Goal: Task Accomplishment & Management: Manage account settings

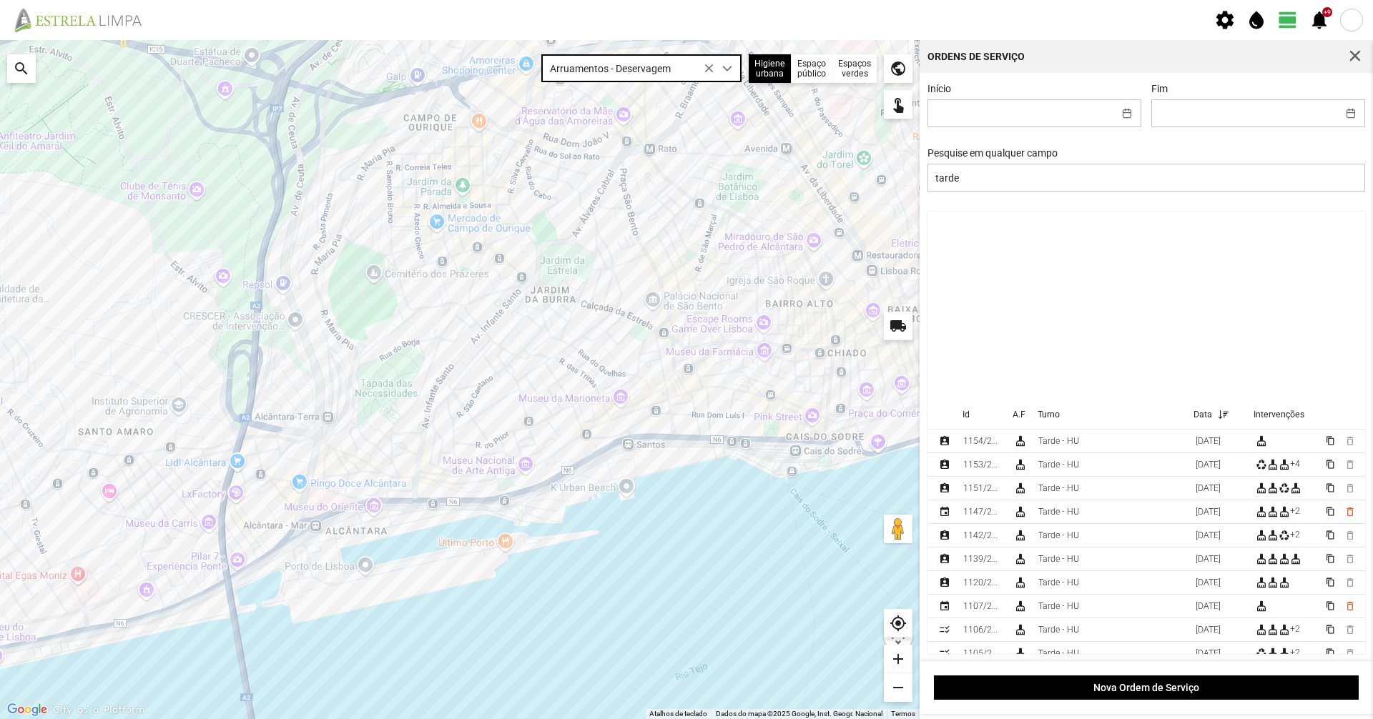
scroll to position [215, 0]
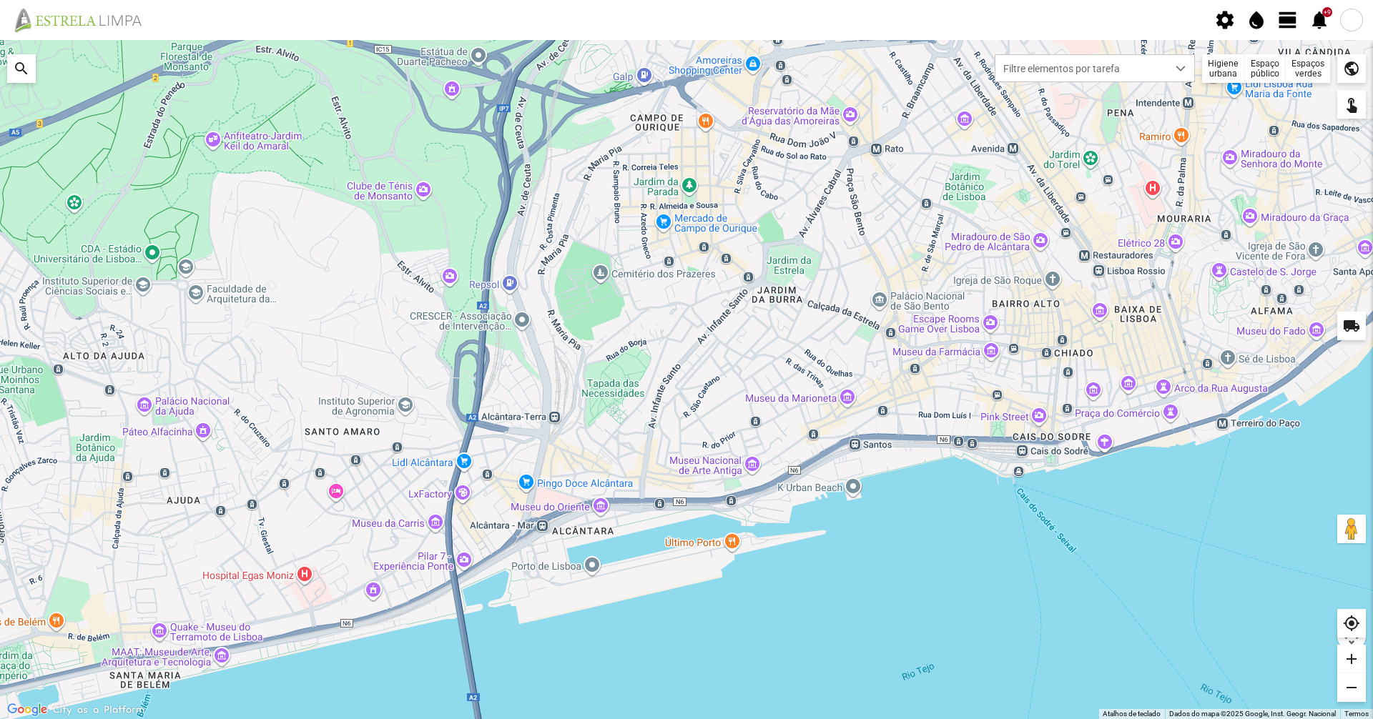
click at [1294, 16] on span "view_day" at bounding box center [1287, 19] width 21 height 21
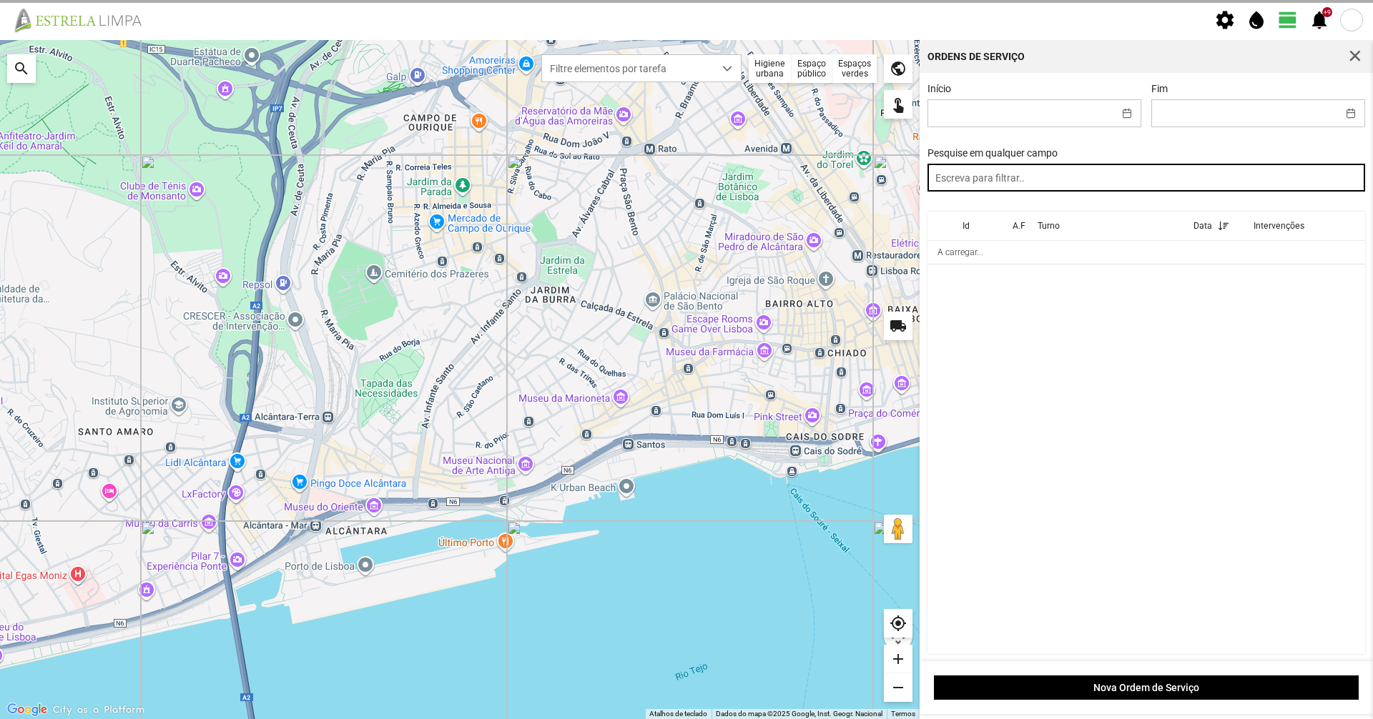
click at [1171, 181] on input "text" at bounding box center [1146, 178] width 438 height 28
drag, startPoint x: 1159, startPoint y: 189, endPoint x: 805, endPoint y: 193, distance: 354.0
click at [809, 190] on div "Para navegar no mapa com gestos de toque, toque duas vezes sem soltar no mapa e…" at bounding box center [686, 379] width 1373 height 679
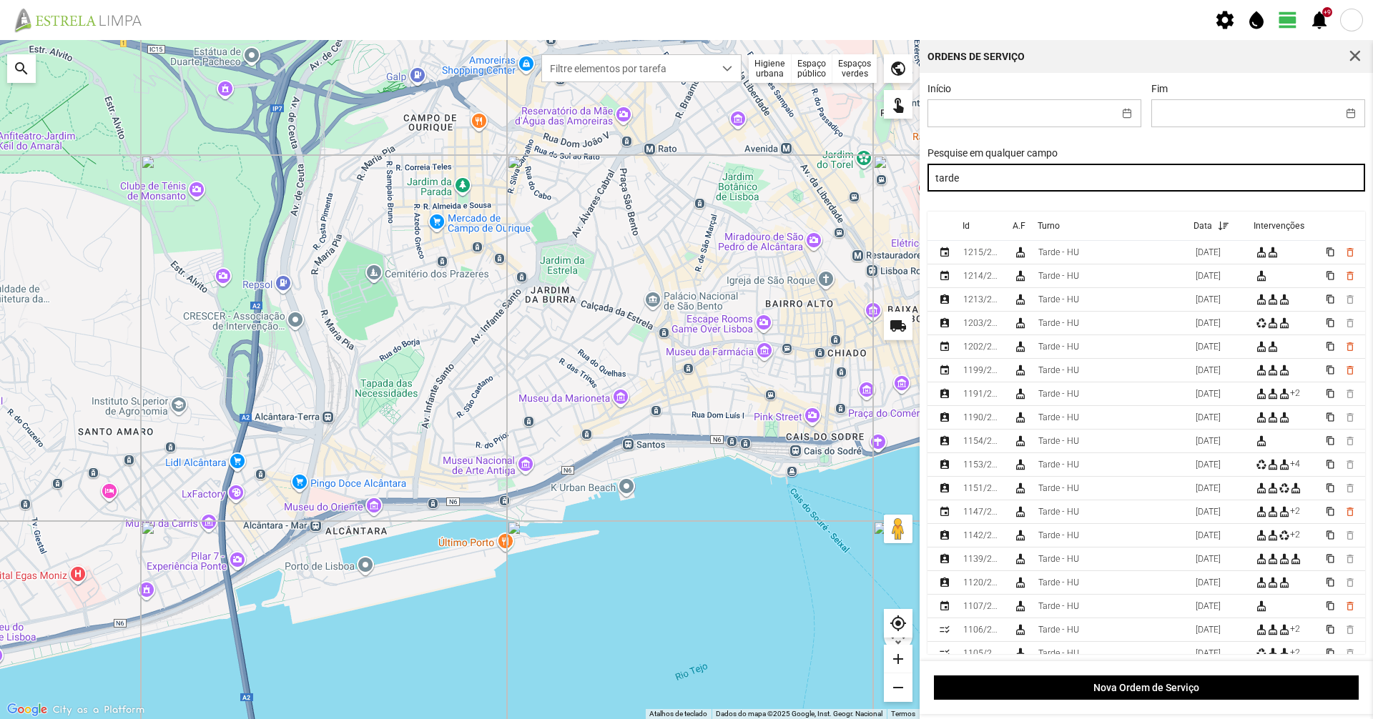
type input "tarde"
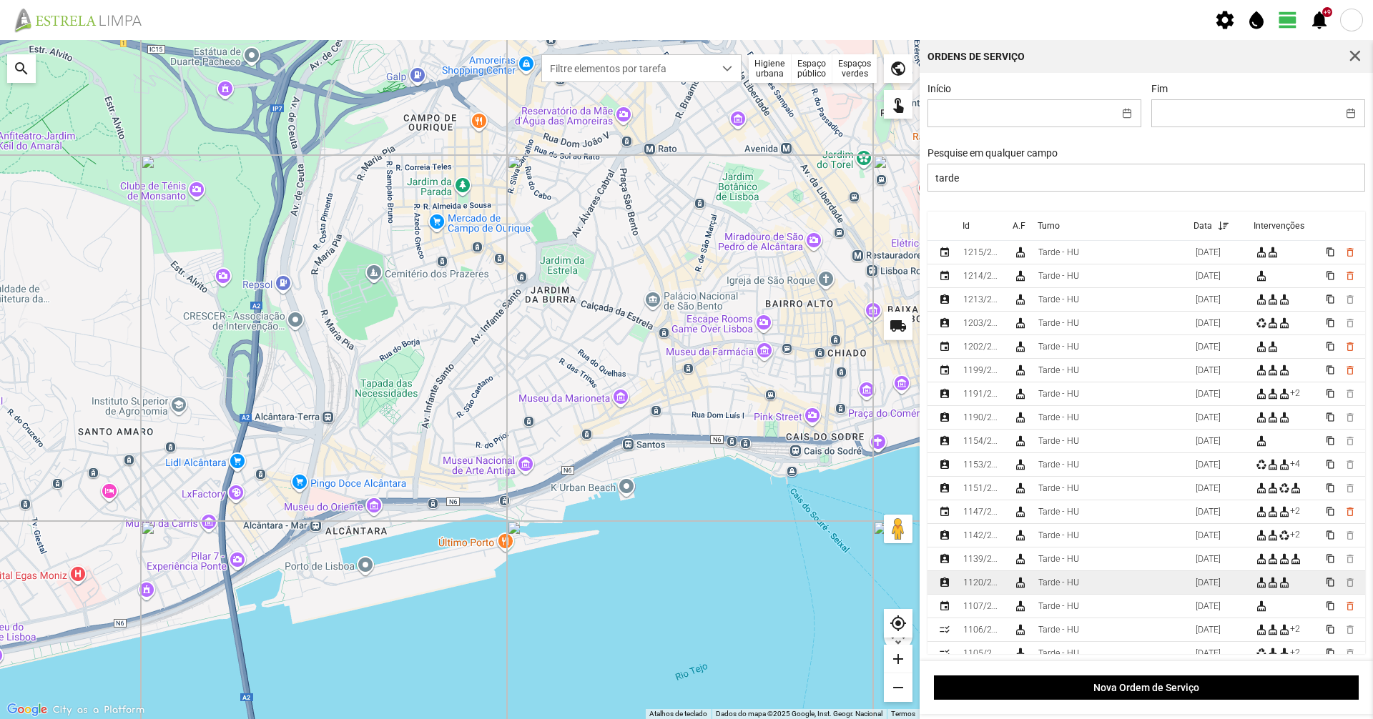
click at [1052, 588] on div "Tarde - HU" at bounding box center [1058, 583] width 41 height 10
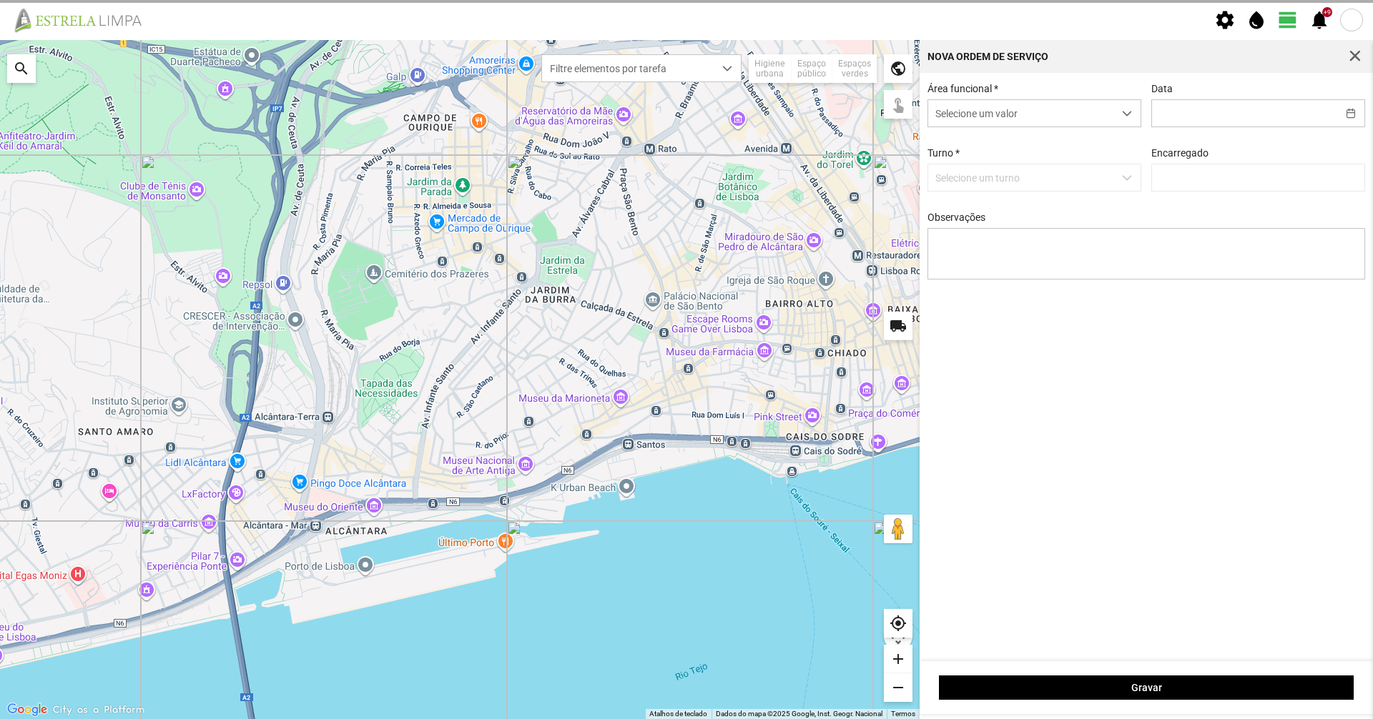
type input "[DATE]"
type input "[PERSON_NAME]"
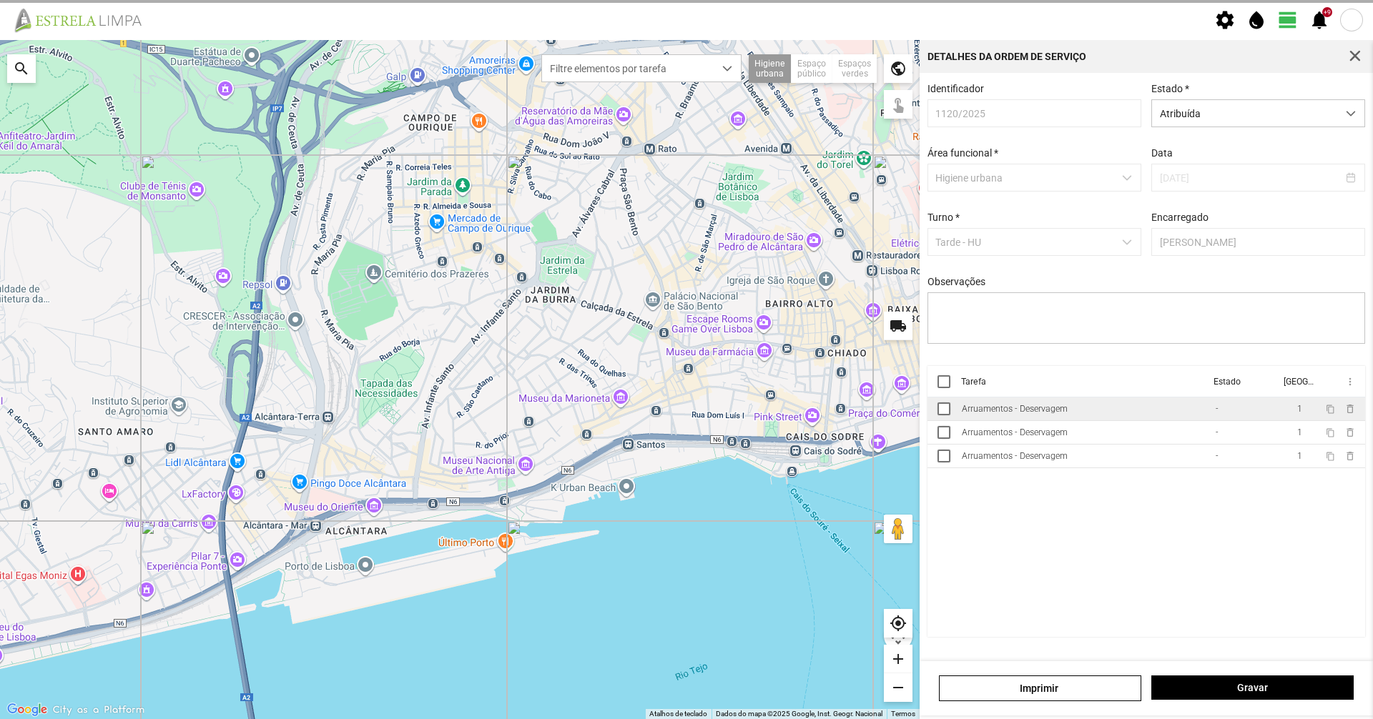
click at [1048, 414] on div "Arruamentos - Deservagem" at bounding box center [1015, 409] width 106 height 10
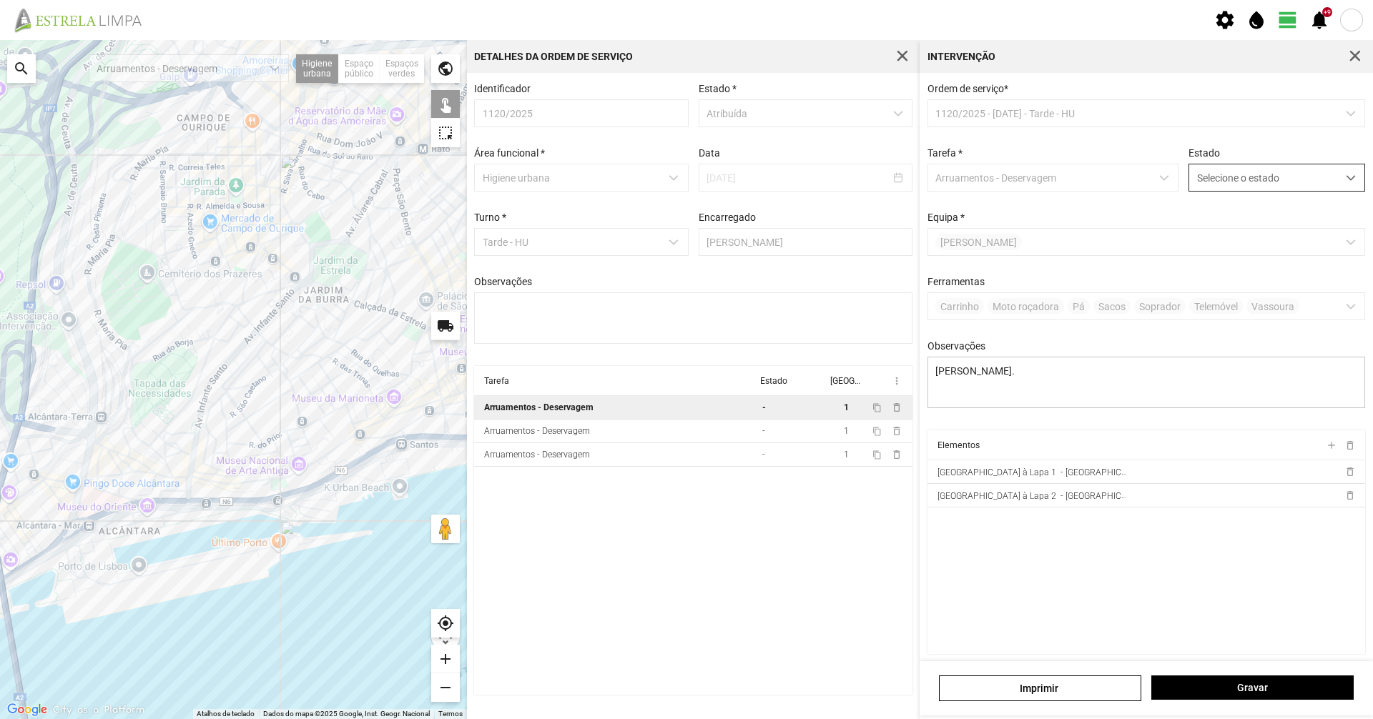
click at [1254, 182] on span "Selecione o estado" at bounding box center [1263, 177] width 148 height 26
click at [1239, 234] on li "Concluída" at bounding box center [1267, 234] width 170 height 26
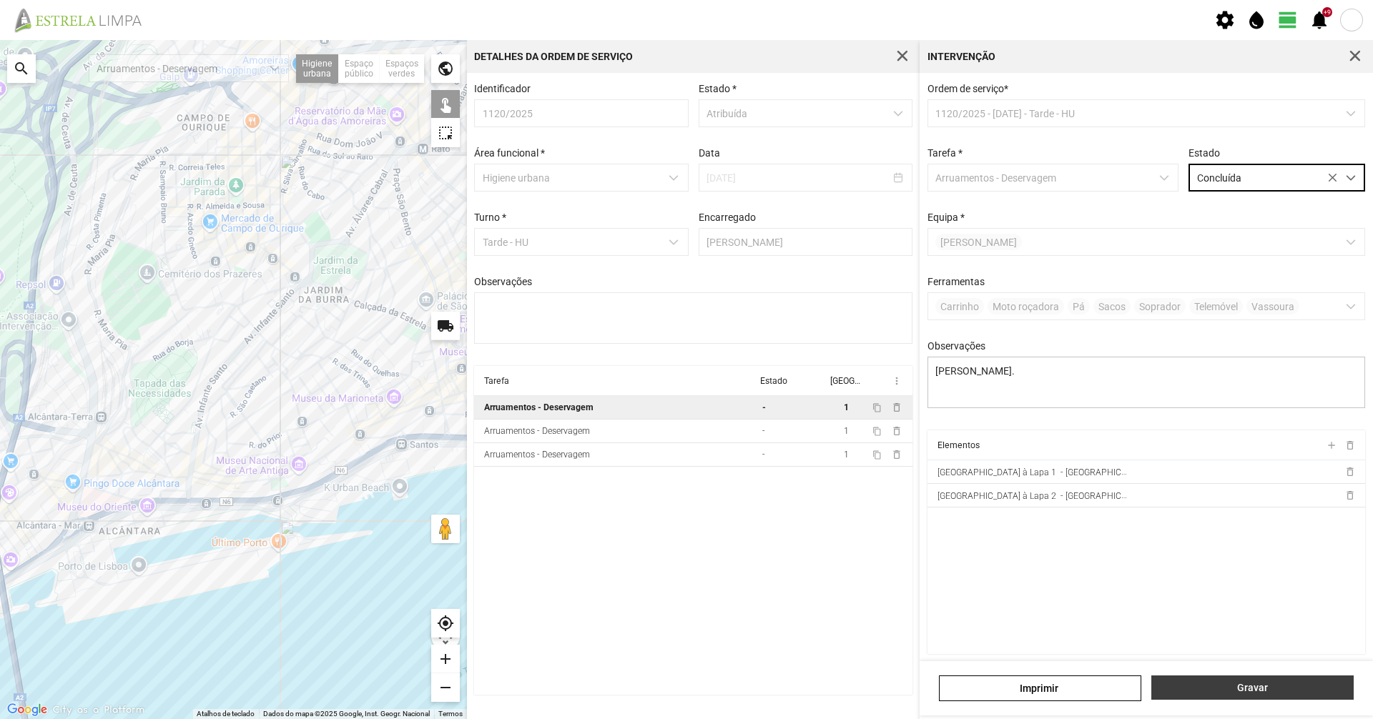
click at [1232, 686] on span "Gravar" at bounding box center [1252, 687] width 187 height 11
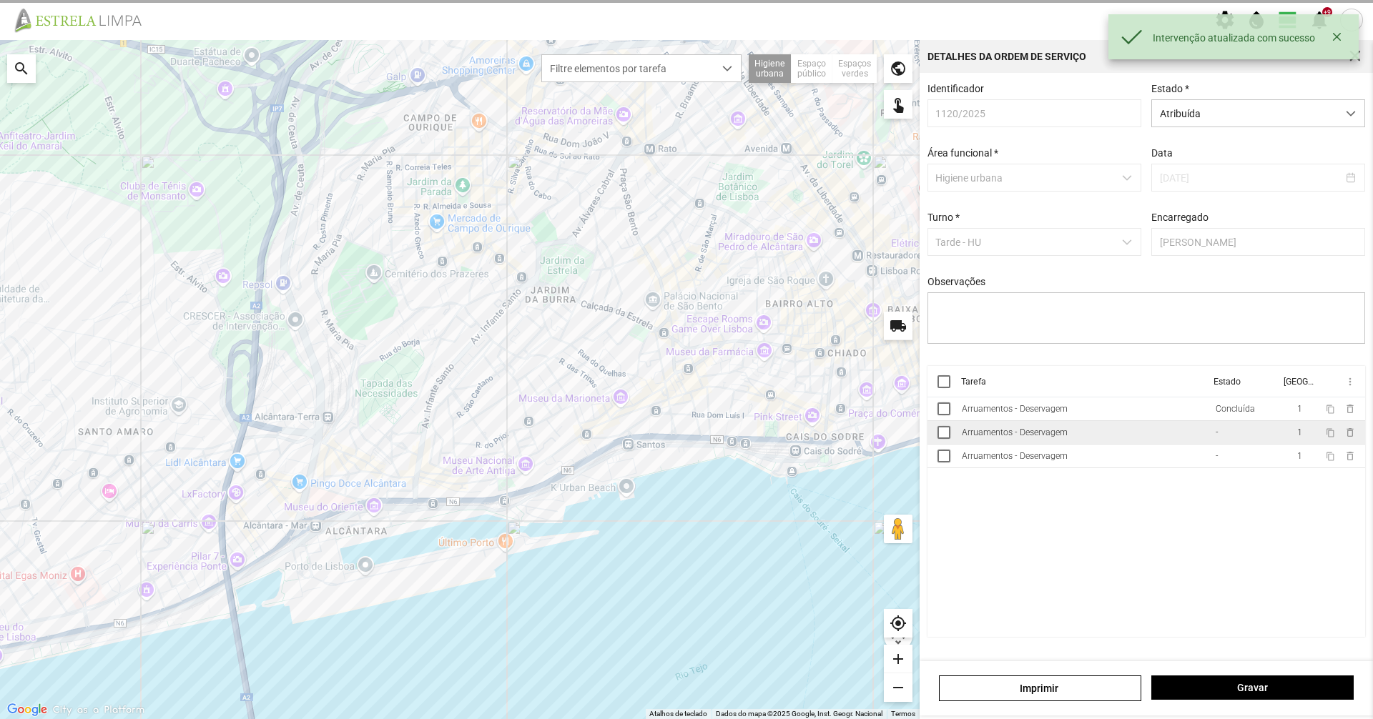
click at [1057, 435] on div "Arruamentos - Deservagem" at bounding box center [1015, 433] width 106 height 10
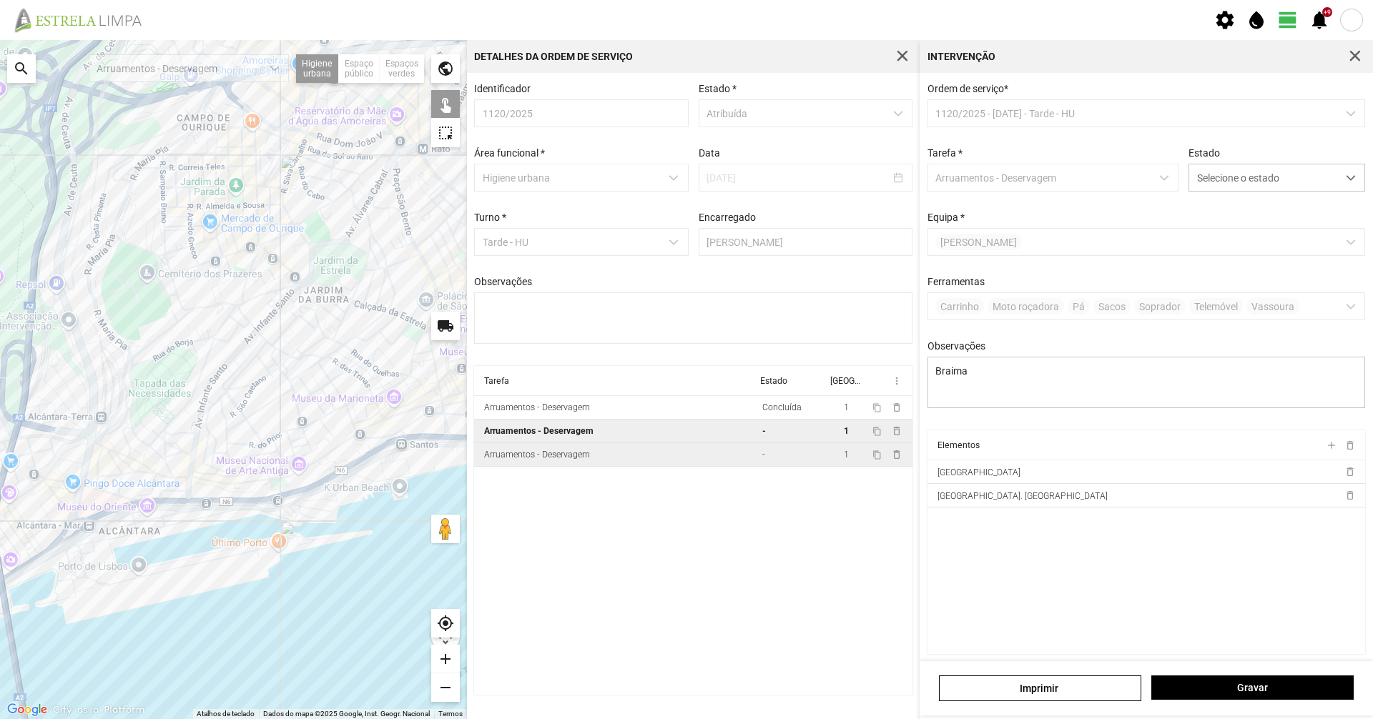
click at [686, 467] on td "Arruamentos - Deservagem" at bounding box center [615, 455] width 282 height 24
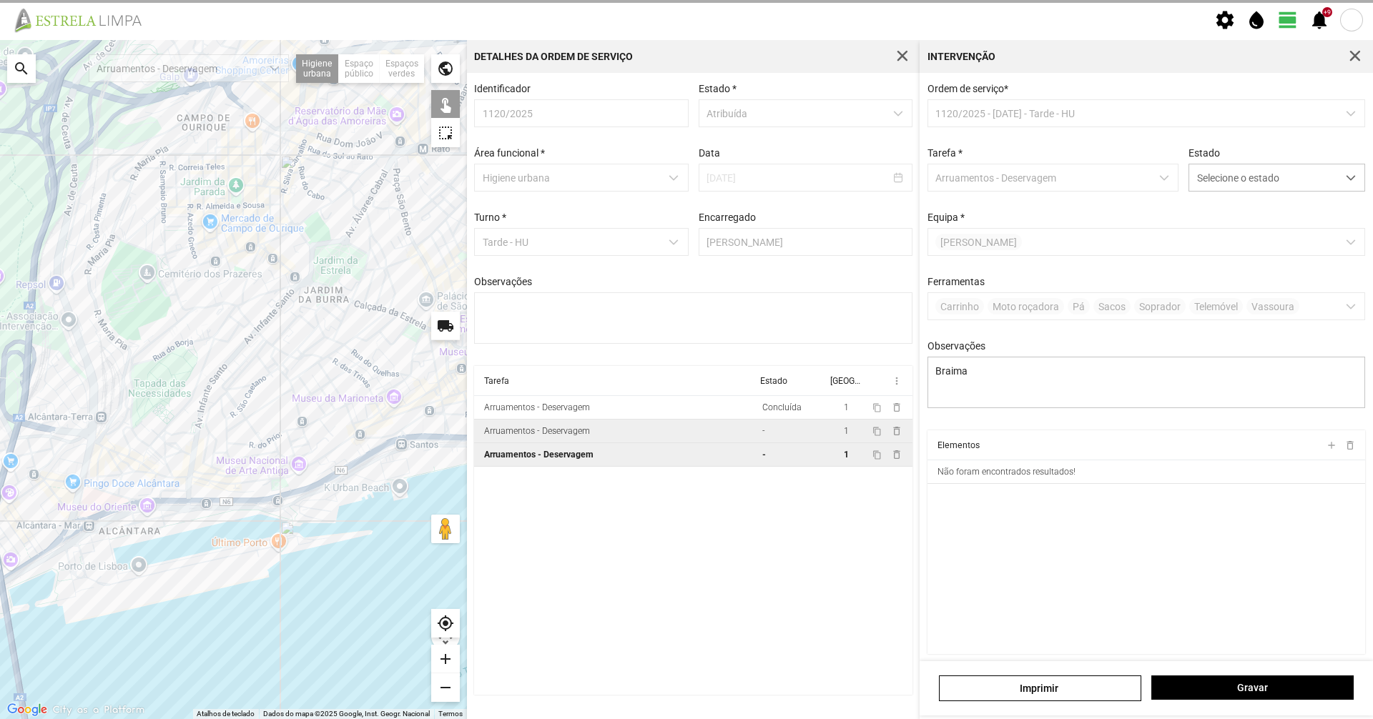
type textarea "[PERSON_NAME]."
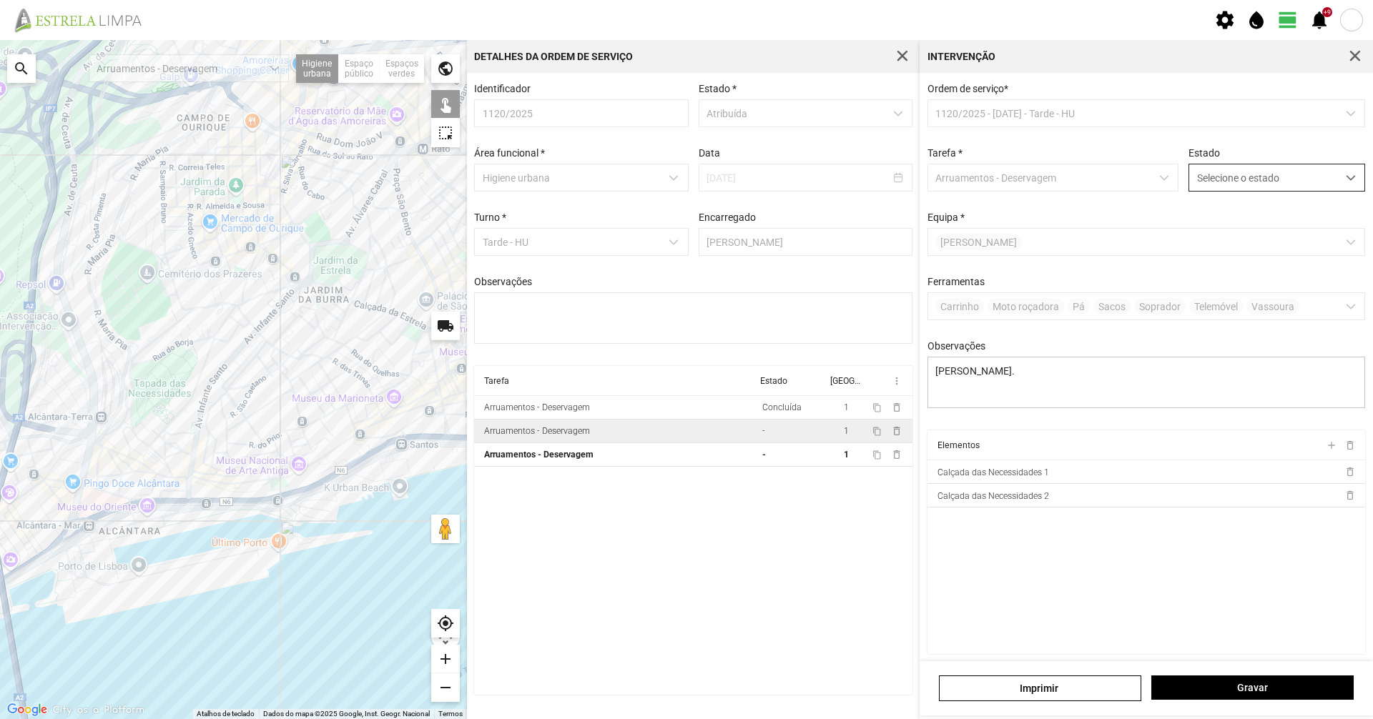
click at [1226, 182] on span "Selecione o estado" at bounding box center [1263, 177] width 148 height 26
click at [1225, 231] on li "Concluída" at bounding box center [1267, 234] width 170 height 26
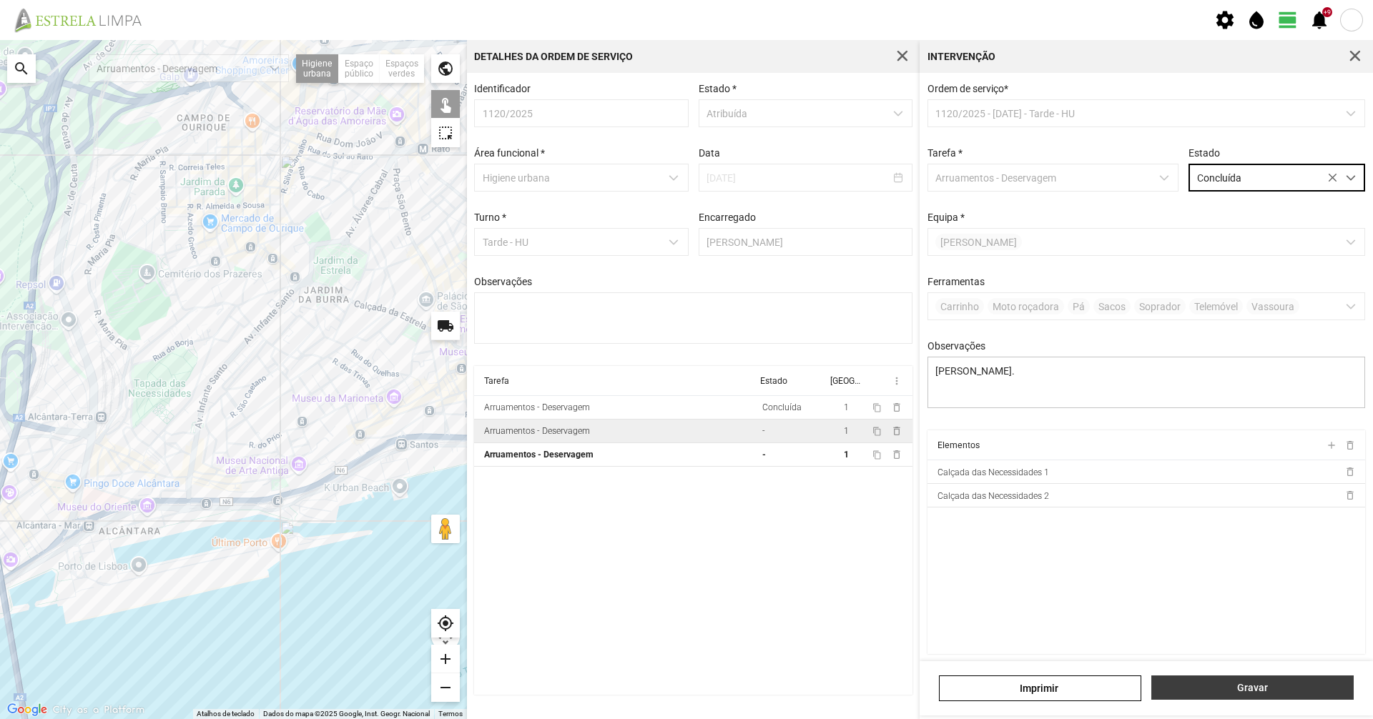
click at [1223, 695] on button "Gravar" at bounding box center [1252, 688] width 202 height 24
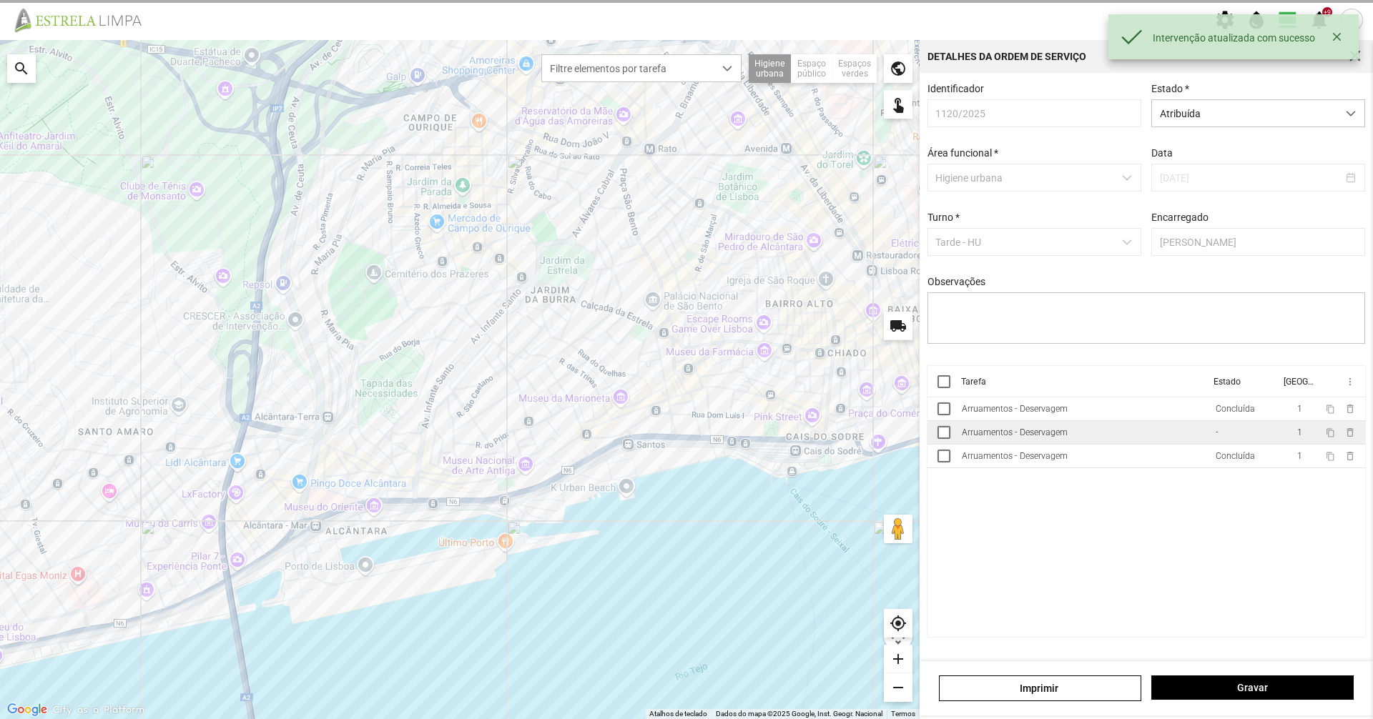
click at [1055, 435] on div "Arruamentos - Deservagem" at bounding box center [1015, 433] width 106 height 10
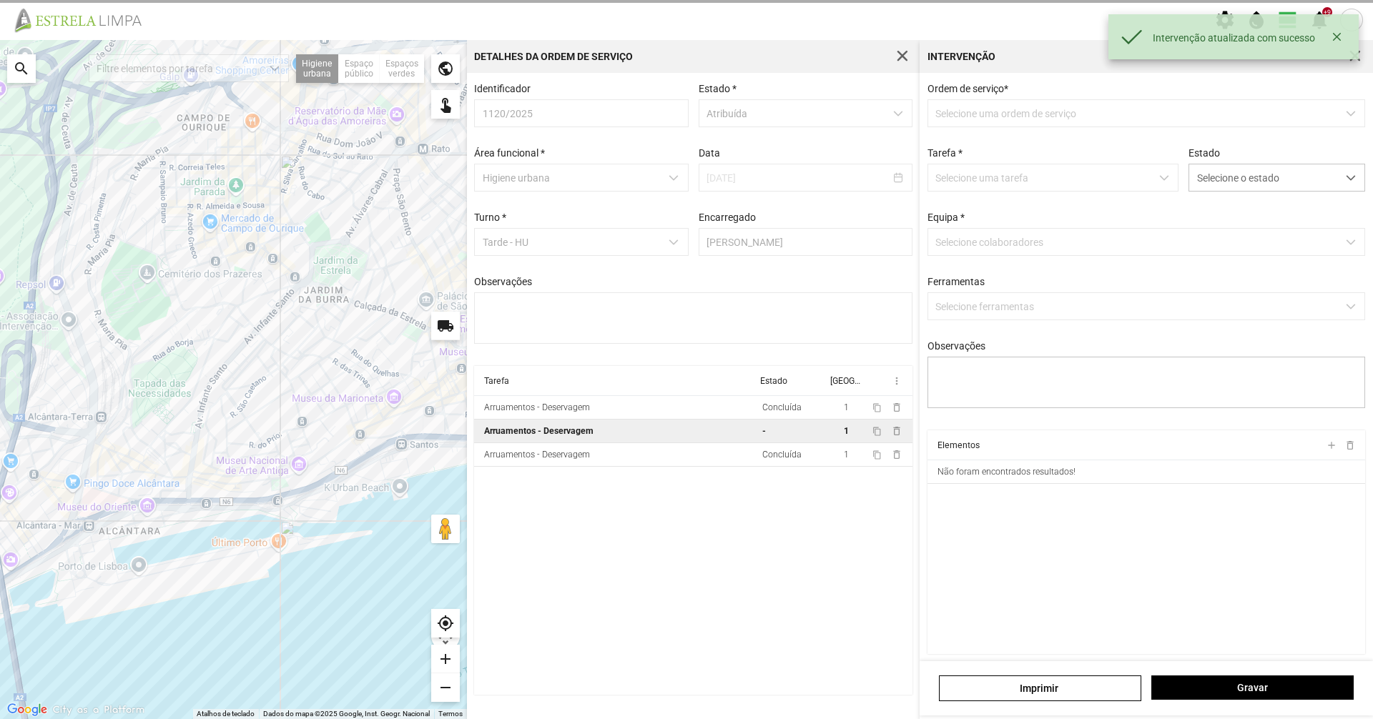
type textarea "Braima"
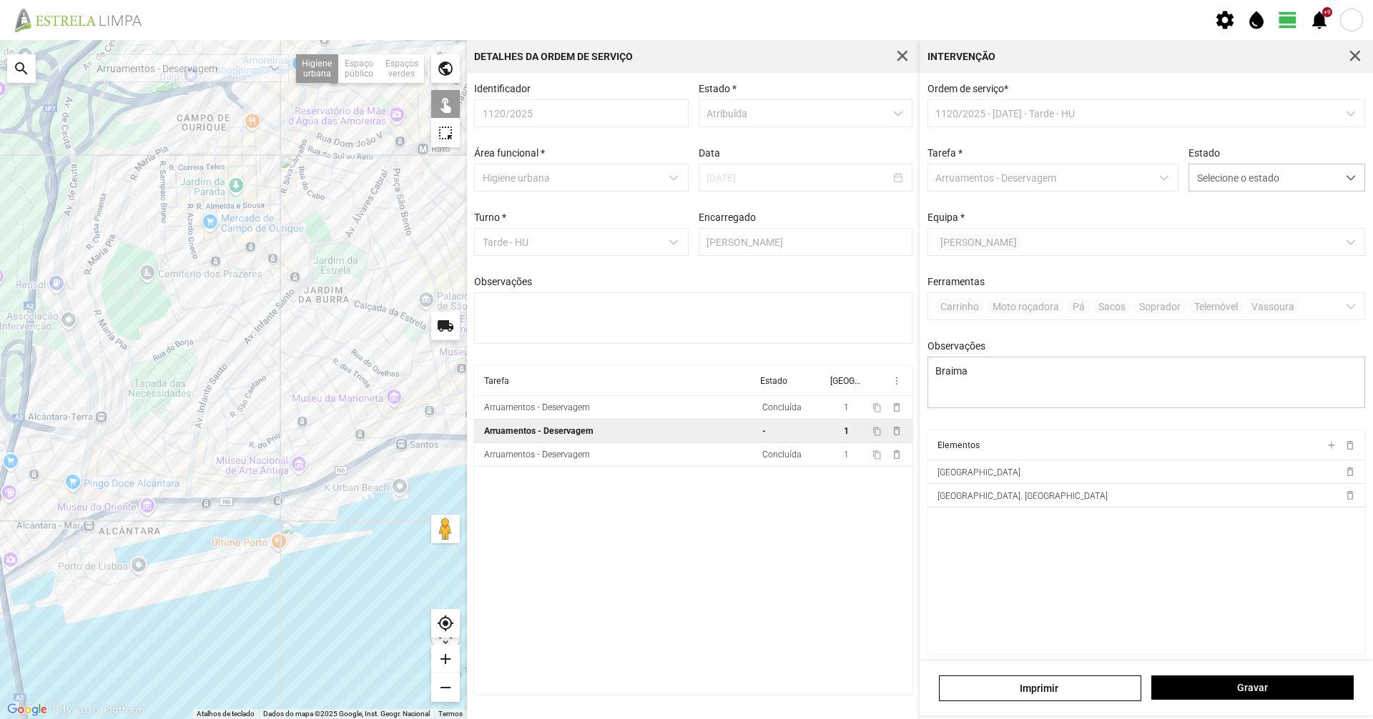
click at [240, 443] on div at bounding box center [233, 379] width 467 height 679
click at [268, 444] on div at bounding box center [233, 379] width 467 height 679
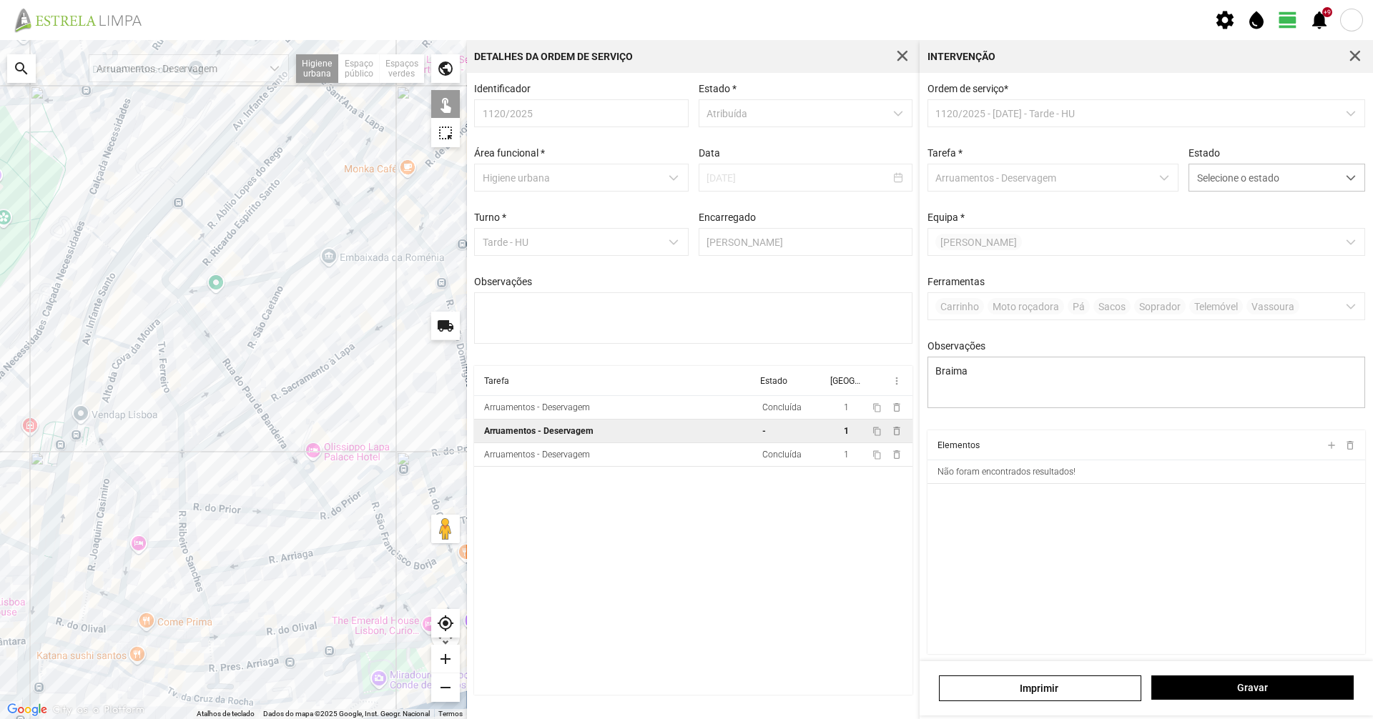
click at [230, 369] on div at bounding box center [233, 379] width 467 height 679
click at [230, 367] on div at bounding box center [233, 379] width 467 height 679
click at [245, 388] on div at bounding box center [233, 379] width 467 height 679
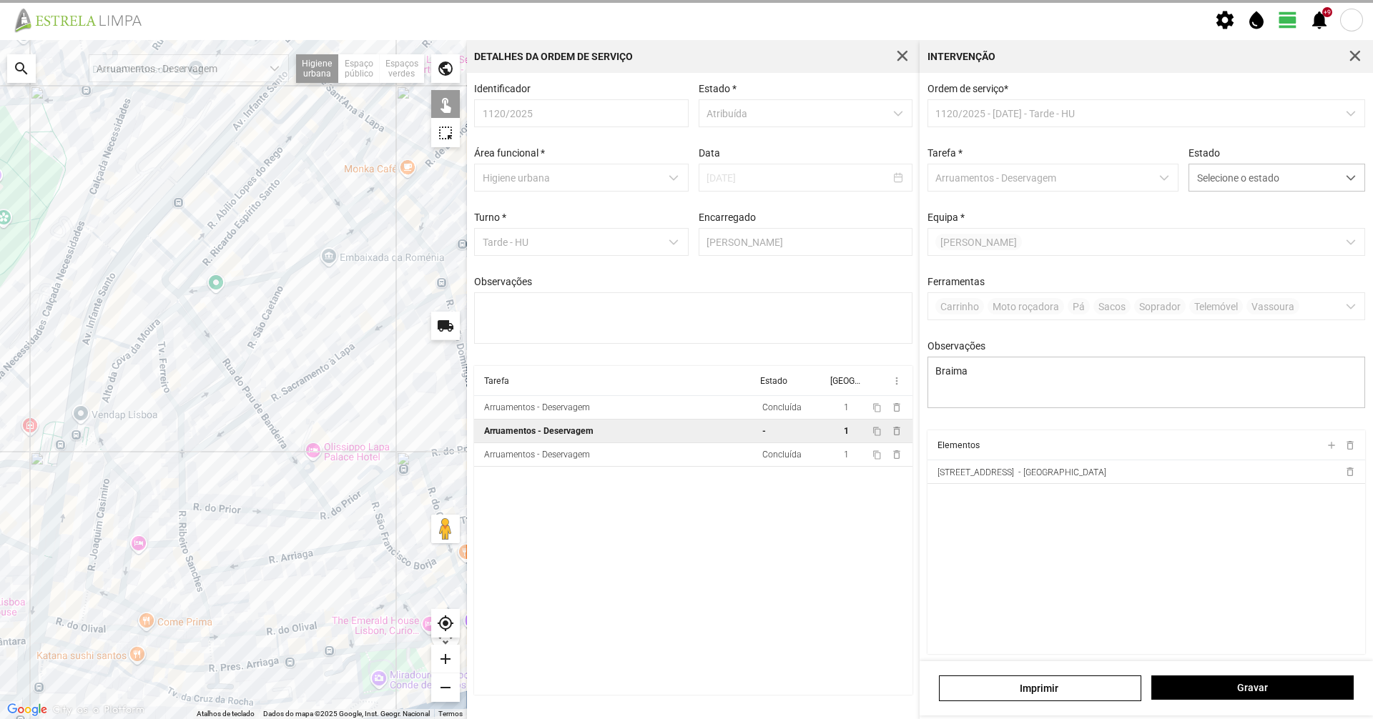
click at [268, 421] on div at bounding box center [233, 379] width 467 height 679
click at [1271, 178] on span "Selecione o estado" at bounding box center [1263, 177] width 148 height 26
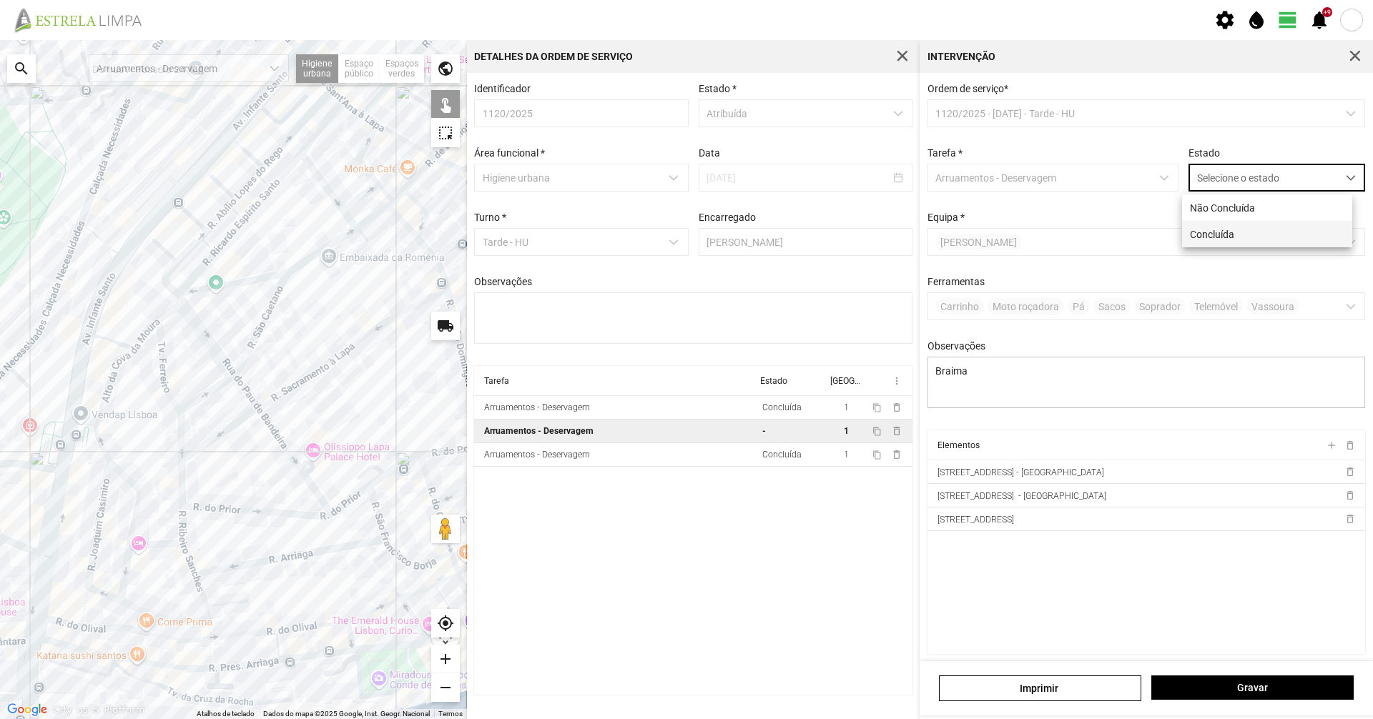
scroll to position [8, 64]
click at [1266, 232] on li "Concluída" at bounding box center [1267, 234] width 170 height 26
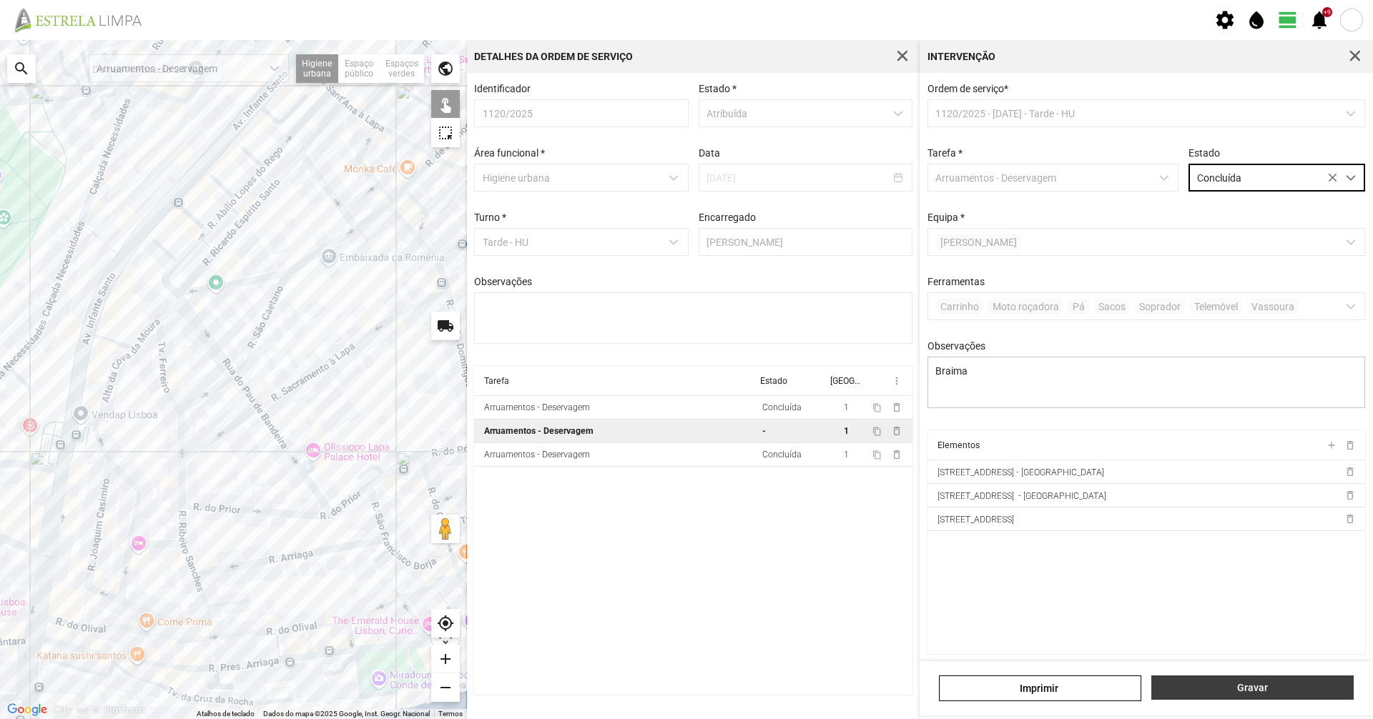
click at [1331, 693] on span "Gravar" at bounding box center [1252, 687] width 187 height 11
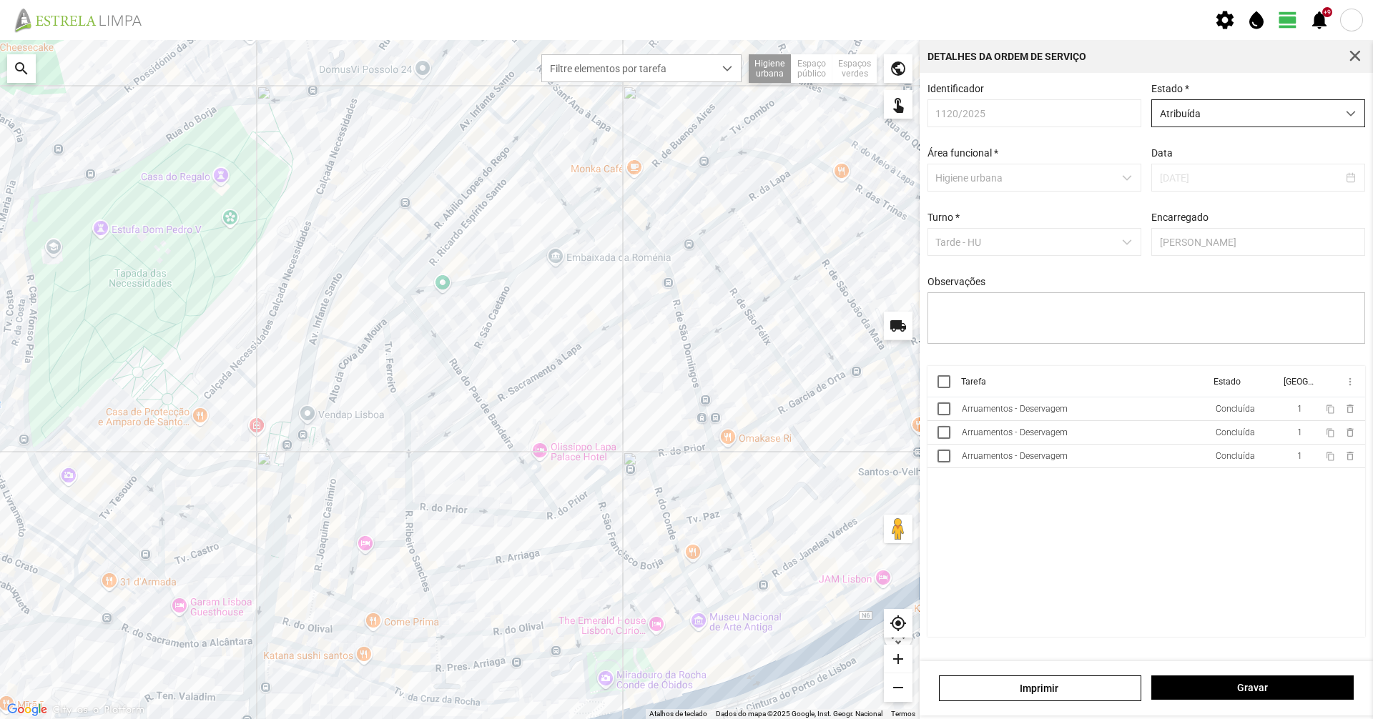
click at [1217, 122] on span "Atribuída" at bounding box center [1244, 113] width 185 height 26
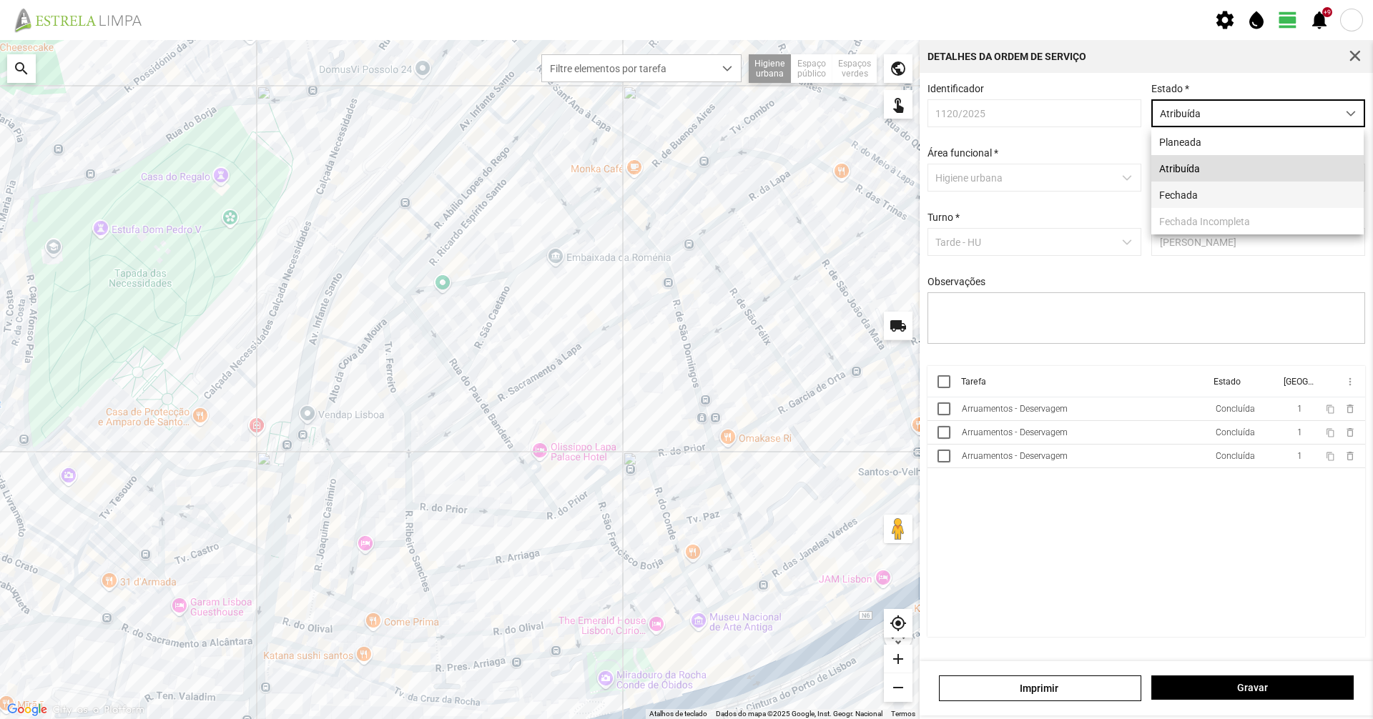
click at [1206, 188] on li "Fechada" at bounding box center [1257, 195] width 212 height 26
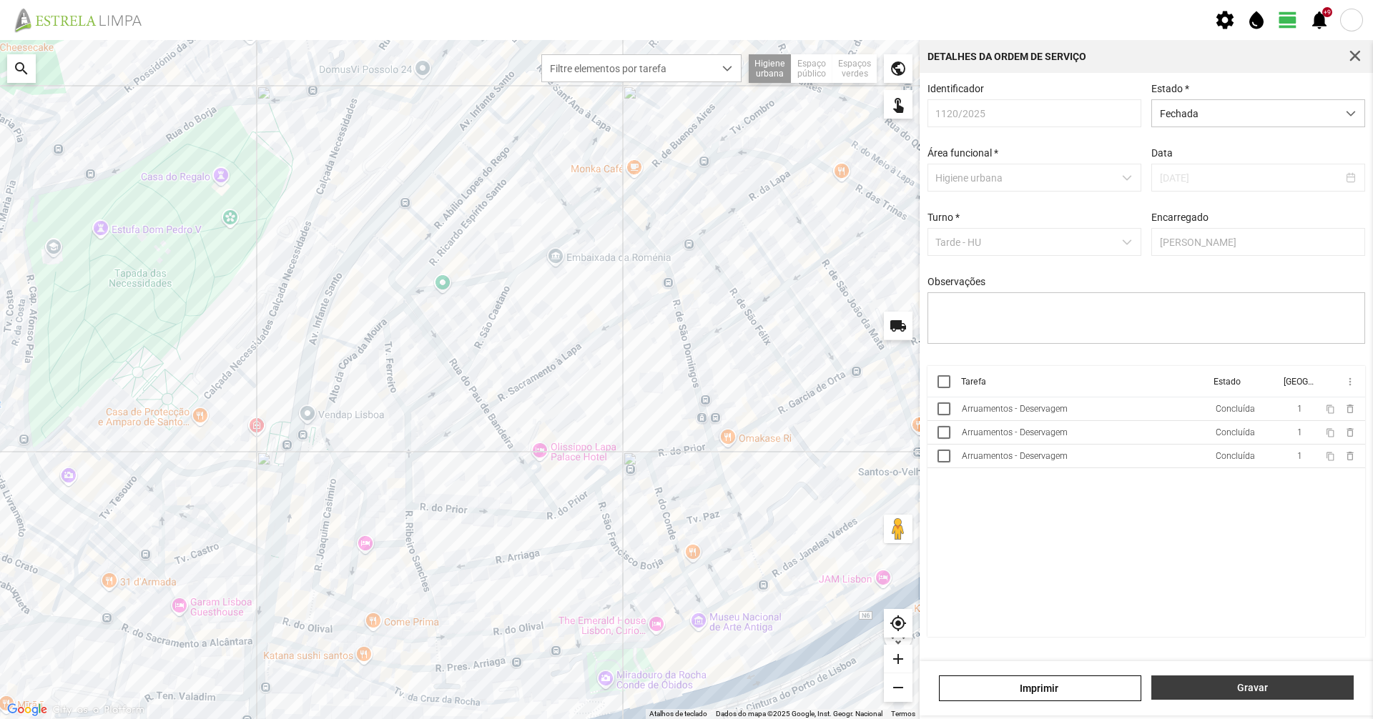
click at [1290, 688] on span "Gravar" at bounding box center [1252, 687] width 187 height 11
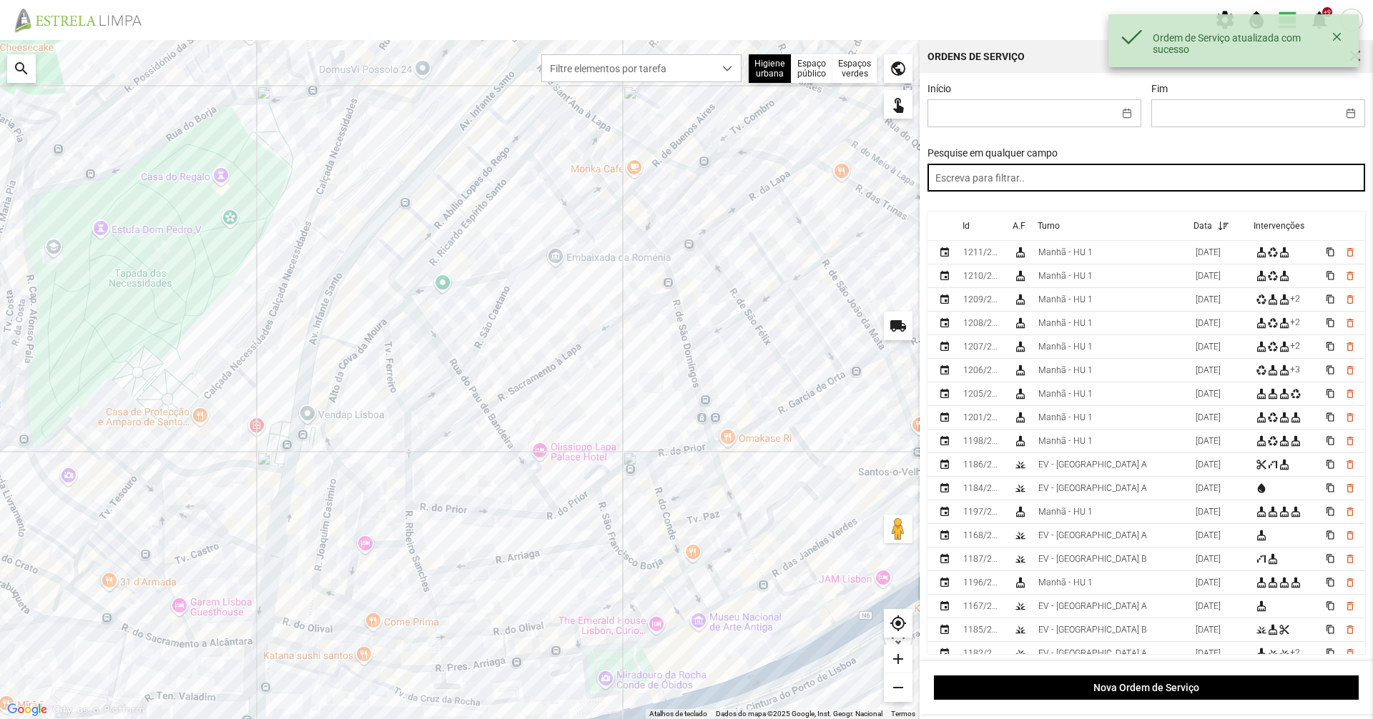
click at [1007, 177] on input "text" at bounding box center [1146, 178] width 438 height 28
paste input "tarde"
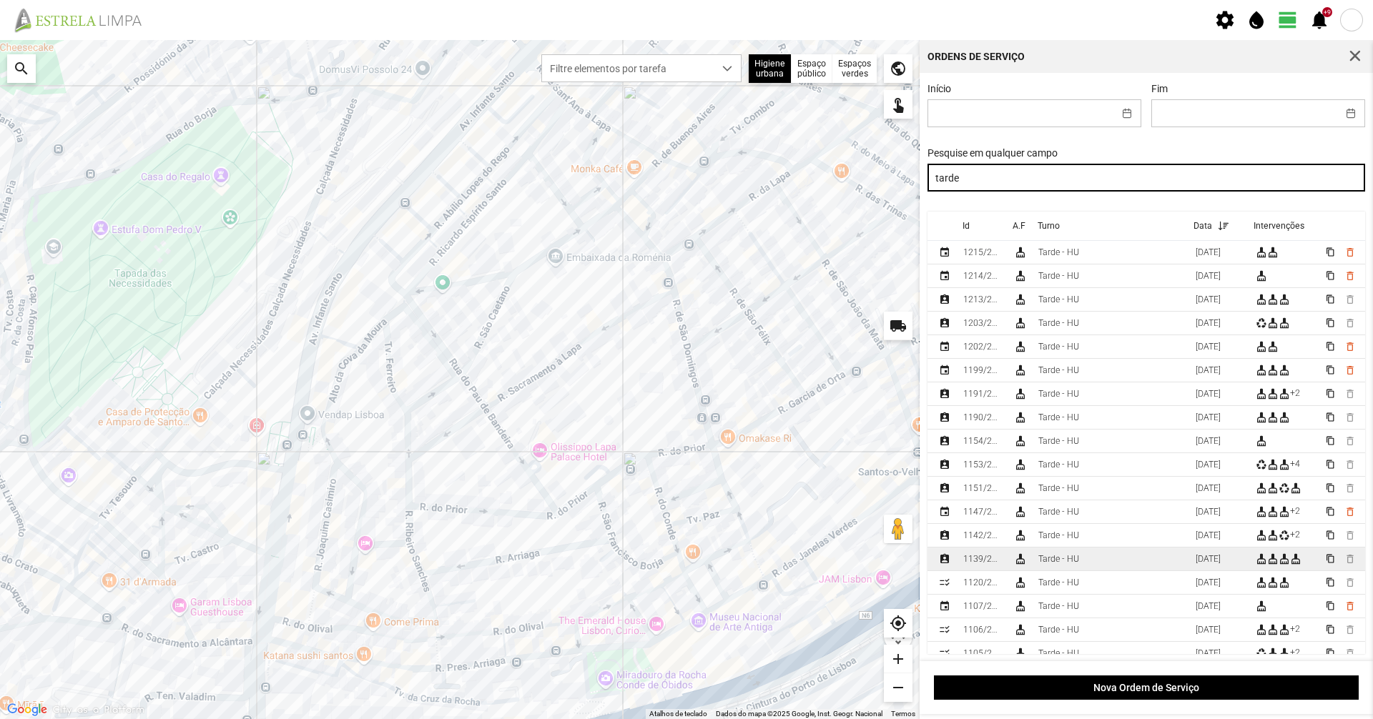
type input "tarde"
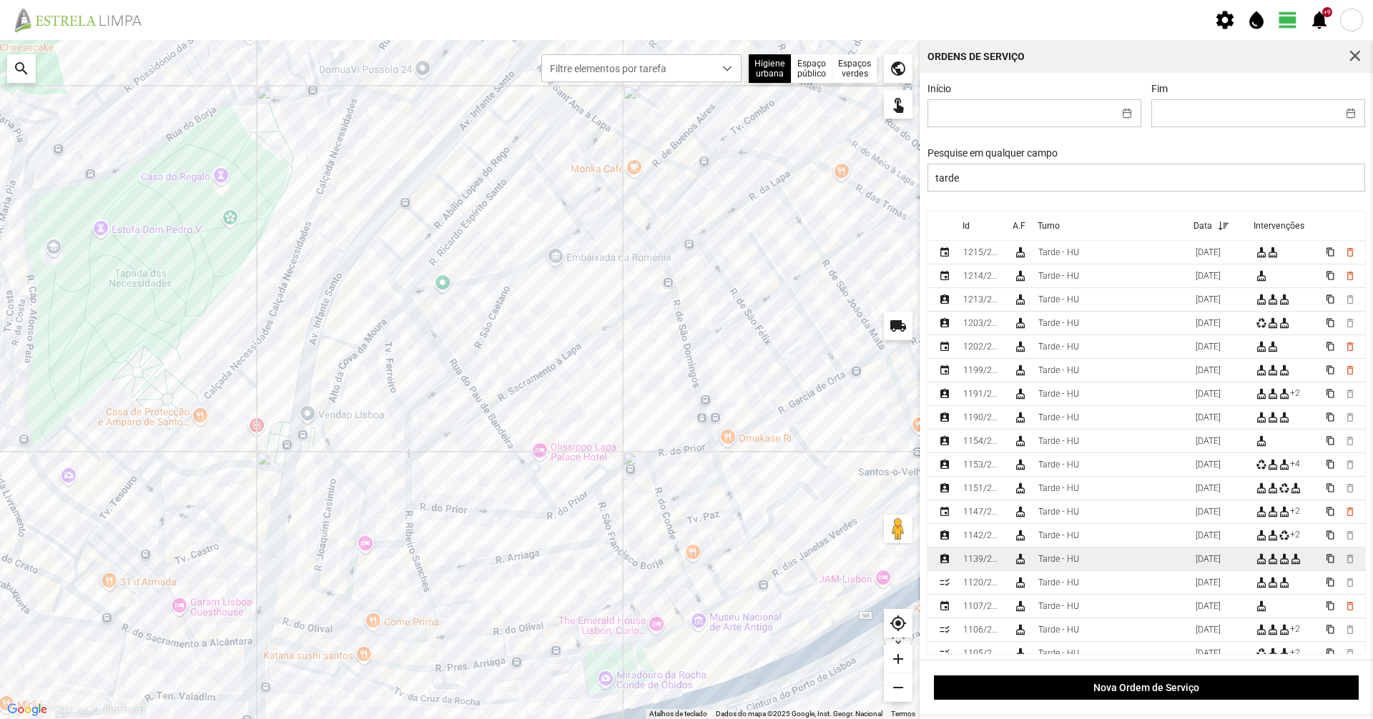
click at [993, 551] on td "1139/2025" at bounding box center [982, 560] width 50 height 24
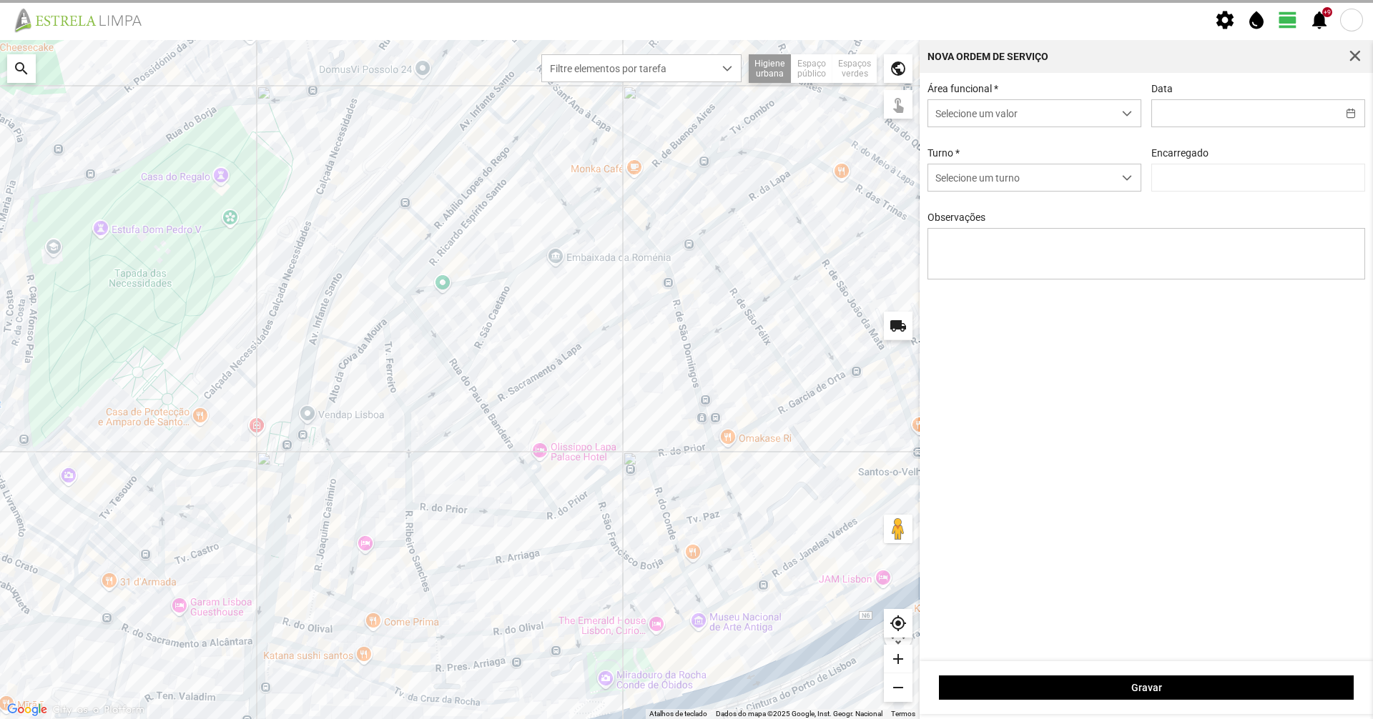
type input "[DATE]"
type input "[PERSON_NAME]"
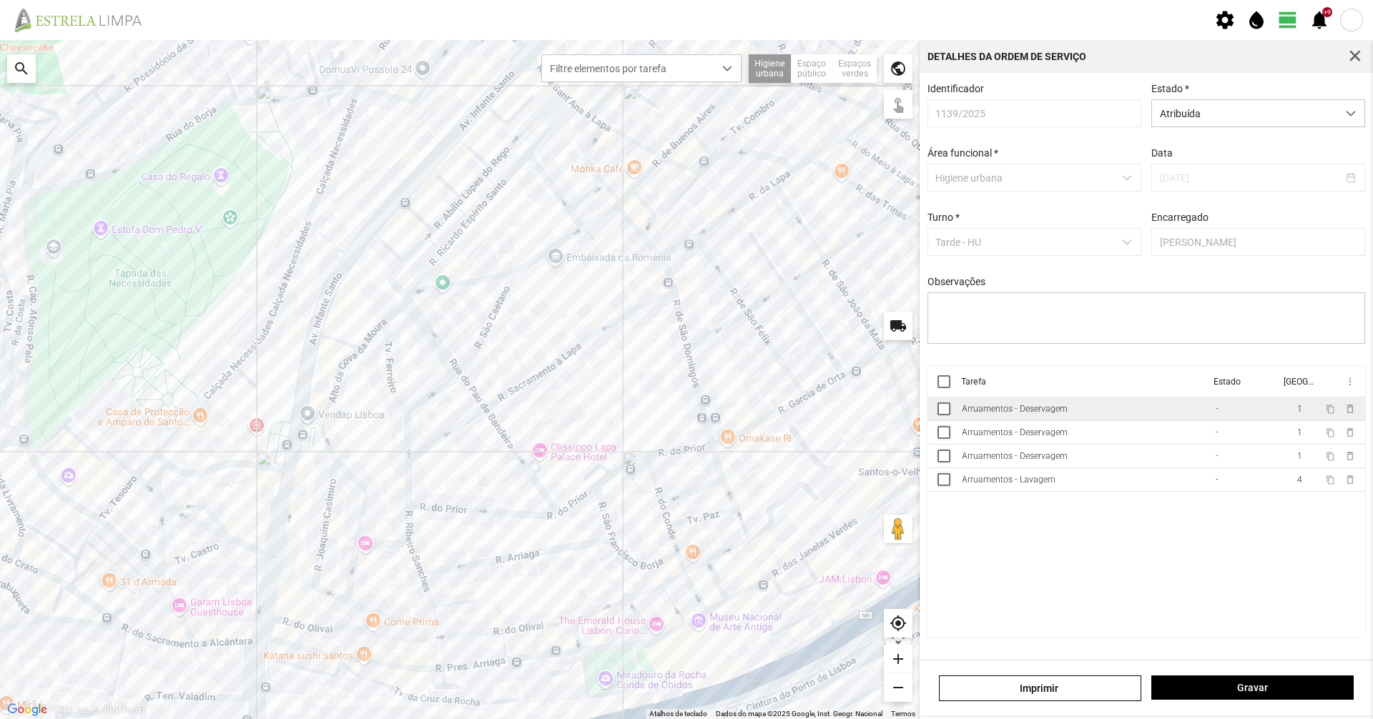
click at [1045, 414] on div "Arruamentos - Deservagem" at bounding box center [1015, 409] width 106 height 10
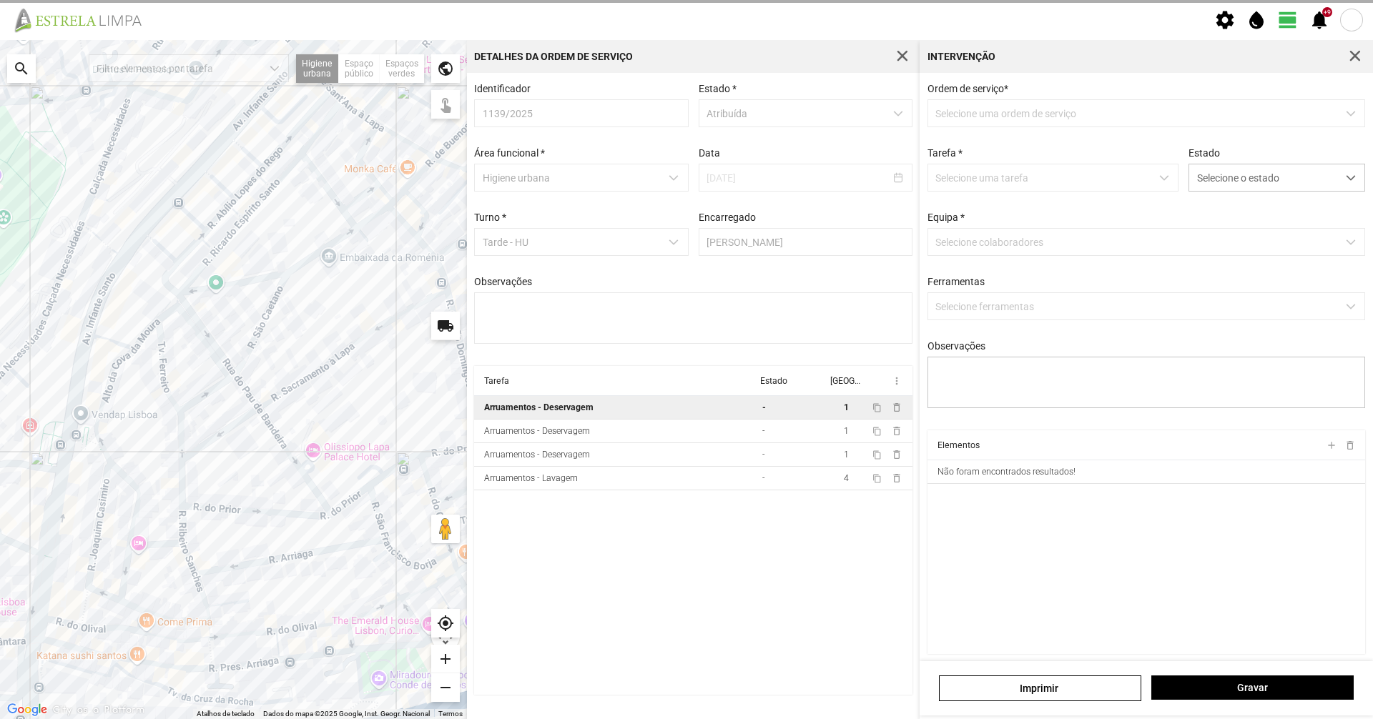
type textarea "Dionísio"
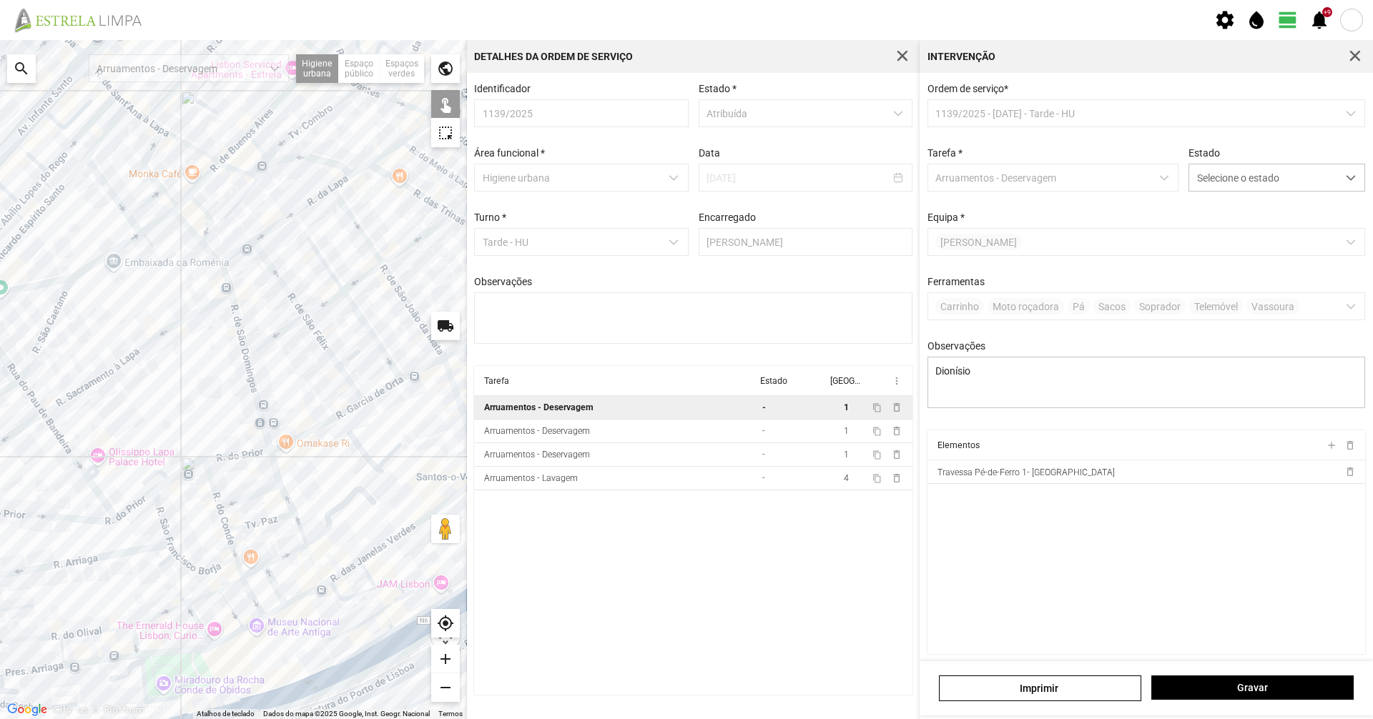
drag, startPoint x: 319, startPoint y: 398, endPoint x: 138, endPoint y: 402, distance: 181.0
click at [67, 400] on div at bounding box center [233, 379] width 467 height 679
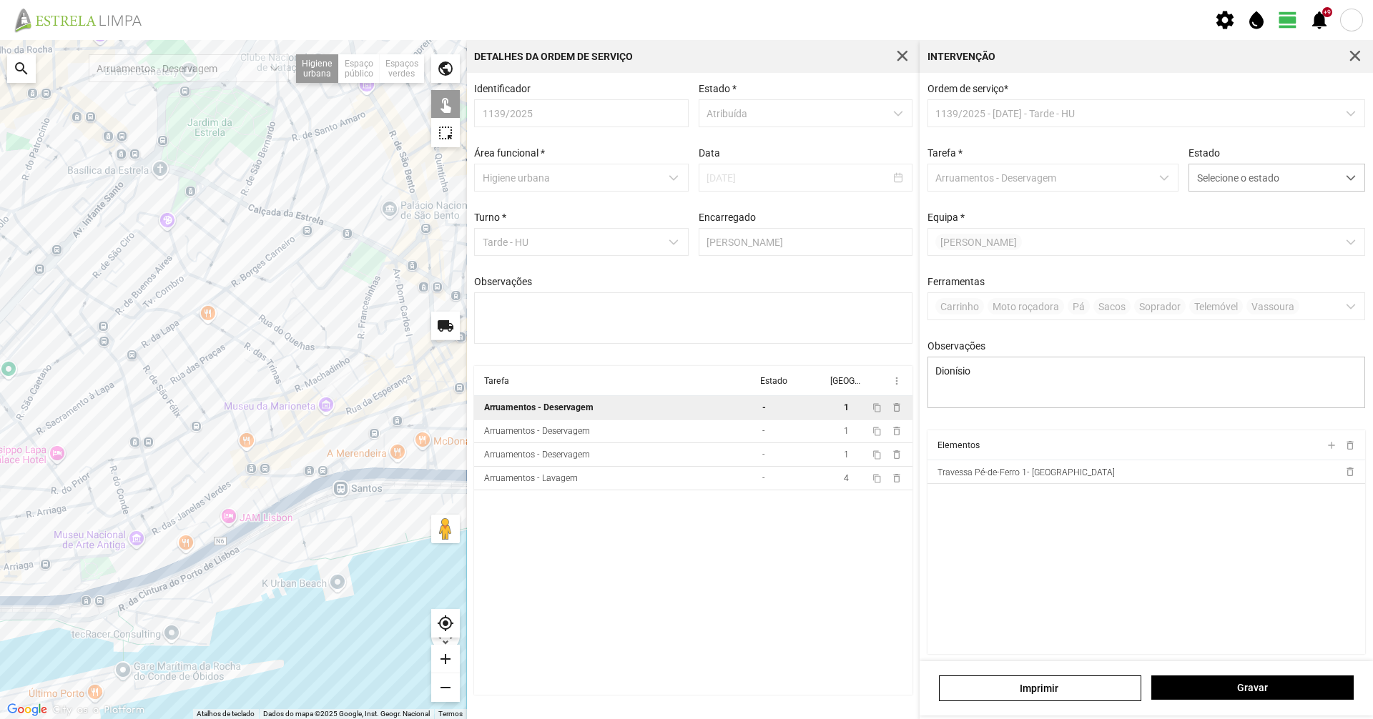
drag, startPoint x: 309, startPoint y: 356, endPoint x: 255, endPoint y: 380, distance: 59.5
click at [255, 380] on div at bounding box center [233, 379] width 467 height 679
click at [759, 433] on td "-" at bounding box center [792, 432] width 70 height 24
click at [276, 370] on div at bounding box center [233, 379] width 467 height 679
click at [286, 394] on div at bounding box center [233, 379] width 467 height 679
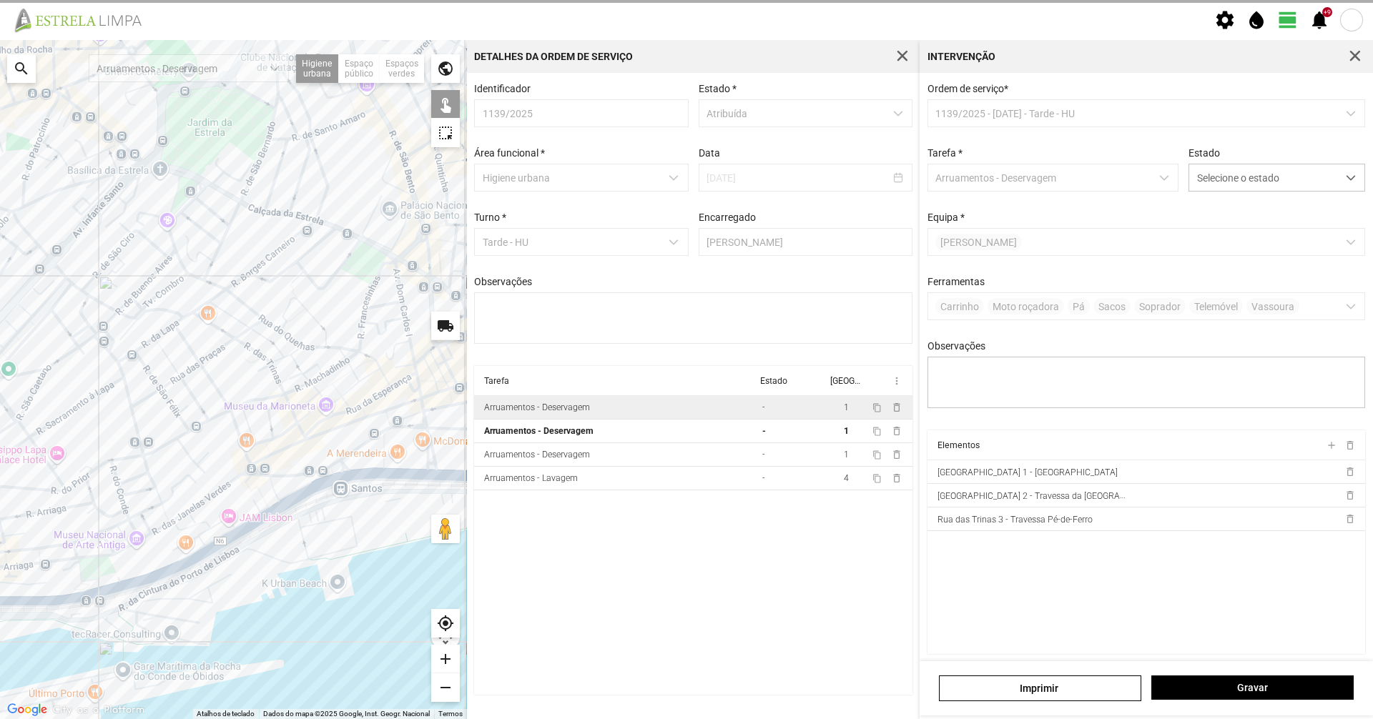
click at [291, 405] on div at bounding box center [233, 379] width 467 height 679
click at [300, 425] on div at bounding box center [233, 379] width 467 height 679
click at [1225, 177] on span "Selecione o estado" at bounding box center [1263, 177] width 148 height 26
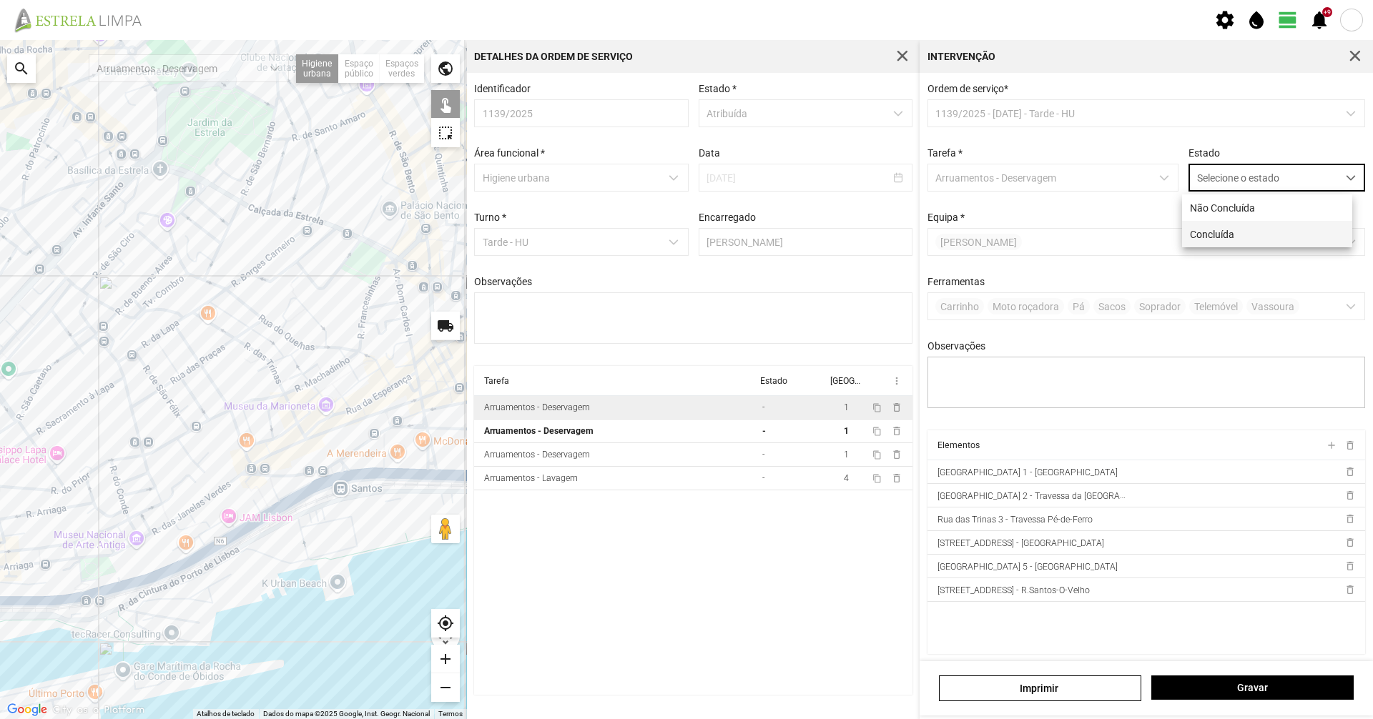
click at [1216, 237] on li "Concluída" at bounding box center [1267, 234] width 170 height 26
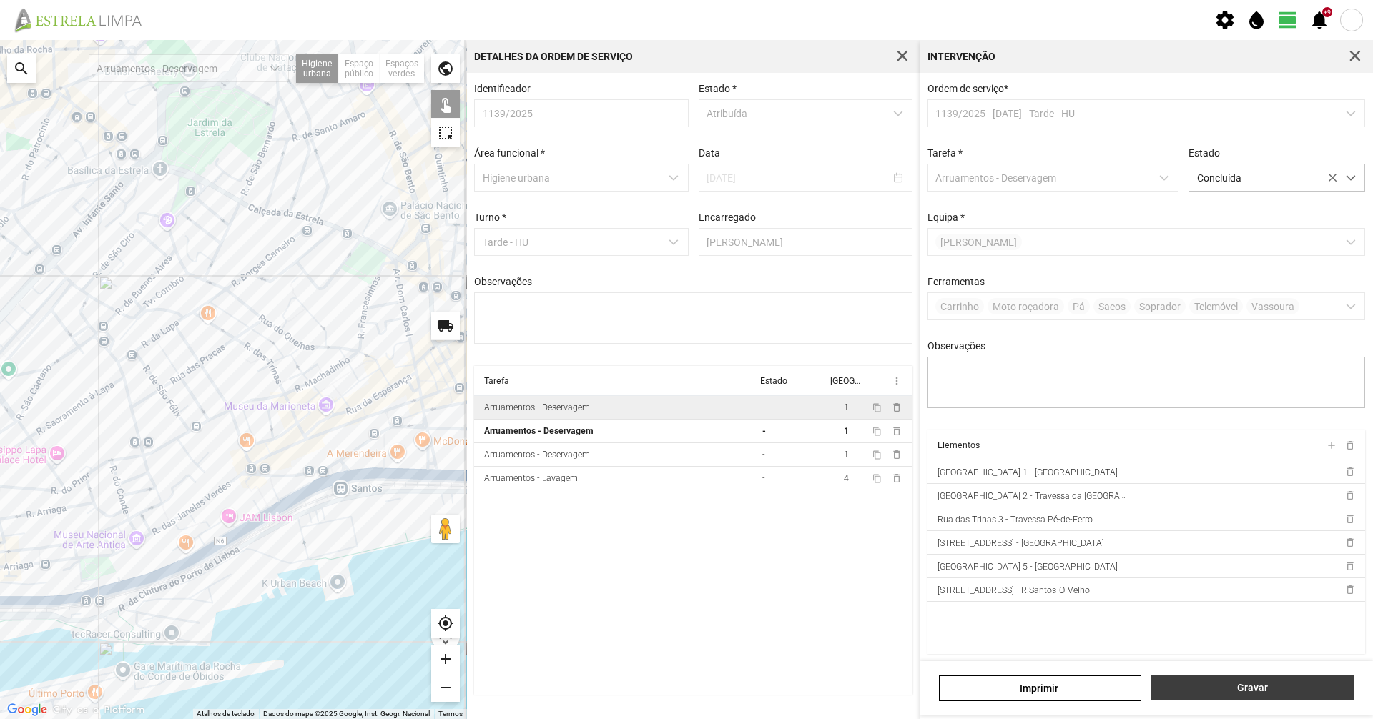
click at [1241, 699] on button "Gravar" at bounding box center [1252, 688] width 202 height 24
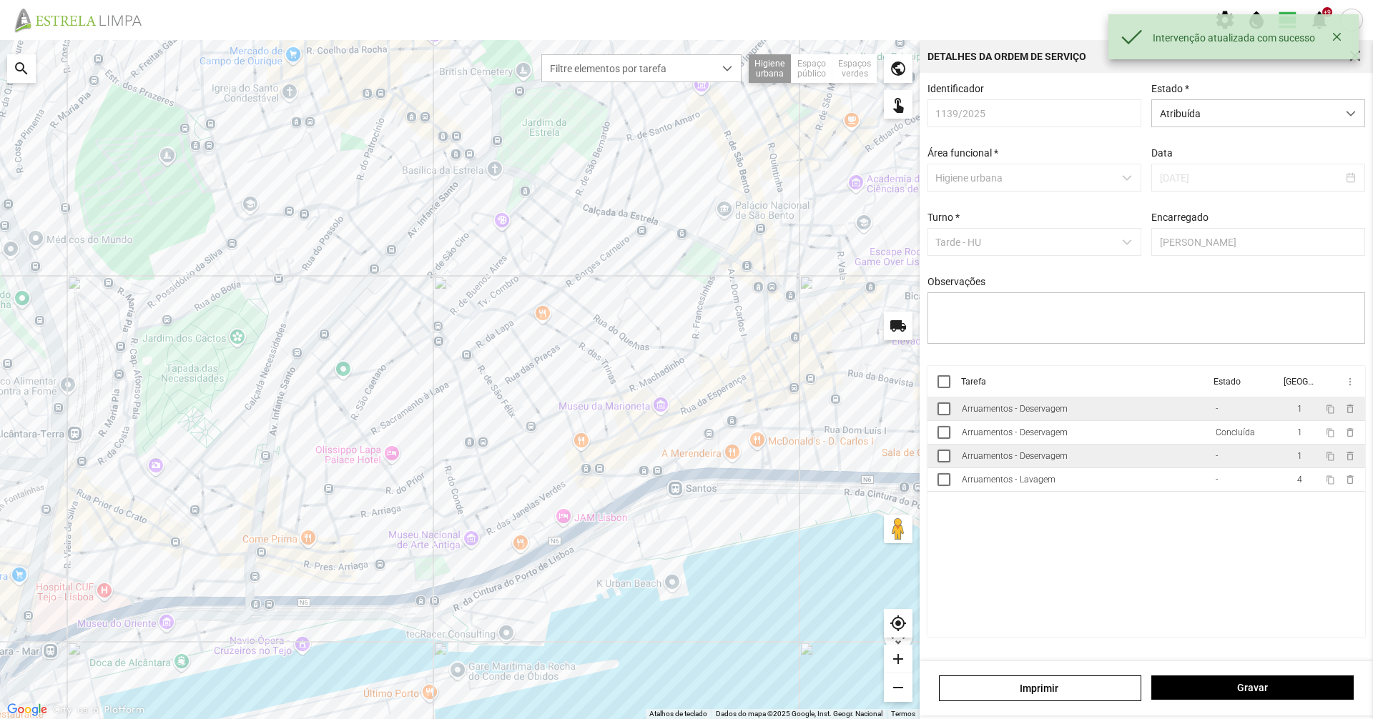
click at [1018, 461] on div "Arruamentos - Deservagem" at bounding box center [1015, 456] width 106 height 10
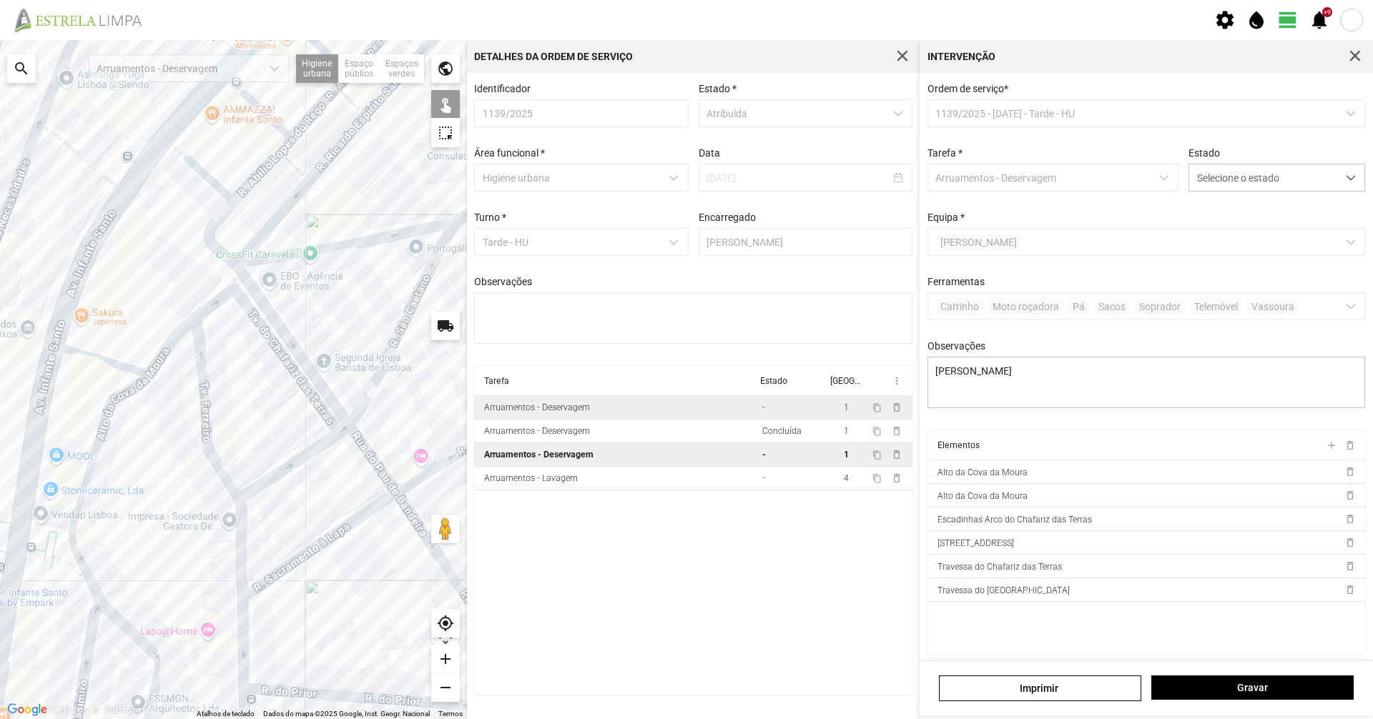
drag, startPoint x: 272, startPoint y: 368, endPoint x: 232, endPoint y: 390, distance: 44.8
click at [234, 388] on div at bounding box center [233, 379] width 467 height 679
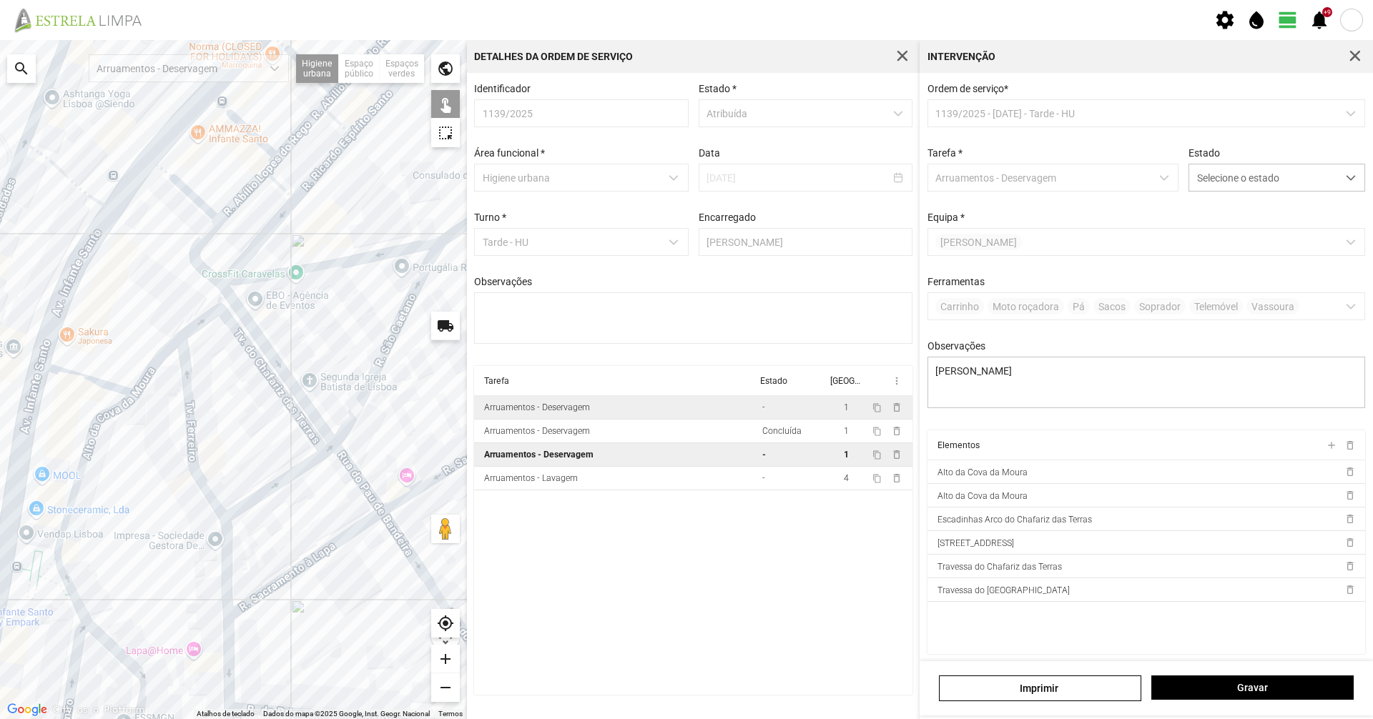
click at [319, 267] on div at bounding box center [233, 379] width 467 height 679
click at [1201, 182] on span "Selecione o estado" at bounding box center [1263, 177] width 148 height 26
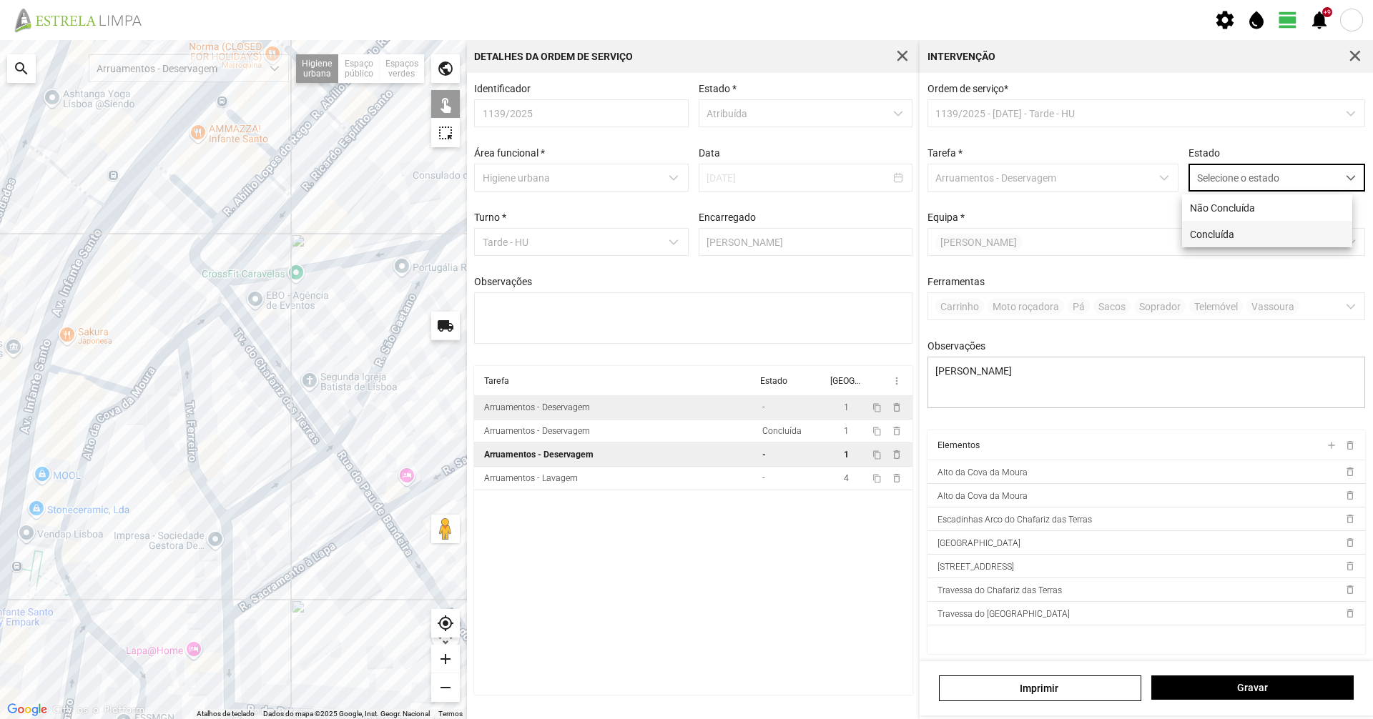
scroll to position [8, 64]
click at [1216, 231] on li "Concluída" at bounding box center [1267, 234] width 170 height 26
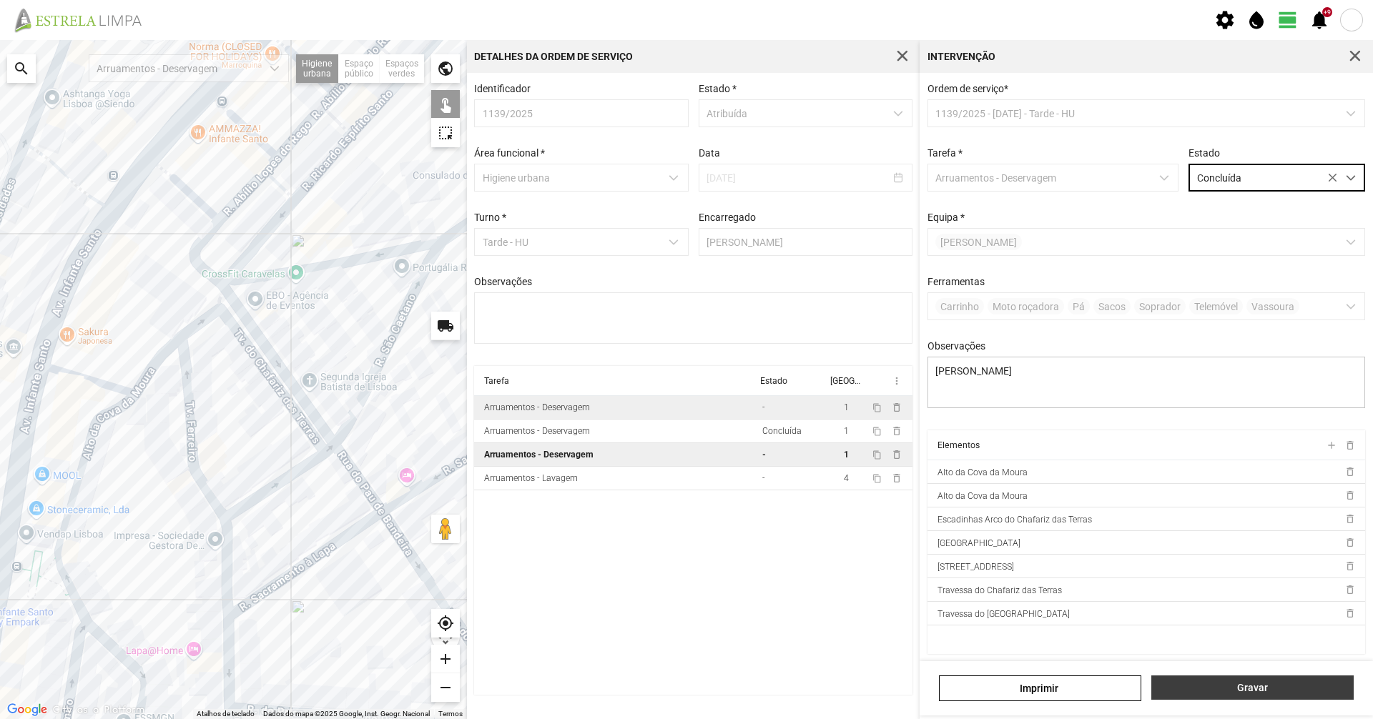
click at [1218, 689] on span "Gravar" at bounding box center [1252, 687] width 187 height 11
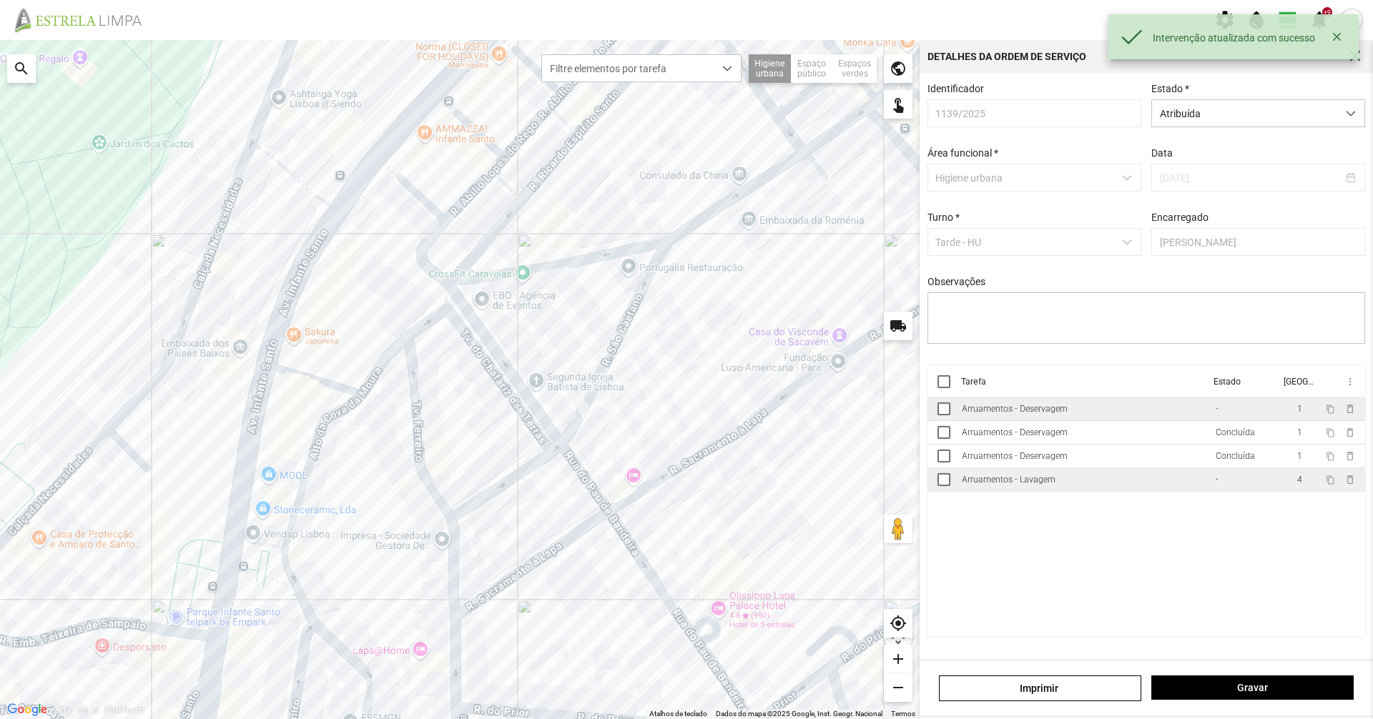
click at [1063, 486] on td "Arruamentos - Lavagem" at bounding box center [1083, 480] width 254 height 24
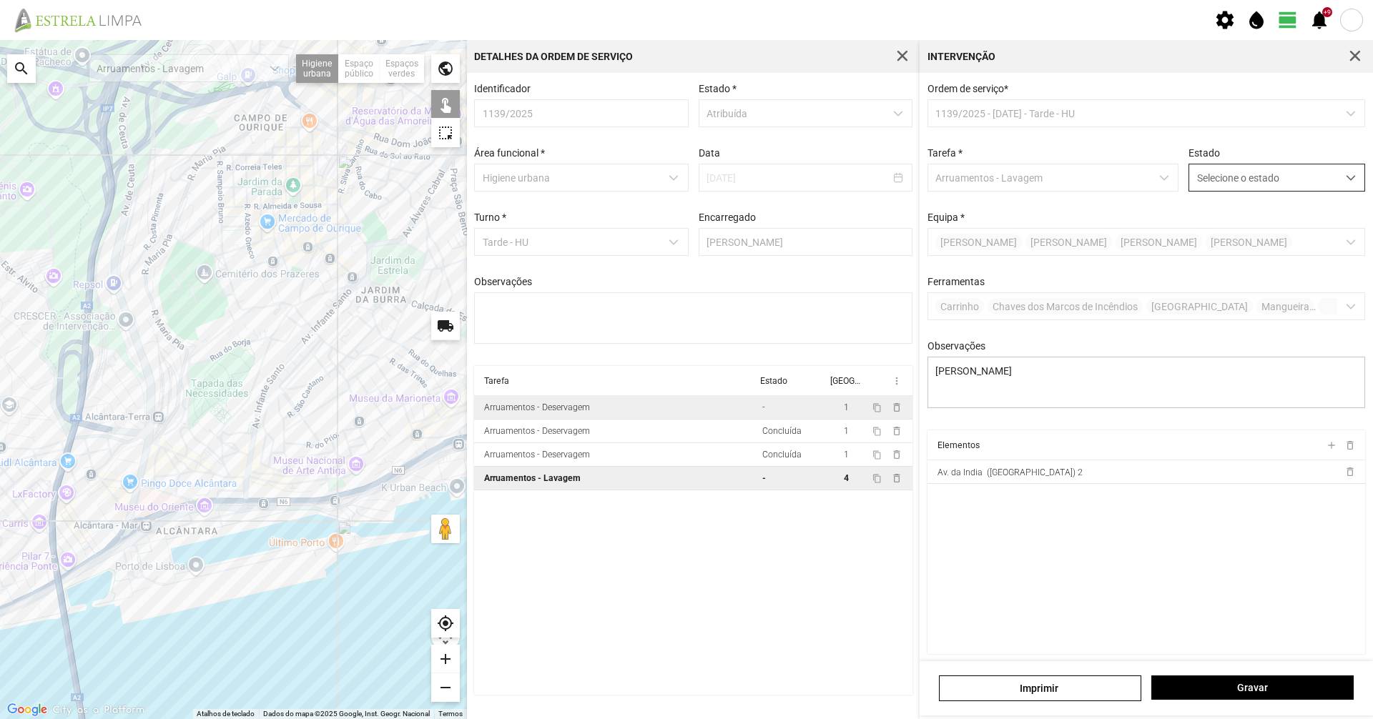
drag, startPoint x: 1219, startPoint y: 179, endPoint x: 1227, endPoint y: 189, distance: 12.7
click at [1221, 179] on span "Selecione o estado" at bounding box center [1263, 177] width 148 height 26
click at [1236, 230] on li "Concluída" at bounding box center [1267, 234] width 170 height 26
click at [1262, 696] on button "Gravar" at bounding box center [1252, 688] width 202 height 24
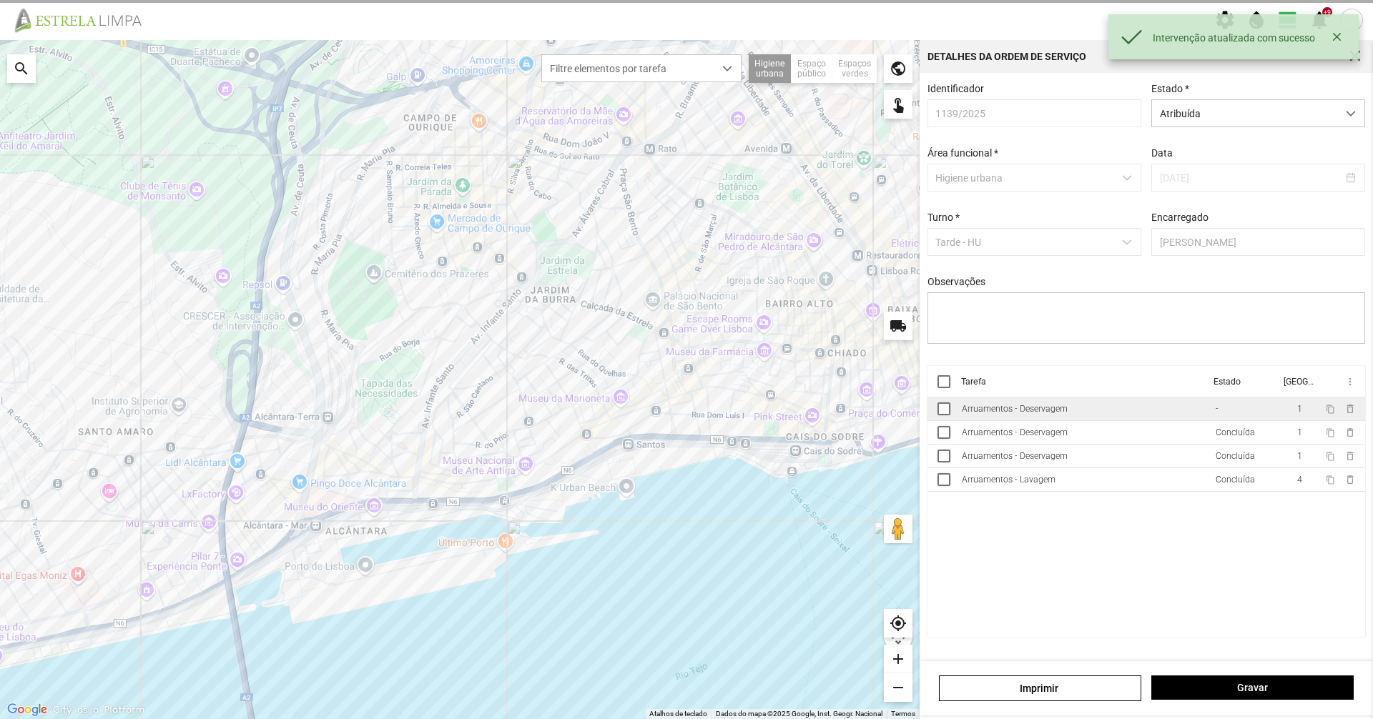
click at [1091, 406] on td "Arruamentos - Deservagem" at bounding box center [1083, 410] width 254 height 24
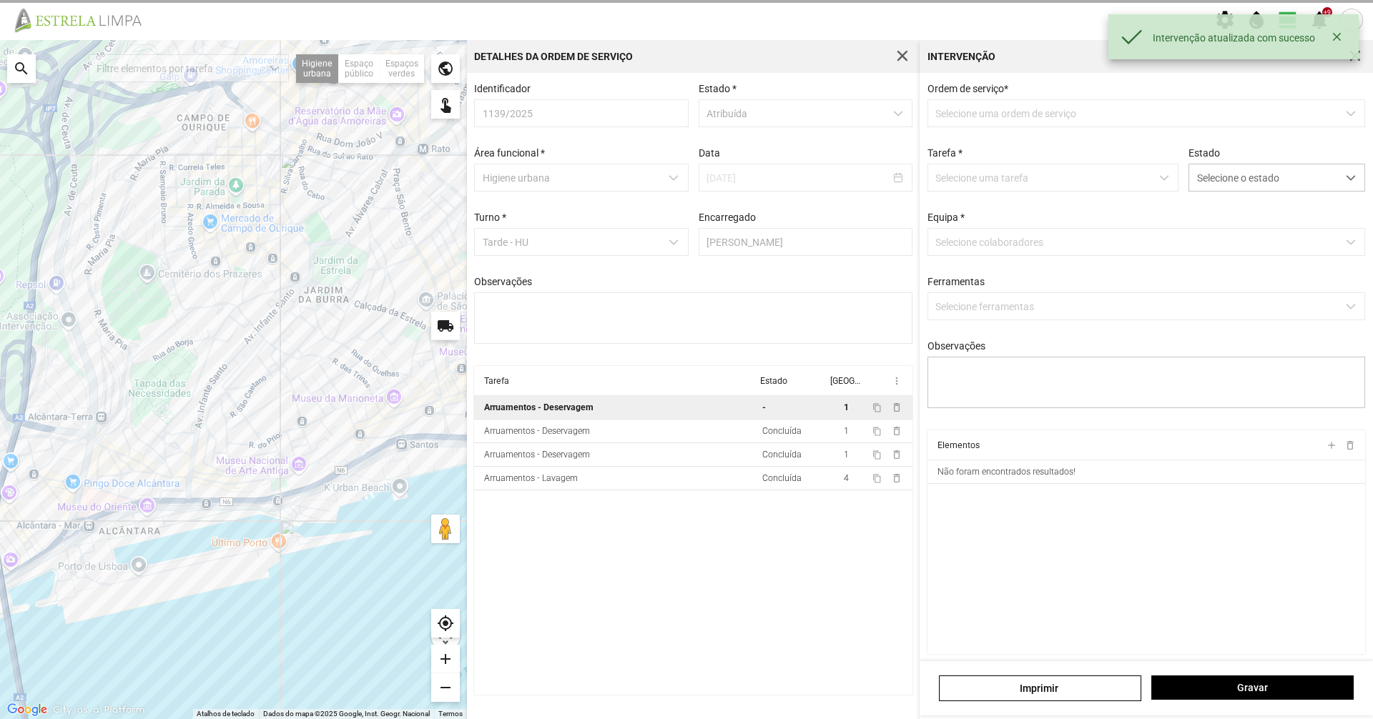
type textarea "Dionísio"
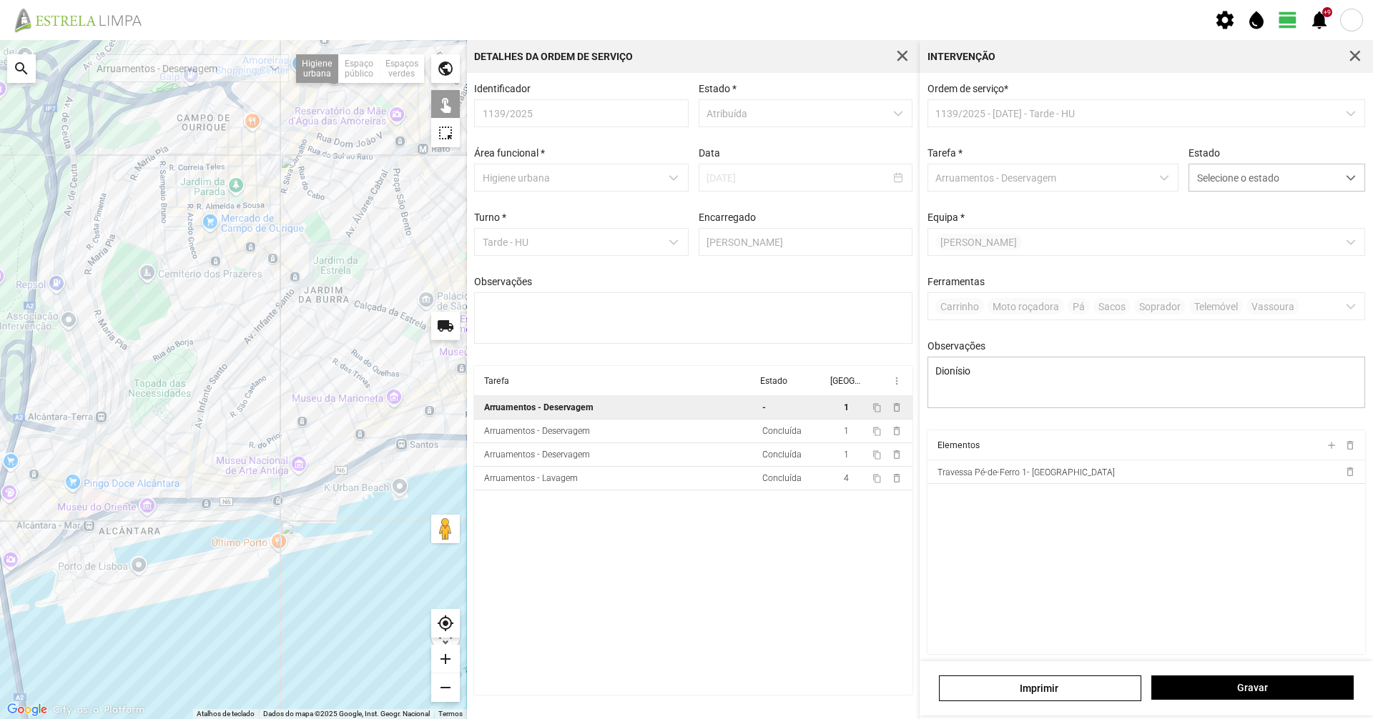
click at [1346, 64] on div at bounding box center [1355, 56] width 20 height 20
click at [1350, 60] on span "button" at bounding box center [1355, 56] width 13 height 13
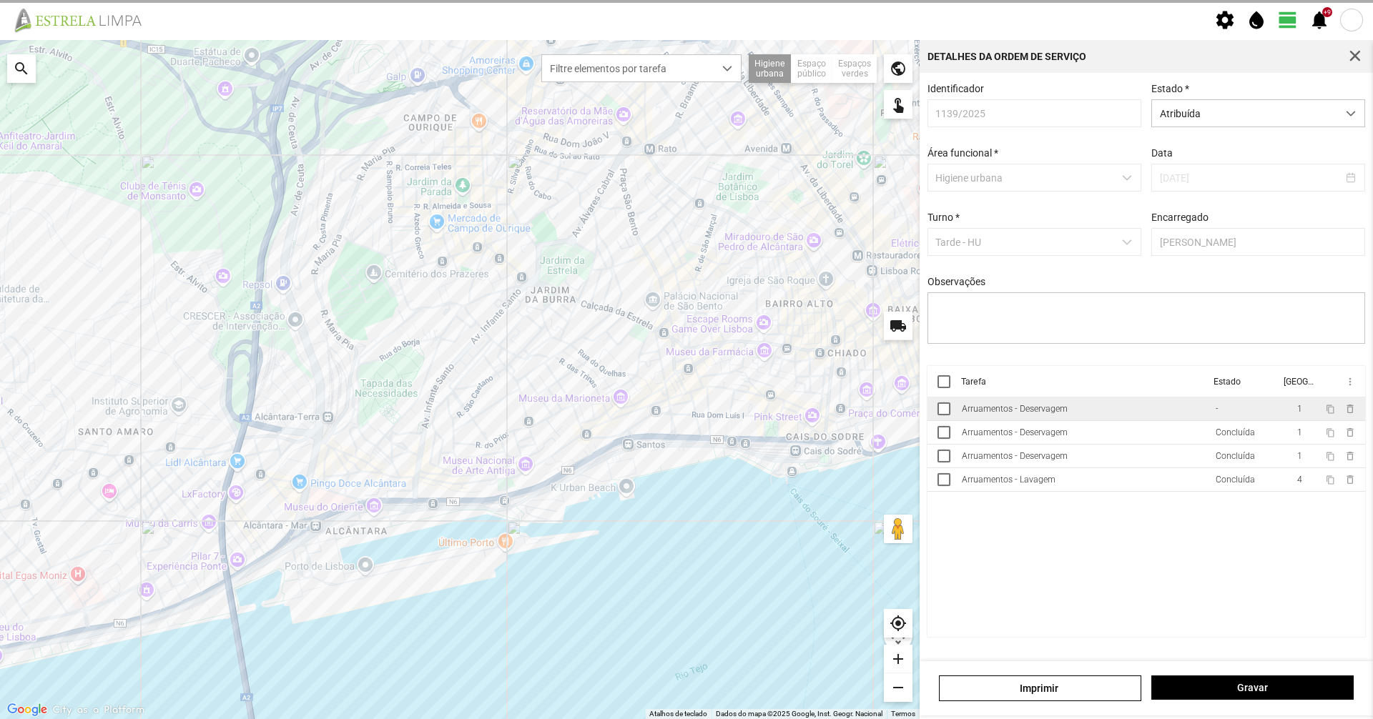
click at [1277, 520] on cdk-virtual-scroll-viewport "Tarefa Estado [GEOGRAPHIC_DATA] more_vert Arruamentos - Deservagem - 1 content_…" at bounding box center [1146, 501] width 438 height 271
click at [1187, 421] on td "Arruamentos - Deservagem" at bounding box center [1083, 410] width 254 height 24
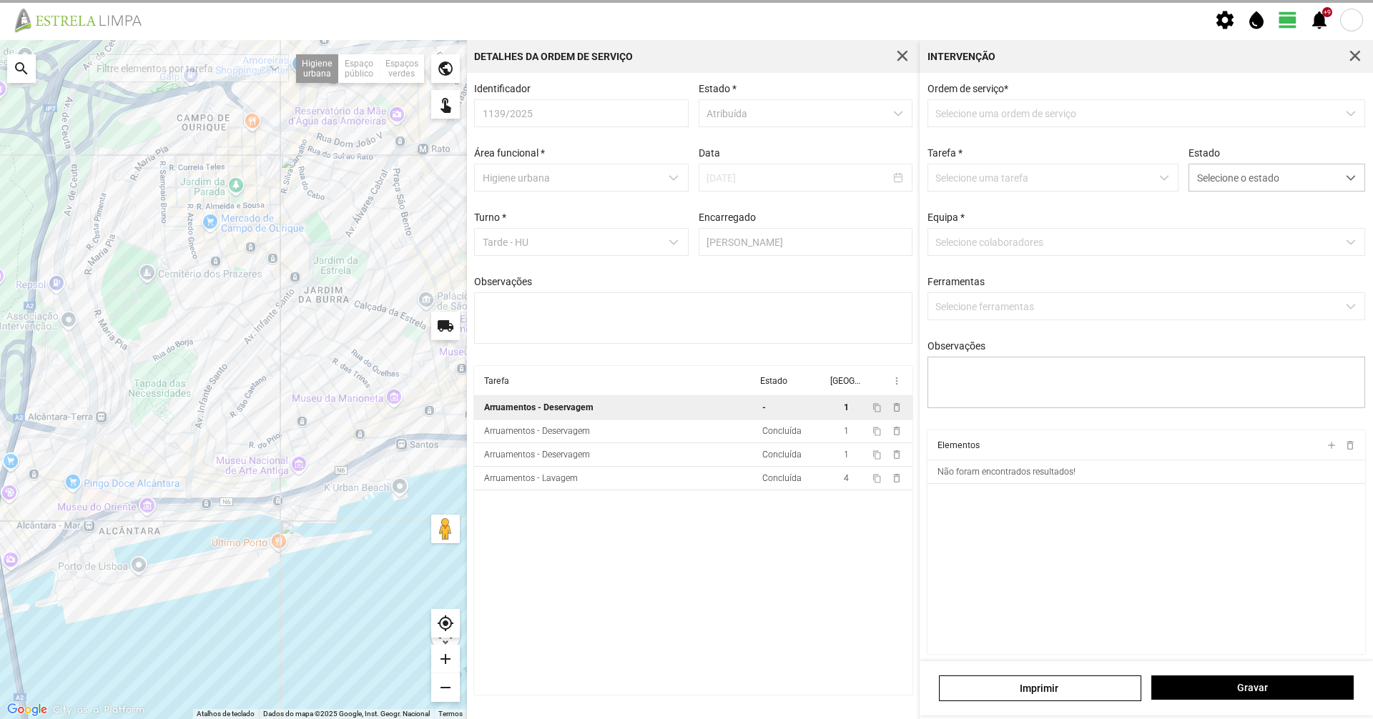
type textarea "Dionísio"
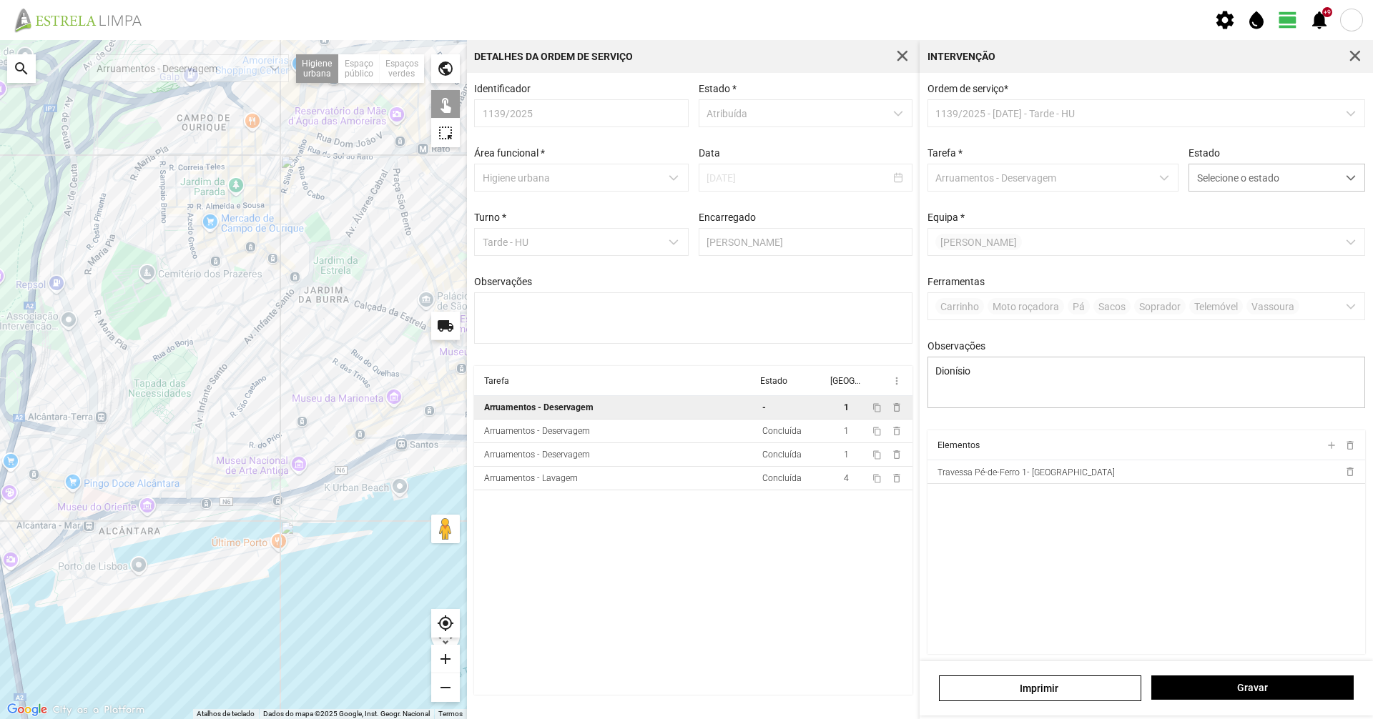
click at [373, 390] on div at bounding box center [233, 379] width 467 height 679
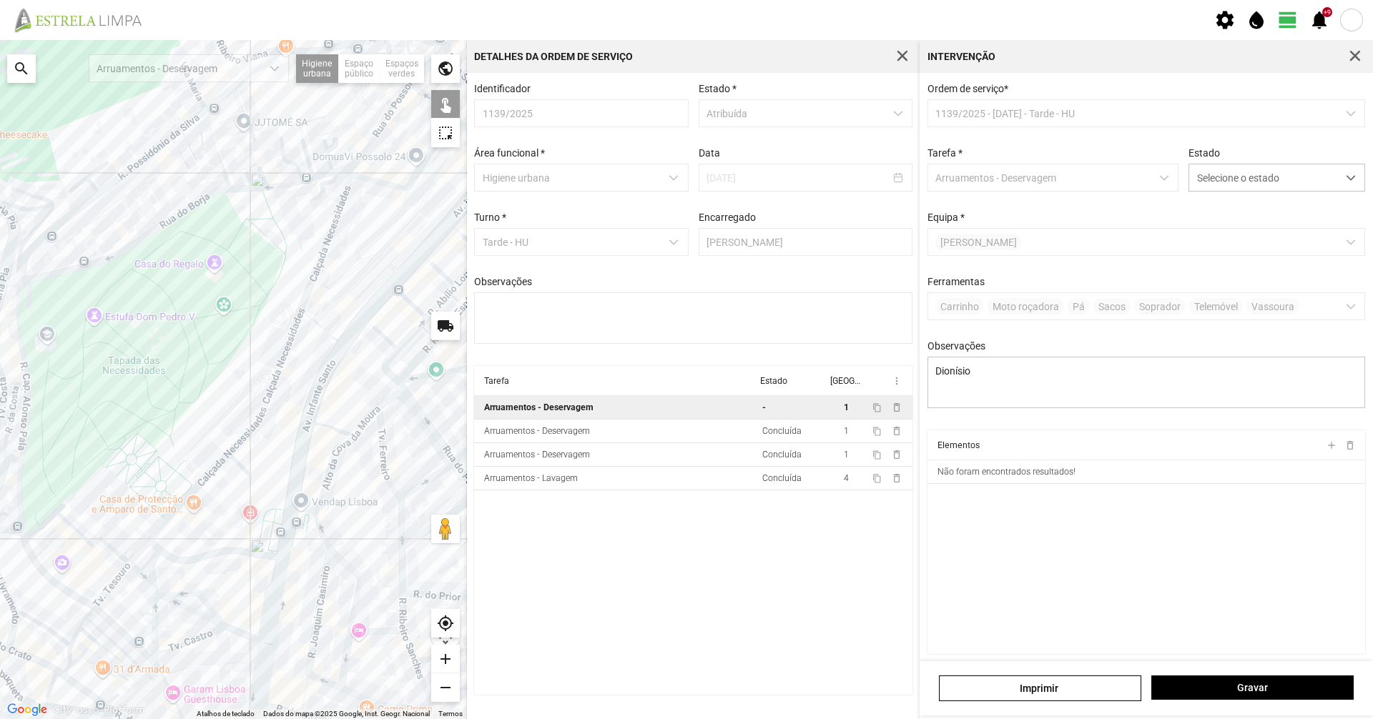
click at [395, 388] on div at bounding box center [233, 379] width 467 height 679
click at [398, 388] on div at bounding box center [233, 379] width 467 height 679
click at [393, 390] on div at bounding box center [233, 379] width 467 height 679
click at [1359, 56] on span "button" at bounding box center [1355, 56] width 13 height 13
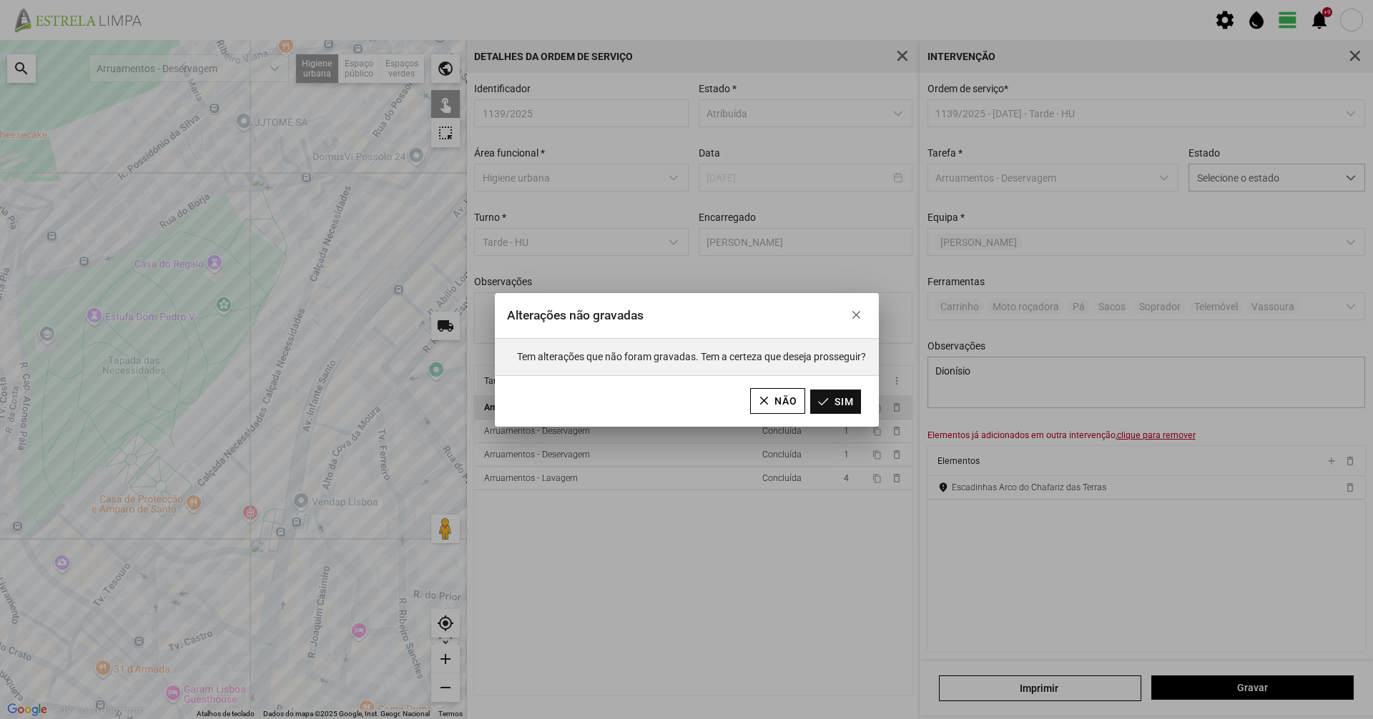
click at [837, 405] on button "Sim" at bounding box center [835, 402] width 51 height 24
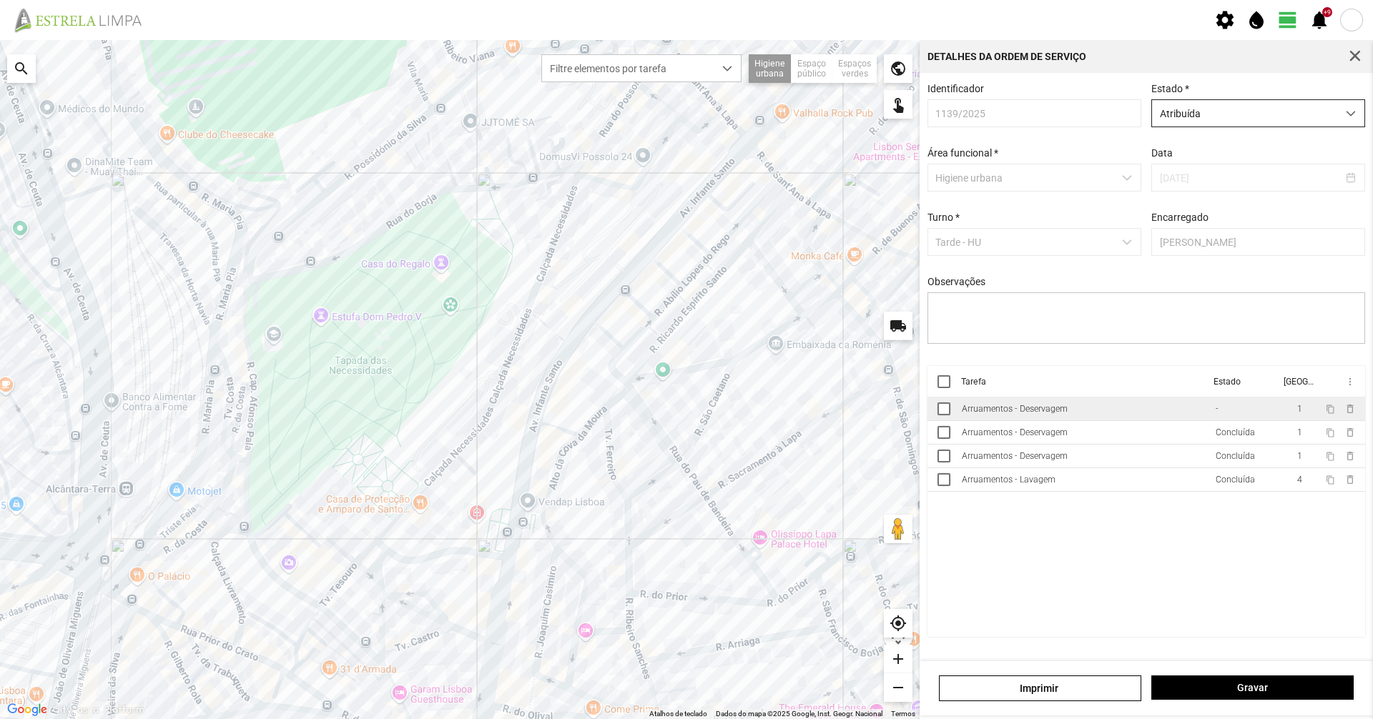
click at [1231, 105] on span "Atribuída" at bounding box center [1244, 113] width 185 height 26
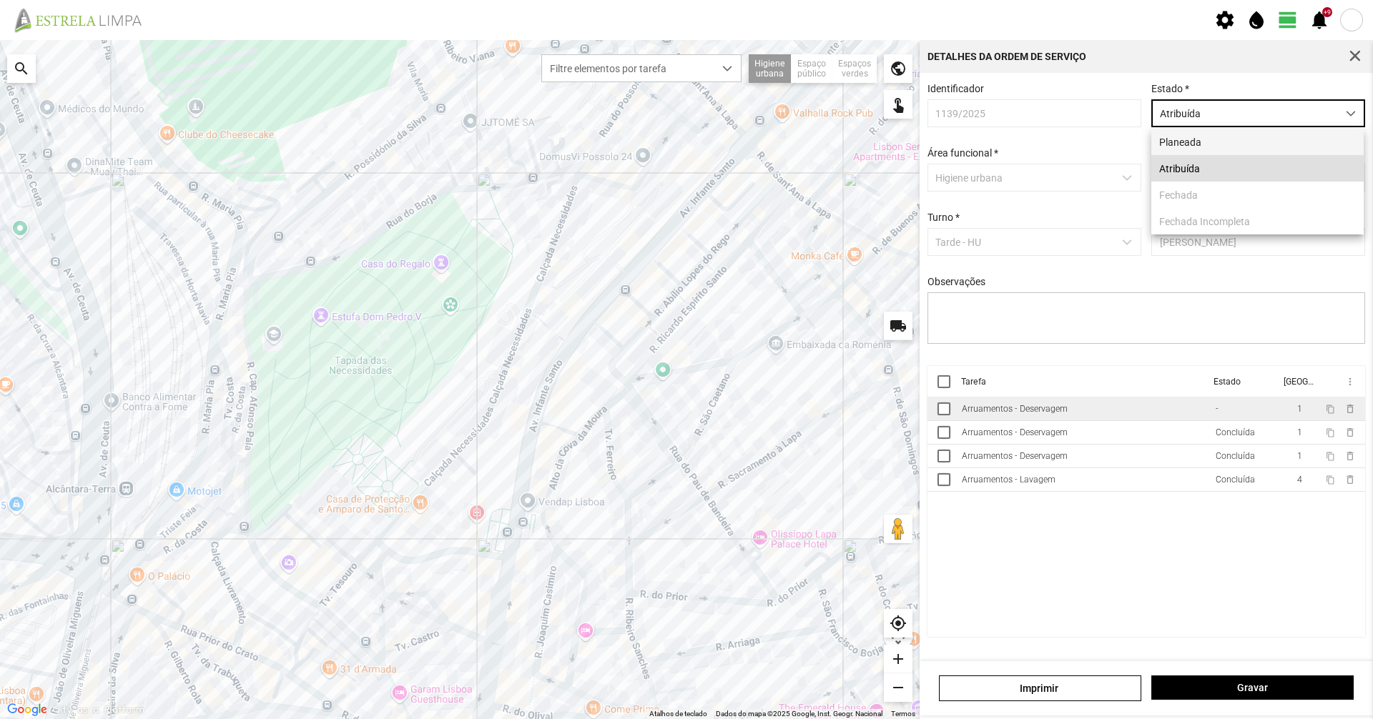
scroll to position [8, 64]
click at [1215, 139] on li "Planeada" at bounding box center [1257, 142] width 212 height 26
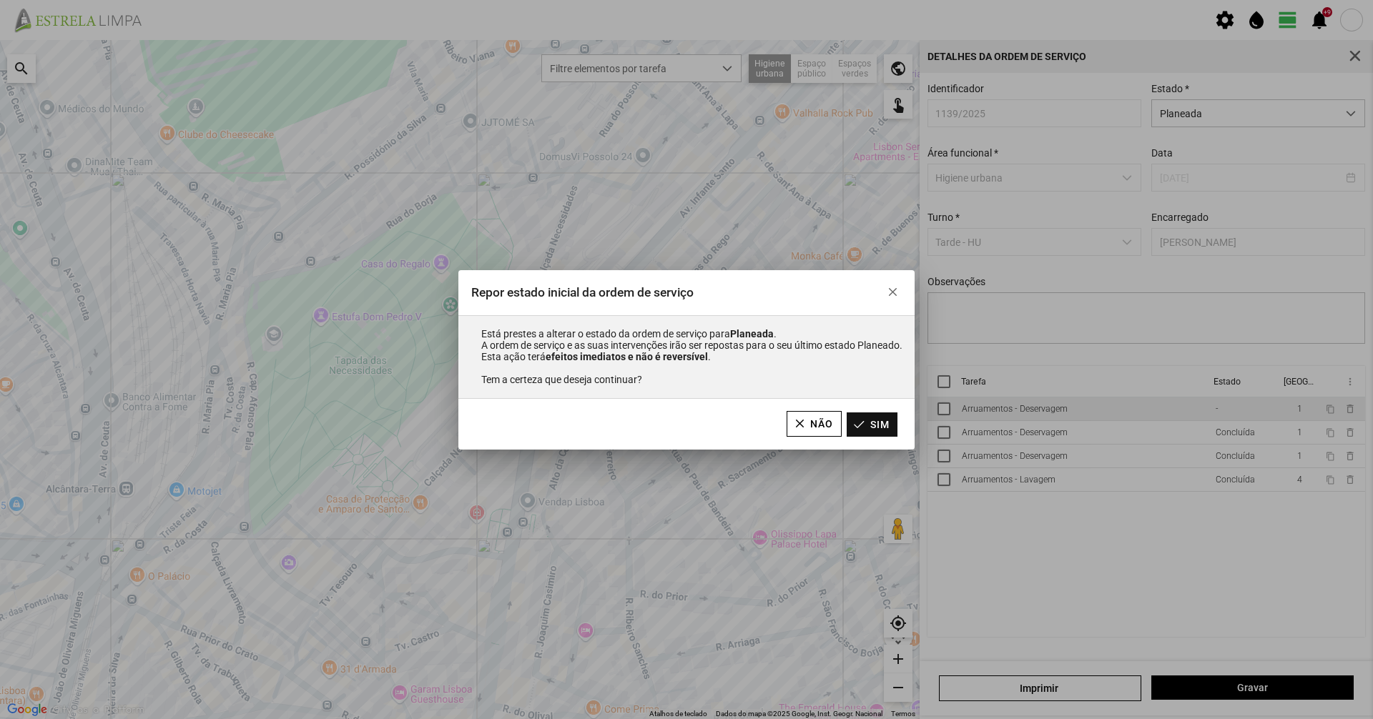
click at [872, 428] on button "Sim" at bounding box center [872, 425] width 51 height 24
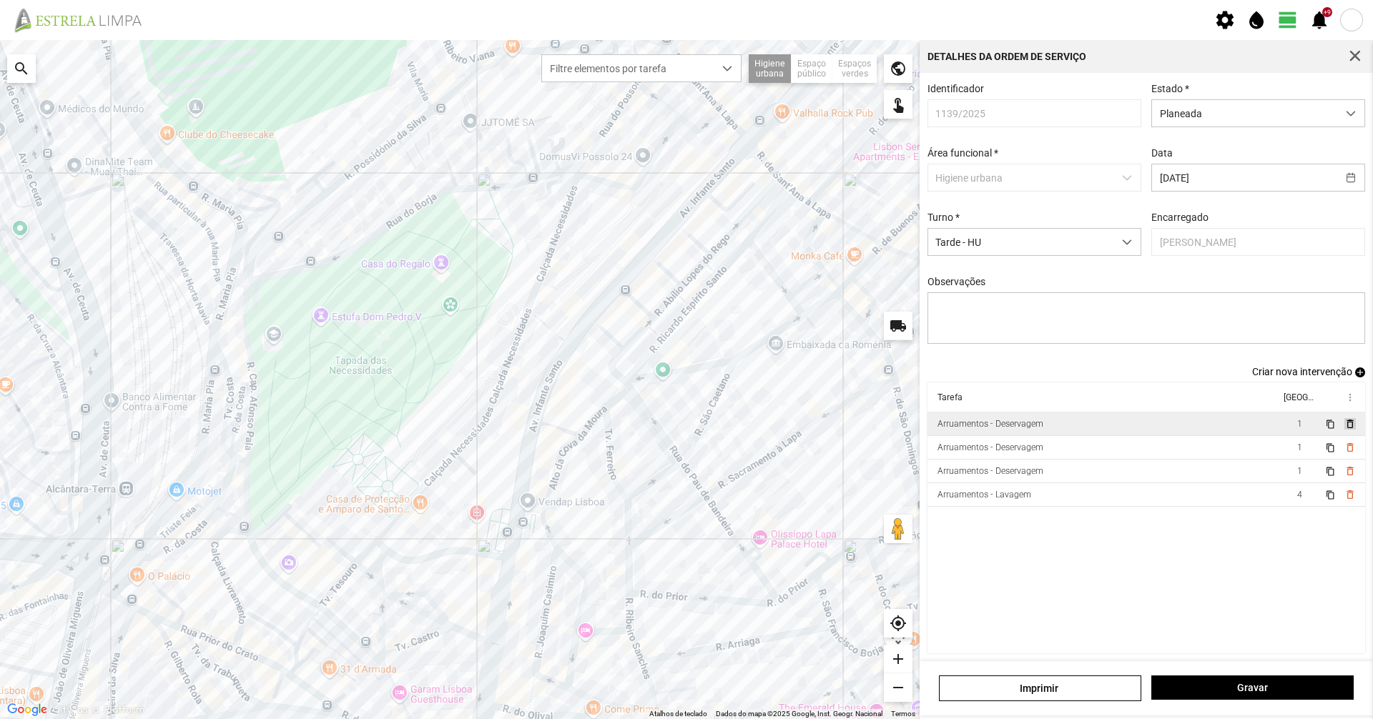
click at [1344, 430] on span "delete_outline" at bounding box center [1349, 423] width 11 height 11
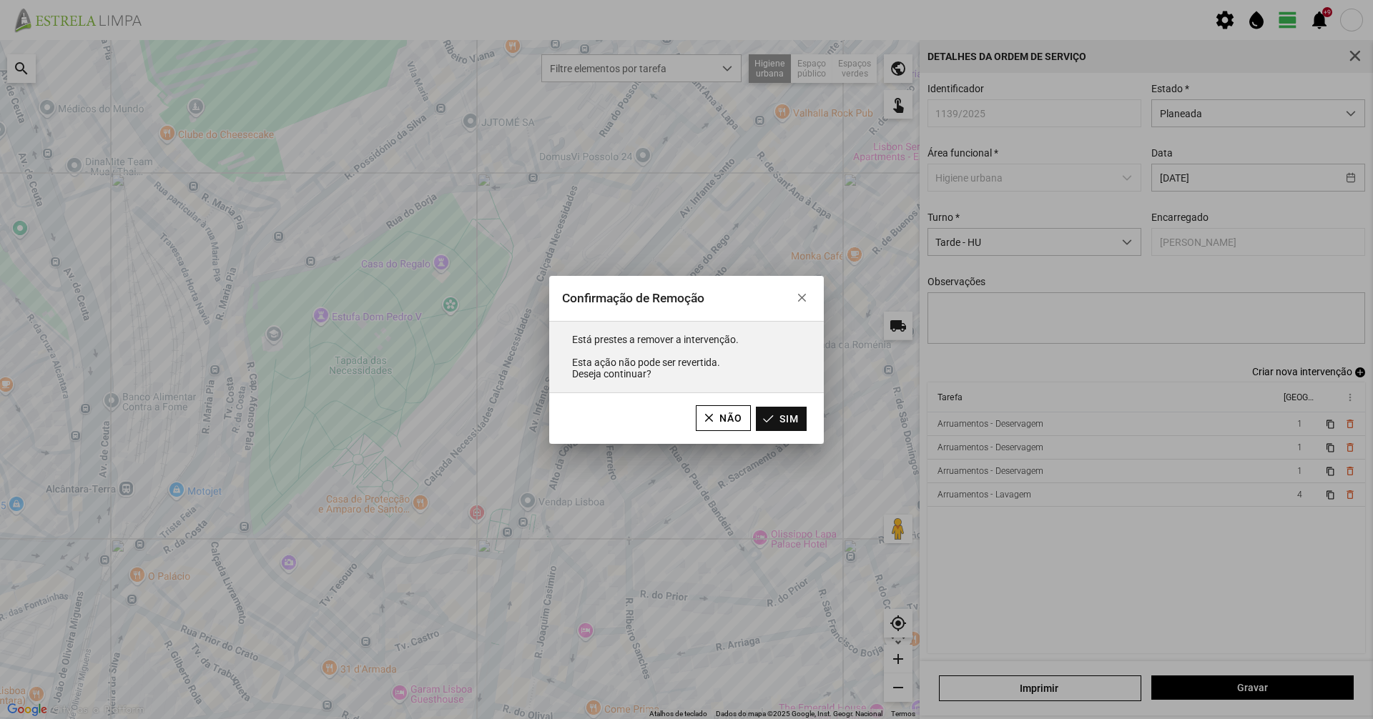
click at [799, 415] on button "Sim" at bounding box center [781, 419] width 51 height 24
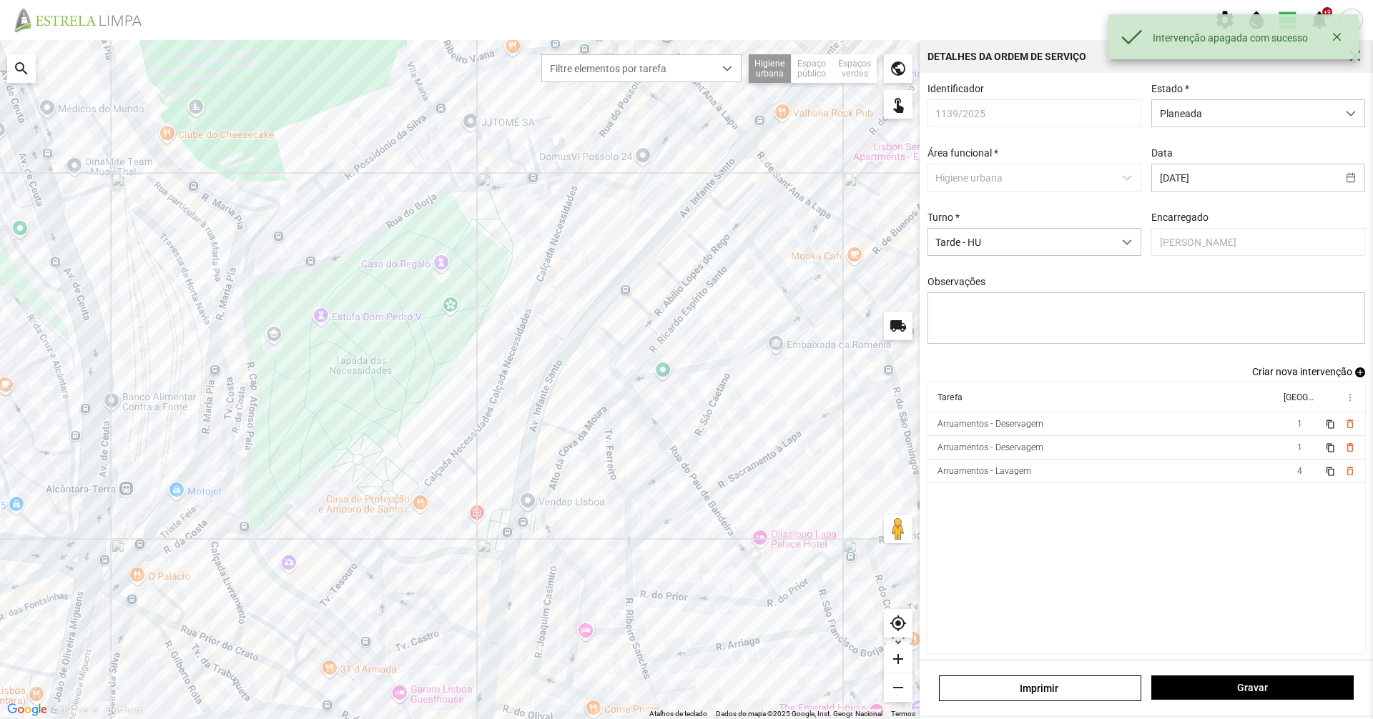
click at [1175, 130] on div "Identificador 1139/2025 Estado * Planeada Área funcional * Higiene urbana Data …" at bounding box center [1146, 224] width 448 height 283
click at [1171, 129] on div "Identificador 1139/2025 Estado * Planeada Área funcional * Higiene urbana Data …" at bounding box center [1146, 224] width 448 height 283
click at [1169, 122] on span "Planeada" at bounding box center [1244, 113] width 185 height 26
click at [1161, 169] on li "Atribuída" at bounding box center [1249, 168] width 207 height 26
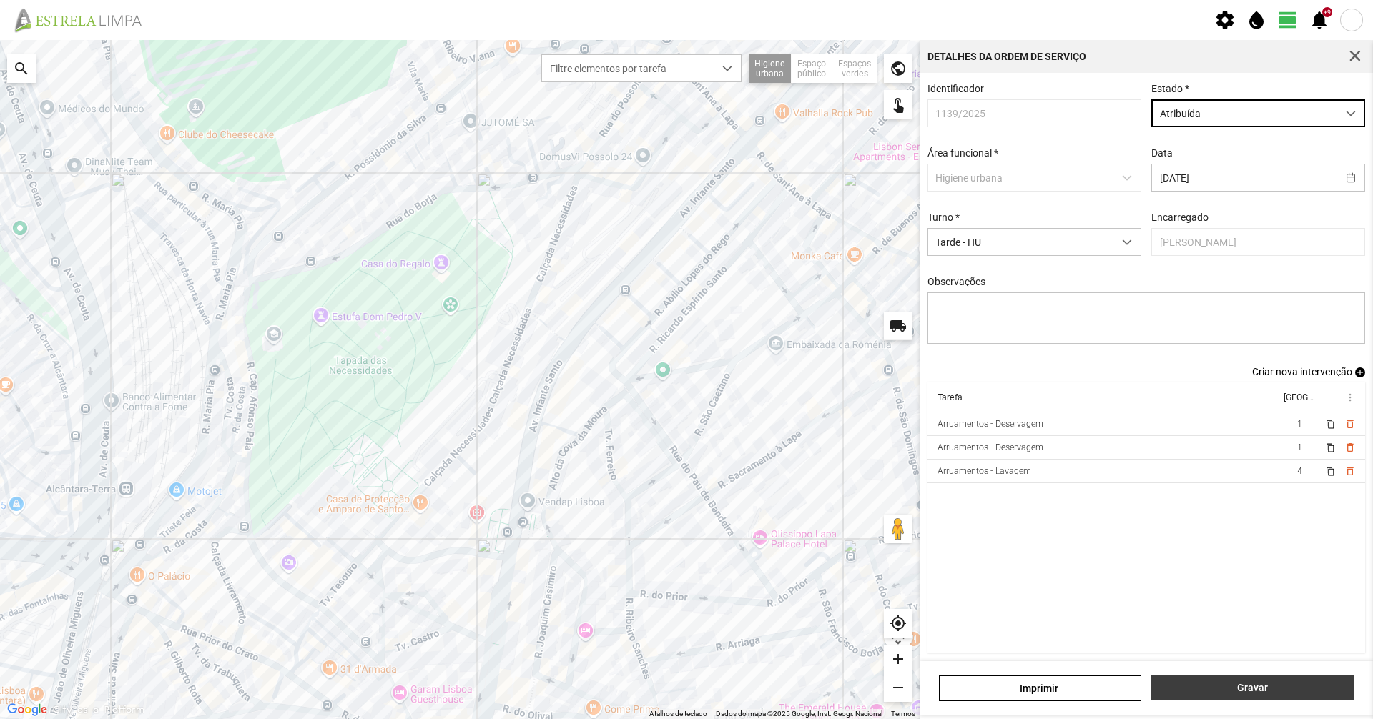
click at [1227, 681] on button "Gravar" at bounding box center [1252, 688] width 202 height 24
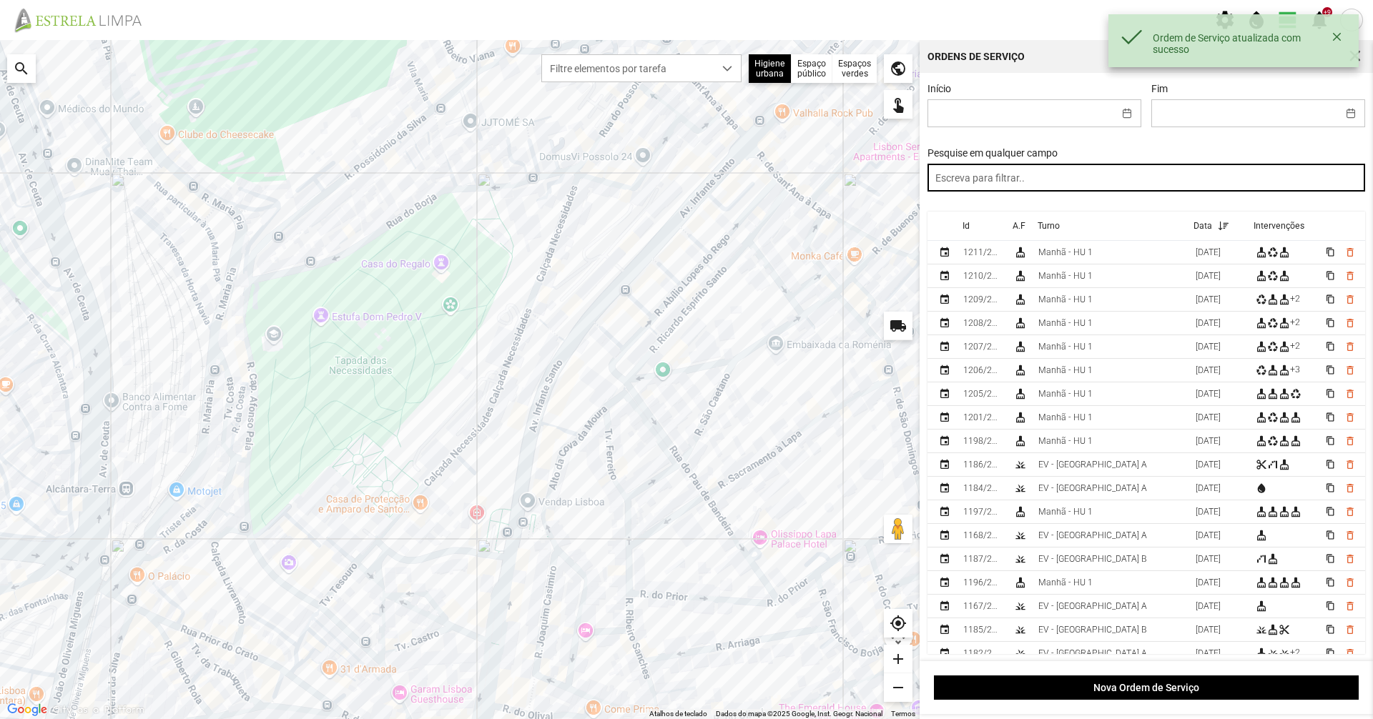
click at [1006, 189] on input "text" at bounding box center [1146, 178] width 438 height 28
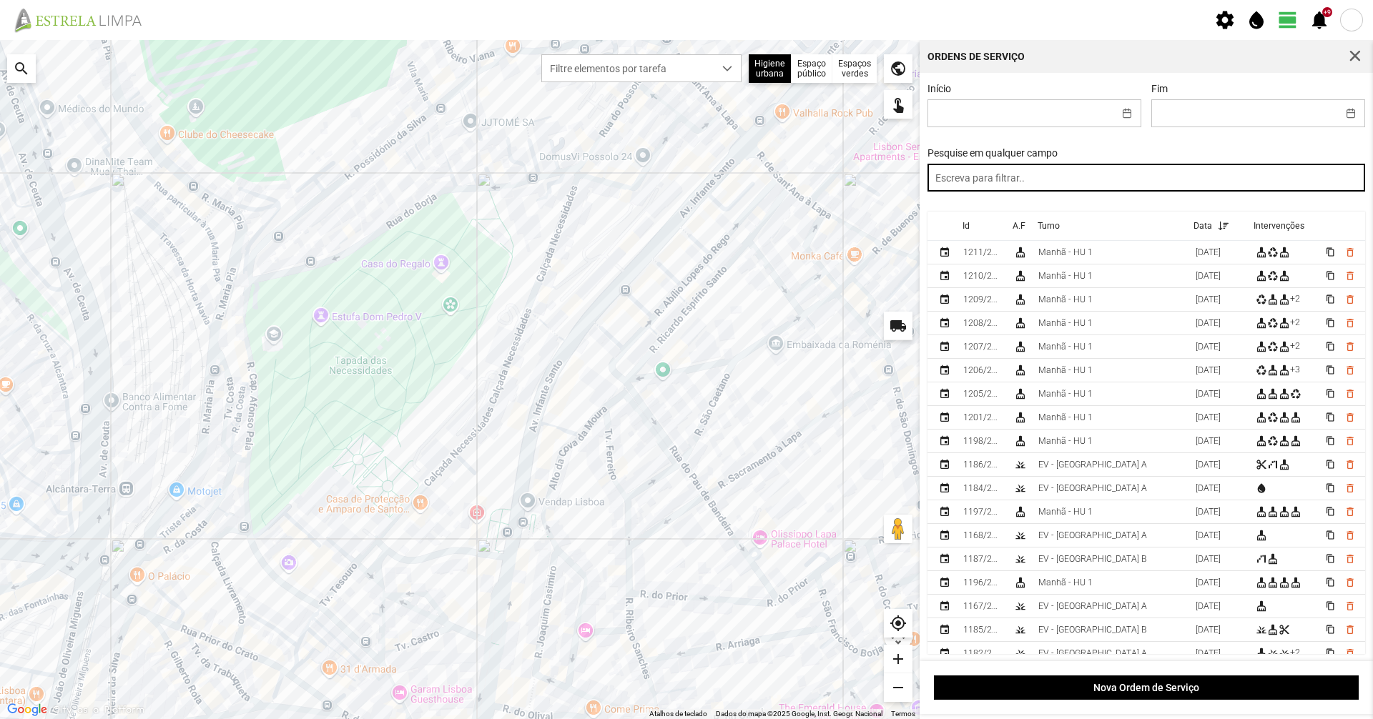
paste input "tarde"
type input "tarde"
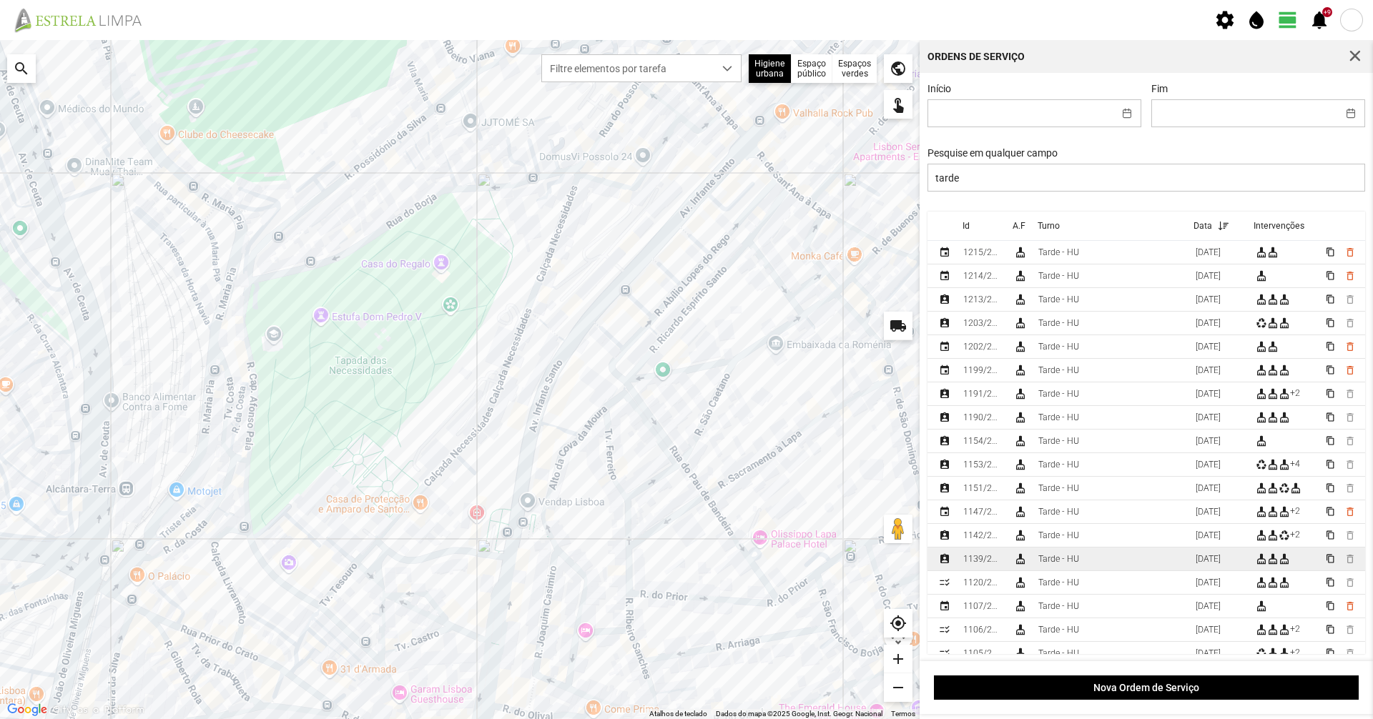
click at [1058, 559] on div "Tarde - HU" at bounding box center [1058, 559] width 41 height 10
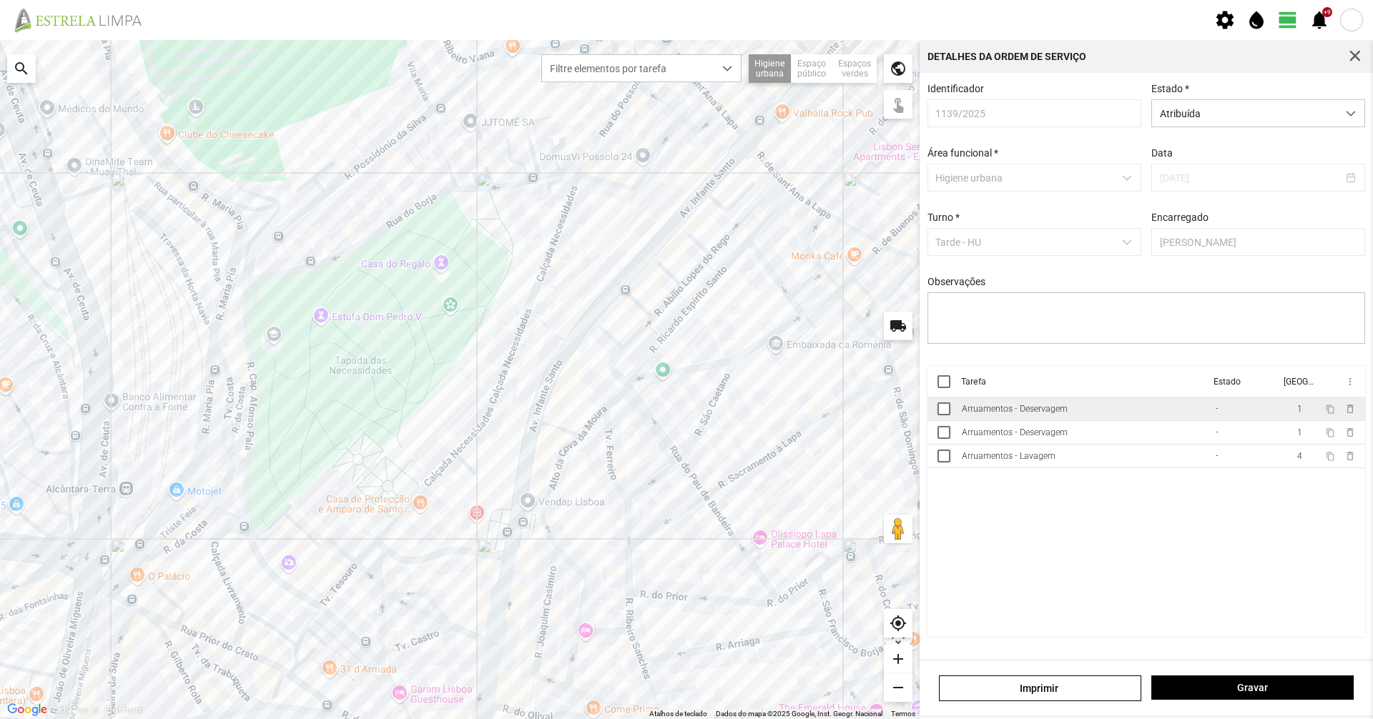
click at [1030, 410] on div "Arruamentos - Deservagem" at bounding box center [1015, 409] width 106 height 10
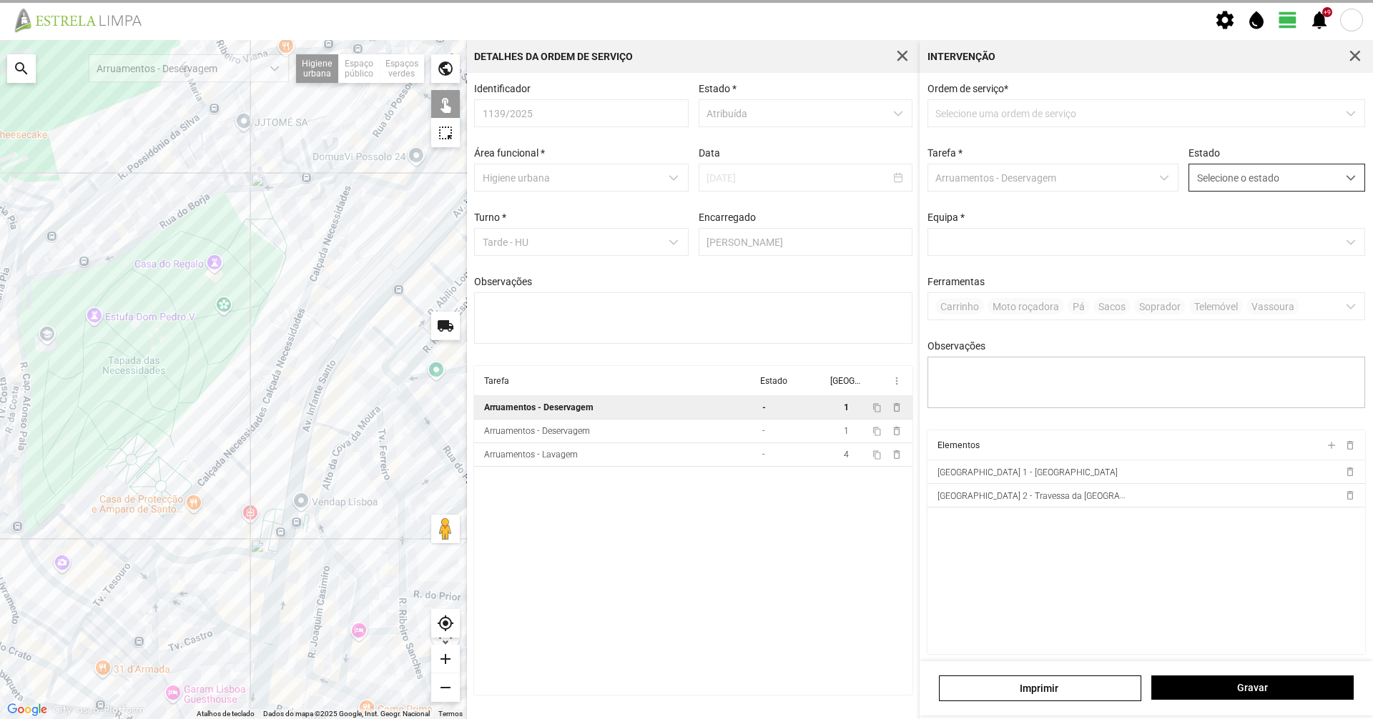
click at [1231, 183] on span "Selecione o estado" at bounding box center [1263, 177] width 148 height 26
click at [1230, 227] on li "Concluída" at bounding box center [1267, 234] width 170 height 26
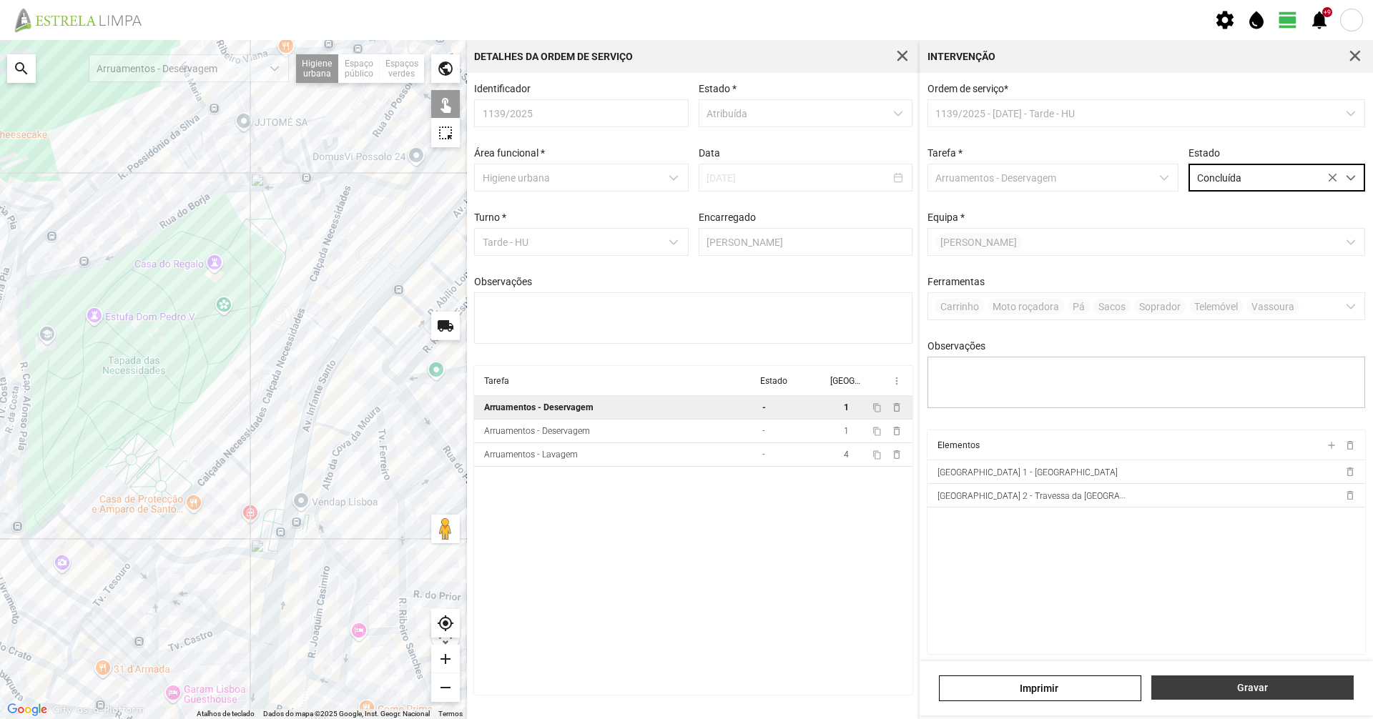
click at [1249, 691] on span "Gravar" at bounding box center [1252, 687] width 187 height 11
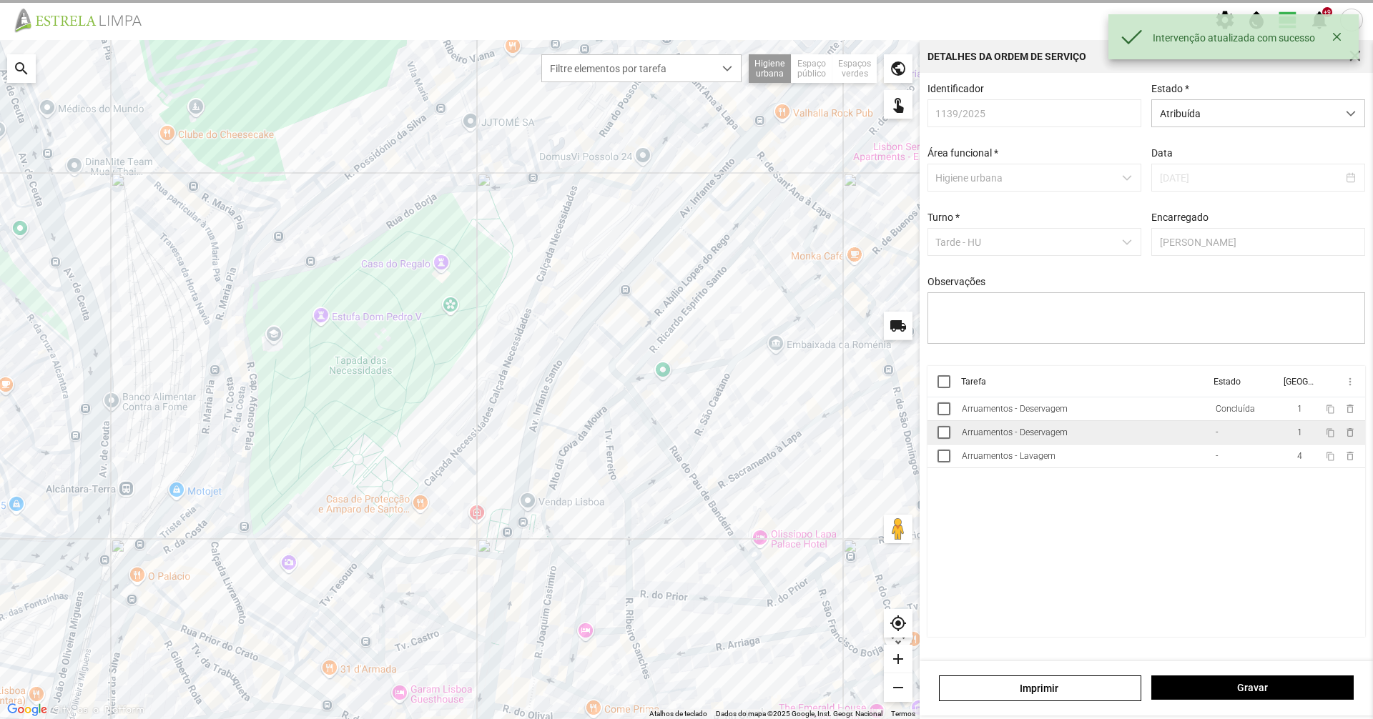
click at [1128, 445] on td "Arruamentos - Deservagem" at bounding box center [1083, 433] width 254 height 24
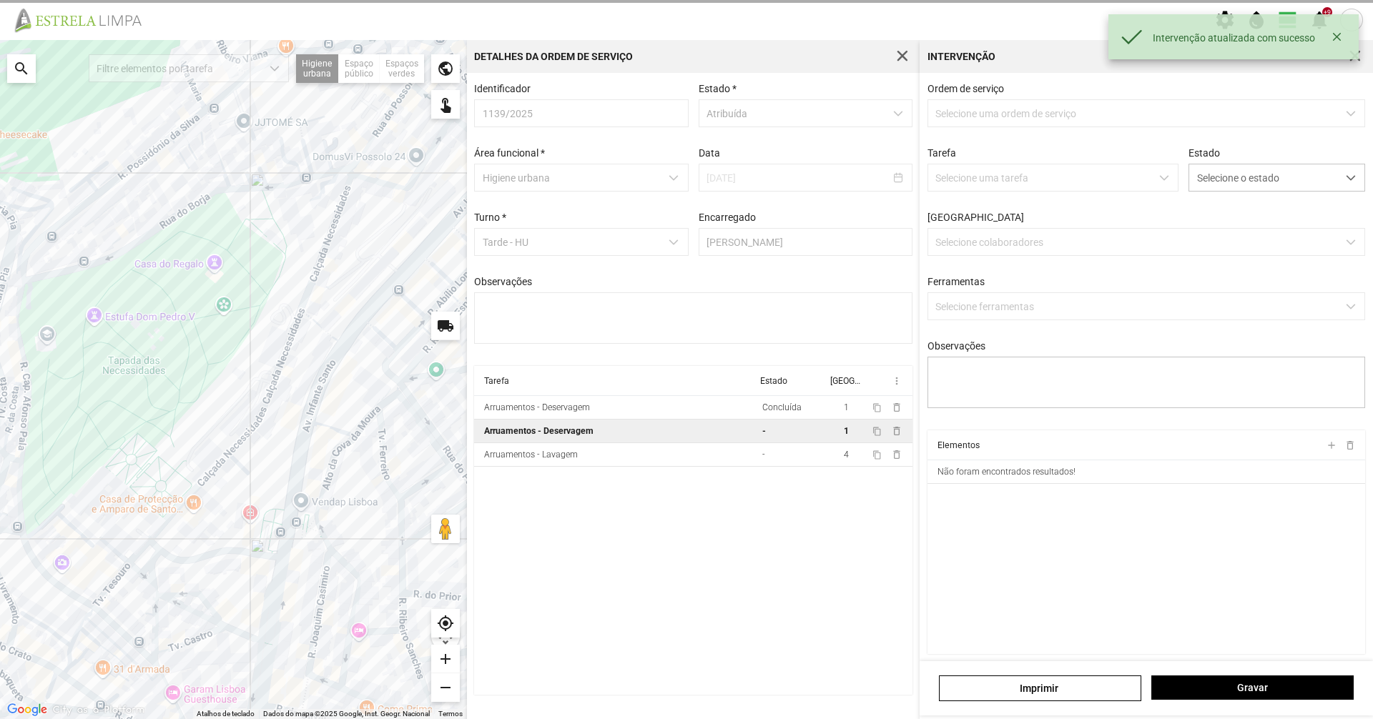
type textarea "[PERSON_NAME]"
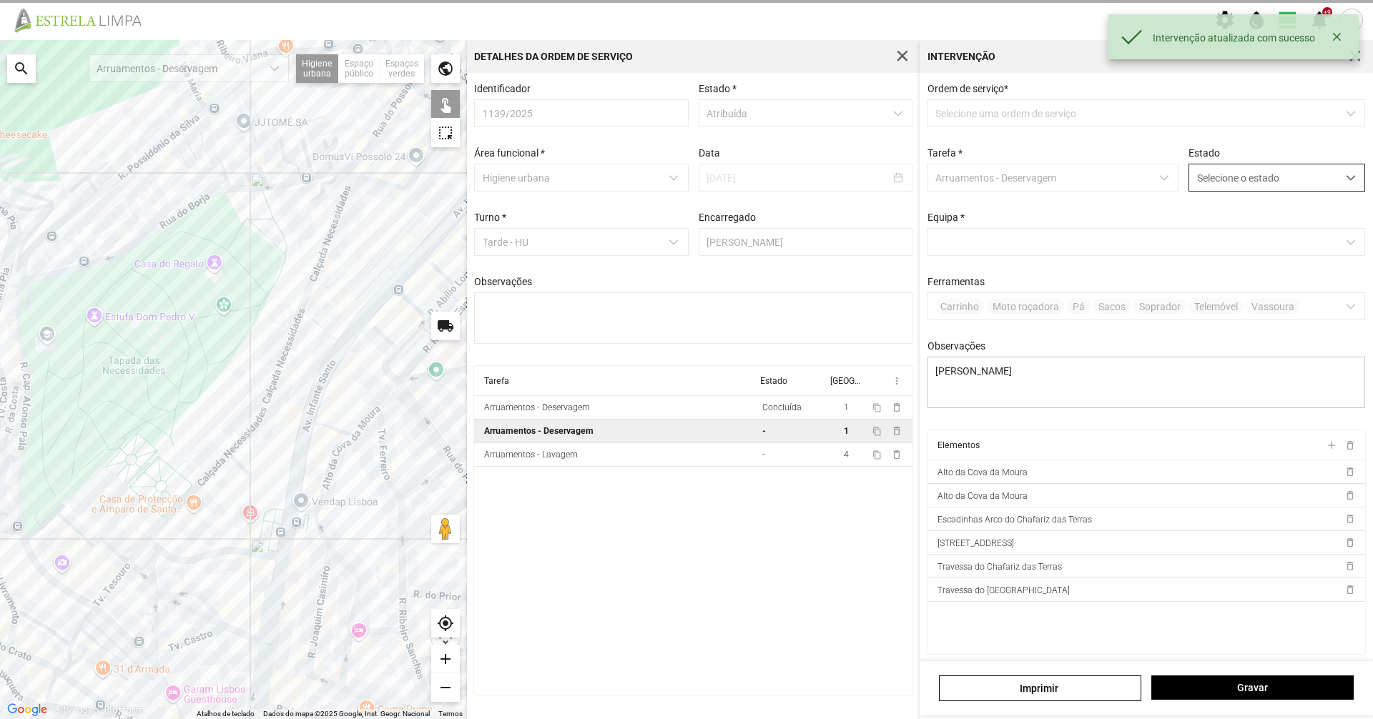
click at [1207, 188] on span "Selecione o estado" at bounding box center [1263, 177] width 148 height 26
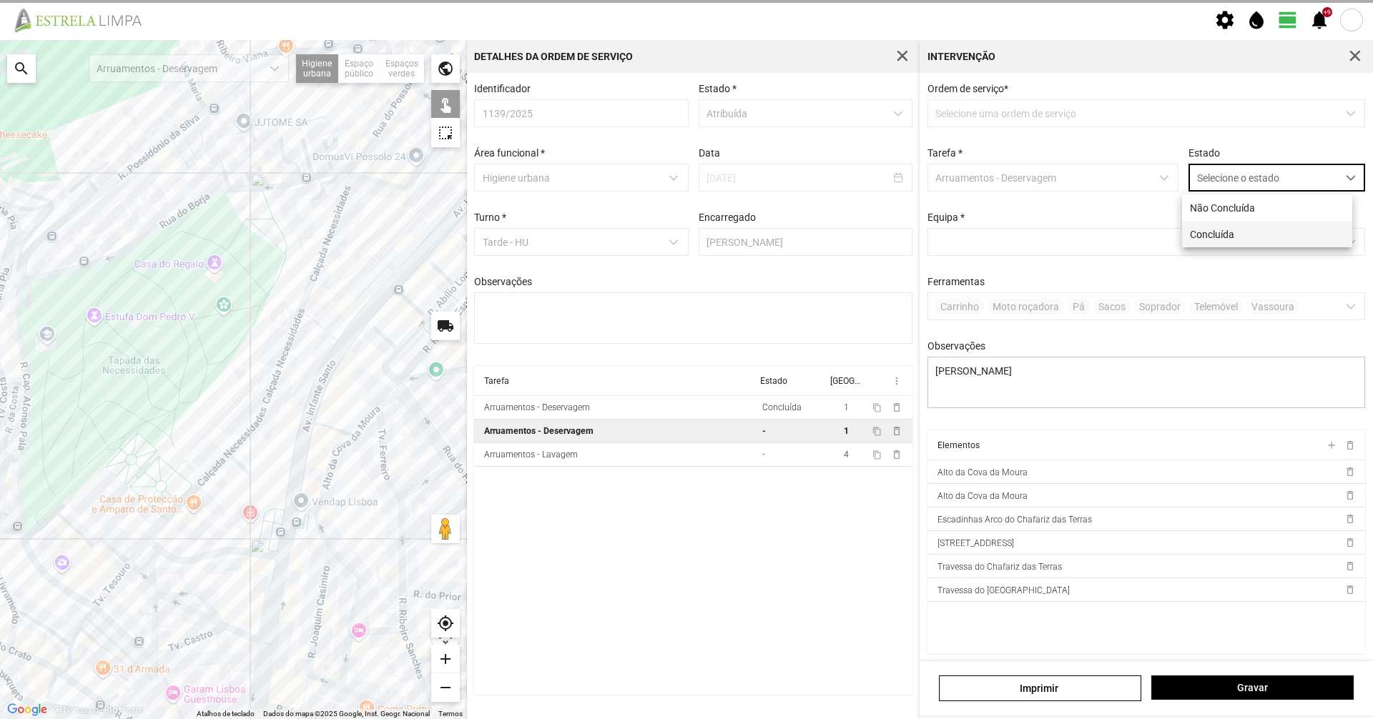
click at [1197, 235] on li "Concluída" at bounding box center [1267, 234] width 170 height 26
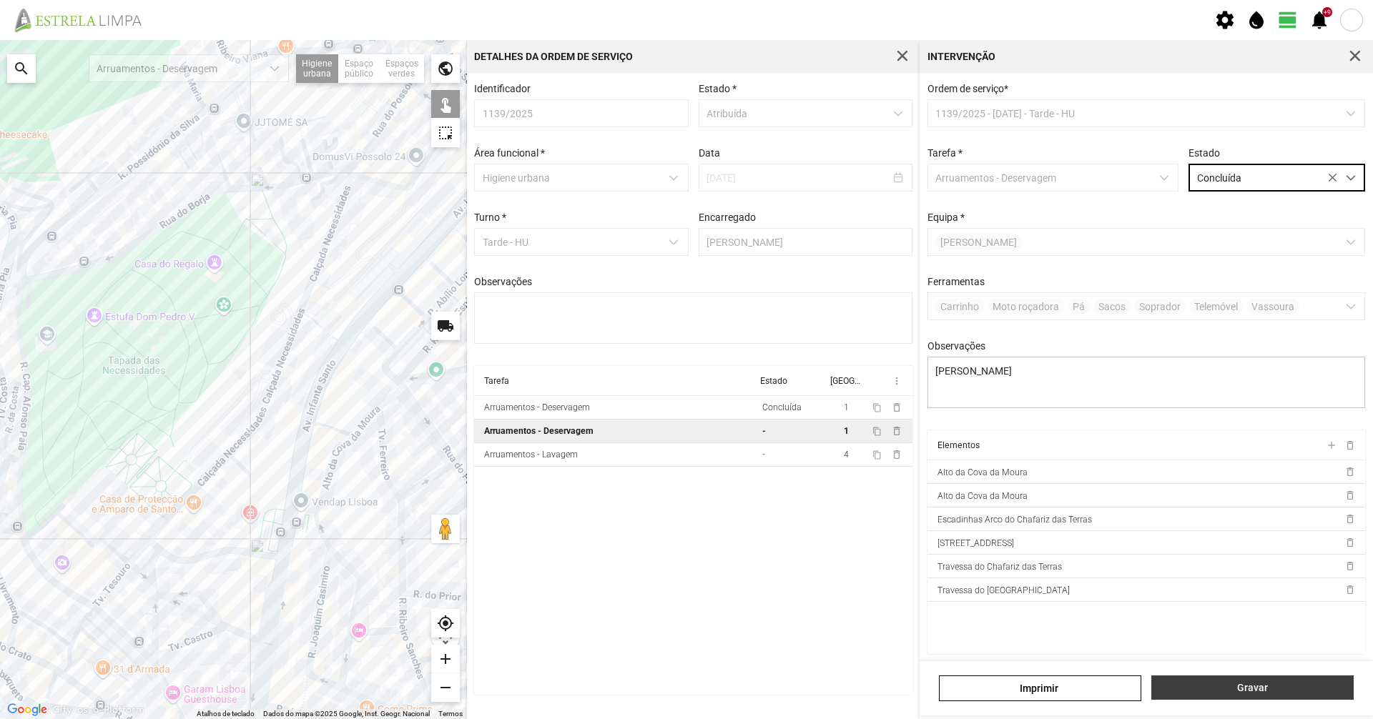
click at [1231, 694] on span "Gravar" at bounding box center [1252, 687] width 187 height 11
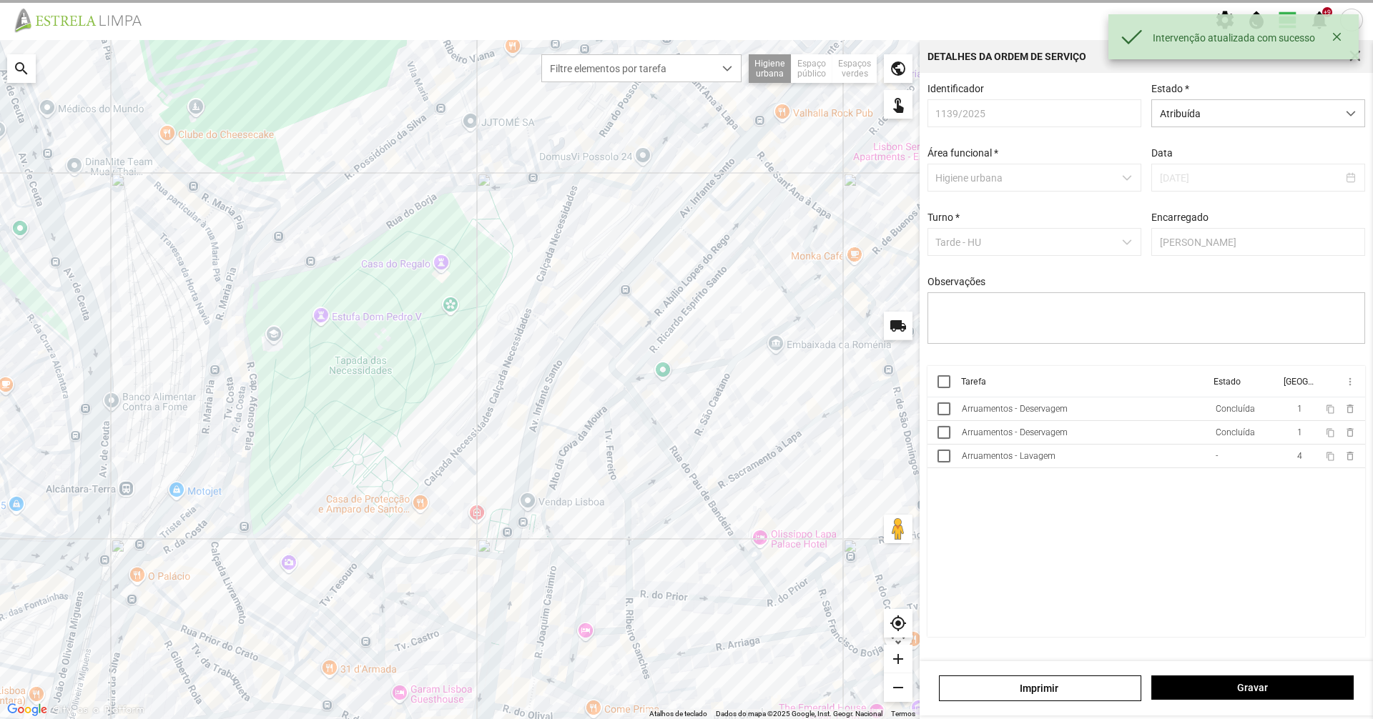
click at [1094, 476] on cdk-virtual-scroll-viewport "Tarefa Estado [GEOGRAPHIC_DATA] more_vert Arruamentos - Deservagem Concluída 1 …" at bounding box center [1146, 501] width 438 height 271
click at [1088, 463] on td "Arruamentos - Lavagem" at bounding box center [1083, 457] width 254 height 24
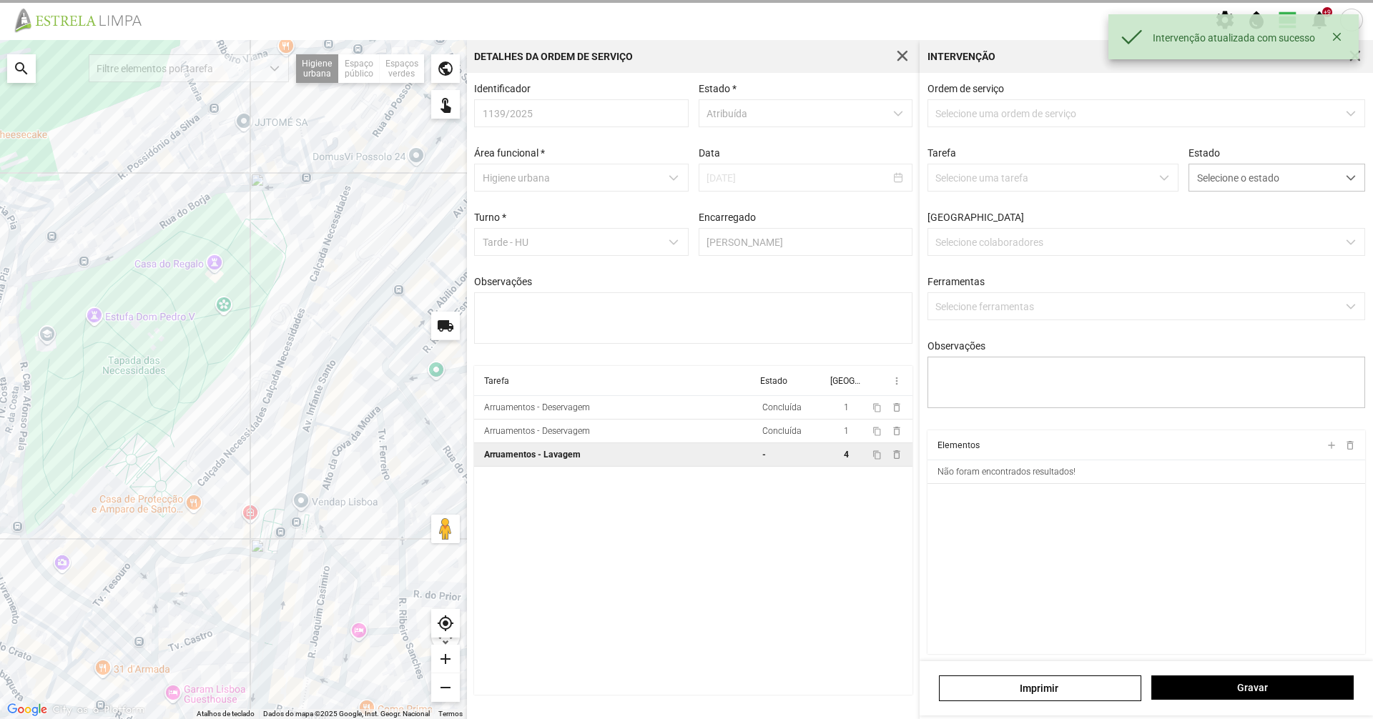
type textarea "[PERSON_NAME]"
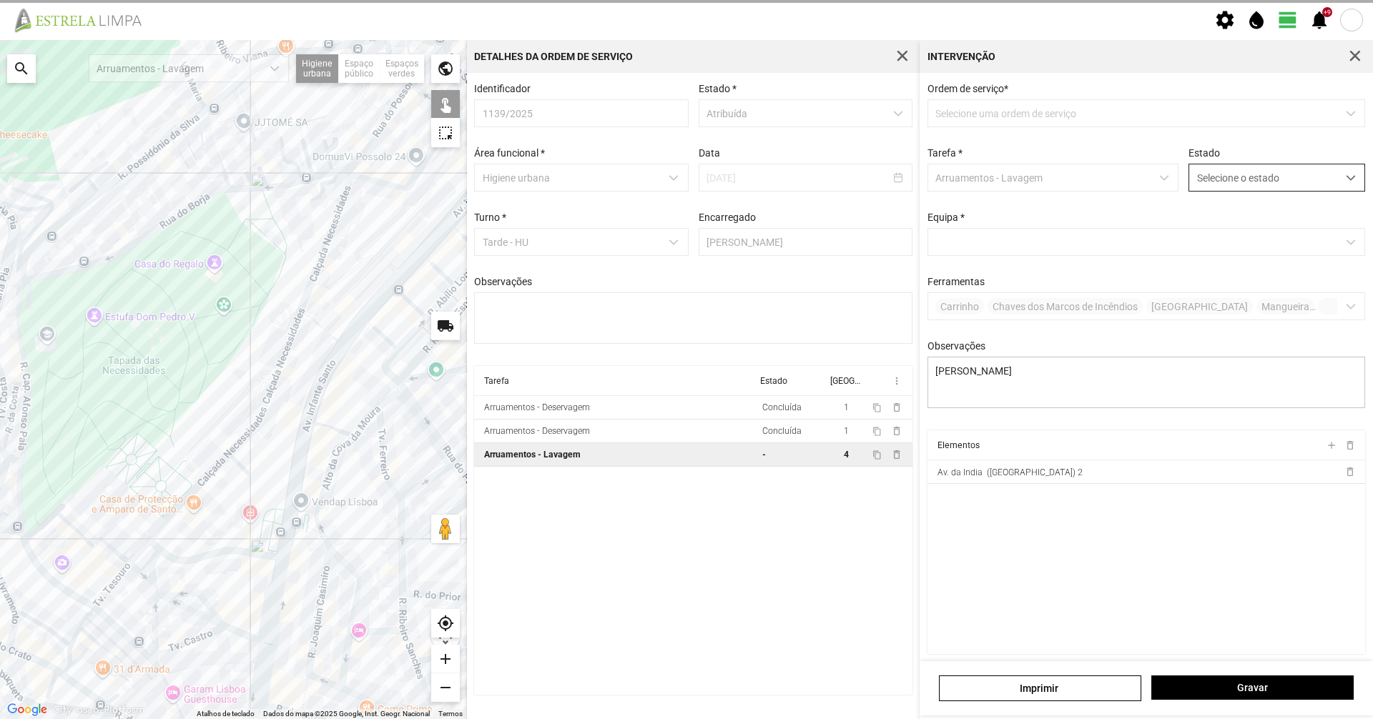
click at [1237, 170] on span "Selecione o estado" at bounding box center [1263, 177] width 148 height 26
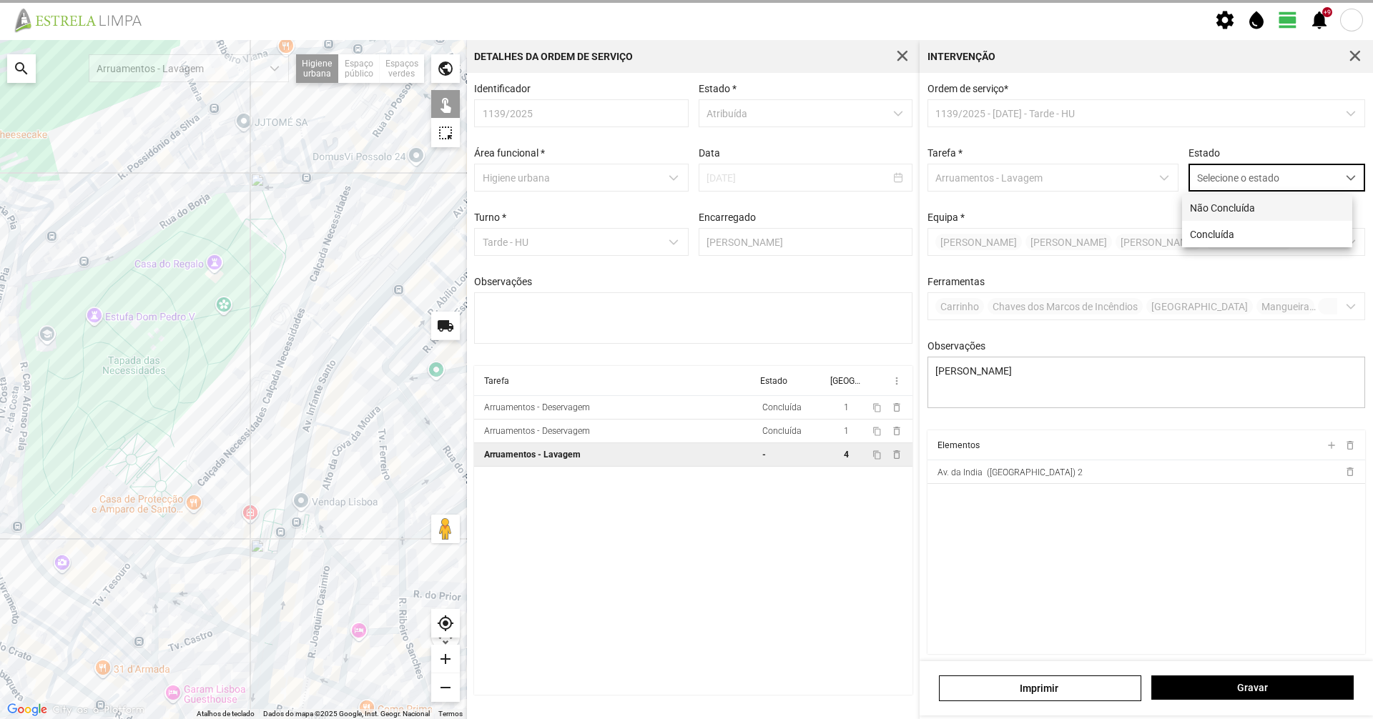
scroll to position [8, 64]
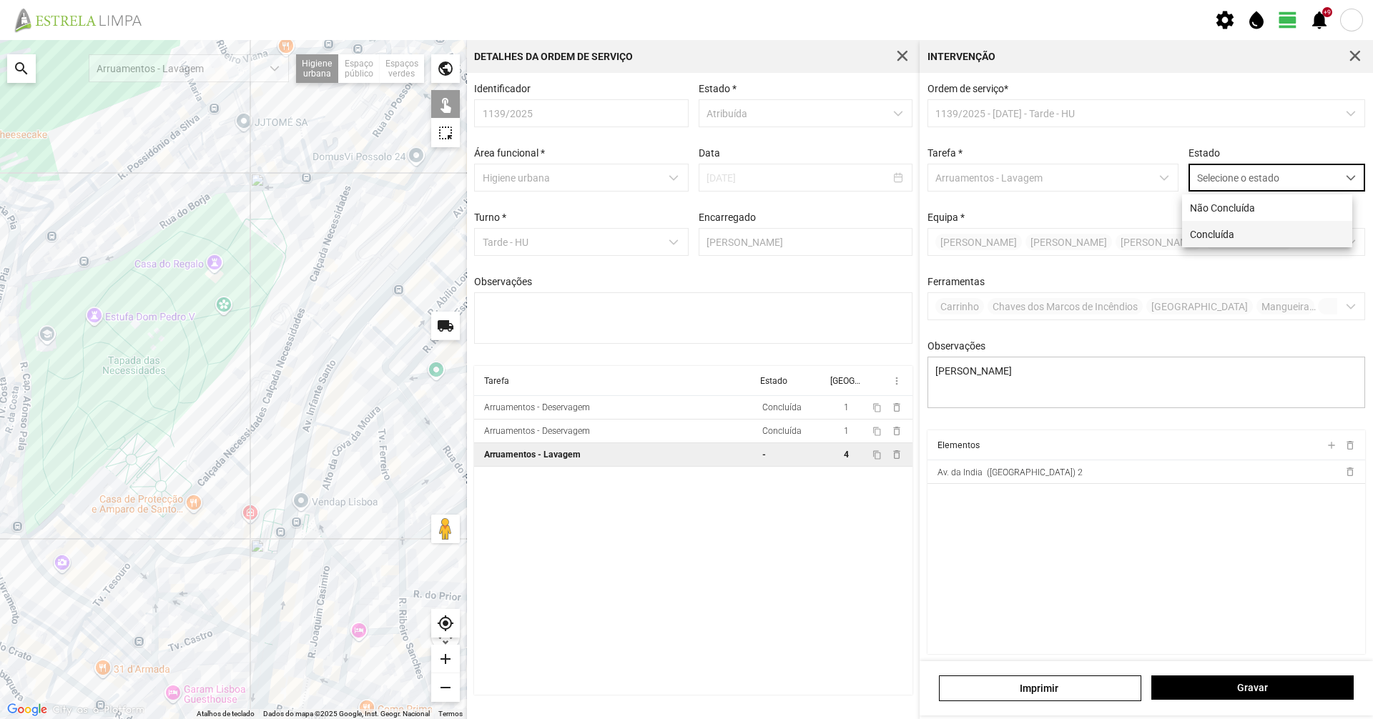
click at [1206, 232] on li "Concluída" at bounding box center [1267, 234] width 170 height 26
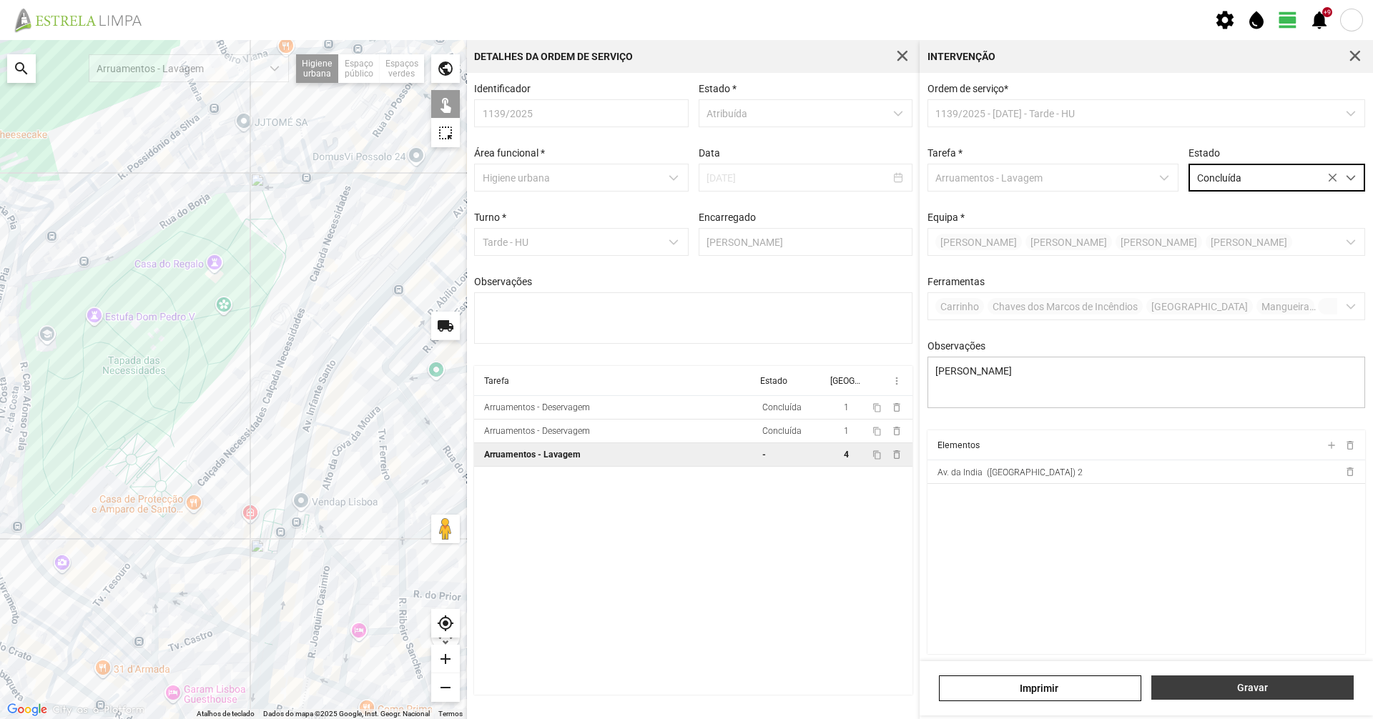
click at [1235, 692] on span "Gravar" at bounding box center [1252, 687] width 187 height 11
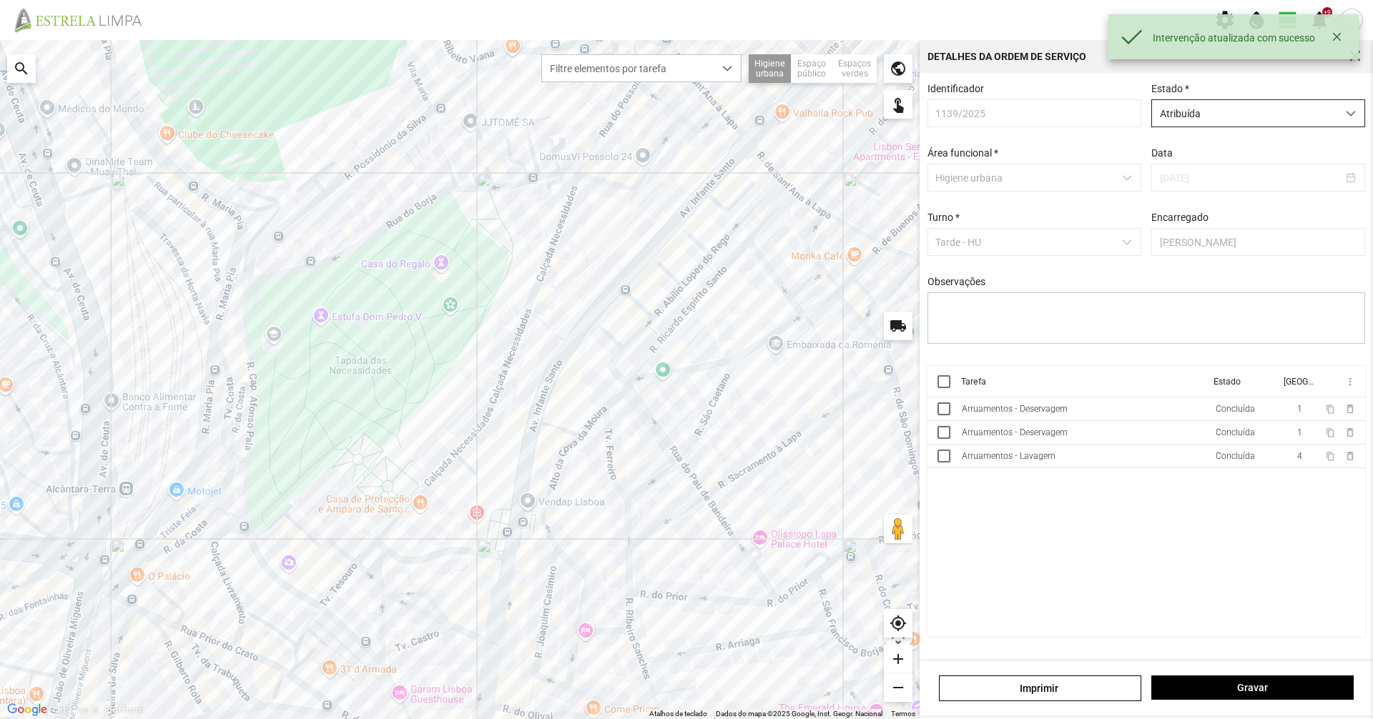
click at [1204, 117] on span "Atribuída" at bounding box center [1244, 113] width 185 height 26
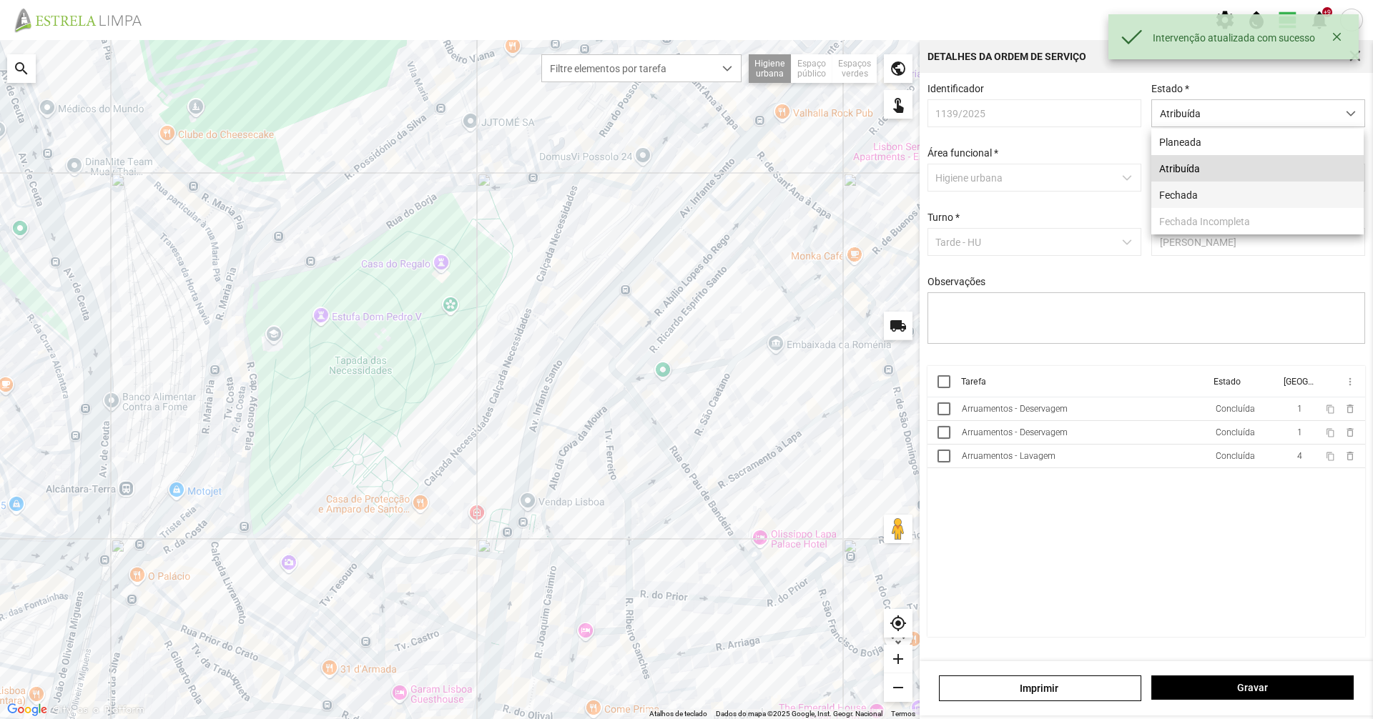
click at [1174, 200] on li "Fechada" at bounding box center [1257, 195] width 212 height 26
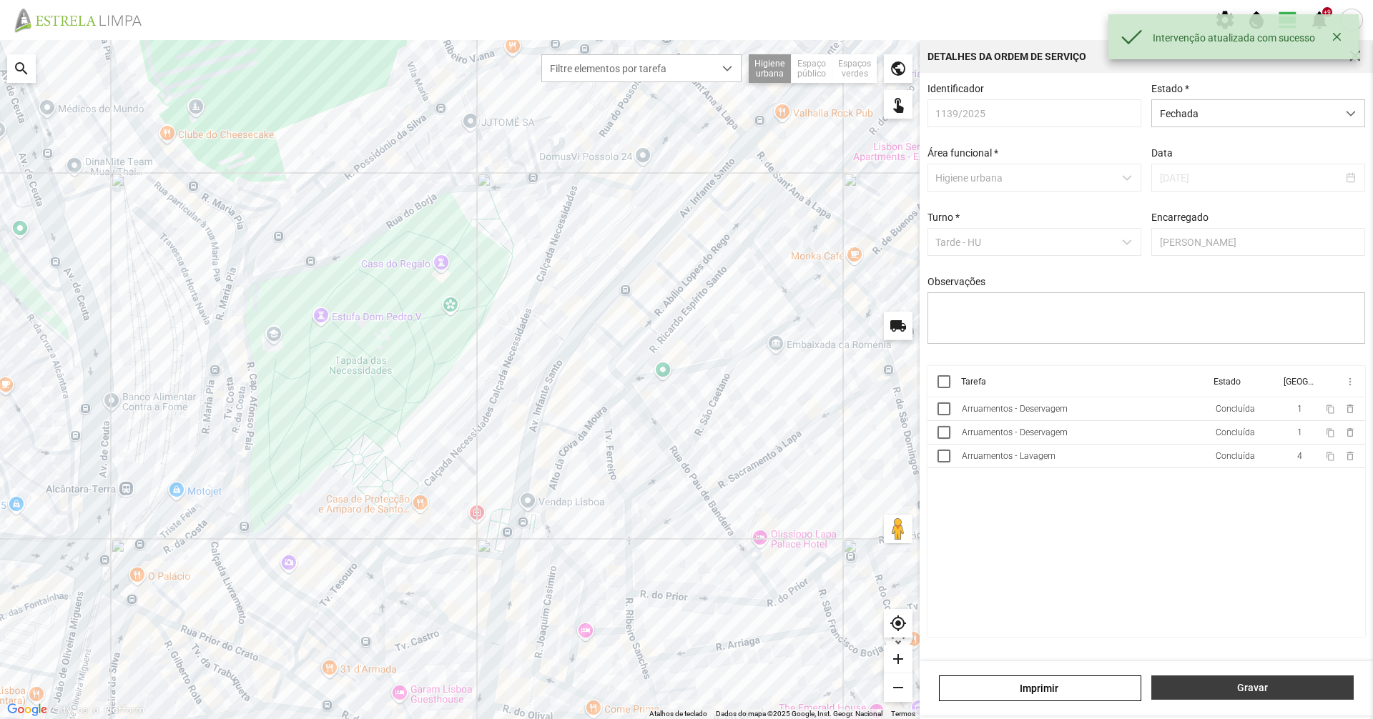
click at [1231, 688] on span "Gravar" at bounding box center [1252, 687] width 187 height 11
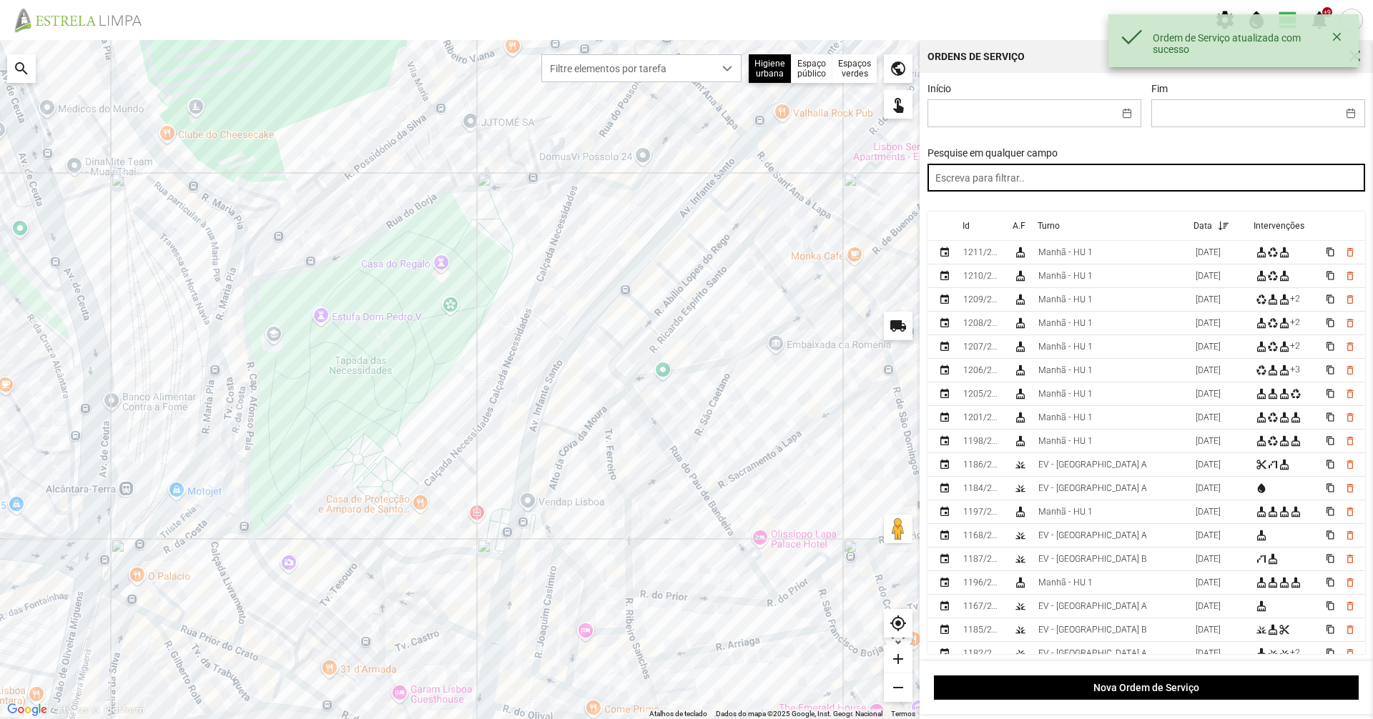
click at [1040, 192] on input "text" at bounding box center [1146, 178] width 438 height 28
paste input "tarde"
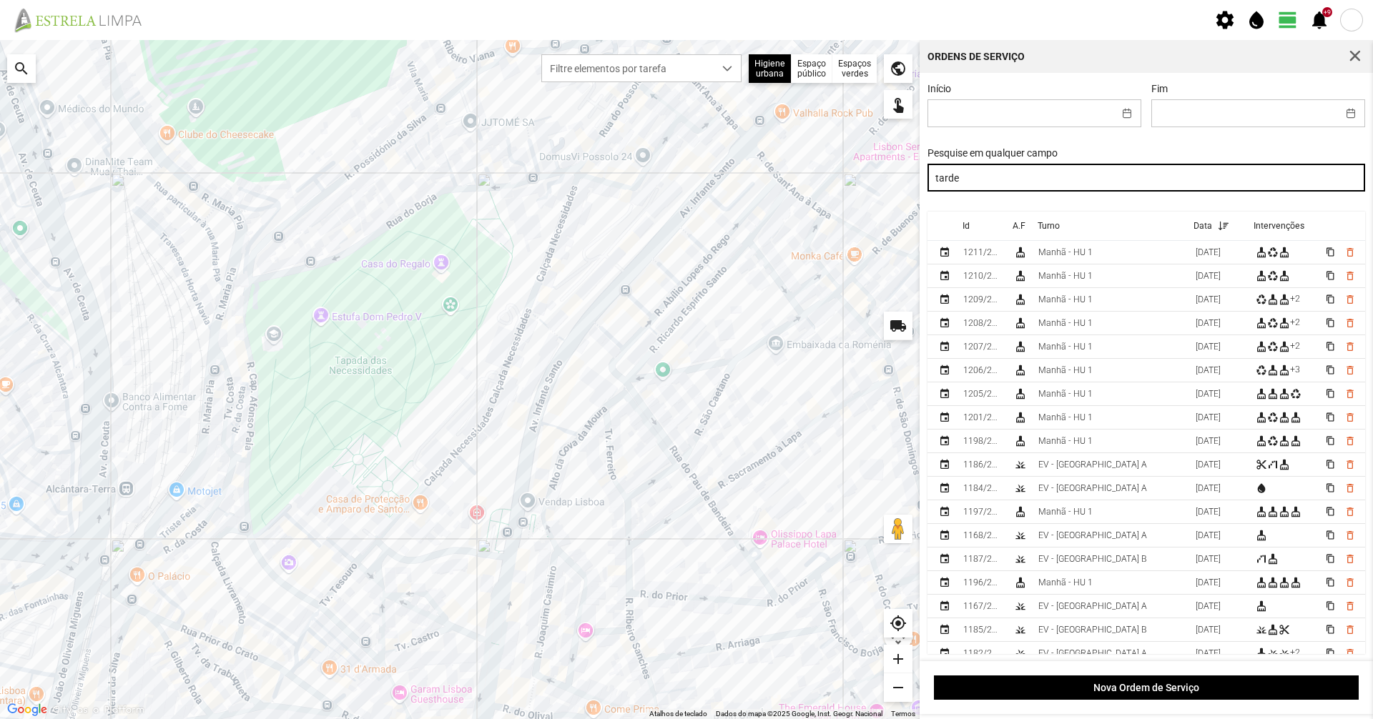
type input "tarde"
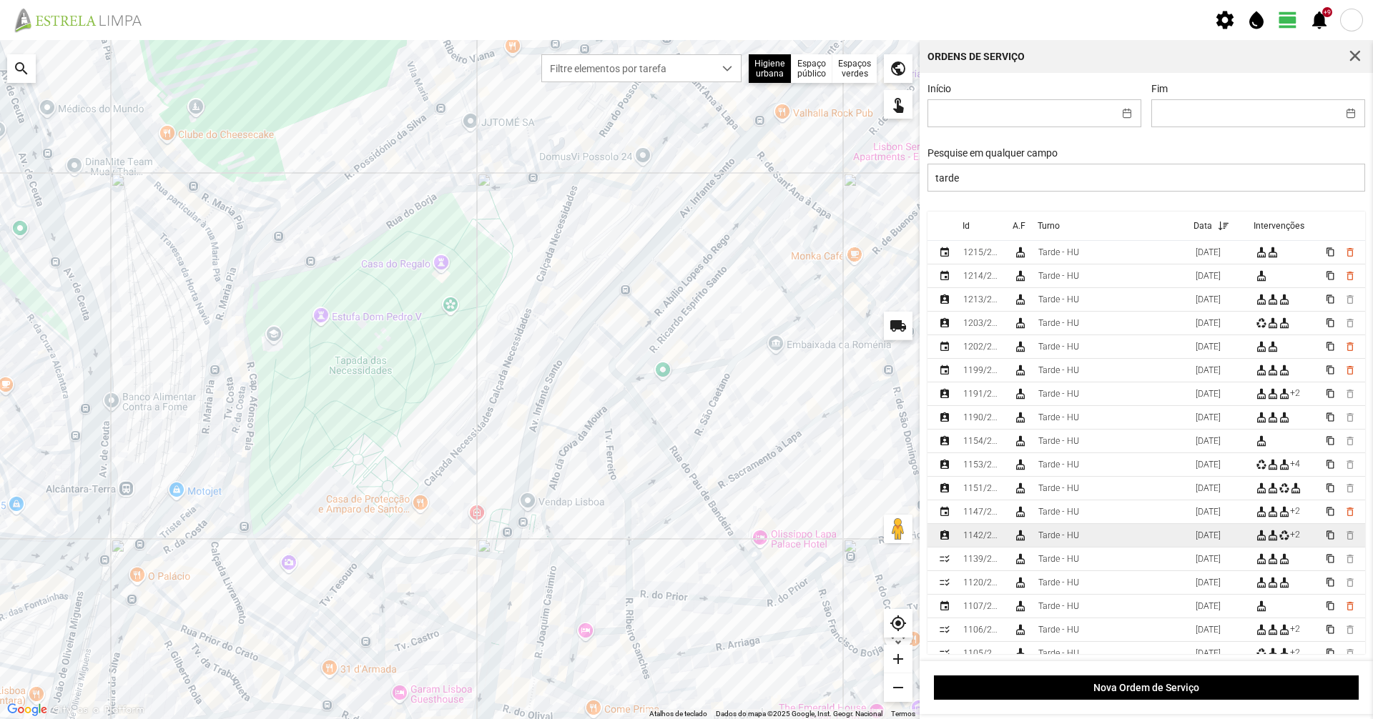
click at [1058, 537] on div "Tarde - HU" at bounding box center [1058, 536] width 41 height 10
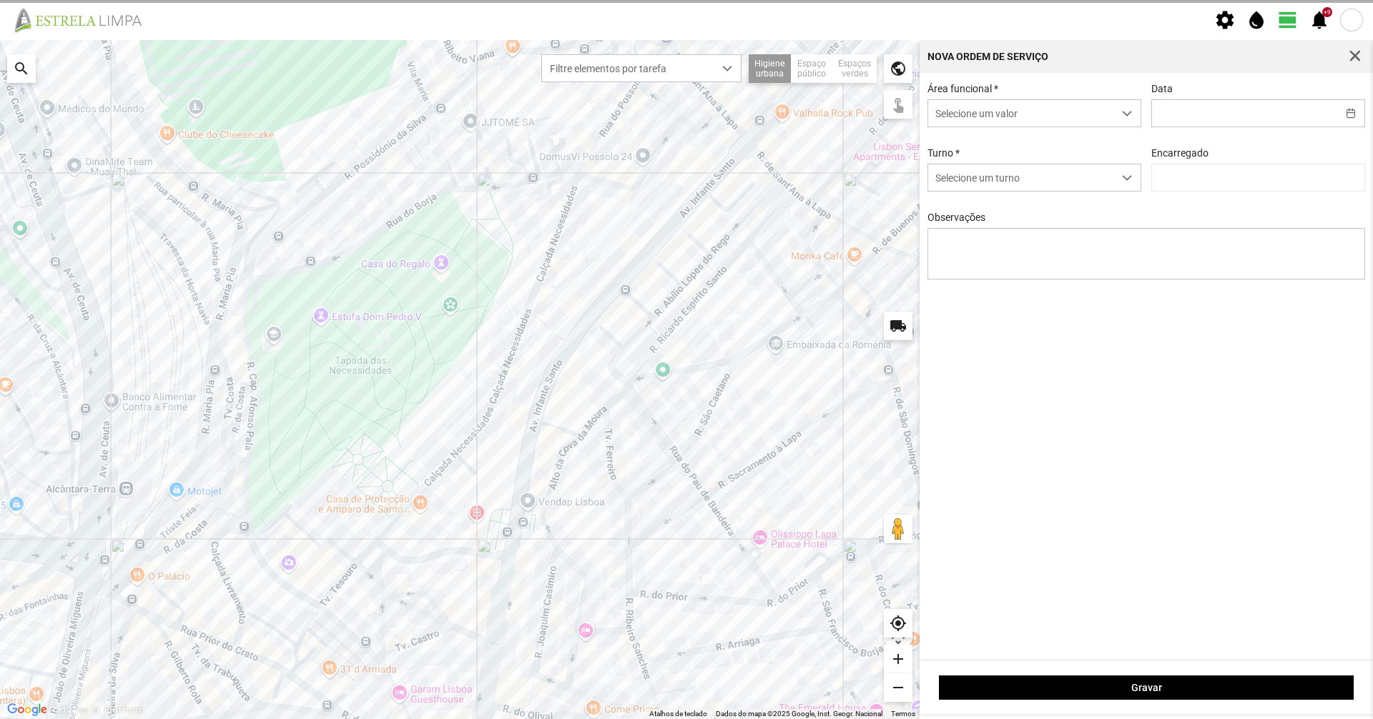
type input "[DATE]"
type input "[PERSON_NAME]"
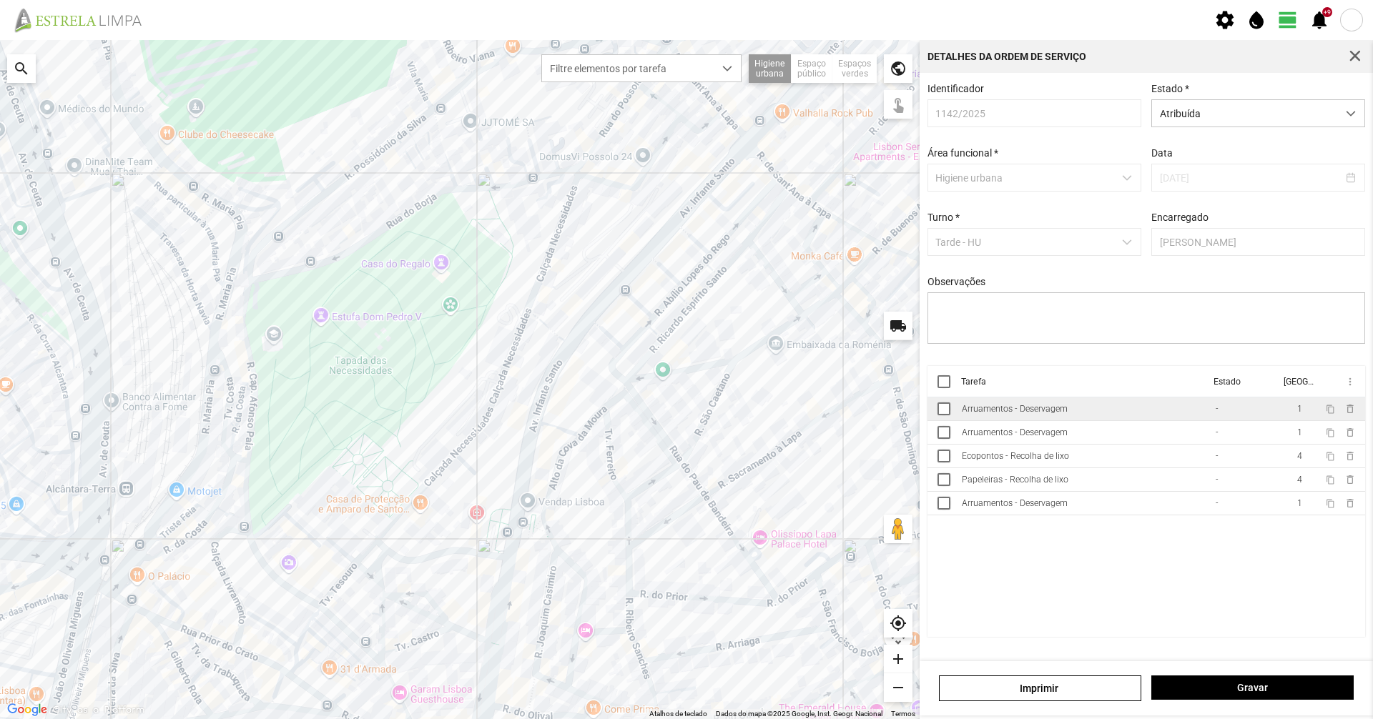
click at [1108, 421] on td "Arruamentos - Deservagem" at bounding box center [1083, 410] width 254 height 24
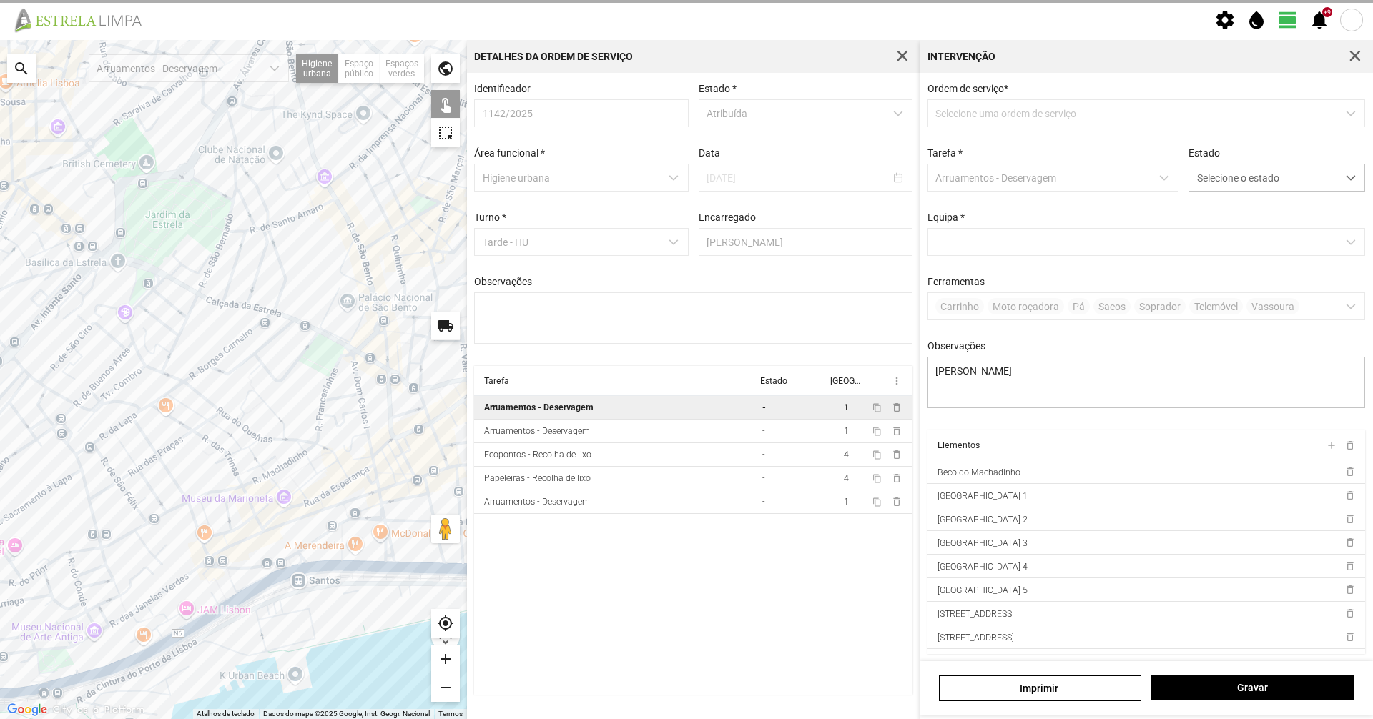
drag, startPoint x: 385, startPoint y: 383, endPoint x: 172, endPoint y: 558, distance: 276.3
click at [172, 558] on div at bounding box center [233, 379] width 467 height 679
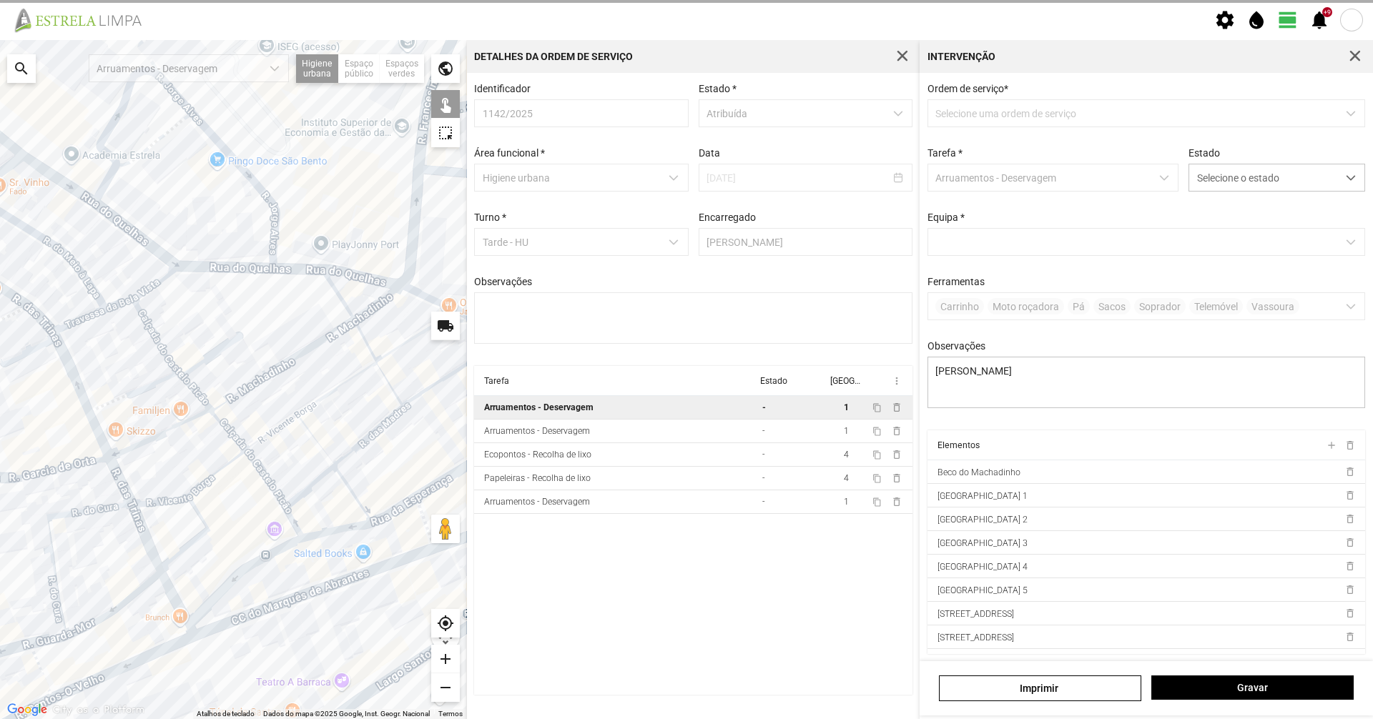
drag, startPoint x: 216, startPoint y: 446, endPoint x: 223, endPoint y: 488, distance: 42.8
click at [223, 488] on div at bounding box center [233, 379] width 467 height 679
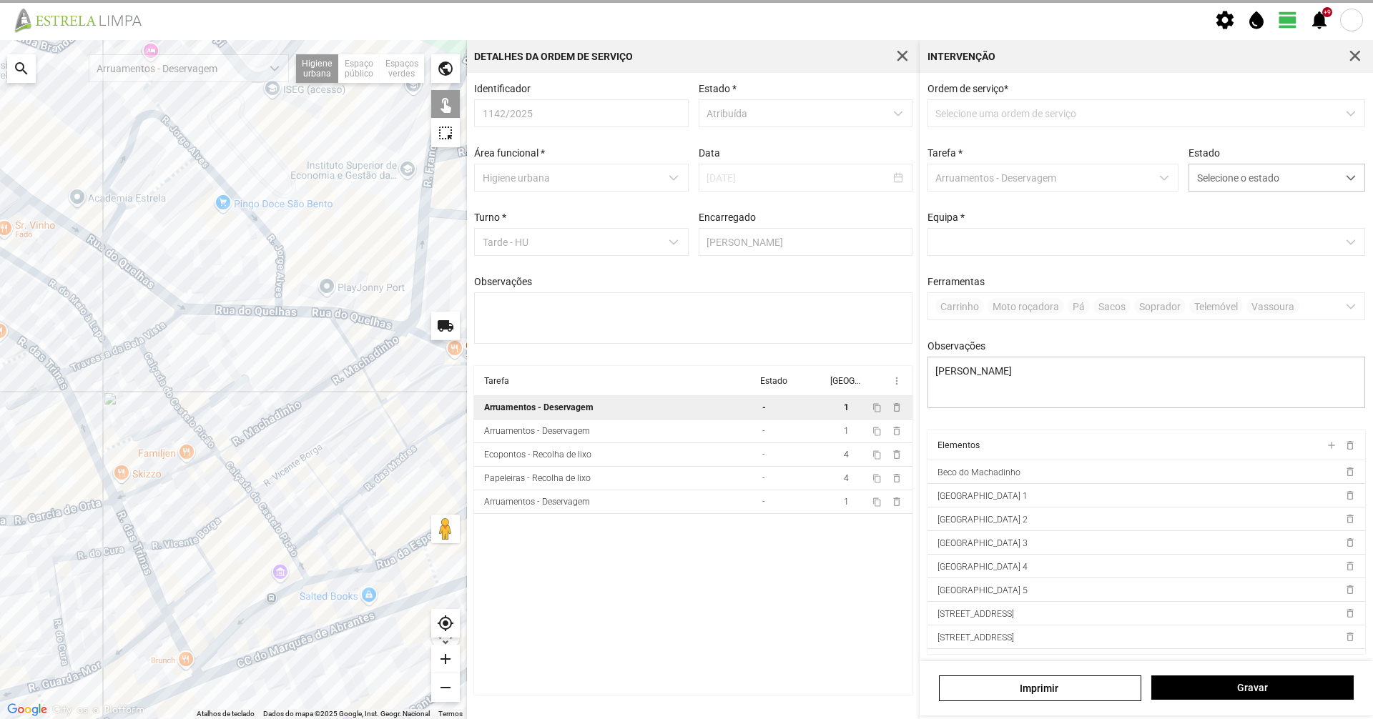
click at [200, 461] on div at bounding box center [233, 379] width 467 height 679
click at [234, 443] on div at bounding box center [233, 379] width 467 height 679
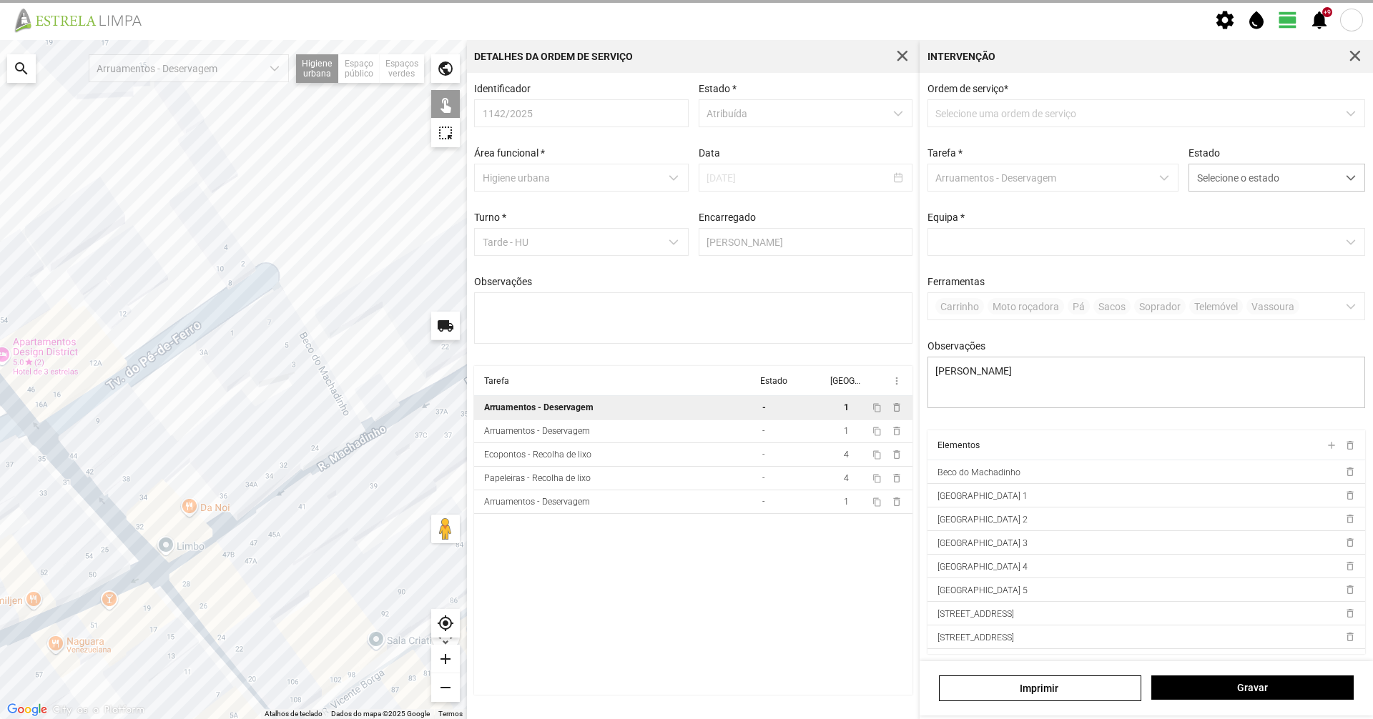
click at [334, 392] on div at bounding box center [233, 379] width 467 height 679
click at [336, 392] on div at bounding box center [233, 379] width 467 height 679
click at [389, 423] on div at bounding box center [233, 379] width 467 height 679
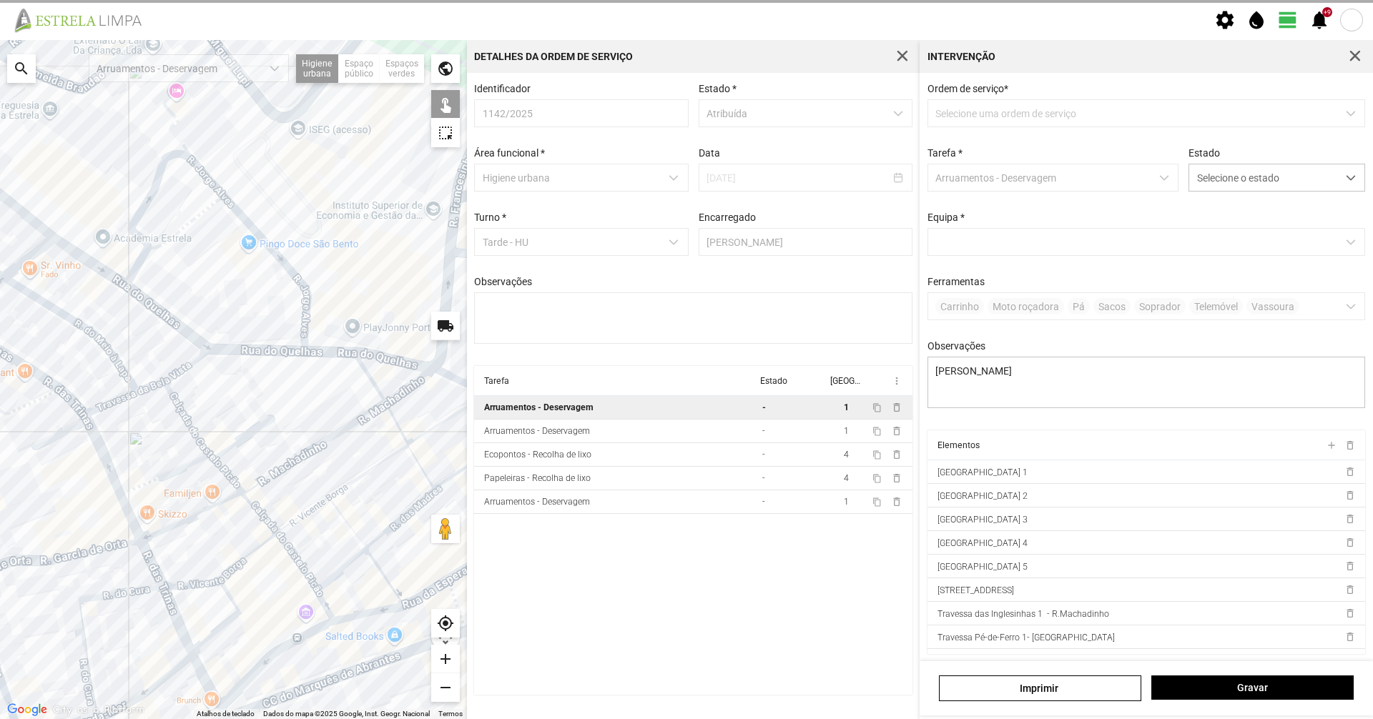
drag, startPoint x: 410, startPoint y: 445, endPoint x: 345, endPoint y: 443, distance: 64.4
click at [334, 468] on div at bounding box center [233, 379] width 467 height 679
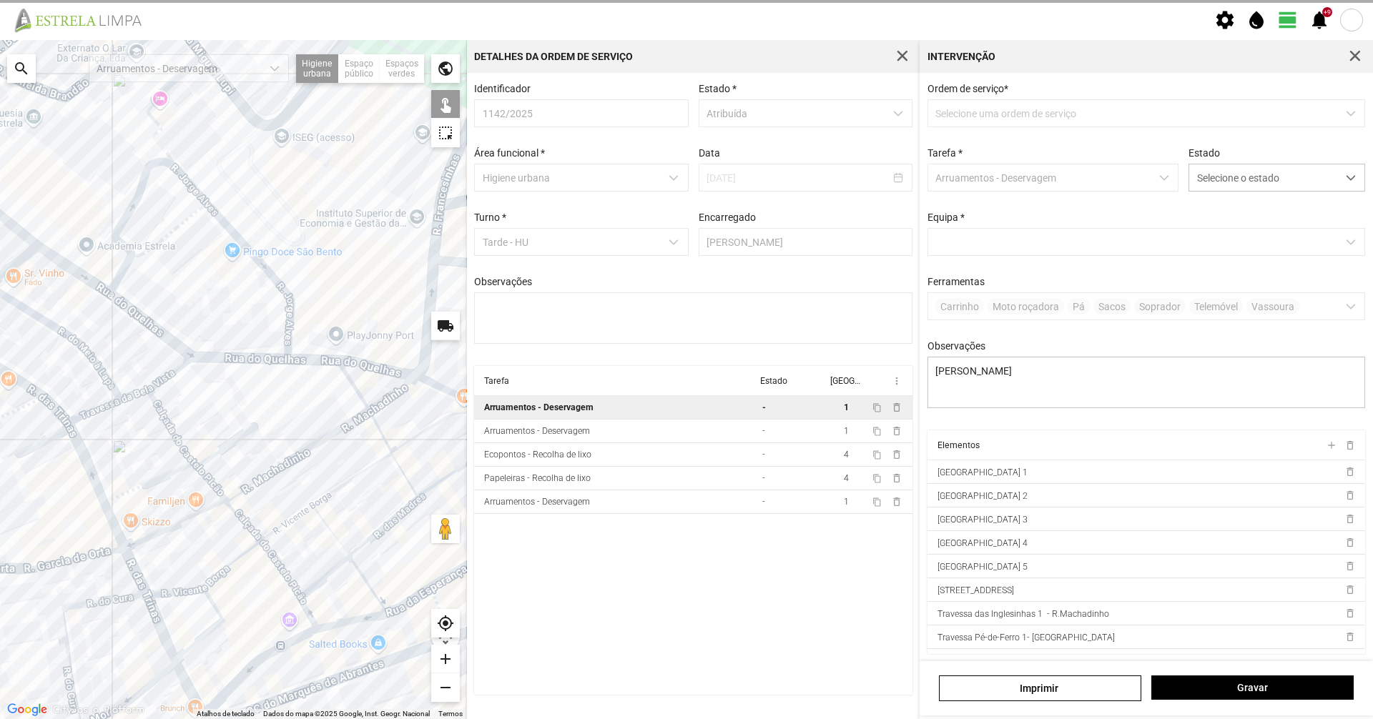
click at [353, 390] on div at bounding box center [233, 379] width 467 height 679
click at [389, 397] on div at bounding box center [233, 379] width 467 height 679
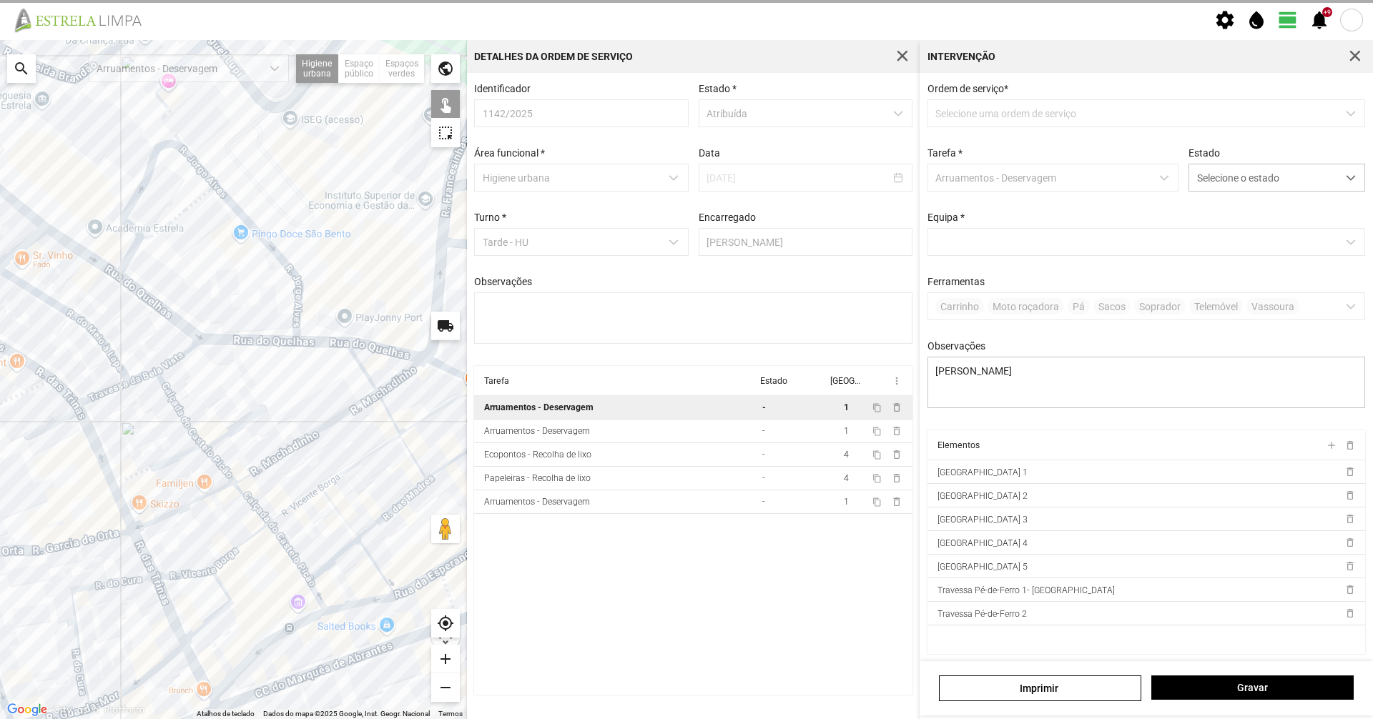
drag, startPoint x: 312, startPoint y: 468, endPoint x: 349, endPoint y: 400, distance: 76.5
click at [350, 402] on div at bounding box center [233, 379] width 467 height 679
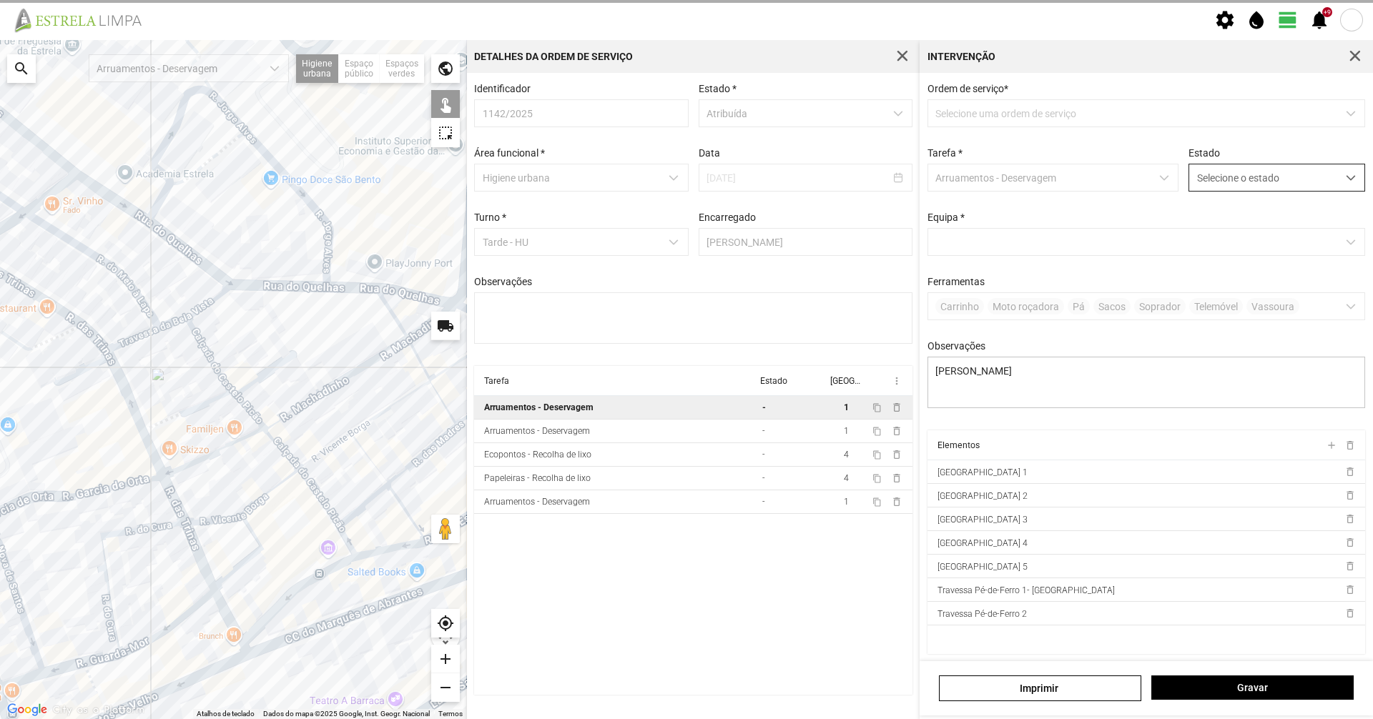
click at [1311, 173] on span "Selecione o estado" at bounding box center [1263, 177] width 148 height 26
click at [1294, 227] on li "Concluída" at bounding box center [1267, 234] width 170 height 26
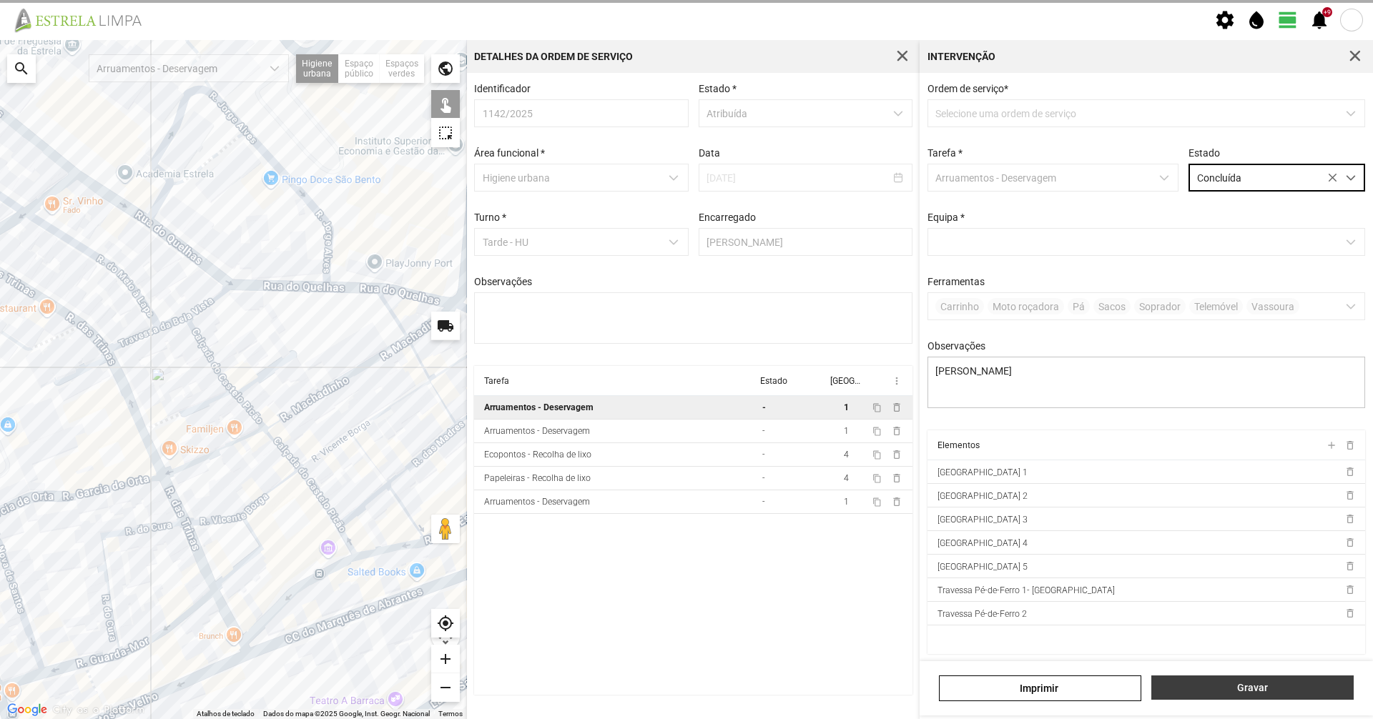
click at [1279, 690] on span "Gravar" at bounding box center [1252, 687] width 187 height 11
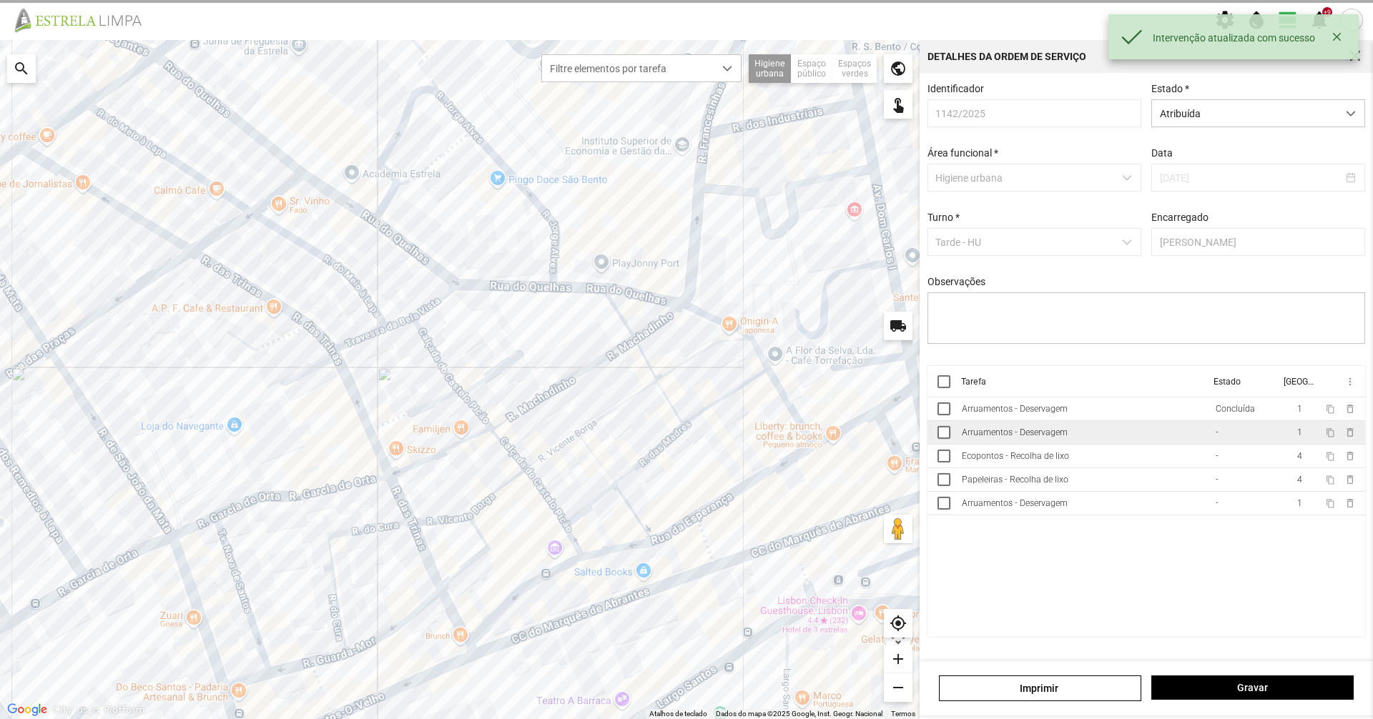
click at [1113, 433] on td "Arruamentos - Deservagem" at bounding box center [1083, 433] width 254 height 24
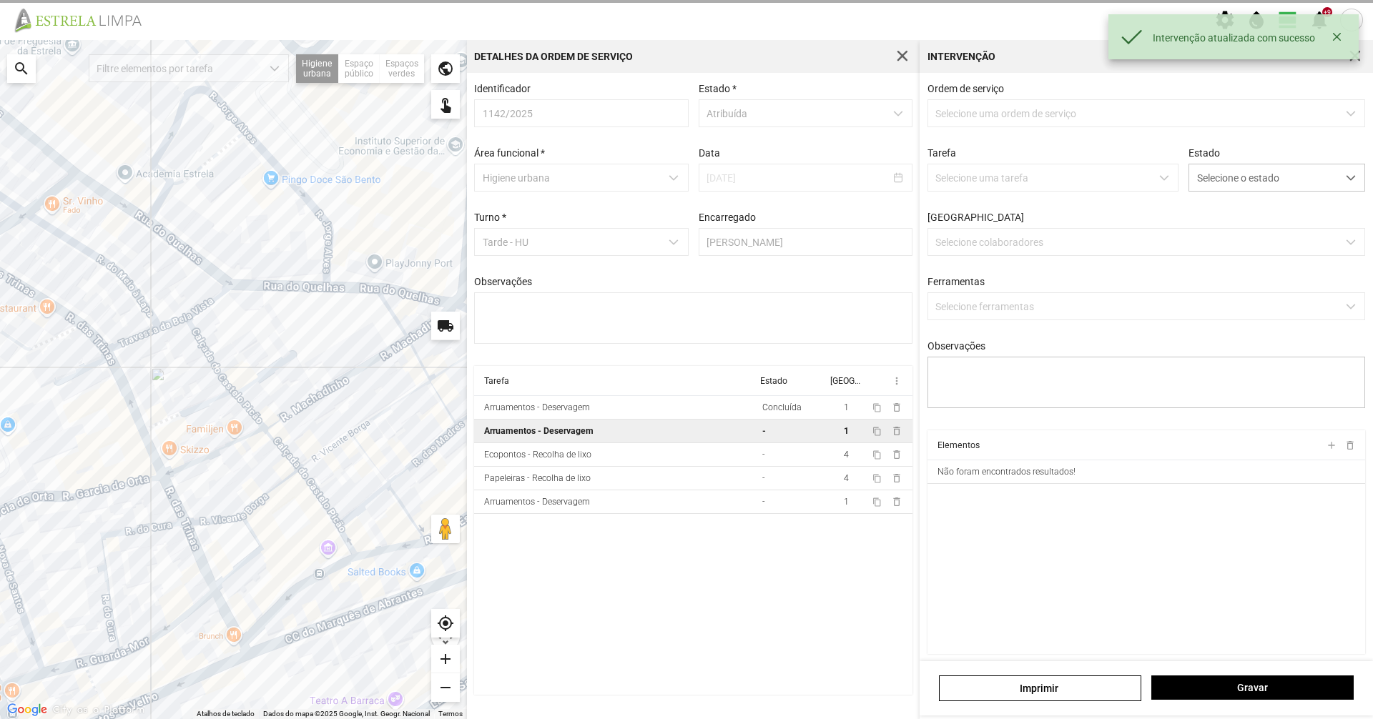
type textarea "[PERSON_NAME]"
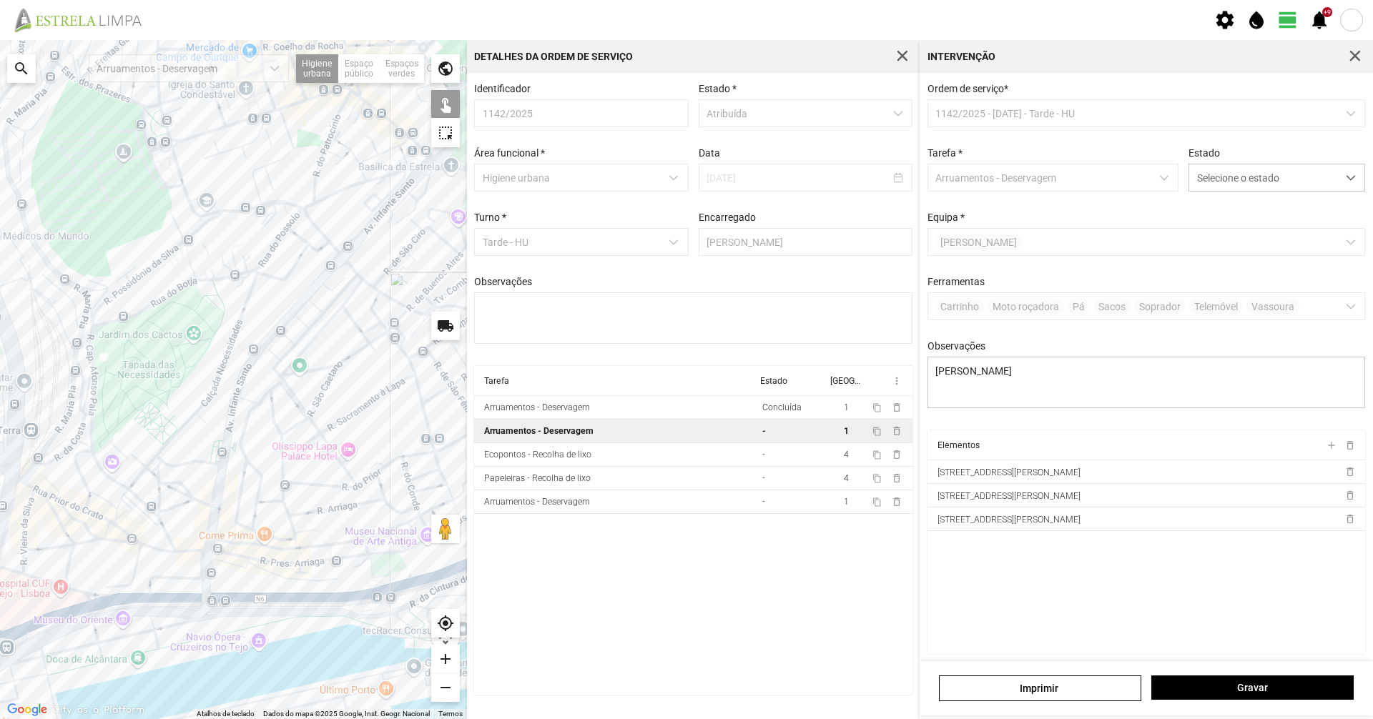
drag, startPoint x: 159, startPoint y: 327, endPoint x: 568, endPoint y: 269, distance: 413.1
click at [568, 269] on div "Para navegar no mapa com gestos de toque, toque duas vezes sem soltar no mapa e…" at bounding box center [686, 379] width 1373 height 679
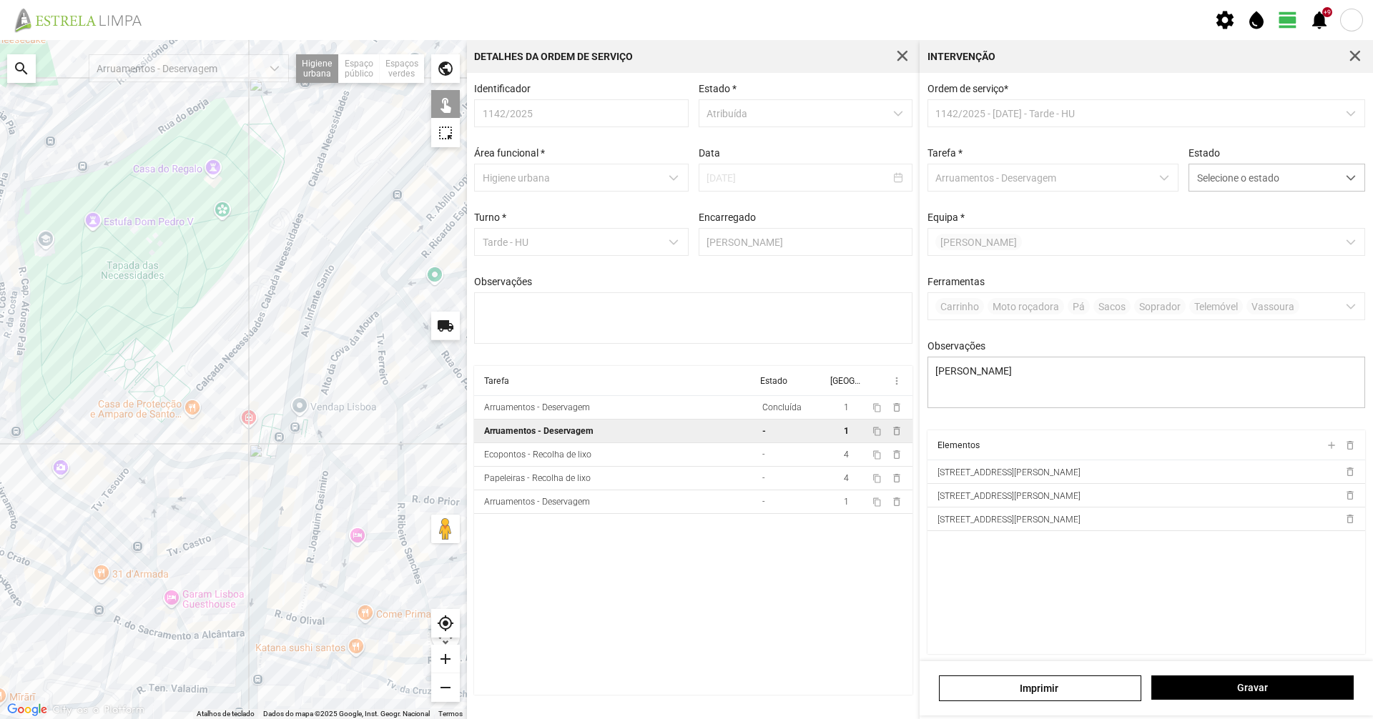
click at [322, 438] on div at bounding box center [233, 379] width 467 height 679
drag, startPoint x: 352, startPoint y: 555, endPoint x: 318, endPoint y: 468, distance: 92.8
click at [318, 469] on div at bounding box center [233, 379] width 467 height 679
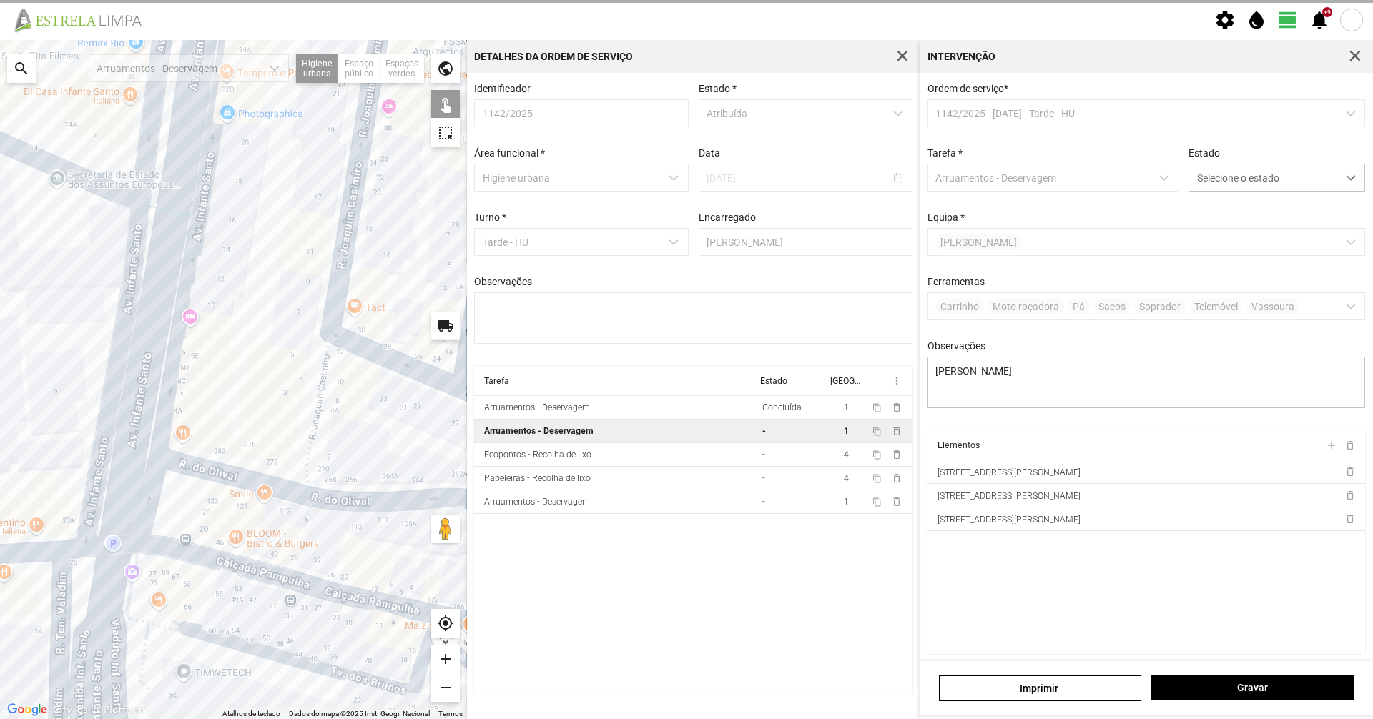
click at [302, 441] on div at bounding box center [233, 379] width 467 height 679
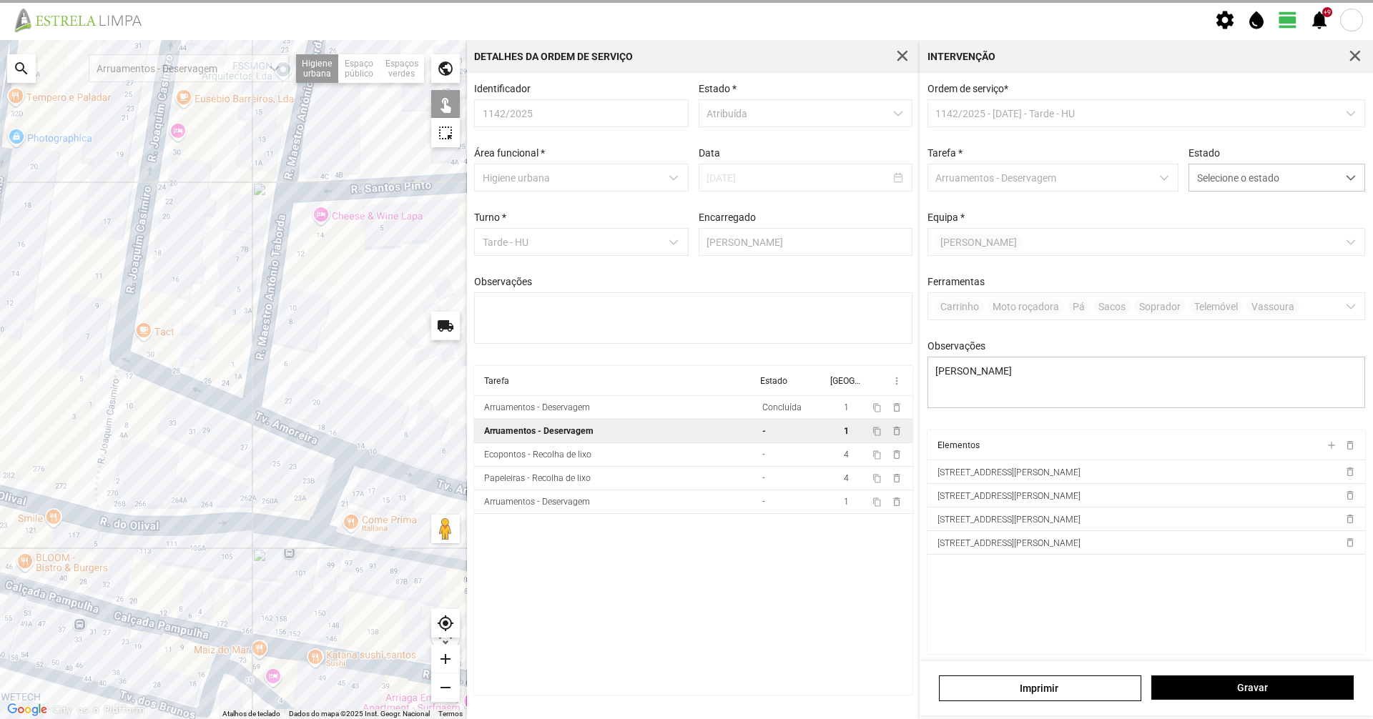
drag, startPoint x: 353, startPoint y: 445, endPoint x: 156, endPoint y: 473, distance: 198.5
click at [156, 473] on div at bounding box center [233, 379] width 467 height 679
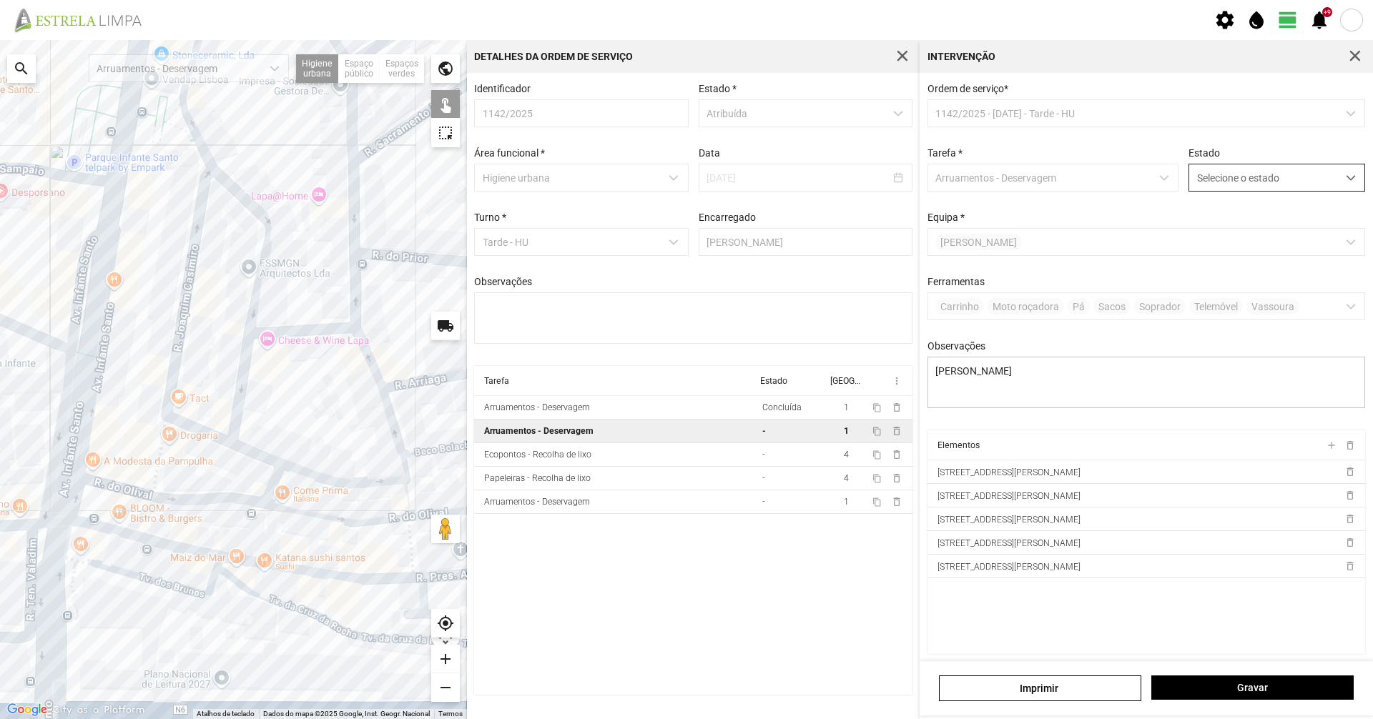
click at [1281, 186] on span "Selecione o estado" at bounding box center [1263, 177] width 148 height 26
click at [1239, 247] on li "Concluída" at bounding box center [1267, 234] width 170 height 26
click at [1279, 683] on span "Gravar" at bounding box center [1252, 687] width 187 height 11
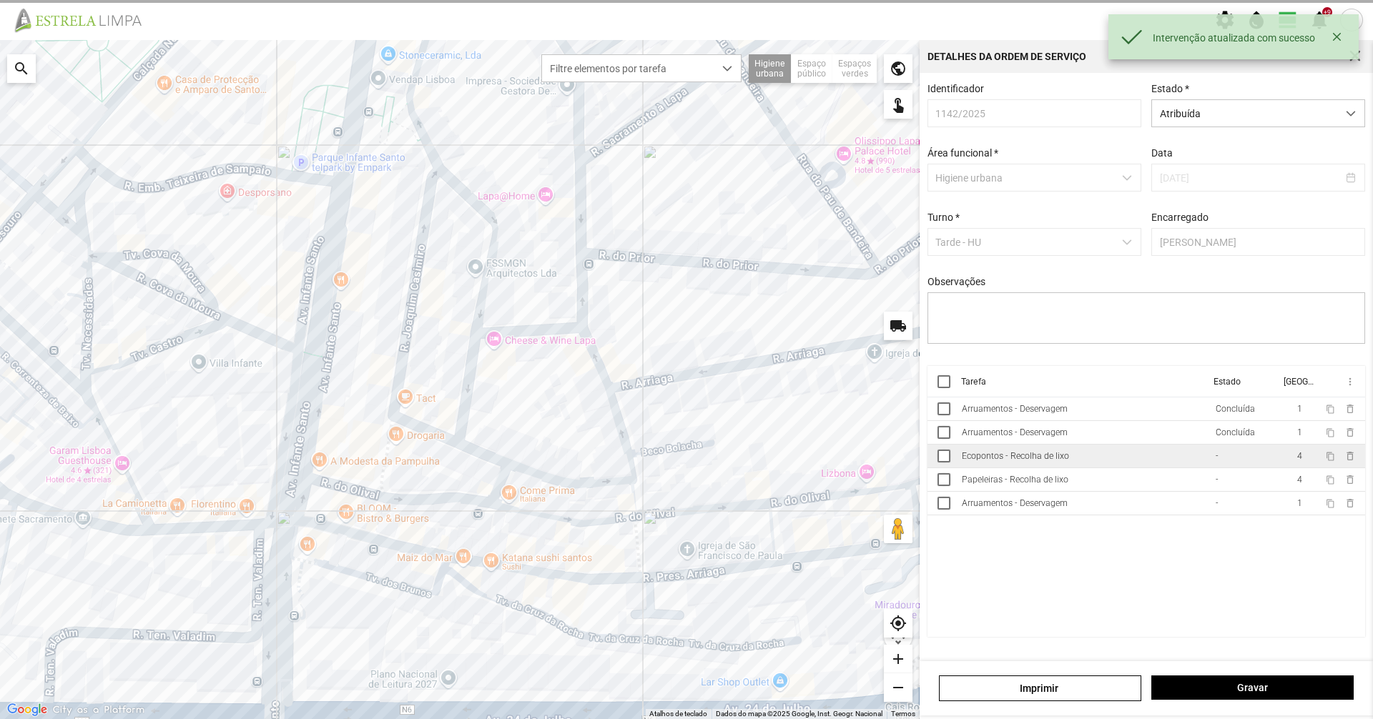
click at [1036, 461] on div "Ecopontos - Recolha de lixo" at bounding box center [1015, 456] width 107 height 10
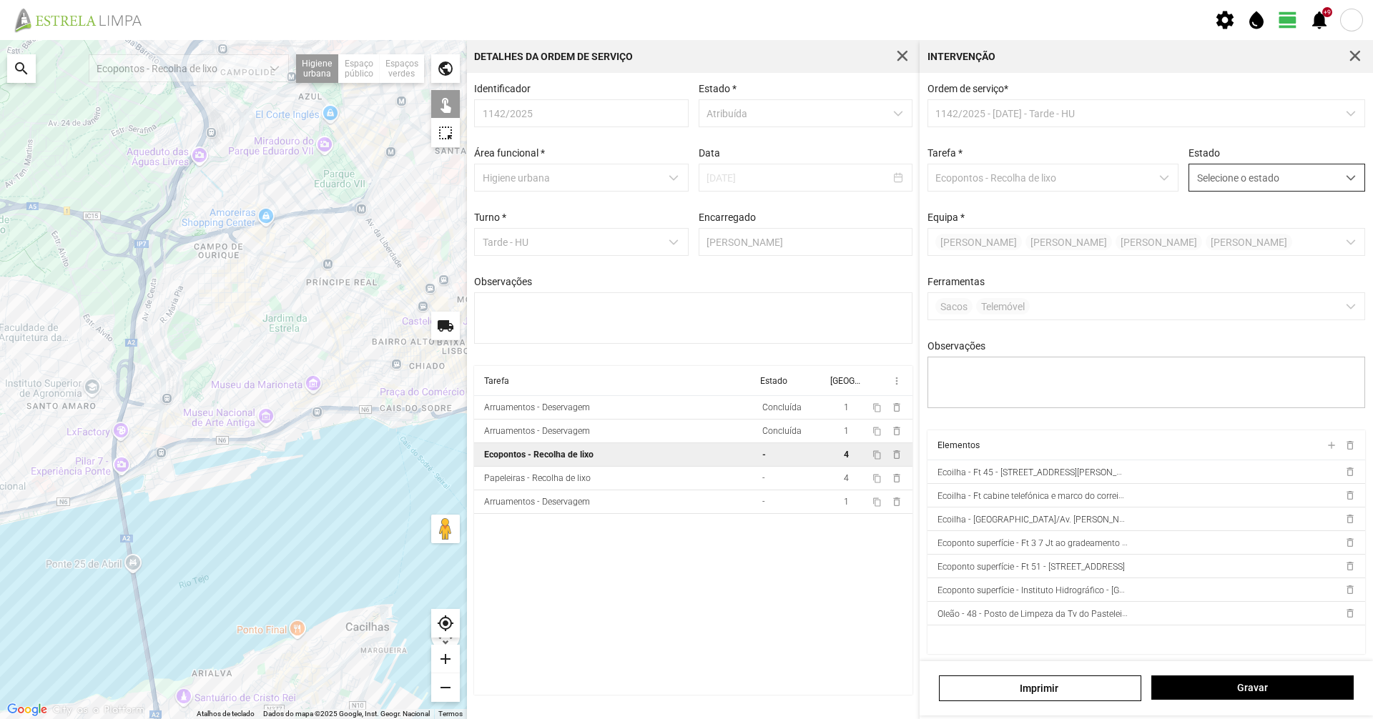
click at [1259, 182] on span "Selecione o estado" at bounding box center [1263, 177] width 148 height 26
click at [1254, 222] on li "Concluída" at bounding box center [1267, 234] width 170 height 26
click at [1302, 701] on div "Gravar" at bounding box center [1252, 689] width 212 height 26
click at [1306, 694] on button "Gravar" at bounding box center [1252, 688] width 202 height 24
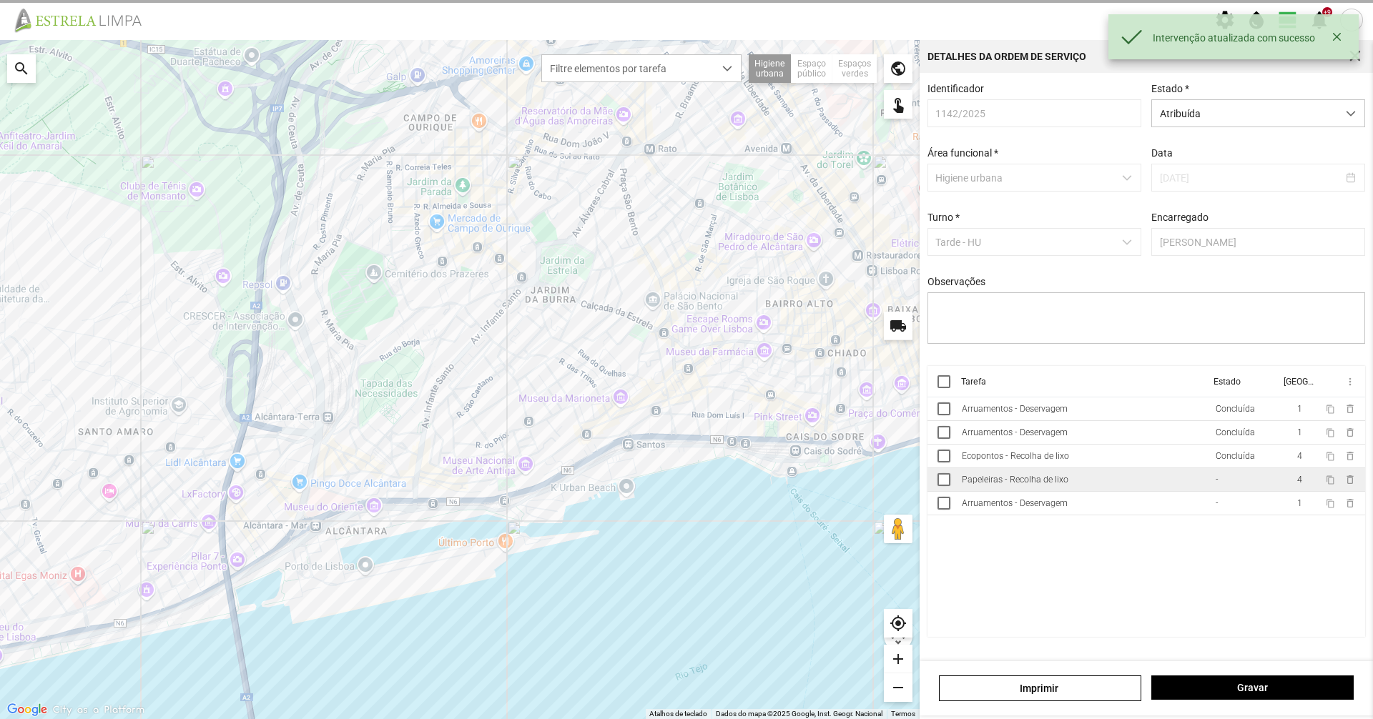
click at [1038, 492] on td "Papeleiras - Recolha de lixo" at bounding box center [1083, 480] width 254 height 24
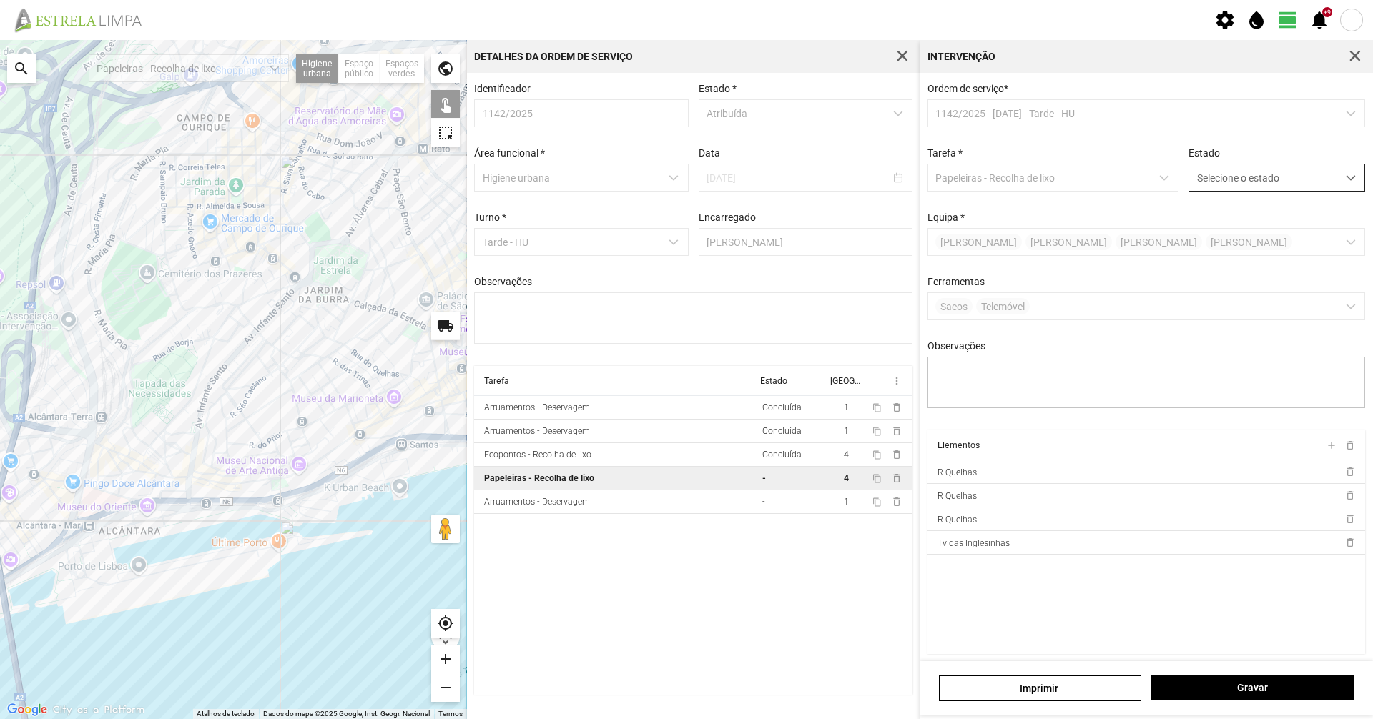
click at [1228, 182] on span "Selecione o estado" at bounding box center [1263, 177] width 148 height 26
drag, startPoint x: 1227, startPoint y: 230, endPoint x: 1218, endPoint y: 363, distance: 133.3
click at [1227, 230] on li "Concluída" at bounding box center [1267, 234] width 170 height 26
drag, startPoint x: 1248, startPoint y: 694, endPoint x: 1221, endPoint y: 695, distance: 27.2
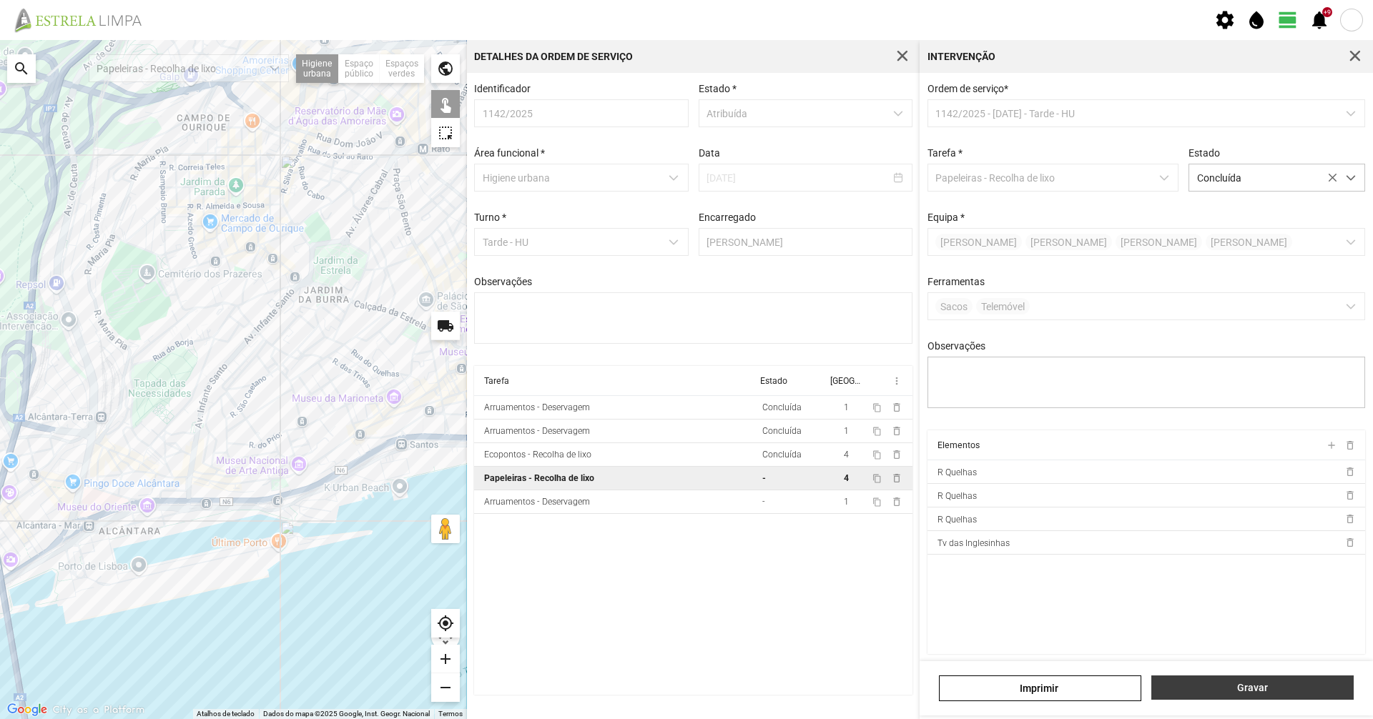
click at [1239, 697] on button "Gravar" at bounding box center [1252, 688] width 202 height 24
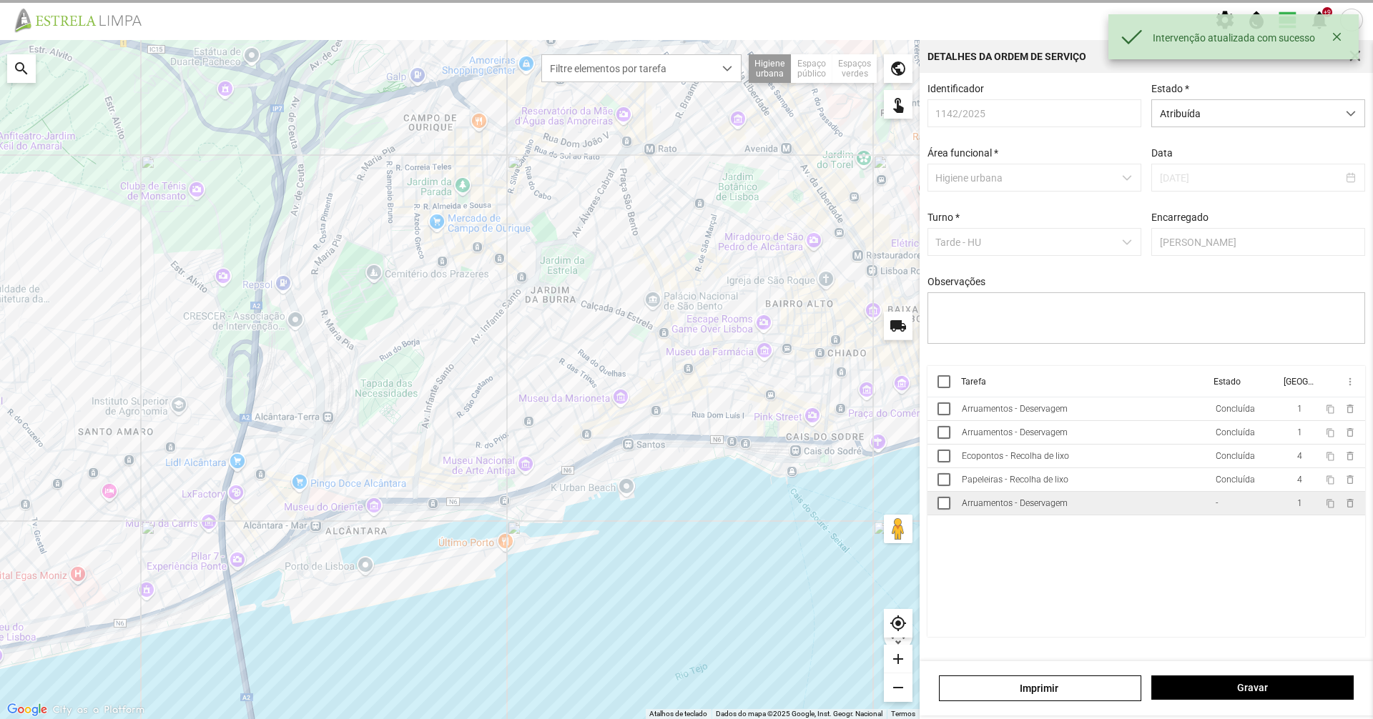
click at [1079, 503] on td "Arruamentos - Deservagem" at bounding box center [1083, 504] width 254 height 24
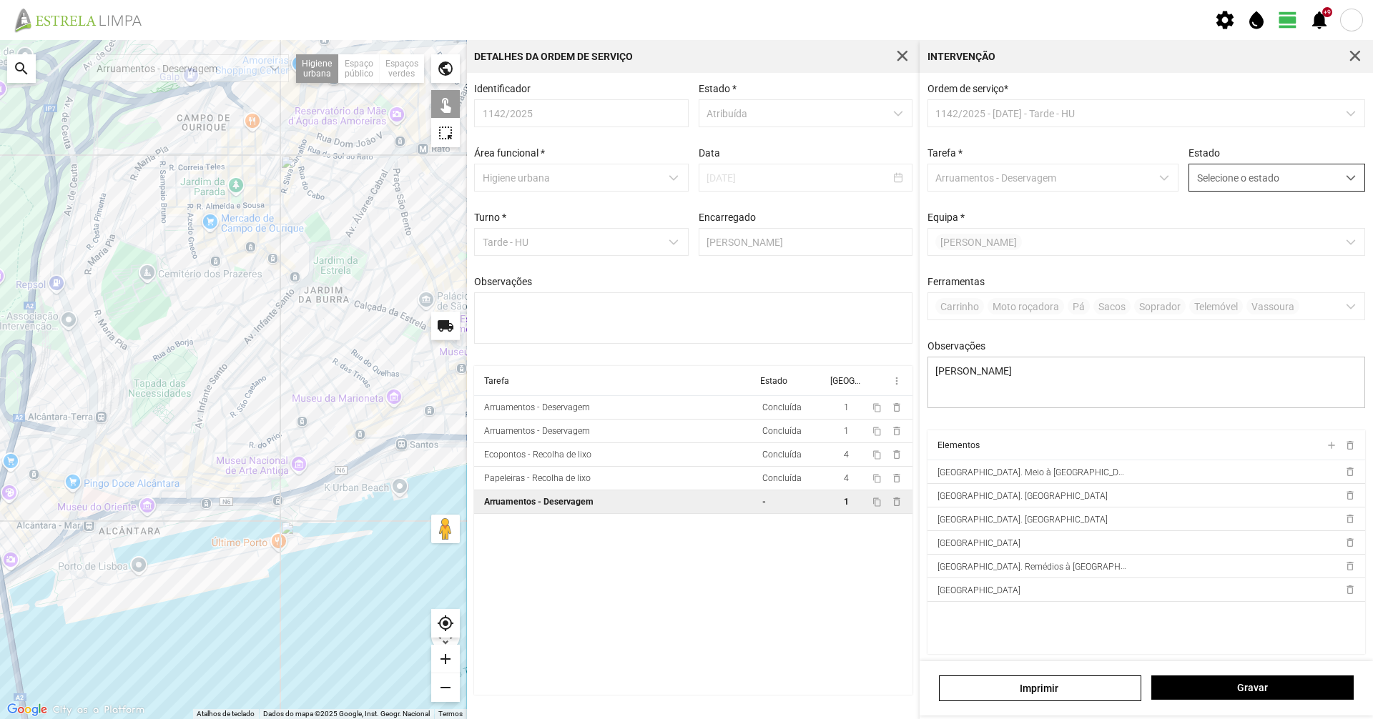
click at [1319, 177] on span "Selecione o estado" at bounding box center [1263, 177] width 148 height 26
click at [1291, 237] on li "Concluída" at bounding box center [1267, 234] width 170 height 26
click at [1251, 682] on span "Gravar" at bounding box center [1252, 687] width 187 height 11
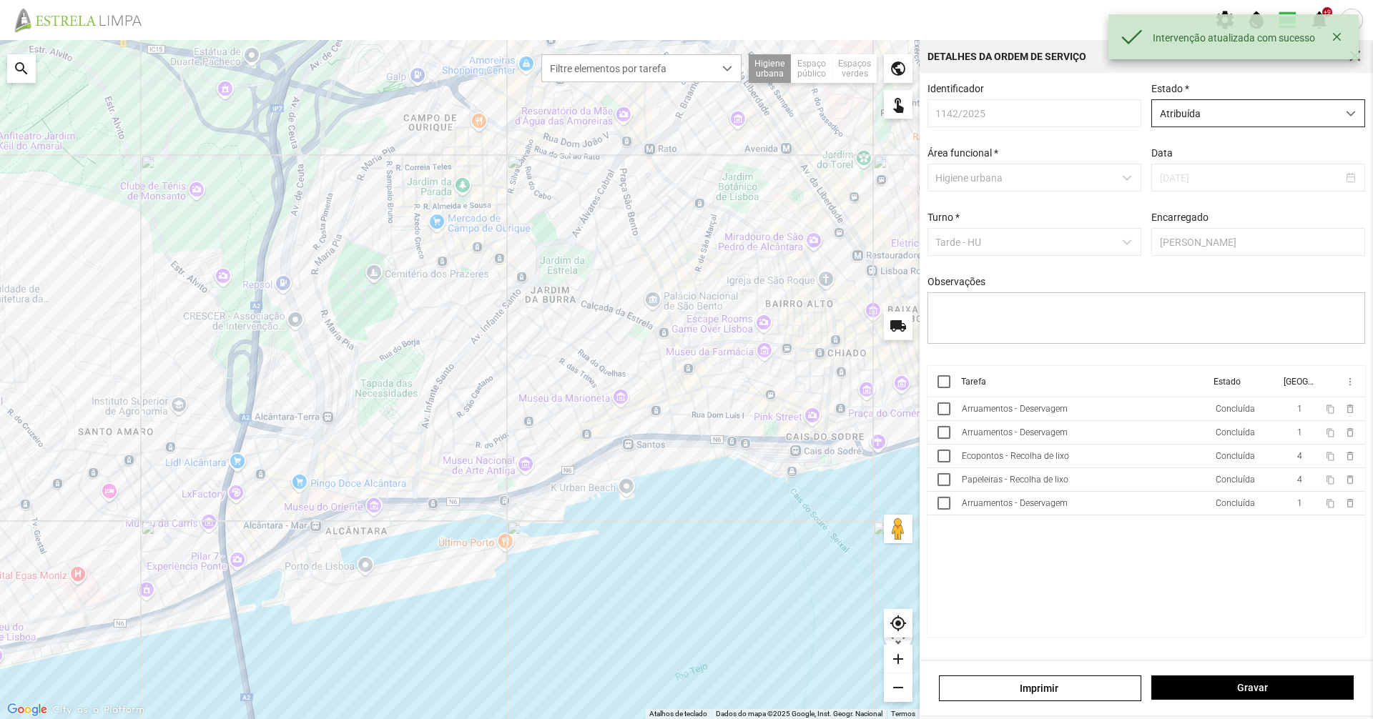
click at [1193, 121] on span "Atribuída" at bounding box center [1244, 113] width 185 height 26
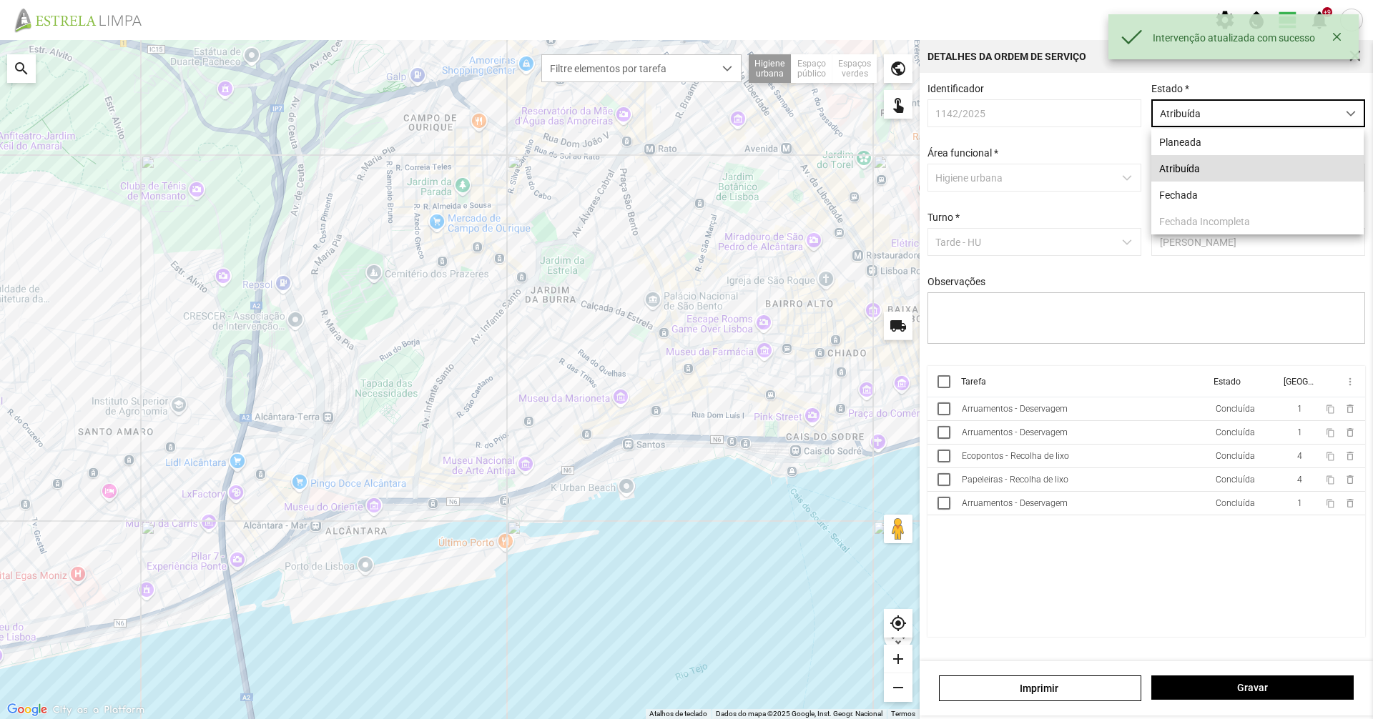
scroll to position [8, 64]
click at [1178, 191] on li "Fechada" at bounding box center [1257, 195] width 212 height 26
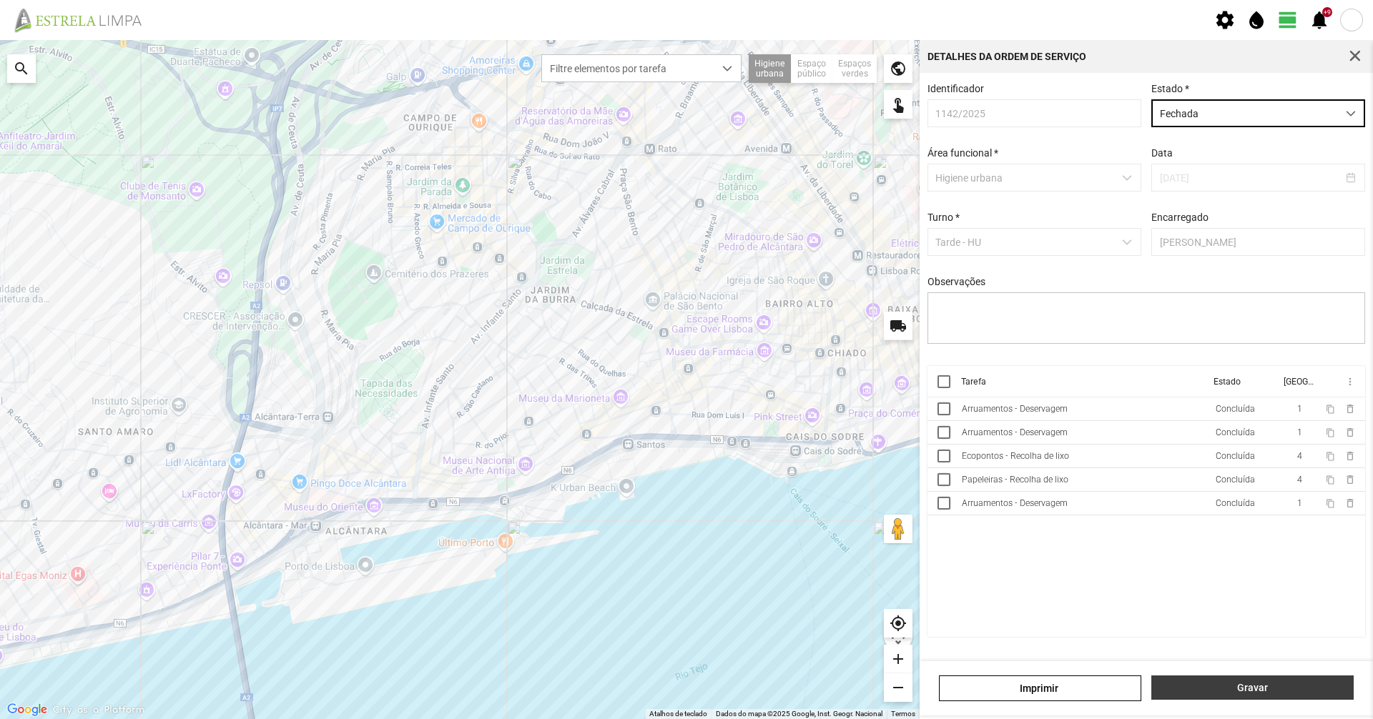
click at [1231, 685] on span "Gravar" at bounding box center [1252, 687] width 187 height 11
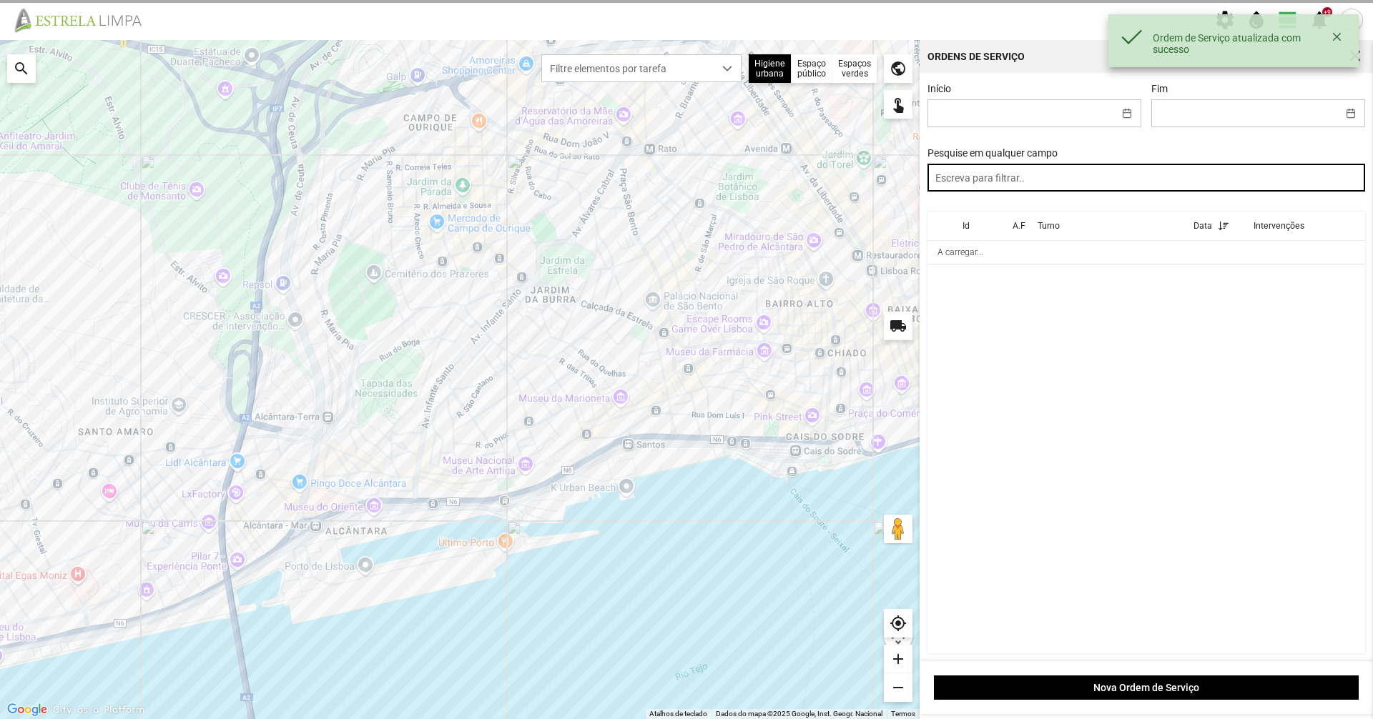
click at [1086, 180] on input "text" at bounding box center [1146, 178] width 438 height 28
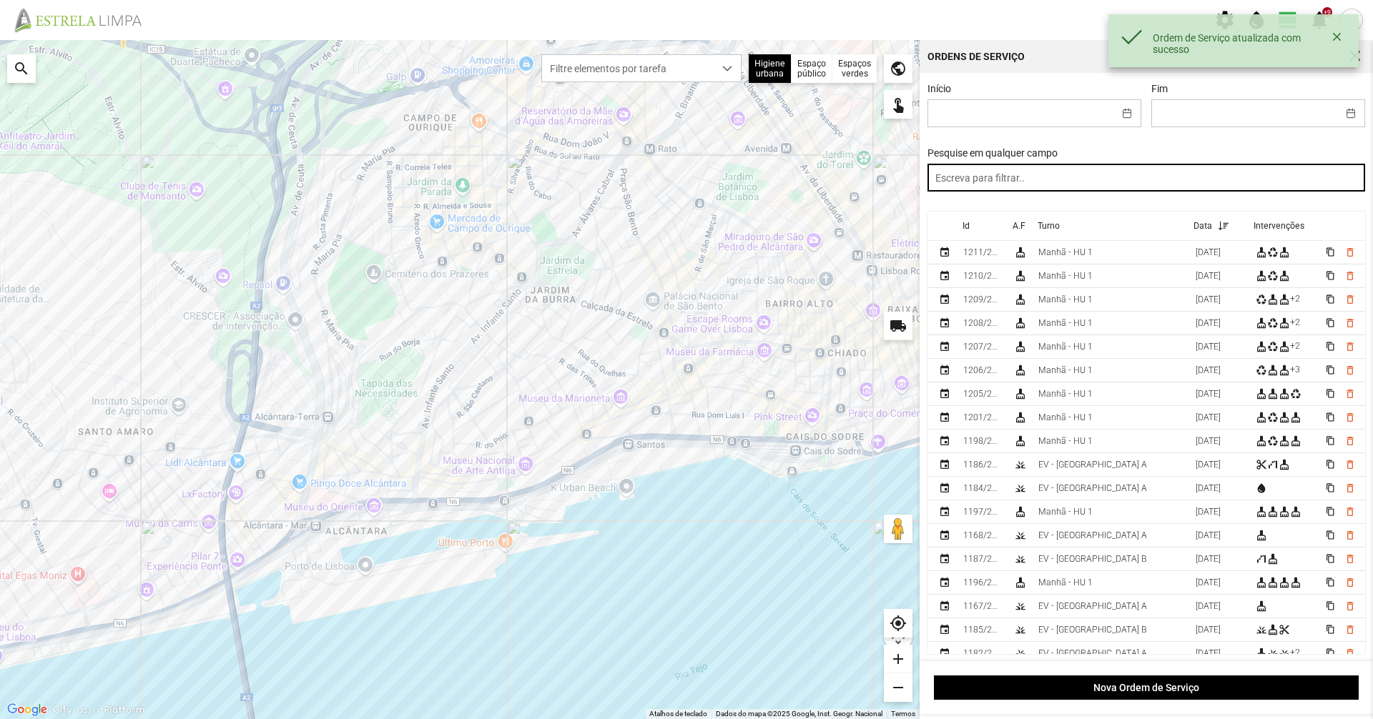
paste input "tarde"
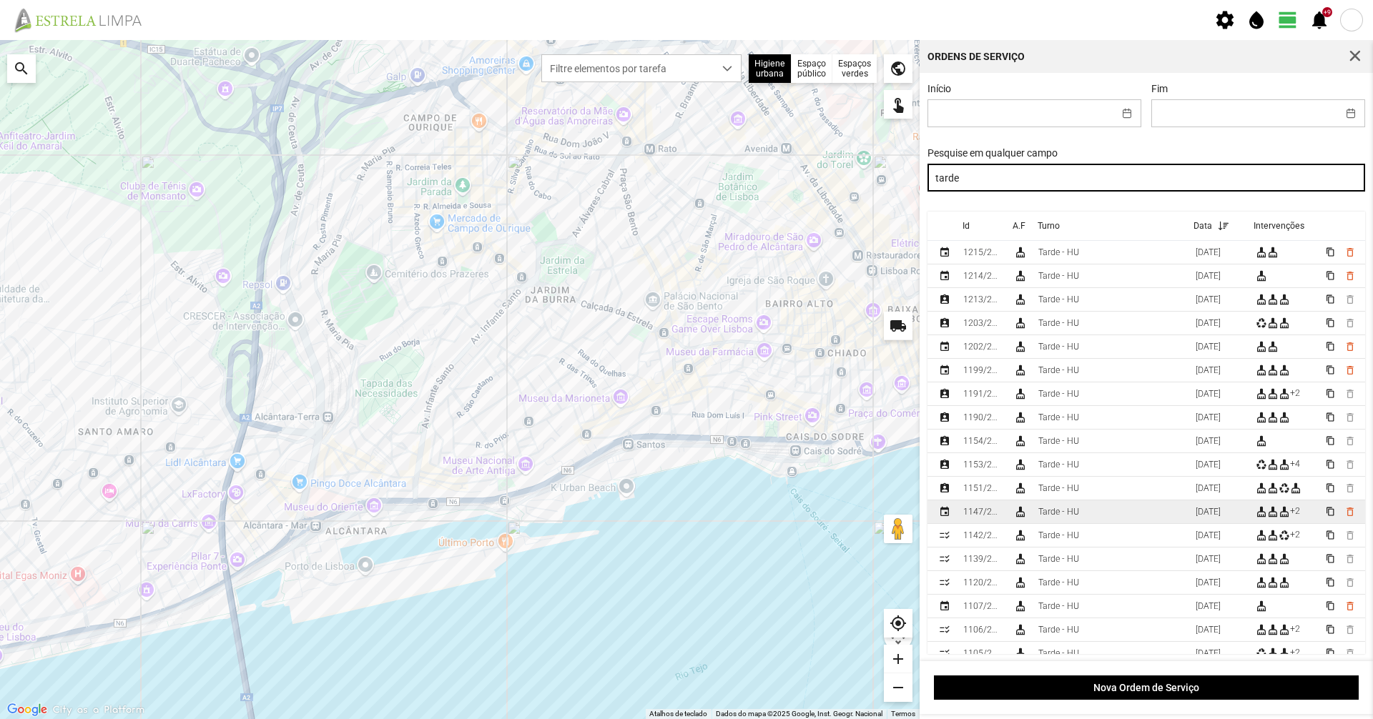
type input "tarde"
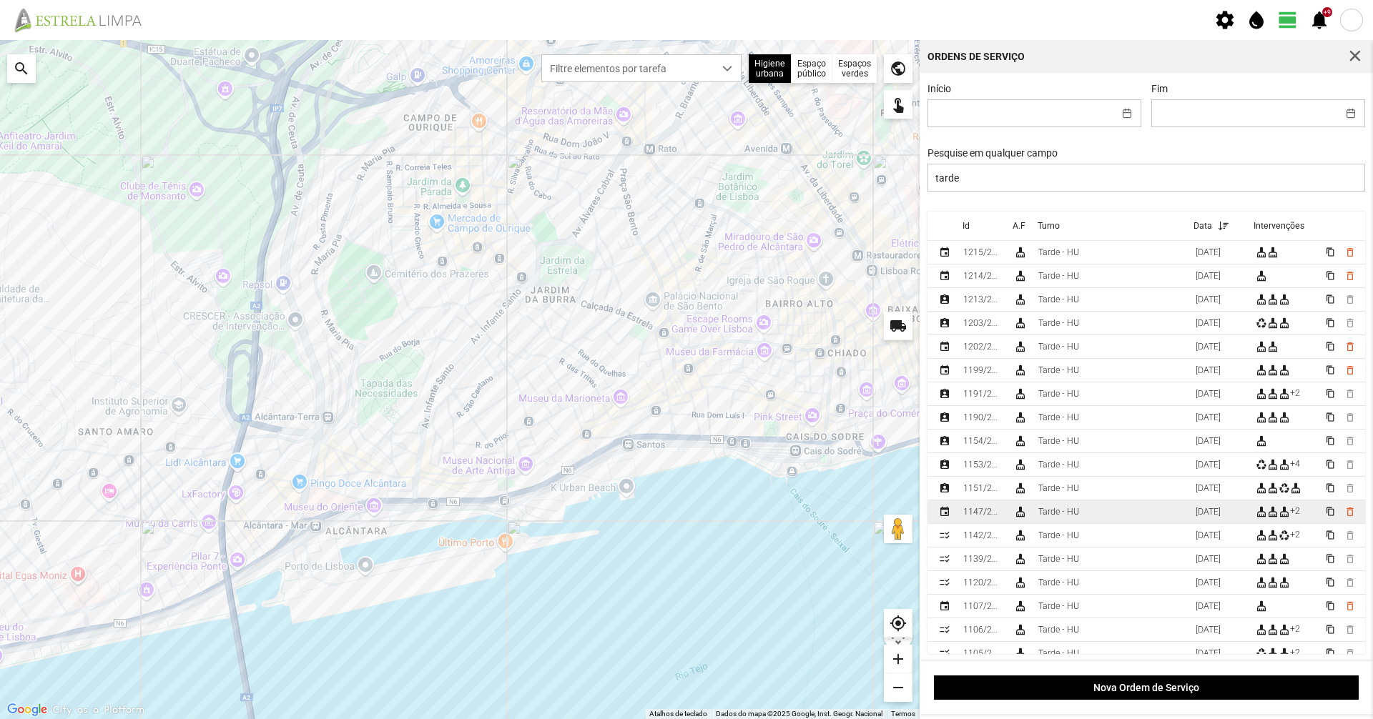
click at [1031, 515] on td "cleaning_services" at bounding box center [1020, 513] width 25 height 24
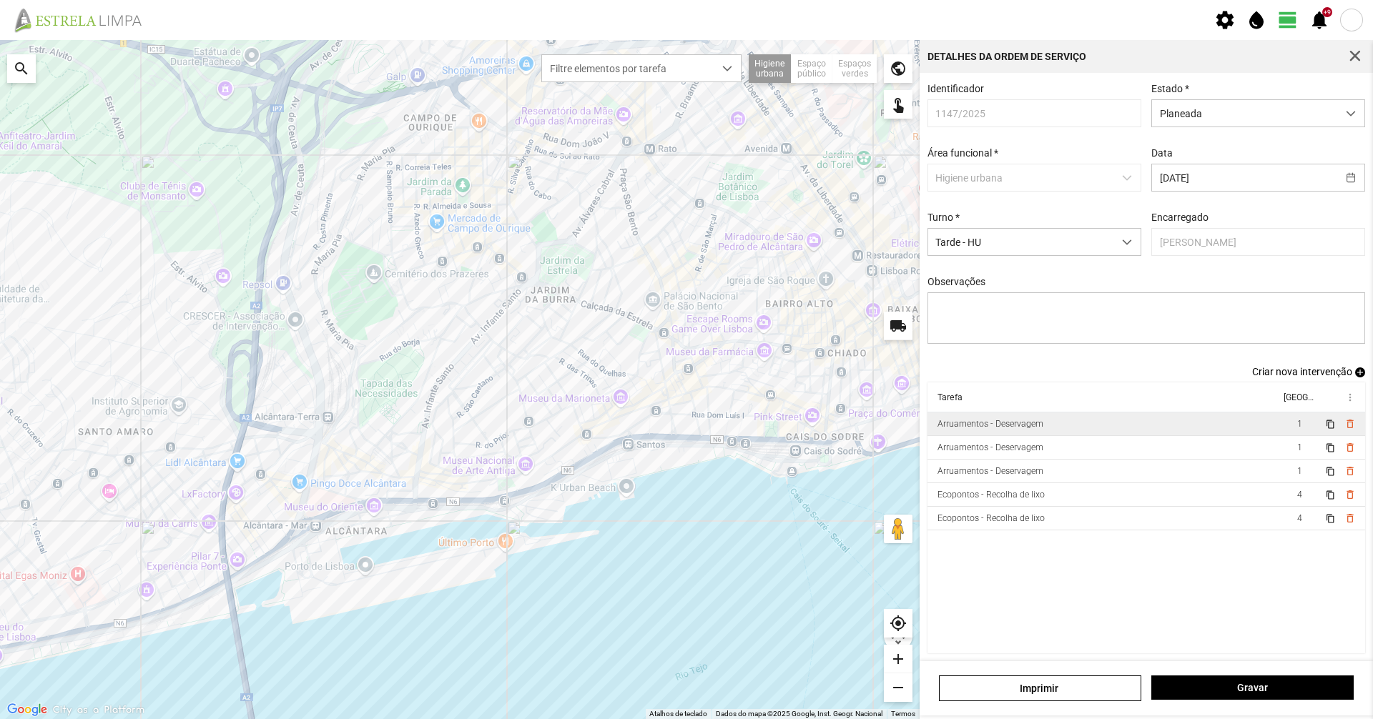
click at [1017, 429] on div "Arruamentos - Deservagem" at bounding box center [990, 424] width 106 height 10
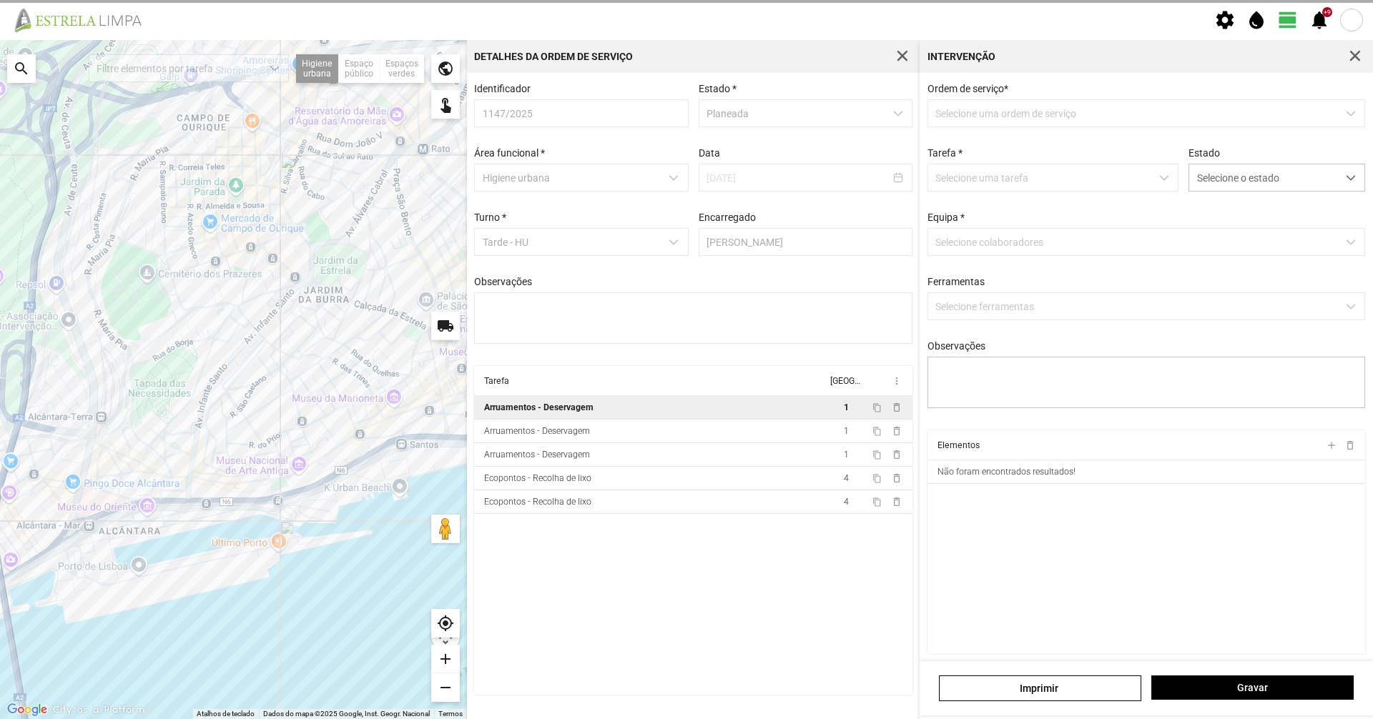
type textarea "[PERSON_NAME]"
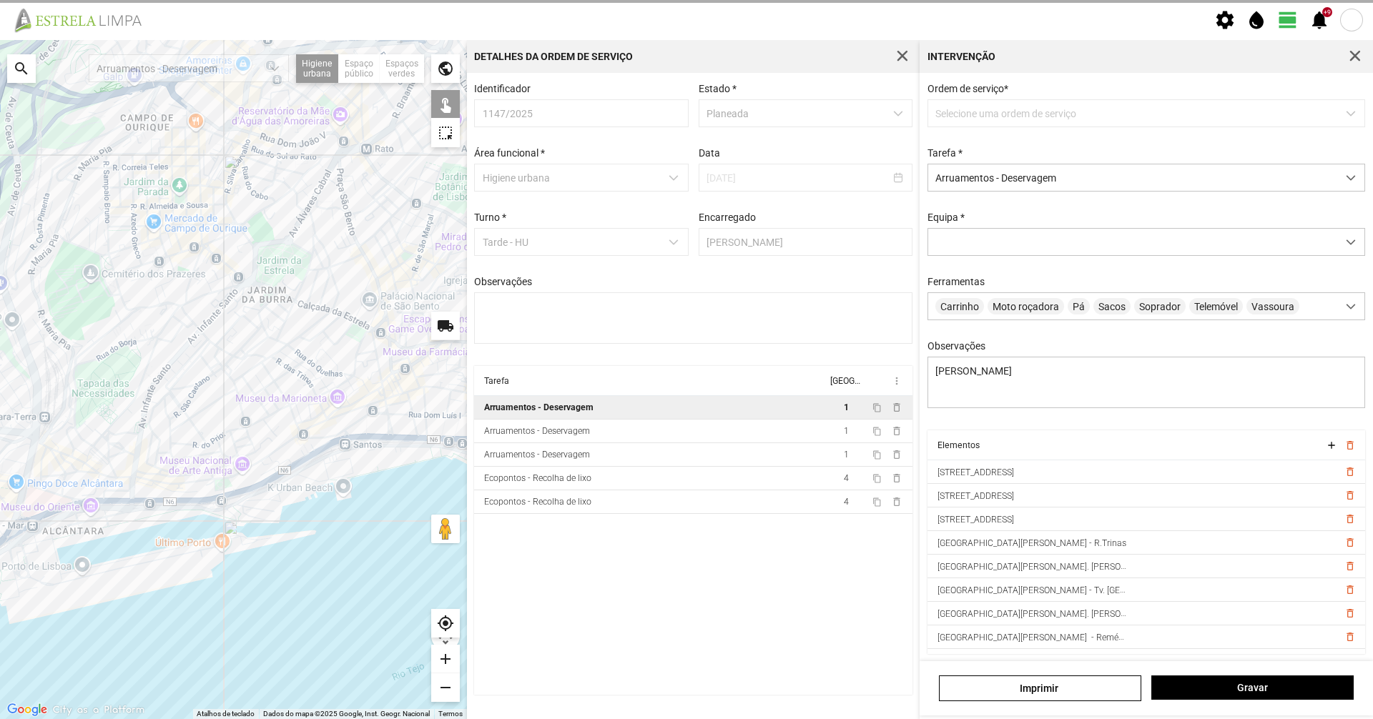
drag, startPoint x: 383, startPoint y: 498, endPoint x: 240, endPoint y: 552, distance: 152.3
click at [209, 634] on div at bounding box center [233, 379] width 467 height 679
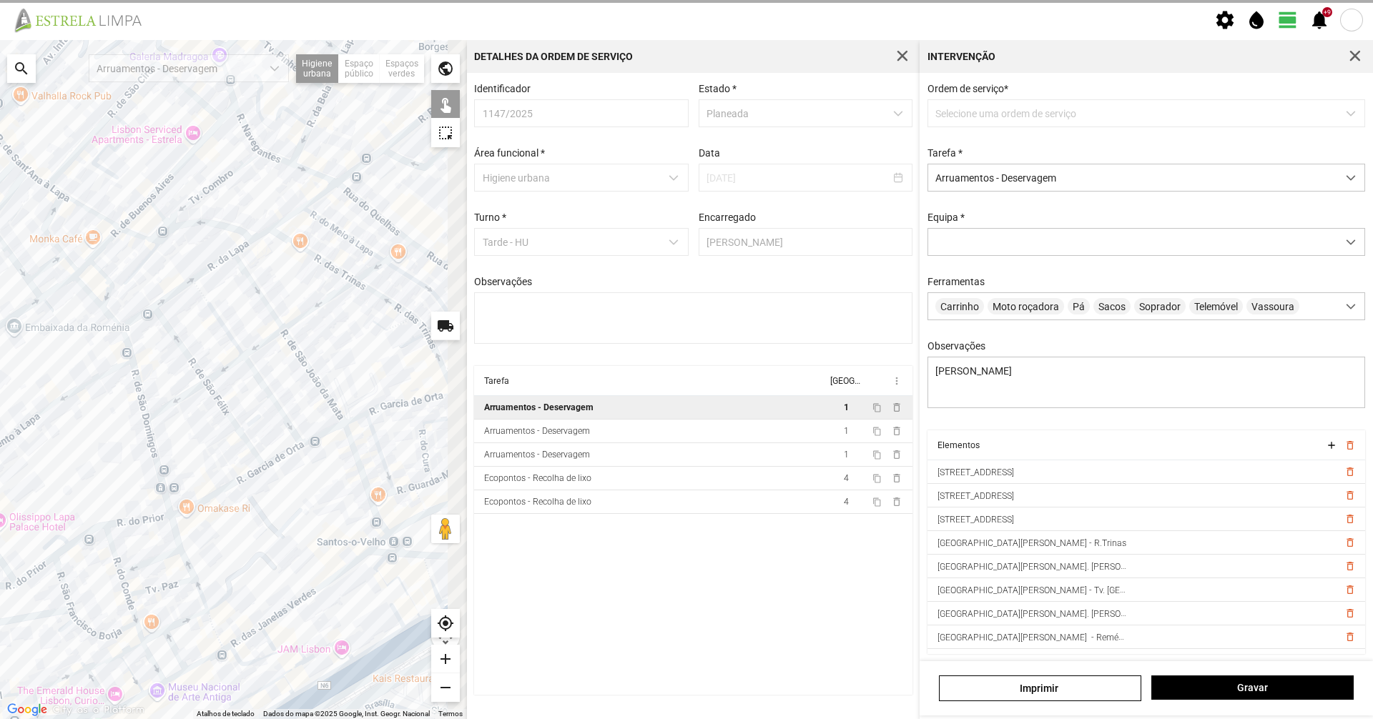
drag, startPoint x: 377, startPoint y: 365, endPoint x: 145, endPoint y: 451, distance: 247.3
click at [145, 451] on div at bounding box center [233, 379] width 467 height 679
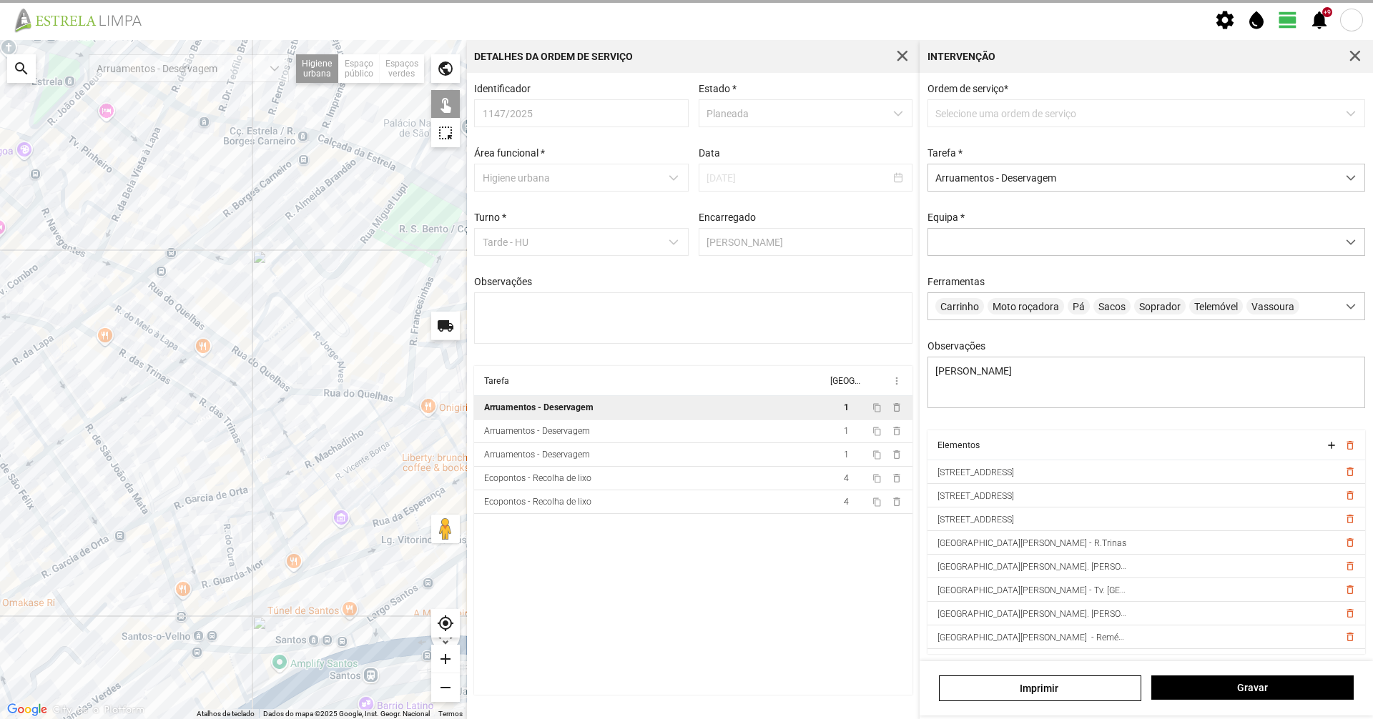
click at [330, 438] on div at bounding box center [233, 379] width 467 height 679
click at [1274, 686] on span "Gravar" at bounding box center [1252, 687] width 187 height 11
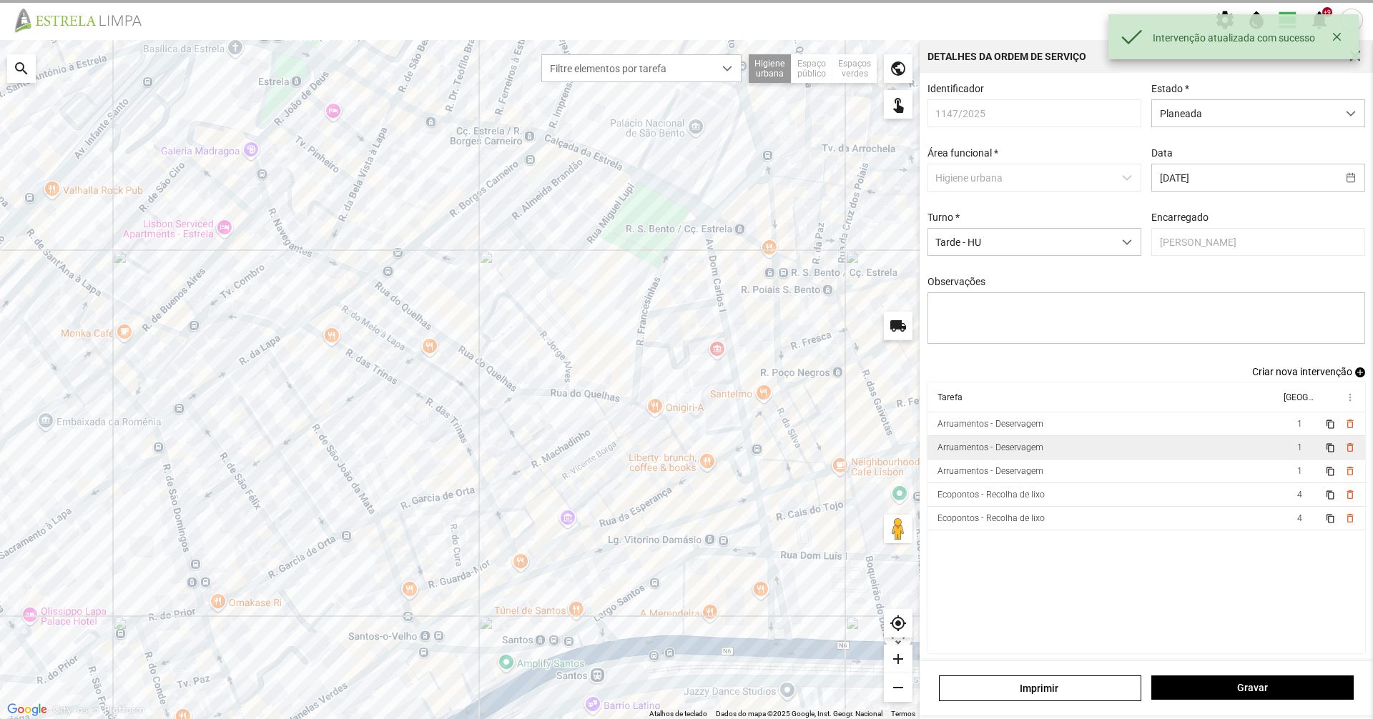
click at [990, 452] on div "Arruamentos - Deservagem" at bounding box center [990, 448] width 106 height 10
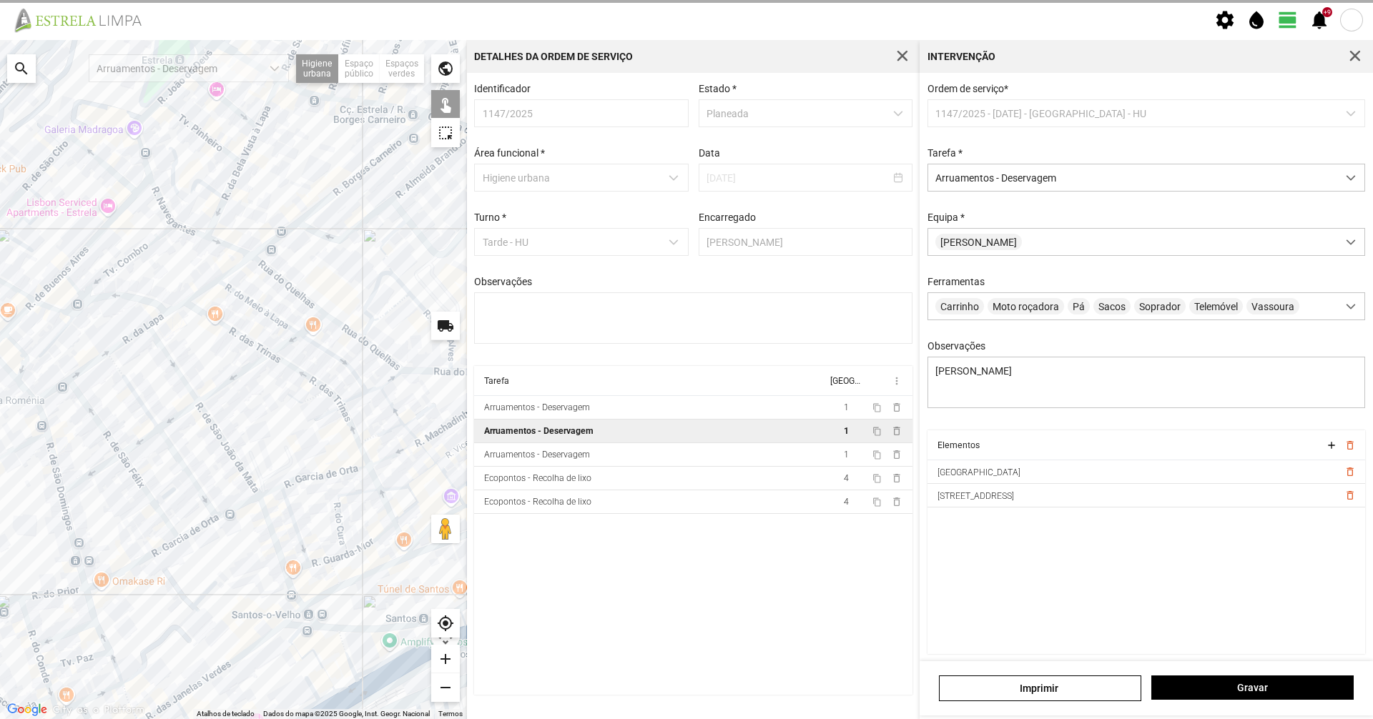
drag, startPoint x: 192, startPoint y: 420, endPoint x: 305, endPoint y: 398, distance: 115.0
click at [305, 398] on div at bounding box center [233, 379] width 467 height 679
click at [1194, 681] on button "Gravar" at bounding box center [1252, 688] width 202 height 24
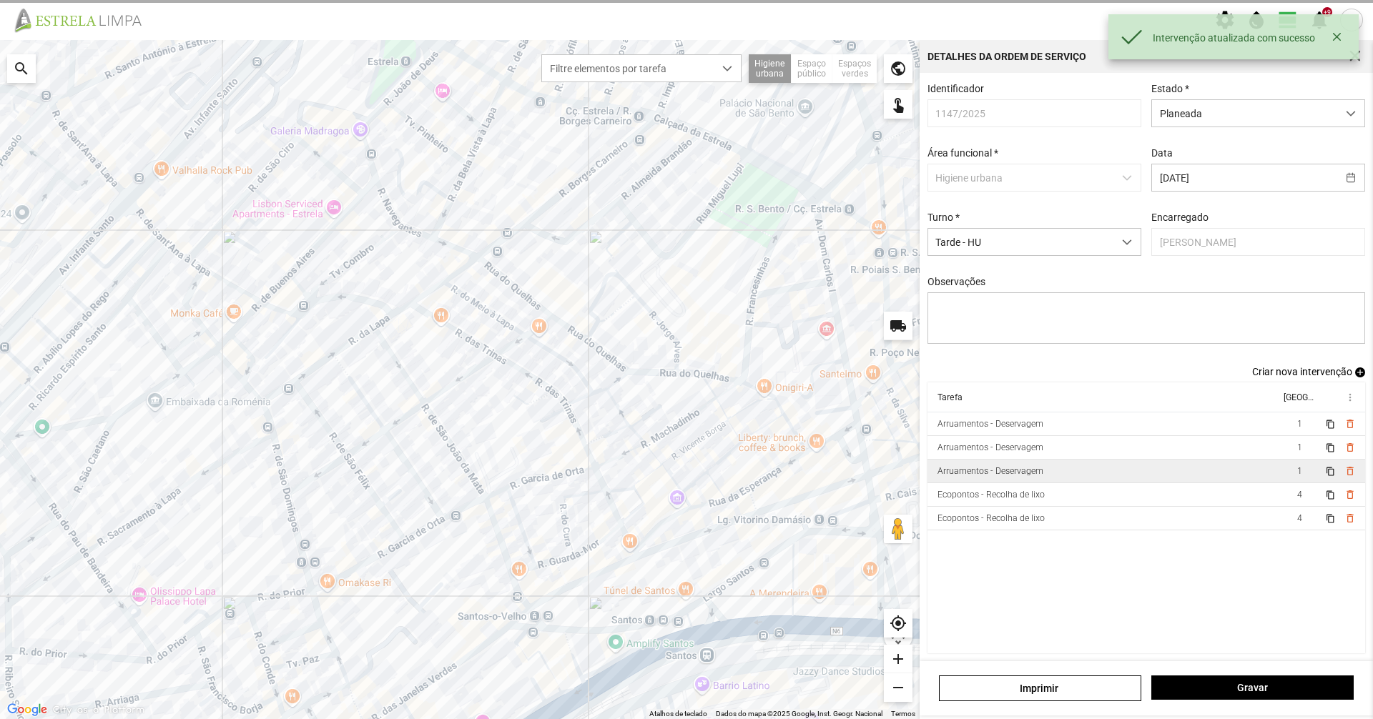
click at [1046, 476] on td "Arruamentos - Deservagem" at bounding box center [1103, 472] width 353 height 24
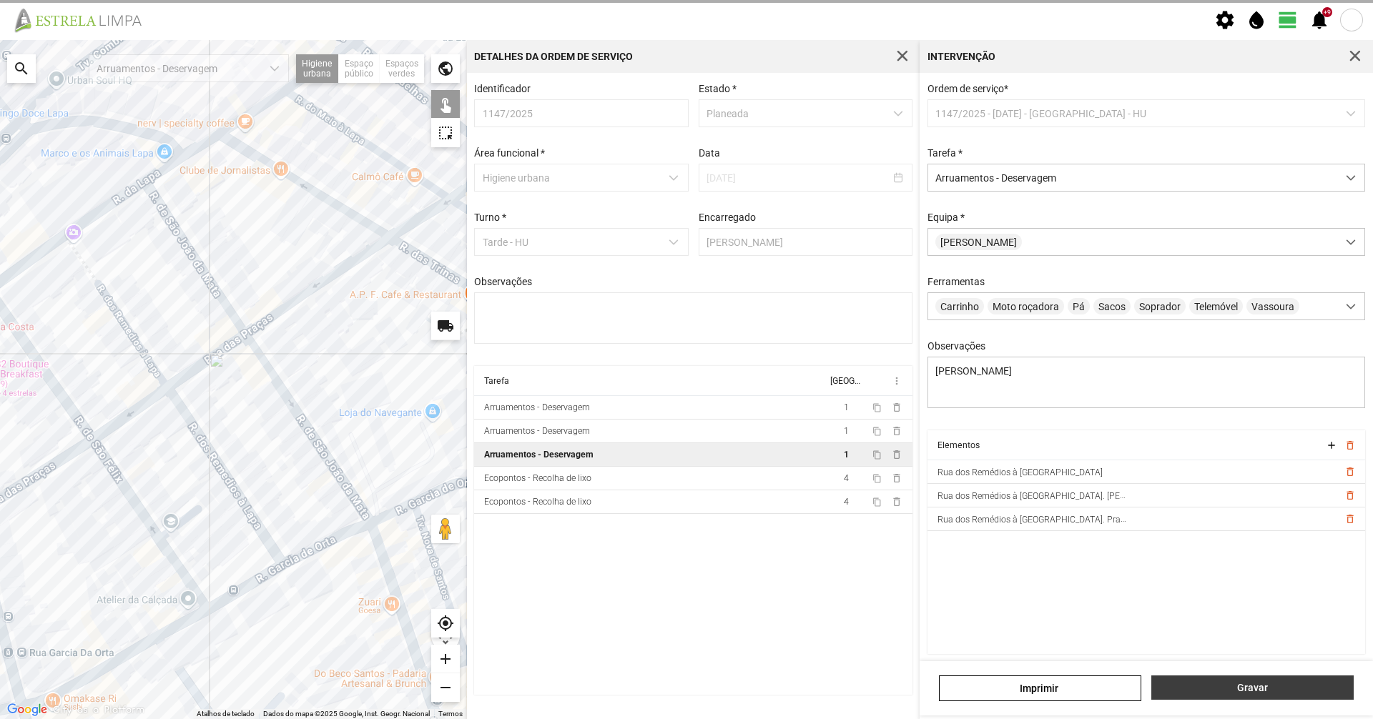
click at [1276, 688] on span "Gravar" at bounding box center [1252, 687] width 187 height 11
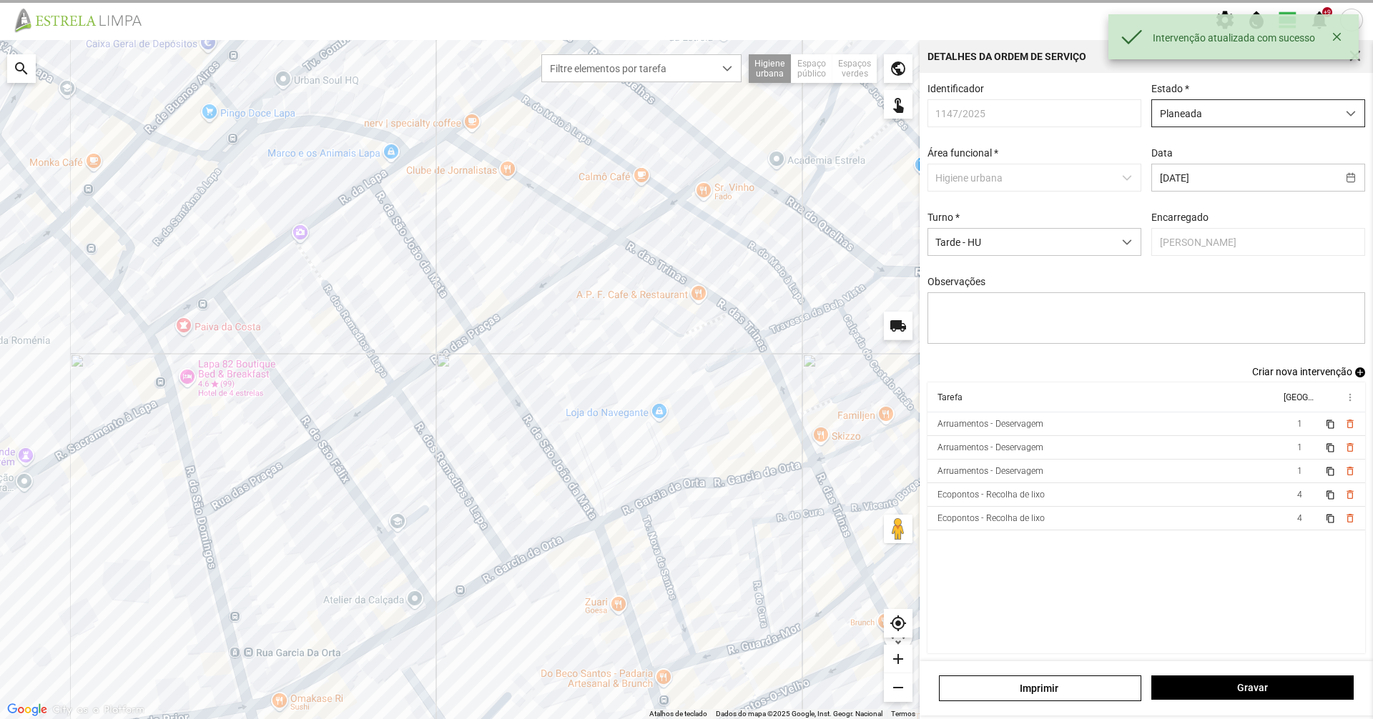
click at [1191, 104] on span "Planeada" at bounding box center [1244, 113] width 185 height 26
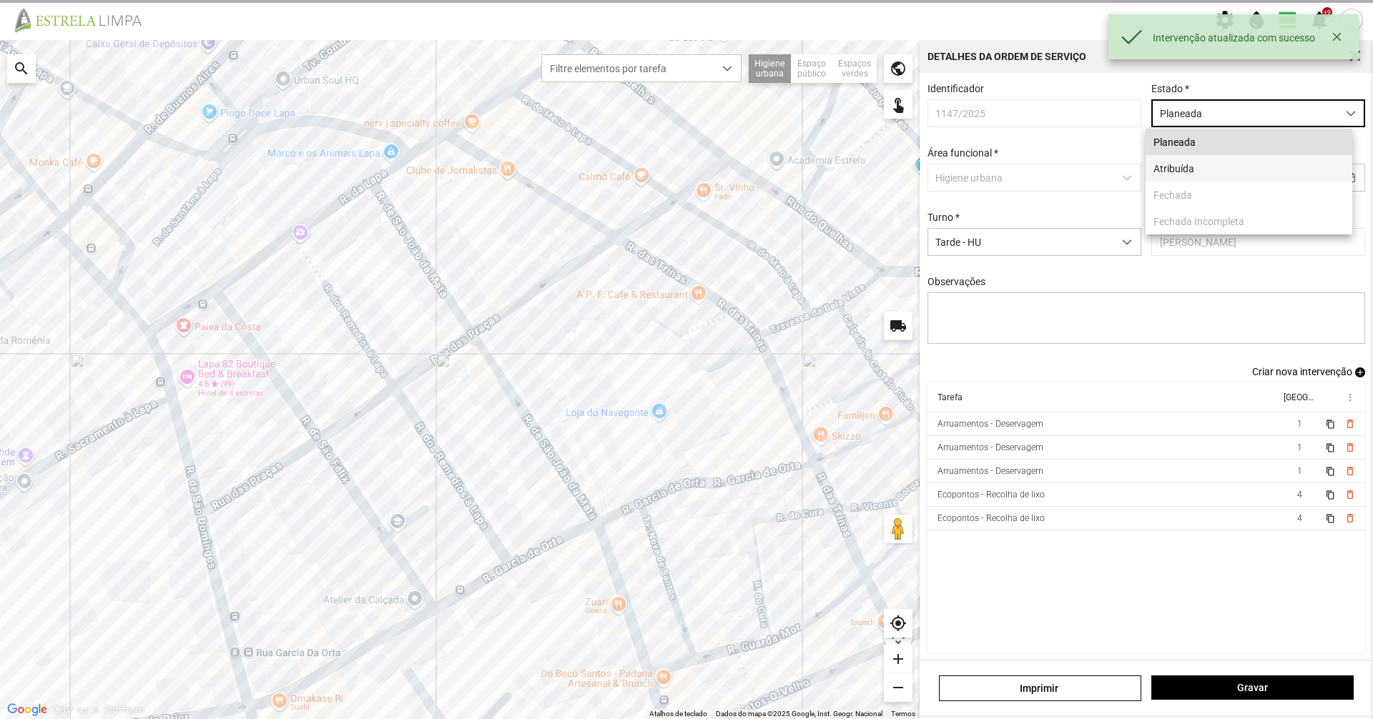
click at [1169, 167] on li "Atribuída" at bounding box center [1249, 168] width 207 height 26
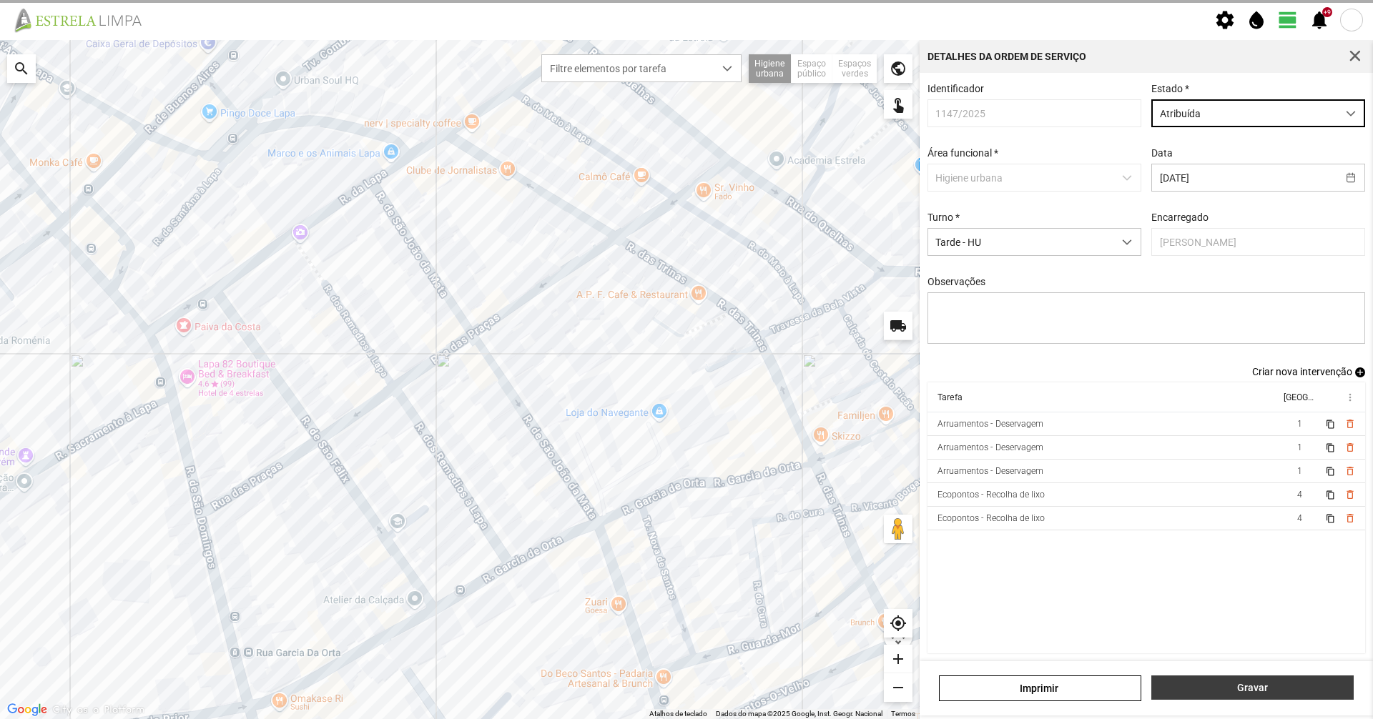
click at [1244, 686] on span "Gravar" at bounding box center [1252, 687] width 187 height 11
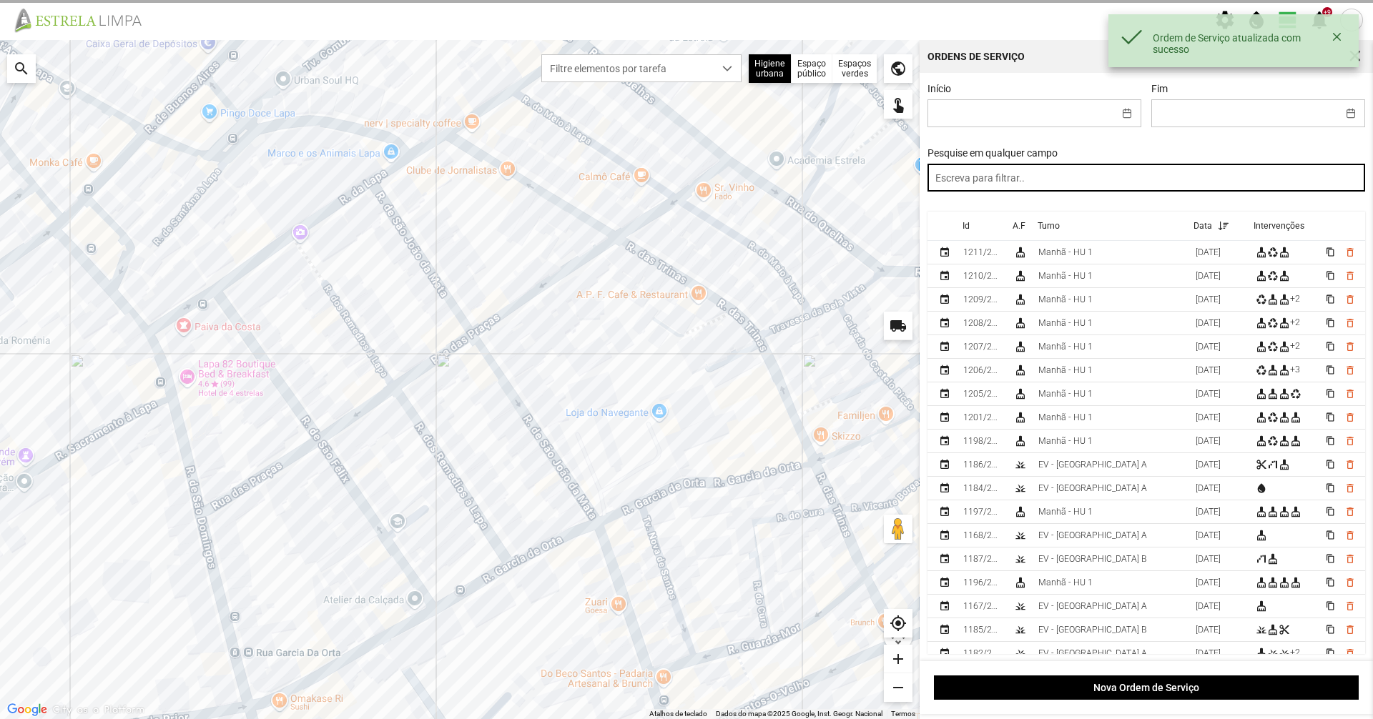
click at [1031, 189] on input "text" at bounding box center [1146, 178] width 438 height 28
paste input "tarde"
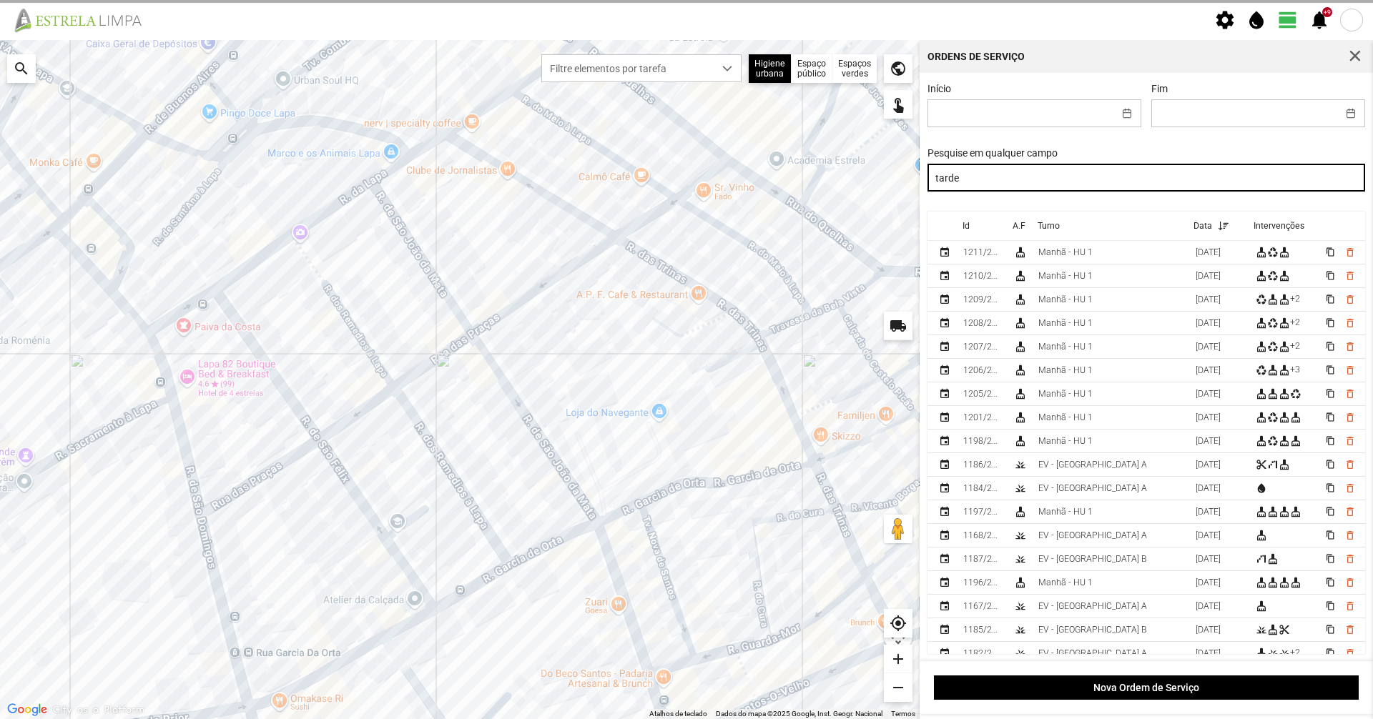
type input "tarde"
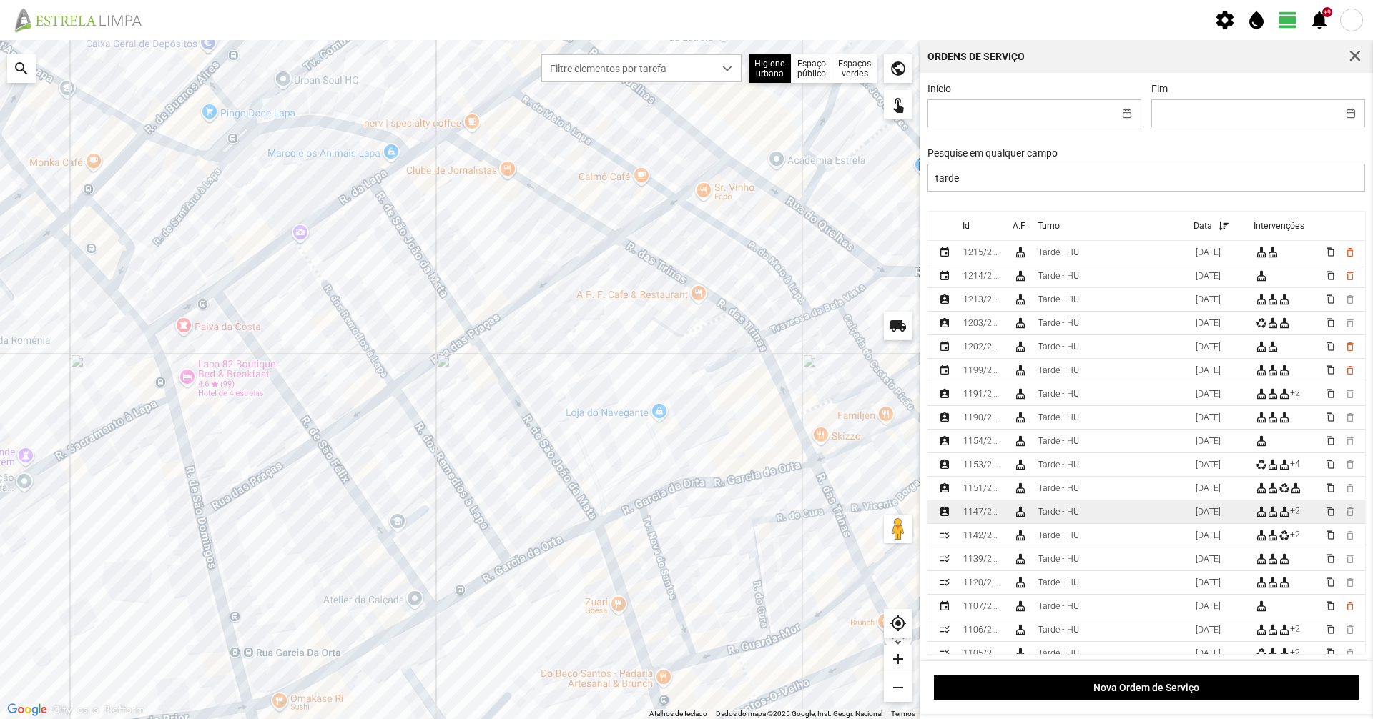
click at [1093, 520] on td "Tarde - HU" at bounding box center [1111, 513] width 157 height 24
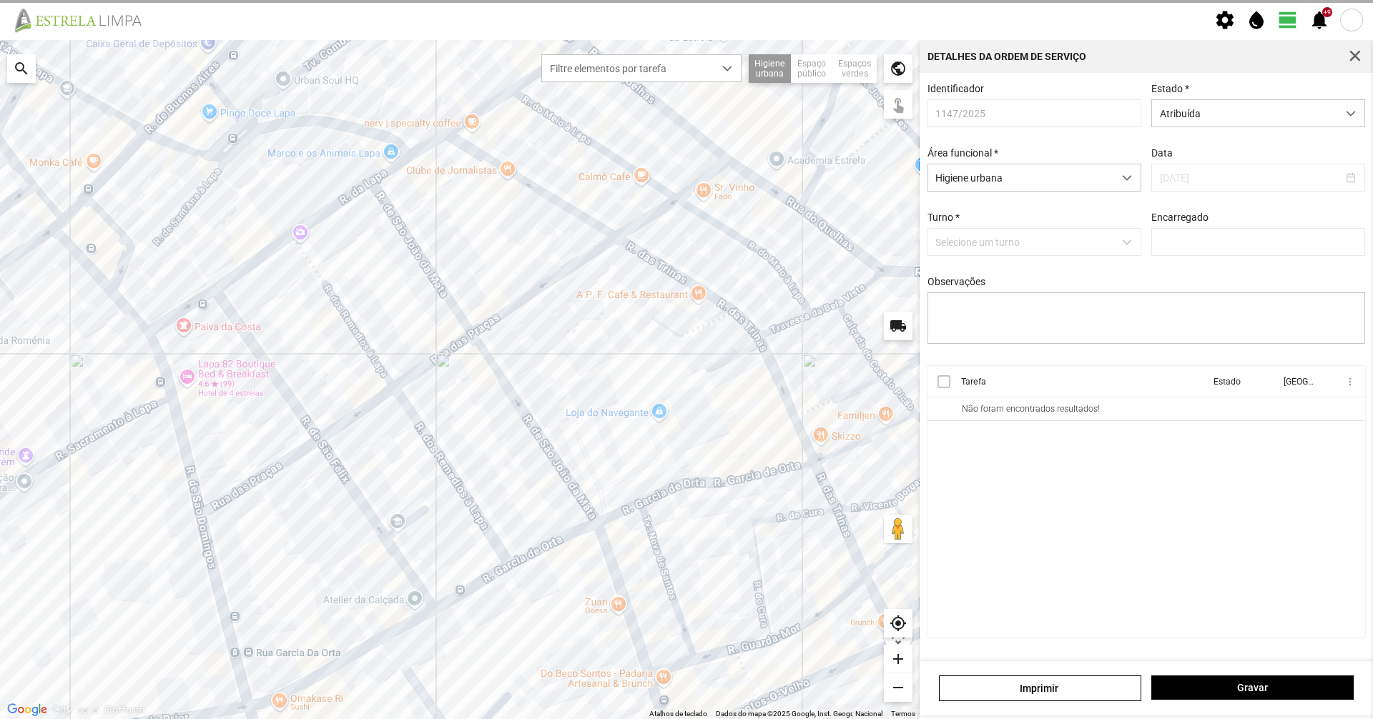
type input "[PERSON_NAME]"
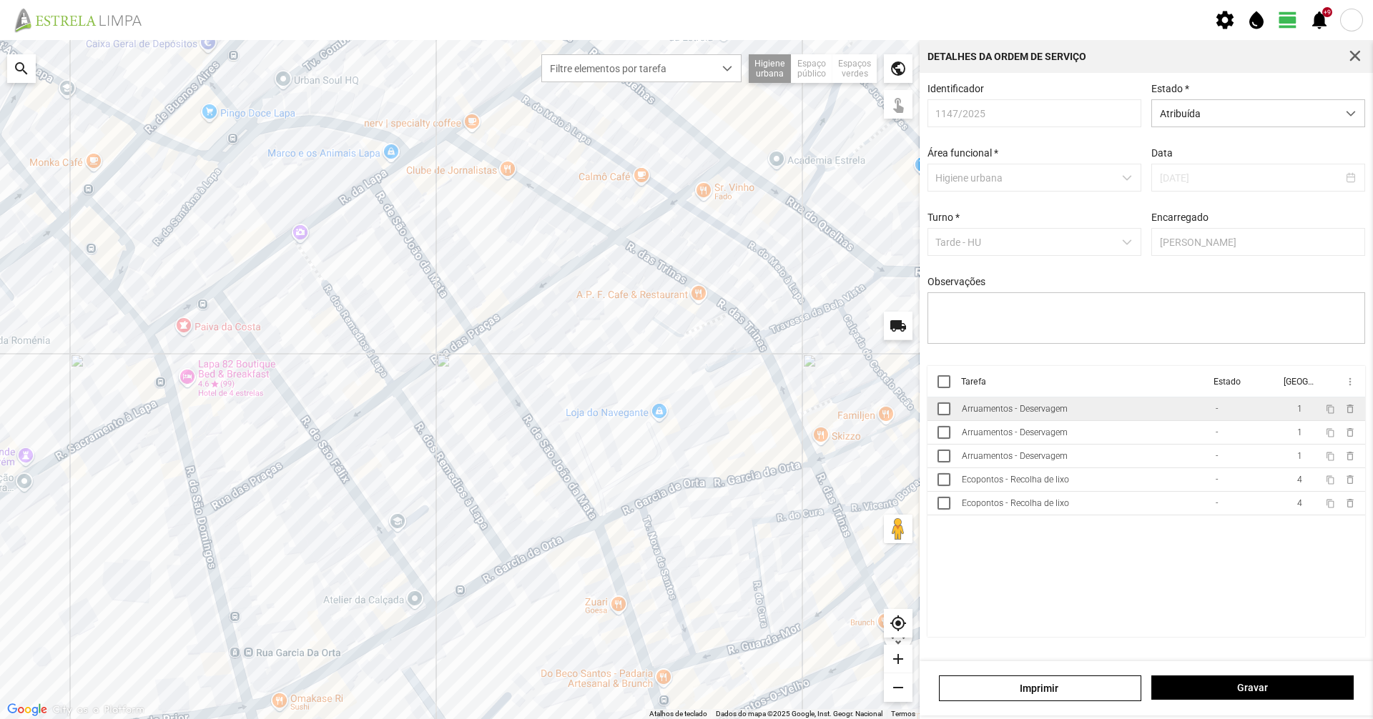
click at [1133, 421] on td "Arruamentos - Deservagem" at bounding box center [1083, 410] width 254 height 24
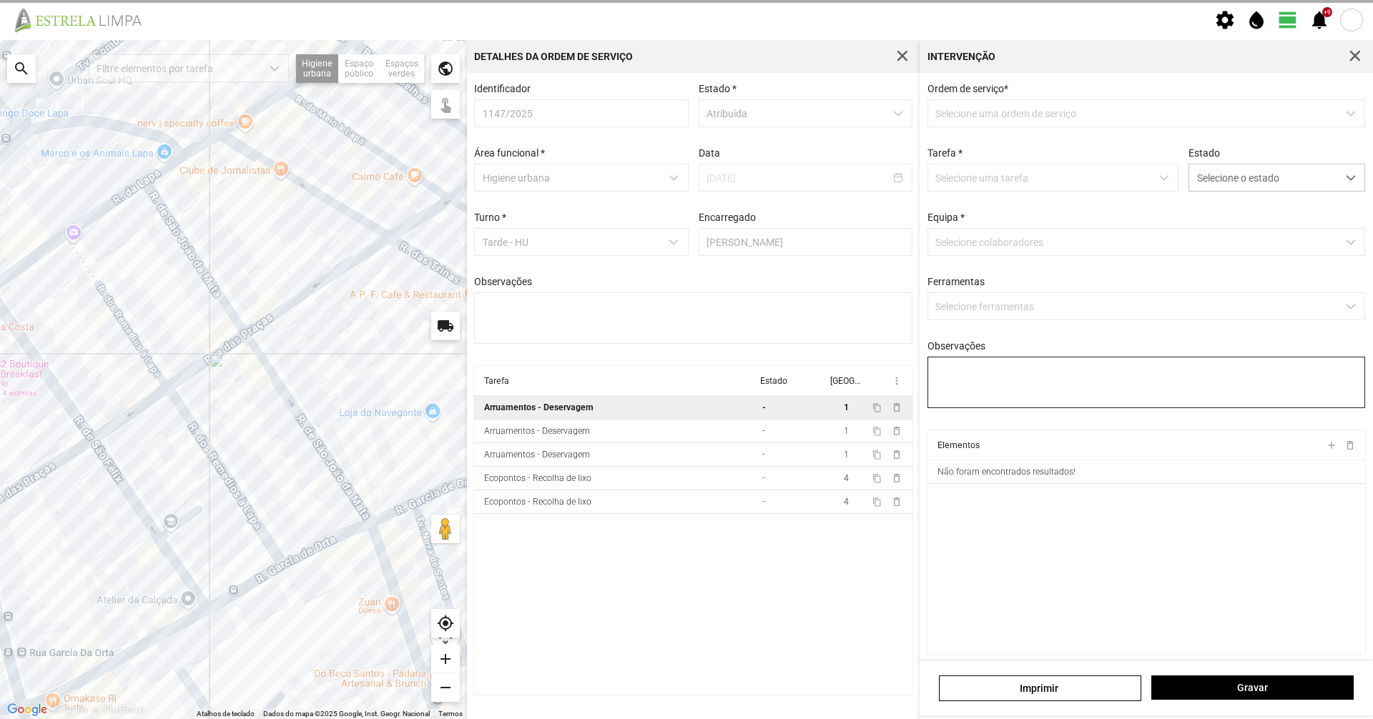
type textarea "[PERSON_NAME]"
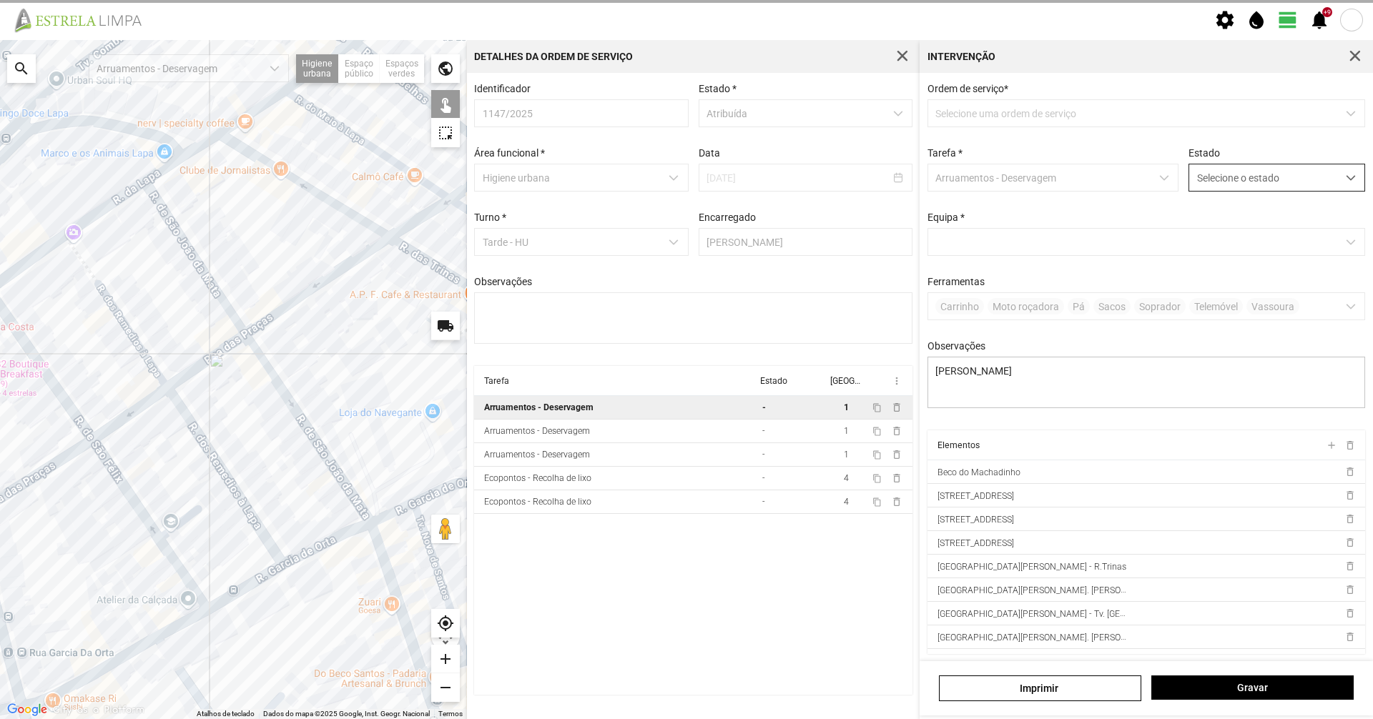
drag, startPoint x: 1225, startPoint y: 201, endPoint x: 1238, endPoint y: 177, distance: 26.9
click at [1227, 200] on div "Ordem de serviço * Selecione uma ordem de serviço Tarefa * Arruamentos - Deserv…" at bounding box center [1146, 257] width 448 height 348
click at [1238, 177] on span "Selecione o estado" at bounding box center [1263, 177] width 148 height 26
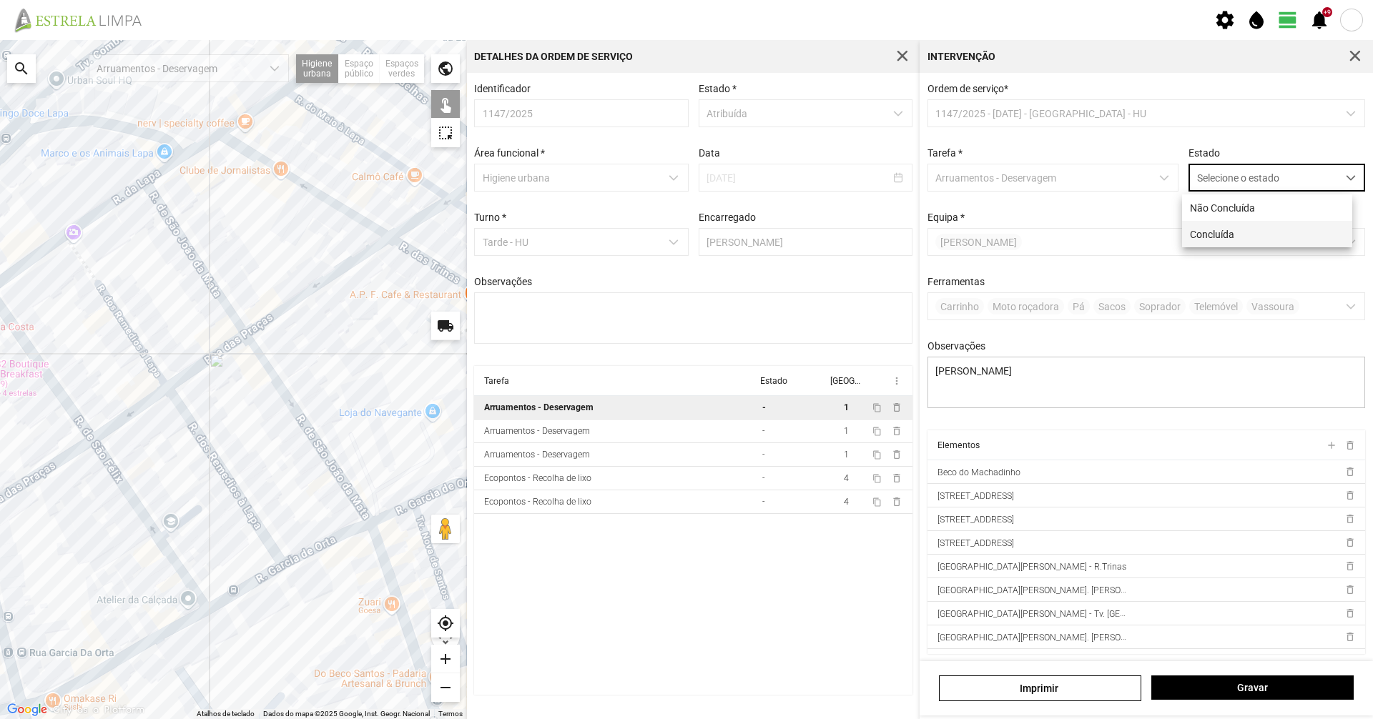
click at [1209, 236] on li "Concluída" at bounding box center [1267, 234] width 170 height 26
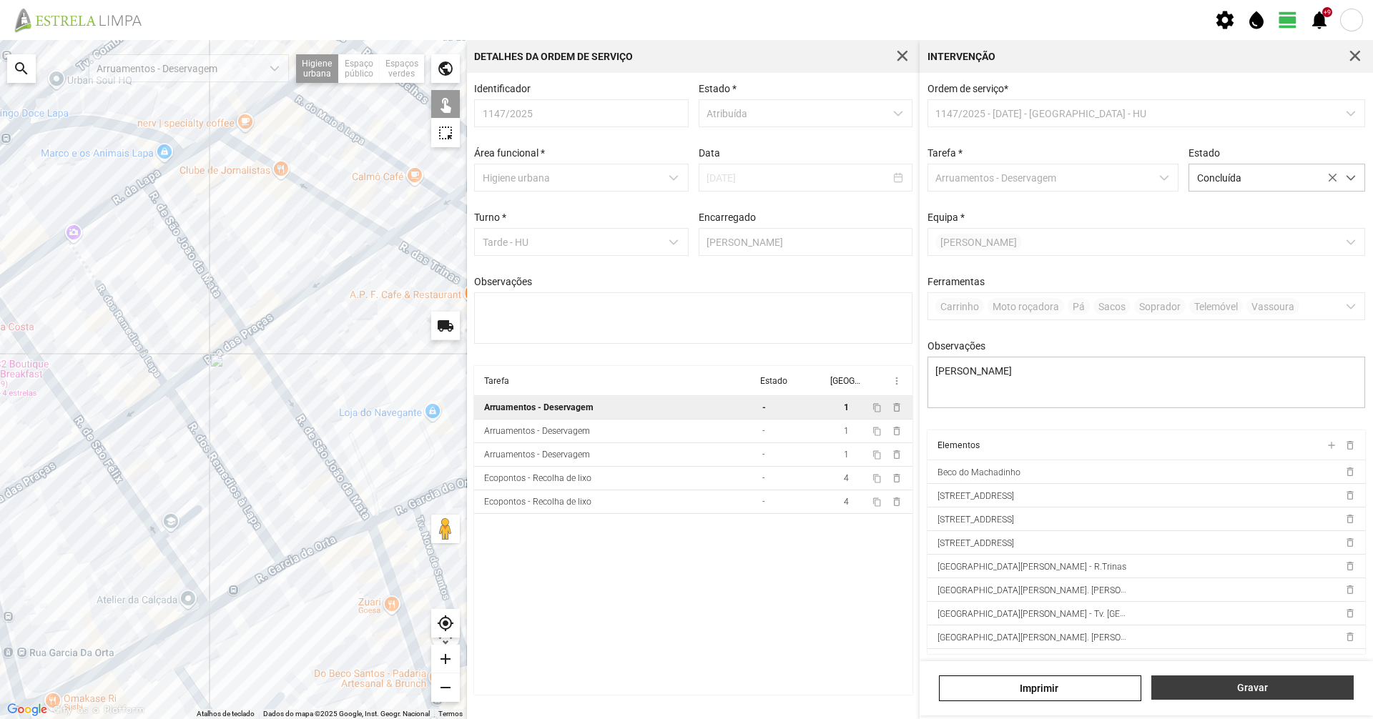
click at [1244, 685] on span "Gravar" at bounding box center [1252, 687] width 187 height 11
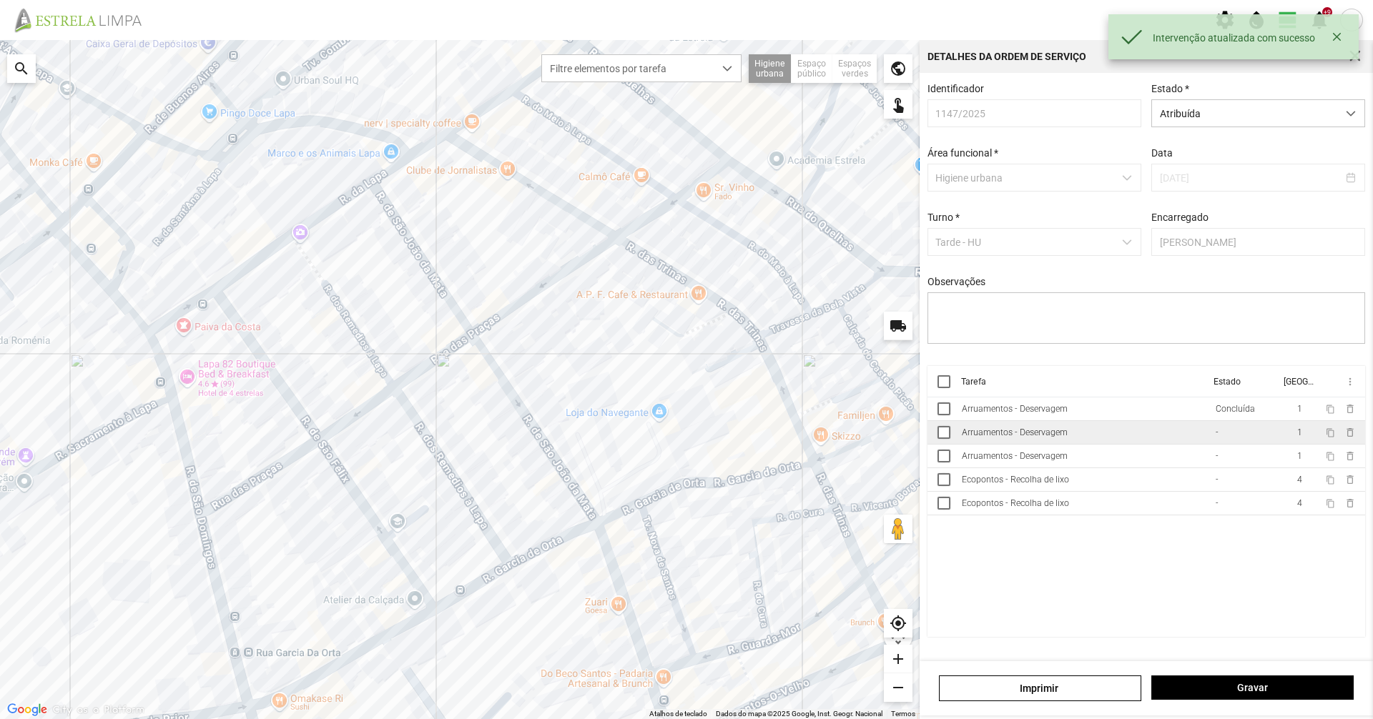
click at [1146, 438] on td "Arruamentos - Deservagem" at bounding box center [1083, 433] width 254 height 24
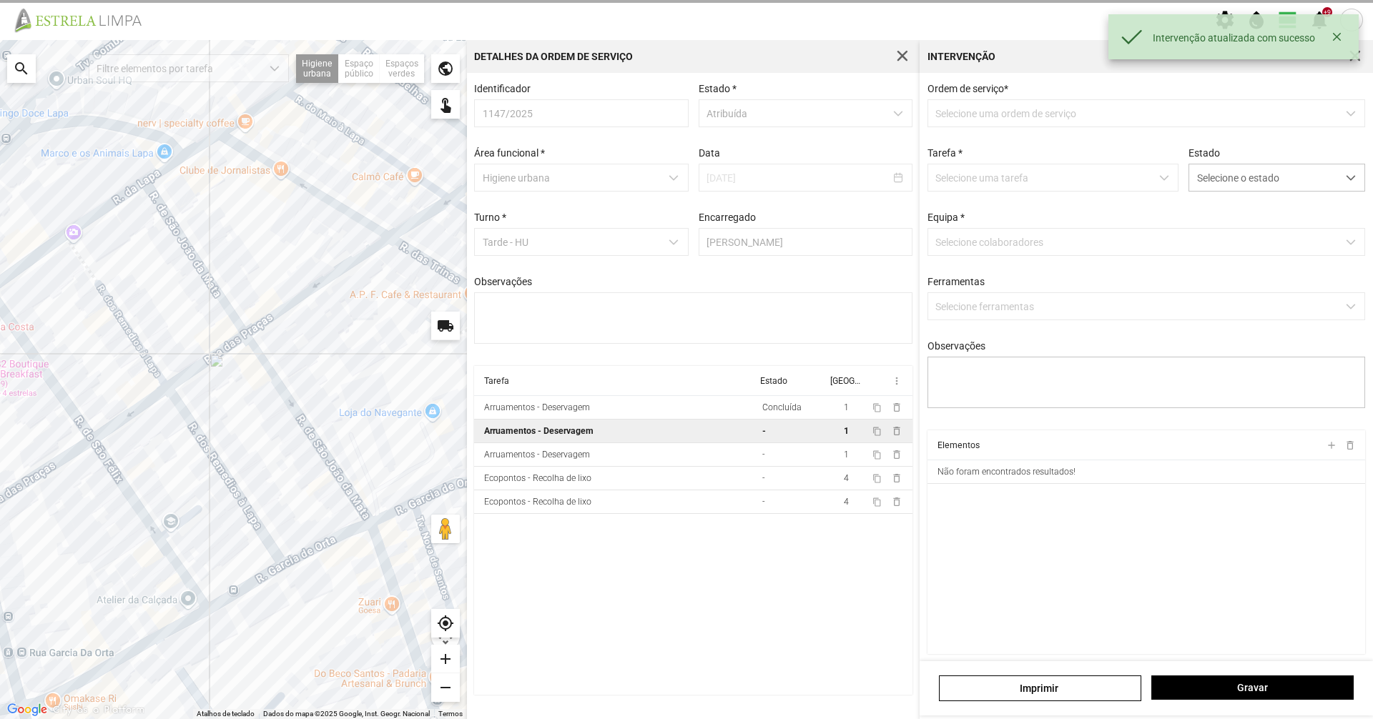
type textarea "[PERSON_NAME]"
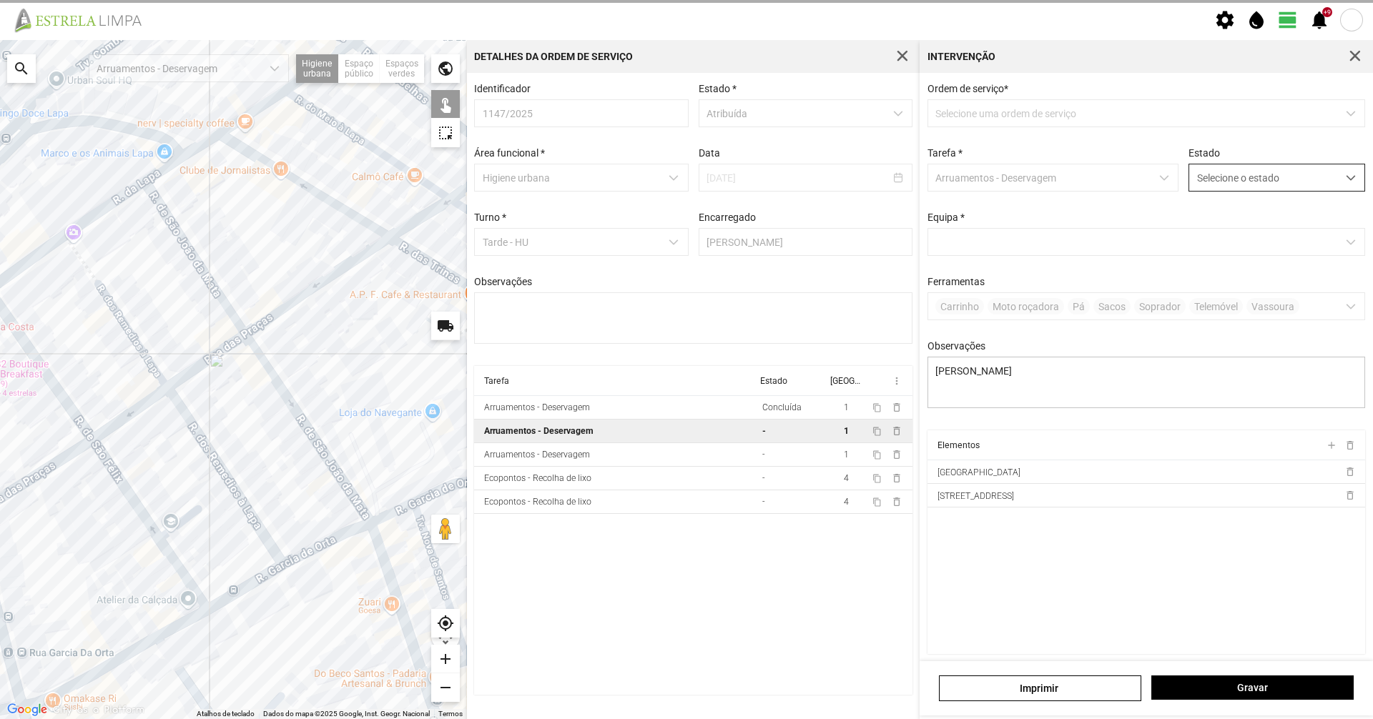
click at [1237, 177] on span "Selecione o estado" at bounding box center [1263, 177] width 148 height 26
click at [1211, 227] on li "Concluída" at bounding box center [1267, 234] width 170 height 26
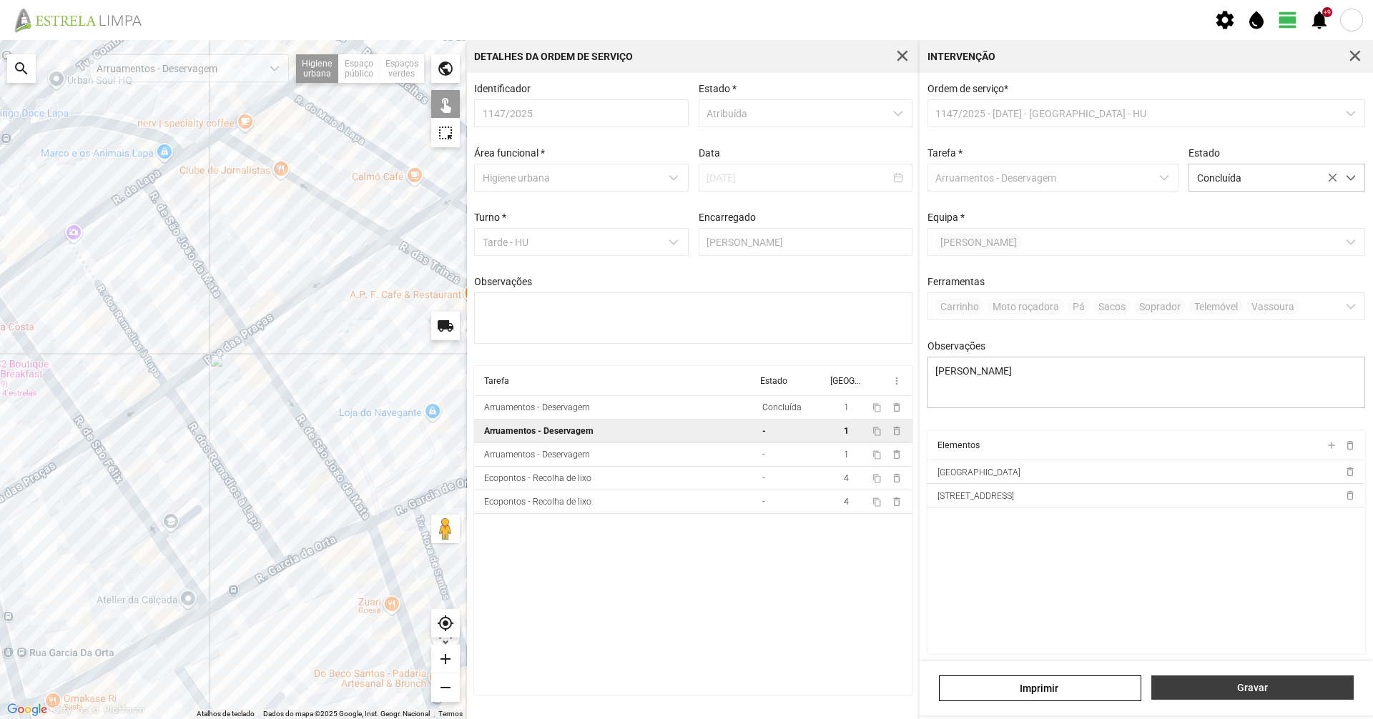
click at [1236, 685] on span "Gravar" at bounding box center [1252, 687] width 187 height 11
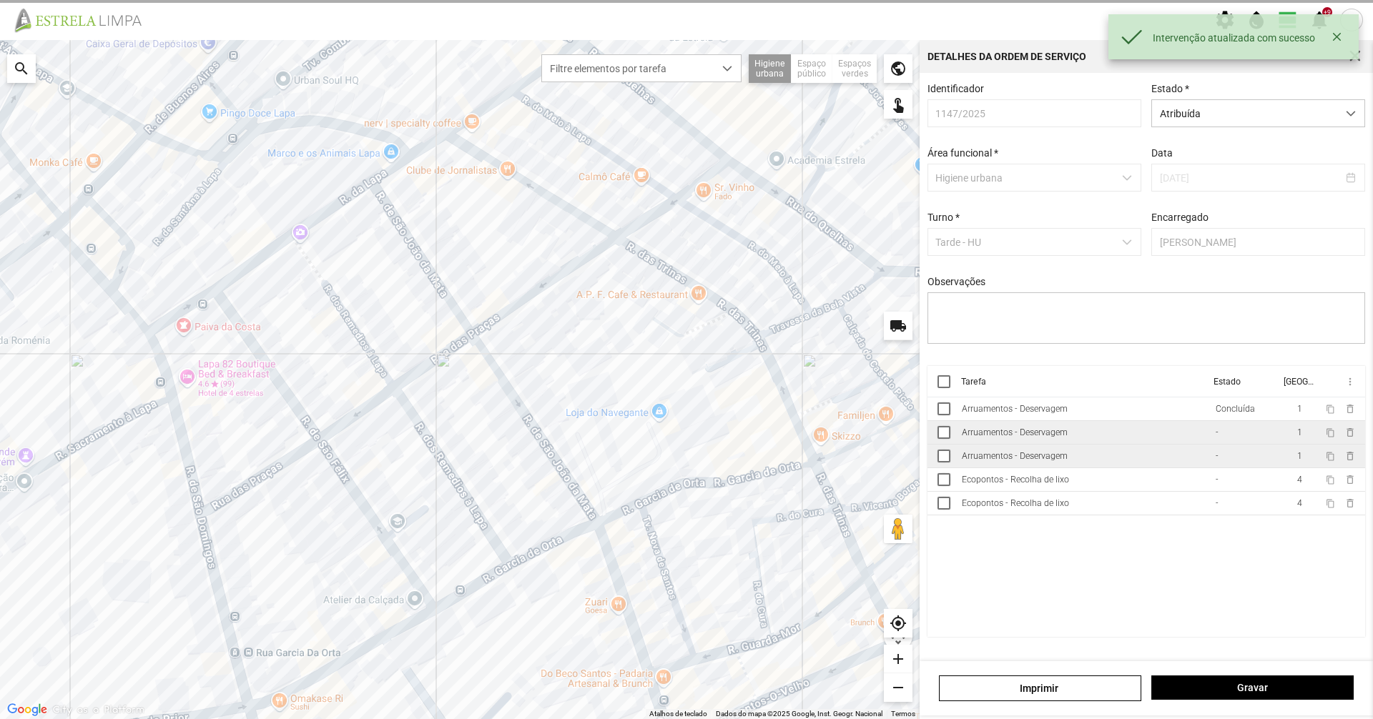
click at [1040, 461] on div "Arruamentos - Deservagem" at bounding box center [1015, 456] width 106 height 10
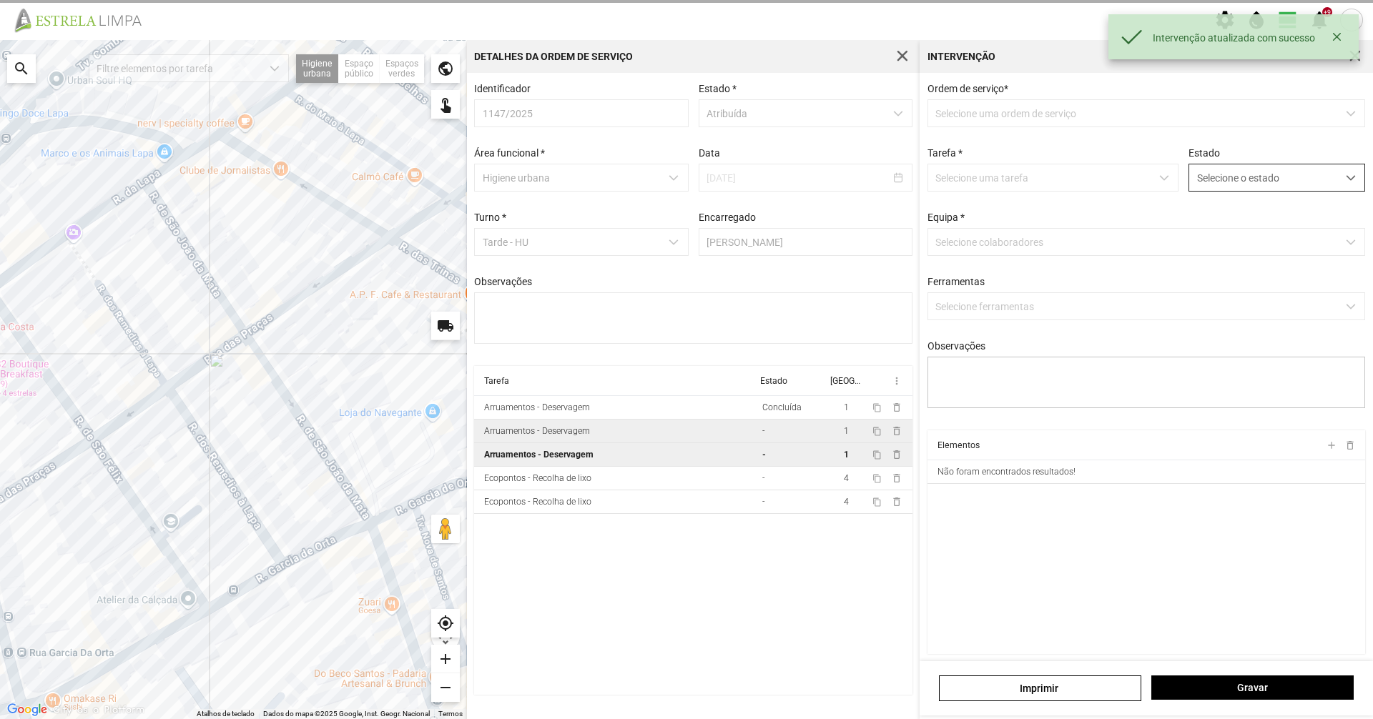
click at [1240, 189] on span "Selecione o estado" at bounding box center [1263, 177] width 148 height 26
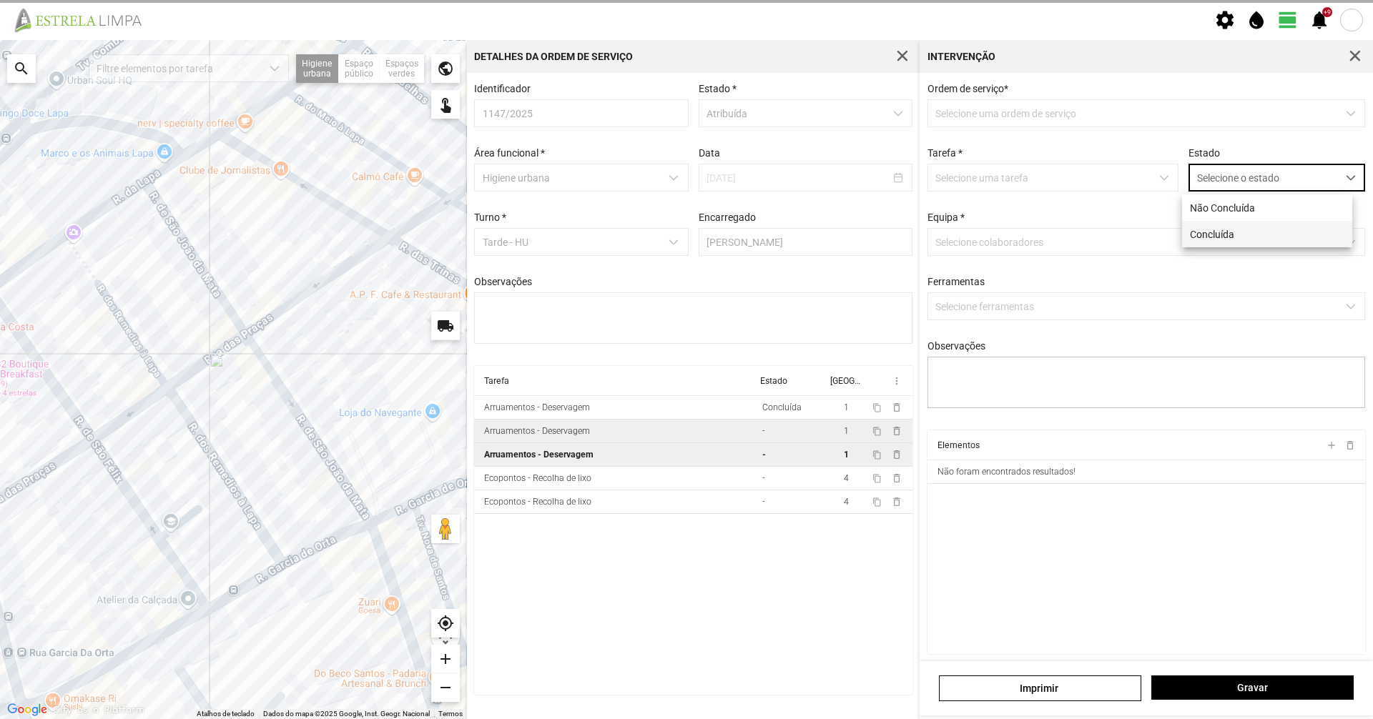
click at [1216, 236] on li "Concluída" at bounding box center [1267, 234] width 170 height 26
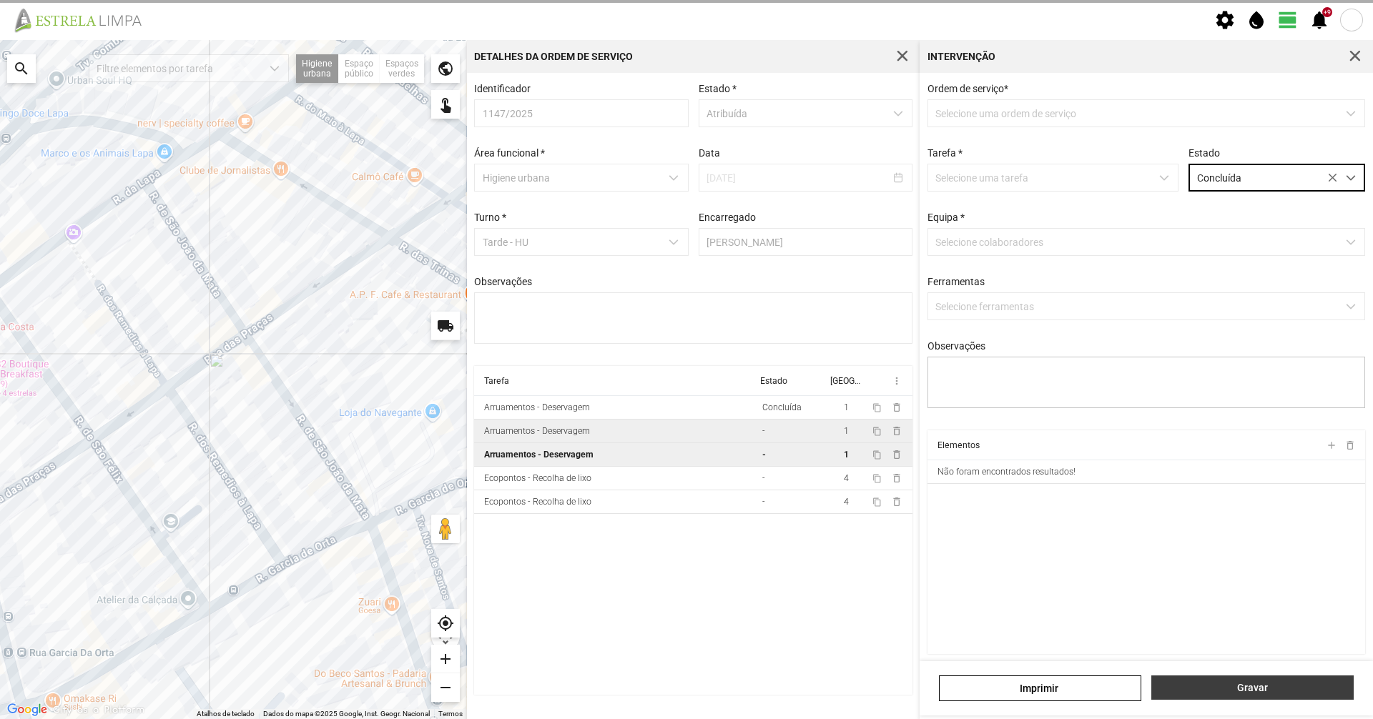
click at [1261, 681] on button "Gravar" at bounding box center [1252, 688] width 202 height 24
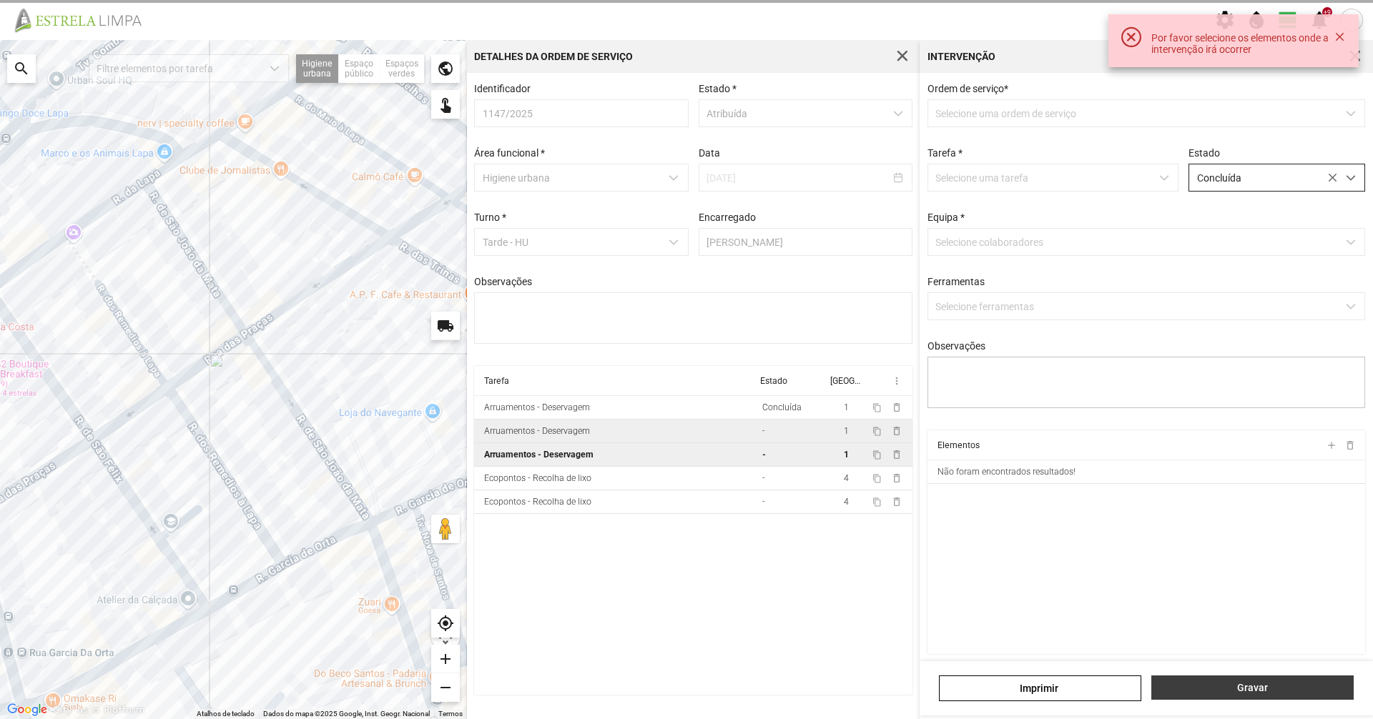
type textarea "[PERSON_NAME]"
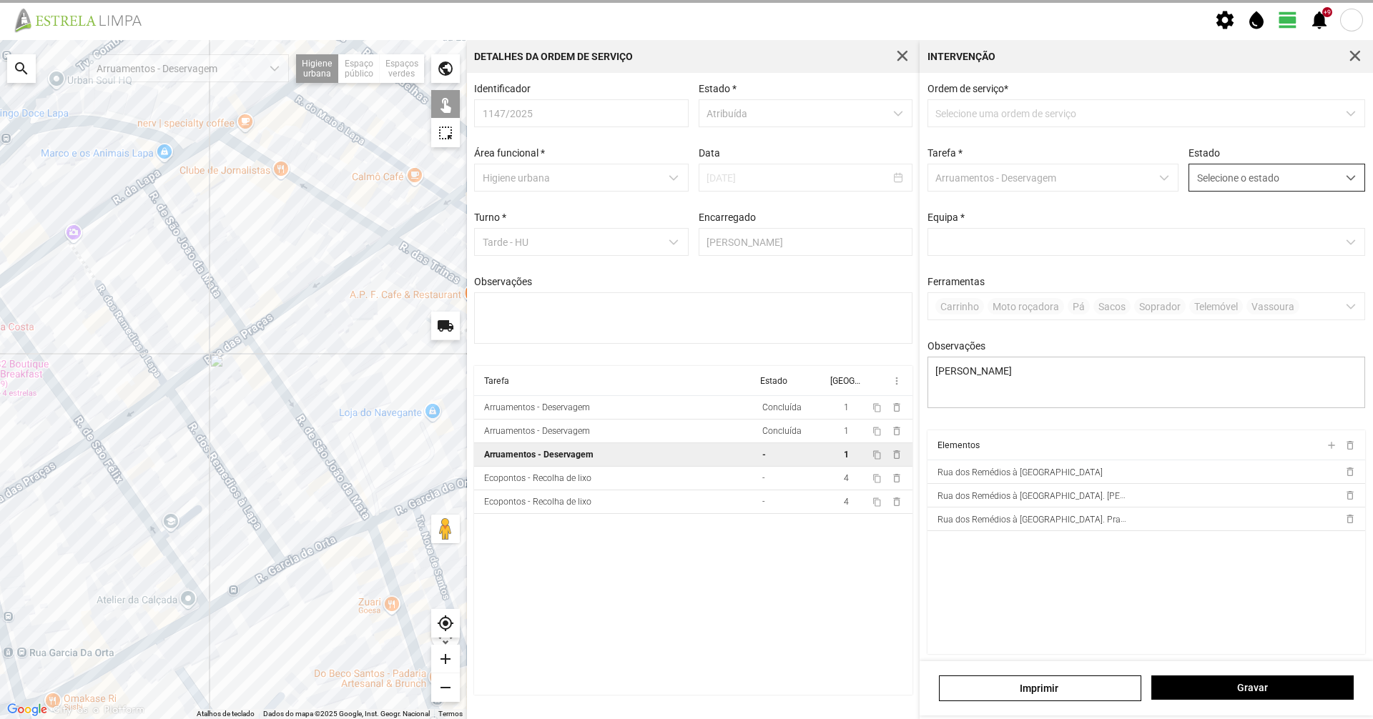
click at [1193, 191] on span "Selecione o estado" at bounding box center [1263, 177] width 148 height 26
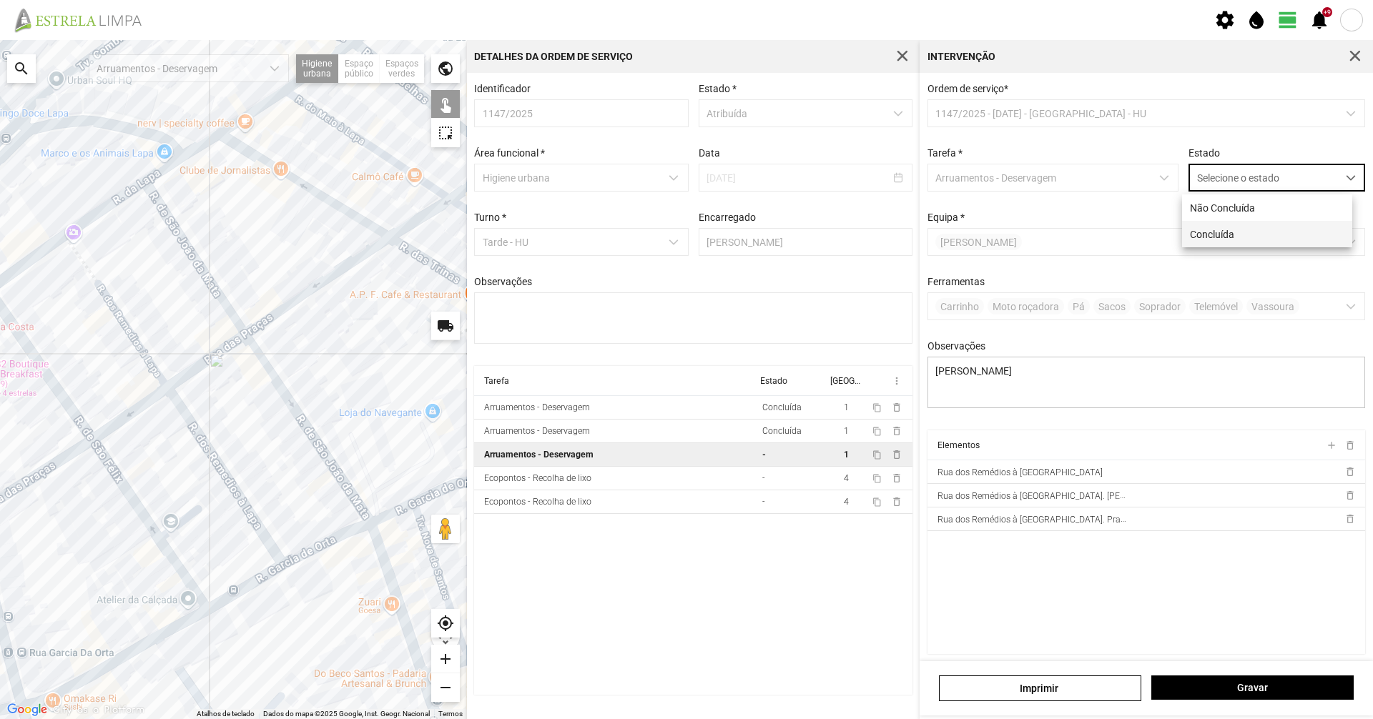
click at [1197, 235] on li "Concluída" at bounding box center [1267, 234] width 170 height 26
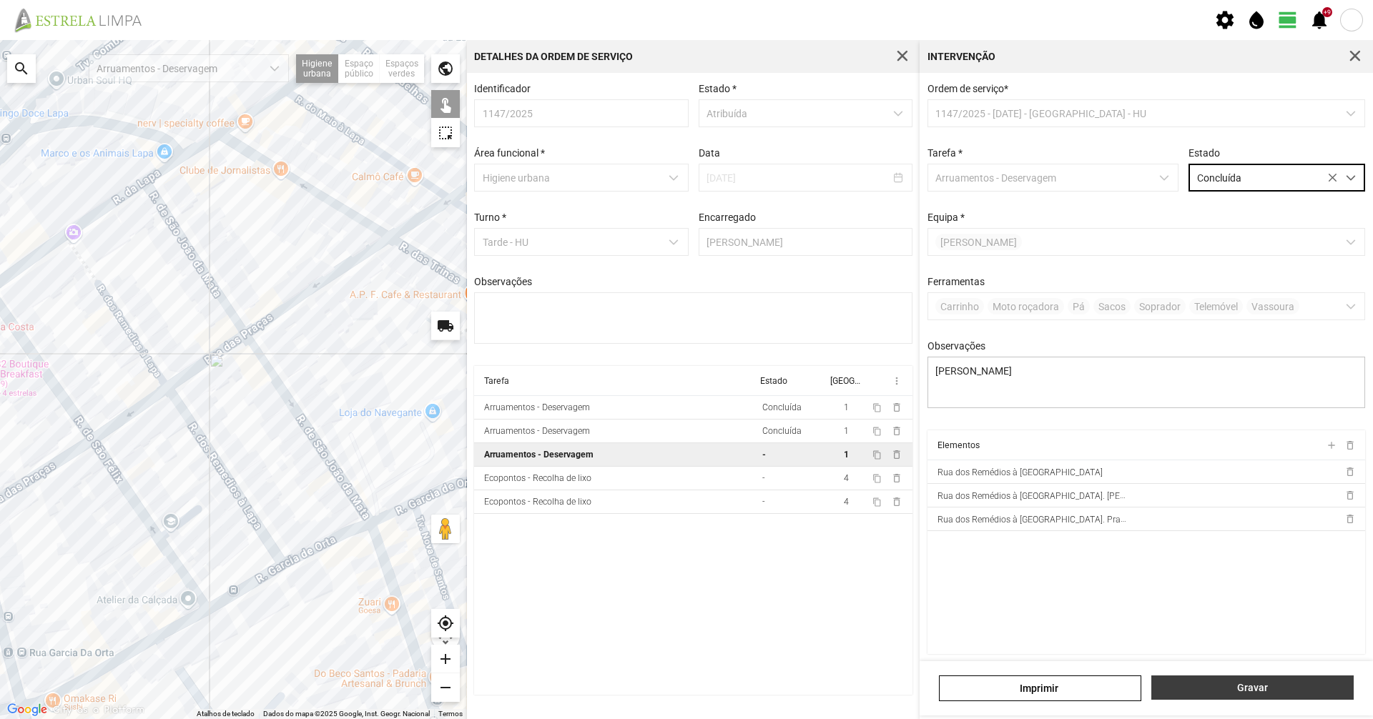
click at [1239, 689] on span "Gravar" at bounding box center [1252, 687] width 187 height 11
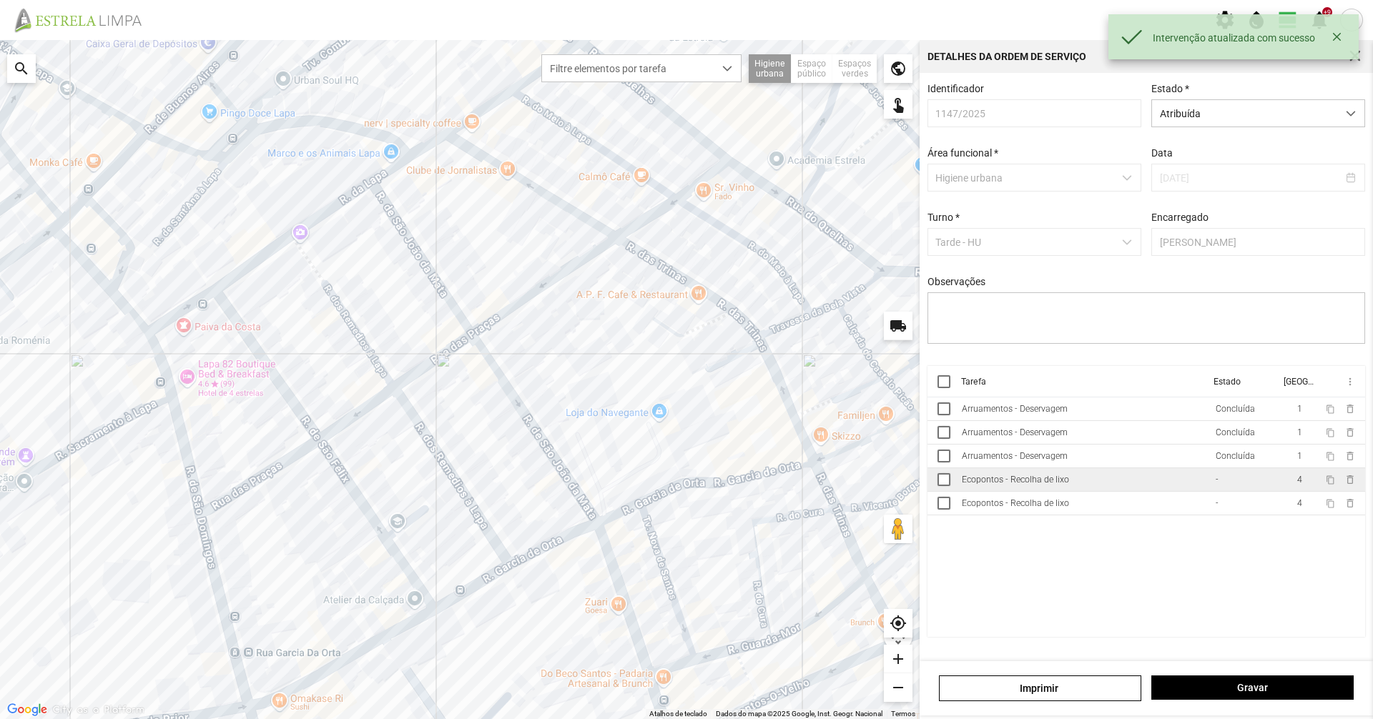
click at [1106, 481] on td "Ecopontos - Recolha de lixo" at bounding box center [1083, 480] width 254 height 24
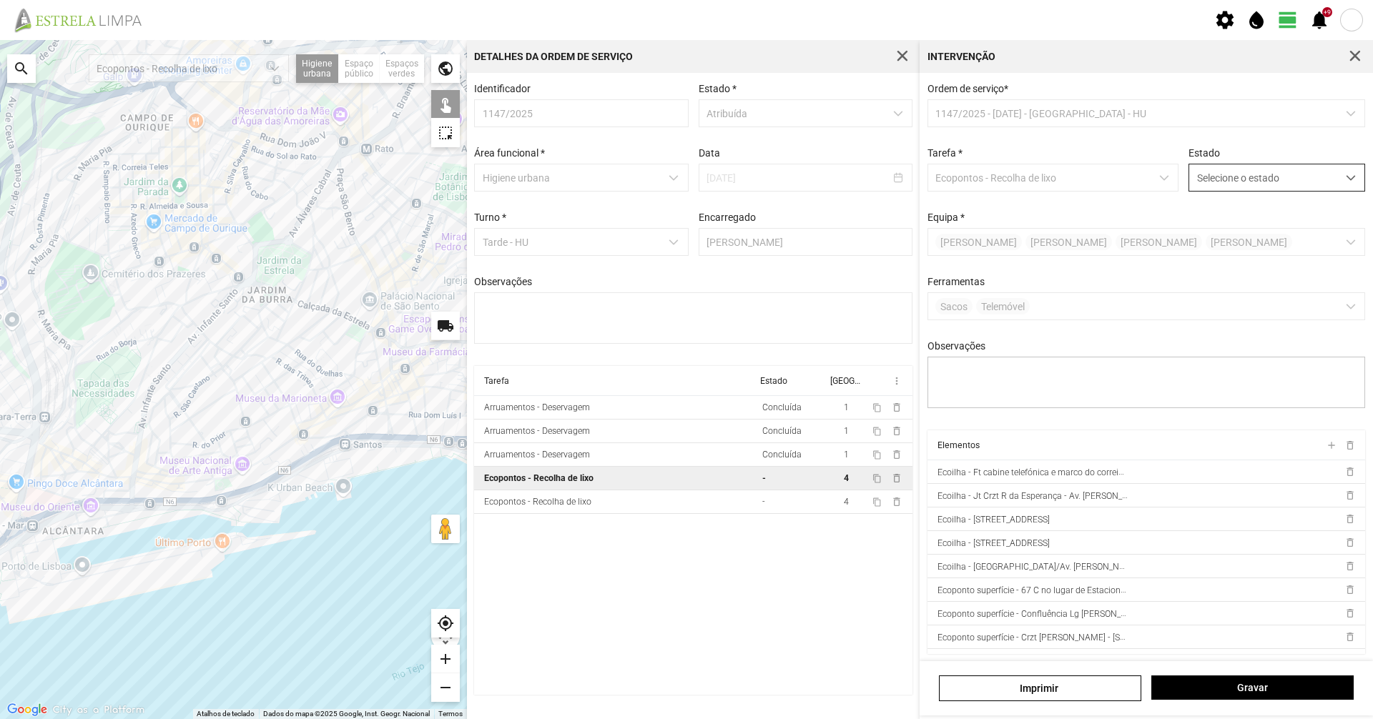
click at [1229, 170] on span "Selecione o estado" at bounding box center [1263, 177] width 148 height 26
click at [1190, 229] on li "Concluída" at bounding box center [1267, 234] width 170 height 26
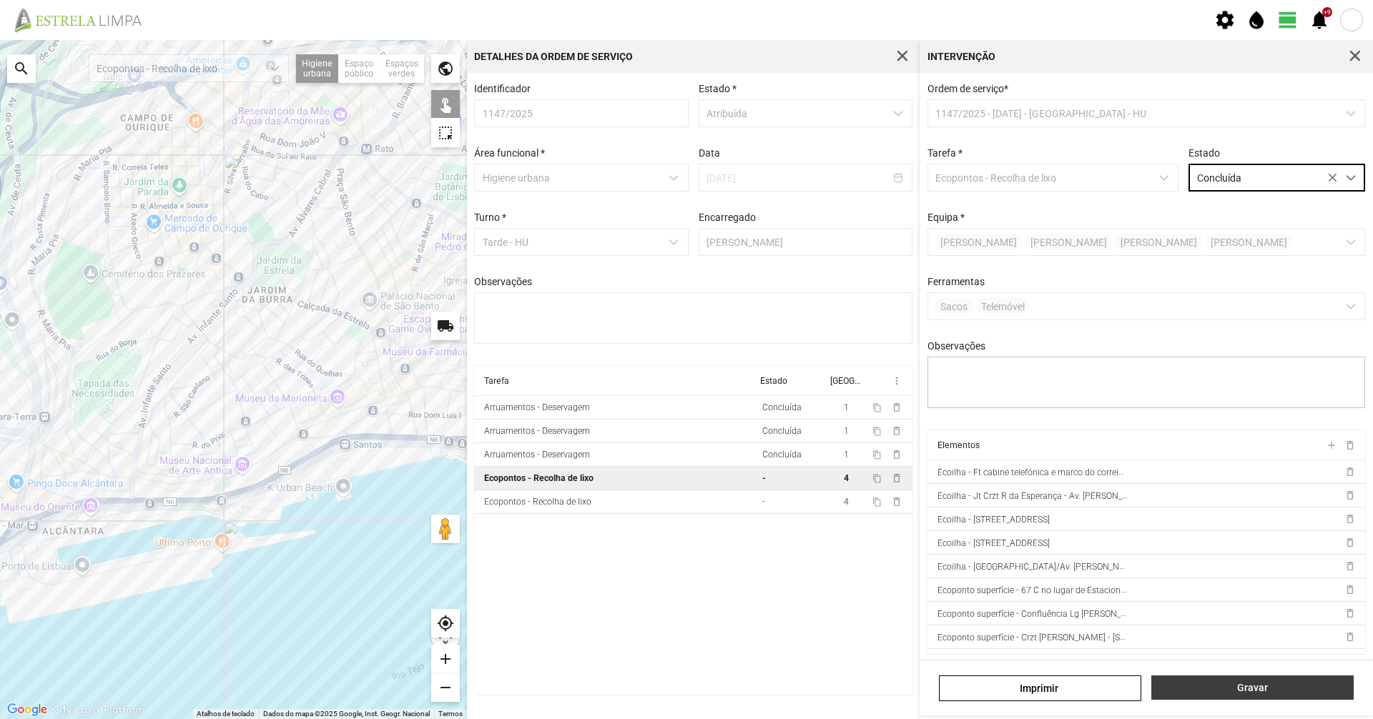
click at [1210, 688] on span "Gravar" at bounding box center [1252, 687] width 187 height 11
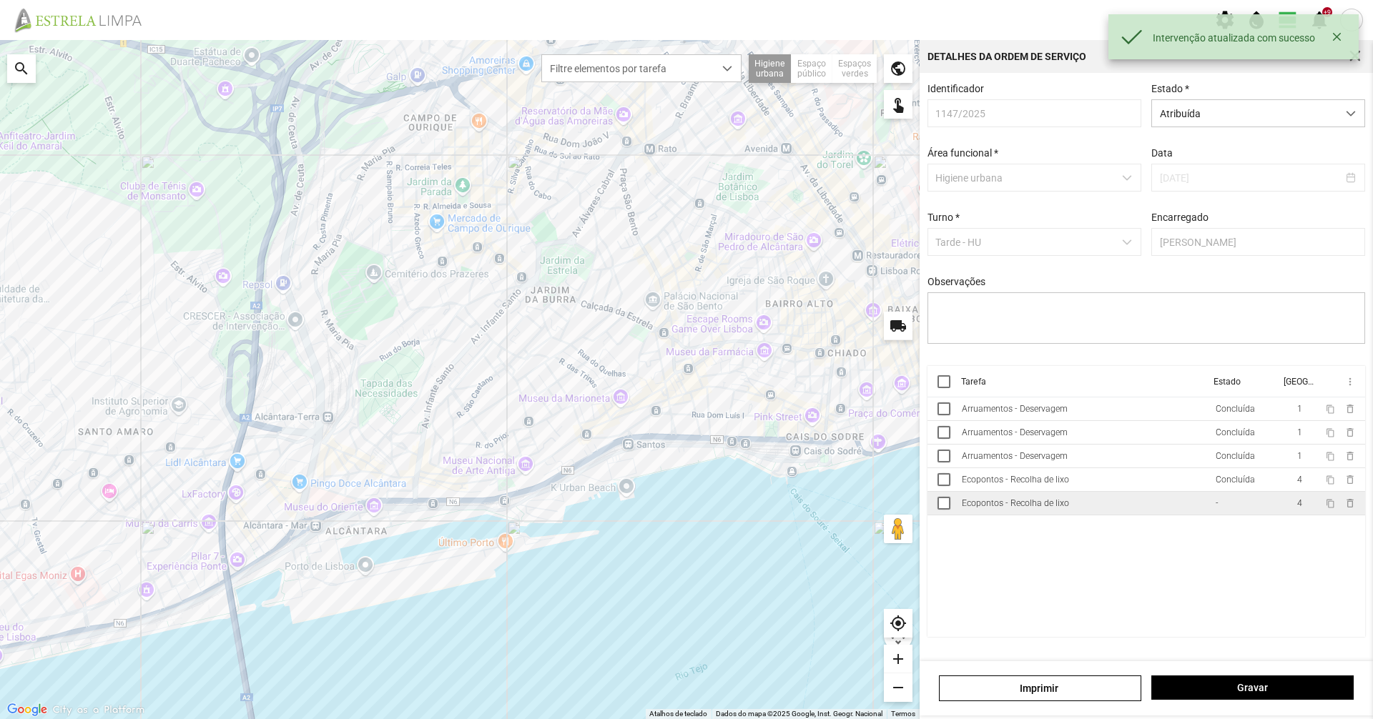
click at [1057, 516] on td "Ecopontos - Recolha de lixo" at bounding box center [1083, 504] width 254 height 24
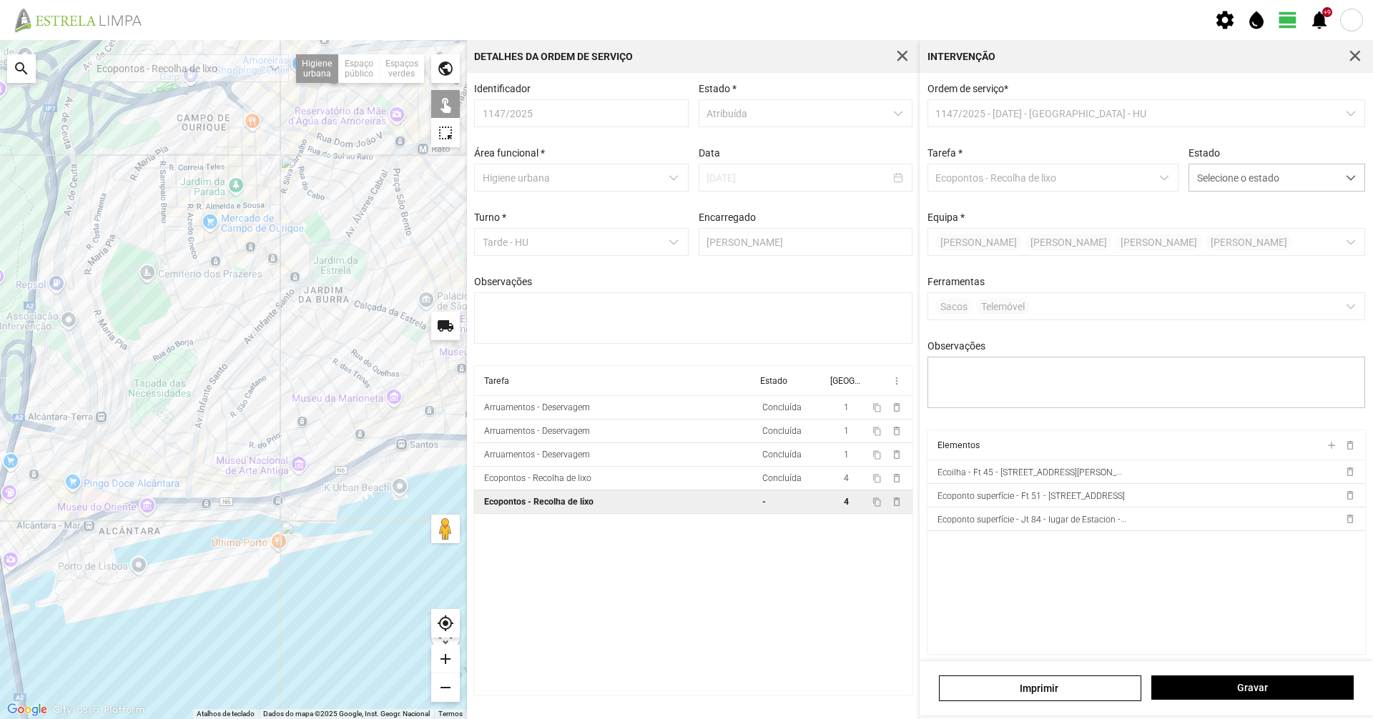
click at [1258, 200] on div "Ordem de serviço * 1147/2025 - [DATE] - Tarde - [PERSON_NAME] * Ecopontos - Rec…" at bounding box center [1146, 257] width 448 height 348
click at [1247, 189] on span "Selecione o estado" at bounding box center [1263, 177] width 148 height 26
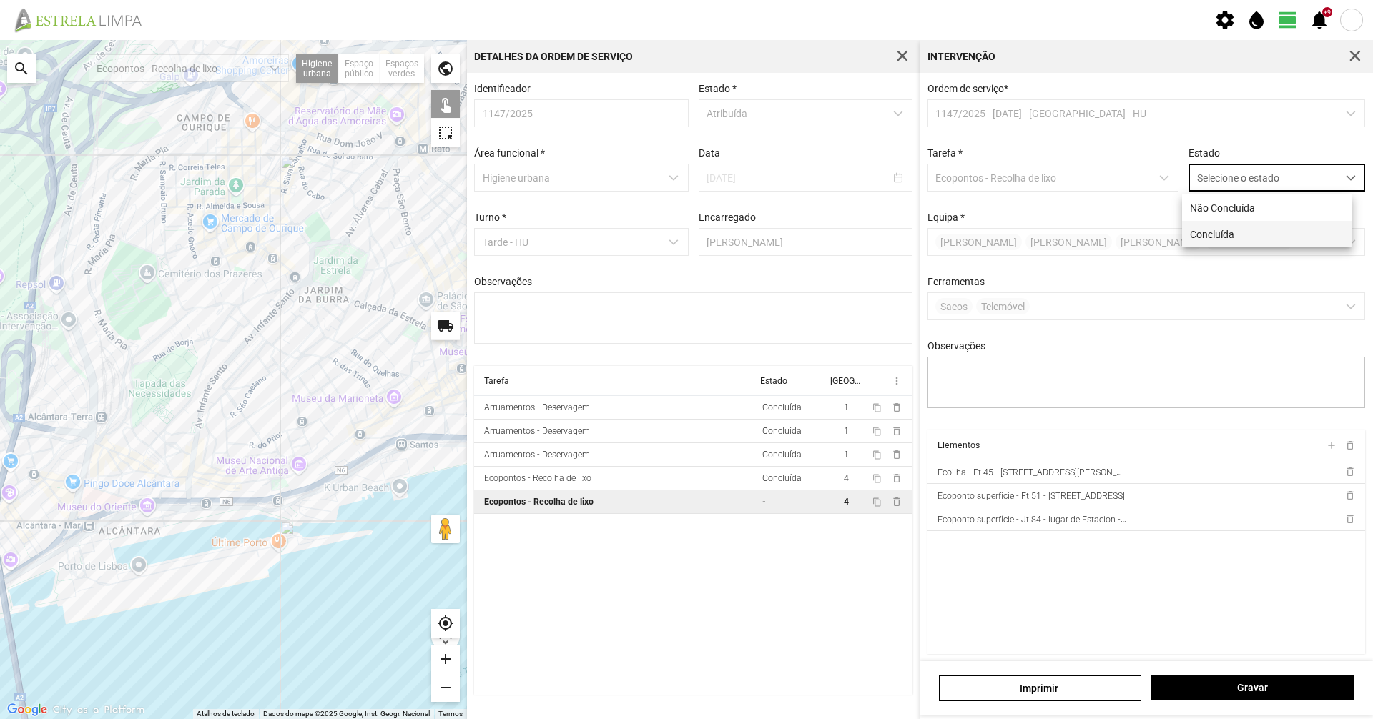
scroll to position [8, 64]
click at [1245, 230] on li "Concluída" at bounding box center [1267, 234] width 170 height 26
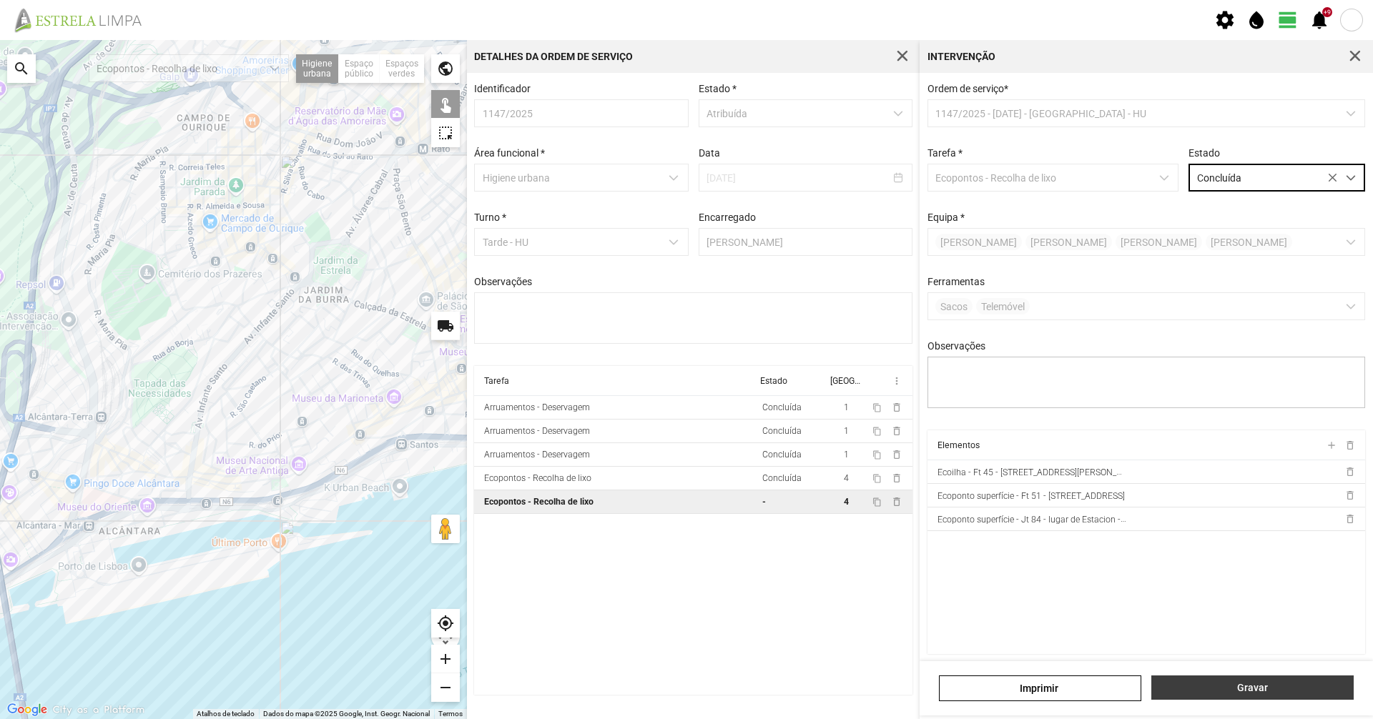
click at [1220, 689] on span "Gravar" at bounding box center [1252, 687] width 187 height 11
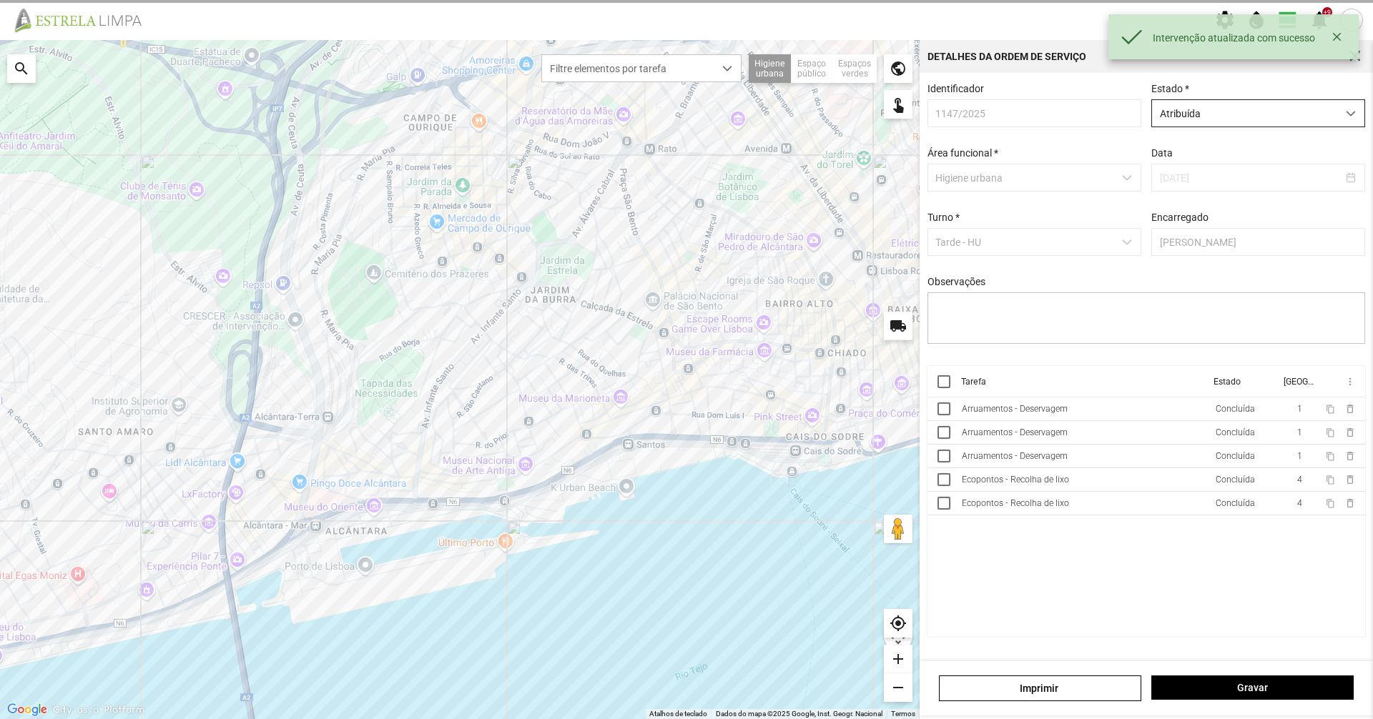
click at [1223, 111] on span "Atribuída" at bounding box center [1244, 113] width 185 height 26
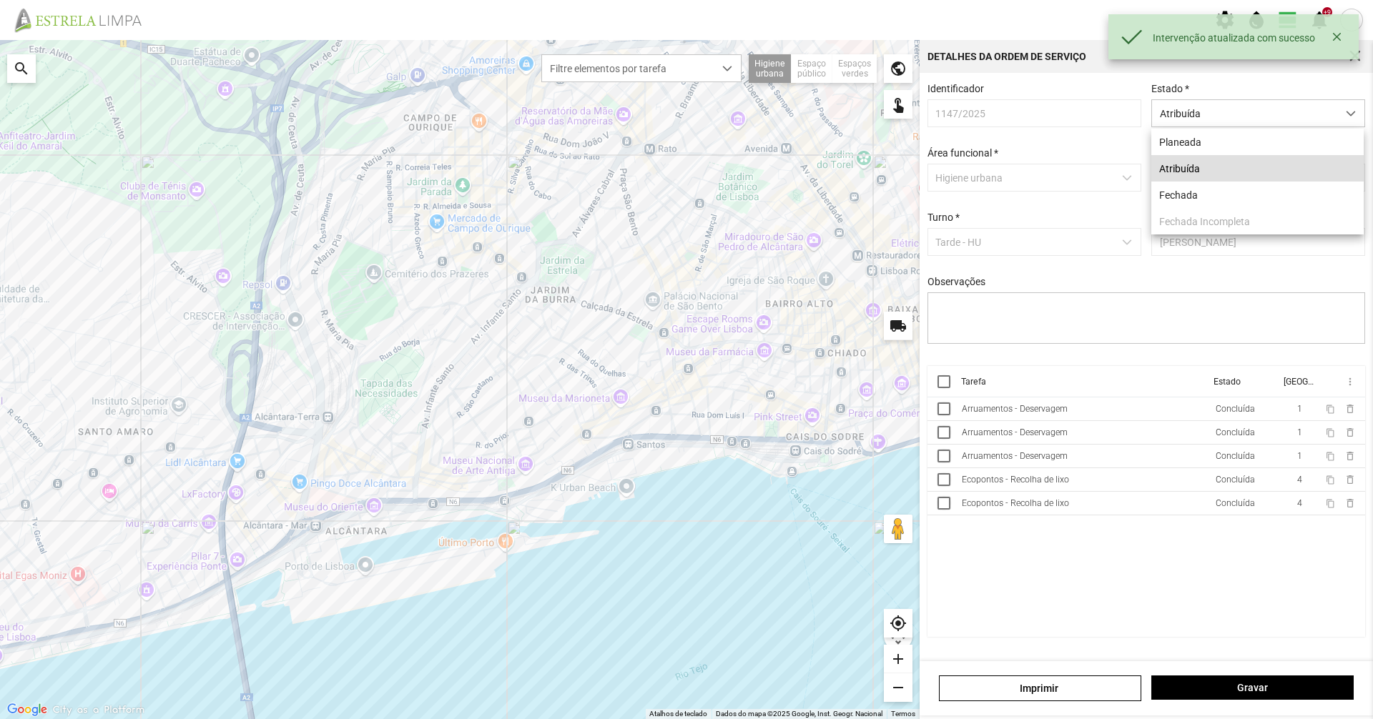
click at [1197, 182] on li "Atribuída" at bounding box center [1257, 168] width 212 height 26
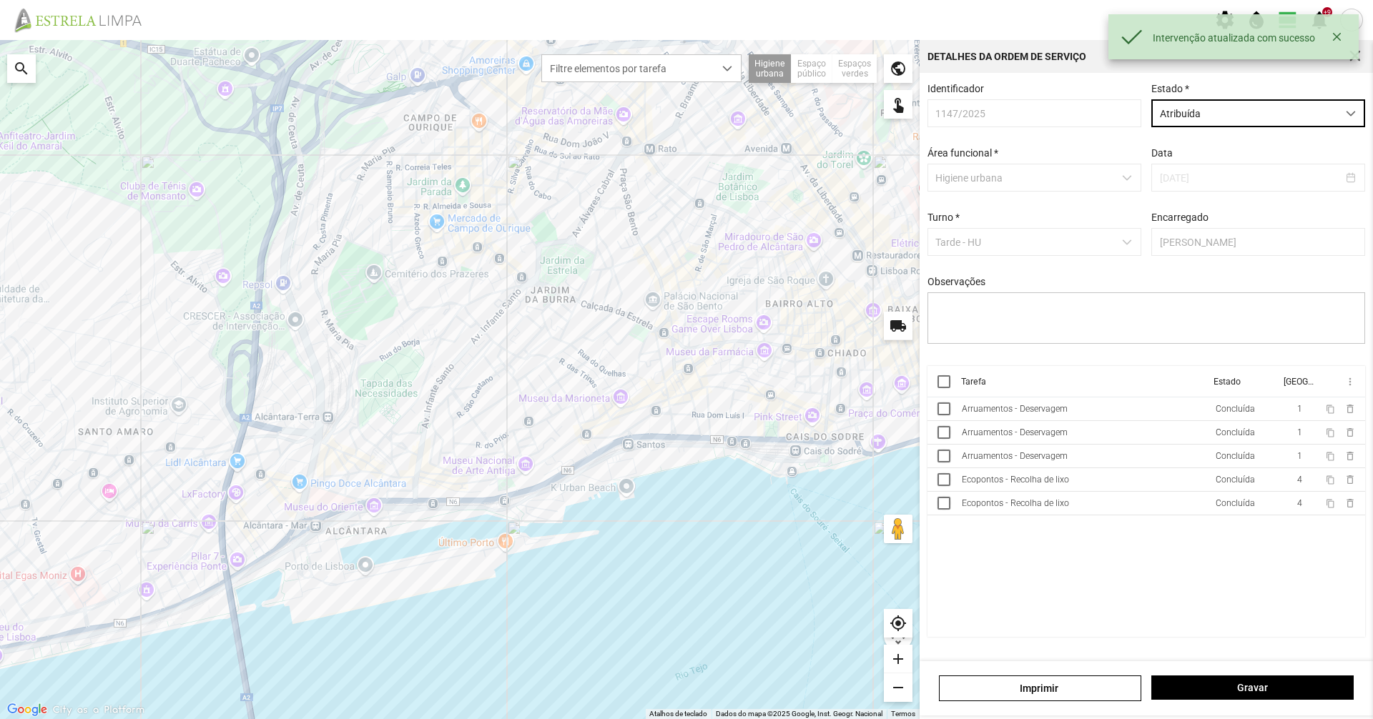
click at [1181, 116] on span "Atribuída" at bounding box center [1244, 113] width 185 height 26
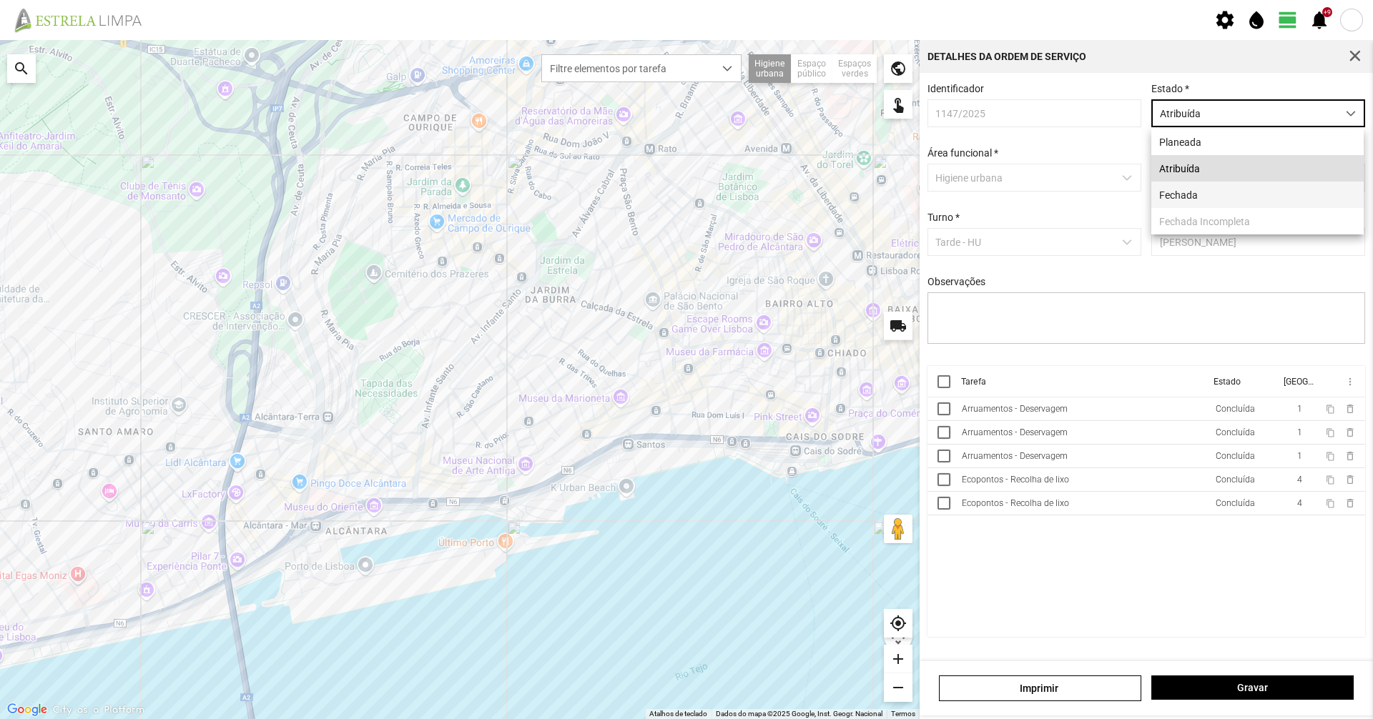
click at [1183, 191] on li "Fechada" at bounding box center [1257, 195] width 212 height 26
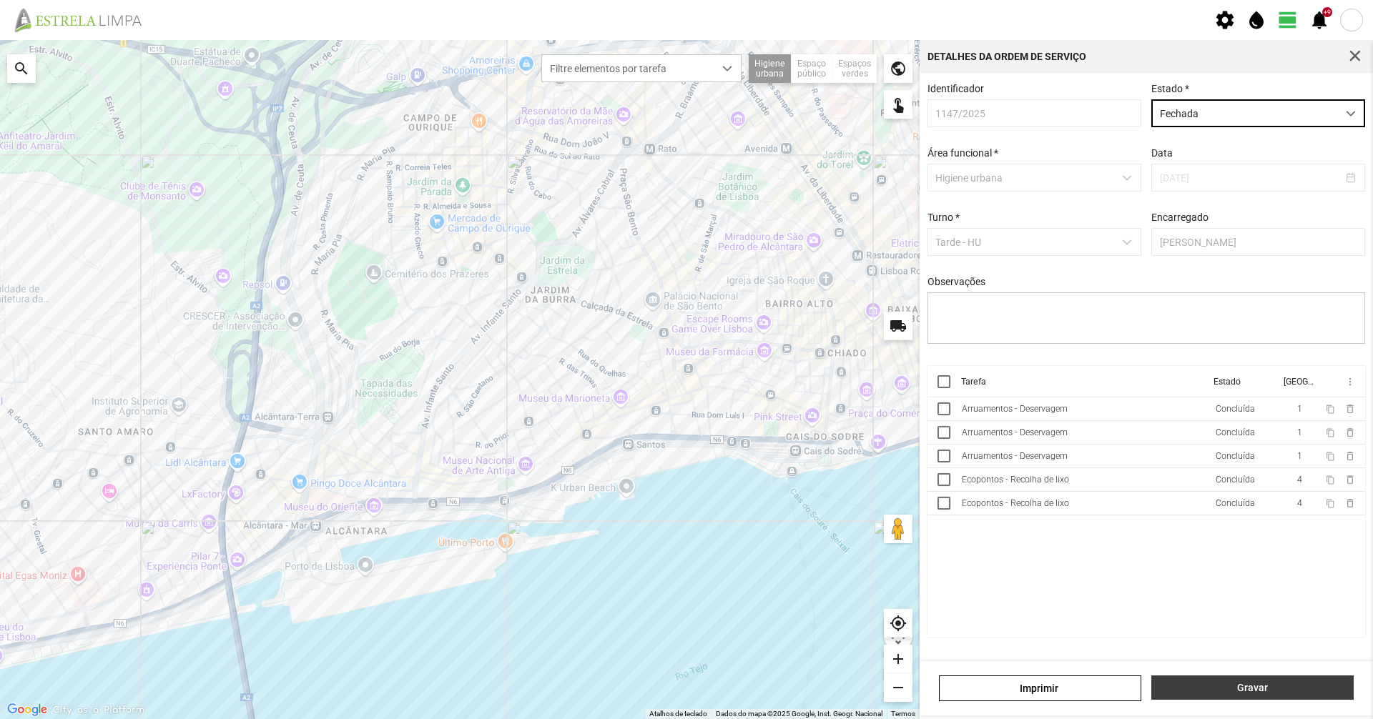
click at [1197, 687] on span "Gravar" at bounding box center [1252, 687] width 187 height 11
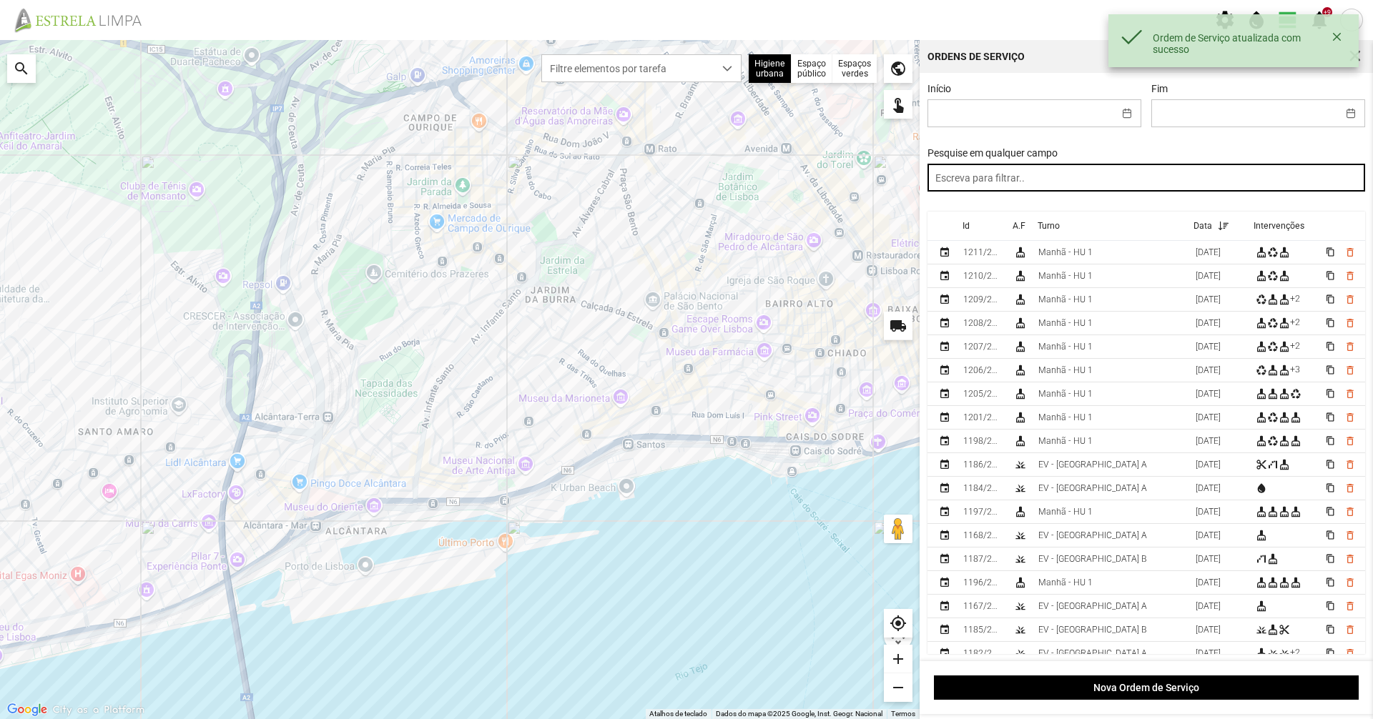
click at [1006, 167] on input "text" at bounding box center [1146, 178] width 438 height 28
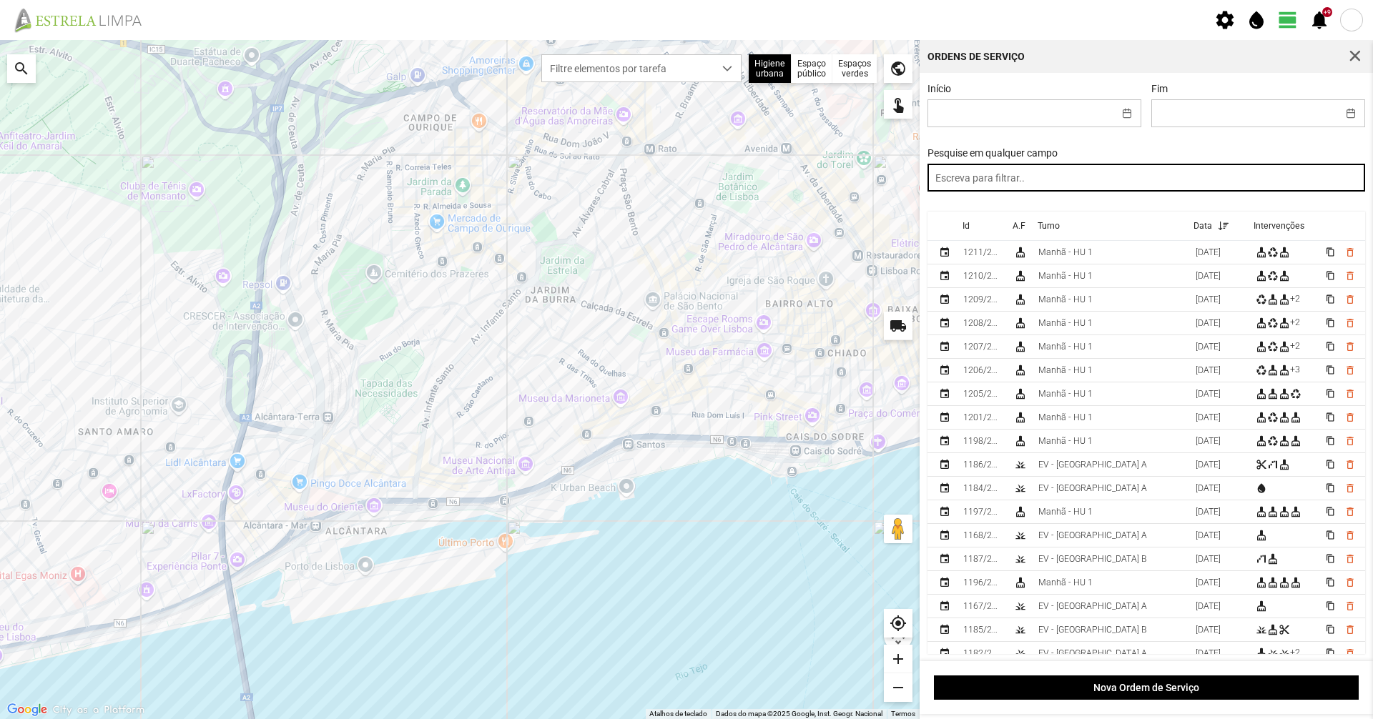
paste input "tarde"
type input "tarde"
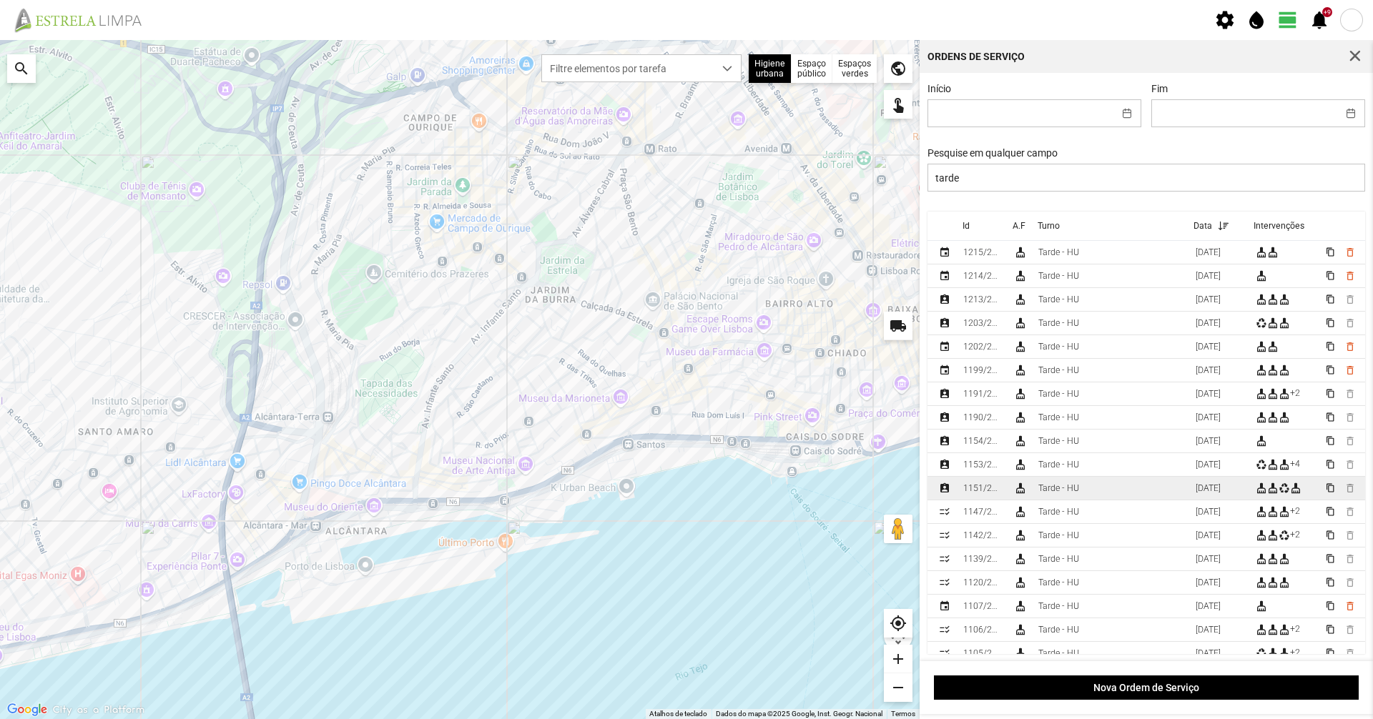
click at [1000, 493] on div "1151/2025" at bounding box center [982, 488] width 39 height 10
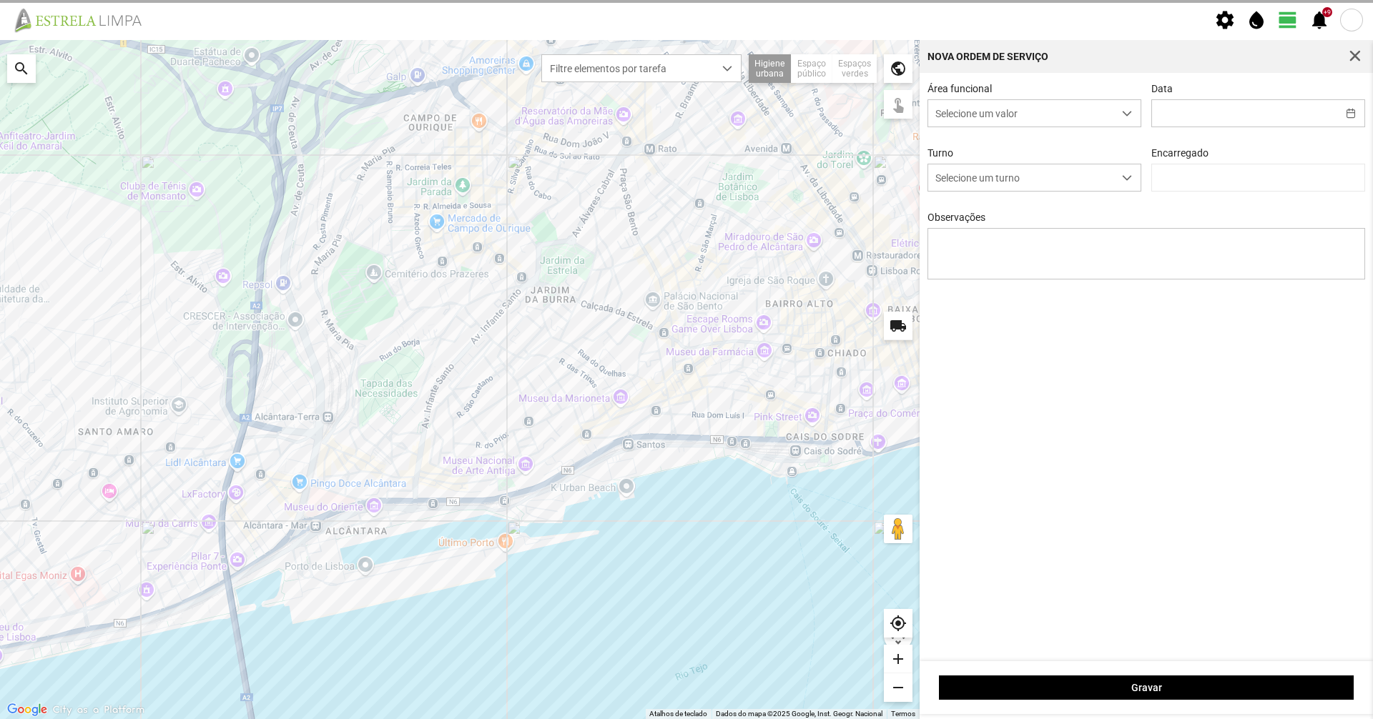
type input "[DATE]"
type textarea "[PERSON_NAME]: [PERSON_NAME]: licença Casimiro: Faltou"
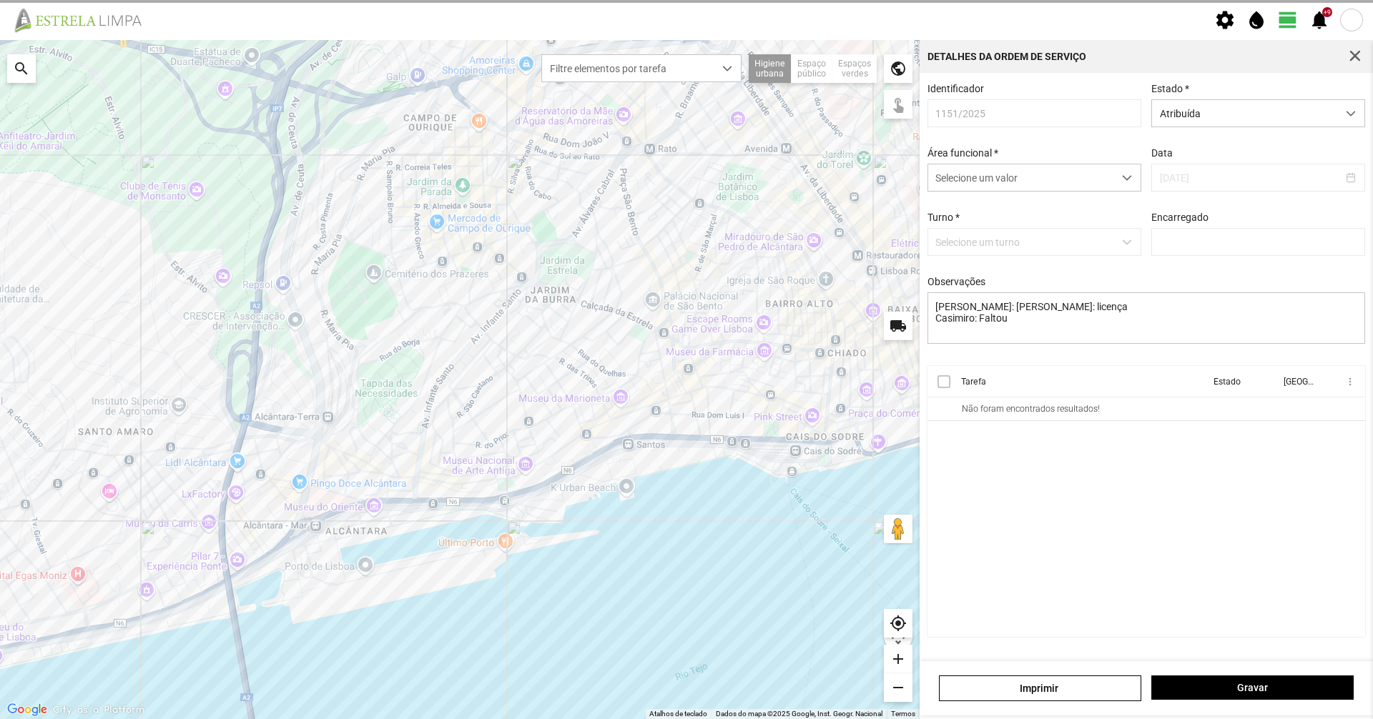
type input "[PERSON_NAME]"
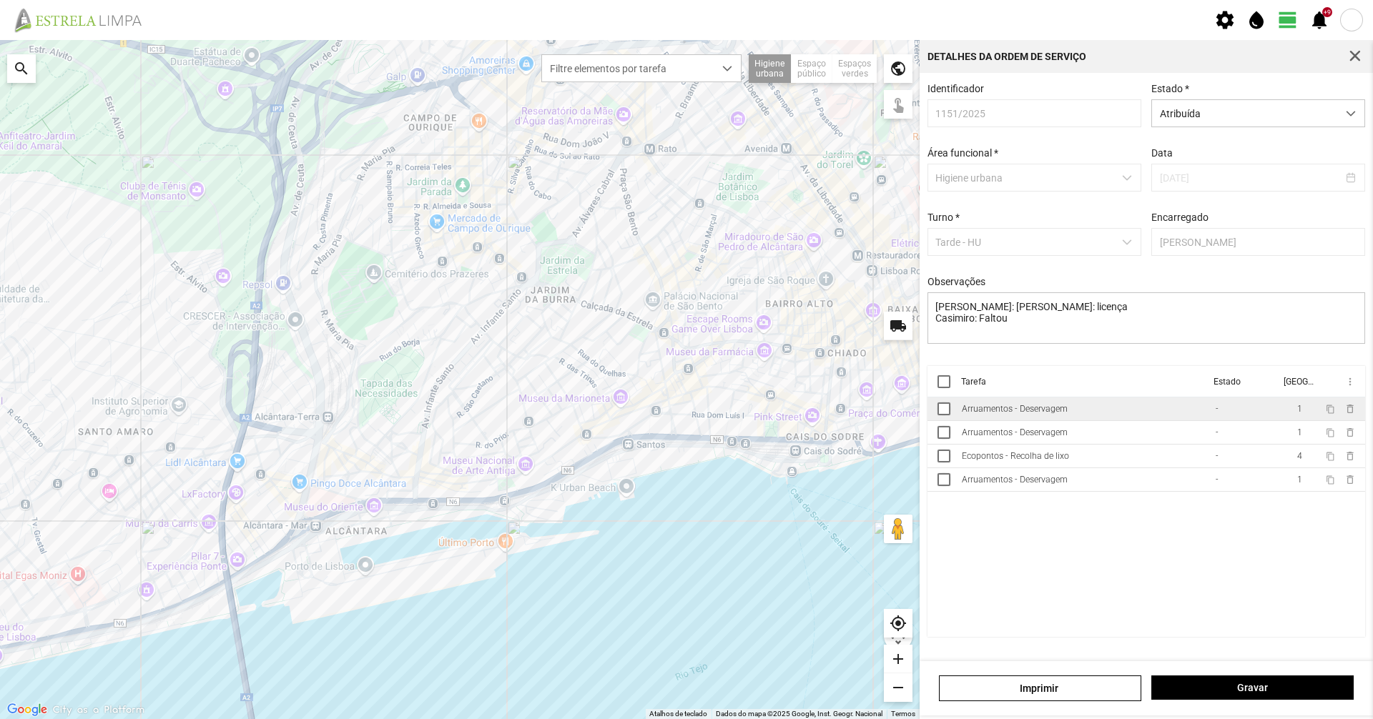
click at [1097, 418] on td "Arruamentos - Deservagem" at bounding box center [1083, 410] width 254 height 24
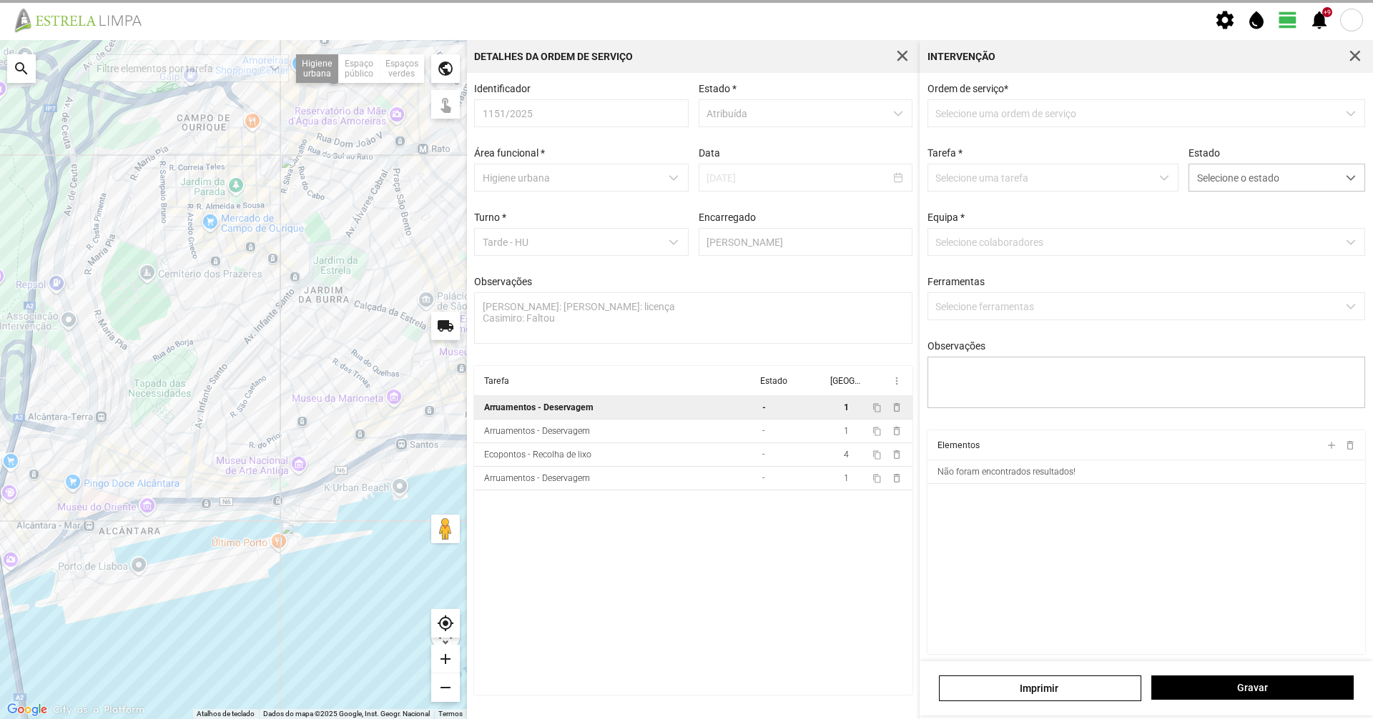
type textarea "[PERSON_NAME]"
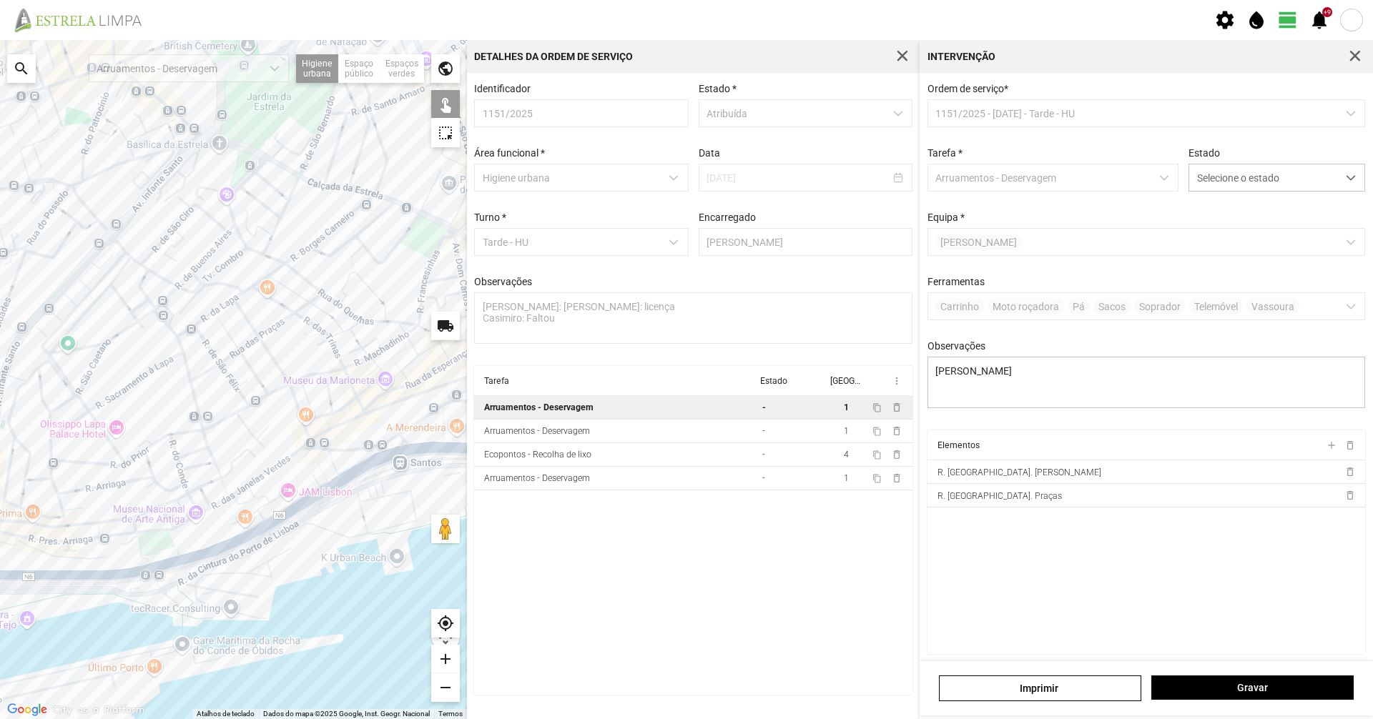
drag, startPoint x: 330, startPoint y: 350, endPoint x: 271, endPoint y: 433, distance: 102.2
click at [271, 430] on div at bounding box center [233, 379] width 467 height 679
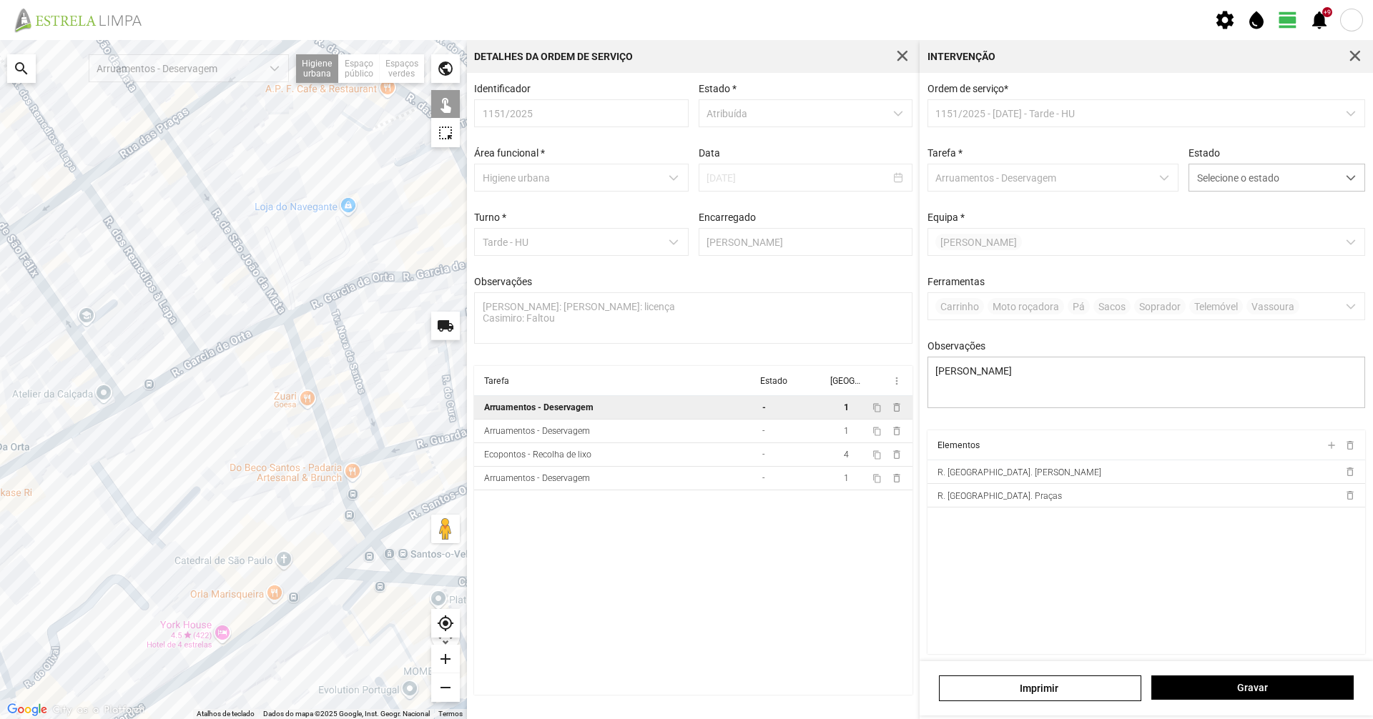
drag, startPoint x: 294, startPoint y: 433, endPoint x: 241, endPoint y: 415, distance: 55.9
click at [241, 415] on div at bounding box center [233, 379] width 467 height 679
click at [330, 462] on div at bounding box center [233, 379] width 467 height 679
click at [340, 491] on div at bounding box center [233, 379] width 467 height 679
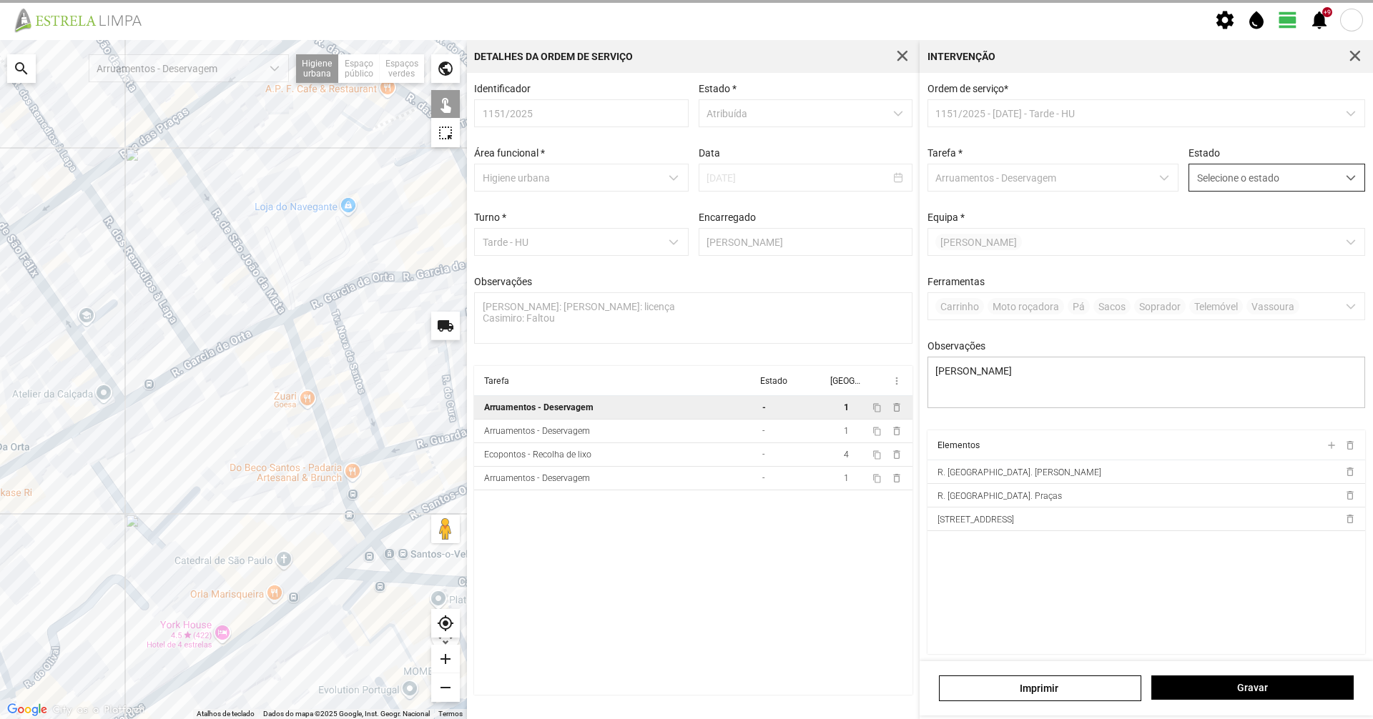
click at [1289, 187] on span "Selecione o estado" at bounding box center [1263, 177] width 148 height 26
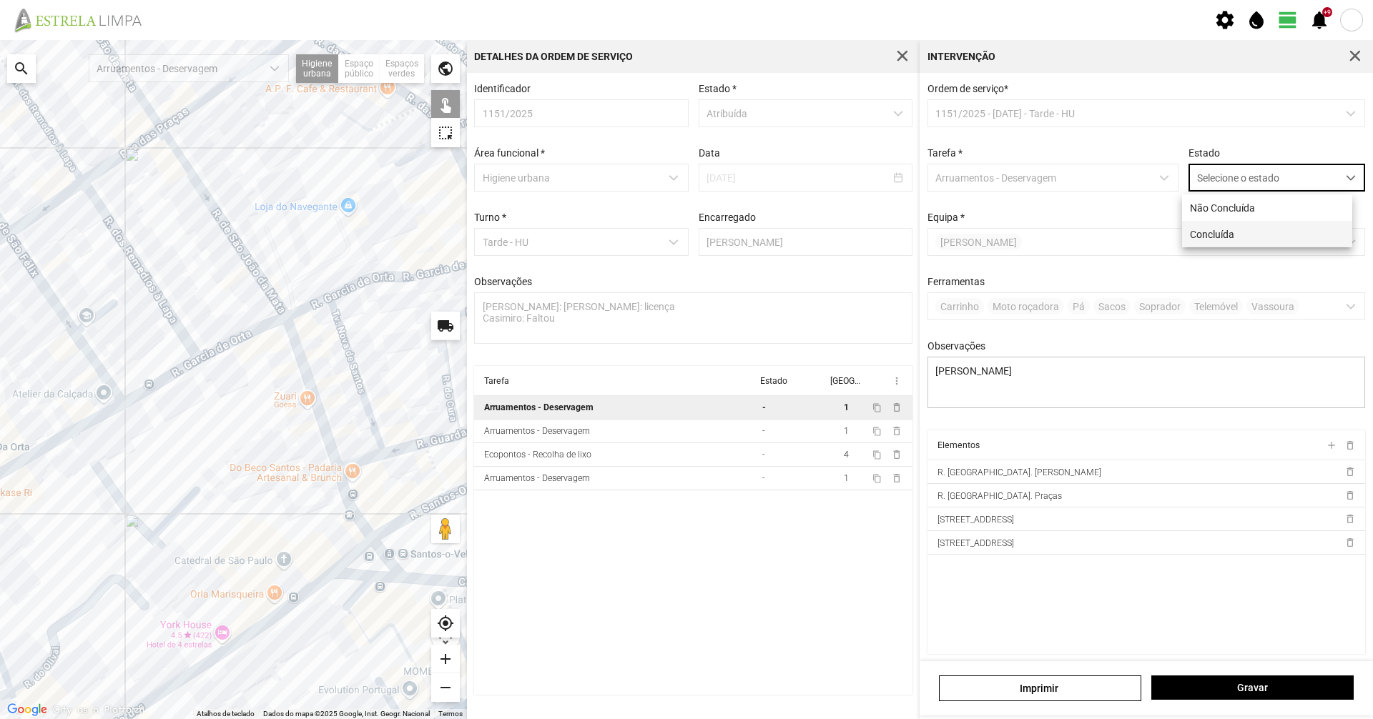
scroll to position [8, 64]
click at [1249, 233] on li "Concluída" at bounding box center [1267, 234] width 170 height 26
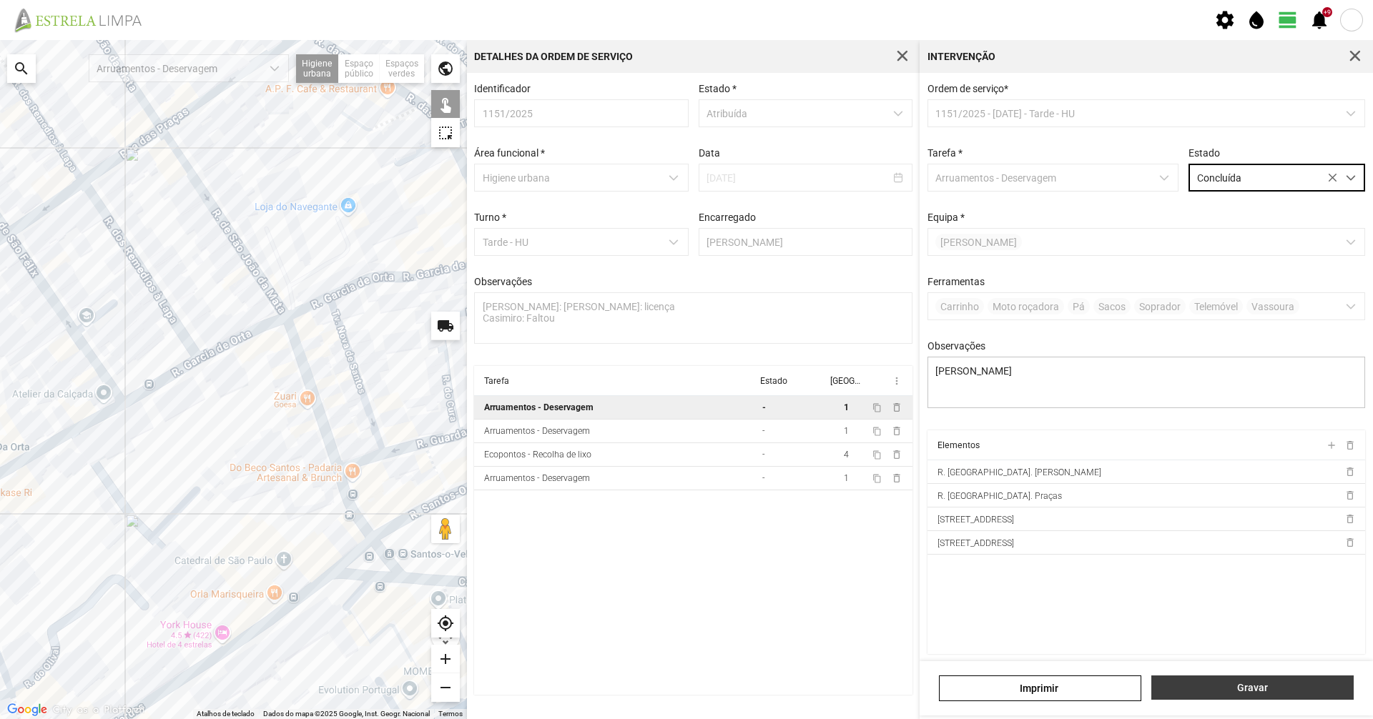
click at [1249, 696] on button "Gravar" at bounding box center [1252, 688] width 202 height 24
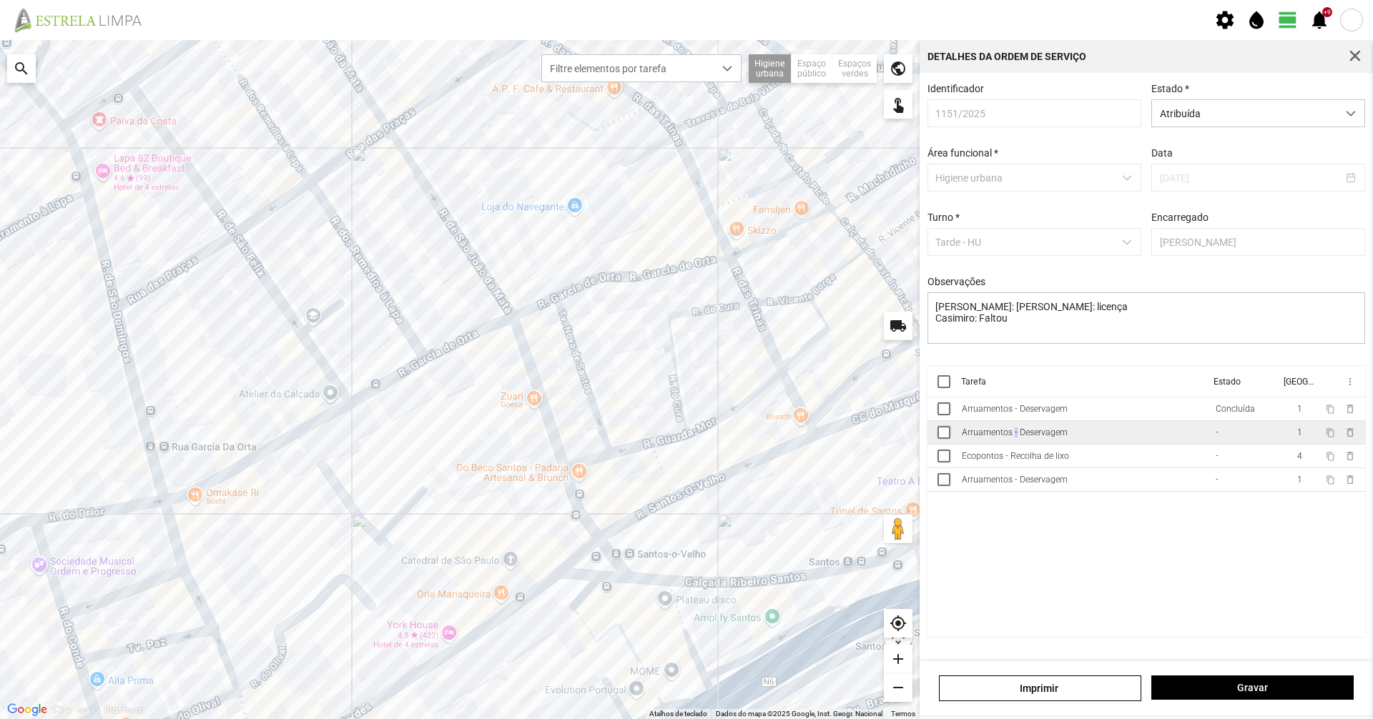
click at [1014, 438] on div "Arruamentos - Deservagem" at bounding box center [1015, 433] width 106 height 10
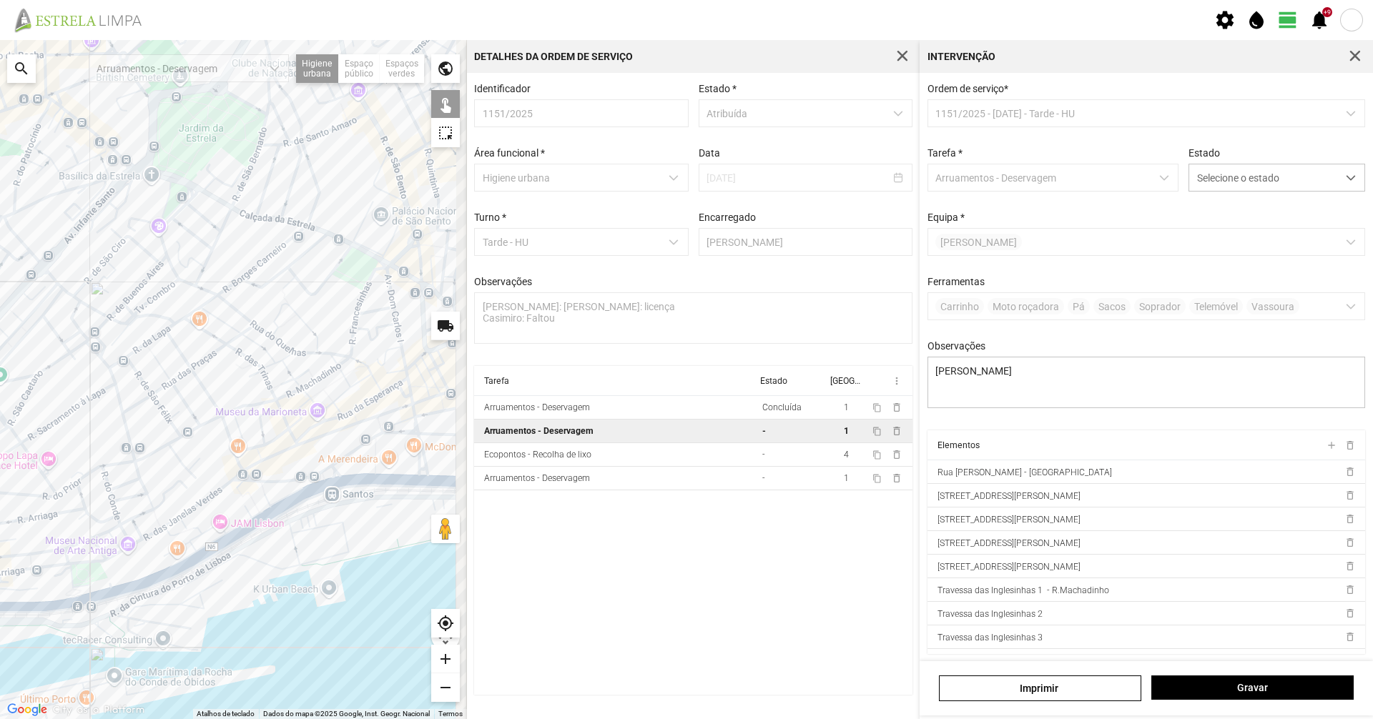
drag, startPoint x: 232, startPoint y: 384, endPoint x: 181, endPoint y: 414, distance: 59.6
click at [169, 400] on div at bounding box center [233, 379] width 467 height 679
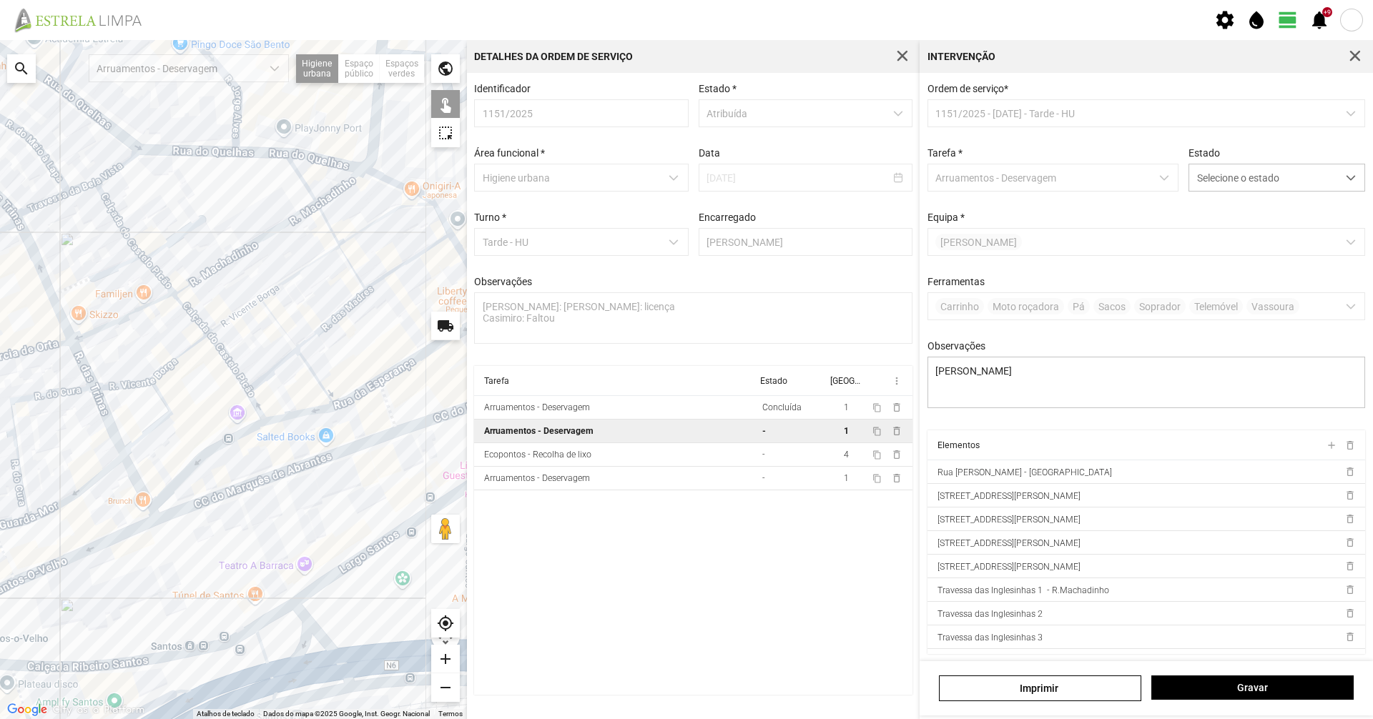
drag, startPoint x: 195, startPoint y: 370, endPoint x: 204, endPoint y: 418, distance: 48.7
click at [204, 418] on div at bounding box center [233, 379] width 467 height 679
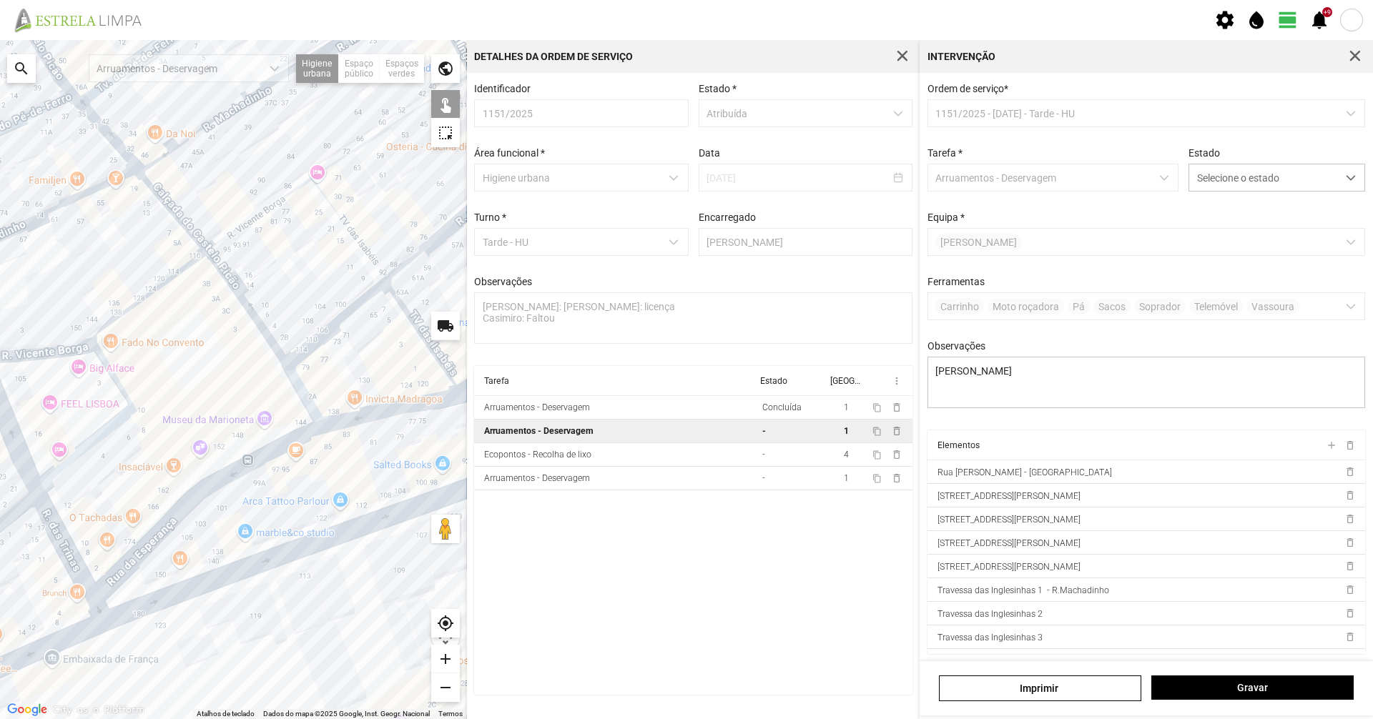
drag, startPoint x: 173, startPoint y: 410, endPoint x: 267, endPoint y: 385, distance: 97.7
click at [278, 383] on div at bounding box center [233, 379] width 467 height 679
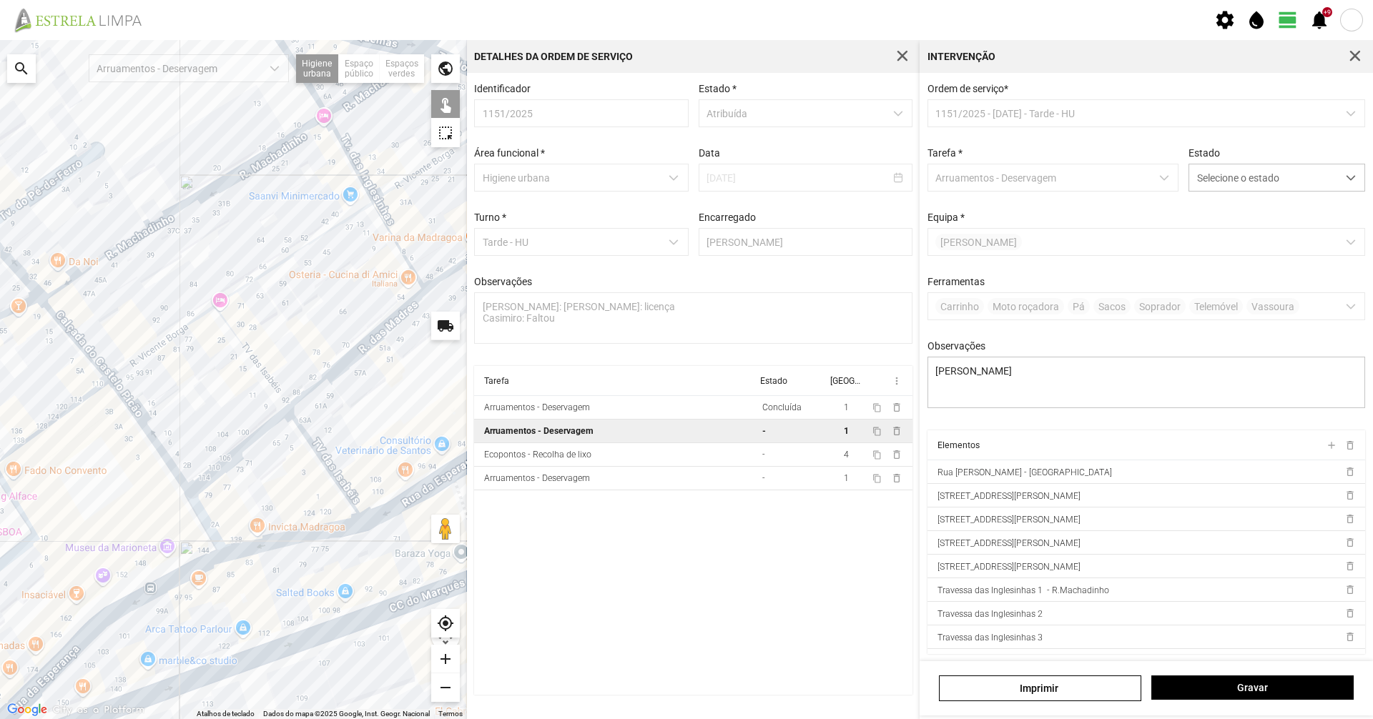
drag, startPoint x: 319, startPoint y: 326, endPoint x: 103, endPoint y: 488, distance: 270.2
click at [103, 488] on div at bounding box center [233, 379] width 467 height 679
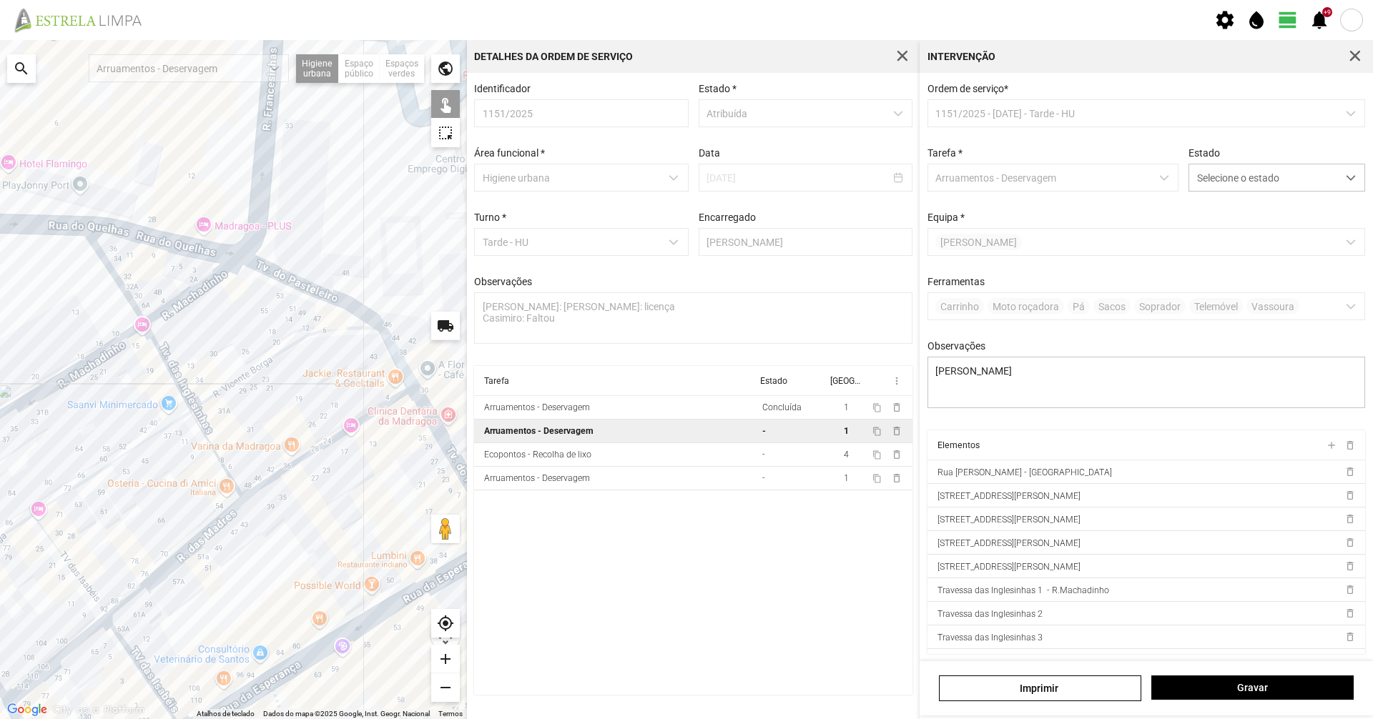
drag, startPoint x: 313, startPoint y: 325, endPoint x: 139, endPoint y: 538, distance: 276.0
click at [139, 538] on div at bounding box center [233, 379] width 467 height 679
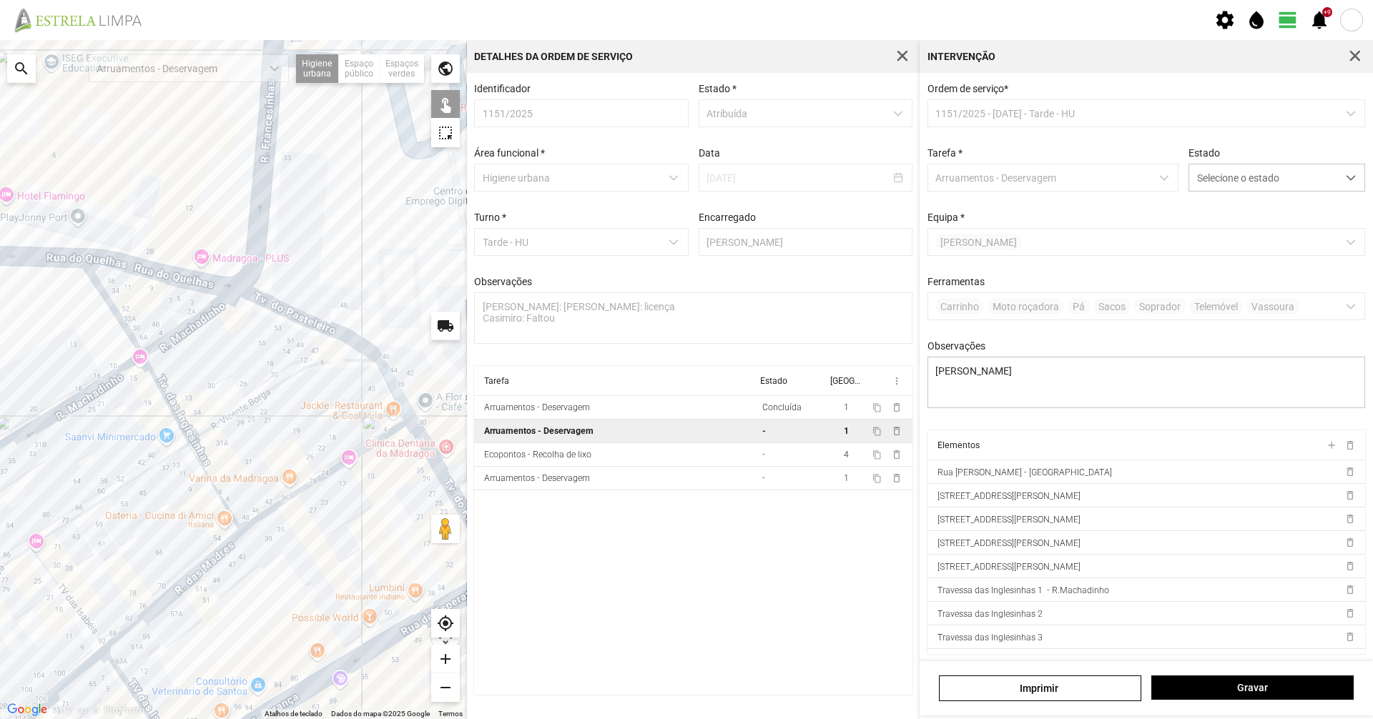
click at [130, 338] on div at bounding box center [233, 379] width 467 height 679
click at [164, 343] on div at bounding box center [233, 379] width 467 height 679
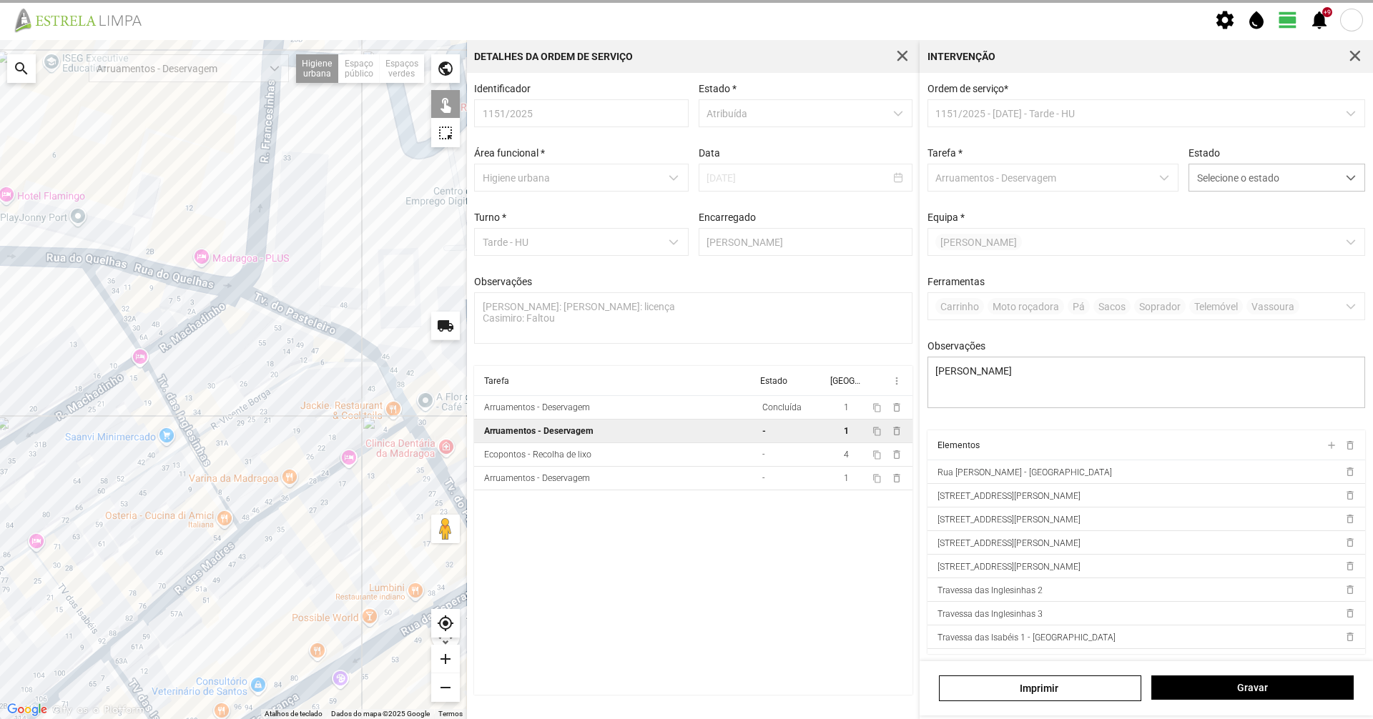
click at [151, 373] on div at bounding box center [233, 379] width 467 height 679
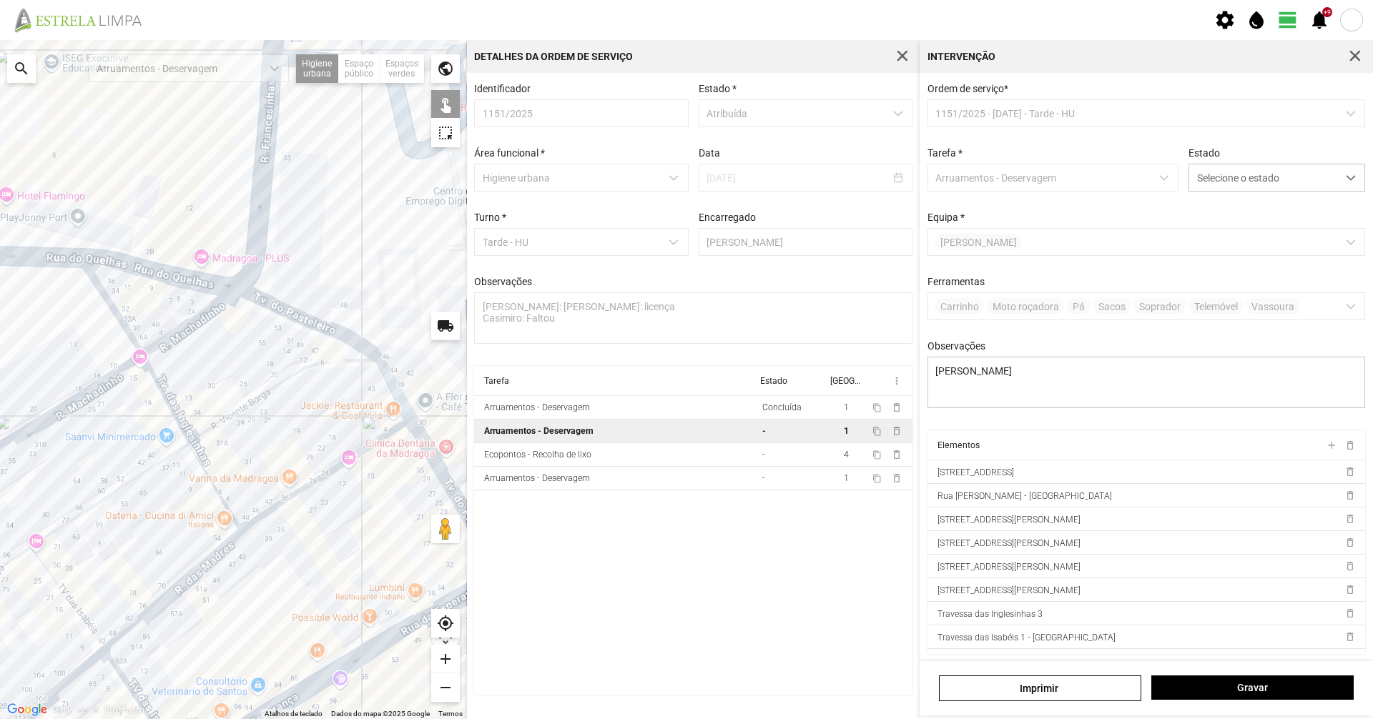
click at [215, 488] on div at bounding box center [233, 379] width 467 height 679
click at [239, 410] on div at bounding box center [233, 379] width 467 height 679
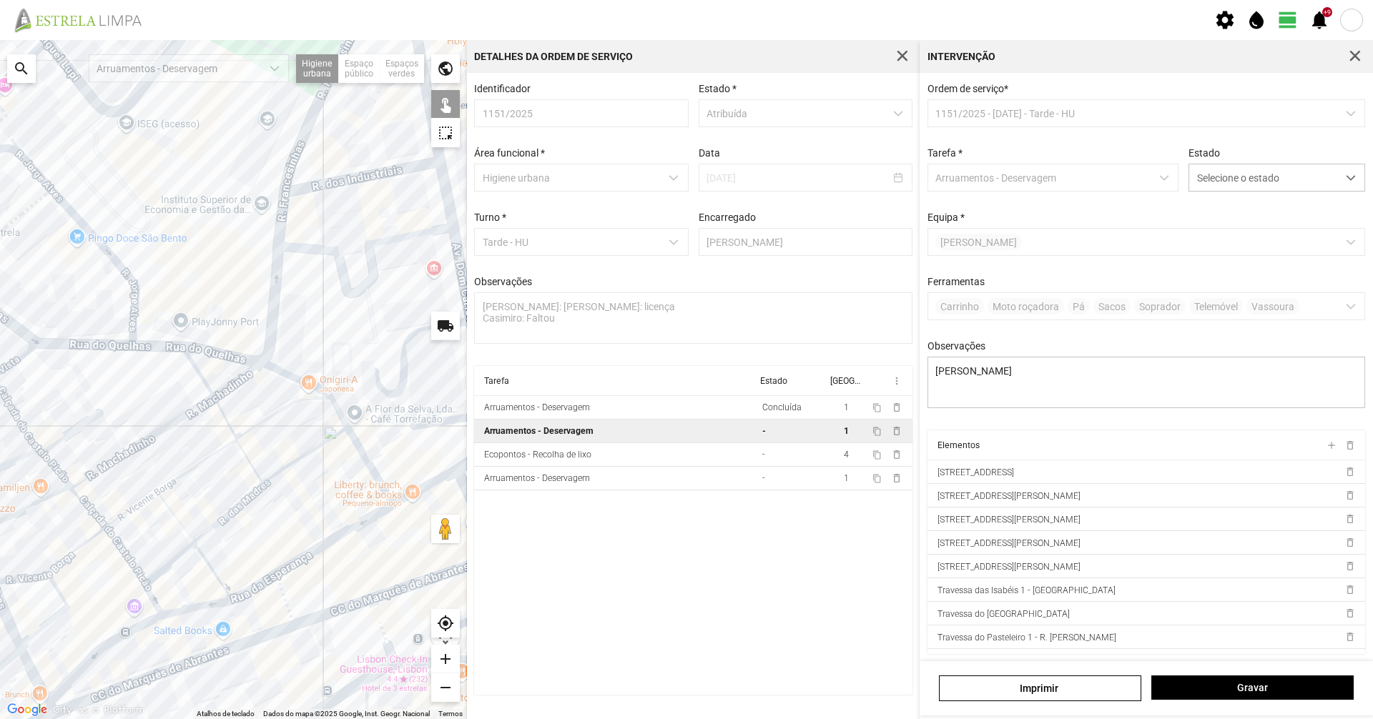
drag, startPoint x: 208, startPoint y: 499, endPoint x: 260, endPoint y: 440, distance: 78.6
click at [255, 444] on div at bounding box center [233, 379] width 467 height 679
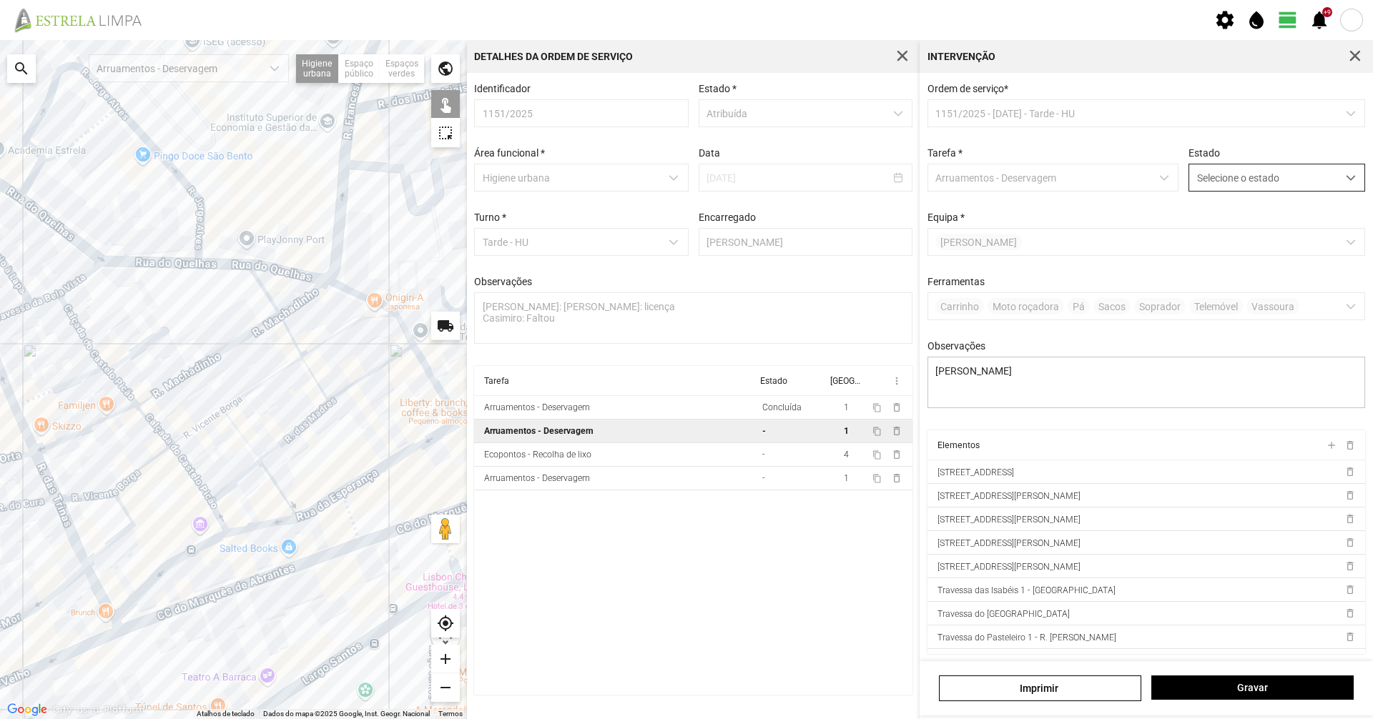
click at [1300, 176] on span "Selecione o estado" at bounding box center [1263, 177] width 148 height 26
click at [1277, 227] on li "Concluída" at bounding box center [1267, 234] width 170 height 26
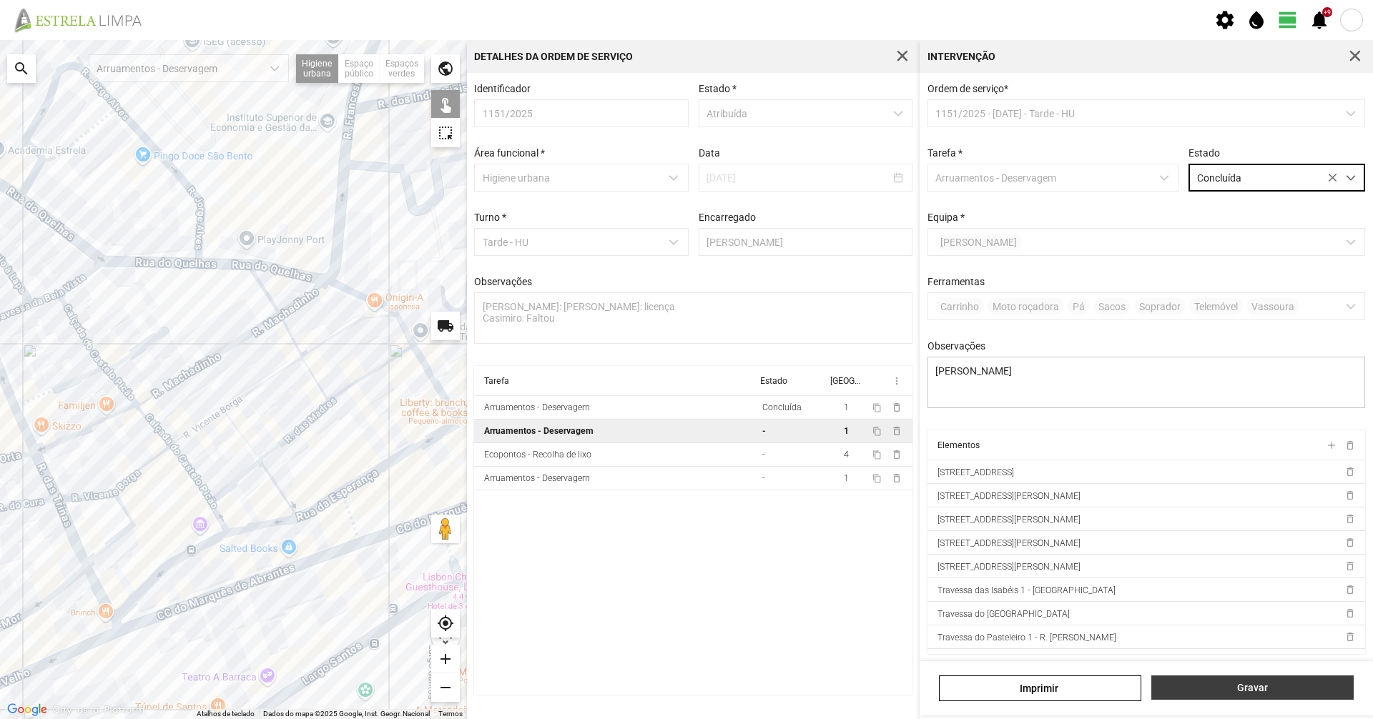
click at [1281, 691] on span "Gravar" at bounding box center [1252, 687] width 187 height 11
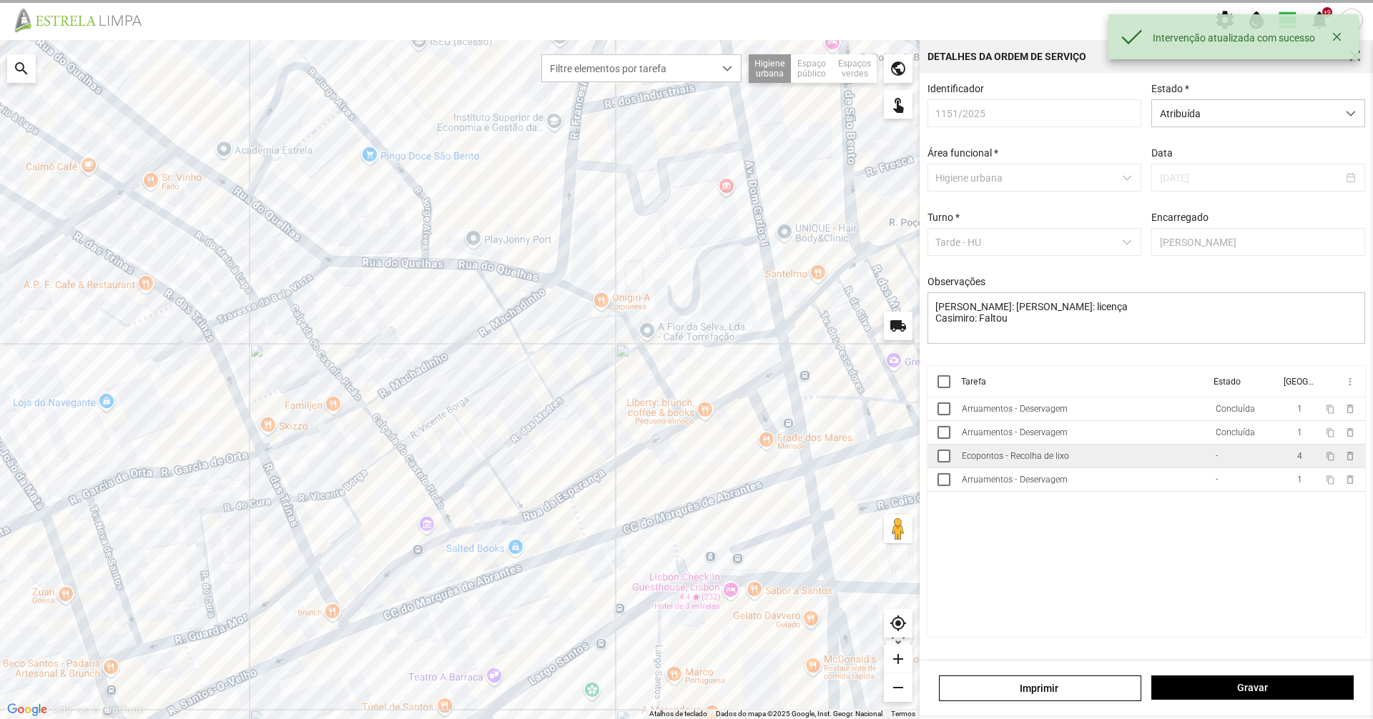
click at [1119, 463] on td "Ecopontos - Recolha de lixo" at bounding box center [1083, 457] width 254 height 24
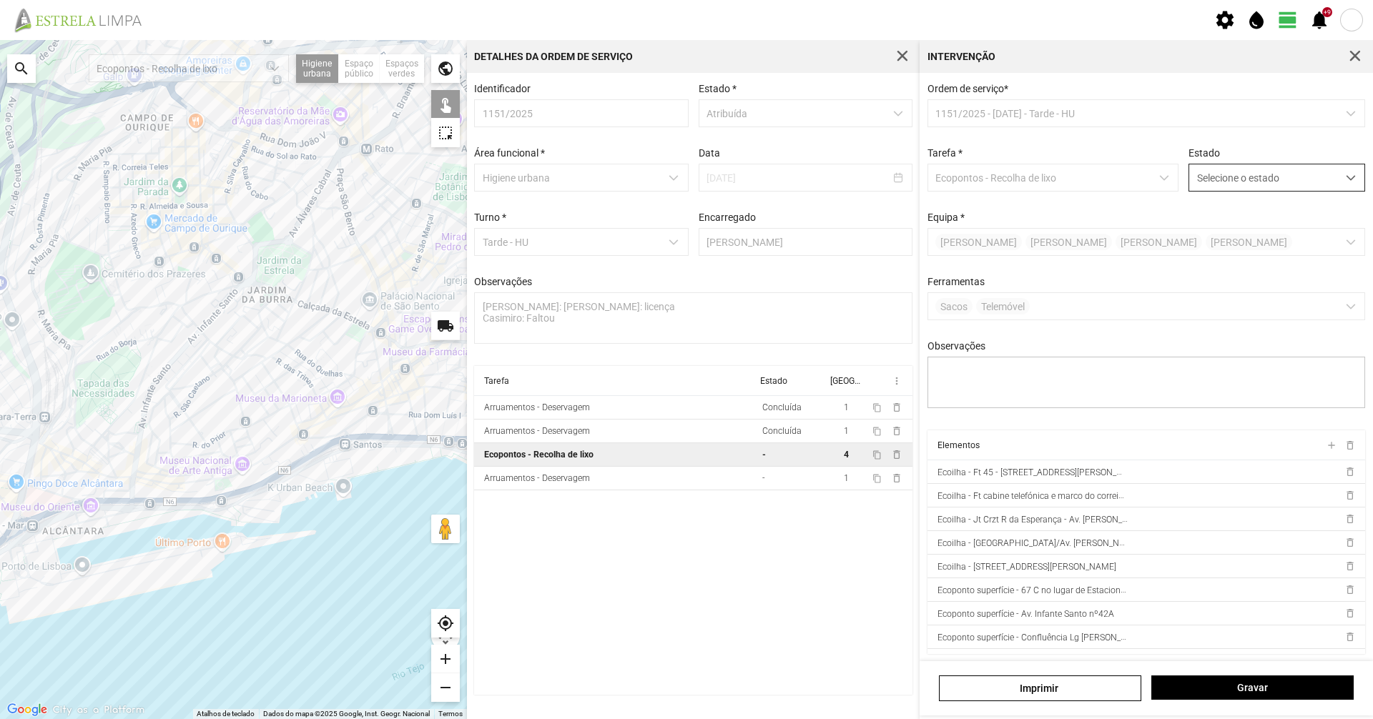
click at [1246, 185] on span "Selecione o estado" at bounding box center [1263, 177] width 148 height 26
click at [1231, 242] on li "Concluída" at bounding box center [1267, 234] width 170 height 26
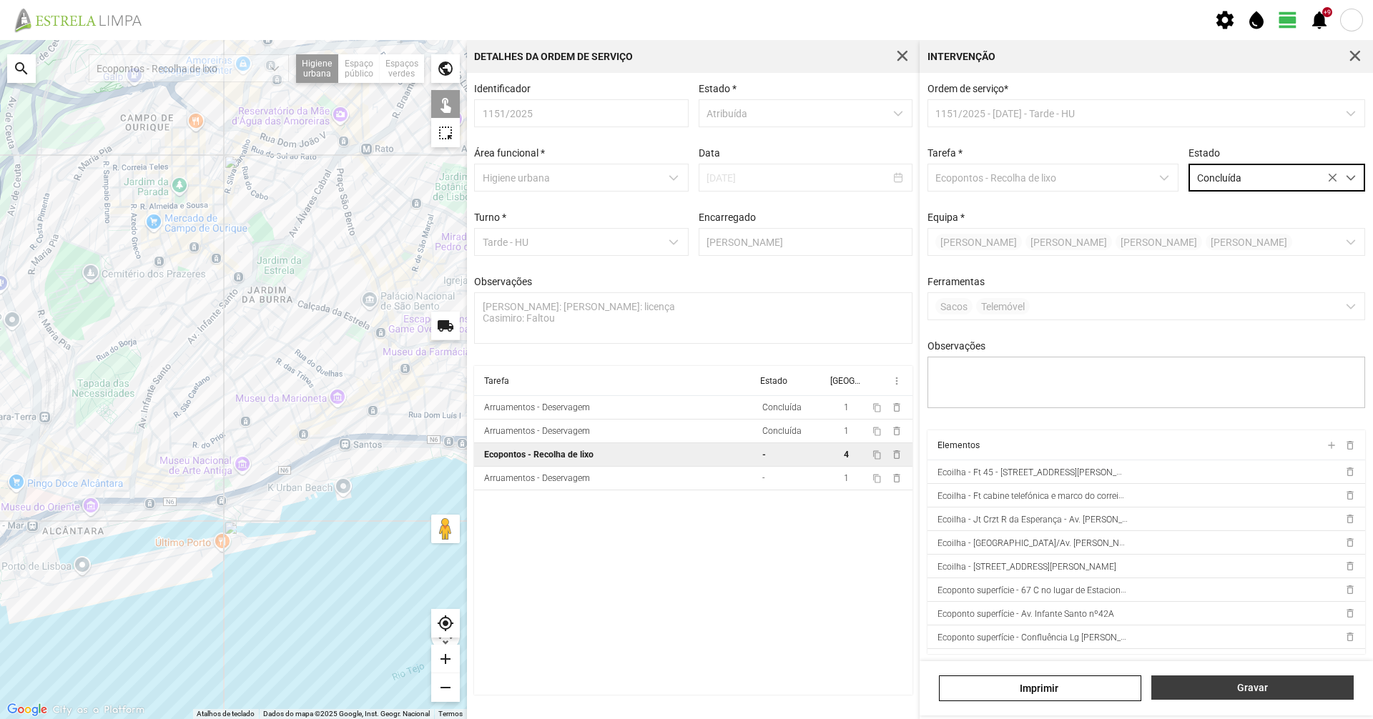
click at [1219, 694] on button "Gravar" at bounding box center [1252, 688] width 202 height 24
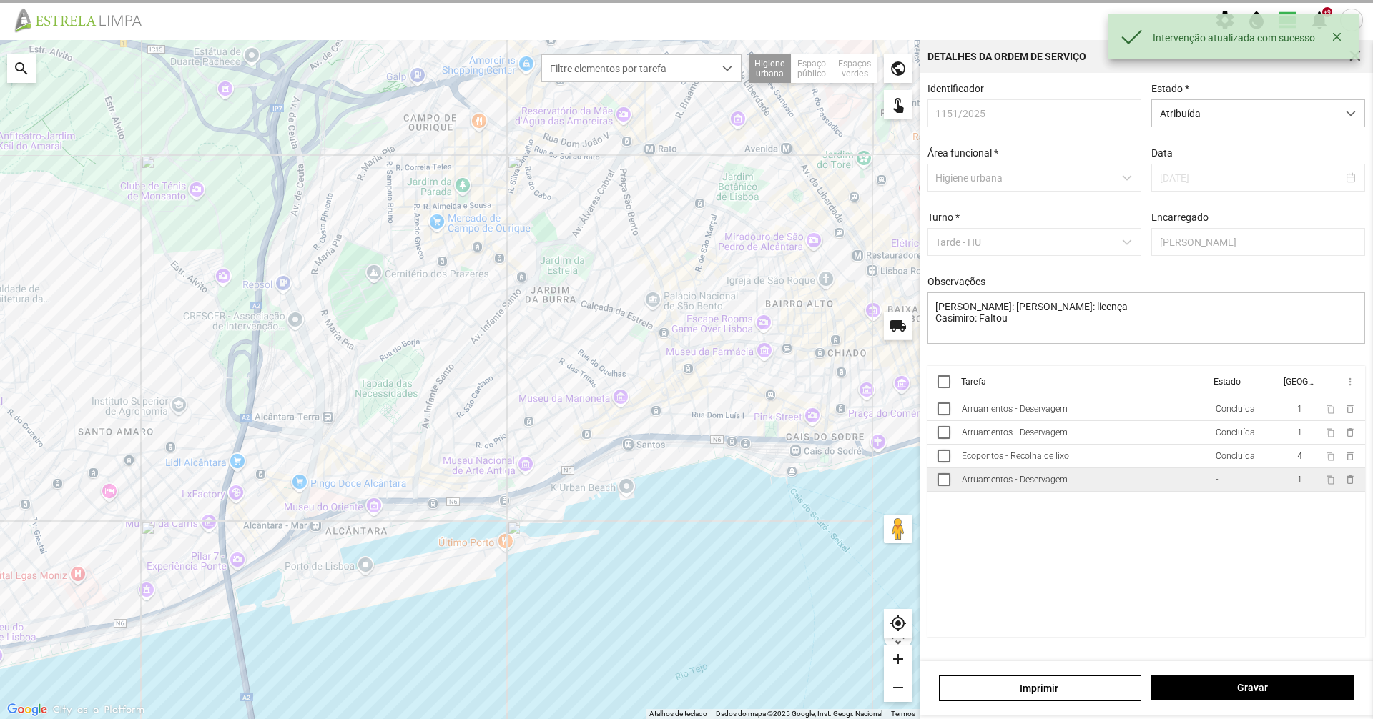
click at [1008, 485] on div "Arruamentos - Deservagem" at bounding box center [1015, 480] width 106 height 10
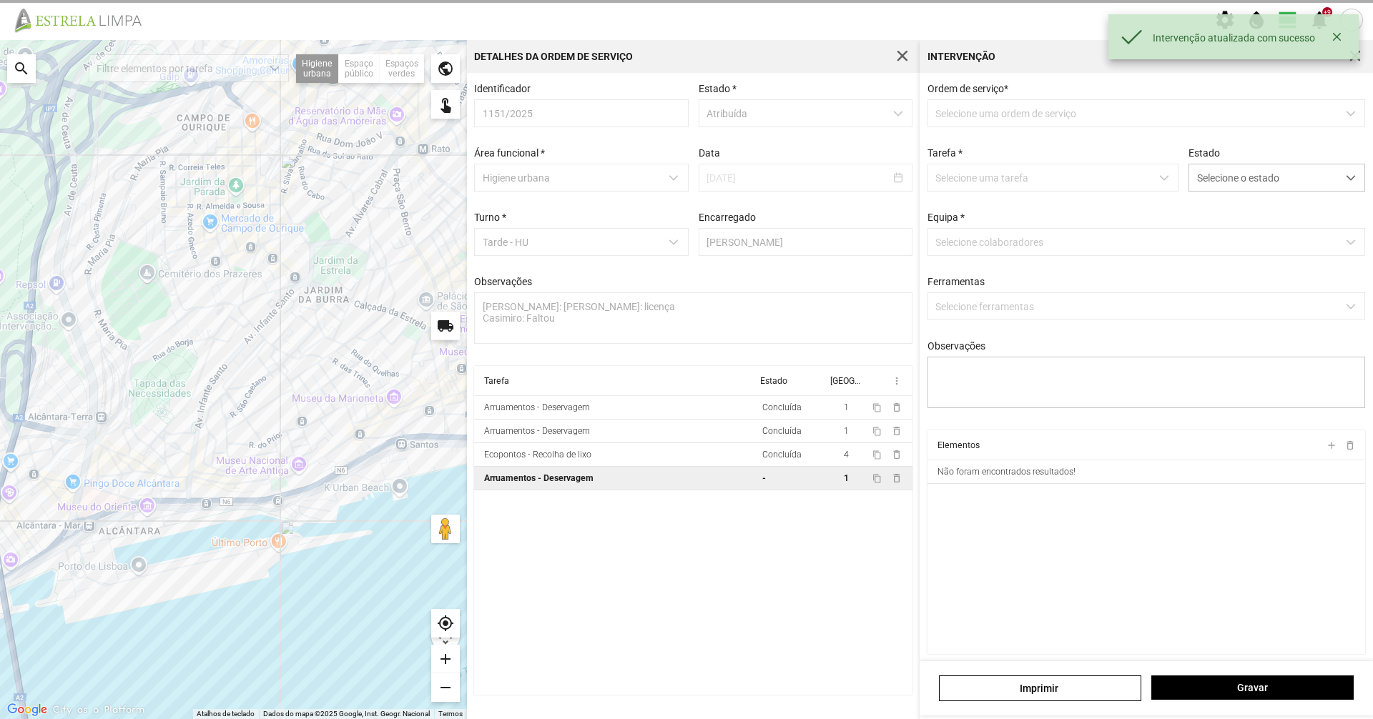
type textarea "Braima"
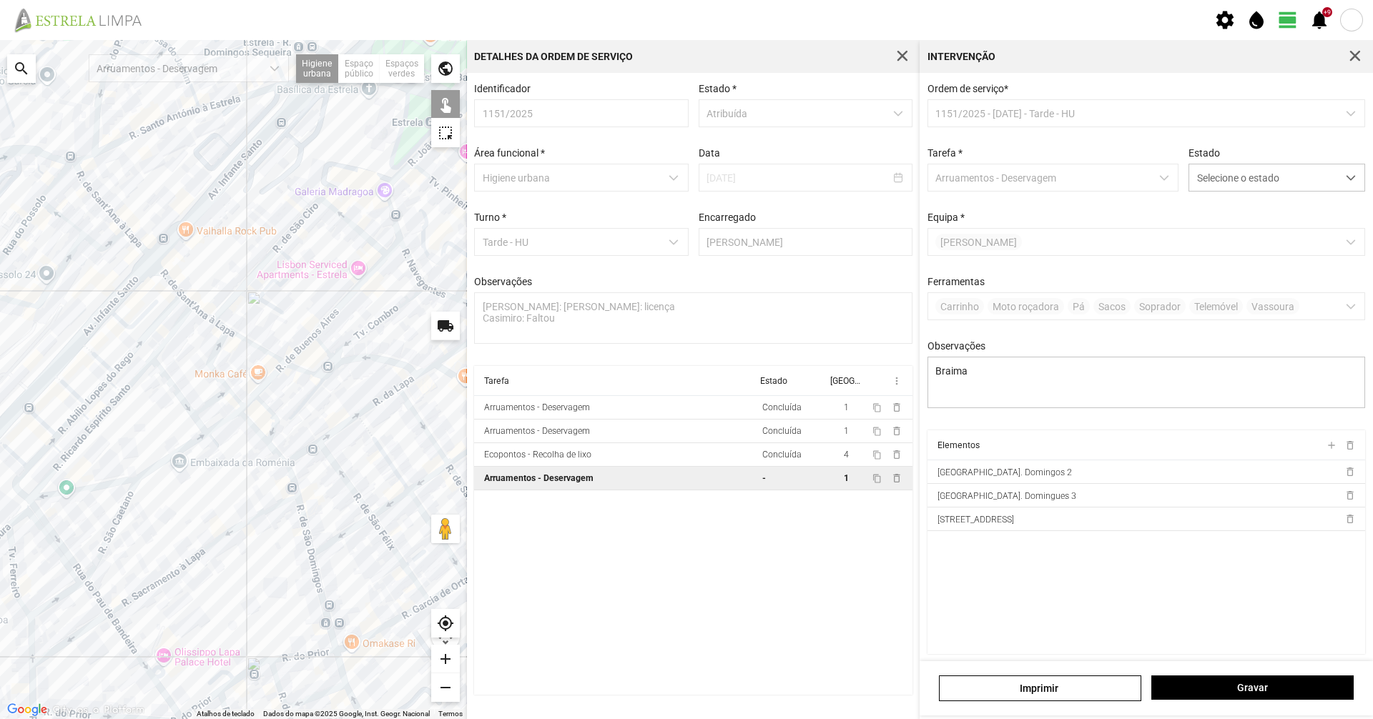
click at [302, 525] on div at bounding box center [233, 379] width 467 height 679
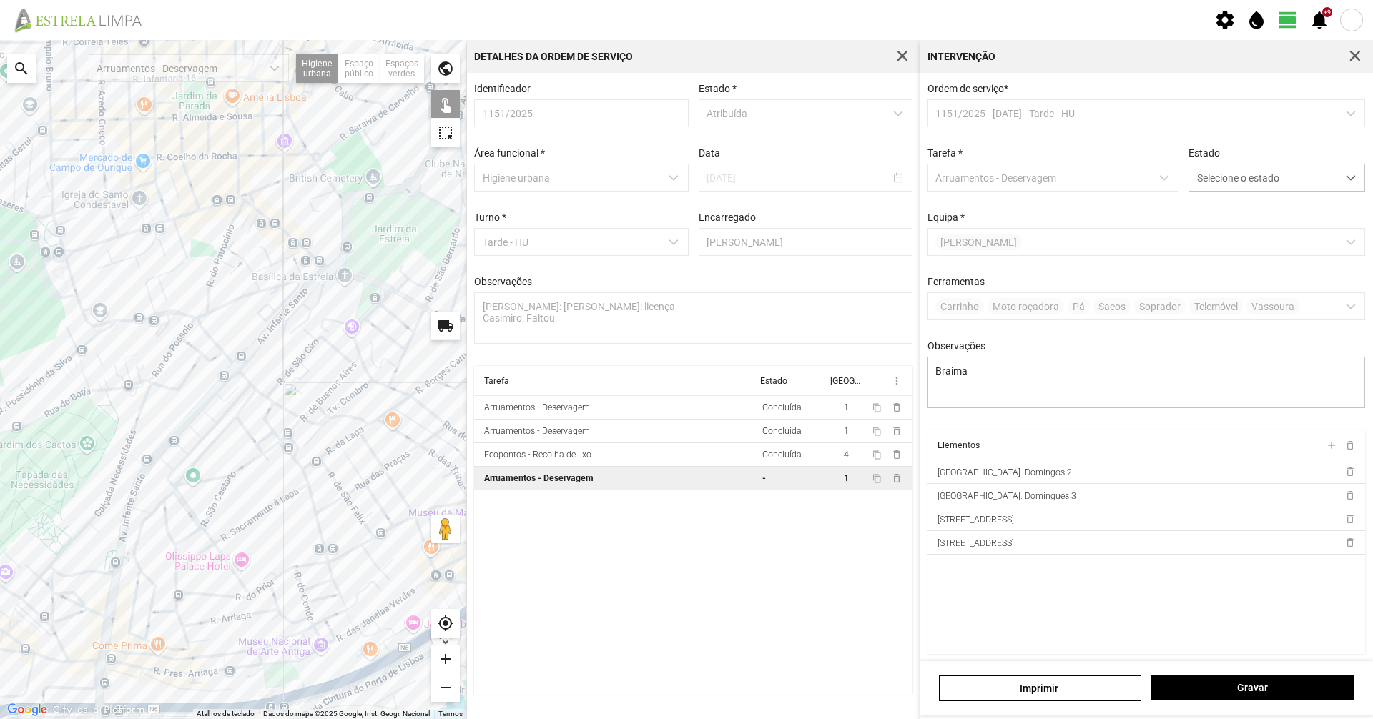
drag, startPoint x: 348, startPoint y: 561, endPoint x: 329, endPoint y: 523, distance: 42.2
click at [329, 523] on div at bounding box center [233, 379] width 467 height 679
click at [1242, 180] on span "Selecione o estado" at bounding box center [1263, 177] width 148 height 26
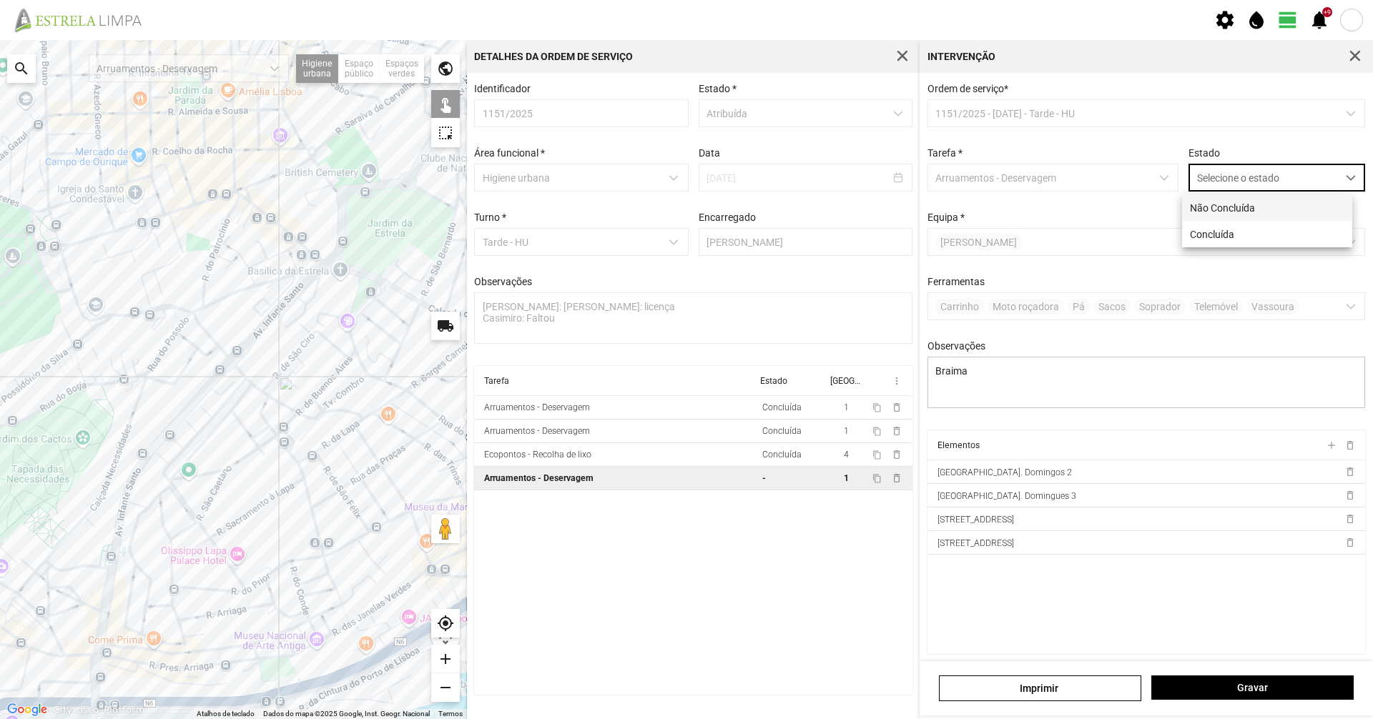
scroll to position [8, 64]
click at [1227, 238] on li "Concluída" at bounding box center [1267, 234] width 170 height 26
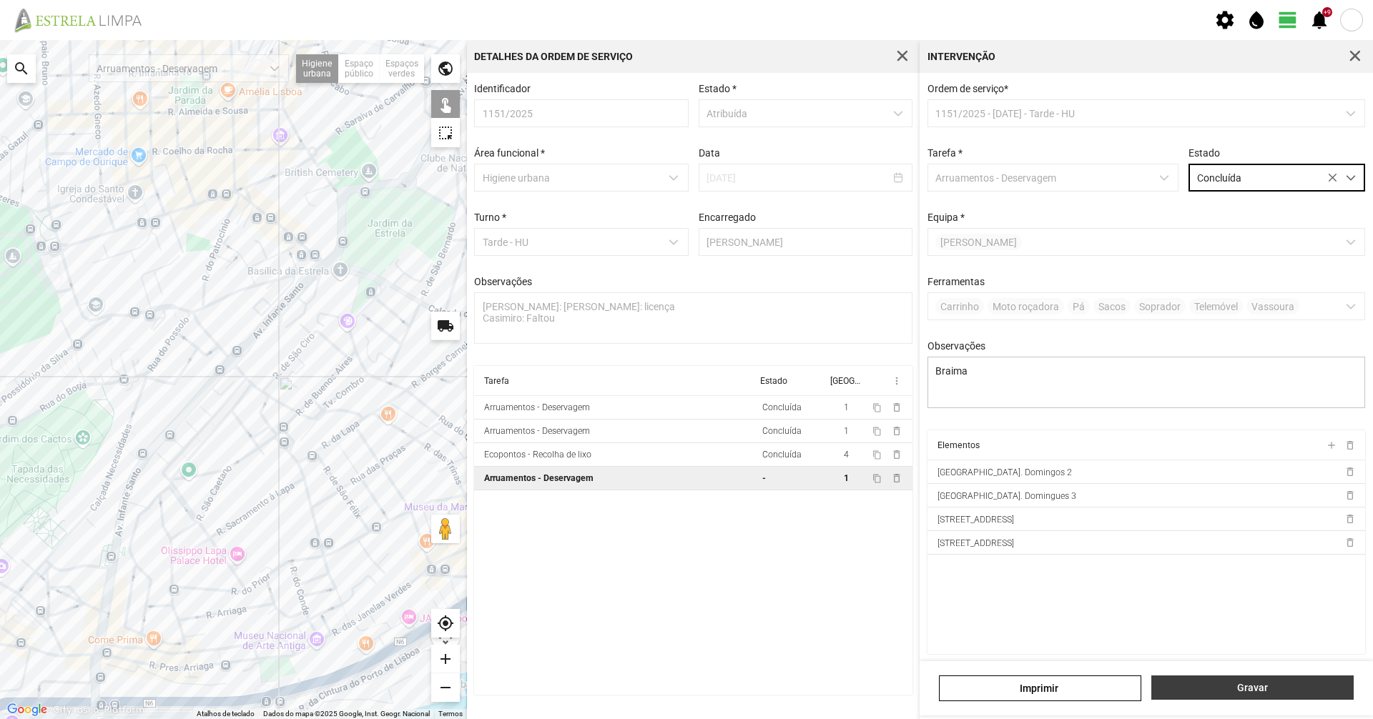
click at [1254, 684] on span "Gravar" at bounding box center [1252, 687] width 187 height 11
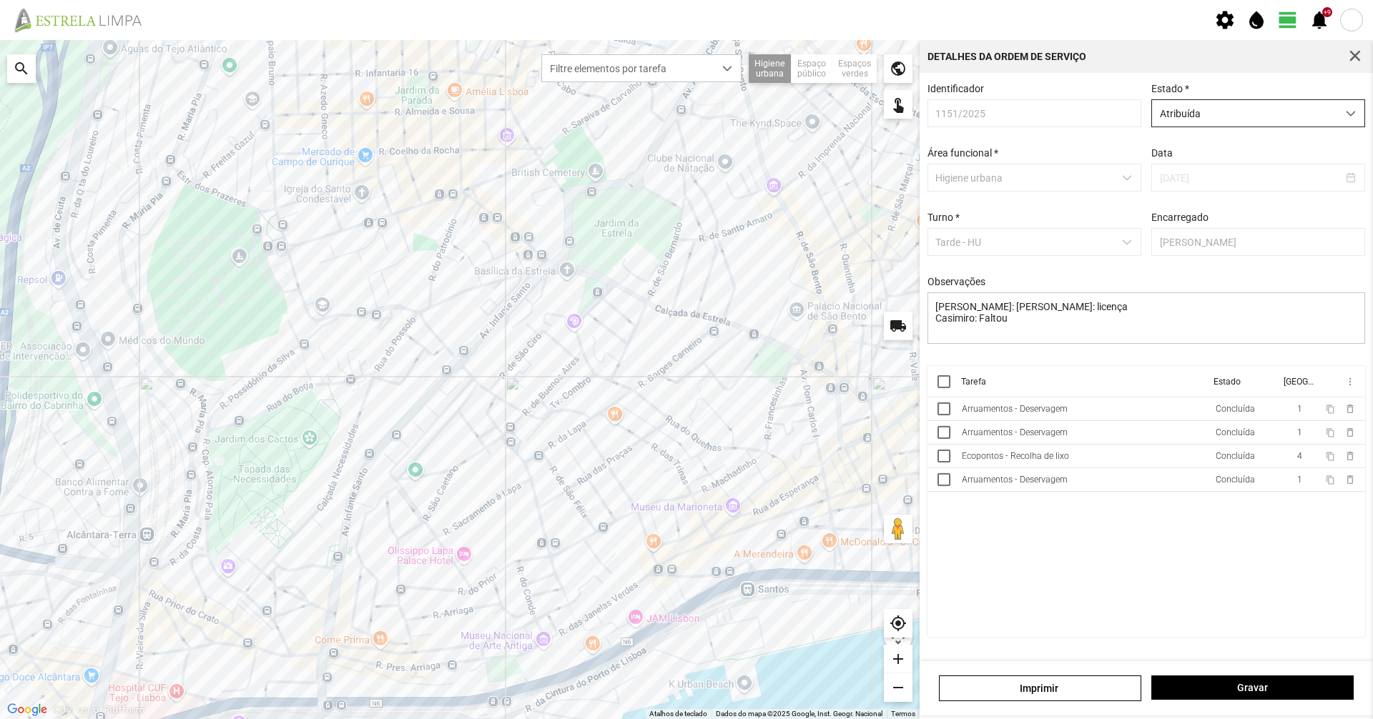
click at [1213, 117] on span "Atribuída" at bounding box center [1244, 113] width 185 height 26
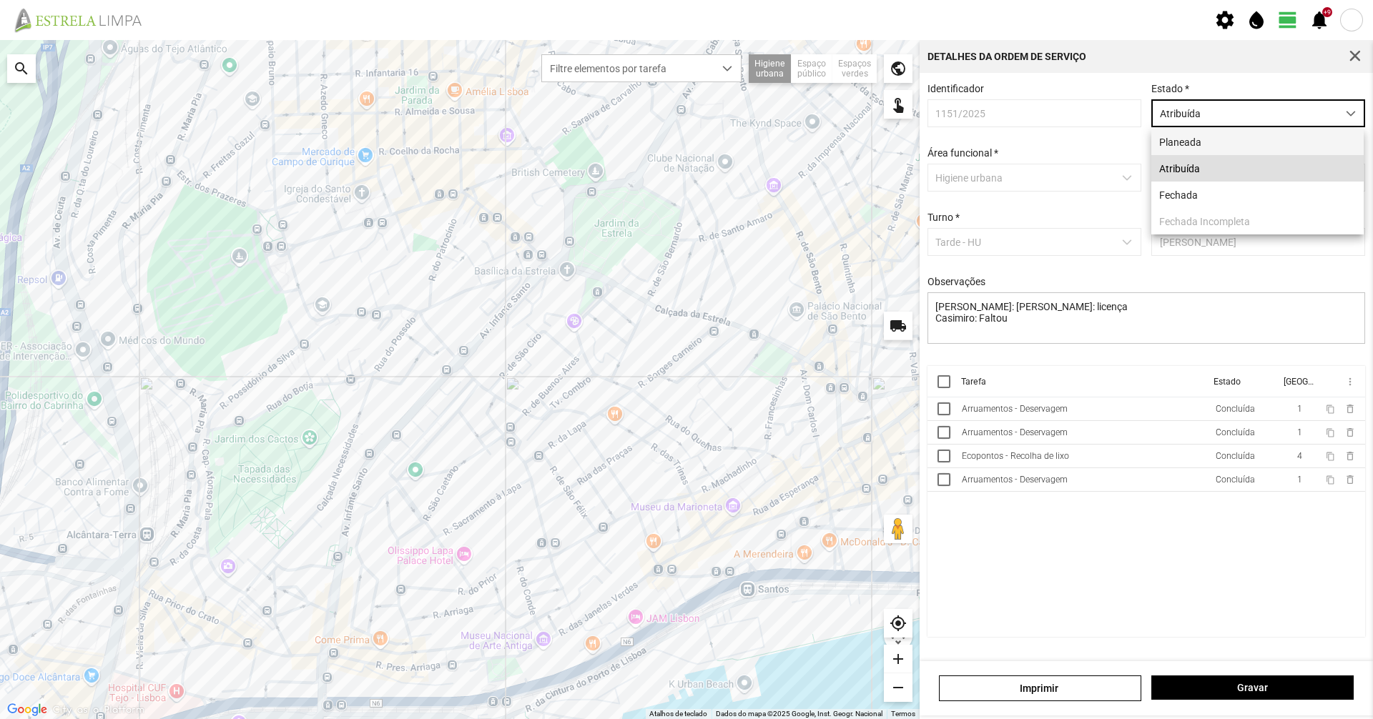
scroll to position [8, 64]
click at [1176, 187] on li "Fechada" at bounding box center [1257, 195] width 212 height 26
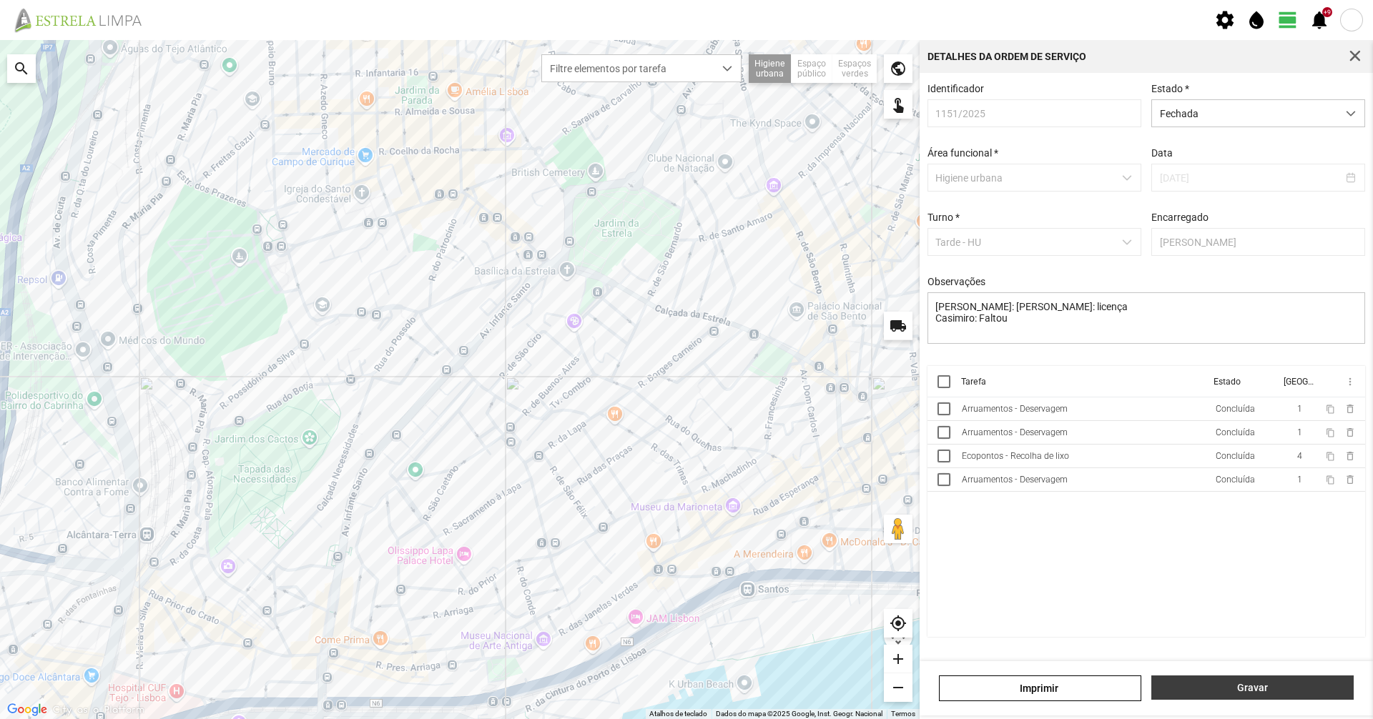
click at [1232, 688] on span "Gravar" at bounding box center [1252, 687] width 187 height 11
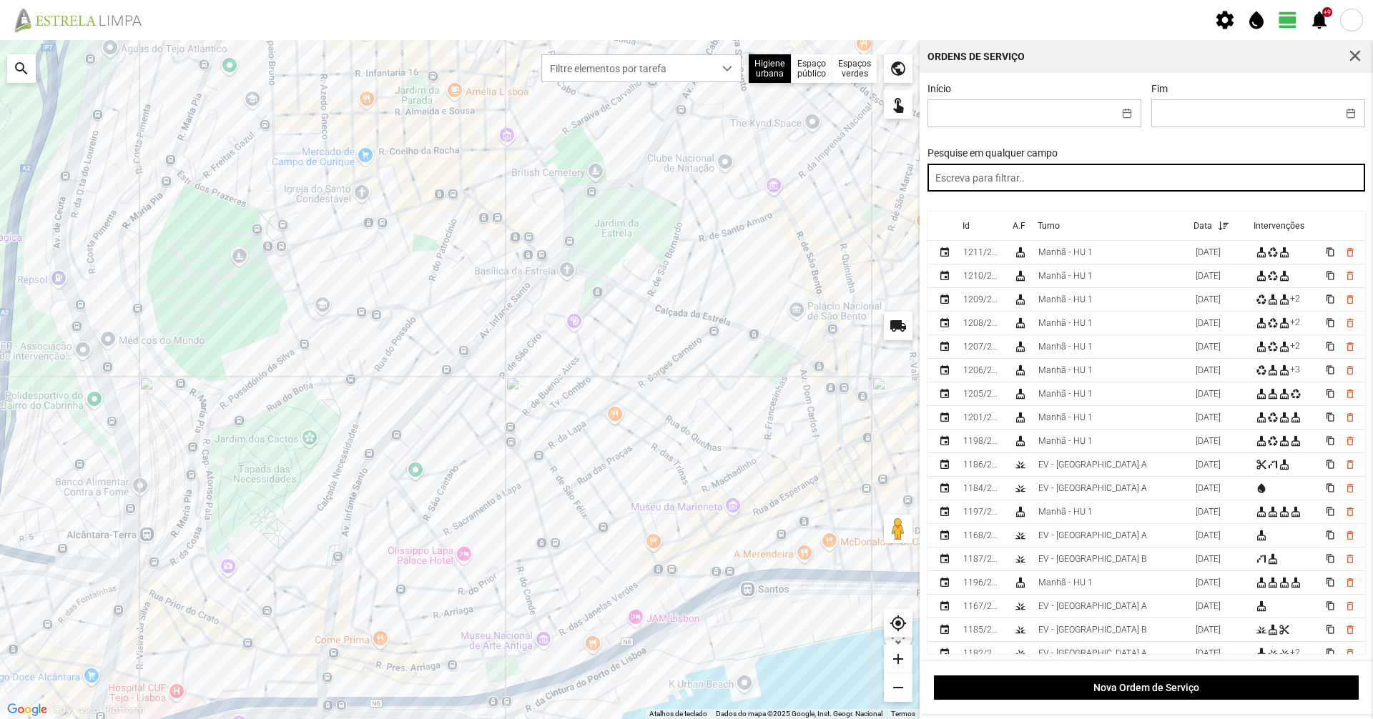
click at [1039, 174] on input "text" at bounding box center [1146, 178] width 438 height 28
paste input "tarde"
type input "tarde"
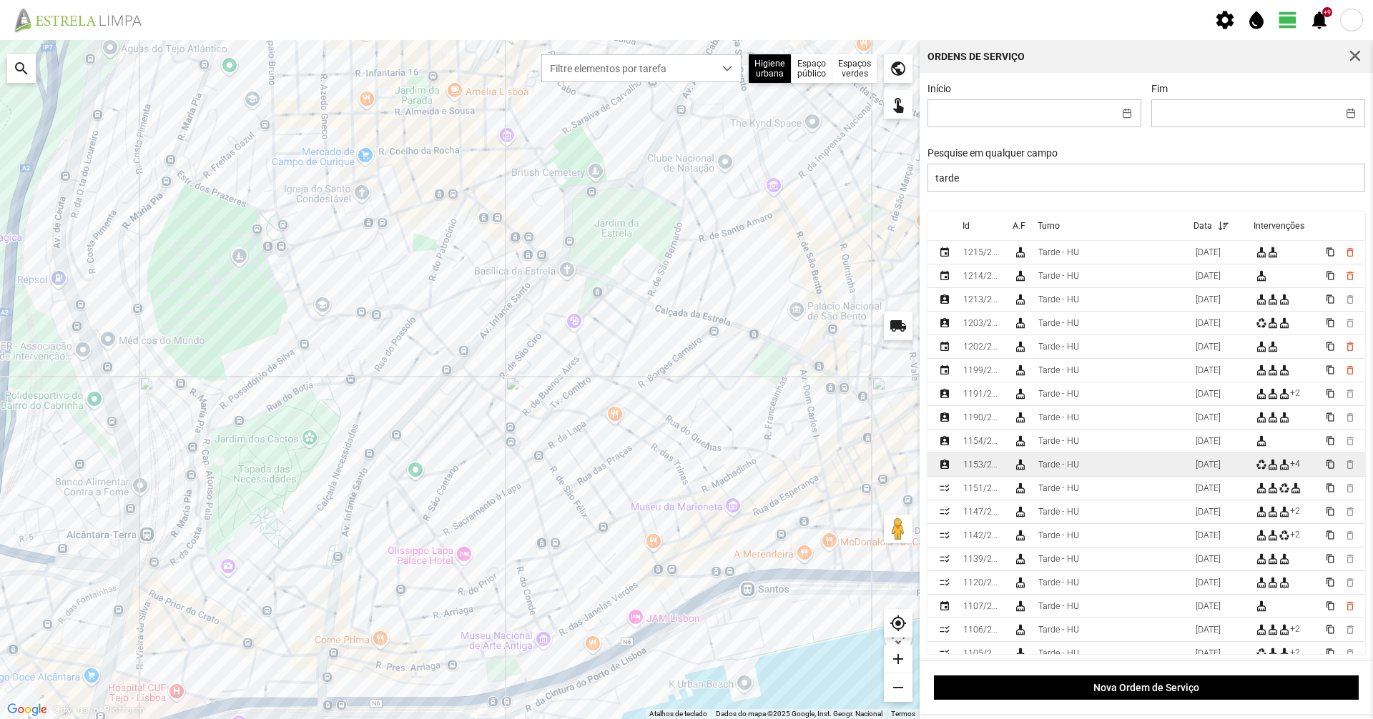
click at [995, 466] on div "1153/2025" at bounding box center [982, 465] width 39 height 10
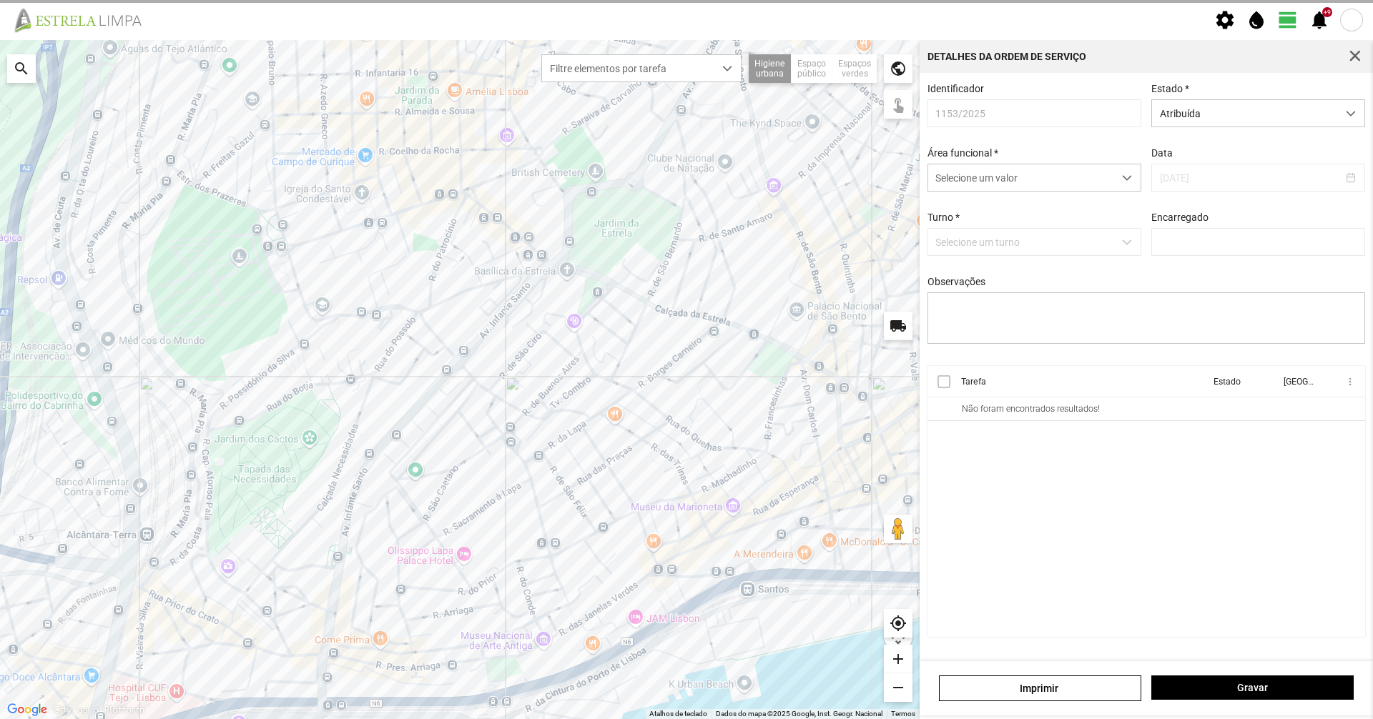
type input "[PERSON_NAME]"
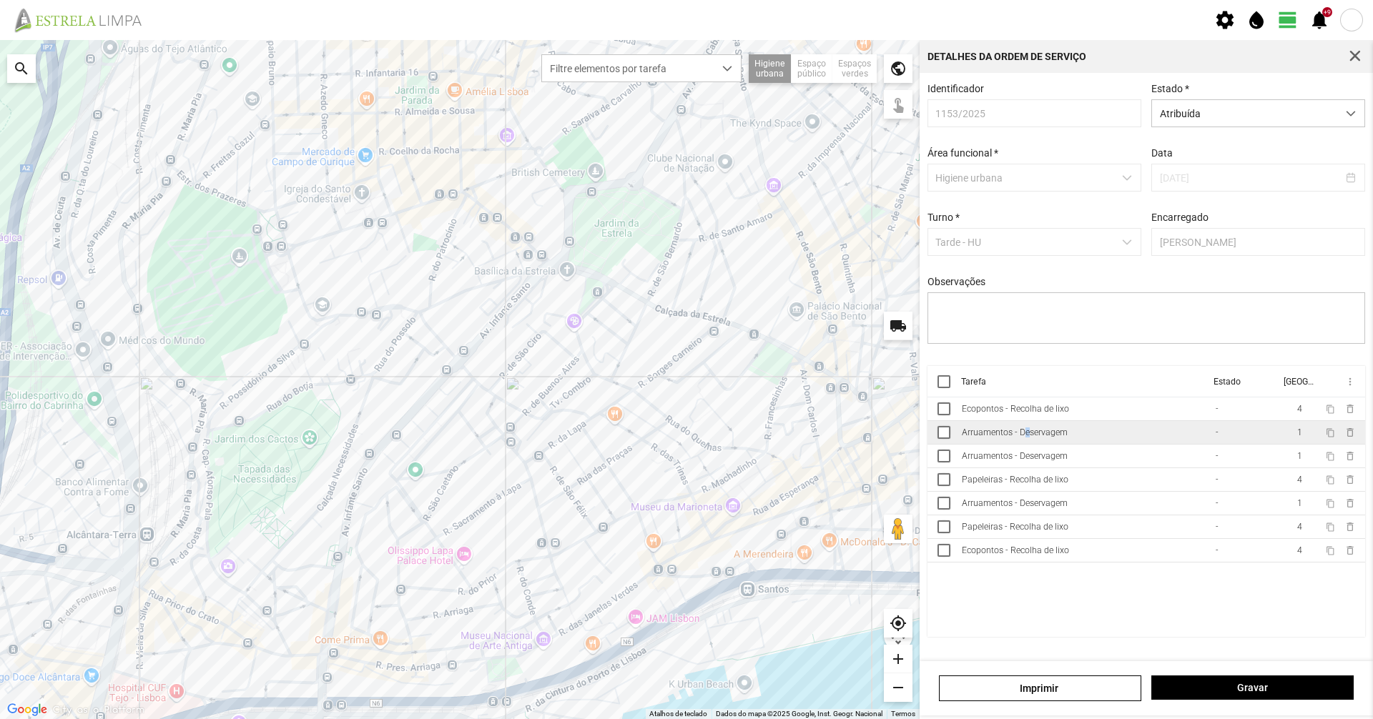
click at [1022, 437] on div "Arruamentos - Deservagem" at bounding box center [1015, 433] width 106 height 10
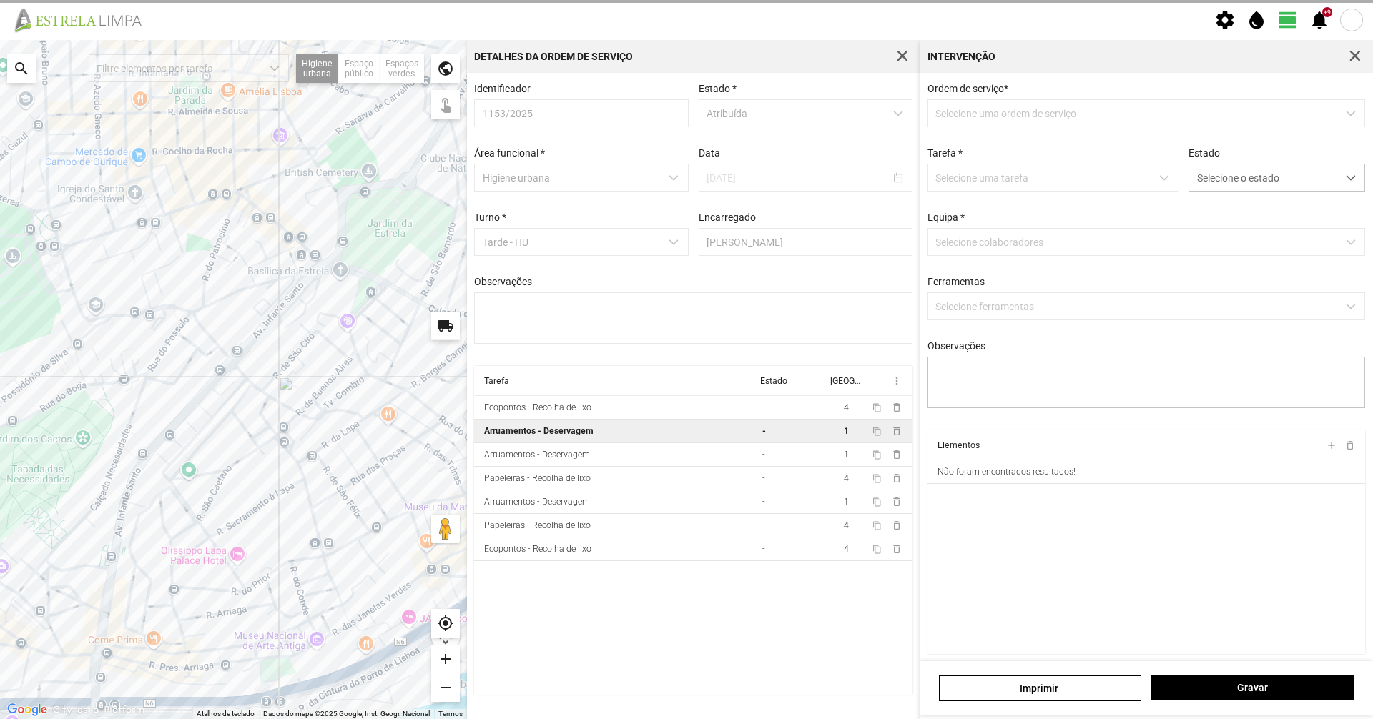
type textarea "[PERSON_NAME]"
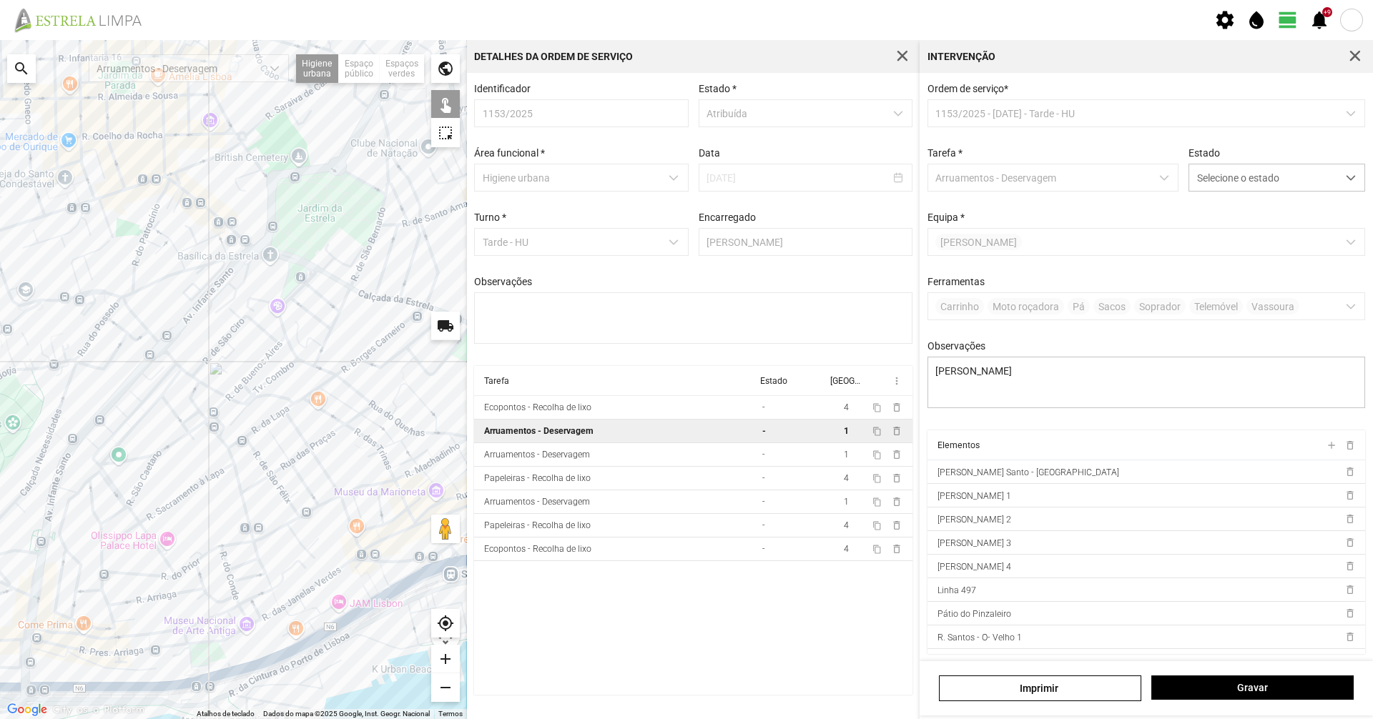
drag, startPoint x: 378, startPoint y: 556, endPoint x: 291, endPoint y: 543, distance: 88.3
click at [292, 542] on div at bounding box center [233, 379] width 467 height 679
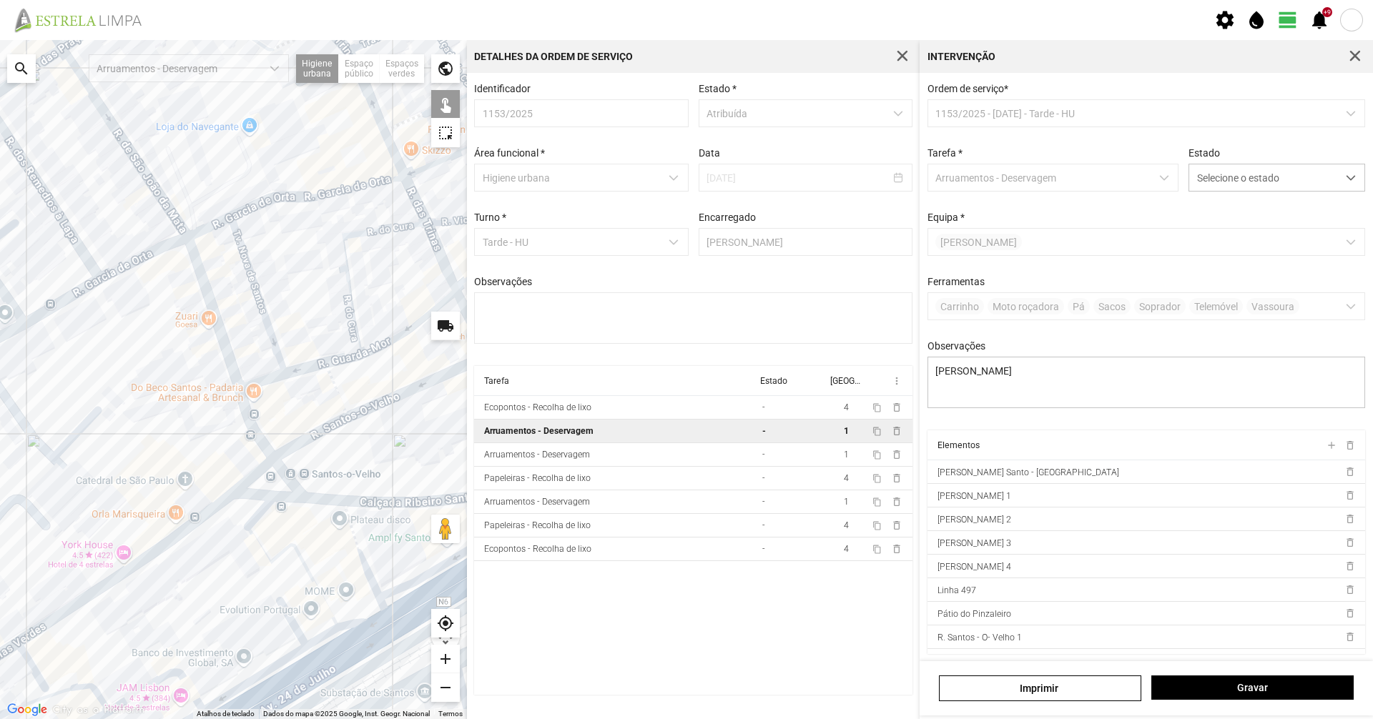
drag, startPoint x: 383, startPoint y: 636, endPoint x: 307, endPoint y: 515, distance: 142.7
click at [307, 515] on div at bounding box center [233, 379] width 467 height 679
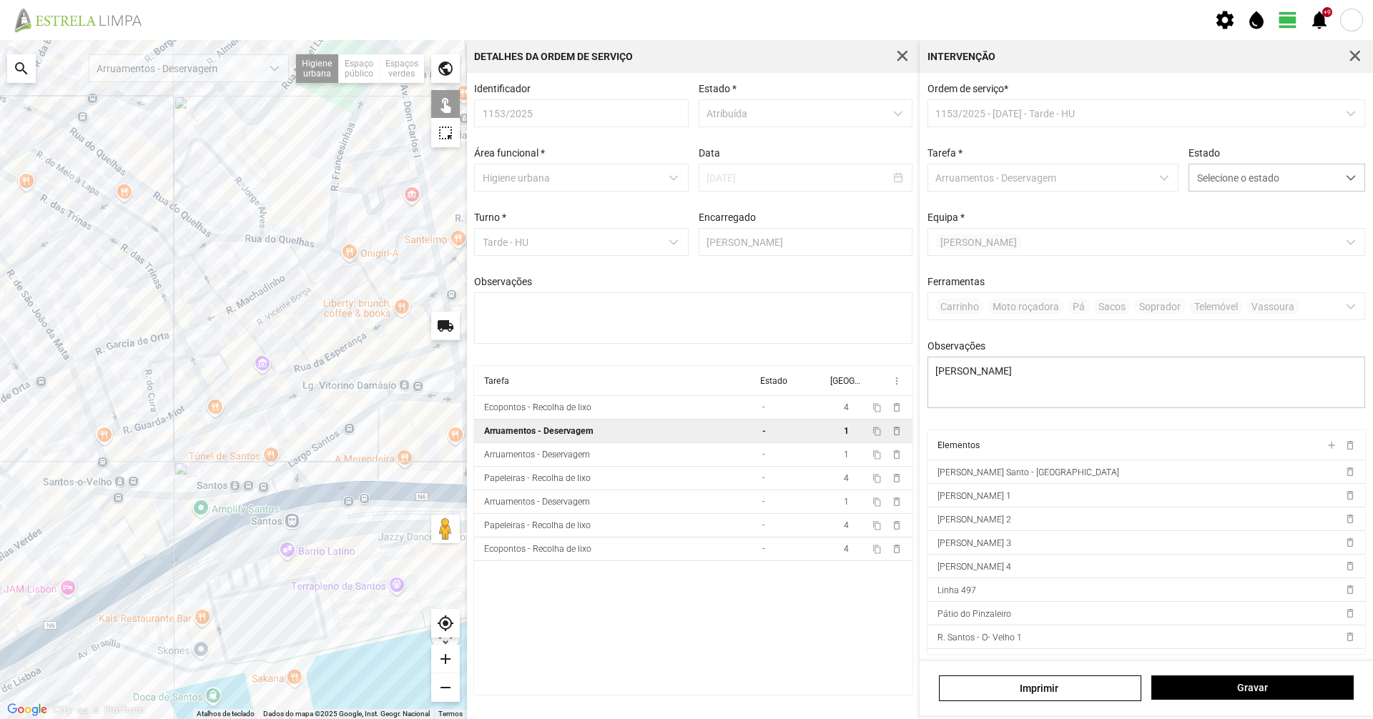
drag, startPoint x: 382, startPoint y: 448, endPoint x: 194, endPoint y: 441, distance: 187.5
click at [193, 441] on div at bounding box center [233, 379] width 467 height 679
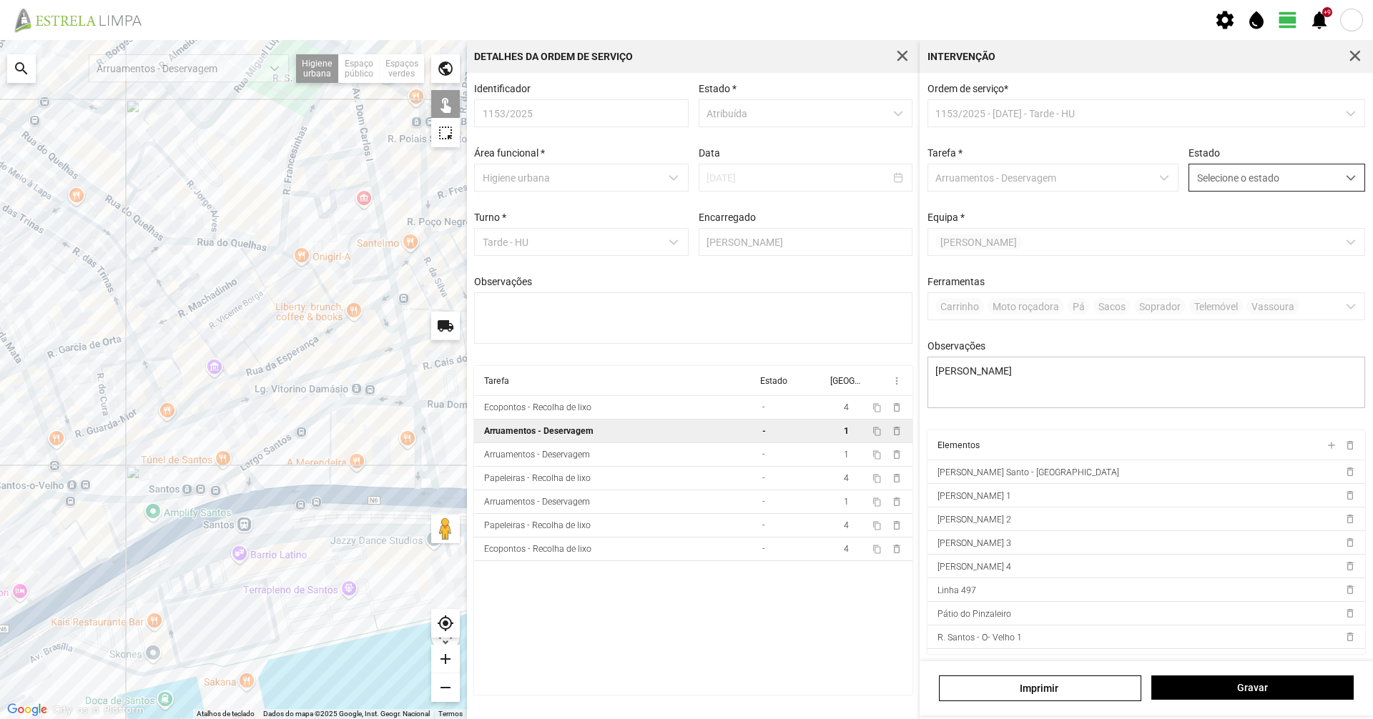
click at [1258, 190] on span "Selecione o estado" at bounding box center [1263, 177] width 148 height 26
click at [1216, 225] on li "Concluída" at bounding box center [1267, 234] width 170 height 26
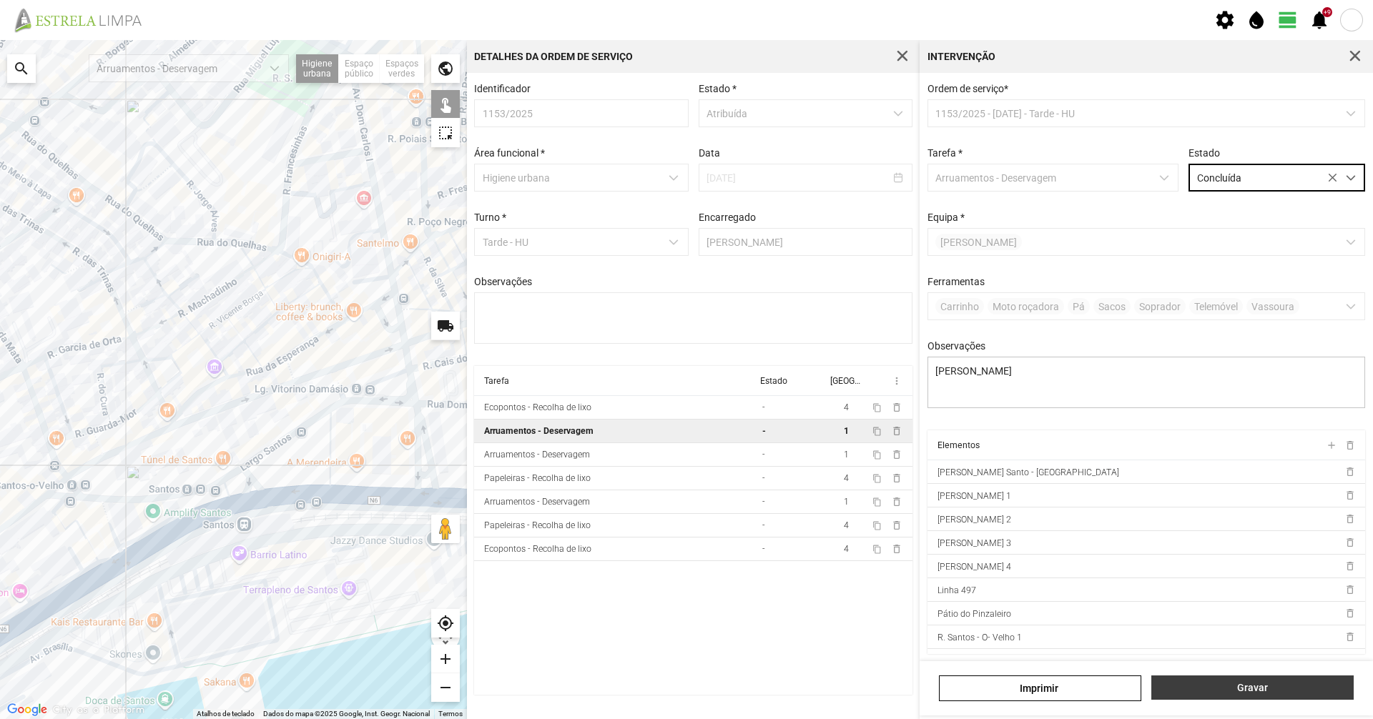
click at [1266, 682] on span "Gravar" at bounding box center [1252, 687] width 187 height 11
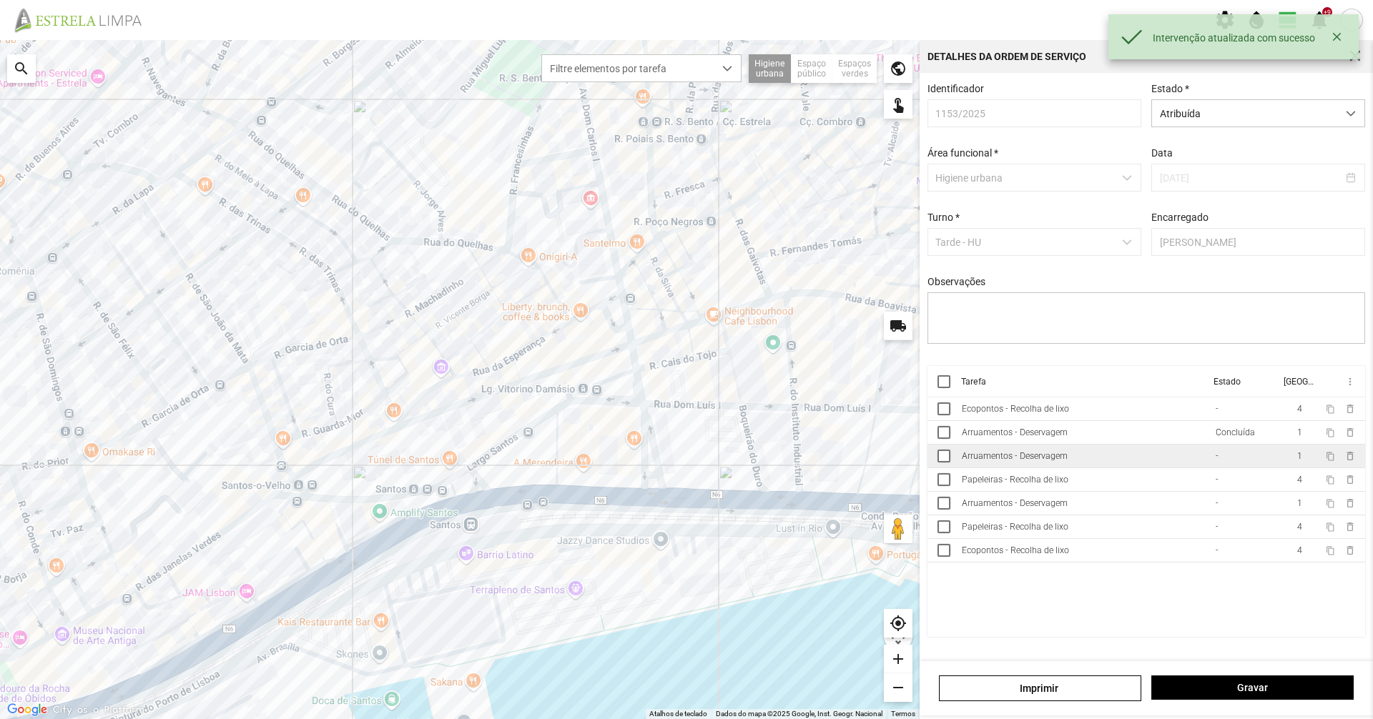
click at [1049, 468] on td "Arruamentos - Deservagem" at bounding box center [1083, 457] width 254 height 24
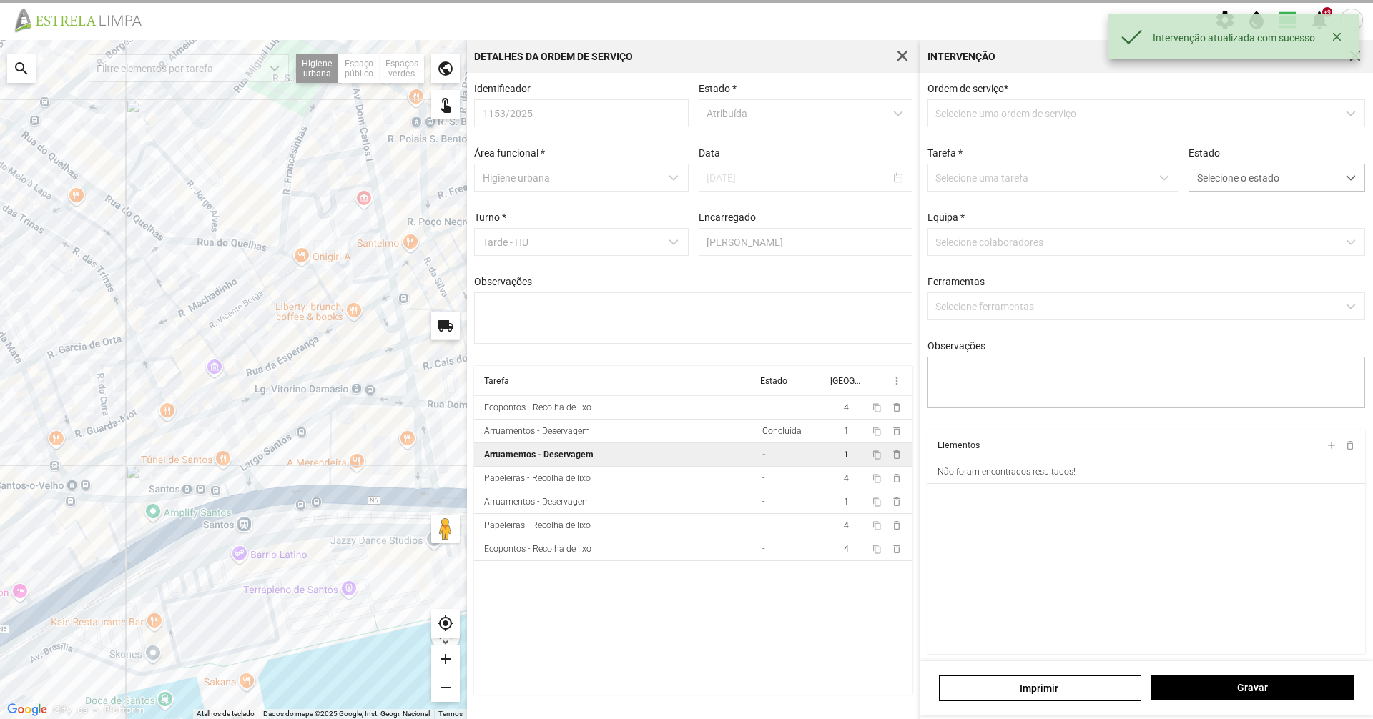
type textarea "[PERSON_NAME]"
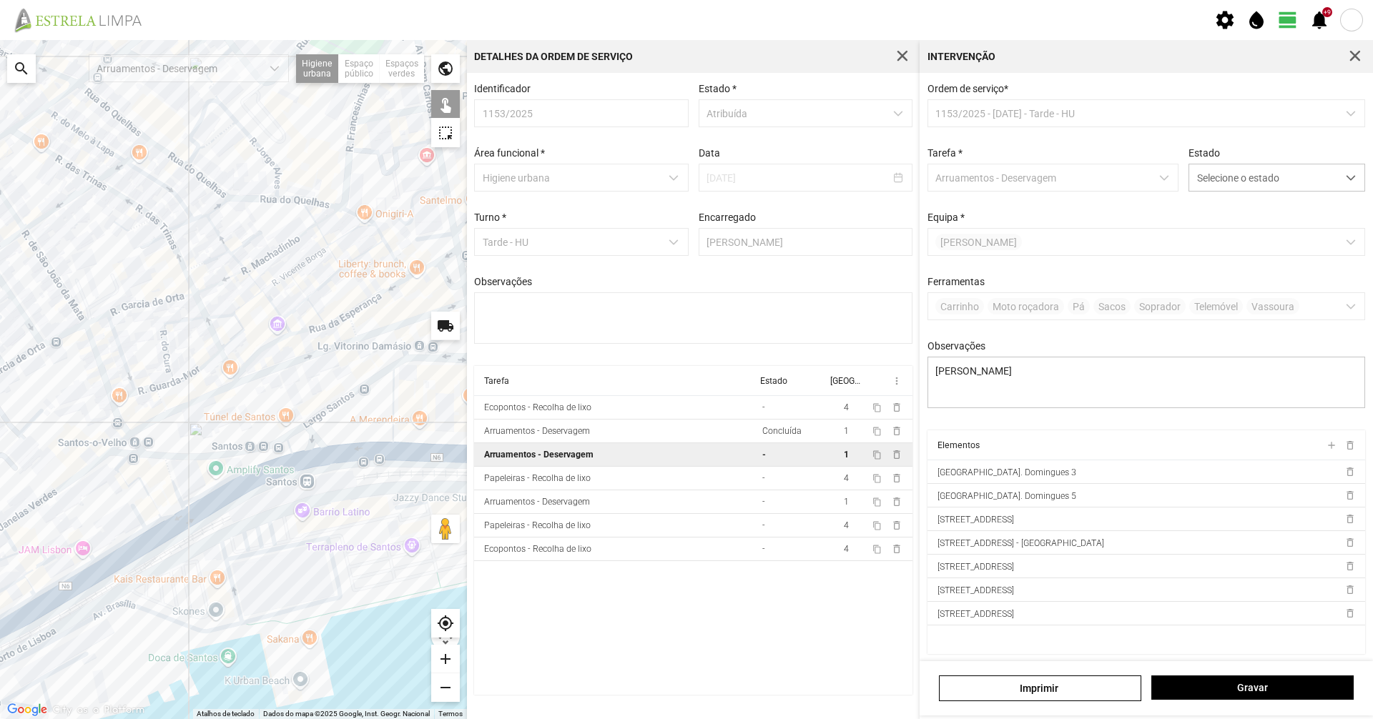
drag, startPoint x: 284, startPoint y: 596, endPoint x: 458, endPoint y: 524, distance: 187.9
click at [452, 524] on div "Atalhos de teclado Dados do mapa Dados do mapa ©2025 Google, Inst. Geogr. Nacio…" at bounding box center [233, 379] width 467 height 679
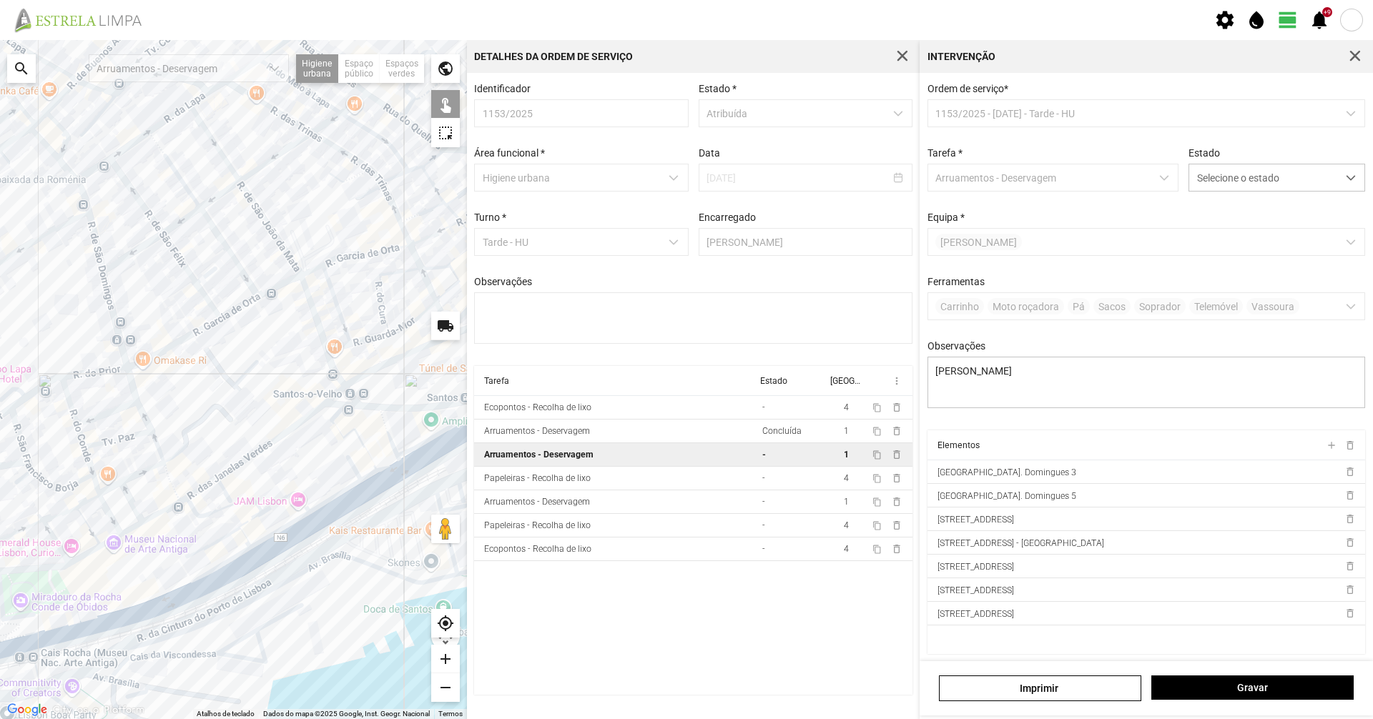
drag, startPoint x: 183, startPoint y: 358, endPoint x: 257, endPoint y: 359, distance: 73.7
click at [257, 359] on div at bounding box center [233, 379] width 467 height 679
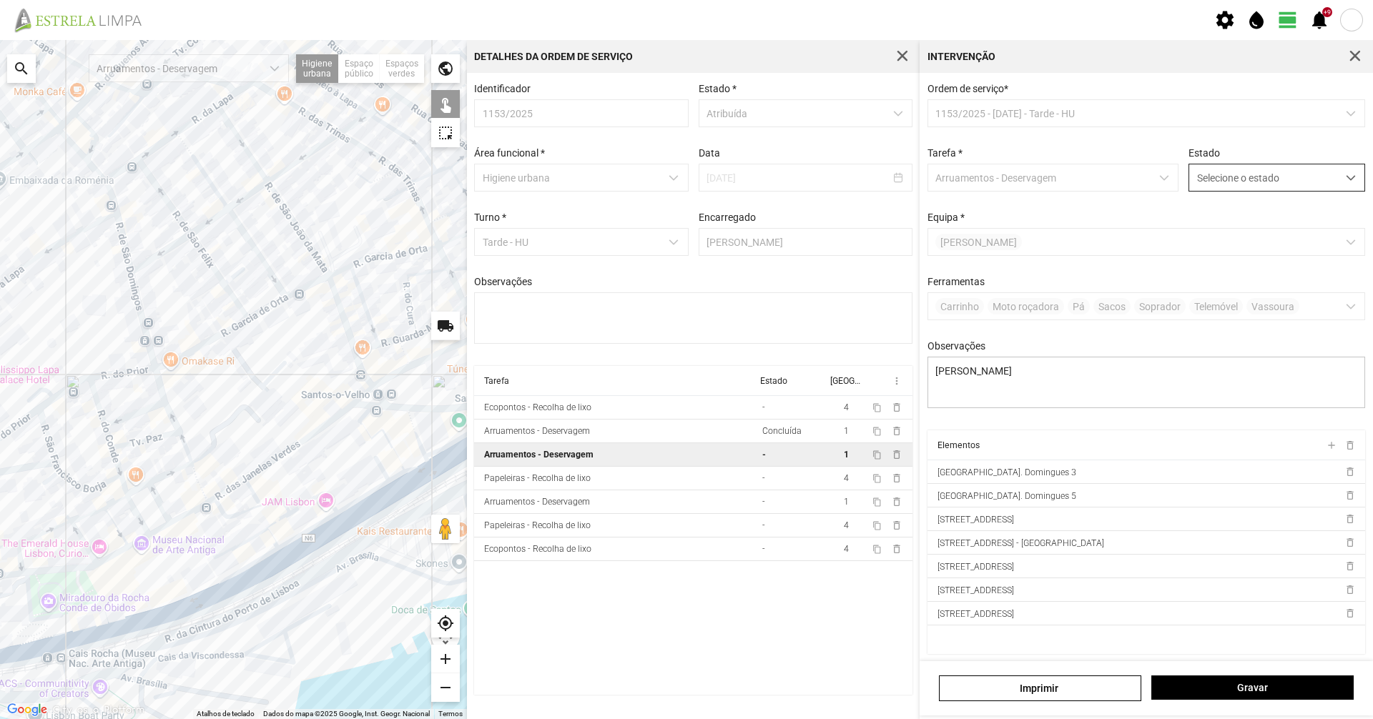
click at [1189, 177] on span "Selecione o estado" at bounding box center [1263, 177] width 148 height 26
click at [1200, 236] on li "Concluída" at bounding box center [1267, 234] width 170 height 26
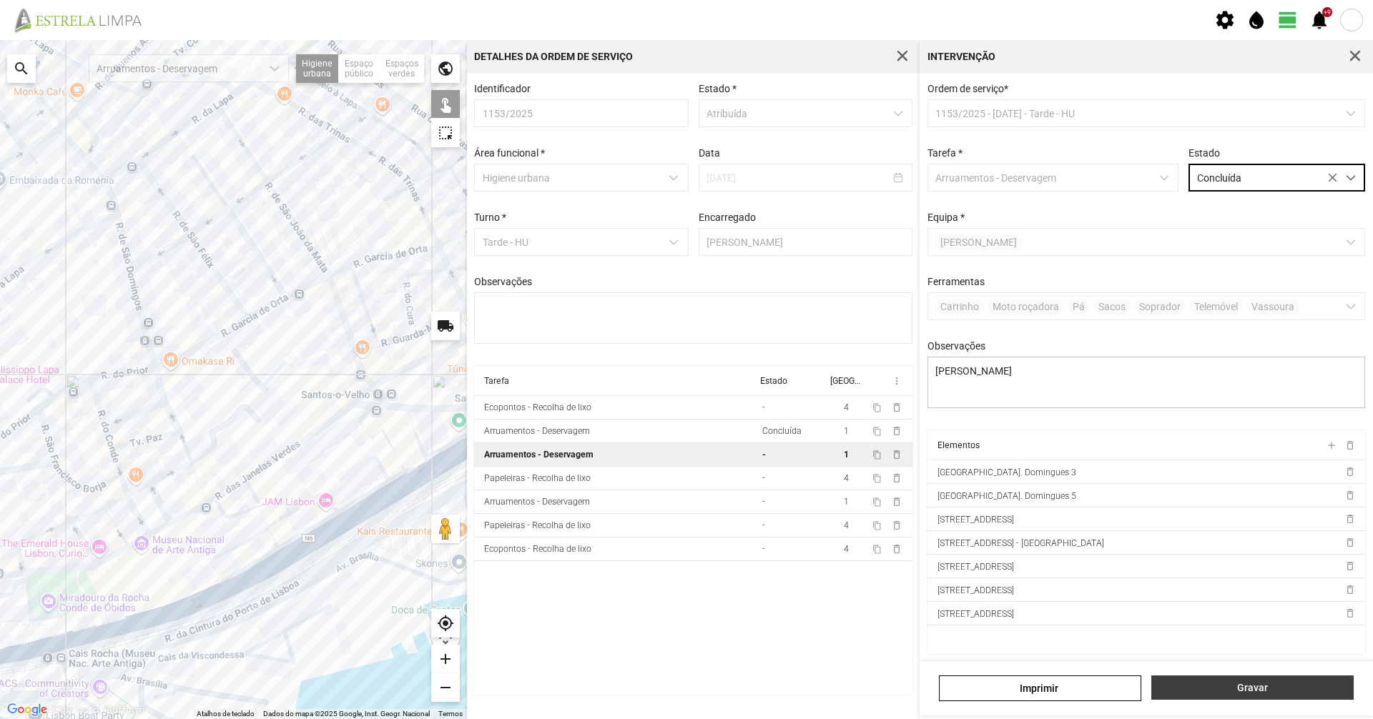
click at [1302, 693] on span "Gravar" at bounding box center [1252, 687] width 187 height 11
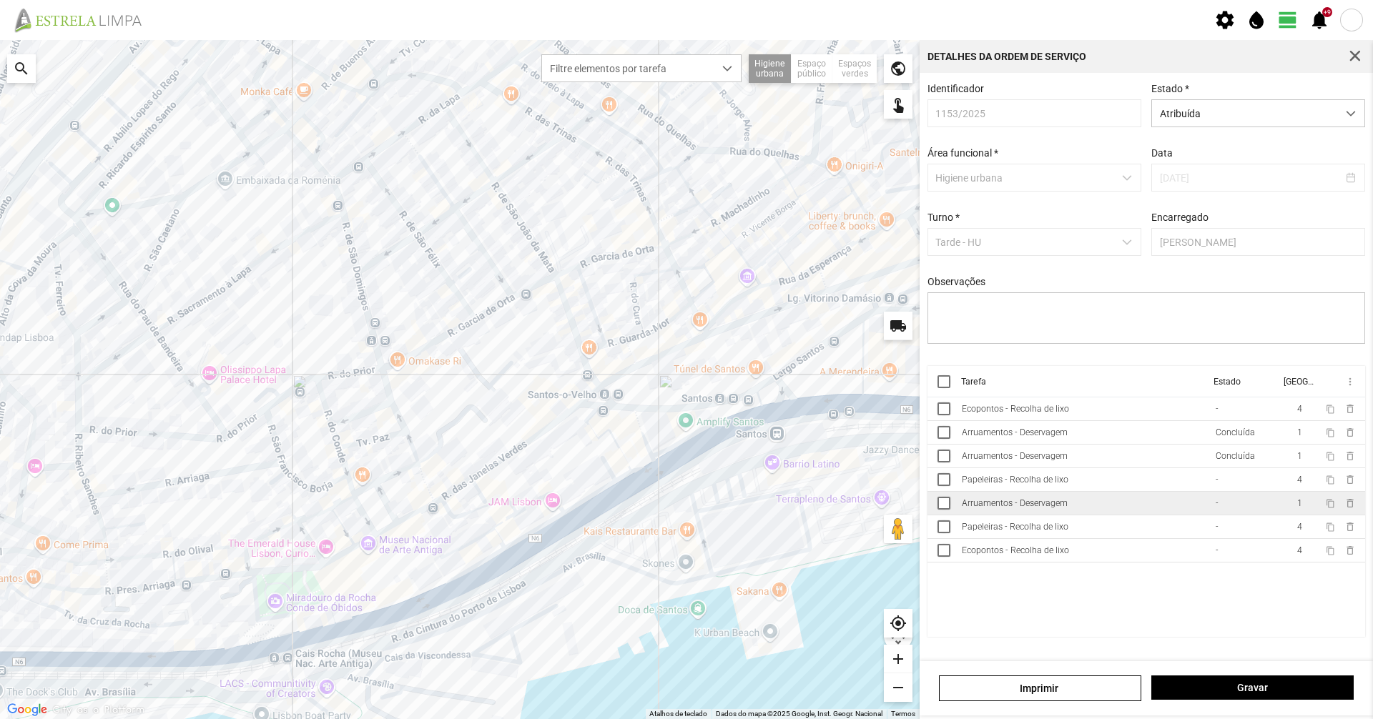
click at [1078, 514] on td "Arruamentos - Deservagem" at bounding box center [1083, 504] width 254 height 24
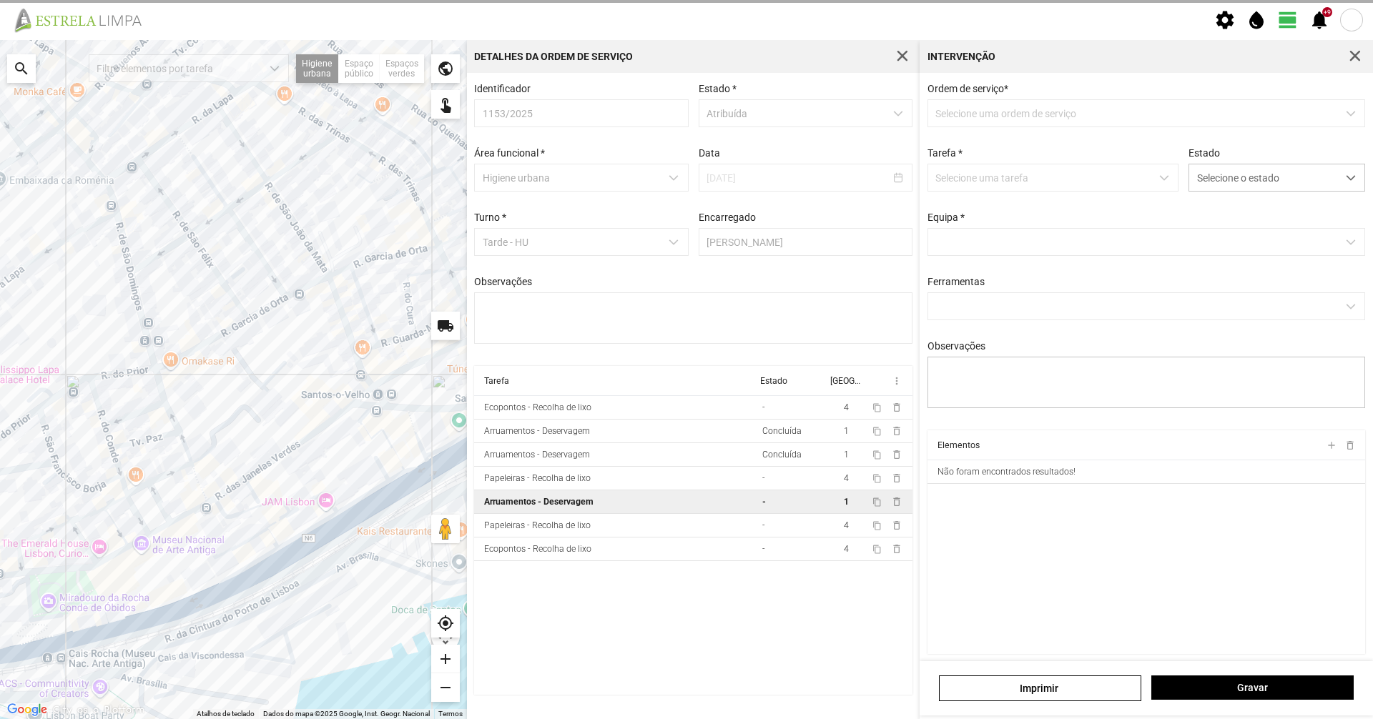
type textarea "[PERSON_NAME]"
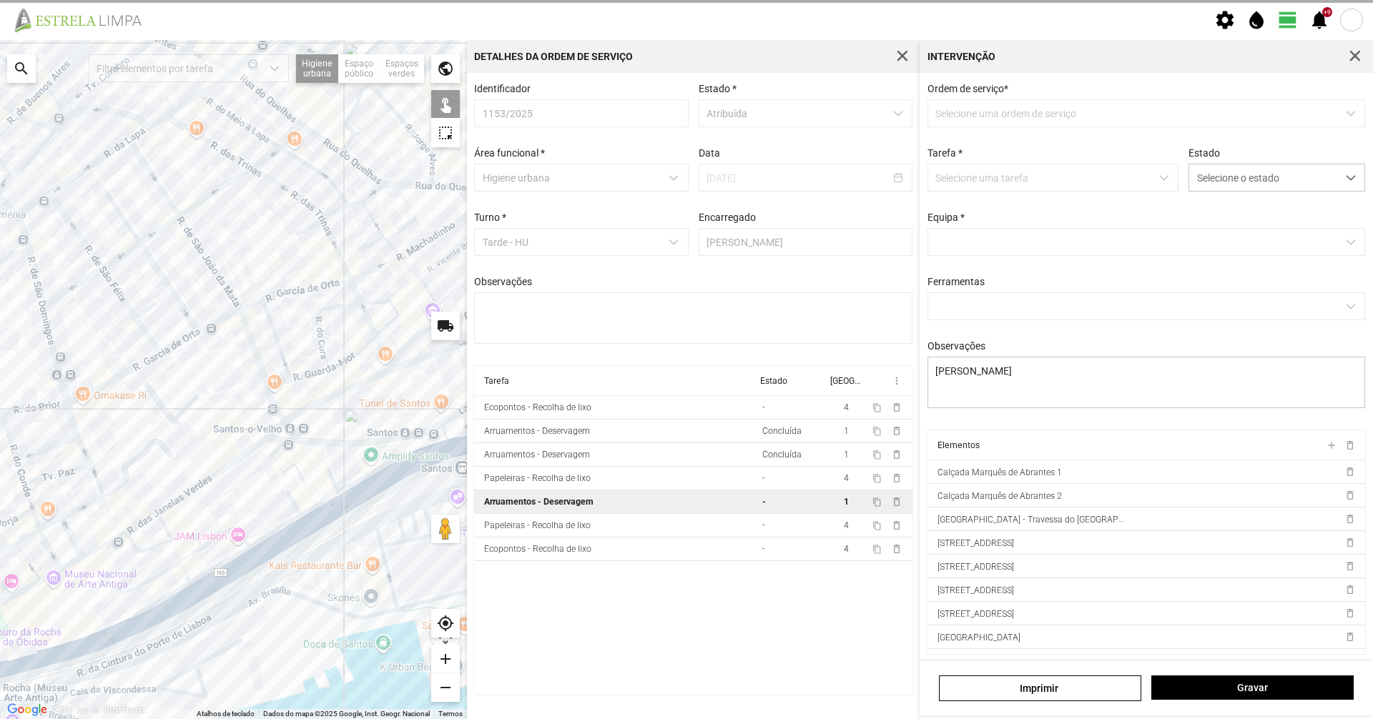
drag, startPoint x: 247, startPoint y: 339, endPoint x: 163, endPoint y: 369, distance: 88.9
click at [163, 369] on div at bounding box center [233, 379] width 467 height 679
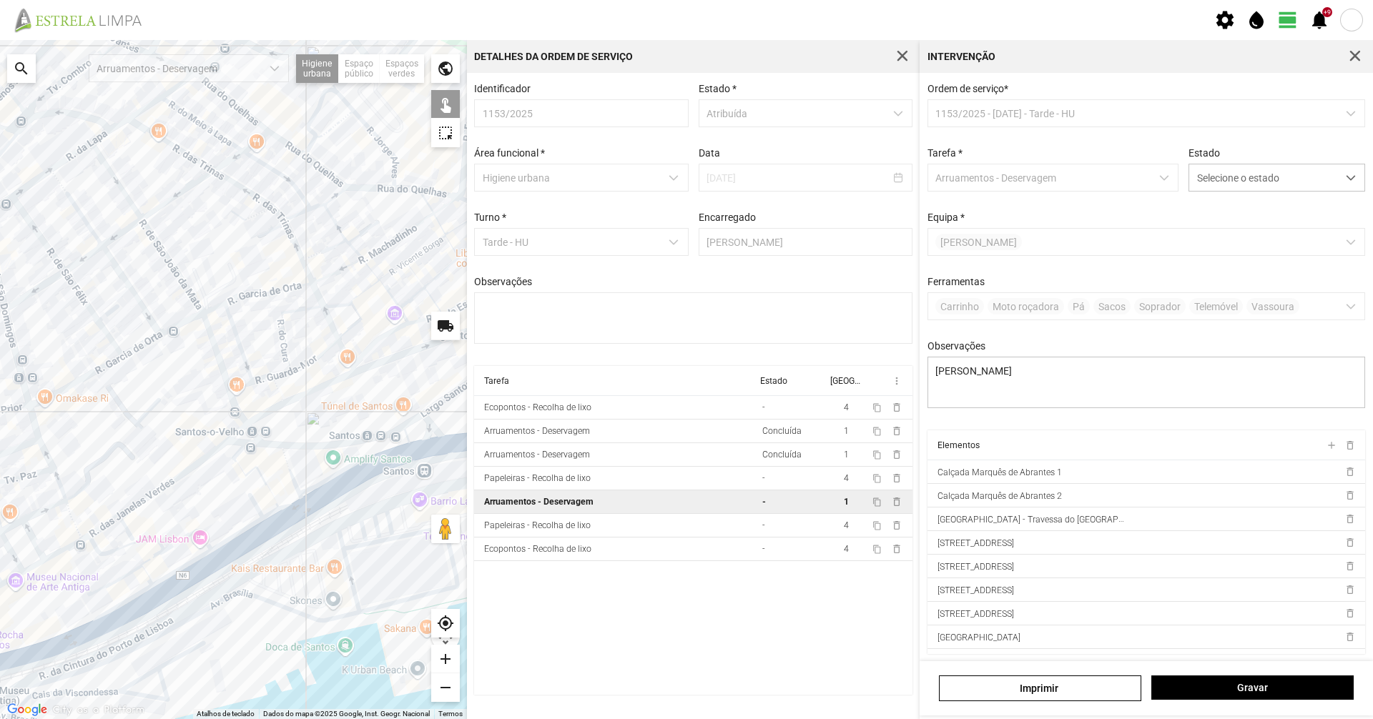
drag, startPoint x: 348, startPoint y: 323, endPoint x: 330, endPoint y: 369, distance: 48.9
click at [294, 328] on div at bounding box center [233, 379] width 467 height 679
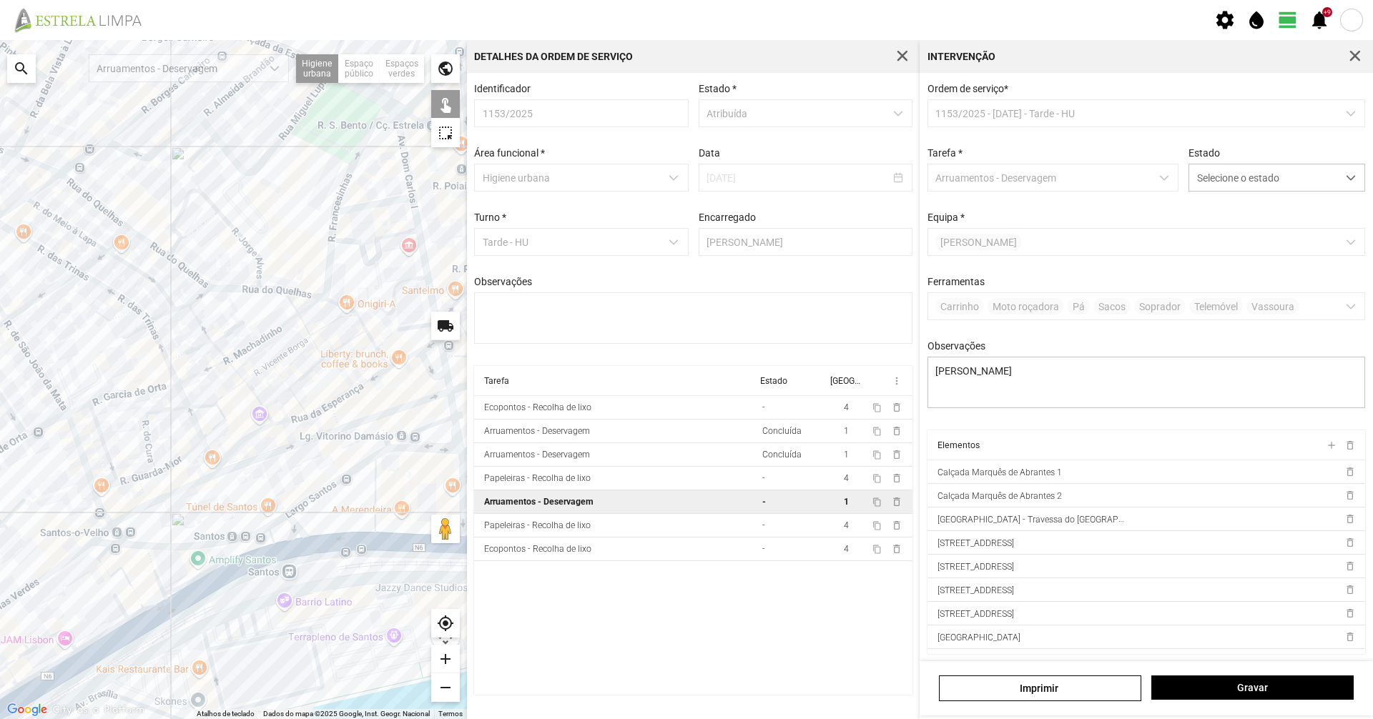
drag, startPoint x: 251, startPoint y: 379, endPoint x: 187, endPoint y: 443, distance: 90.5
click at [188, 442] on div at bounding box center [233, 379] width 467 height 679
click at [167, 413] on div at bounding box center [233, 379] width 467 height 679
click at [202, 410] on div at bounding box center [233, 379] width 467 height 679
click at [272, 405] on div at bounding box center [233, 379] width 467 height 679
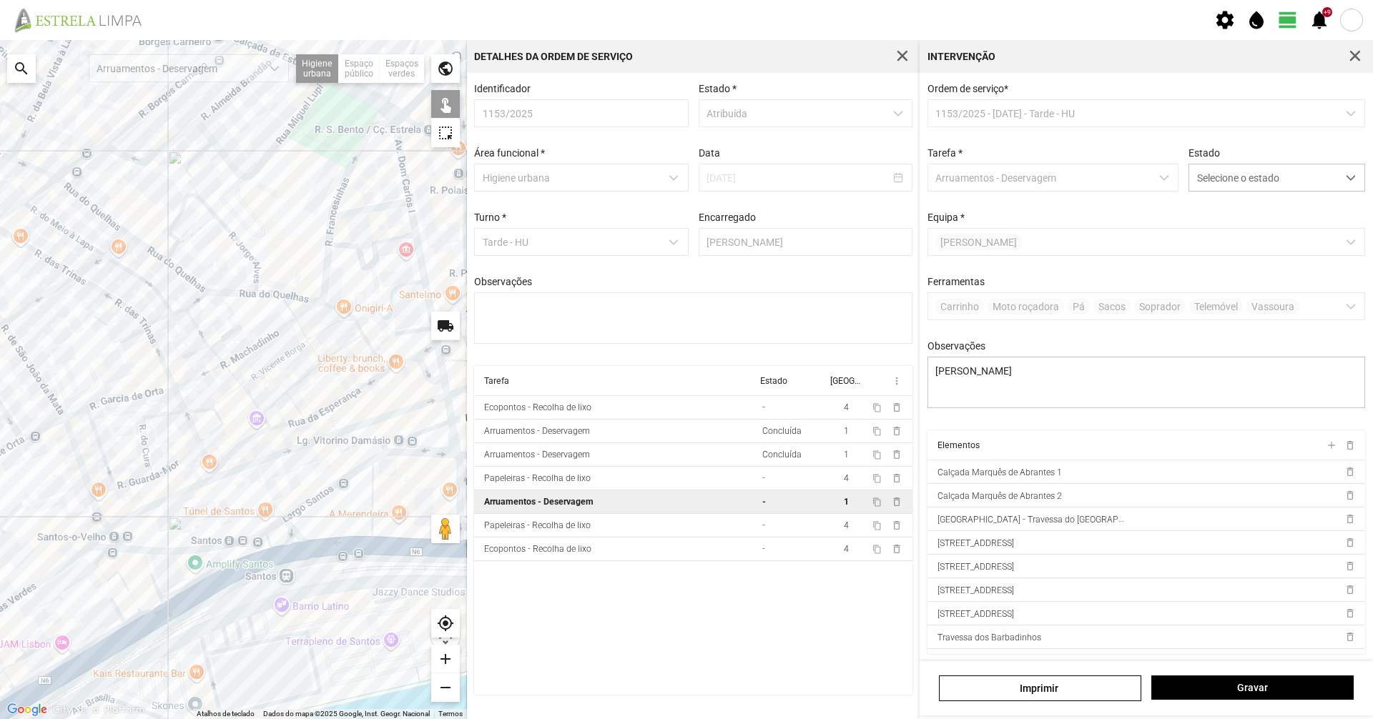
click at [292, 400] on div at bounding box center [233, 379] width 467 height 679
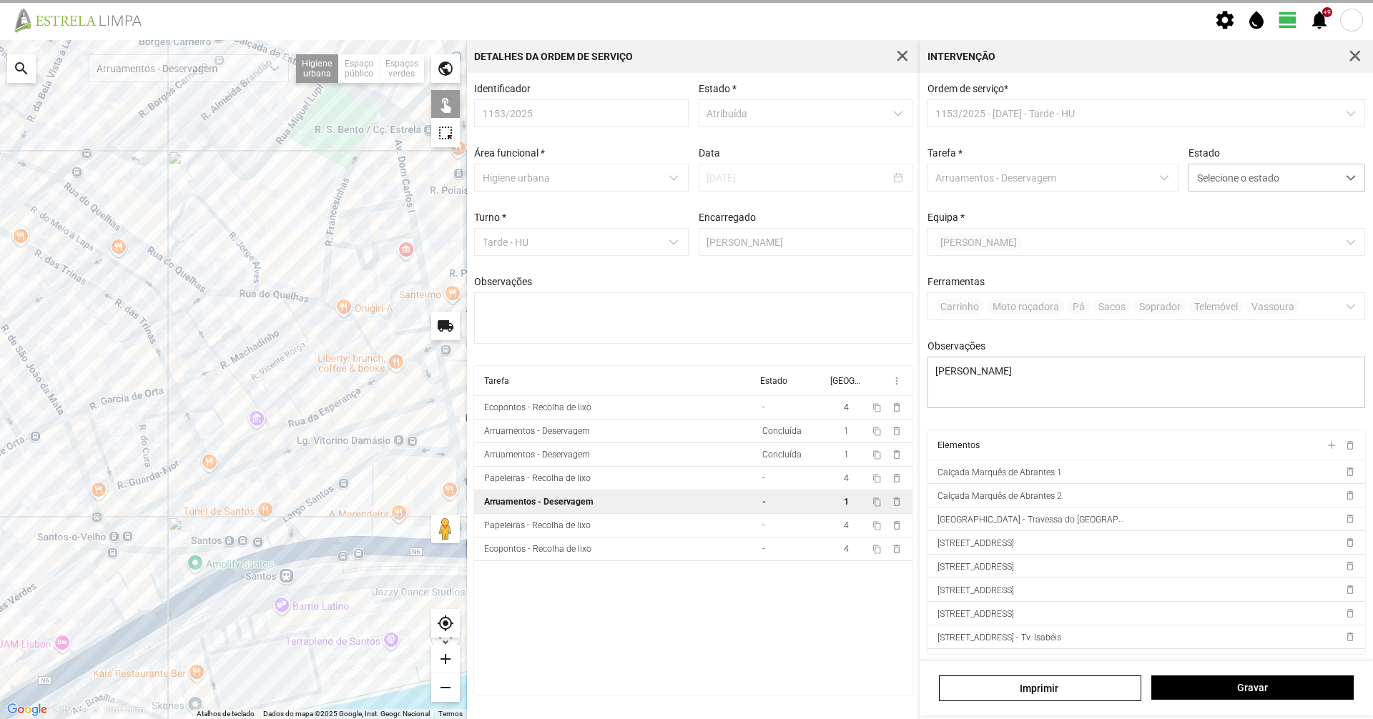
click at [299, 380] on div at bounding box center [233, 379] width 467 height 679
click at [313, 352] on div at bounding box center [233, 379] width 467 height 679
click at [299, 331] on div at bounding box center [233, 379] width 467 height 679
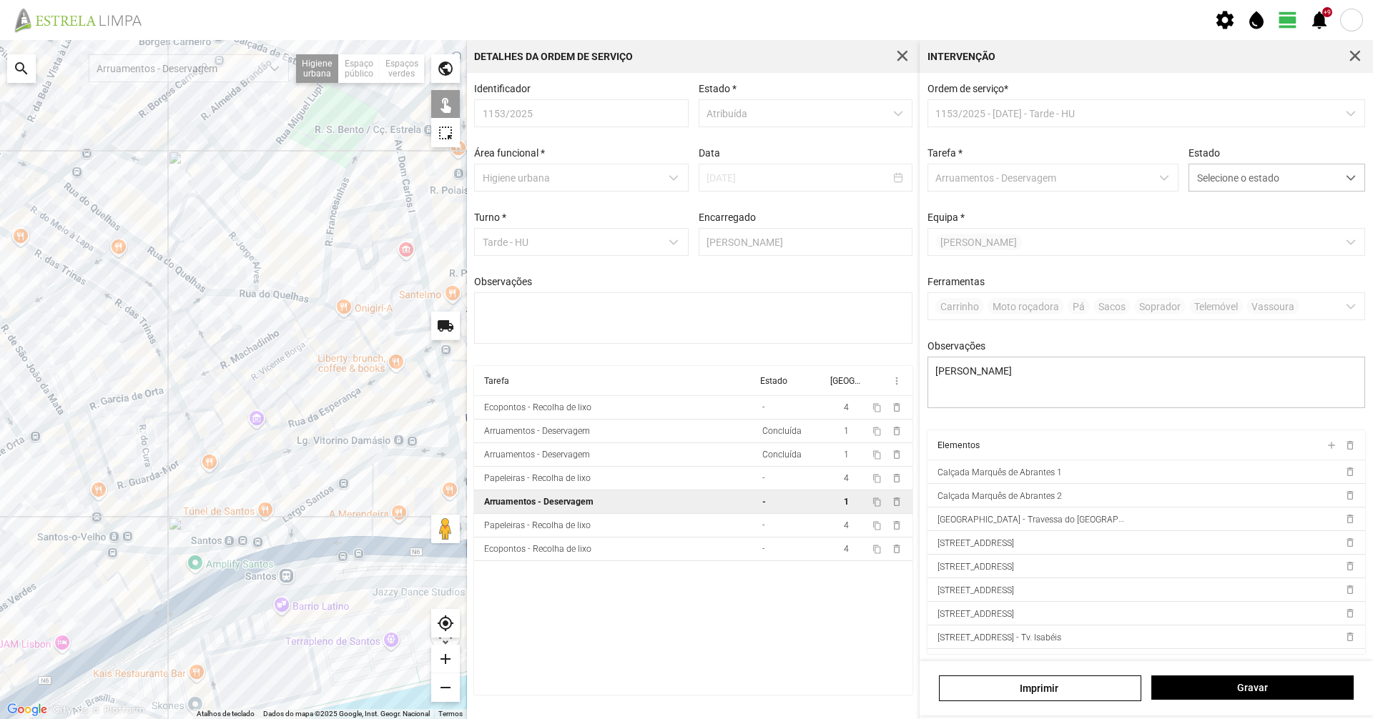
click at [300, 328] on div at bounding box center [233, 379] width 467 height 679
click at [292, 310] on div at bounding box center [233, 379] width 467 height 679
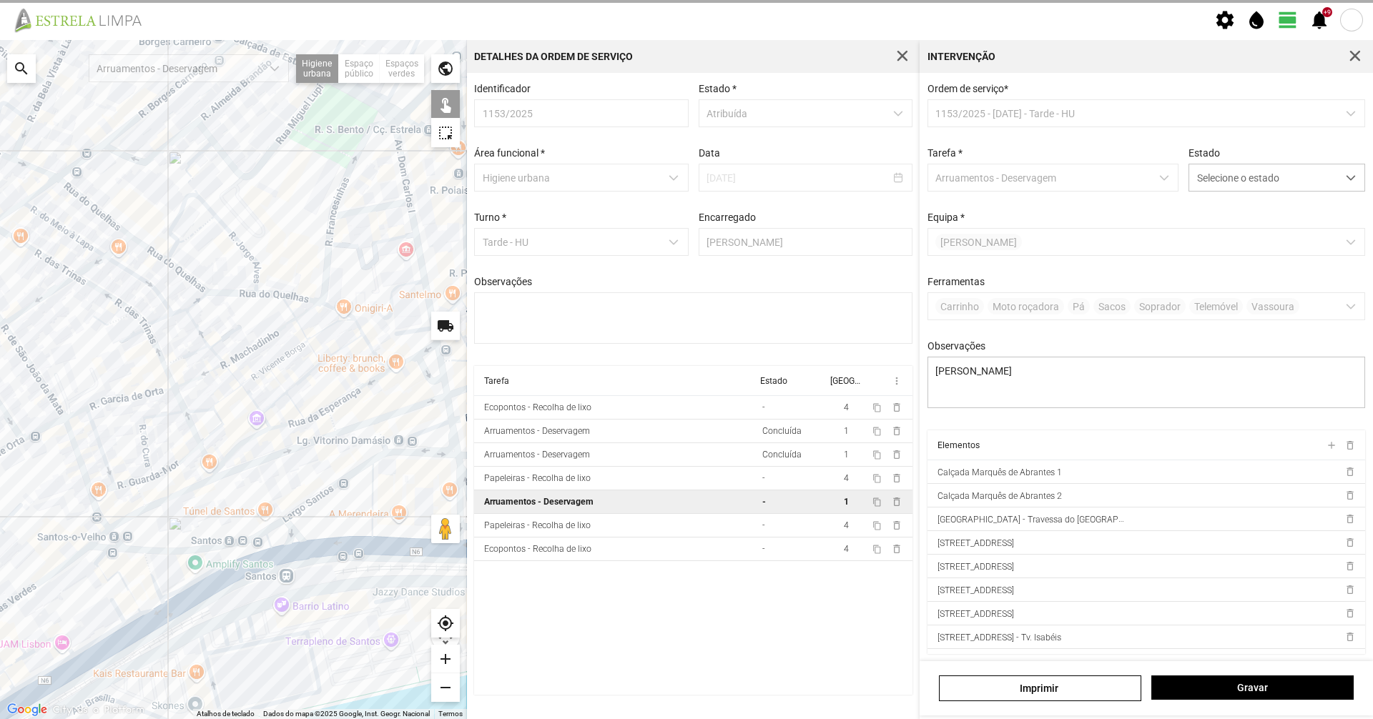
click at [334, 322] on div at bounding box center [233, 379] width 467 height 679
click at [343, 350] on div at bounding box center [233, 379] width 467 height 679
click at [177, 313] on div at bounding box center [233, 379] width 467 height 679
click at [202, 301] on div at bounding box center [233, 379] width 467 height 679
click at [159, 319] on div at bounding box center [233, 379] width 467 height 679
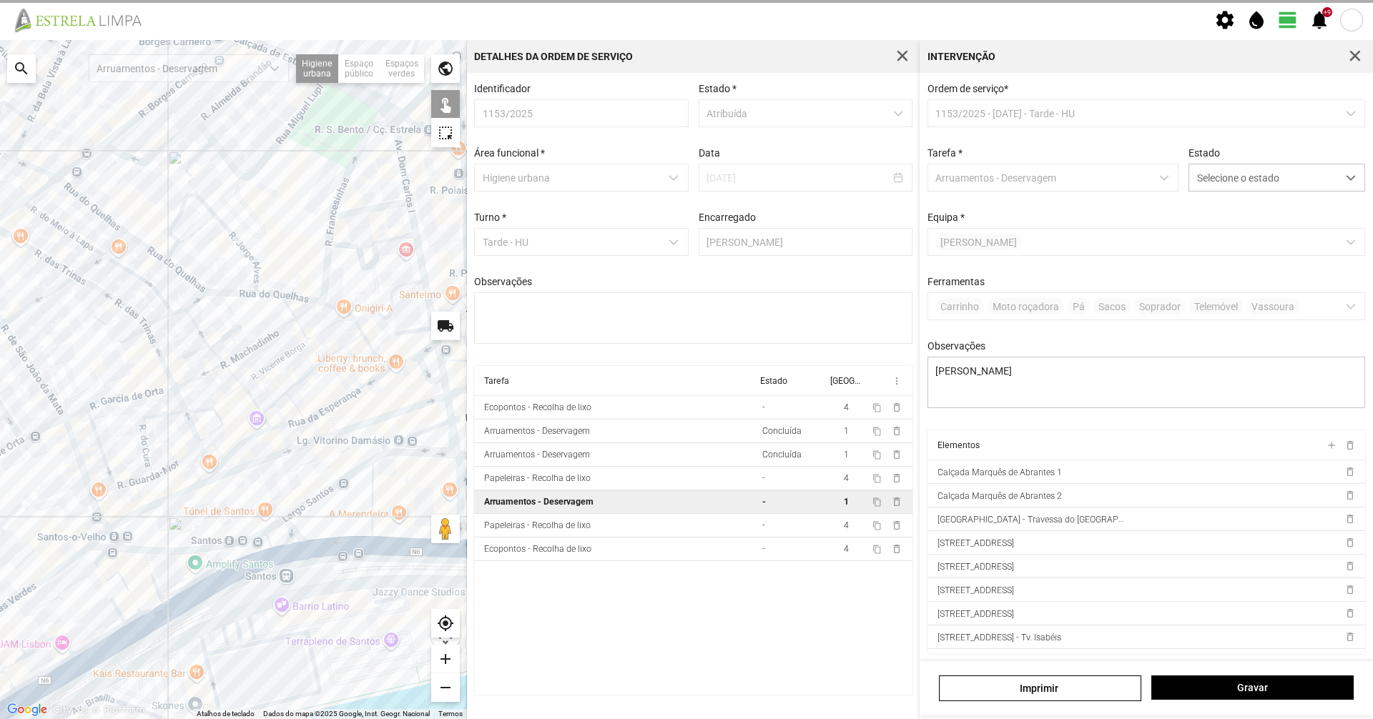
click at [1268, 194] on div "Ordem de serviço * 1153/2025 - [DATE] - Tarde - HU Tarefa * Arruamentos - Deser…" at bounding box center [1146, 257] width 448 height 348
click at [1256, 190] on span "Selecione o estado" at bounding box center [1263, 177] width 148 height 26
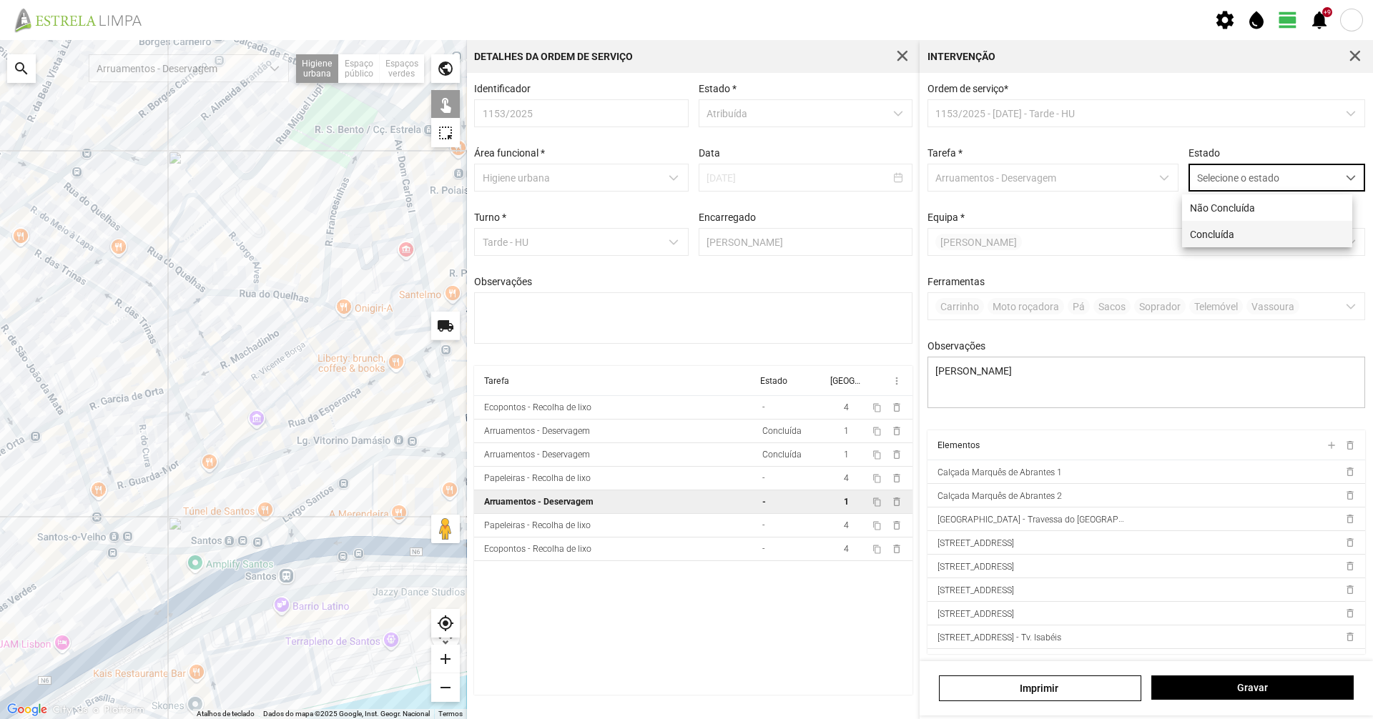
scroll to position [8, 64]
click at [1219, 244] on li "Concluída" at bounding box center [1267, 234] width 170 height 26
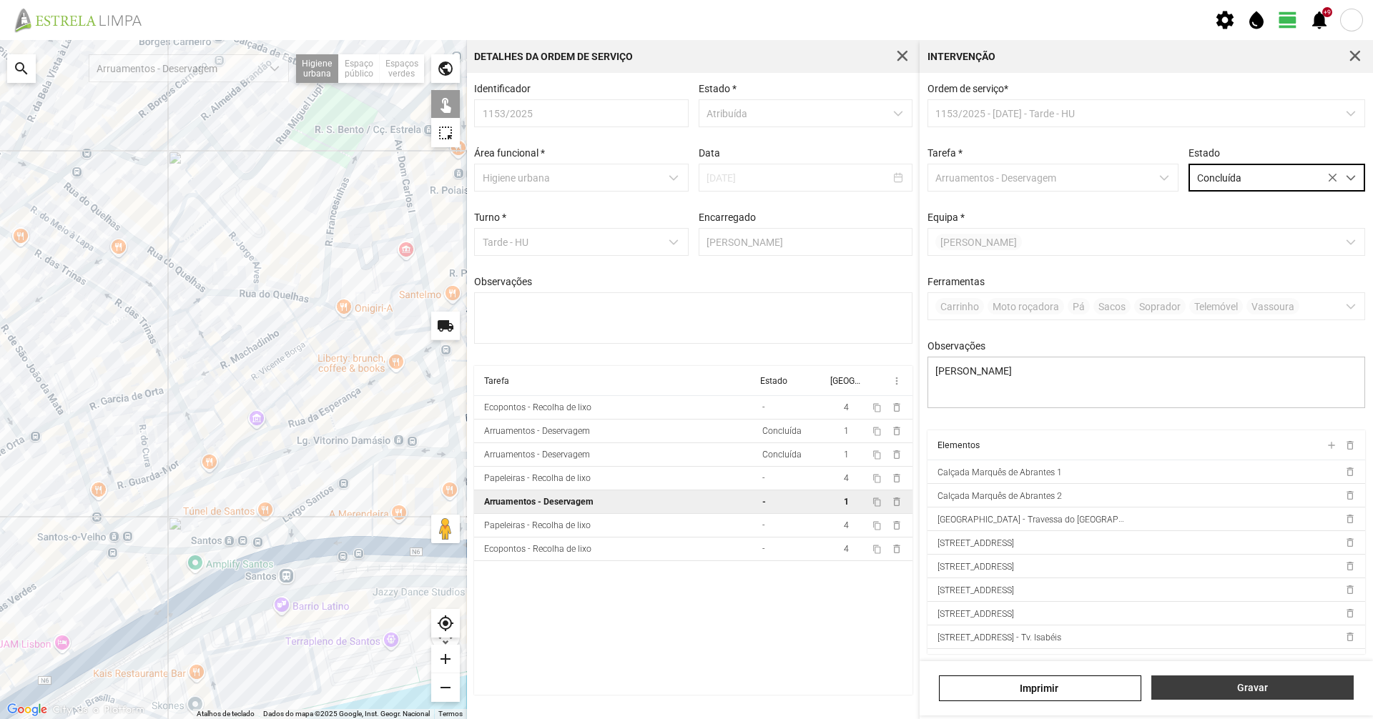
click at [1249, 691] on span "Gravar" at bounding box center [1252, 687] width 187 height 11
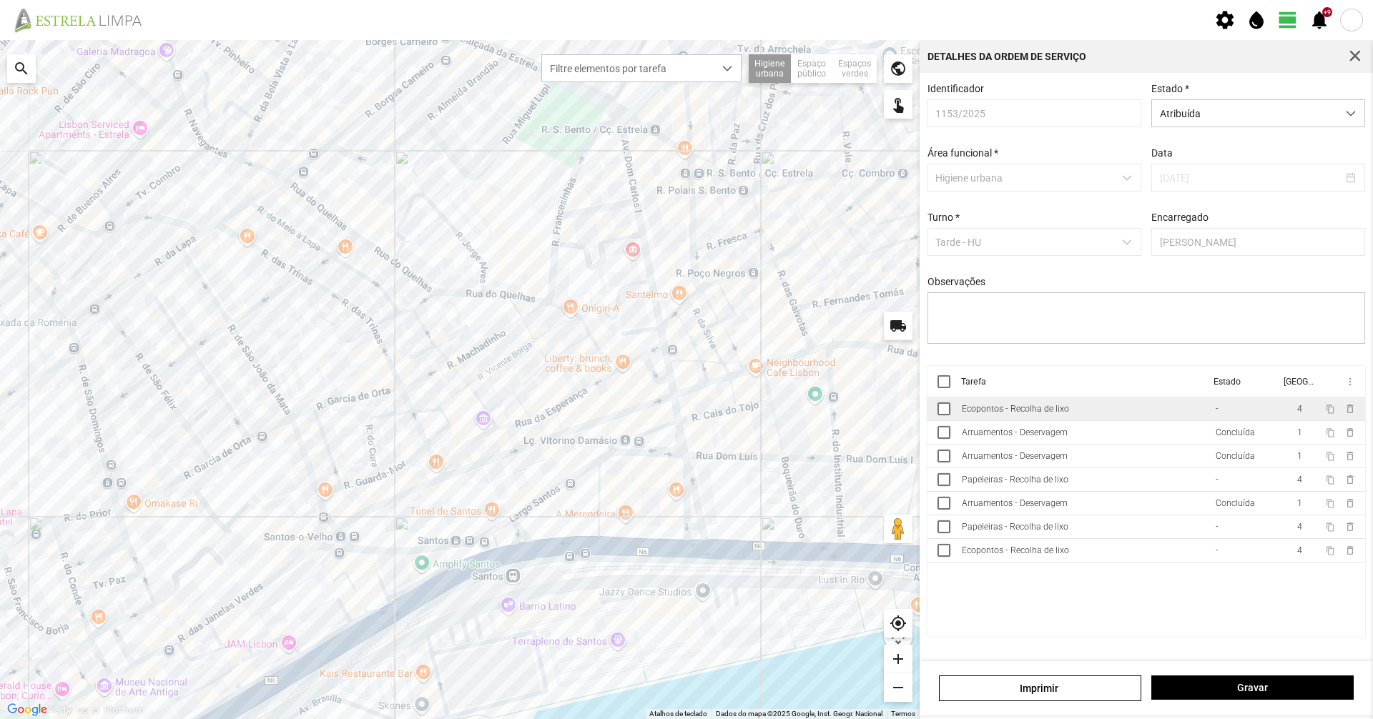
click at [1042, 411] on div "Ecopontos - Recolha de lixo" at bounding box center [1015, 409] width 107 height 10
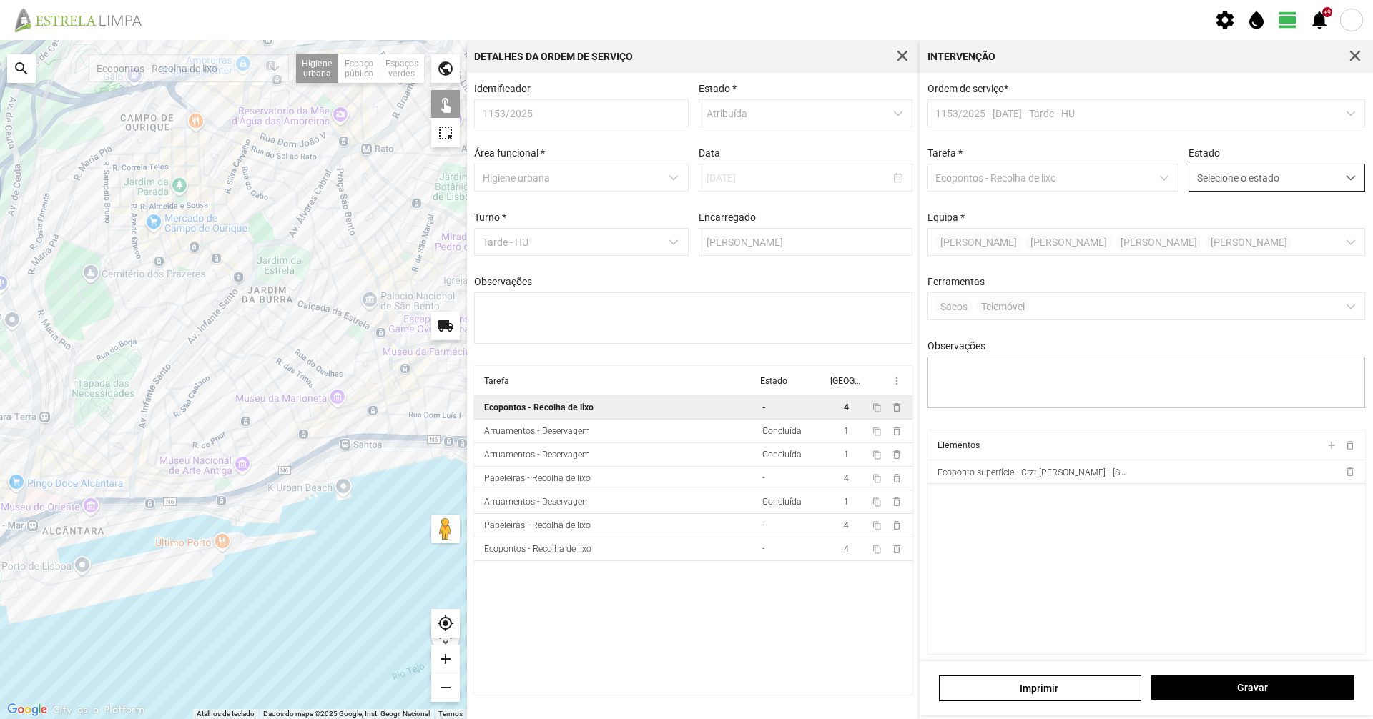
click at [1244, 179] on span "Selecione o estado" at bounding box center [1263, 177] width 148 height 26
click at [1227, 225] on li "Concluída" at bounding box center [1267, 234] width 170 height 26
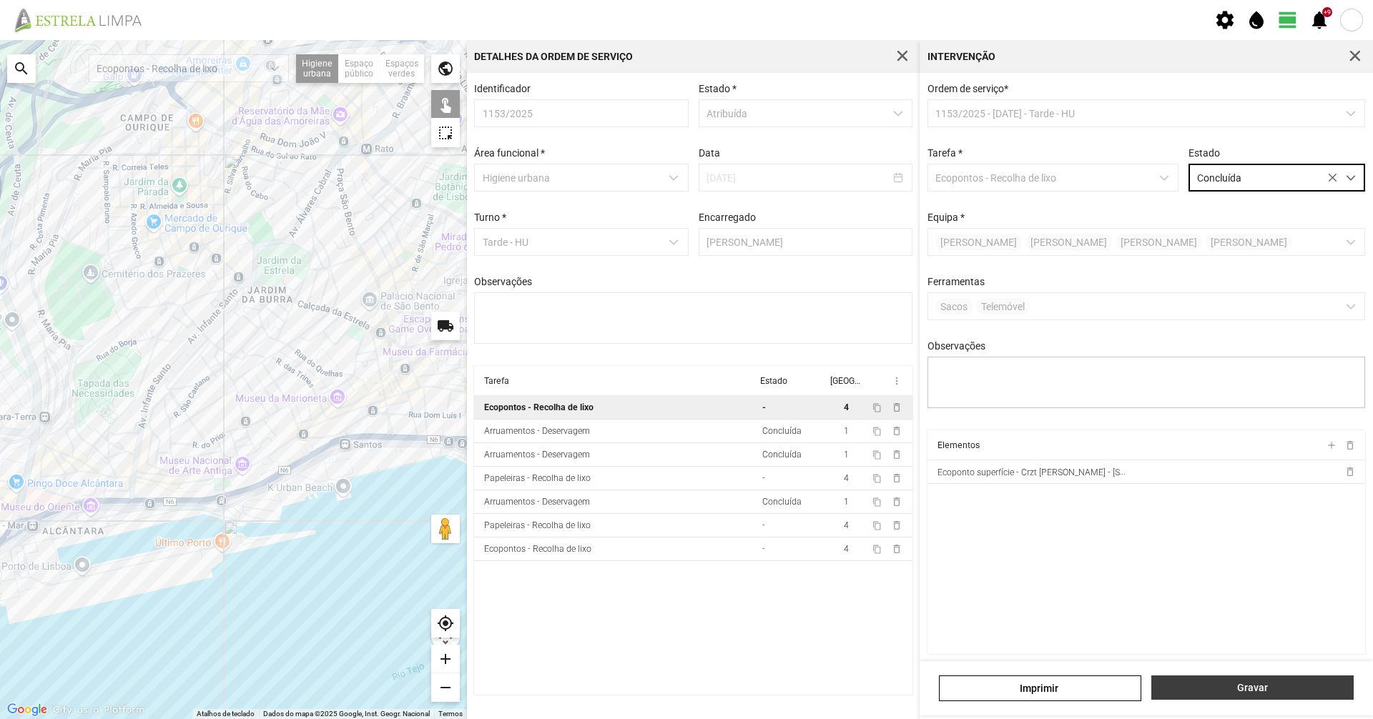
click at [1275, 685] on button "Gravar" at bounding box center [1252, 688] width 202 height 24
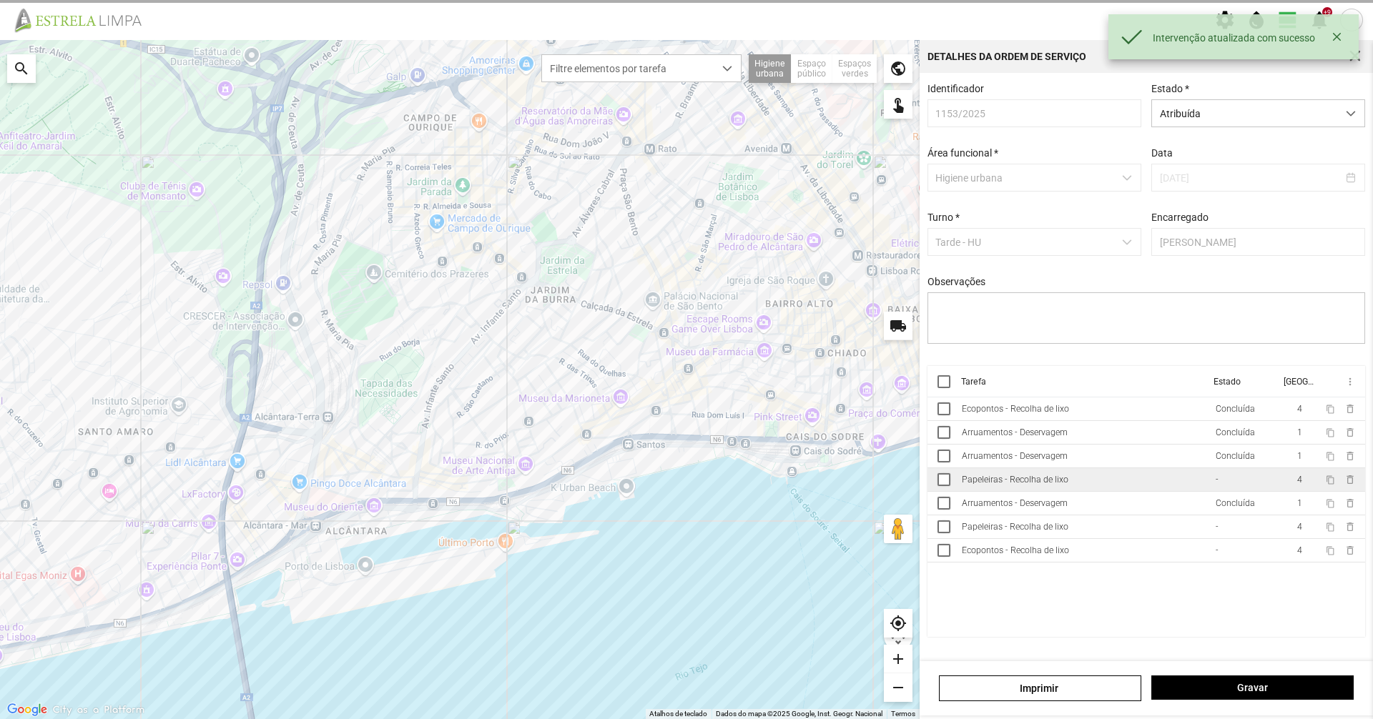
click at [1181, 478] on td "Papeleiras - Recolha de lixo" at bounding box center [1083, 480] width 254 height 24
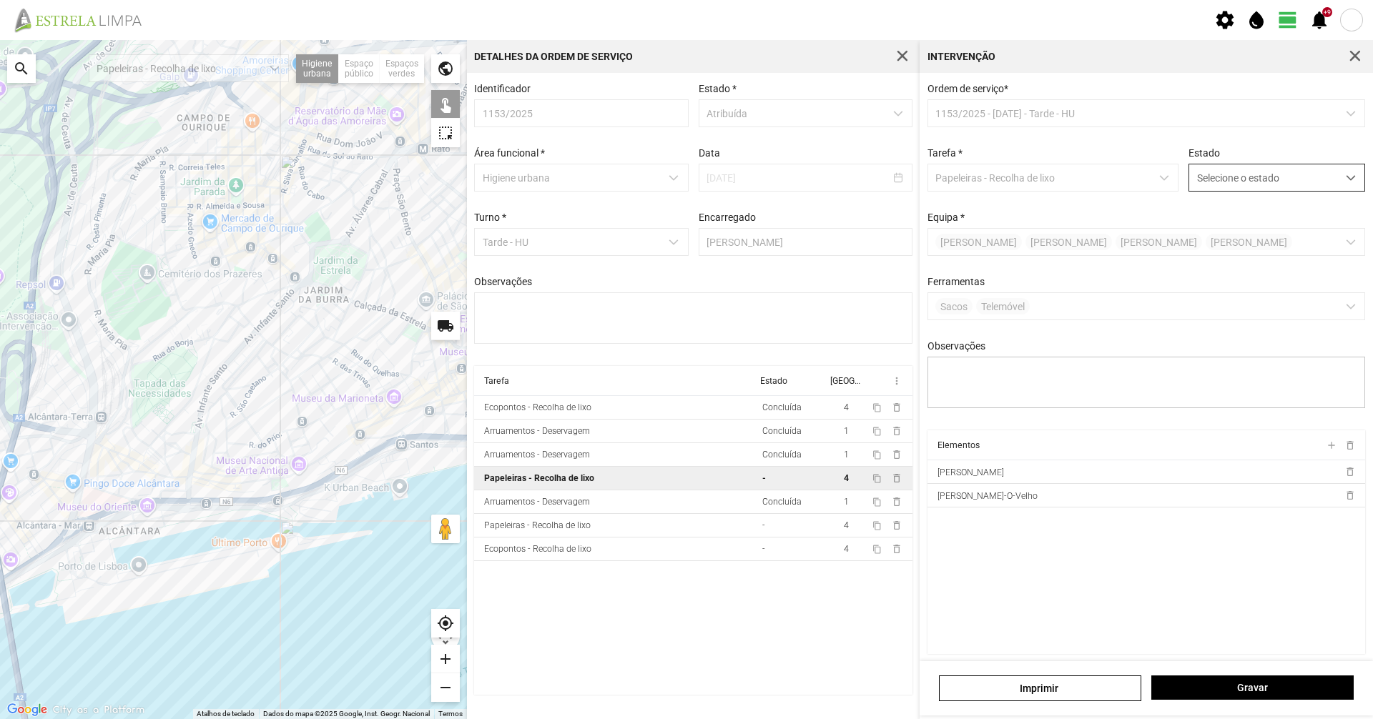
click at [1244, 176] on span "Selecione o estado" at bounding box center [1263, 177] width 148 height 26
click at [1241, 225] on li "Concluída" at bounding box center [1267, 234] width 170 height 26
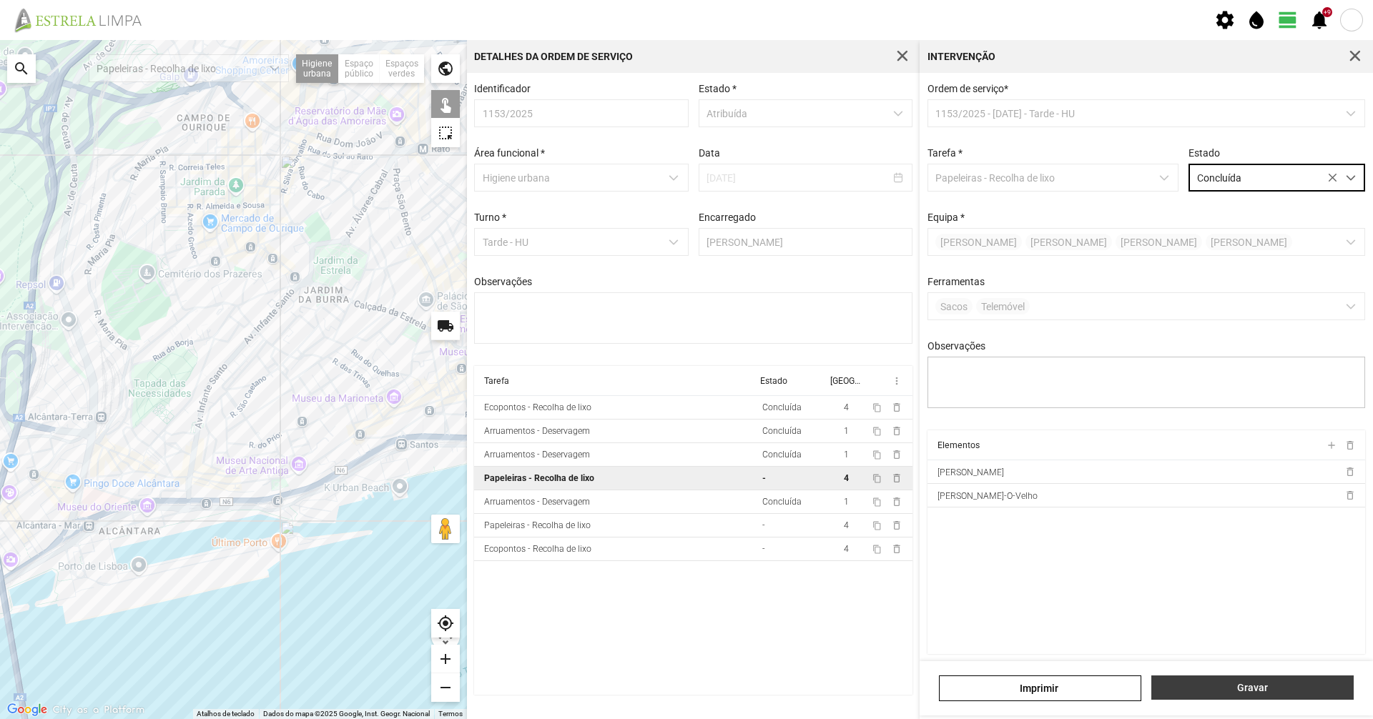
click at [1287, 692] on span "Gravar" at bounding box center [1252, 687] width 187 height 11
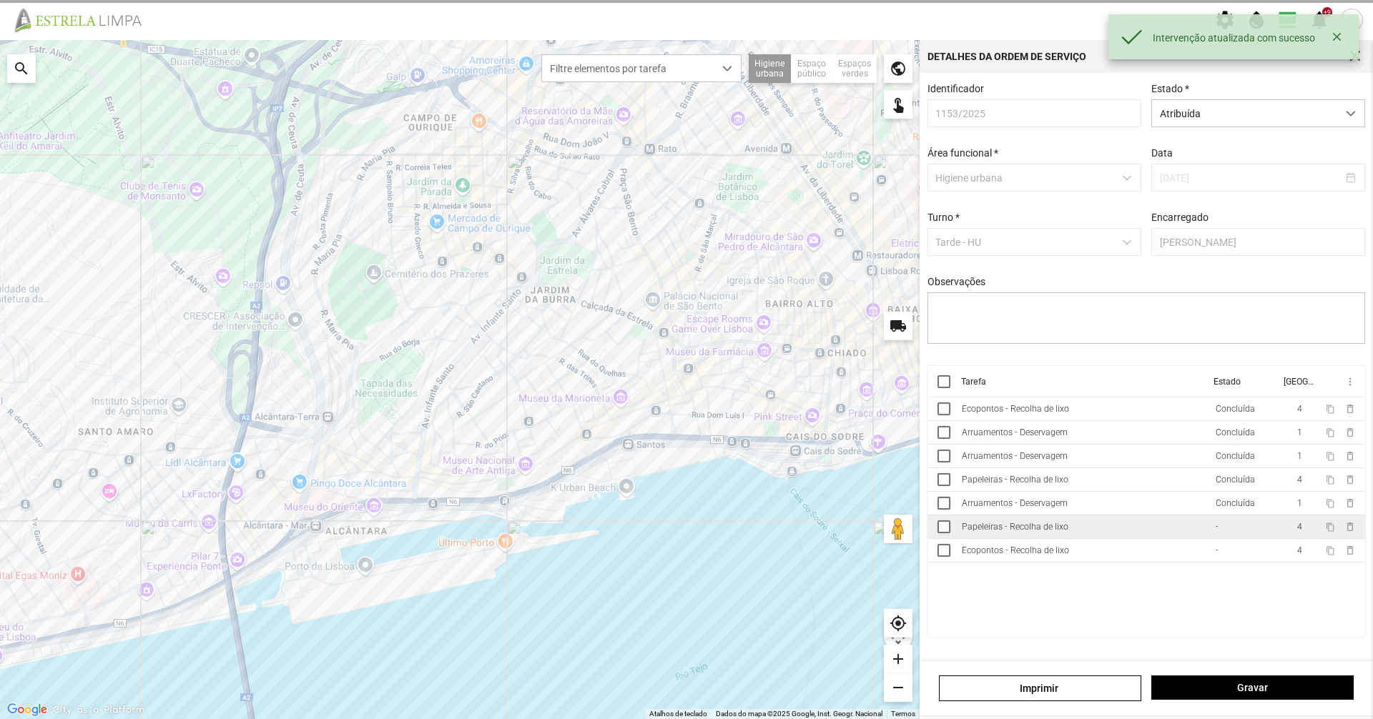
click at [1099, 527] on td "Papeleiras - Recolha de lixo" at bounding box center [1083, 528] width 254 height 24
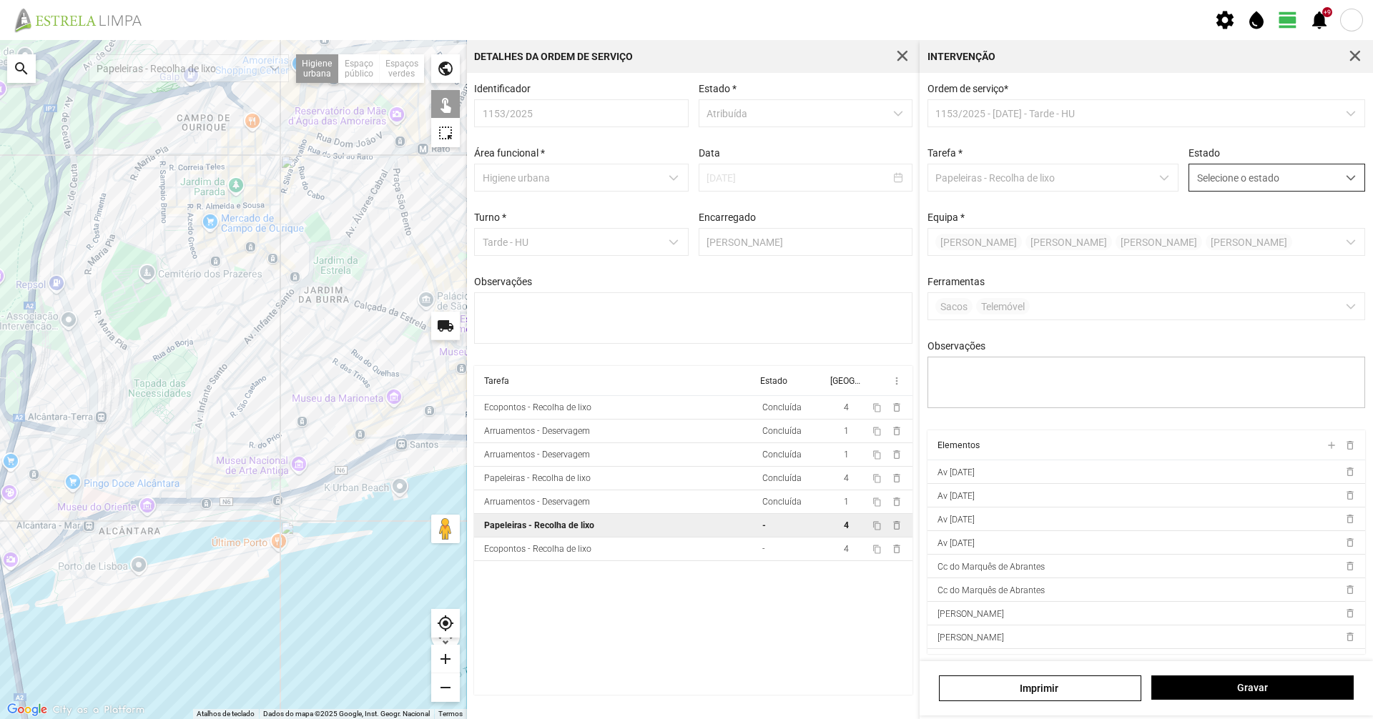
click at [1233, 172] on span "Selecione o estado" at bounding box center [1263, 177] width 148 height 26
click at [1201, 220] on li "Não Concluída" at bounding box center [1267, 207] width 170 height 26
click at [1237, 179] on span "Não Concluída" at bounding box center [1263, 177] width 148 height 26
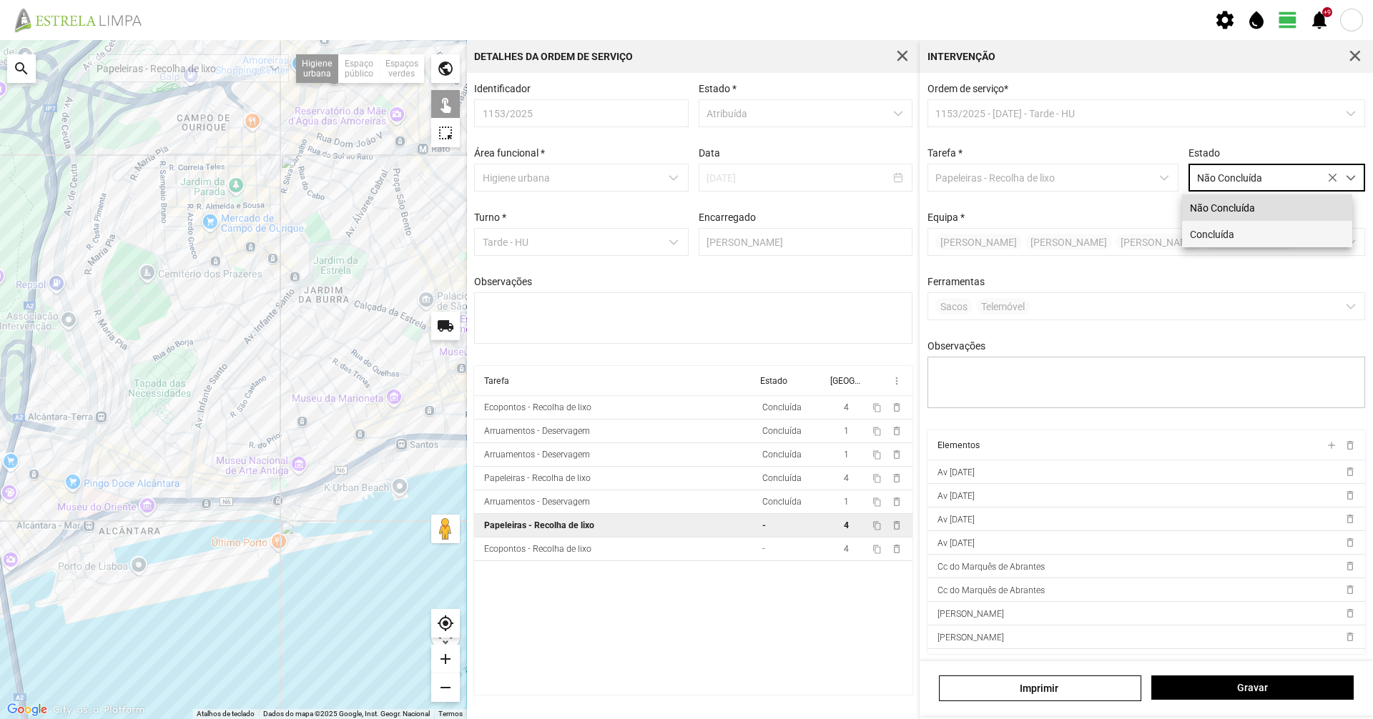
click at [1233, 235] on li "Concluída" at bounding box center [1267, 234] width 170 height 26
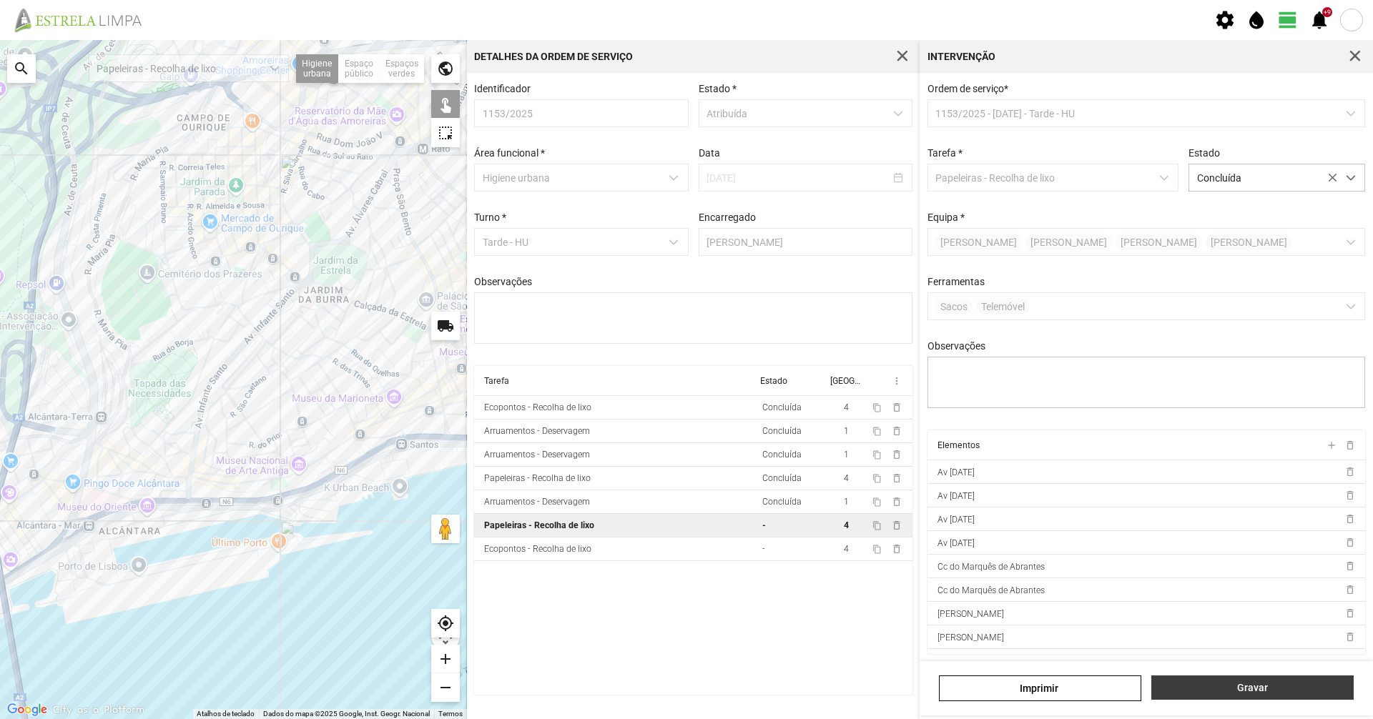
click at [1269, 686] on span "Gravar" at bounding box center [1252, 687] width 187 height 11
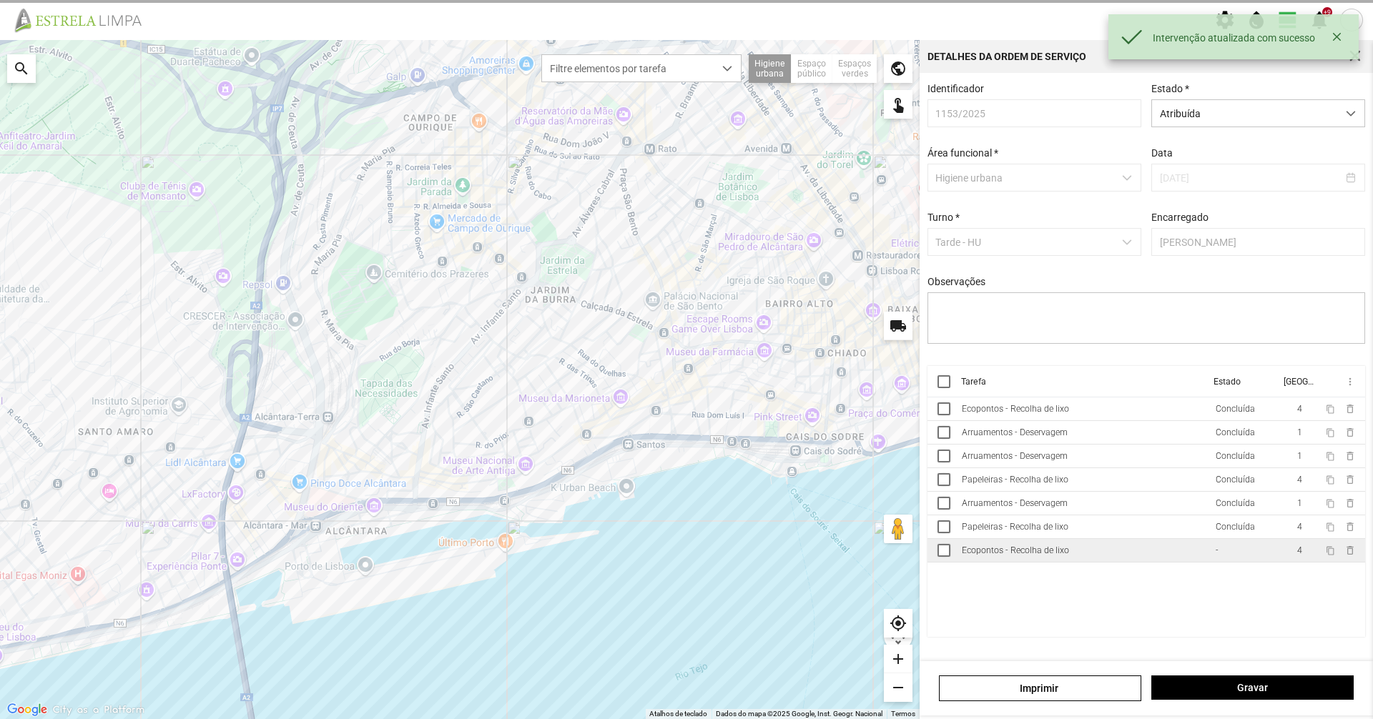
click at [1178, 551] on td "Ecopontos - Recolha de lixo" at bounding box center [1083, 551] width 254 height 24
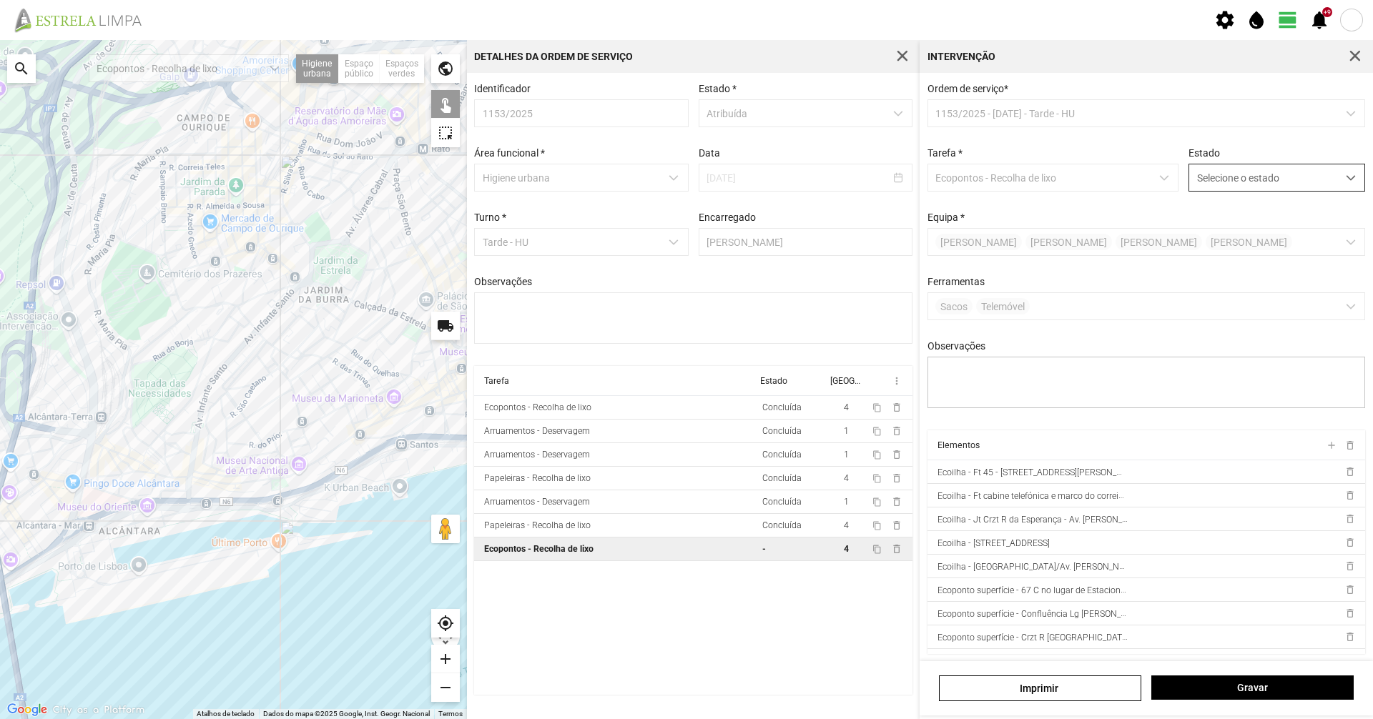
click at [1215, 191] on span "Selecione o estado" at bounding box center [1263, 177] width 148 height 26
click at [1211, 229] on li "Concluída" at bounding box center [1267, 234] width 170 height 26
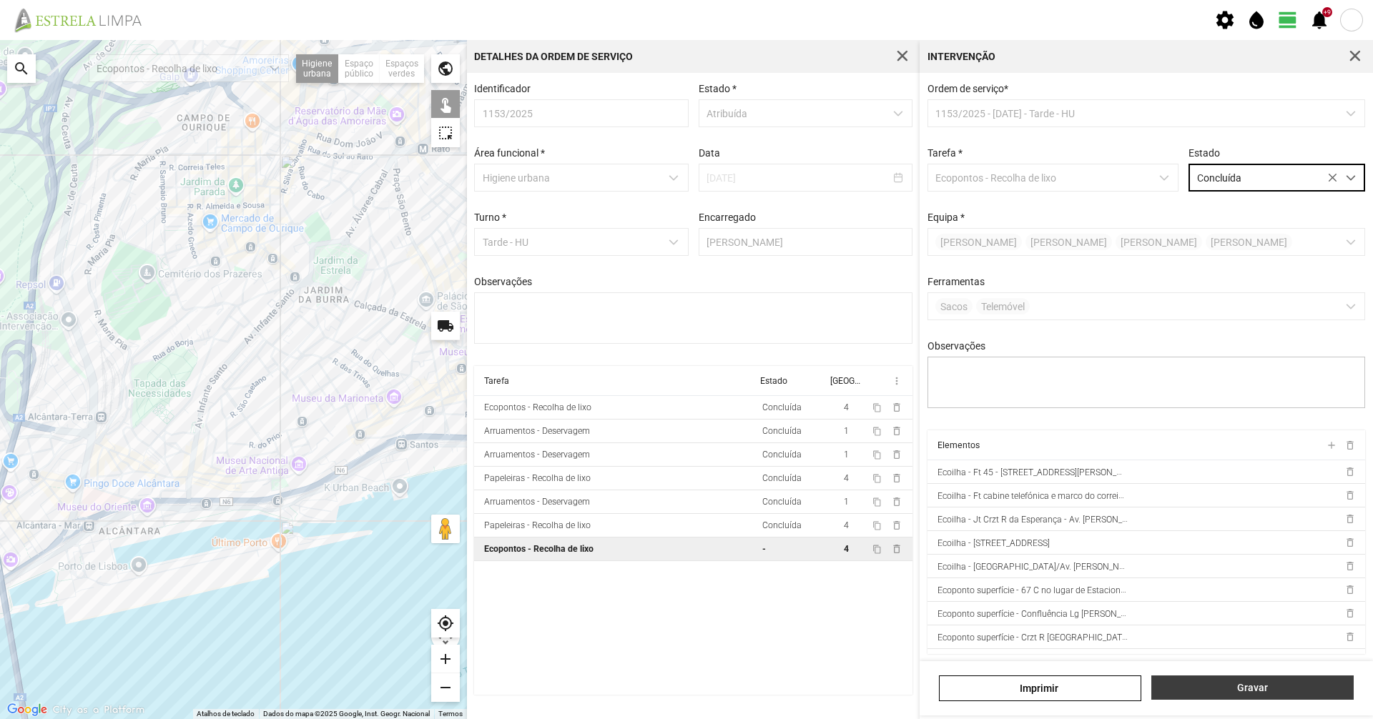
click at [1270, 691] on span "Gravar" at bounding box center [1252, 687] width 187 height 11
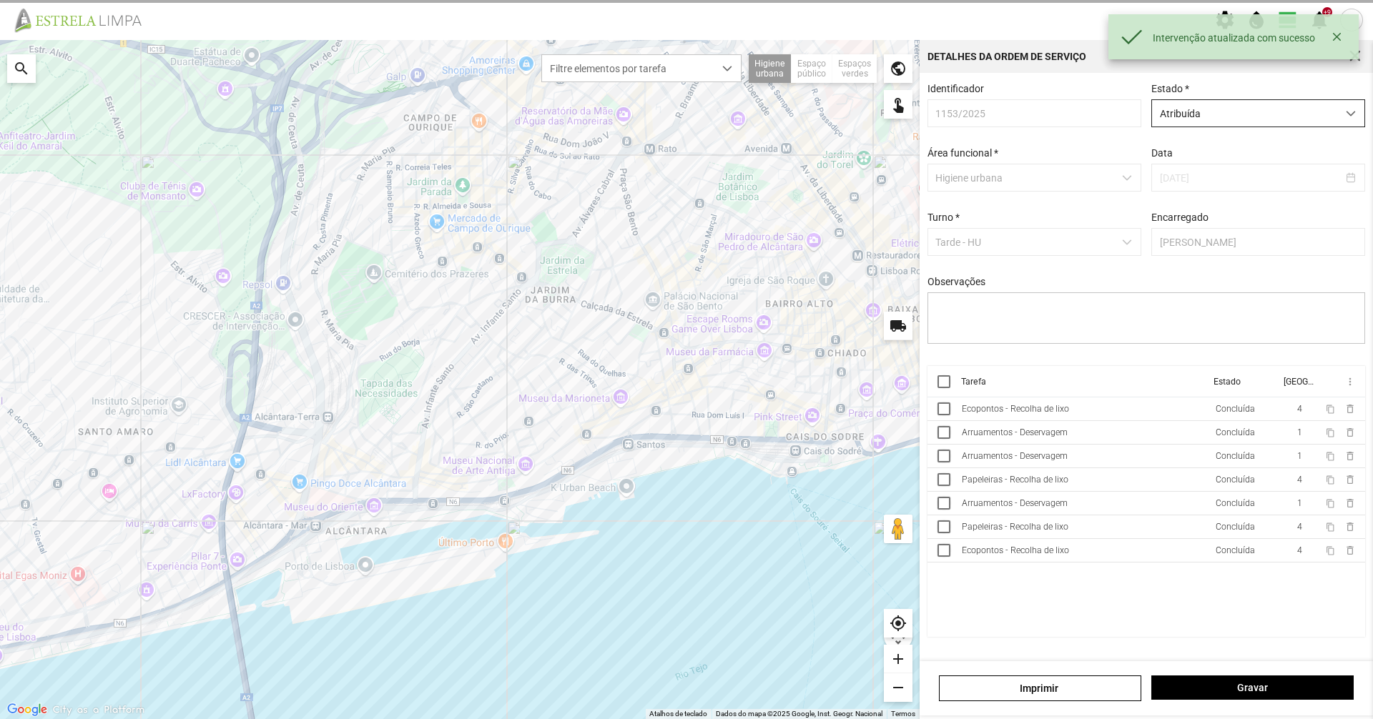
click at [1206, 123] on span "Atribuída" at bounding box center [1244, 113] width 185 height 26
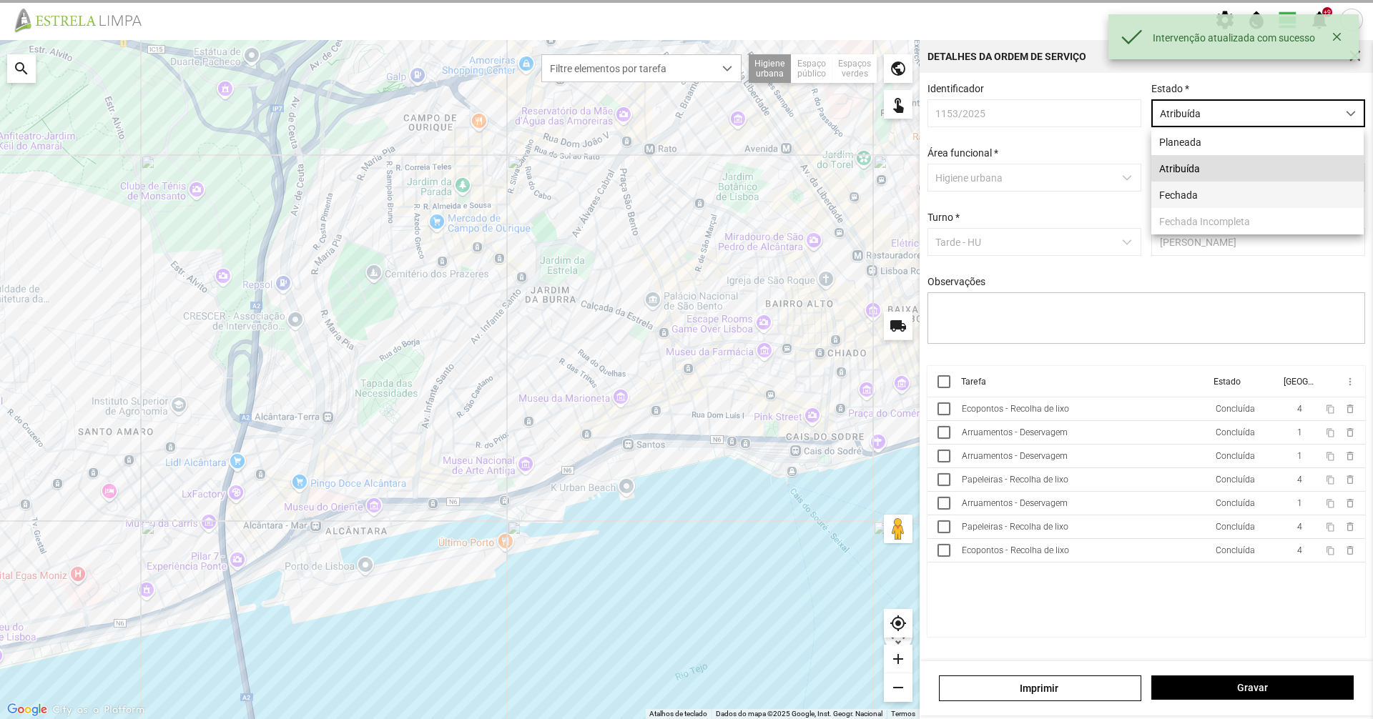
click at [1194, 198] on li "Fechada" at bounding box center [1257, 195] width 212 height 26
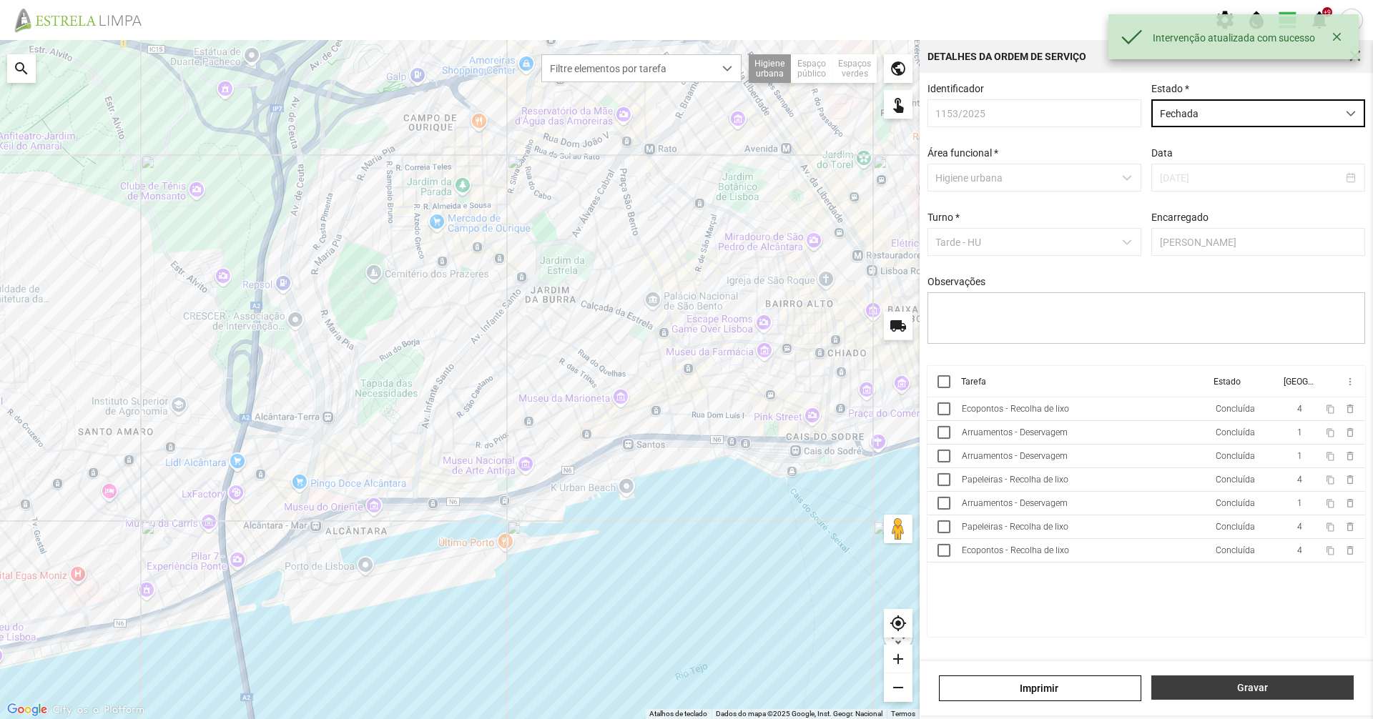
click at [1313, 679] on button "Gravar" at bounding box center [1252, 688] width 202 height 24
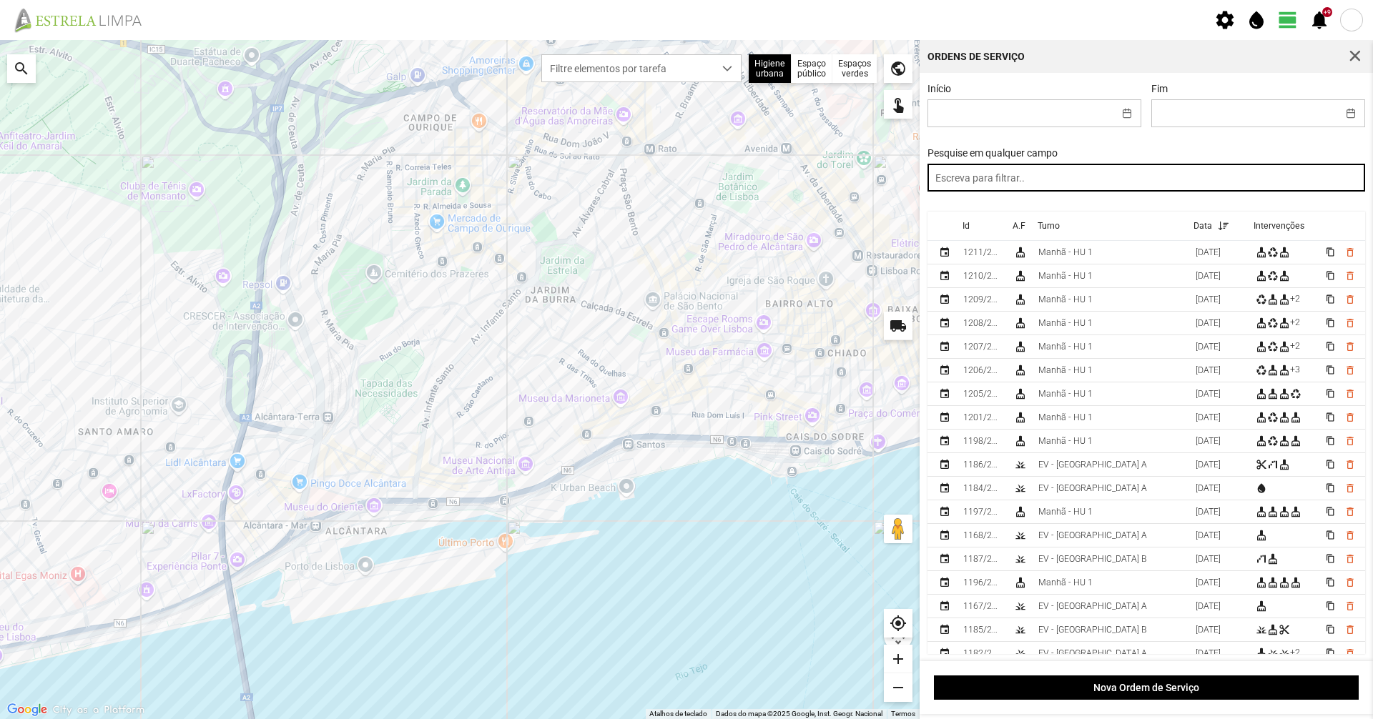
click at [1160, 184] on input "text" at bounding box center [1146, 178] width 438 height 28
paste input "tarde"
type input "tarde"
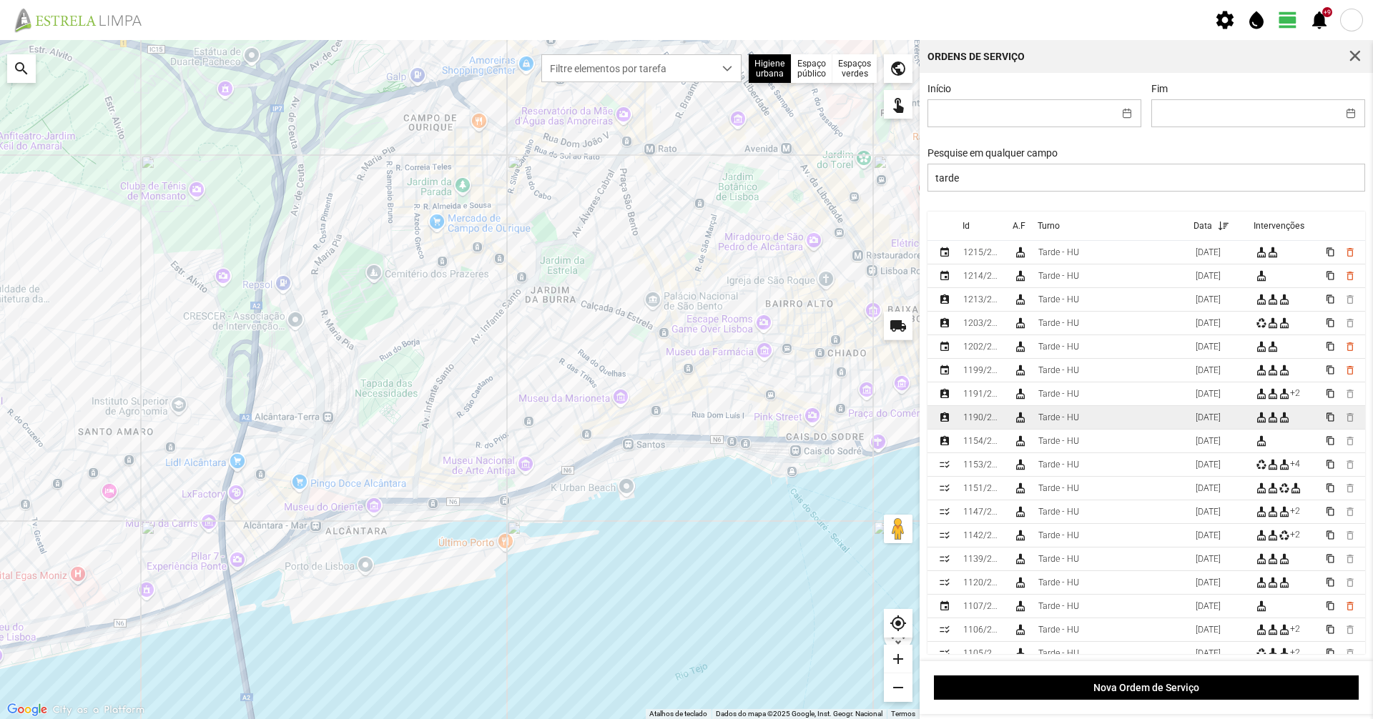
click at [988, 415] on td "1190/2025" at bounding box center [982, 418] width 50 height 24
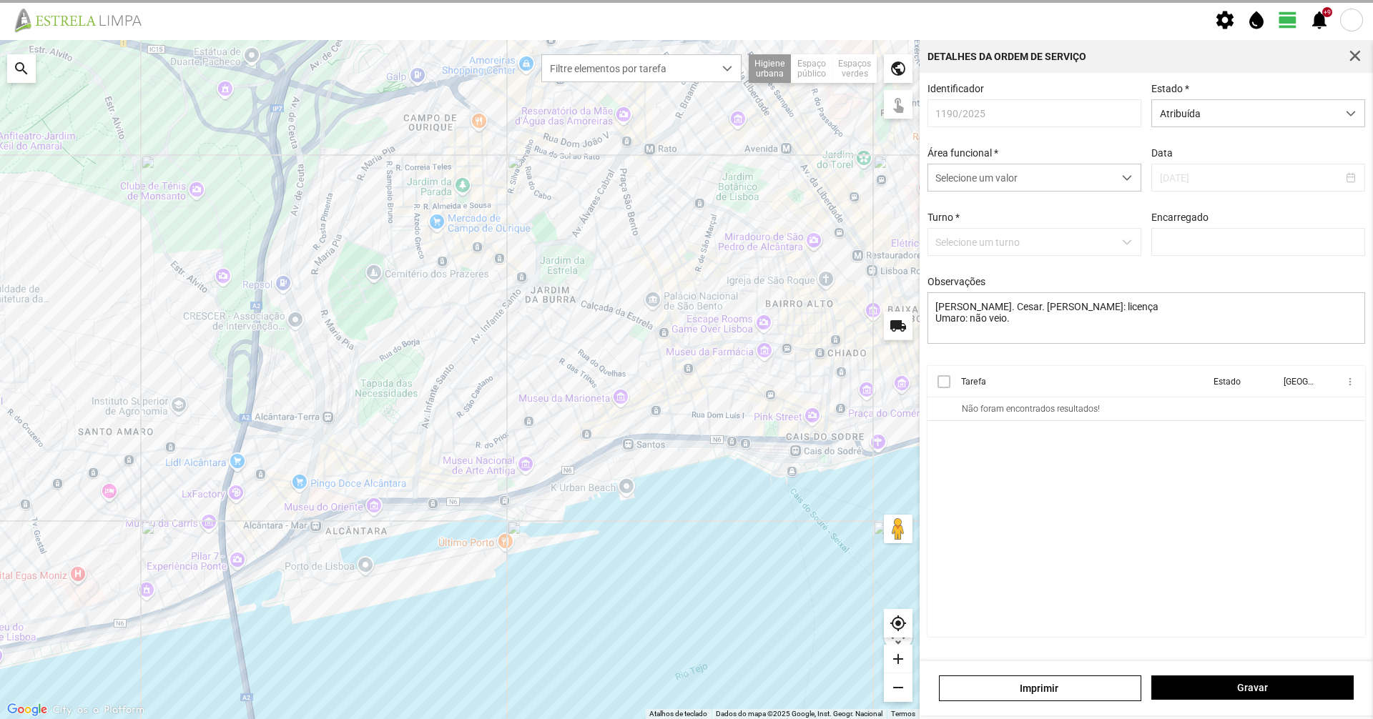
type input "[PERSON_NAME]"
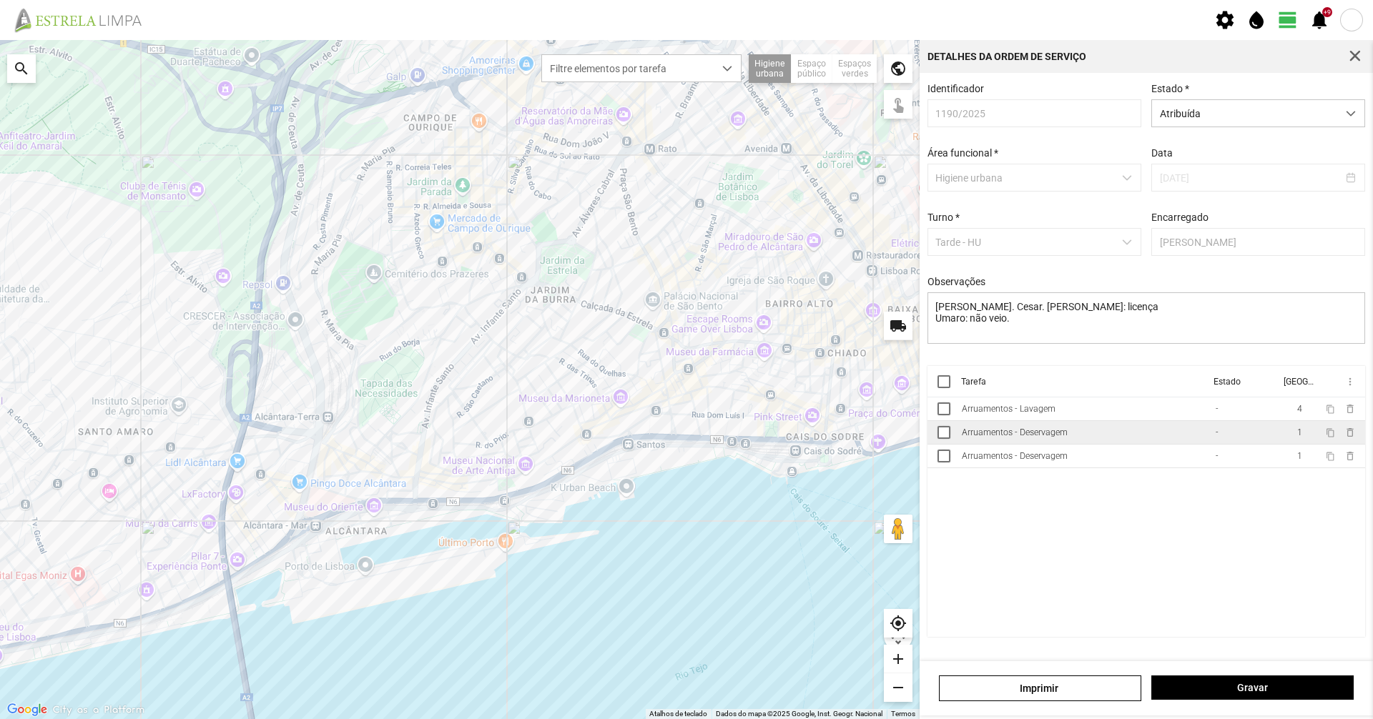
click at [1030, 438] on div "Arruamentos - Deservagem" at bounding box center [1015, 433] width 106 height 10
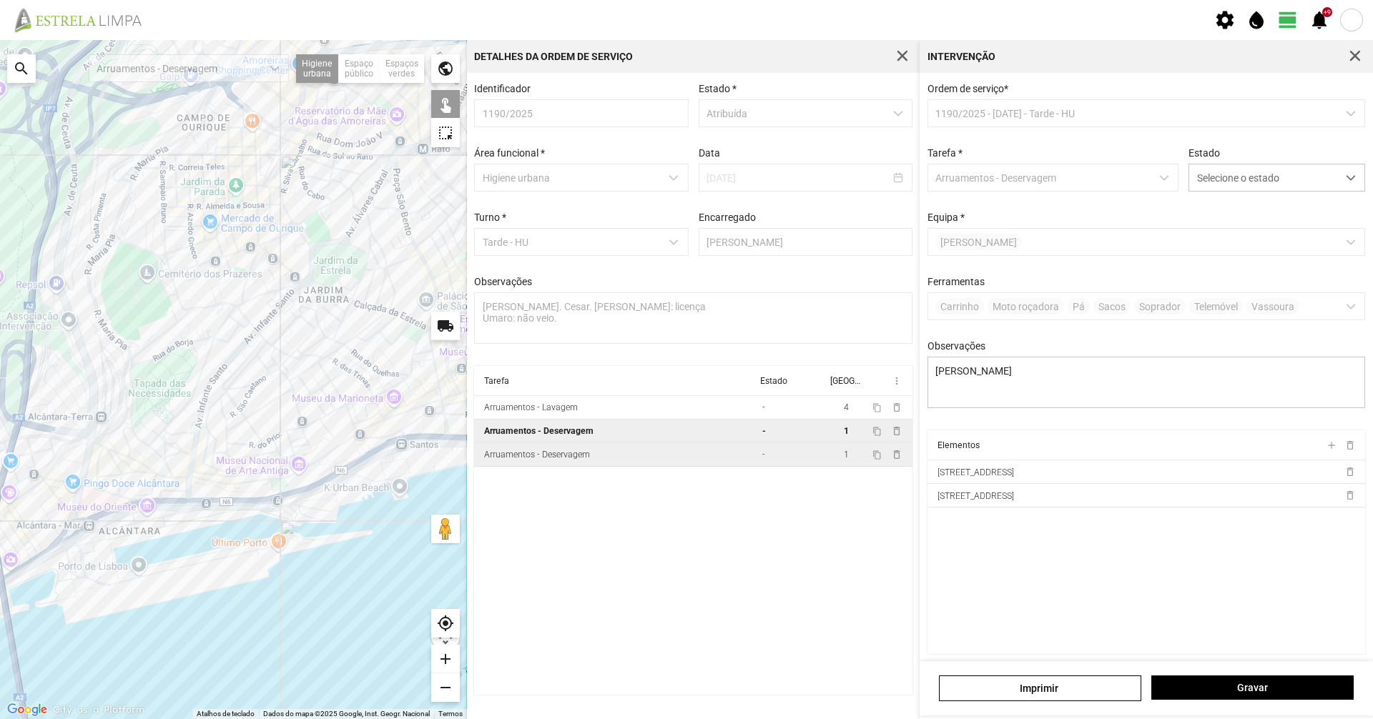
click at [640, 458] on td "Arruamentos - Deservagem" at bounding box center [615, 455] width 282 height 24
click at [626, 440] on td "Arruamentos - Deservagem" at bounding box center [615, 432] width 282 height 24
click at [601, 465] on td "Arruamentos - Deservagem" at bounding box center [615, 455] width 282 height 24
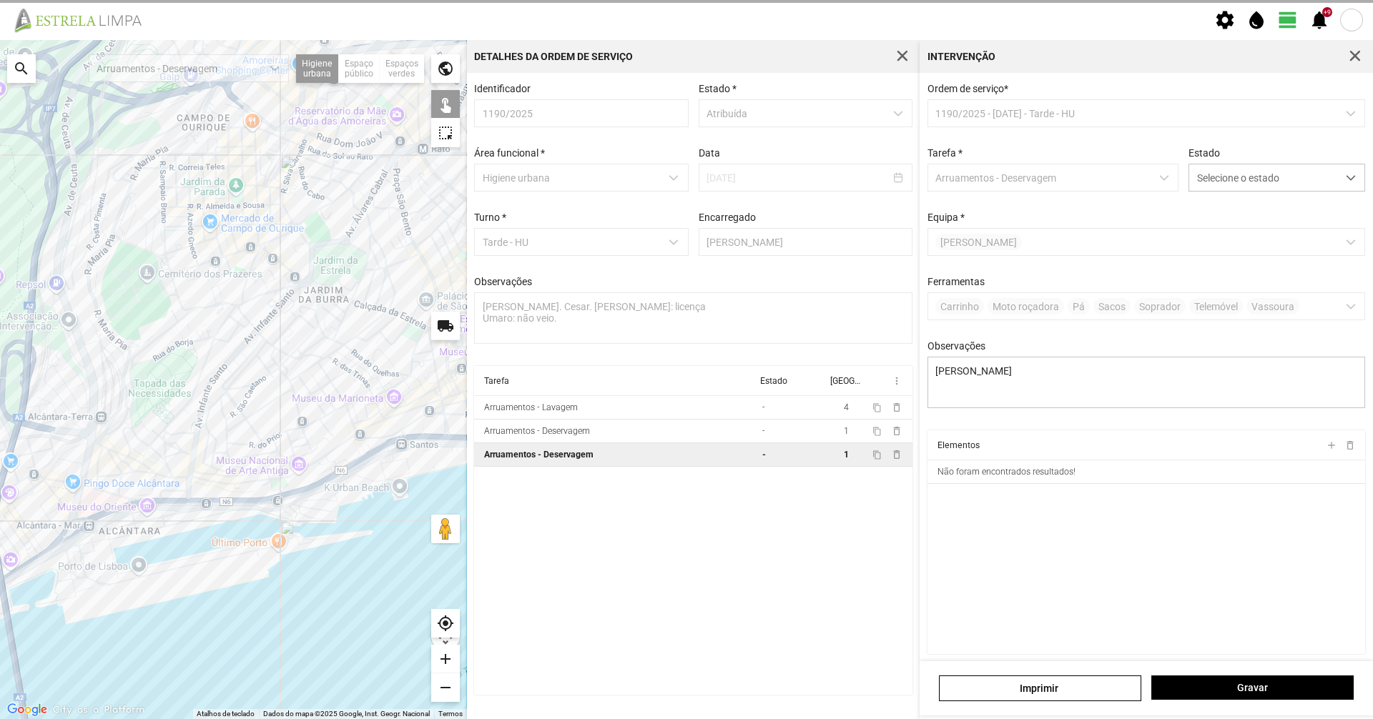
type textarea "[PERSON_NAME]"
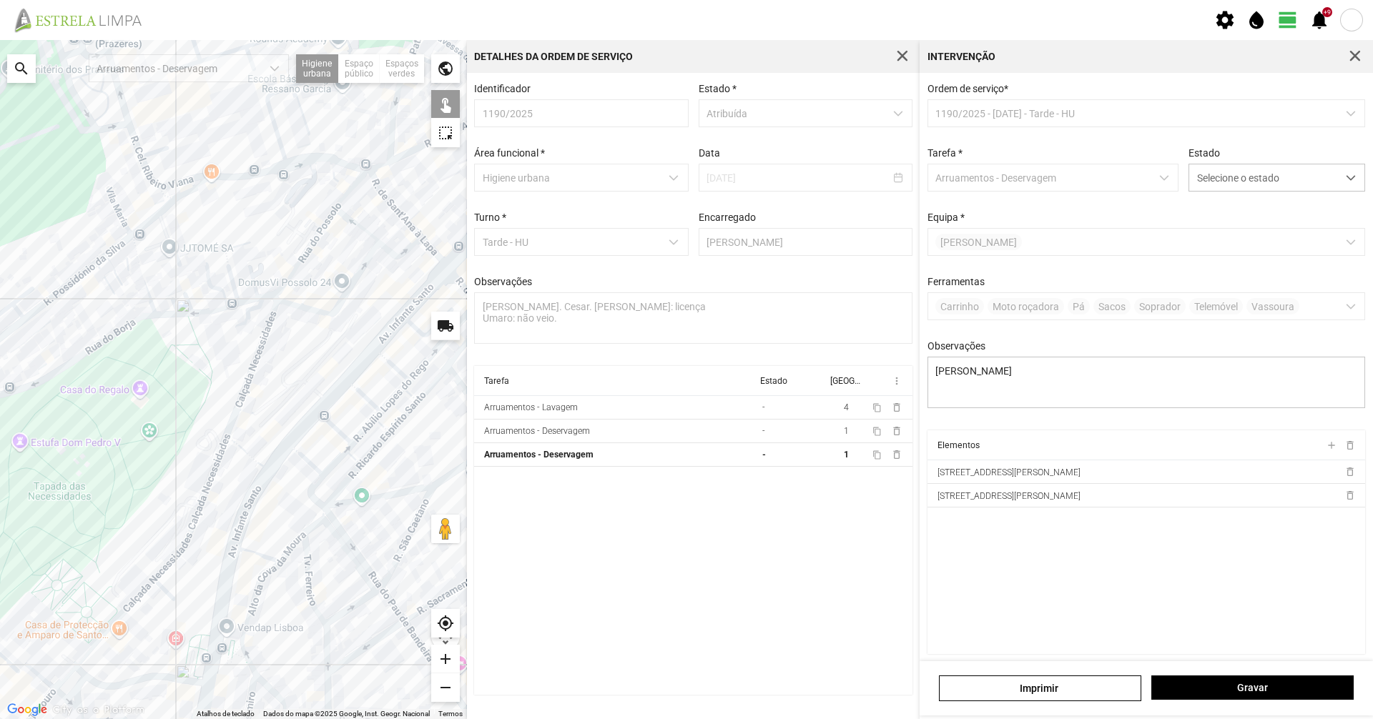
drag, startPoint x: 214, startPoint y: 197, endPoint x: 178, endPoint y: 262, distance: 74.2
click at [178, 264] on div at bounding box center [233, 379] width 467 height 679
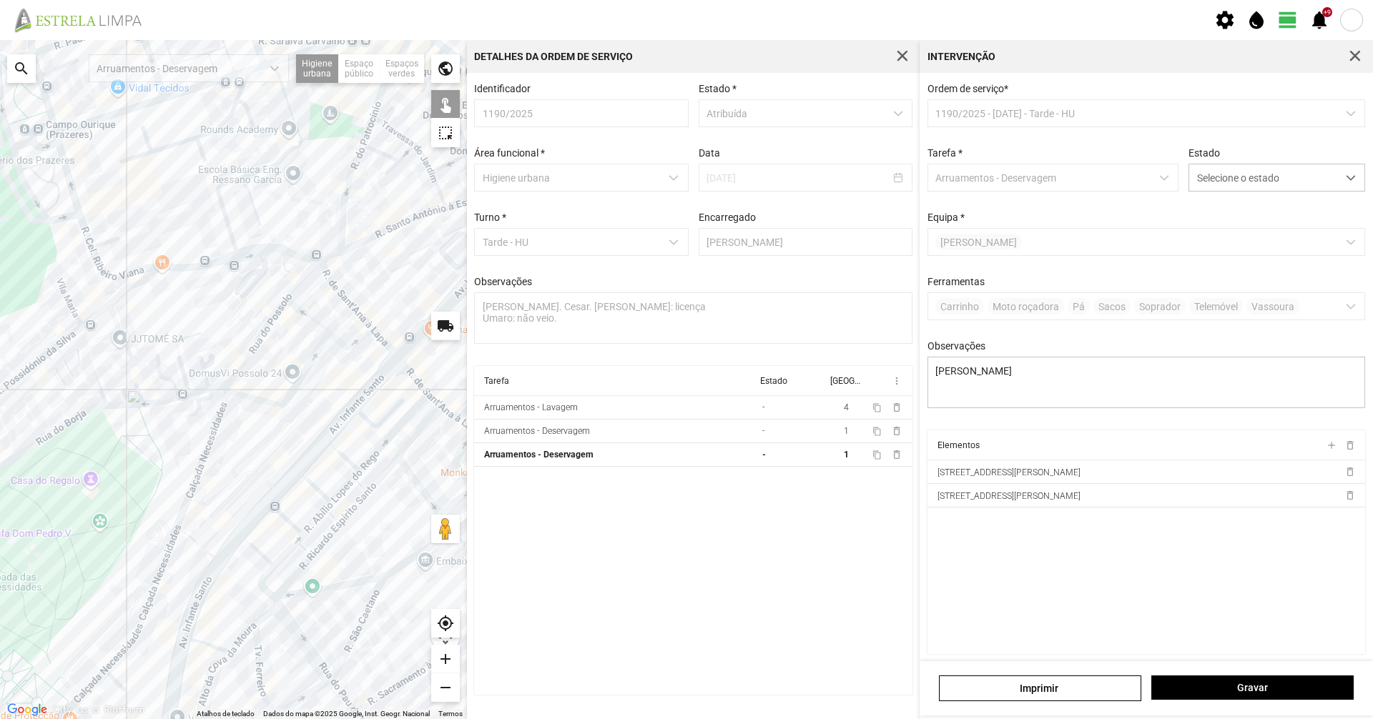
click at [217, 265] on div at bounding box center [233, 379] width 467 height 679
click at [216, 262] on div at bounding box center [233, 379] width 467 height 679
click at [240, 256] on div at bounding box center [233, 379] width 467 height 679
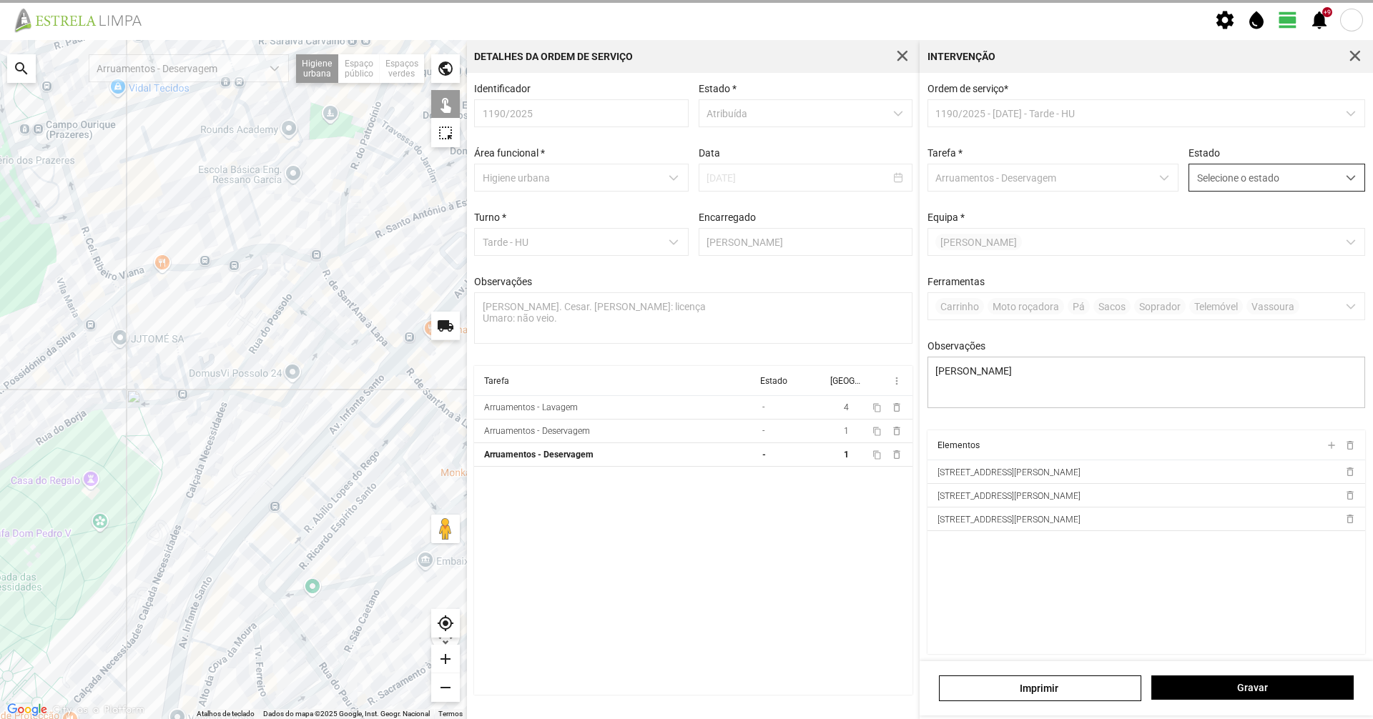
click at [1264, 178] on span "Selecione o estado" at bounding box center [1263, 177] width 148 height 26
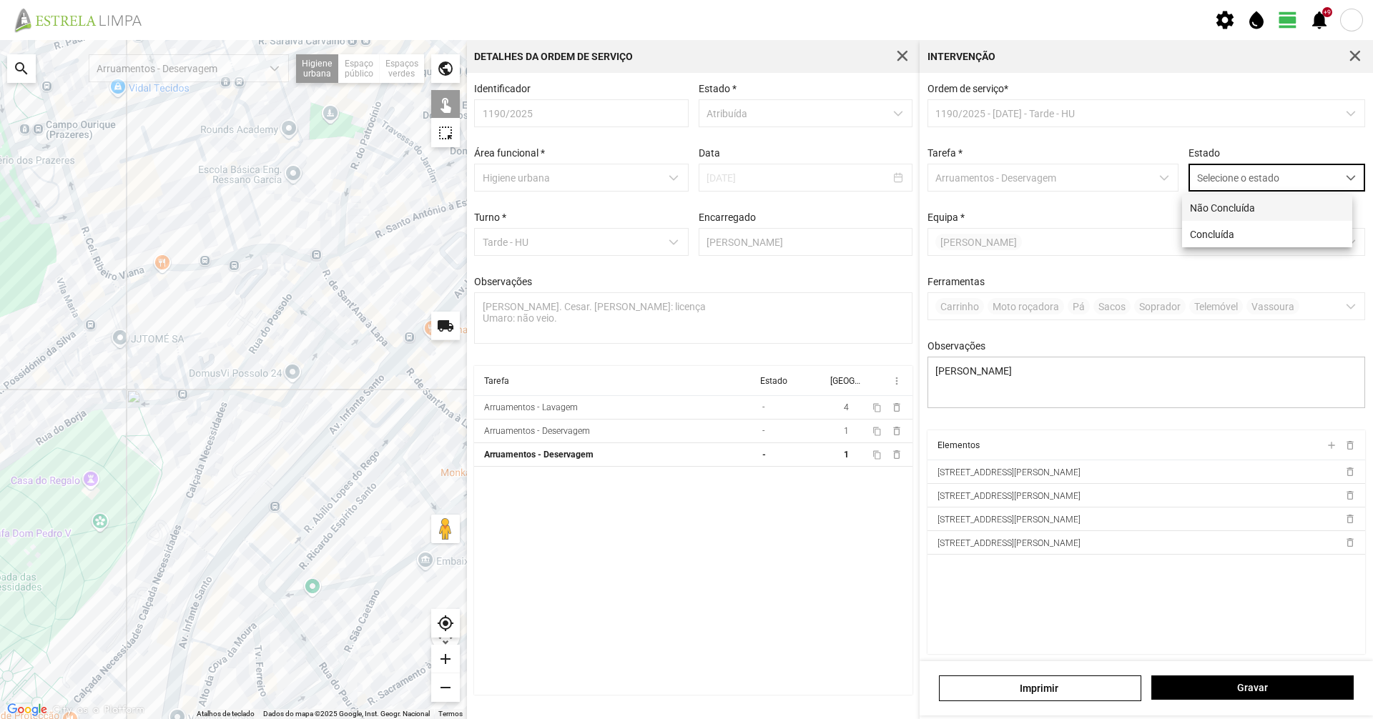
scroll to position [8, 64]
click at [1245, 233] on li "Concluída" at bounding box center [1267, 234] width 170 height 26
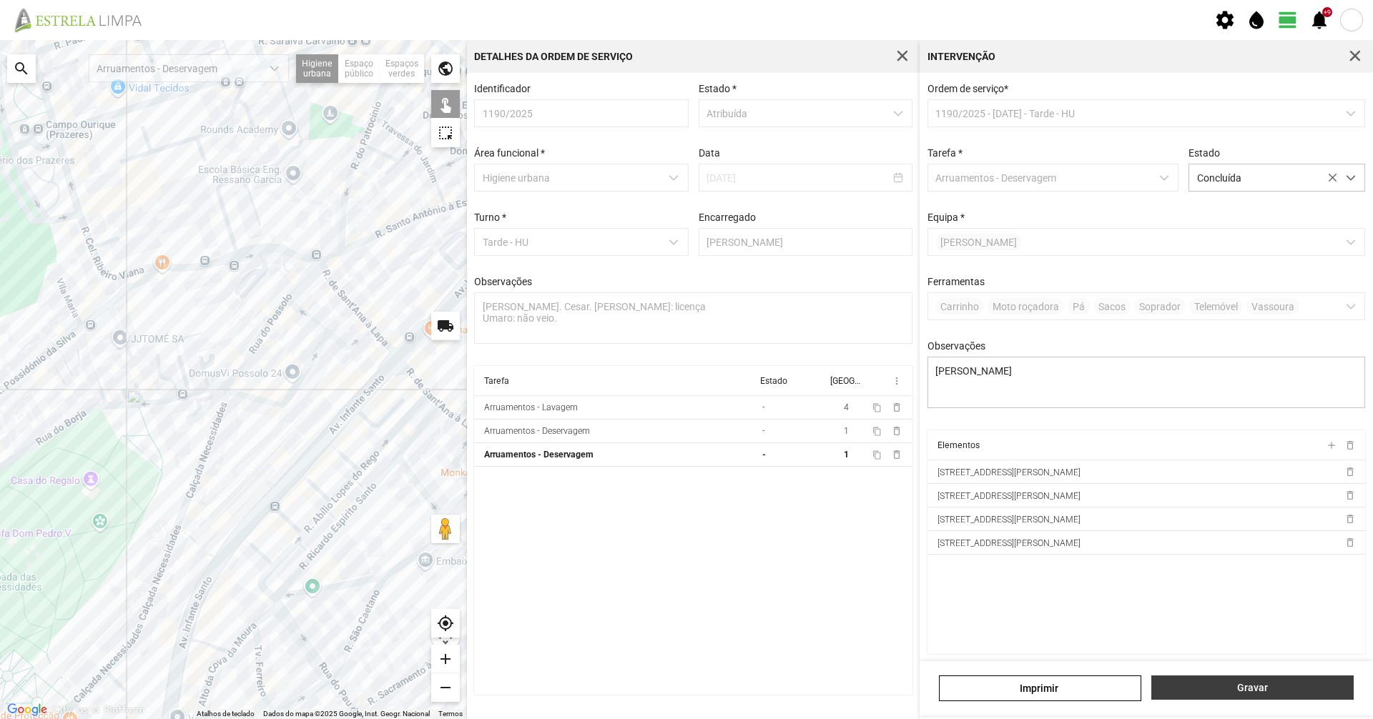
click at [1237, 691] on span "Gravar" at bounding box center [1252, 687] width 187 height 11
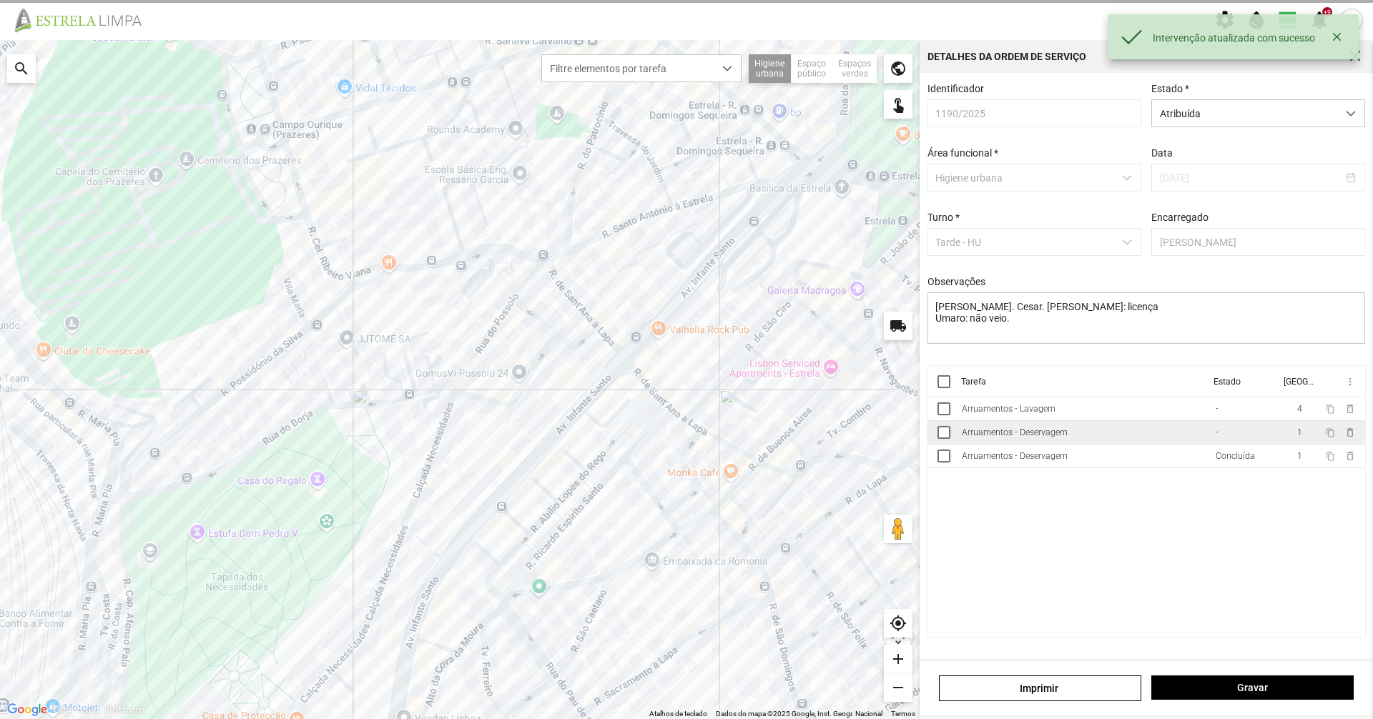
click at [1117, 445] on td "Arruamentos - Deservagem" at bounding box center [1083, 433] width 254 height 24
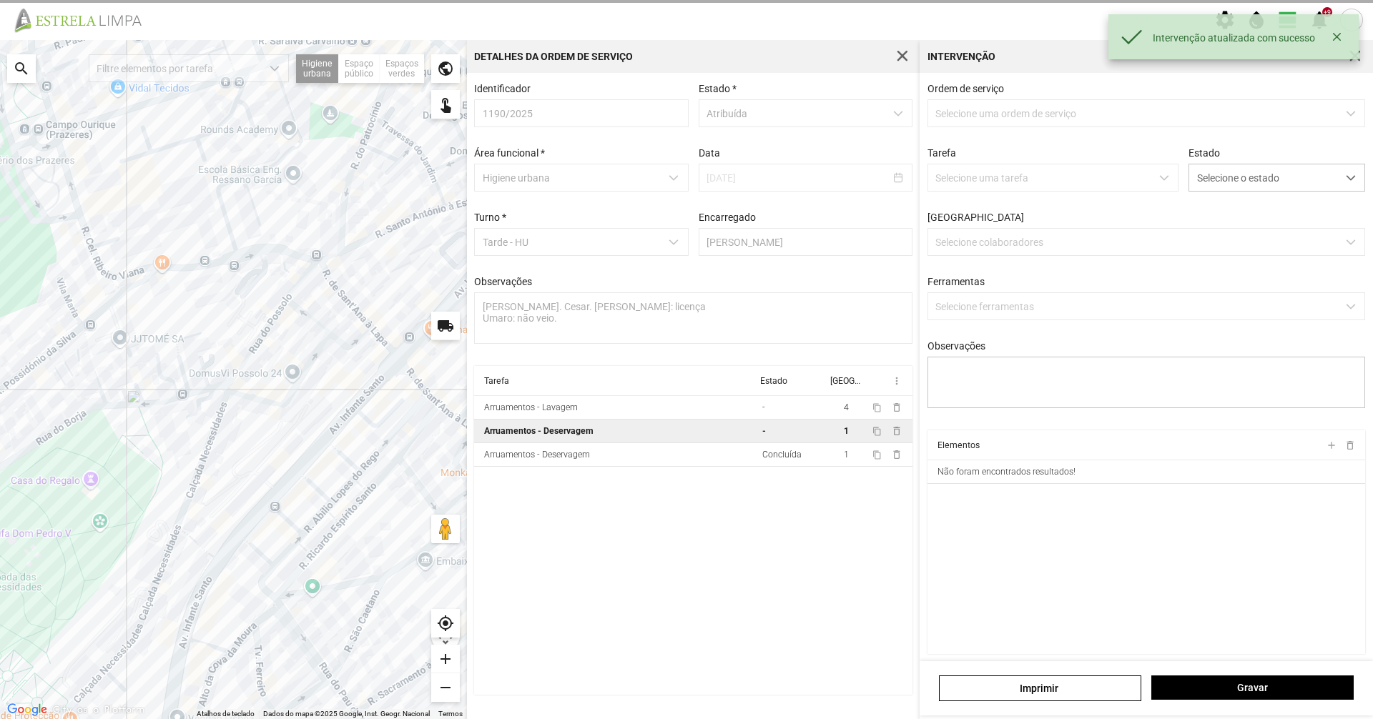
type textarea "[PERSON_NAME]"
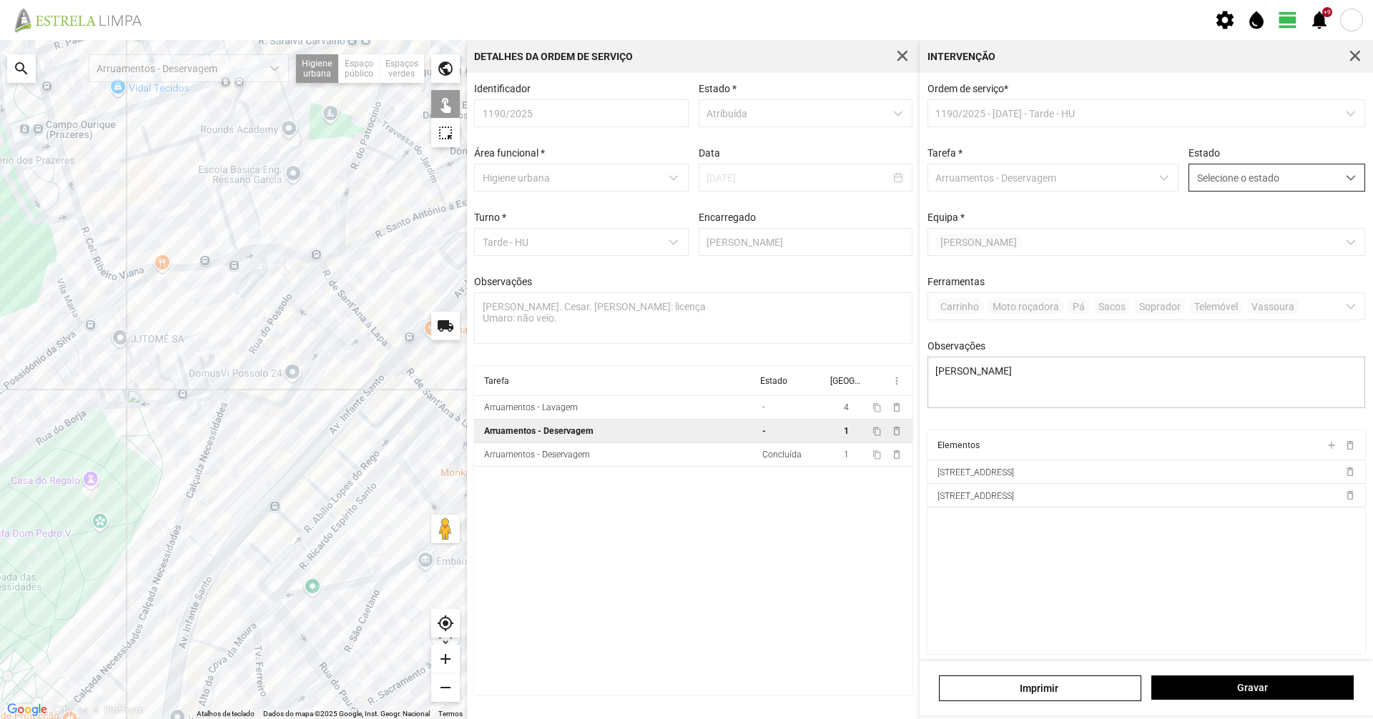
click at [1297, 178] on span "Selecione o estado" at bounding box center [1263, 177] width 148 height 26
click at [1278, 245] on li "Concluída" at bounding box center [1267, 234] width 170 height 26
click at [1274, 685] on span "Gravar" at bounding box center [1252, 687] width 187 height 11
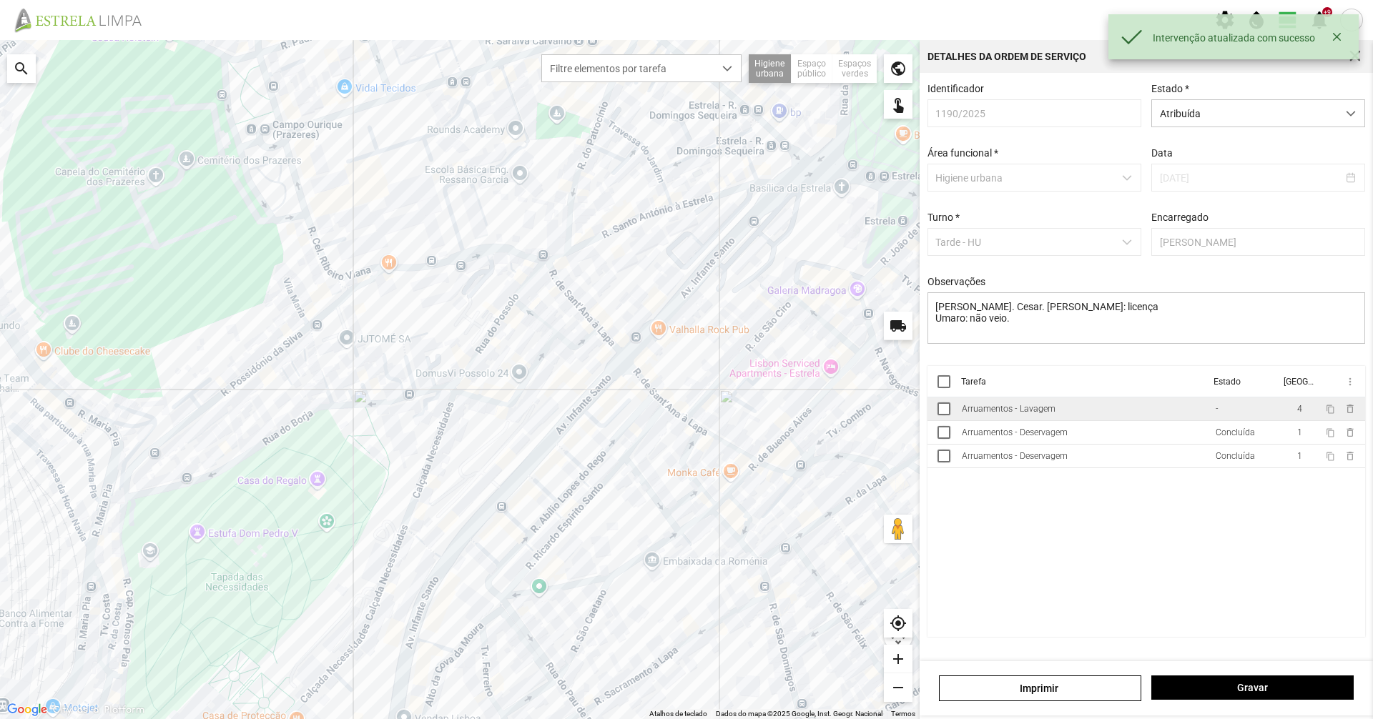
click at [1090, 416] on td "Arruamentos - Lavagem" at bounding box center [1083, 410] width 254 height 24
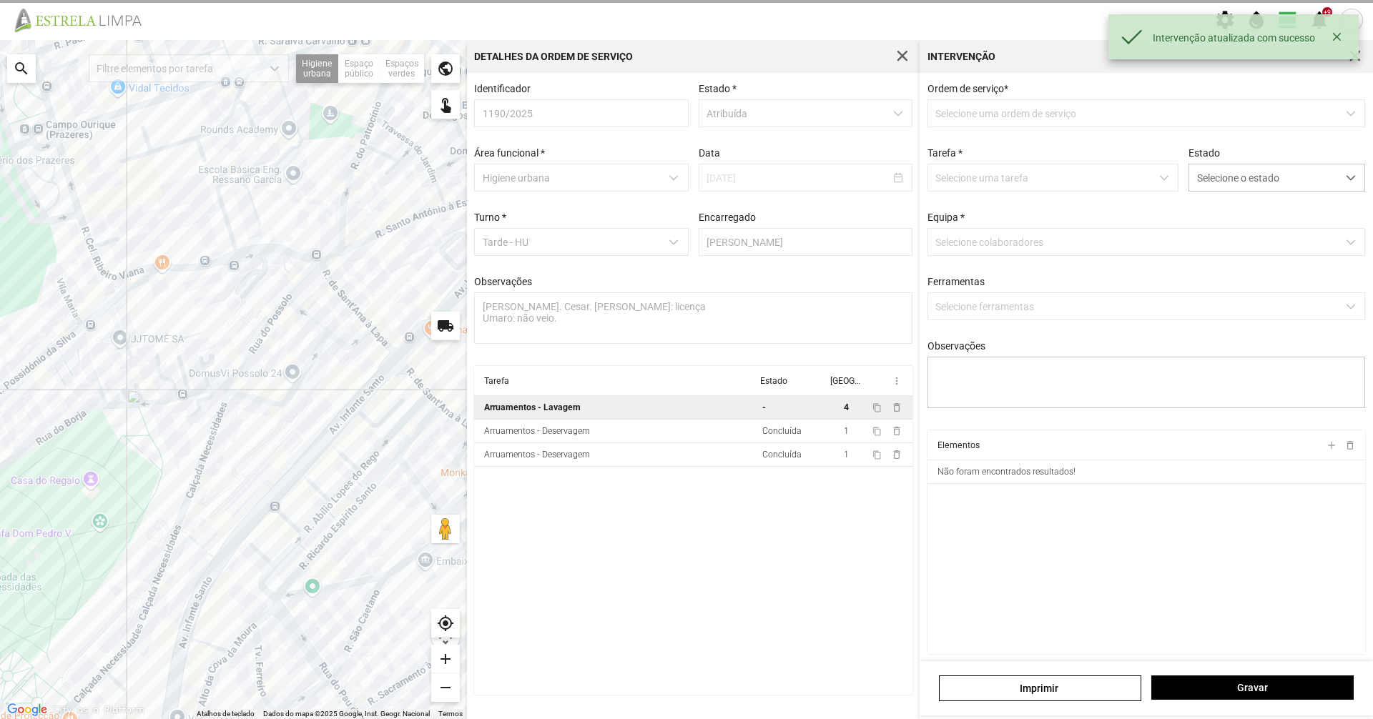
type textarea "Diogo túnel de alcântara. [GEOGRAPHIC_DATA]."
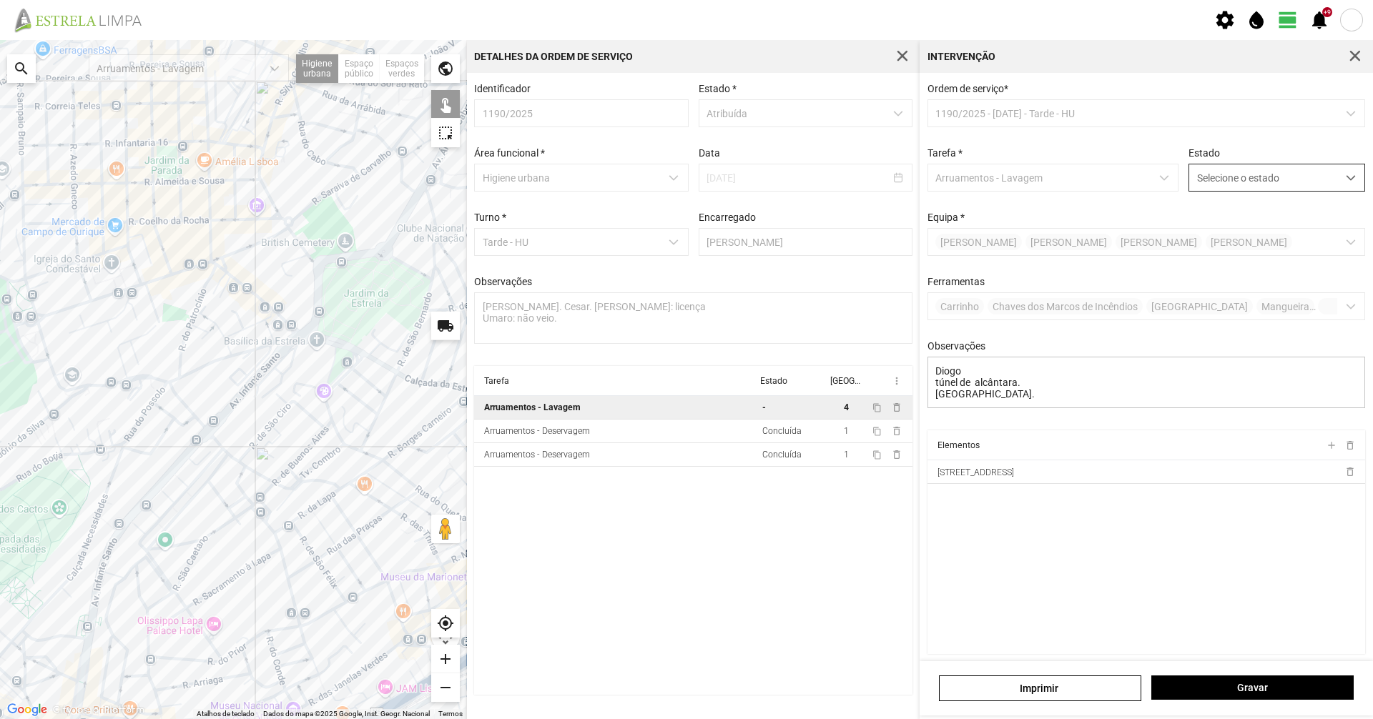
click at [1225, 187] on span "Selecione o estado" at bounding box center [1263, 177] width 148 height 26
click at [1218, 241] on li "Concluída" at bounding box center [1267, 234] width 170 height 26
click at [1218, 701] on div "Gravar" at bounding box center [1252, 689] width 212 height 26
click at [1220, 698] on button "Gravar" at bounding box center [1252, 688] width 202 height 24
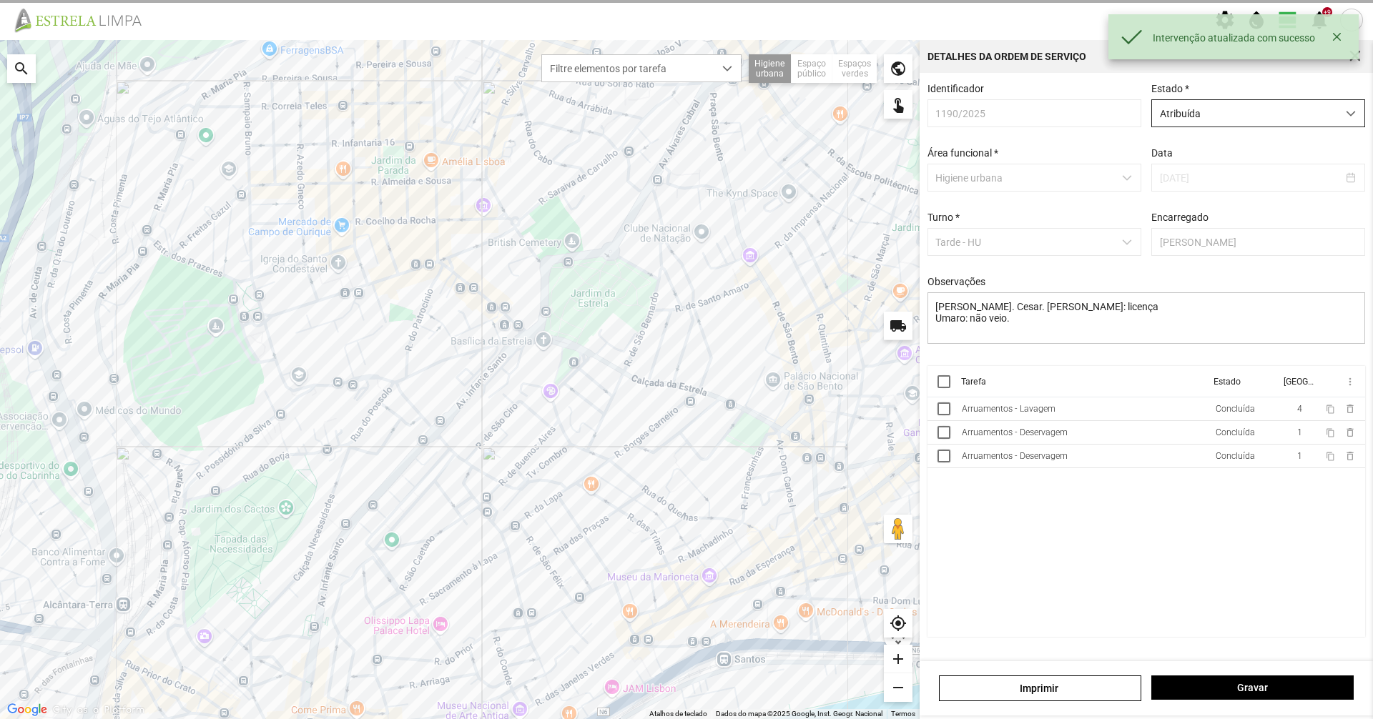
click at [1206, 112] on span "Atribuída" at bounding box center [1244, 113] width 185 height 26
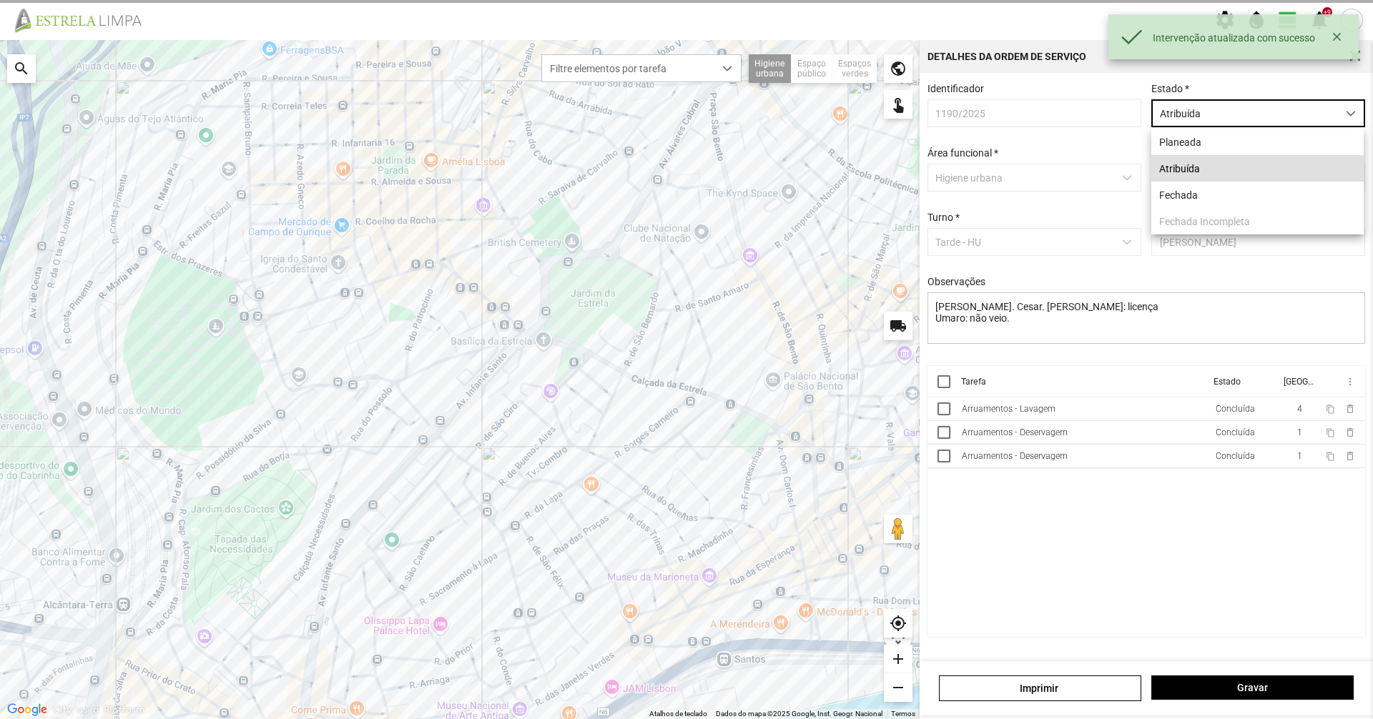
scroll to position [8, 64]
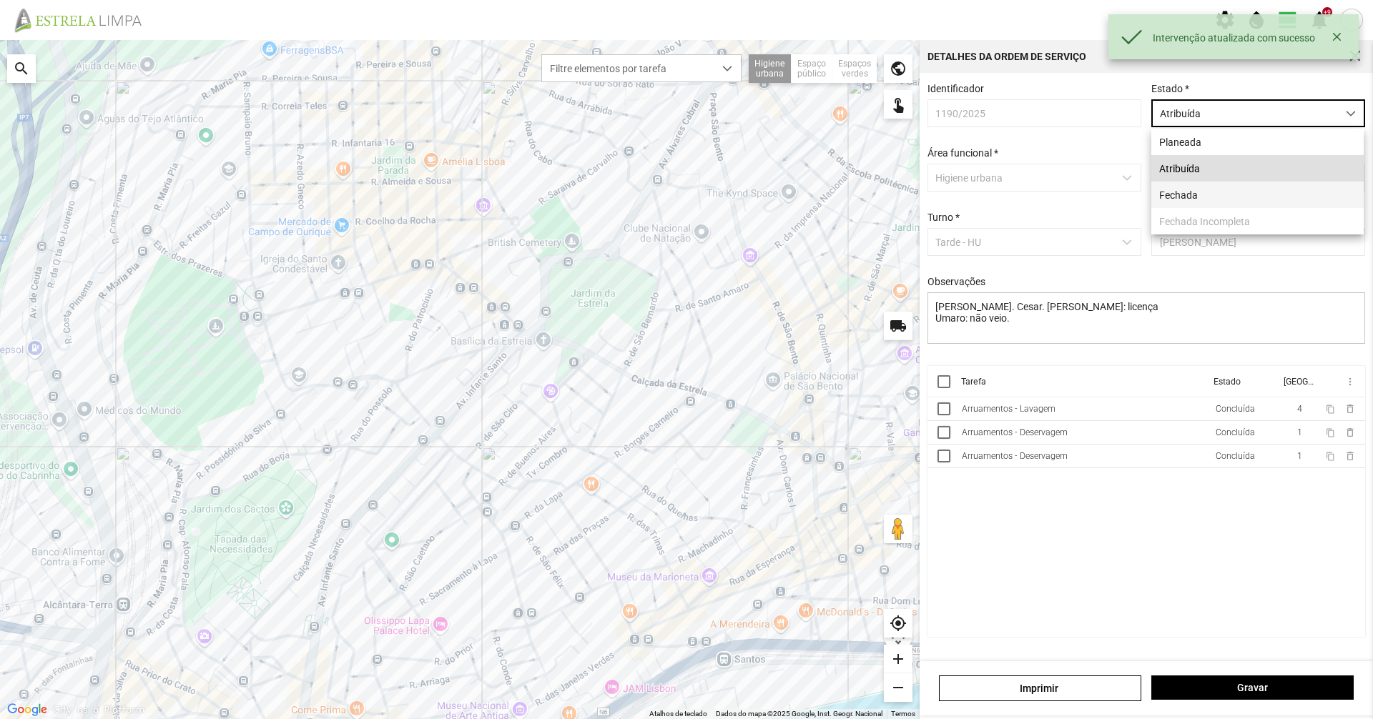
click at [1187, 198] on li "Fechada" at bounding box center [1257, 195] width 212 height 26
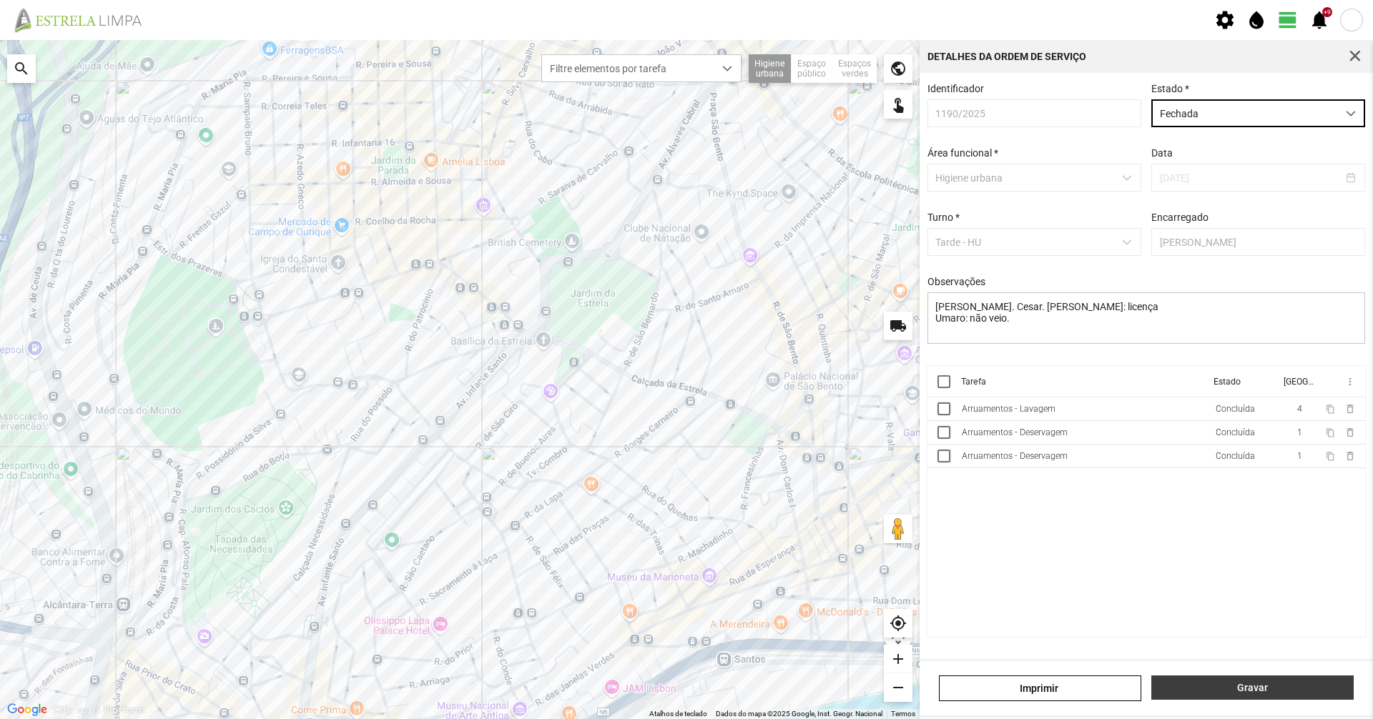
click at [1233, 688] on span "Gravar" at bounding box center [1252, 687] width 187 height 11
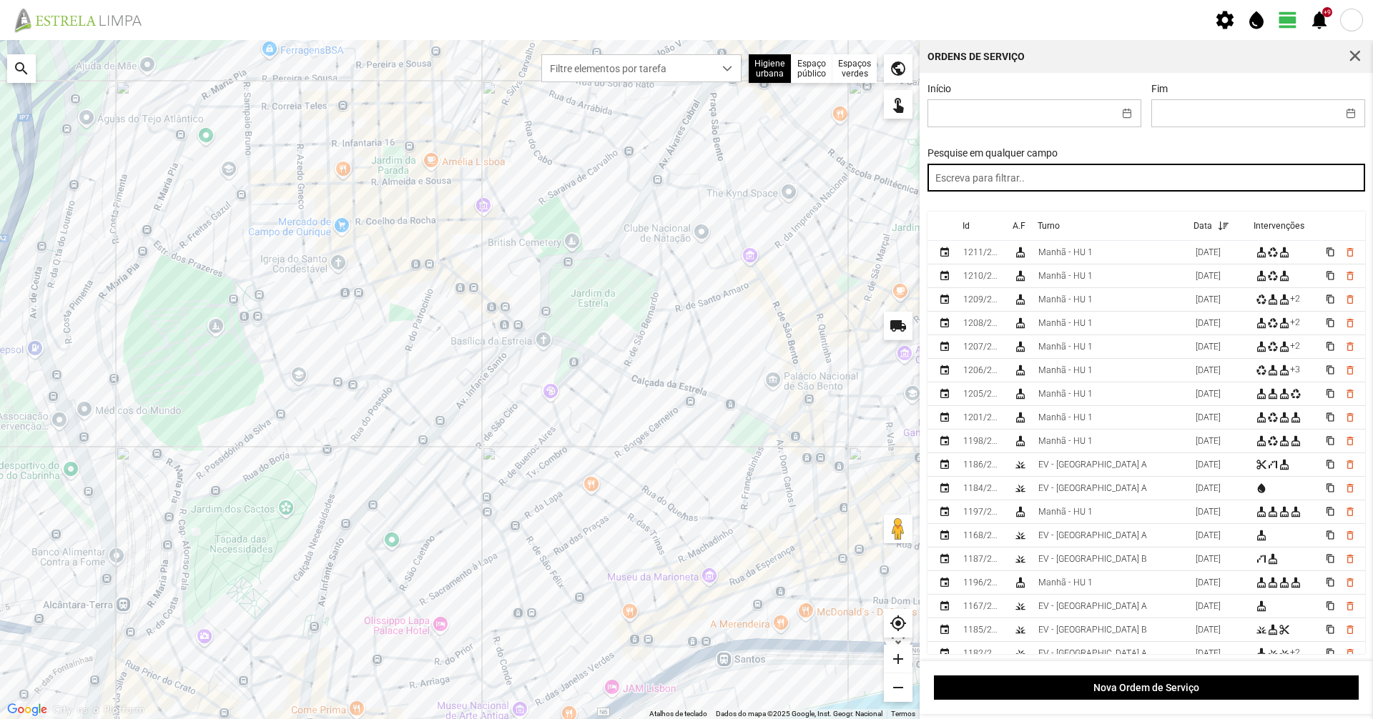
click at [1000, 190] on input "text" at bounding box center [1146, 178] width 438 height 28
paste input "tarde"
type input "tarde"
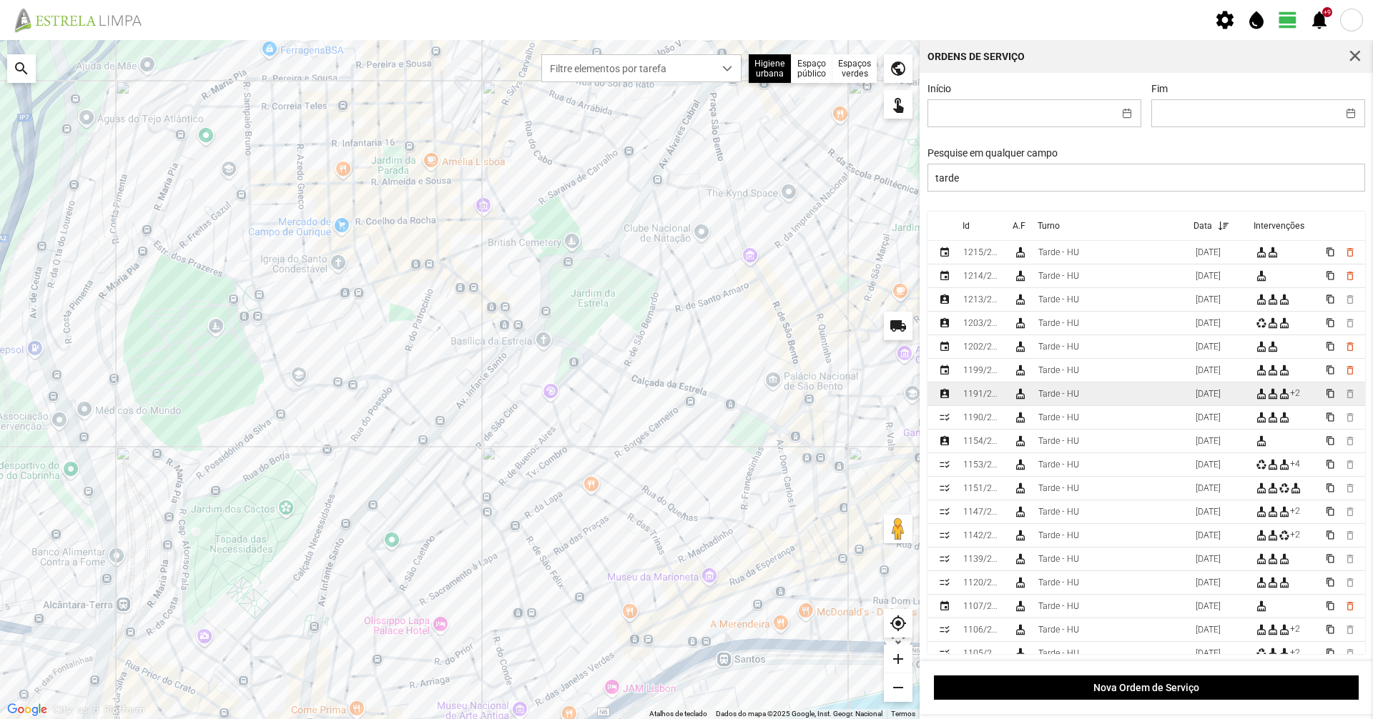
click at [1053, 395] on div "Tarde - HU" at bounding box center [1058, 394] width 41 height 10
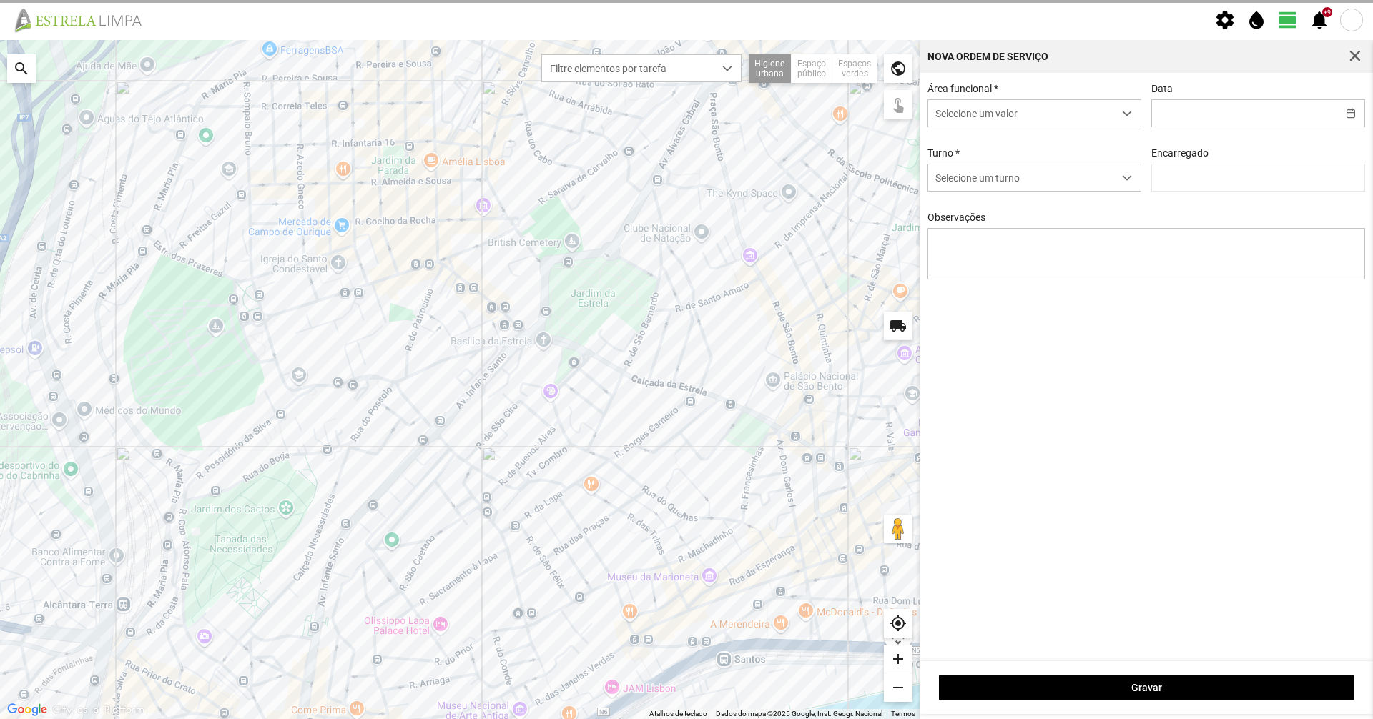
type input "[DATE]"
type textarea "[PERSON_NAME] e [PERSON_NAME] : [PERSON_NAME]: [PERSON_NAME]: faltou"
type input "[PERSON_NAME]"
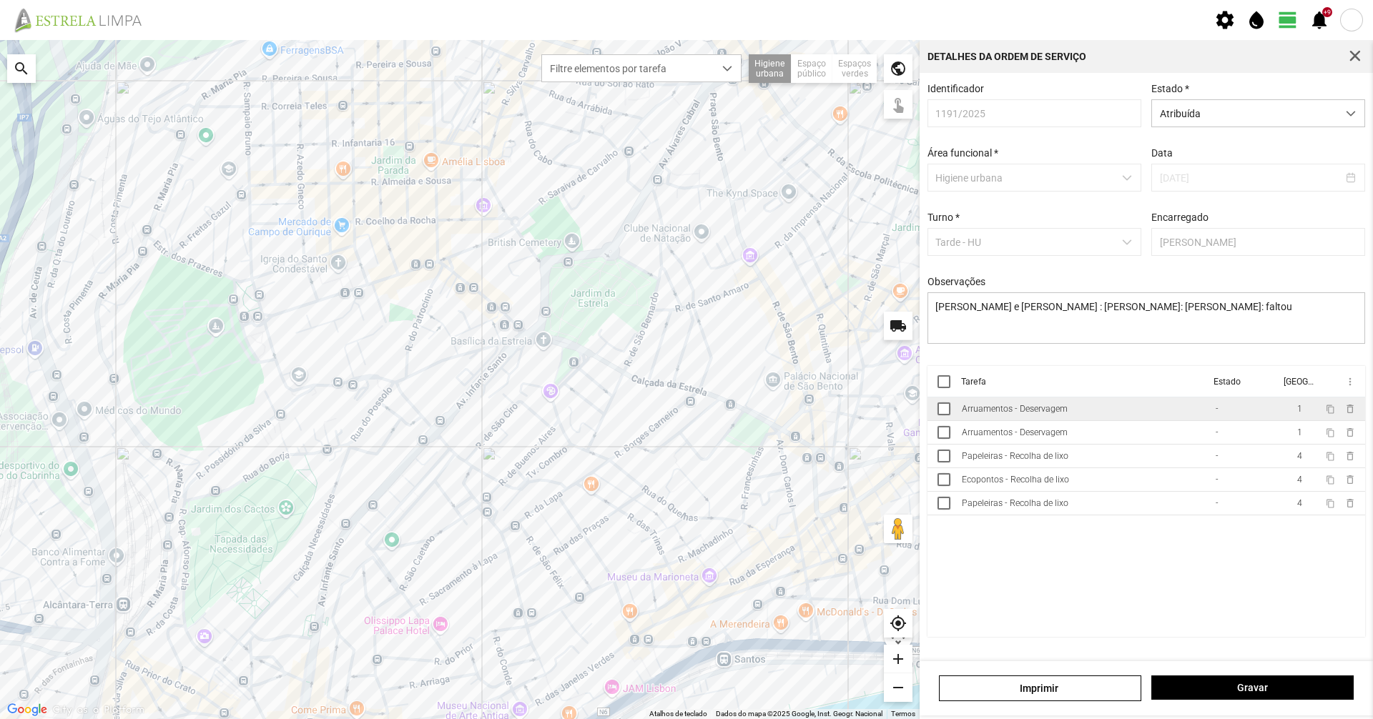
click at [1010, 414] on div "Arruamentos - Deservagem" at bounding box center [1015, 409] width 106 height 10
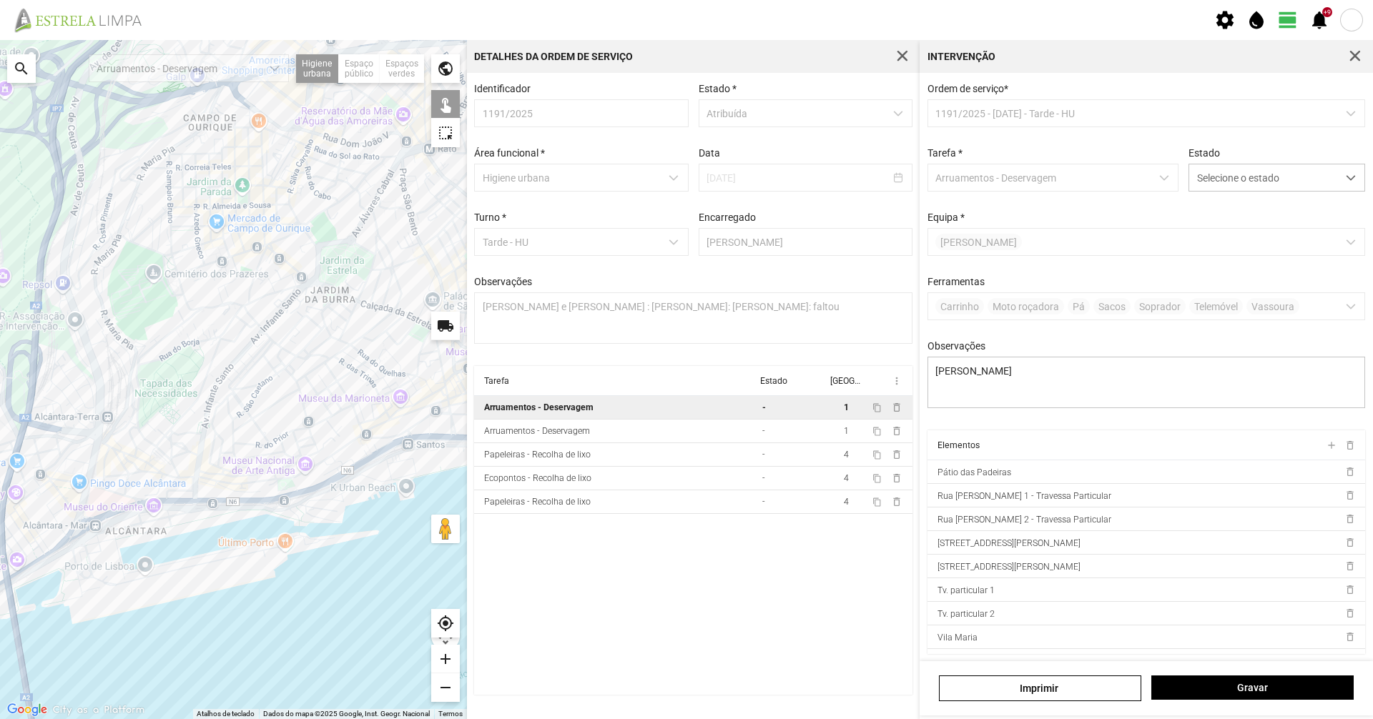
drag, startPoint x: 131, startPoint y: 406, endPoint x: 172, endPoint y: 462, distance: 69.5
click at [172, 462] on div at bounding box center [233, 379] width 467 height 679
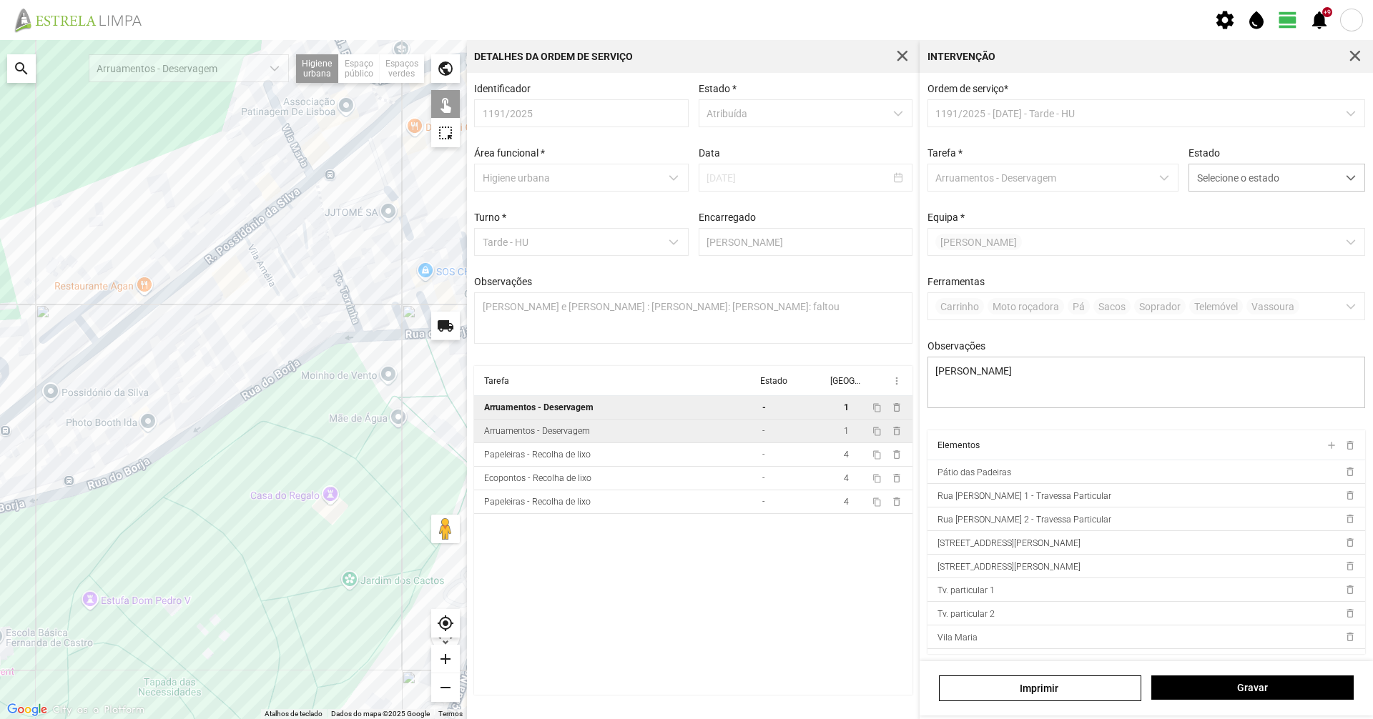
click at [605, 433] on td "Arruamentos - Deservagem" at bounding box center [615, 432] width 282 height 24
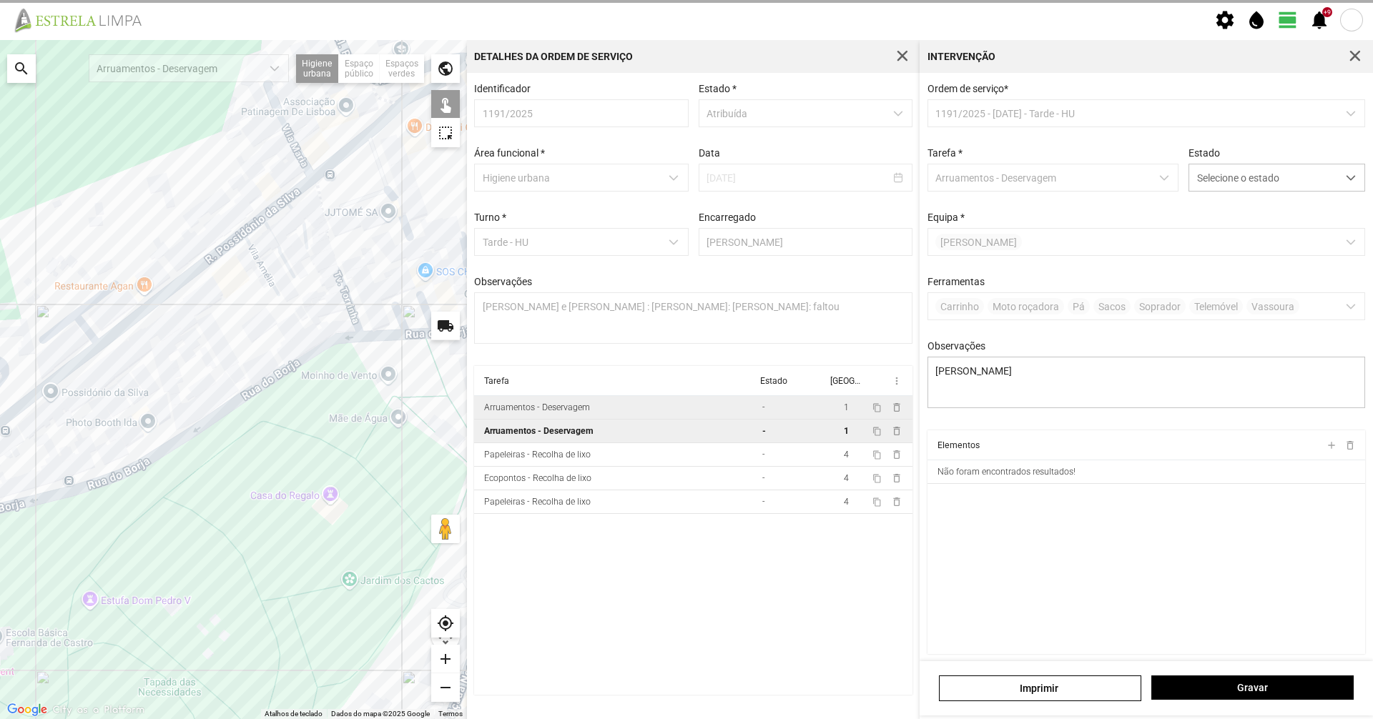
type textarea "[PERSON_NAME] diogo"
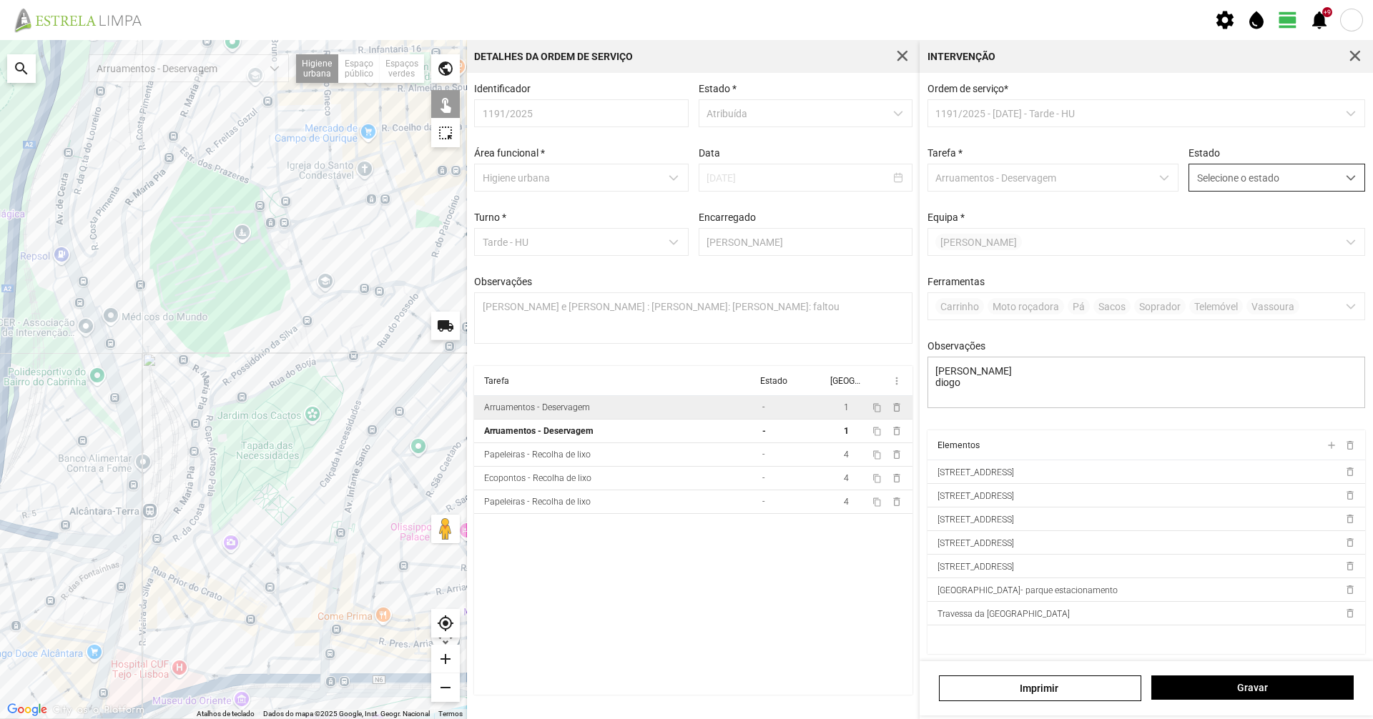
click at [1269, 170] on span "Selecione o estado" at bounding box center [1263, 177] width 148 height 26
click at [1229, 232] on li "Concluída" at bounding box center [1267, 234] width 170 height 26
click at [1269, 682] on span "Gravar" at bounding box center [1252, 687] width 187 height 11
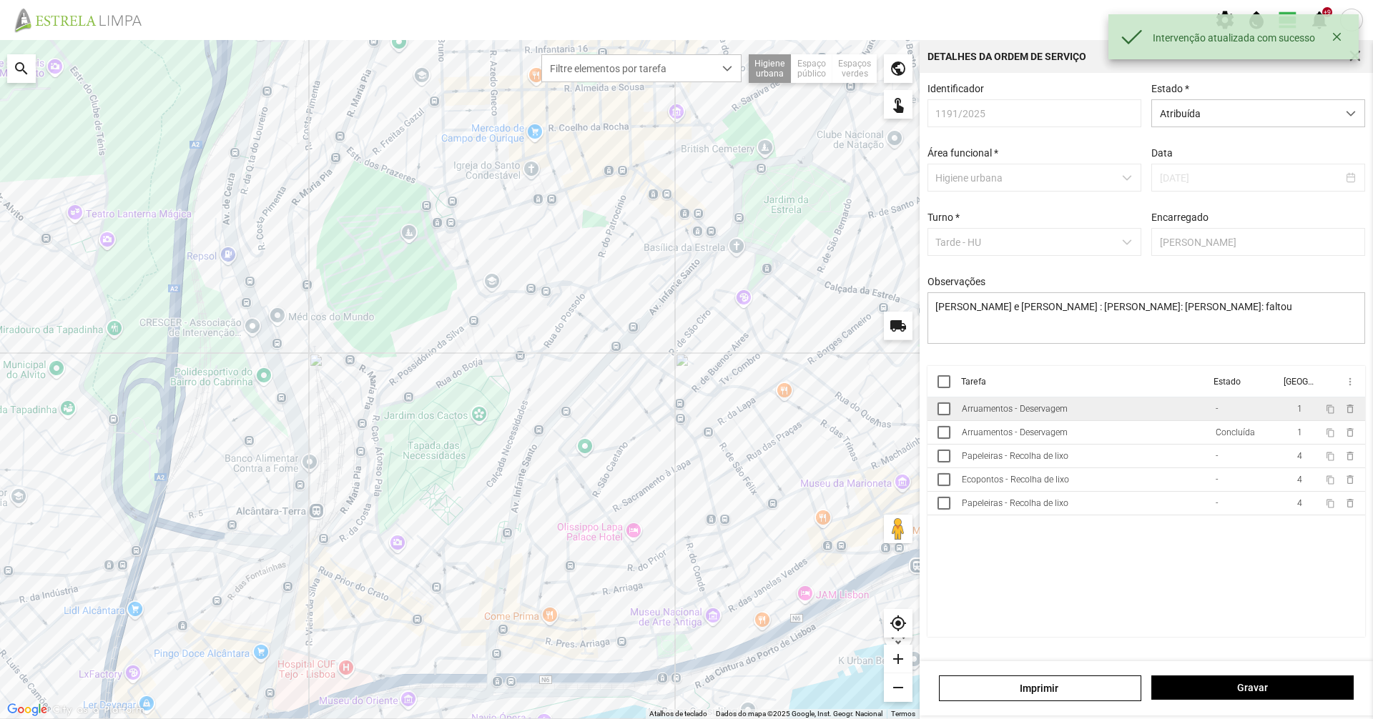
click at [1048, 398] on th "Tarefa" at bounding box center [1082, 381] width 252 height 31
click at [1043, 414] on div "Arruamentos - Deservagem" at bounding box center [1015, 409] width 106 height 10
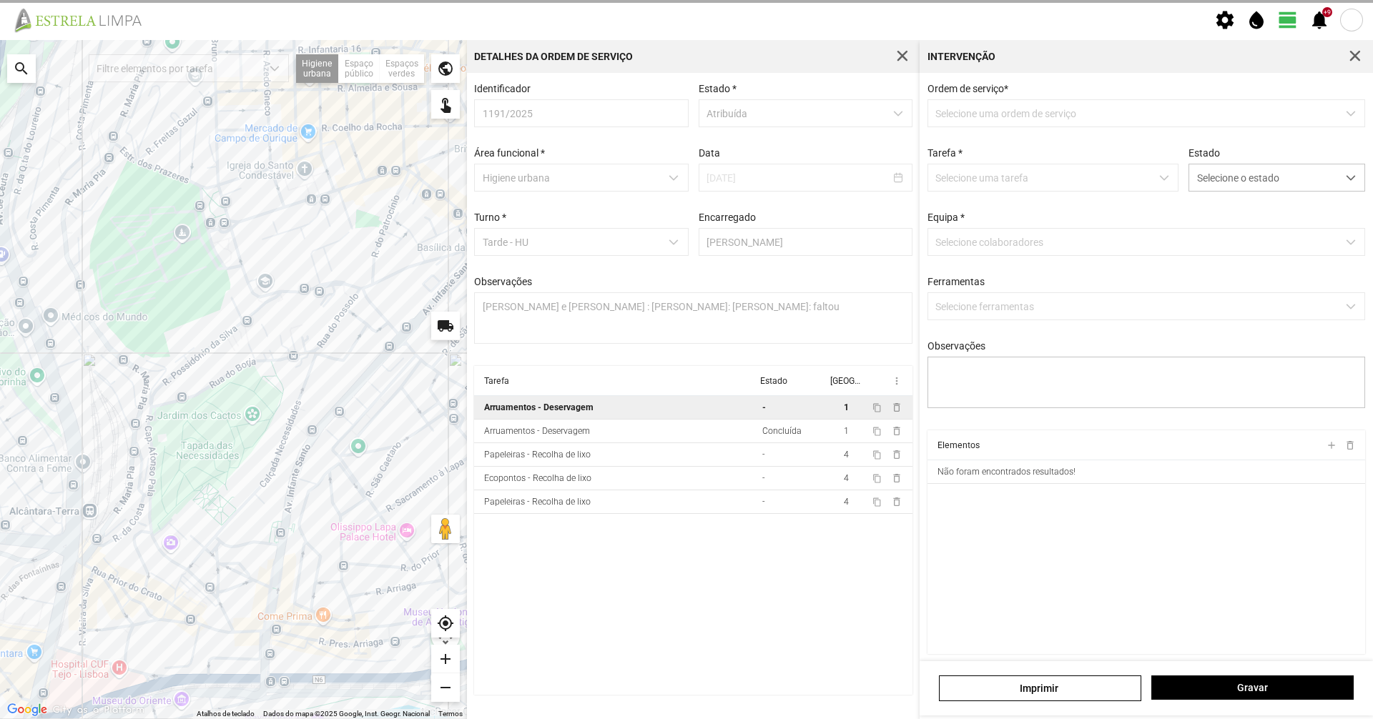
type textarea "[PERSON_NAME]"
click at [1231, 176] on span "Selecione o estado" at bounding box center [1263, 177] width 148 height 26
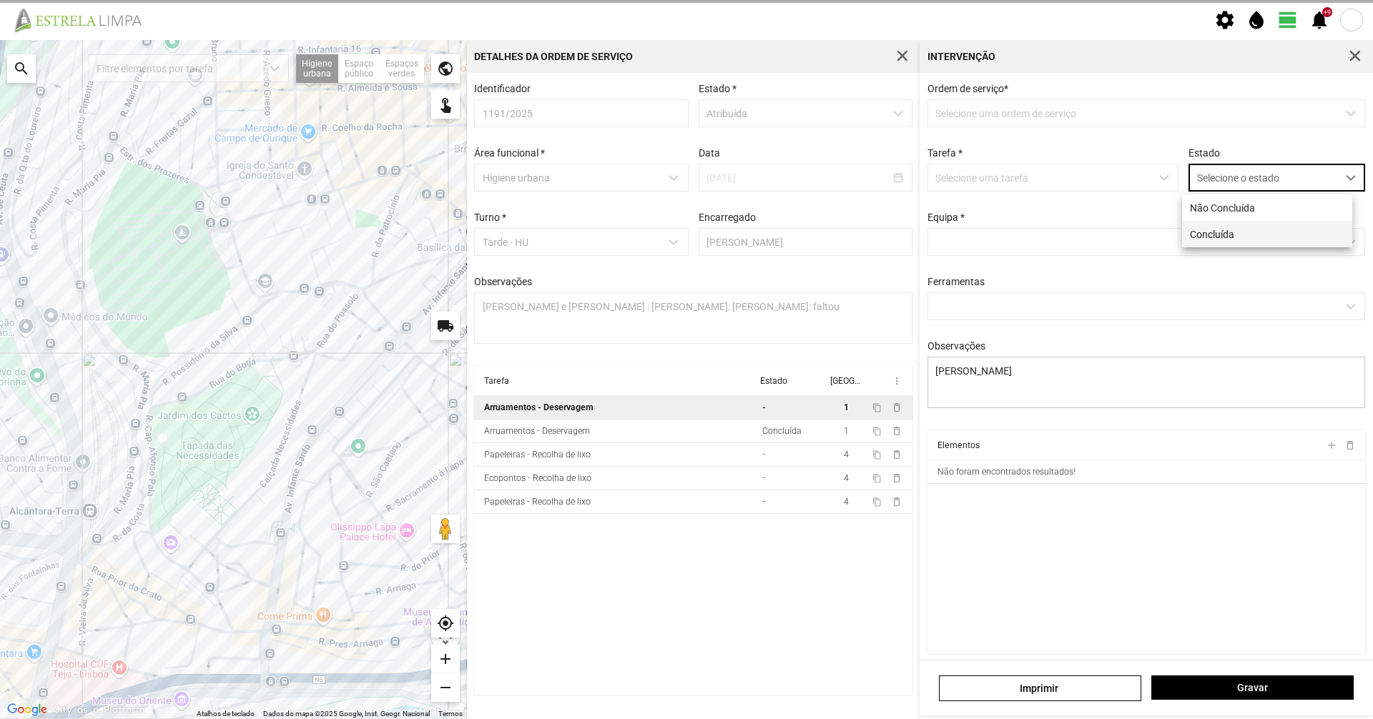
scroll to position [8, 64]
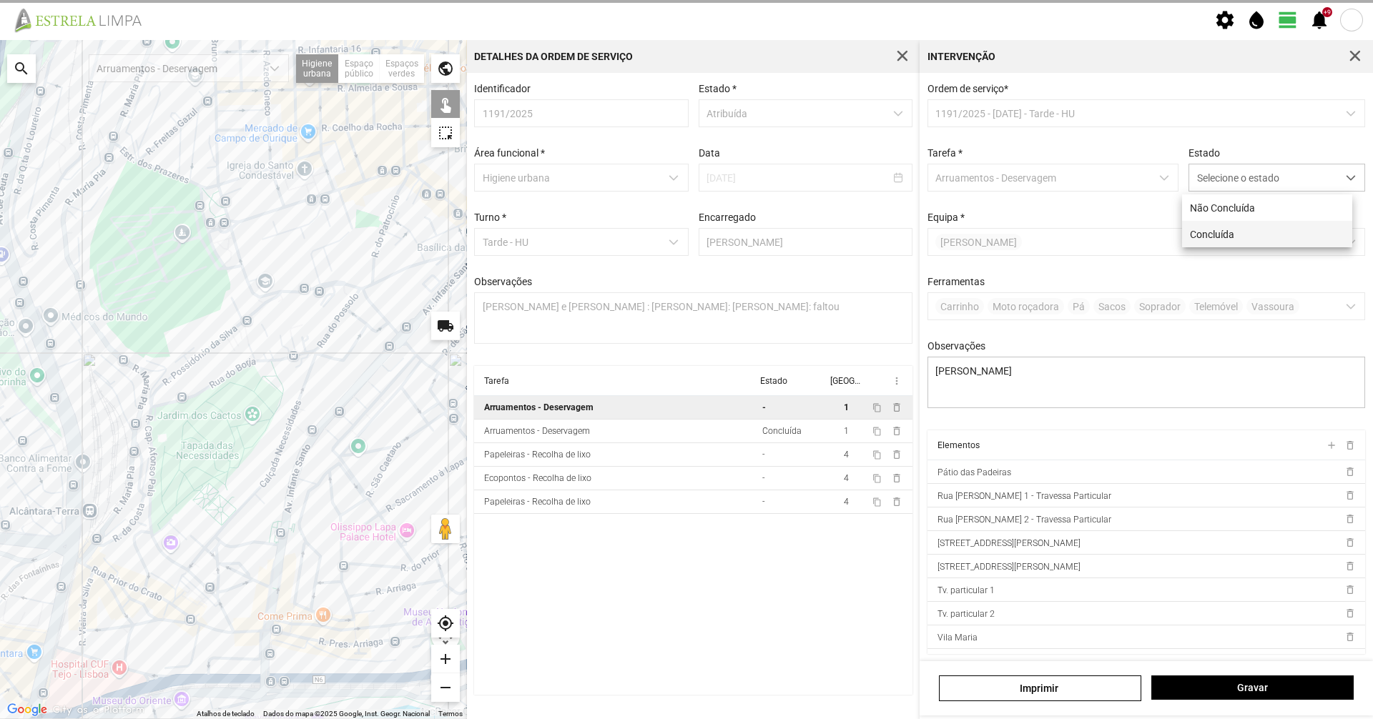
click at [1212, 230] on li "Concluída" at bounding box center [1267, 234] width 170 height 26
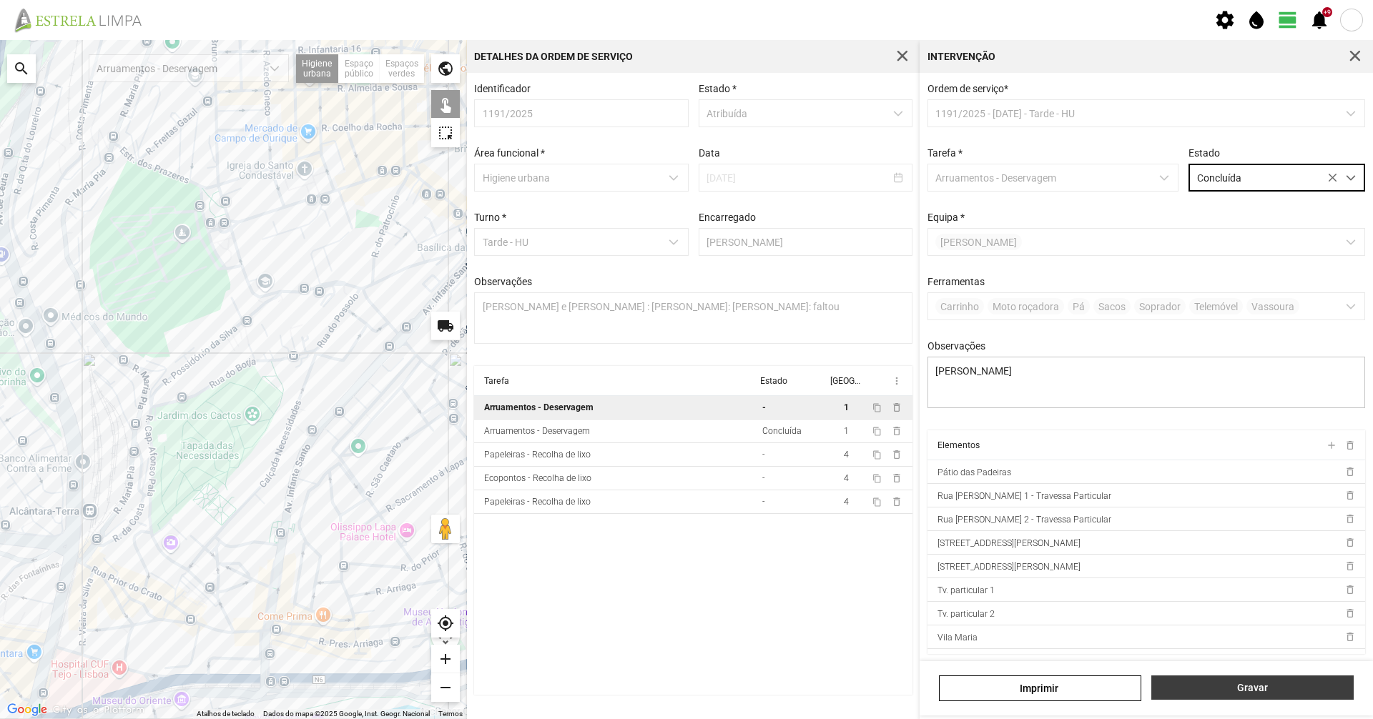
click at [1205, 692] on span "Gravar" at bounding box center [1252, 687] width 187 height 11
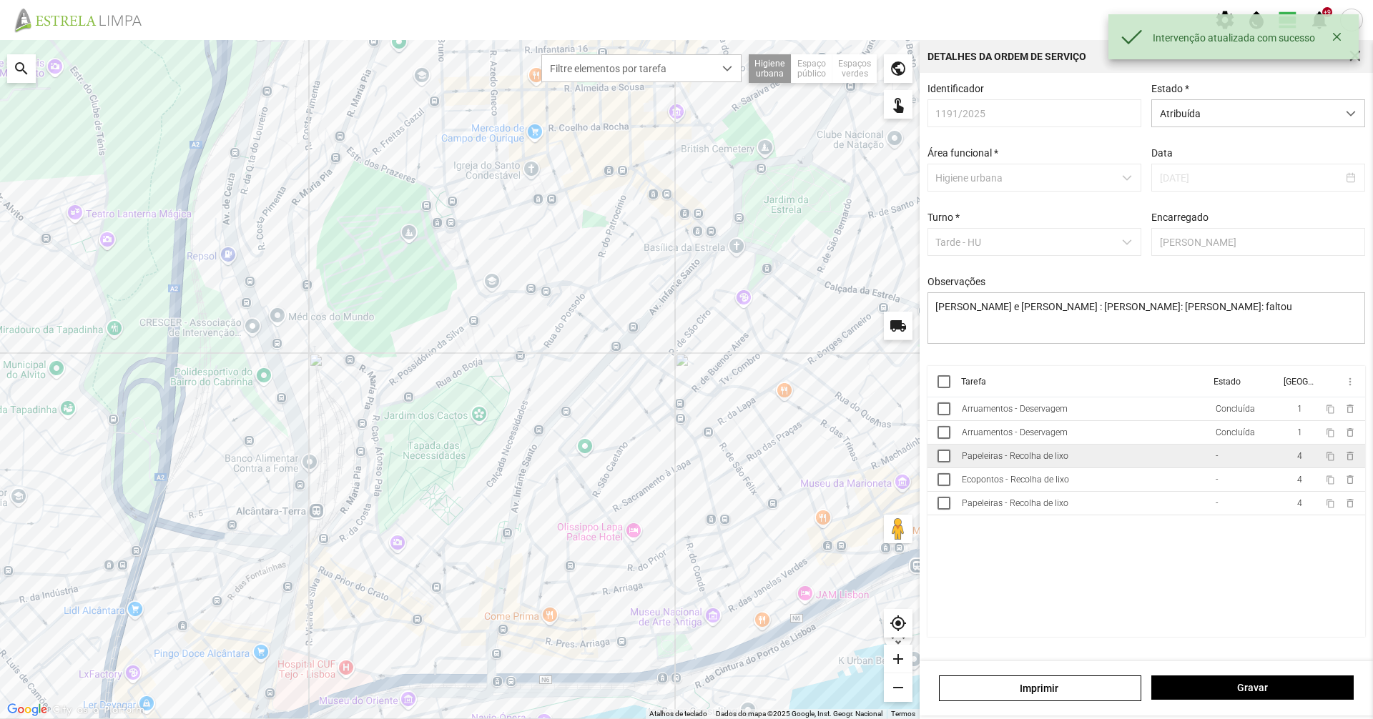
click at [1056, 458] on div "Papeleiras - Recolha de lixo" at bounding box center [1015, 456] width 107 height 10
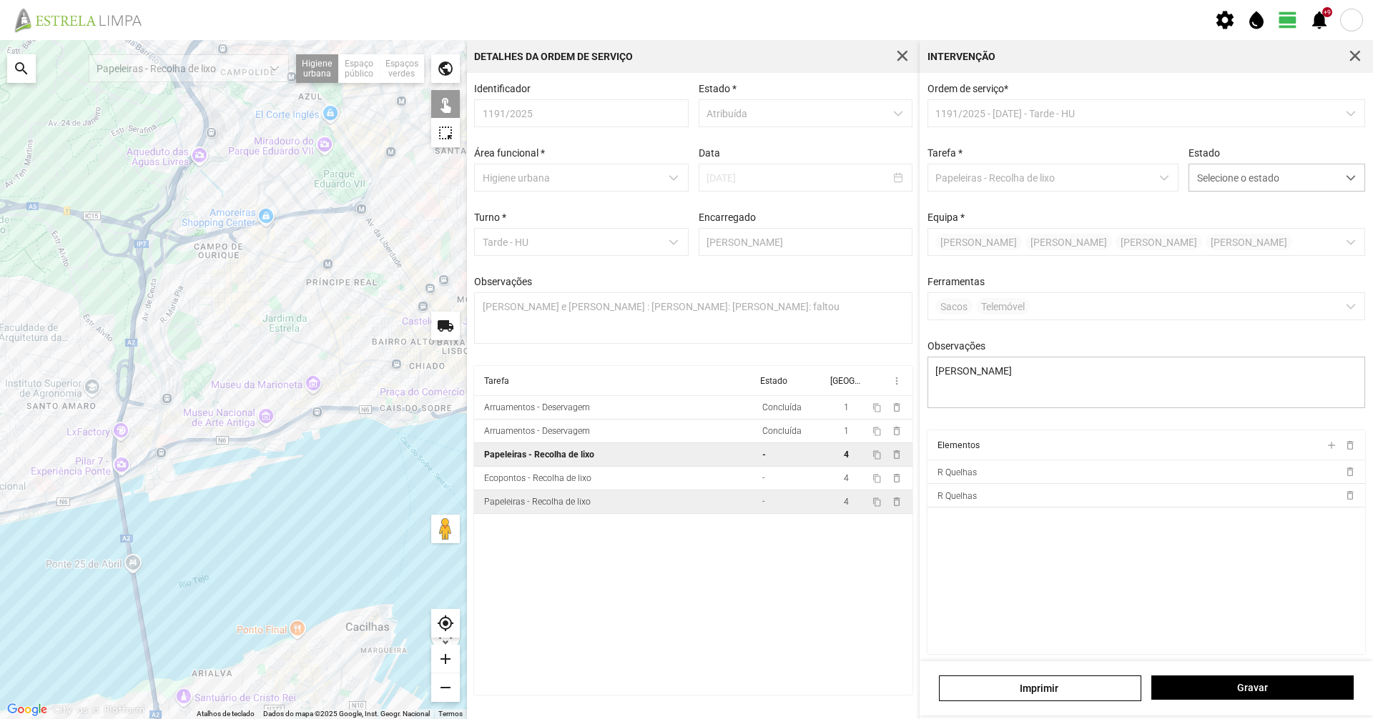
click at [604, 512] on td "Papeleiras - Recolha de lixo" at bounding box center [615, 503] width 282 height 24
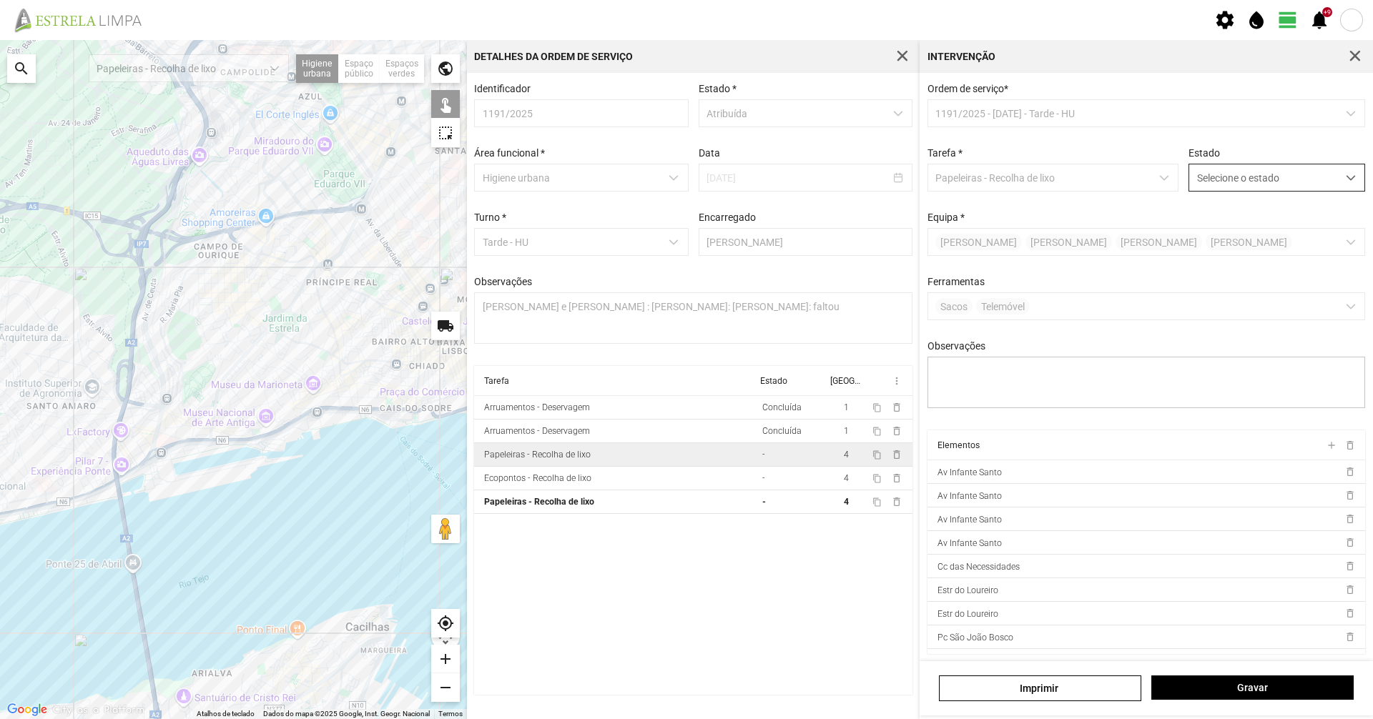
click at [1218, 183] on span "Selecione o estado" at bounding box center [1263, 177] width 148 height 26
click at [1204, 240] on li "Concluída" at bounding box center [1267, 234] width 170 height 26
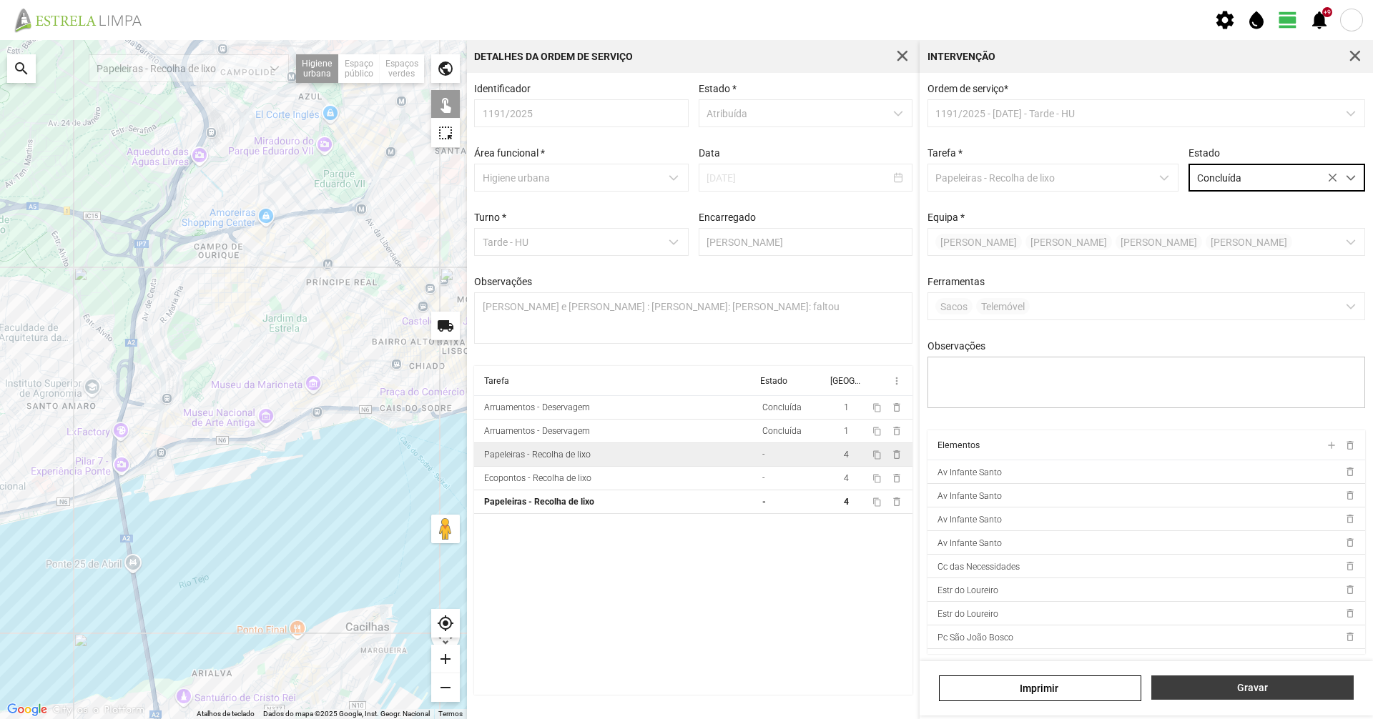
click at [1221, 689] on span "Gravar" at bounding box center [1252, 687] width 187 height 11
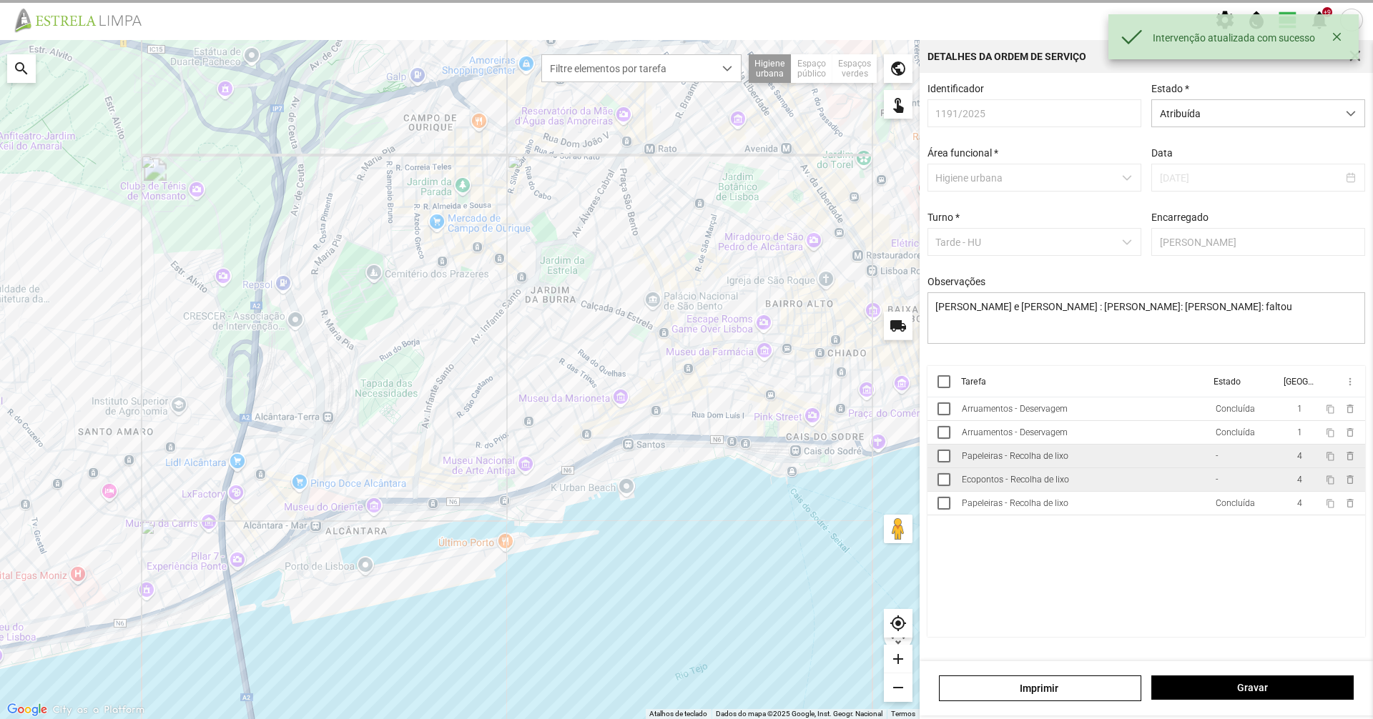
click at [988, 479] on td "Ecopontos - Recolha de lixo" at bounding box center [1083, 480] width 254 height 24
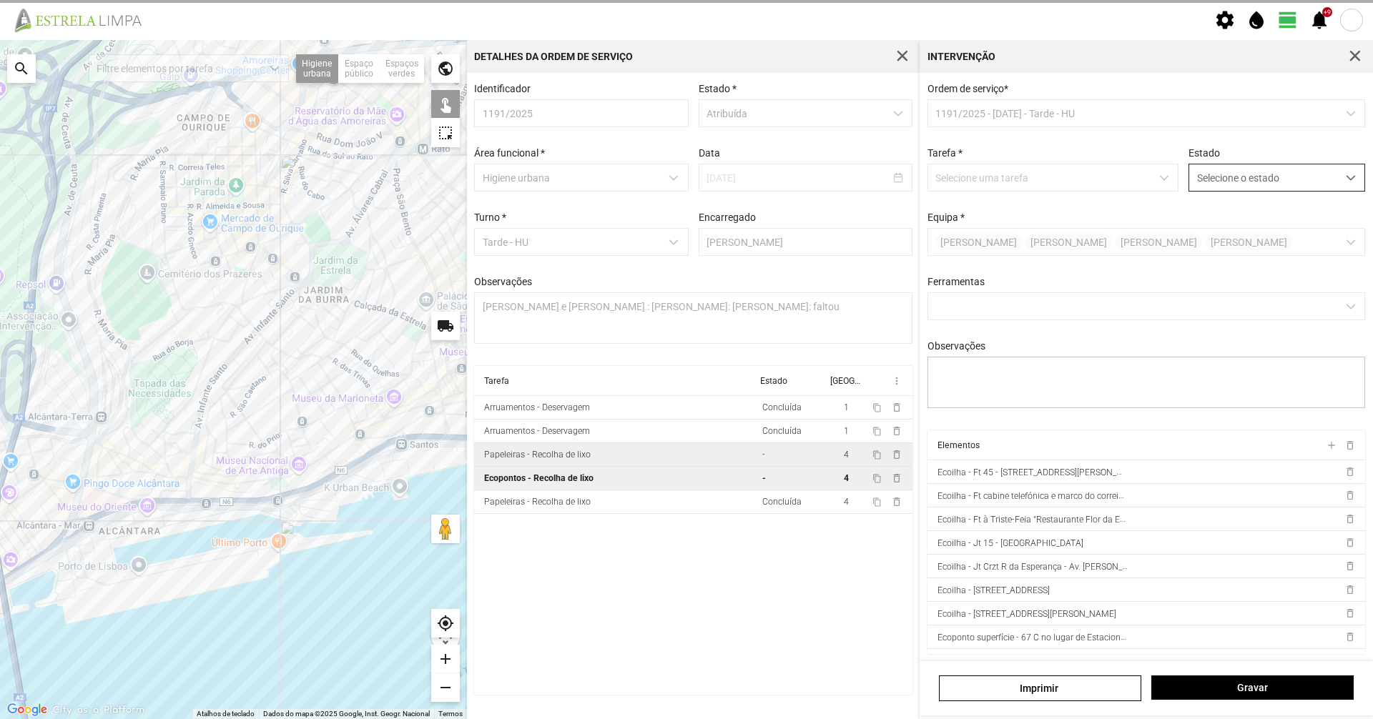
click at [1236, 182] on span "Selecione o estado" at bounding box center [1263, 177] width 148 height 26
click at [1218, 245] on li "Concluída" at bounding box center [1267, 234] width 170 height 26
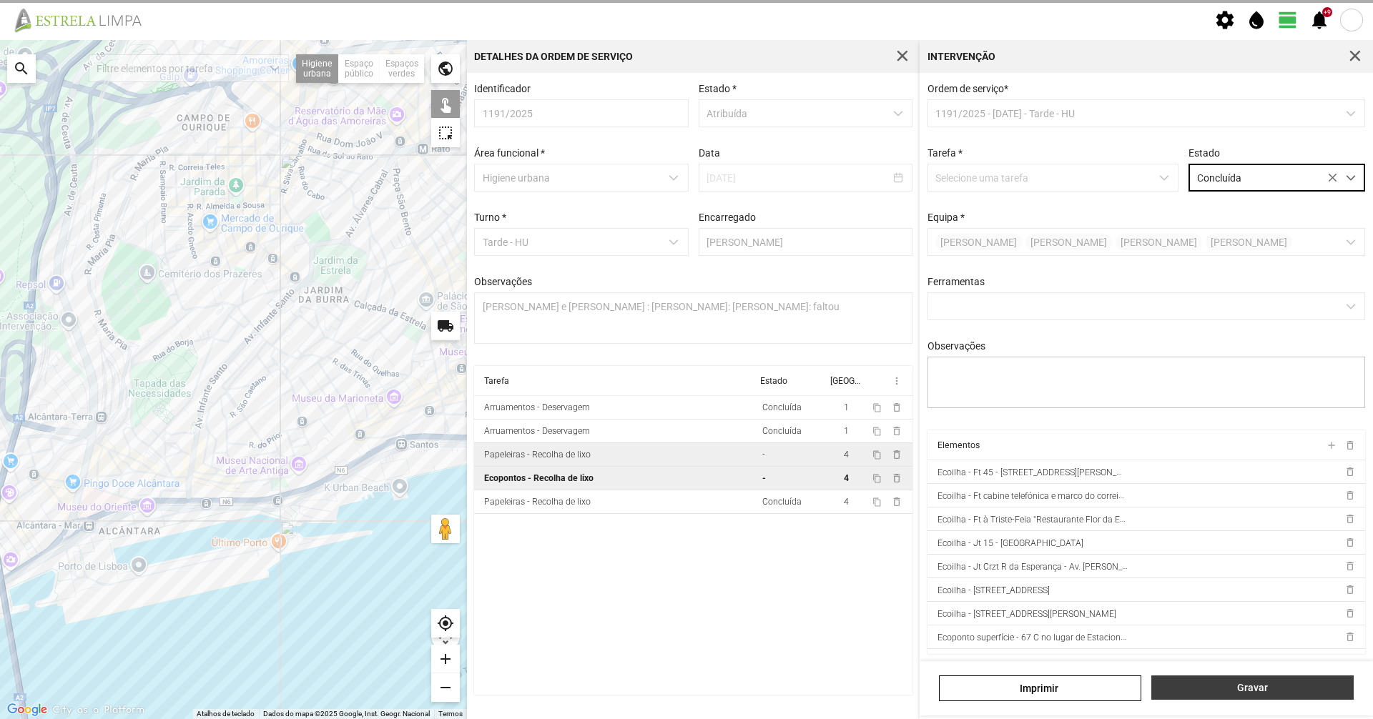
click at [1242, 684] on span "Gravar" at bounding box center [1252, 687] width 187 height 11
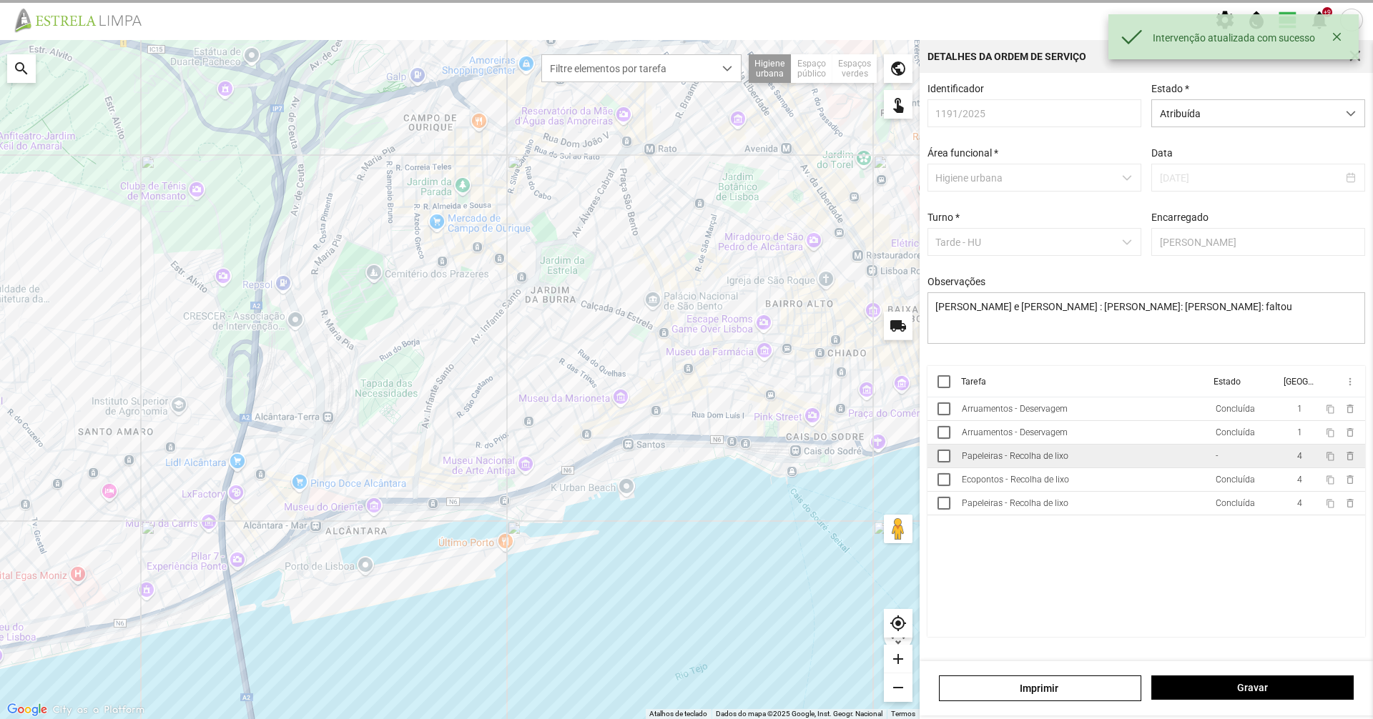
click at [1044, 461] on div "Papeleiras - Recolha de lixo" at bounding box center [1015, 456] width 107 height 10
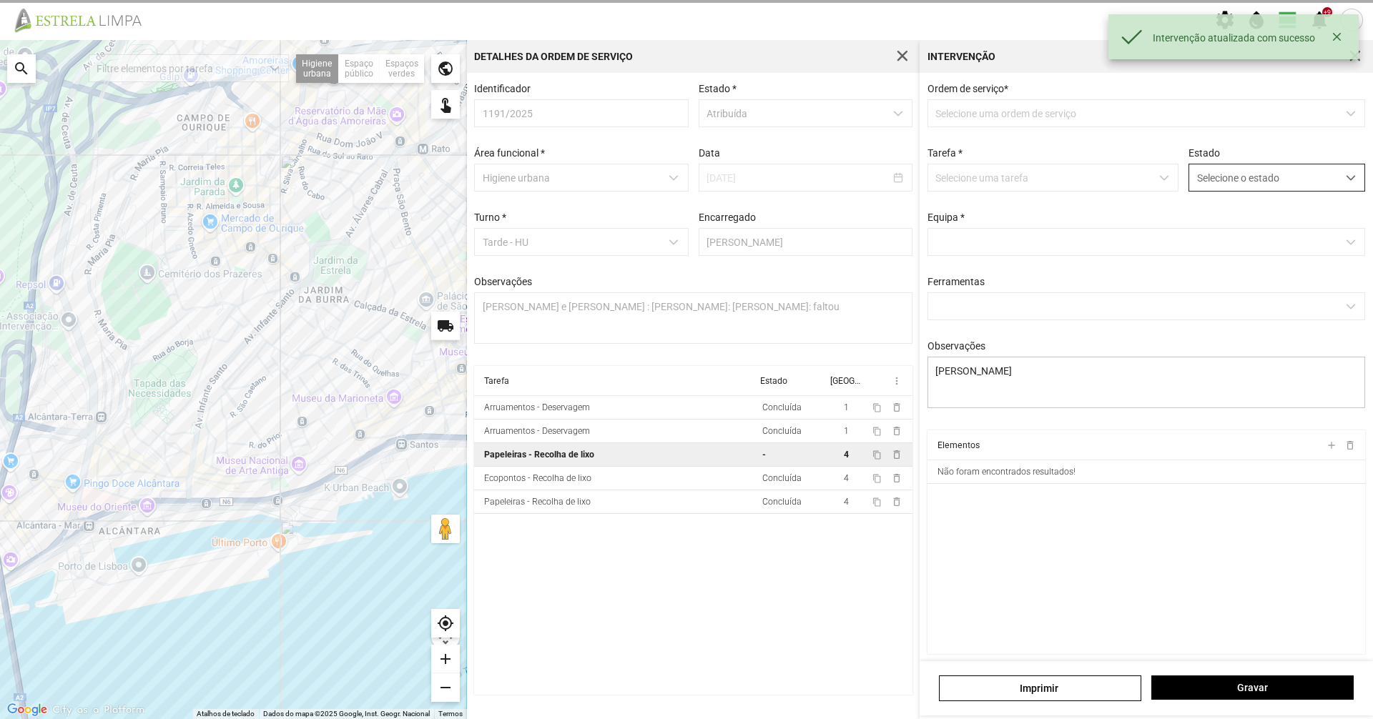
click at [1280, 184] on span "Selecione o estado" at bounding box center [1263, 177] width 148 height 26
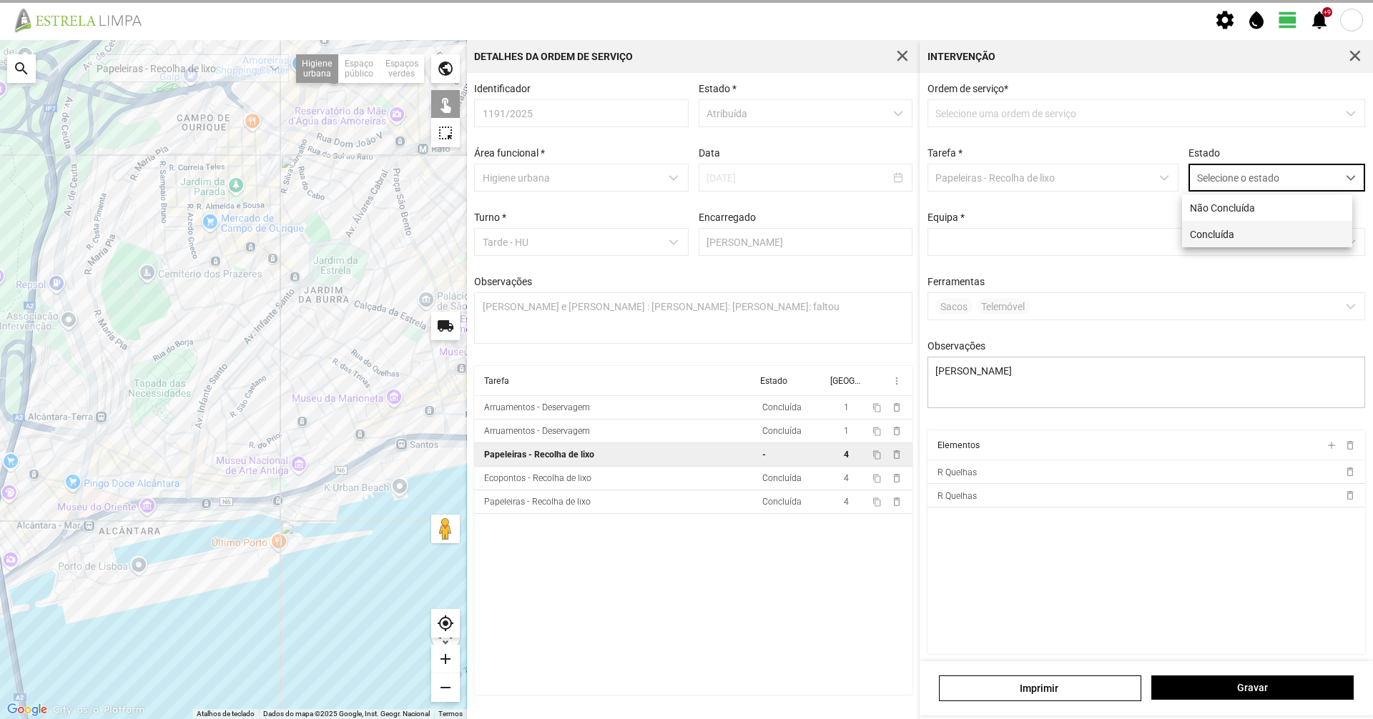
click at [1261, 233] on li "Concluída" at bounding box center [1267, 234] width 170 height 26
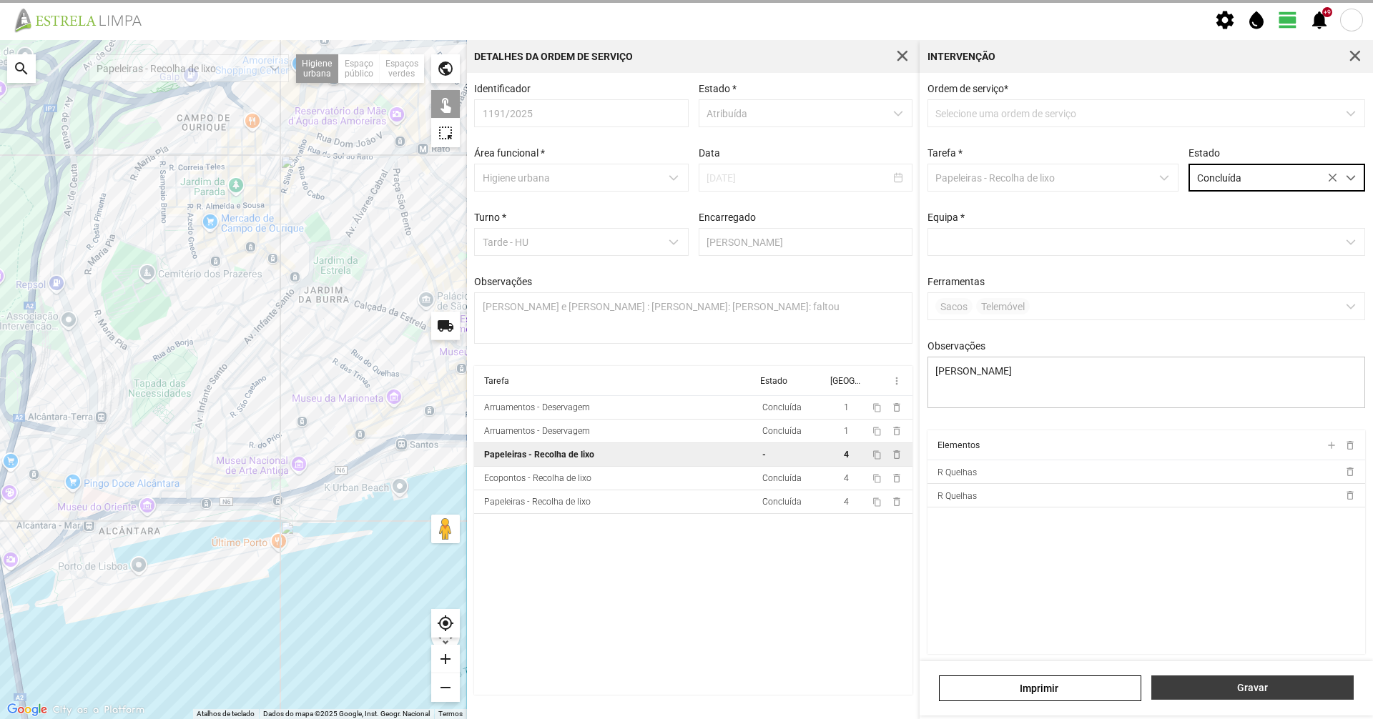
click at [1218, 690] on span "Gravar" at bounding box center [1252, 687] width 187 height 11
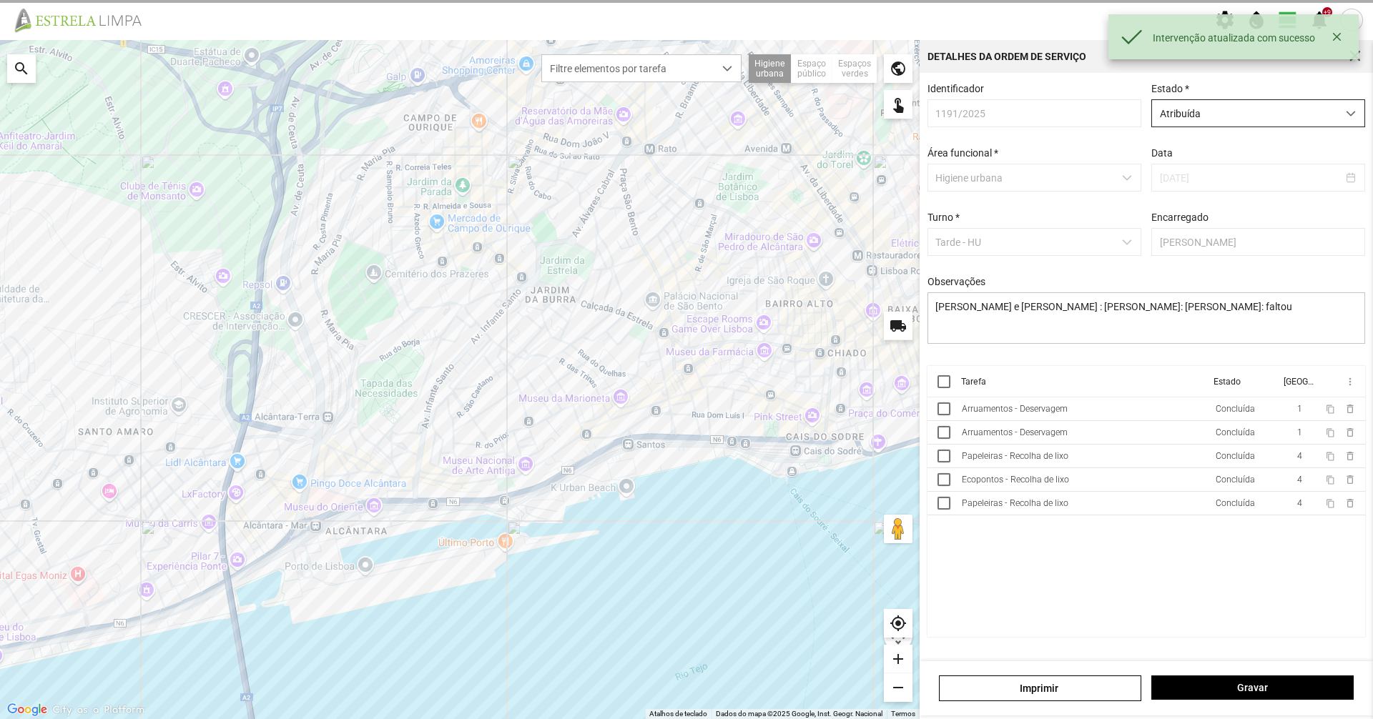
click at [1198, 117] on span "Atribuída" at bounding box center [1244, 113] width 185 height 26
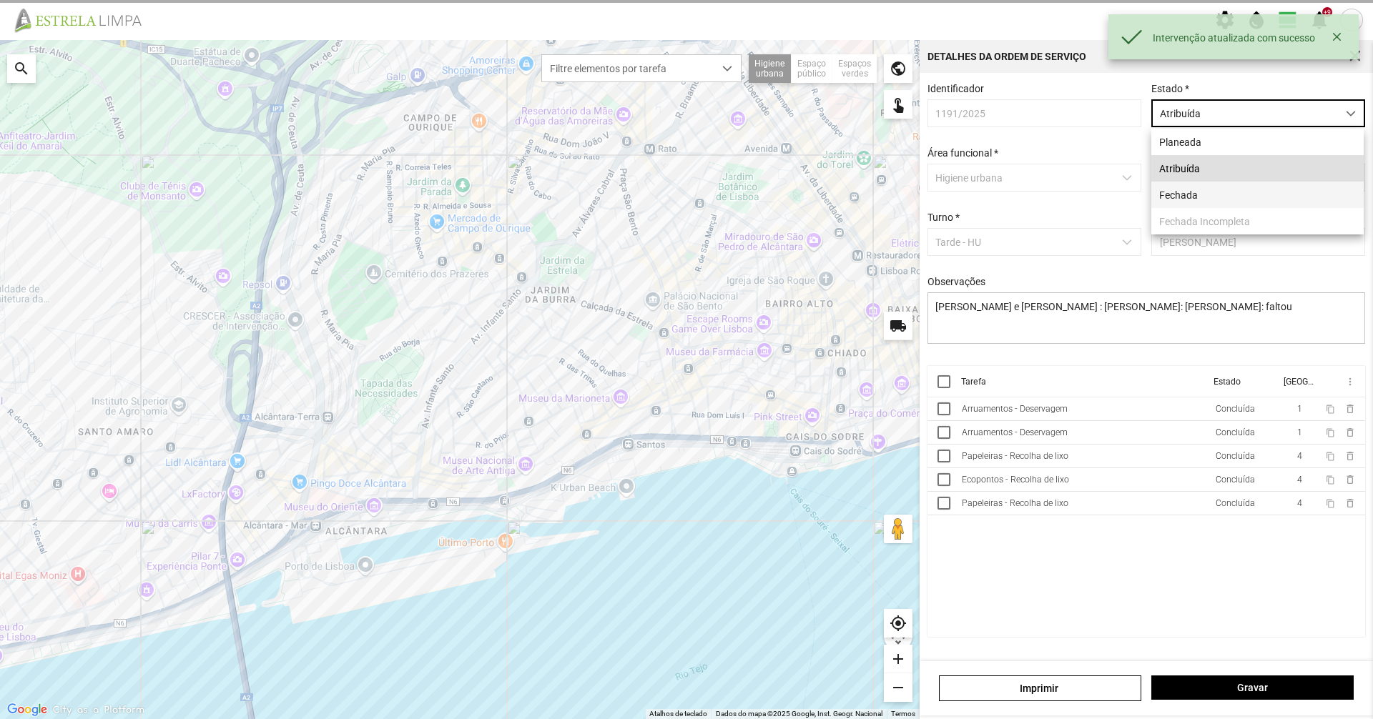
click at [1184, 183] on li "Fechada" at bounding box center [1257, 195] width 212 height 26
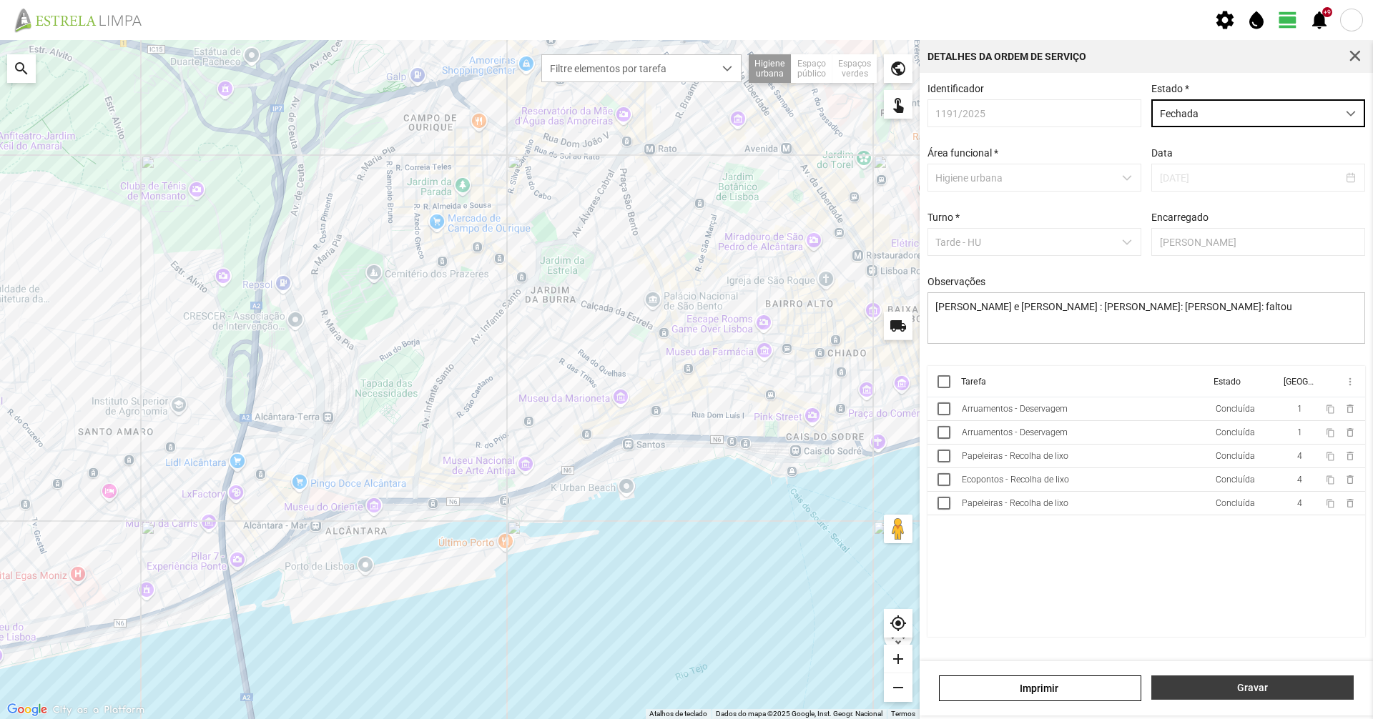
click at [1291, 681] on button "Gravar" at bounding box center [1252, 688] width 202 height 24
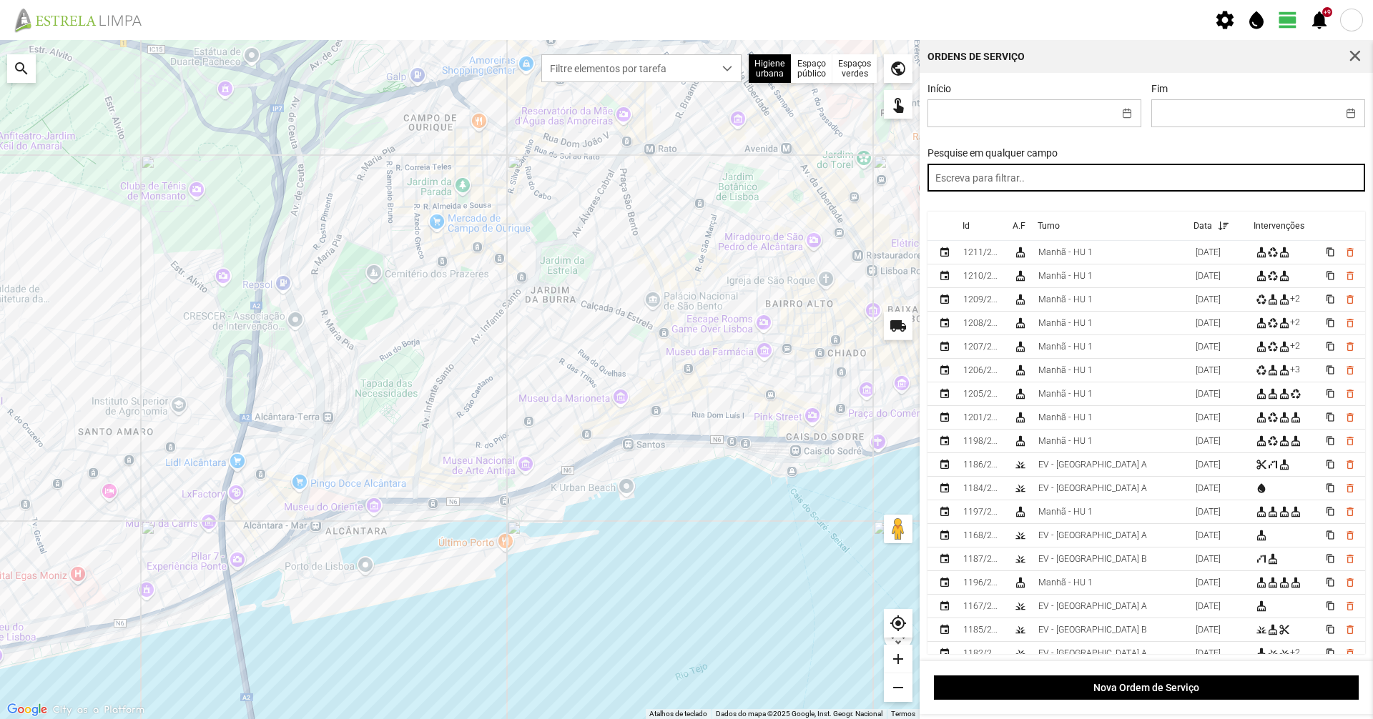
click at [1126, 183] on input "text" at bounding box center [1146, 178] width 438 height 28
paste input "tarde"
type input "tarde"
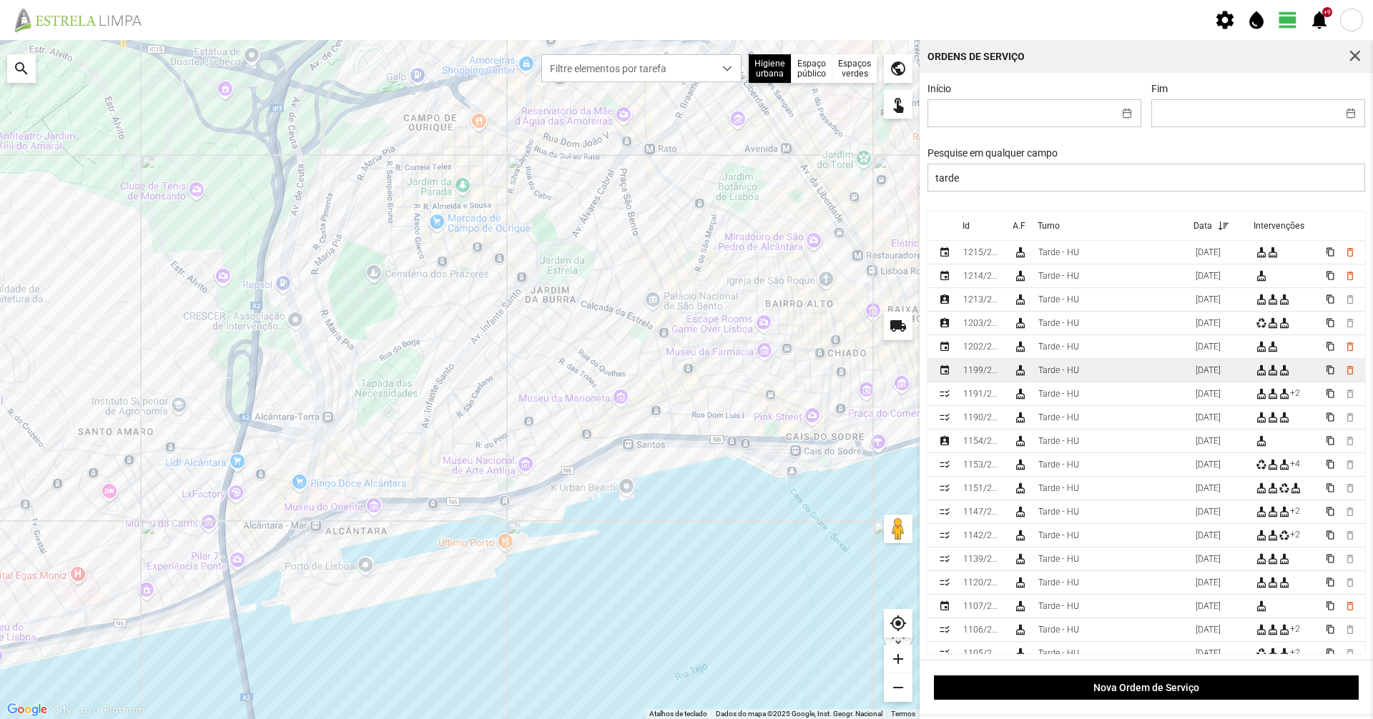
click at [1143, 370] on td "Tarde - HU" at bounding box center [1111, 371] width 157 height 24
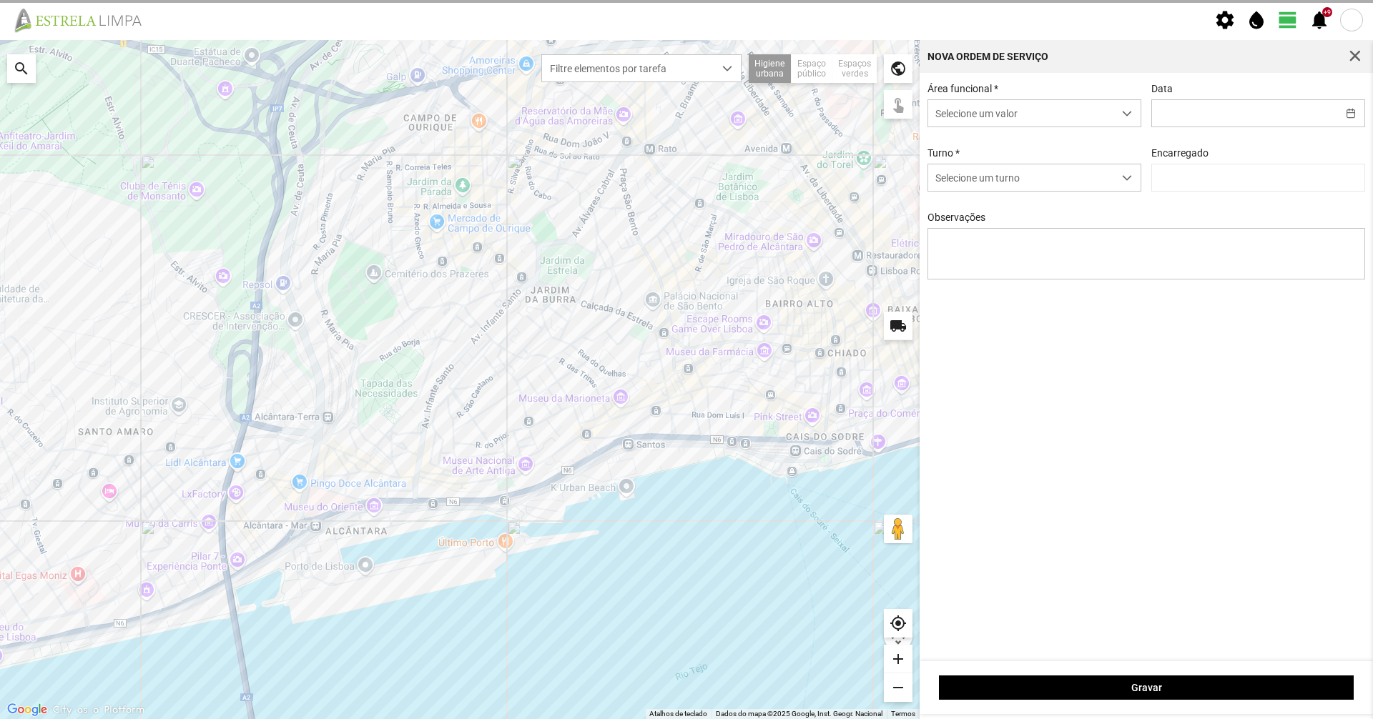
type input "[DATE]"
type input "[PERSON_NAME]"
type textarea "[PERSON_NAME]: [PERSON_NAME]. [GEOGRAPHIC_DATA]."
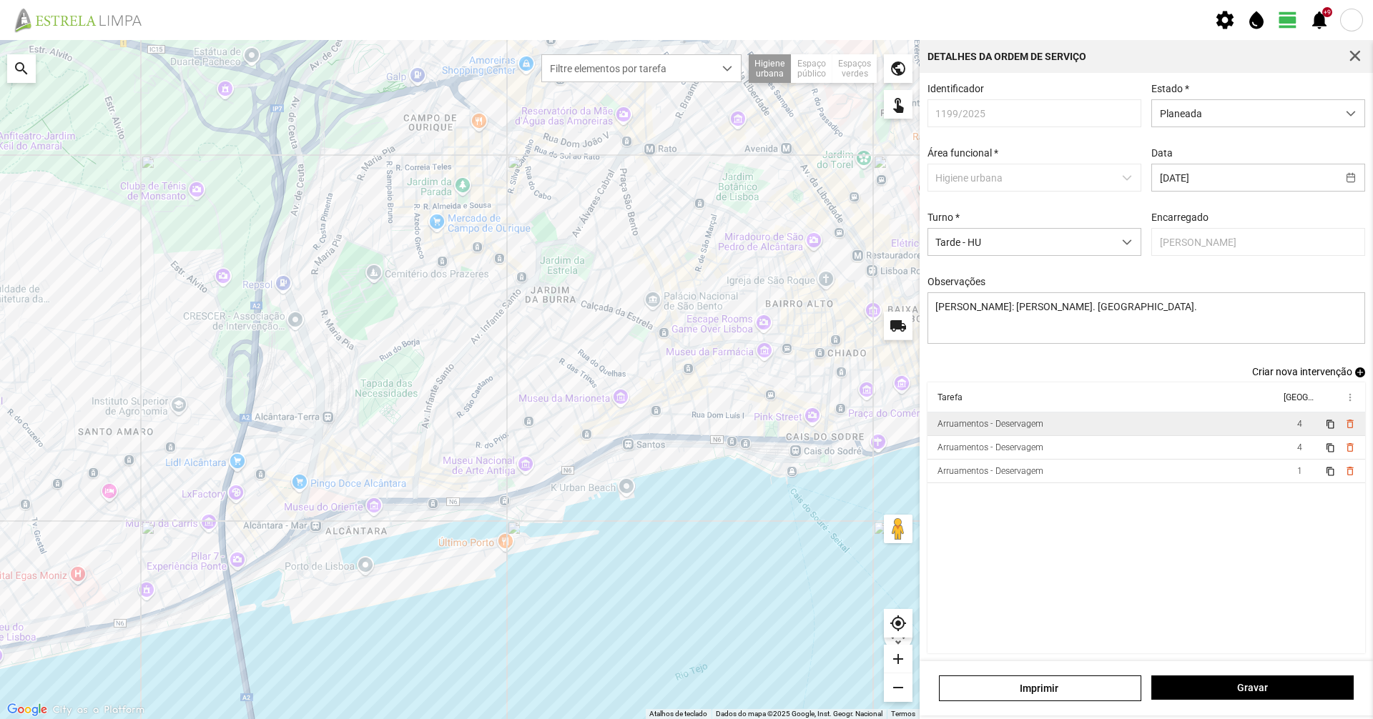
click at [1046, 433] on td "Arruamentos - Deservagem" at bounding box center [1103, 425] width 353 height 24
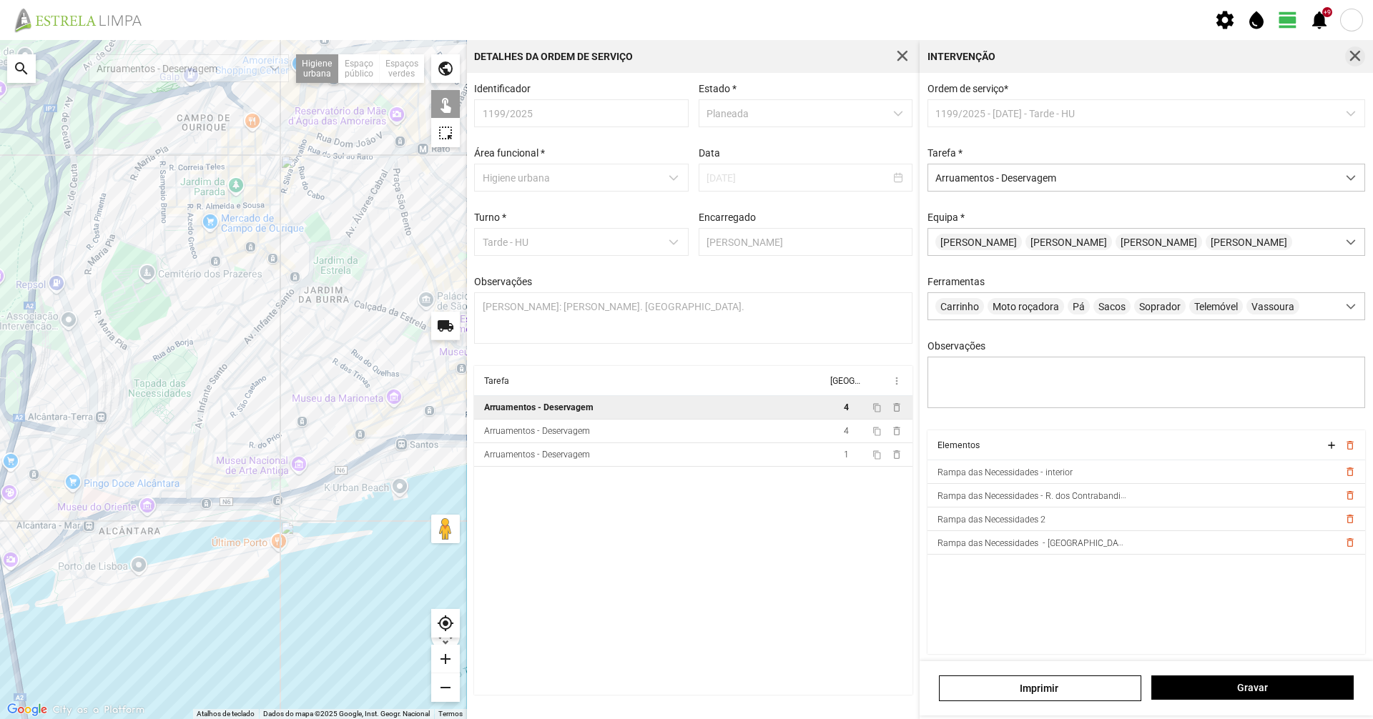
click at [1351, 56] on span "button" at bounding box center [1355, 56] width 13 height 13
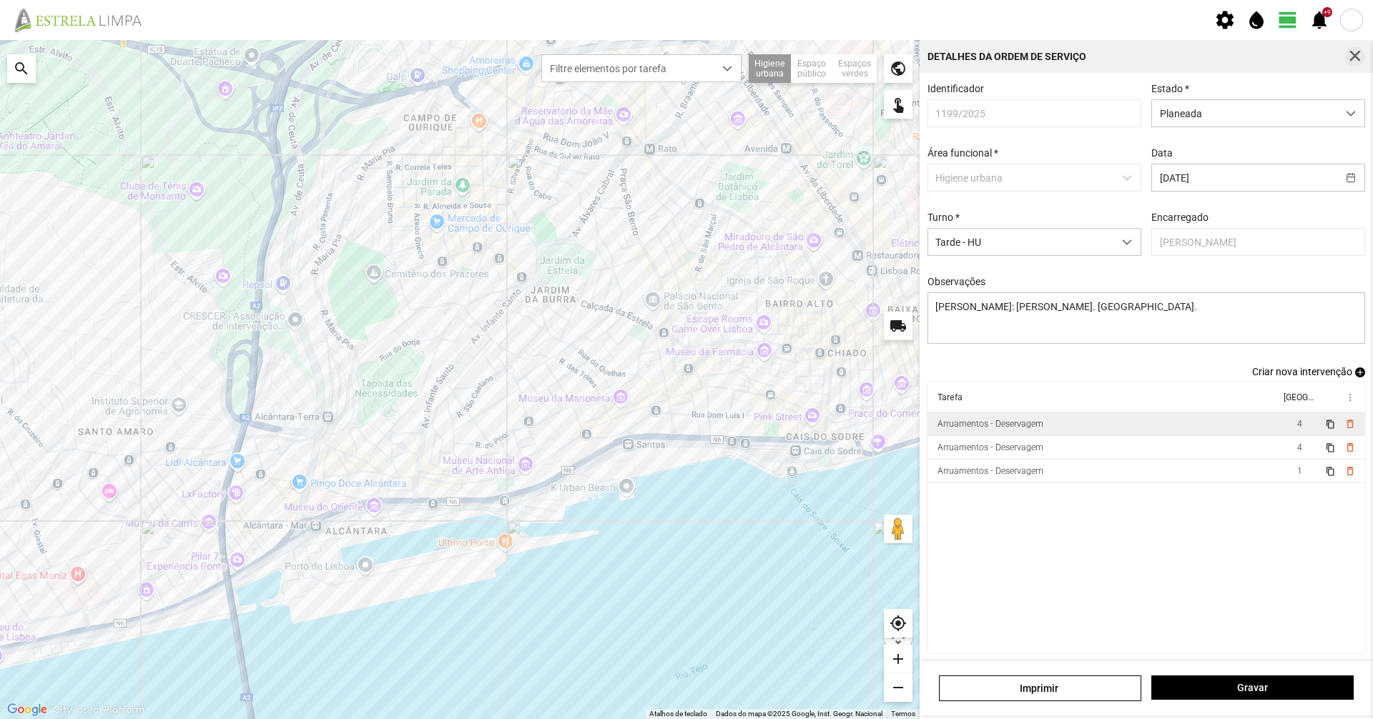
click at [1351, 59] on span "button" at bounding box center [1355, 56] width 13 height 13
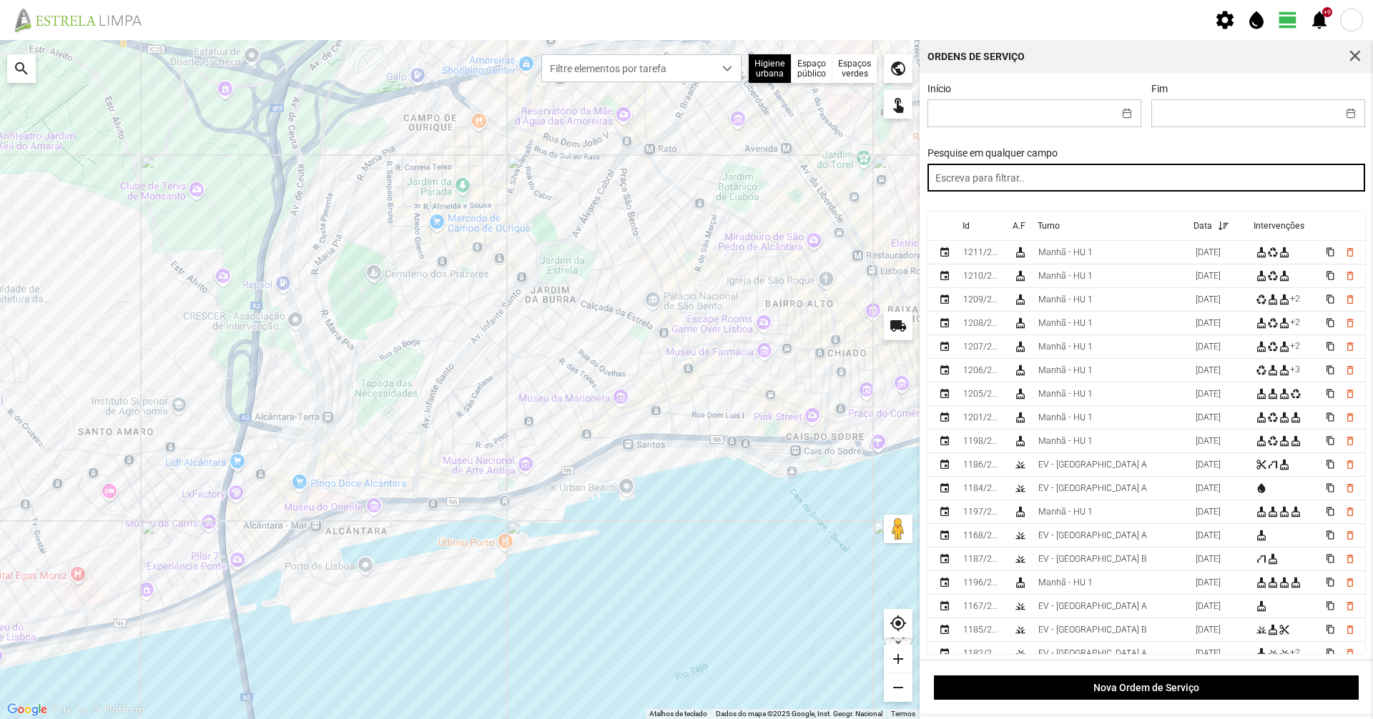
click at [1150, 177] on input "text" at bounding box center [1146, 178] width 438 height 28
paste input "tarde"
type input "tarde"
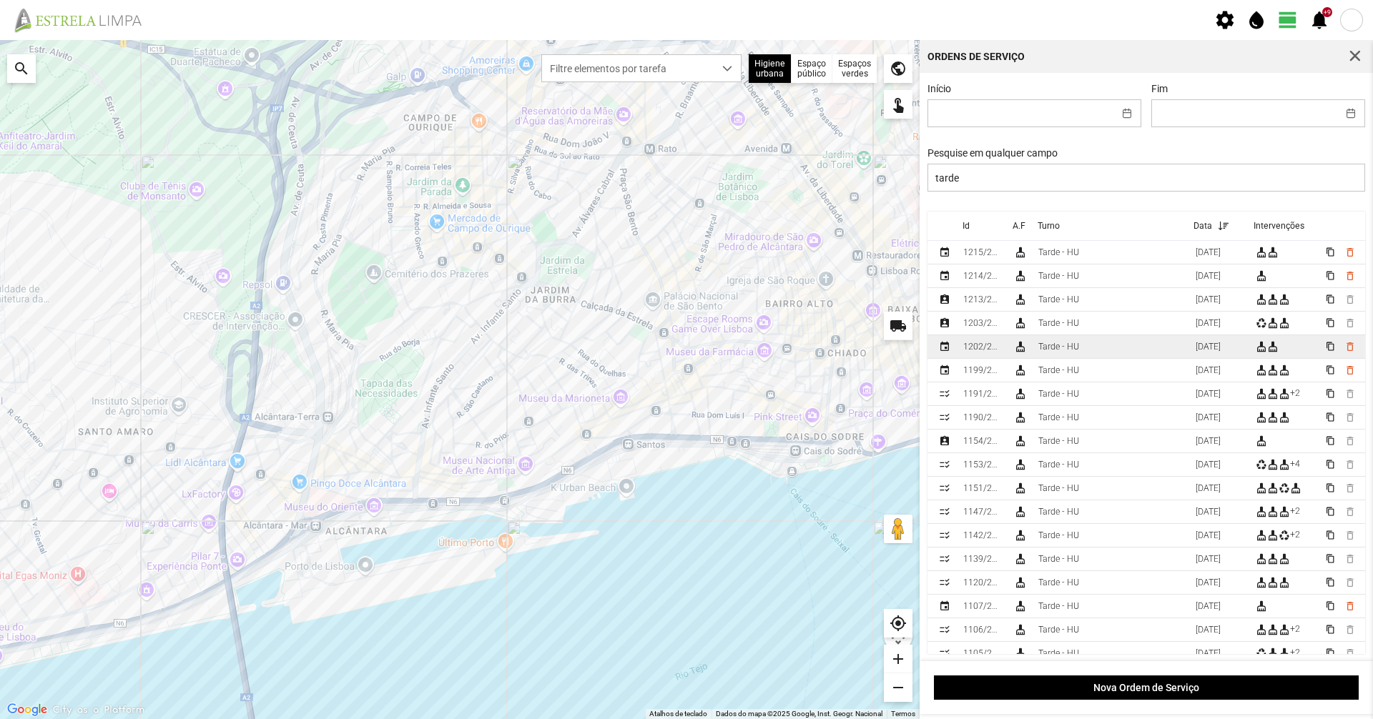
click at [995, 352] on div "1202/2025" at bounding box center [982, 347] width 39 height 10
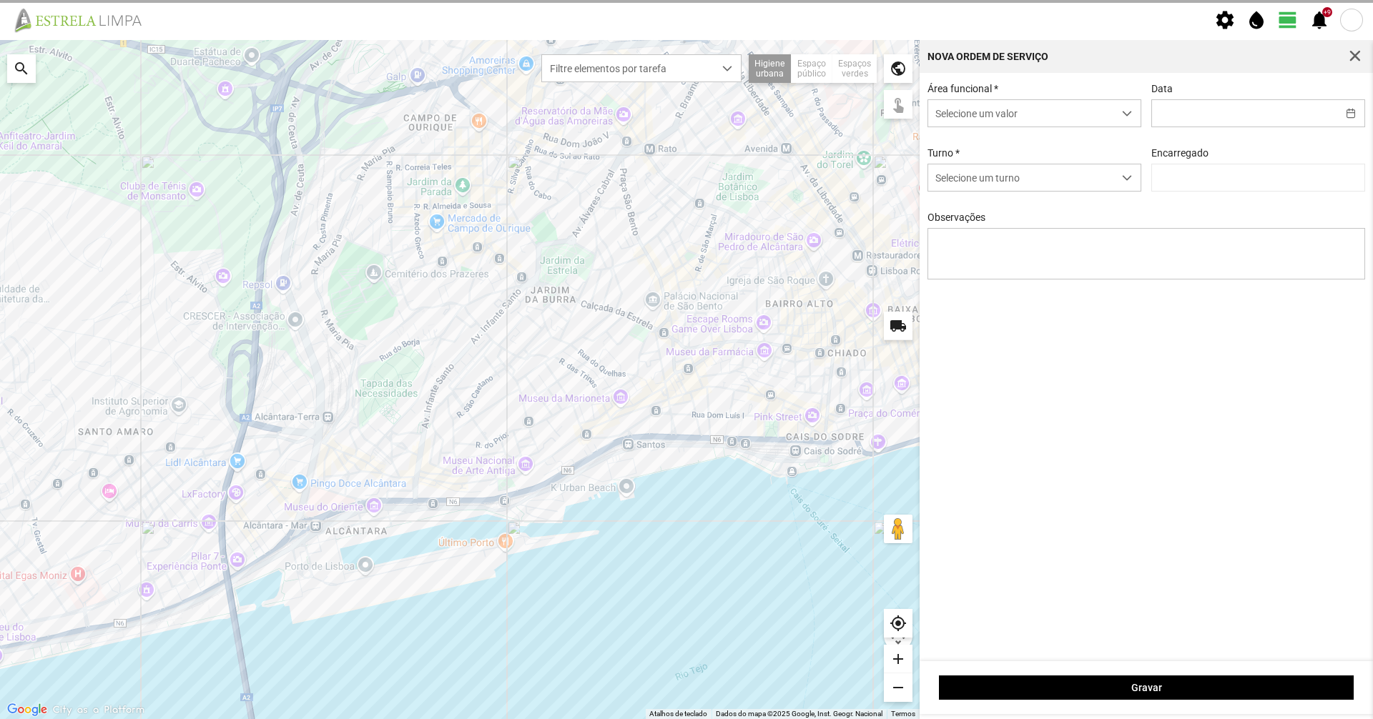
type input "[DATE]"
type textarea "[PERSON_NAME]. [PERSON_NAME]: descanso"
type input "[PERSON_NAME]"
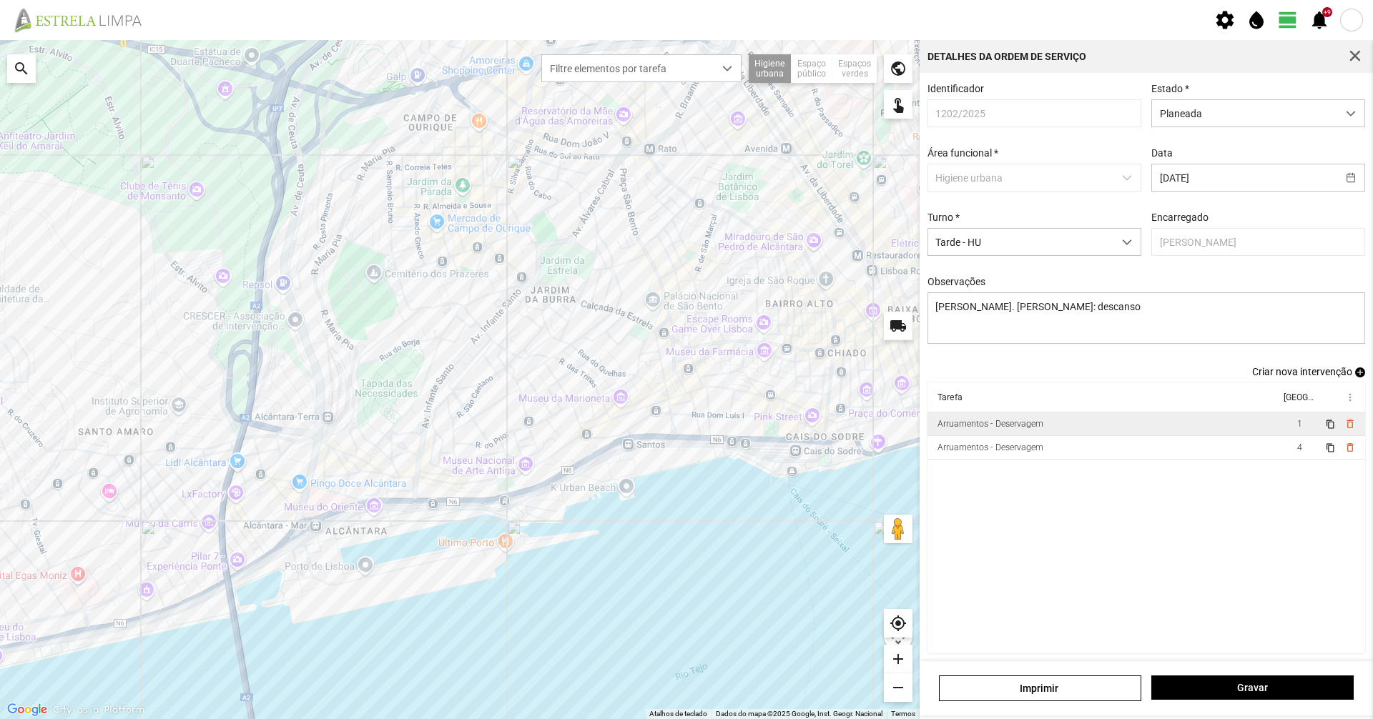
click at [979, 436] on td "Arruamentos - Deservagem" at bounding box center [1103, 425] width 353 height 24
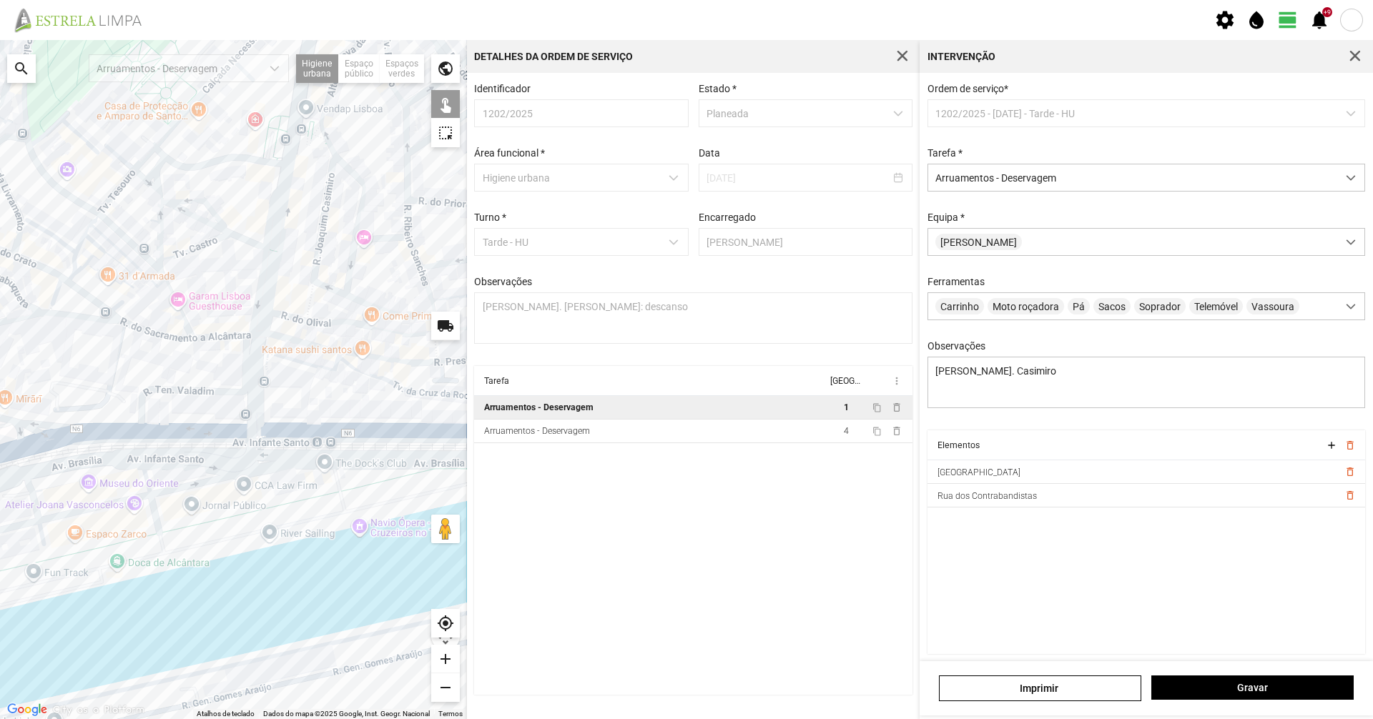
drag, startPoint x: 104, startPoint y: 351, endPoint x: 161, endPoint y: 485, distance: 145.4
click at [161, 483] on div at bounding box center [233, 379] width 467 height 679
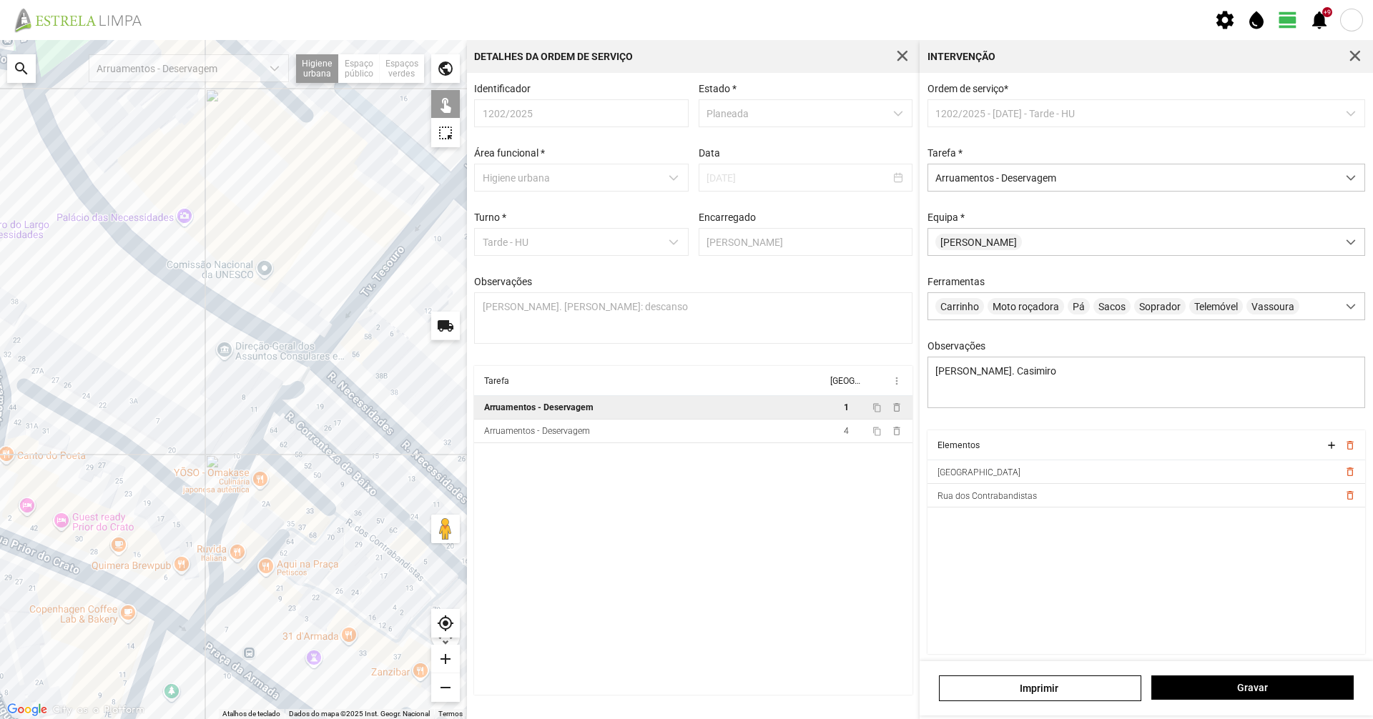
click at [188, 495] on div at bounding box center [233, 379] width 467 height 679
click at [296, 479] on div at bounding box center [233, 379] width 467 height 679
click at [330, 453] on div at bounding box center [233, 379] width 467 height 679
click at [263, 425] on div at bounding box center [233, 379] width 467 height 679
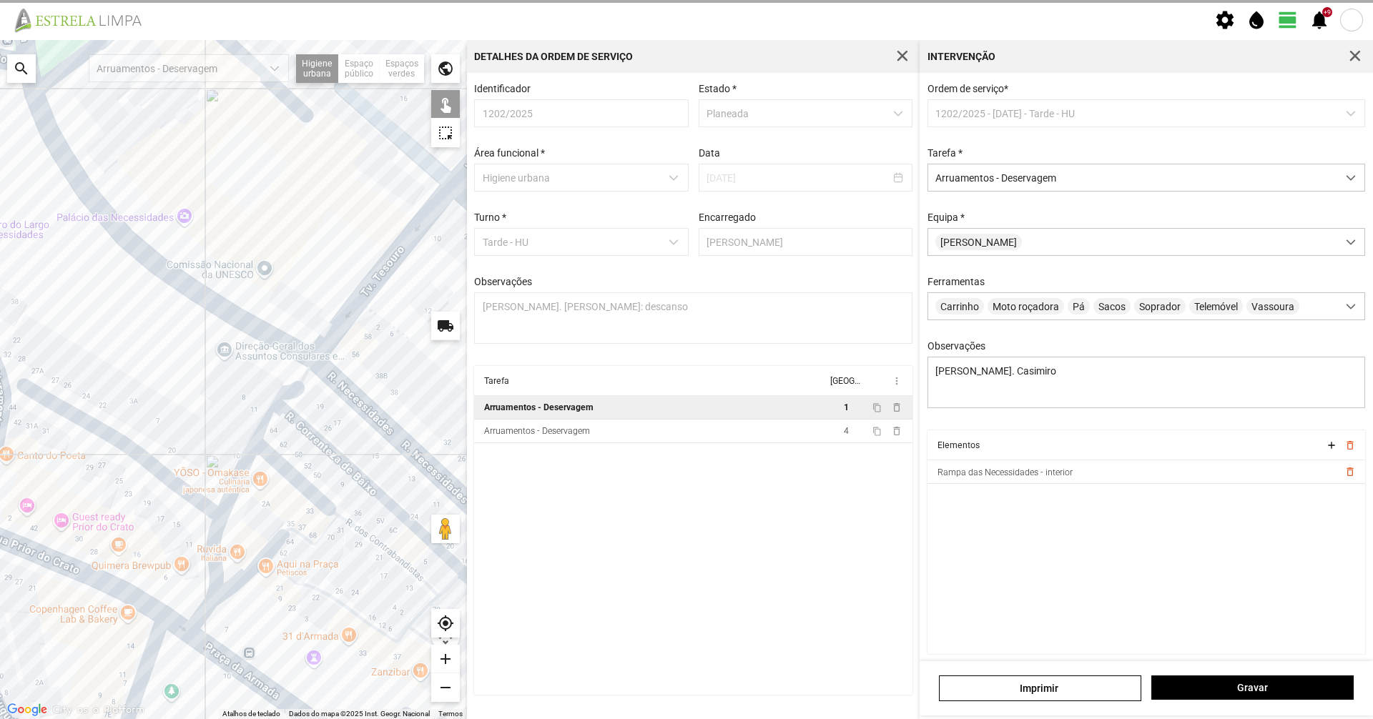
click at [242, 470] on div at bounding box center [233, 379] width 467 height 679
click at [215, 548] on div at bounding box center [233, 379] width 467 height 679
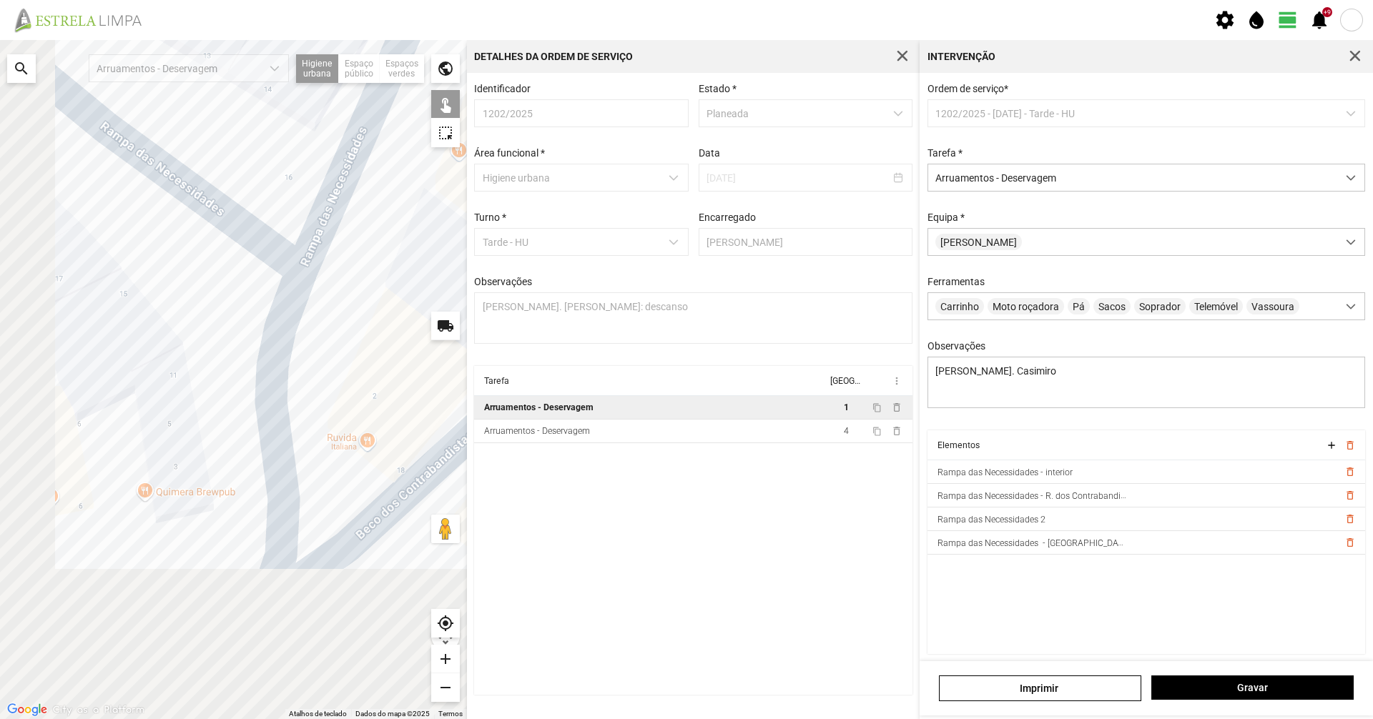
drag, startPoint x: 308, startPoint y: 456, endPoint x: 315, endPoint y: 381, distance: 74.6
click at [315, 383] on div at bounding box center [233, 379] width 467 height 679
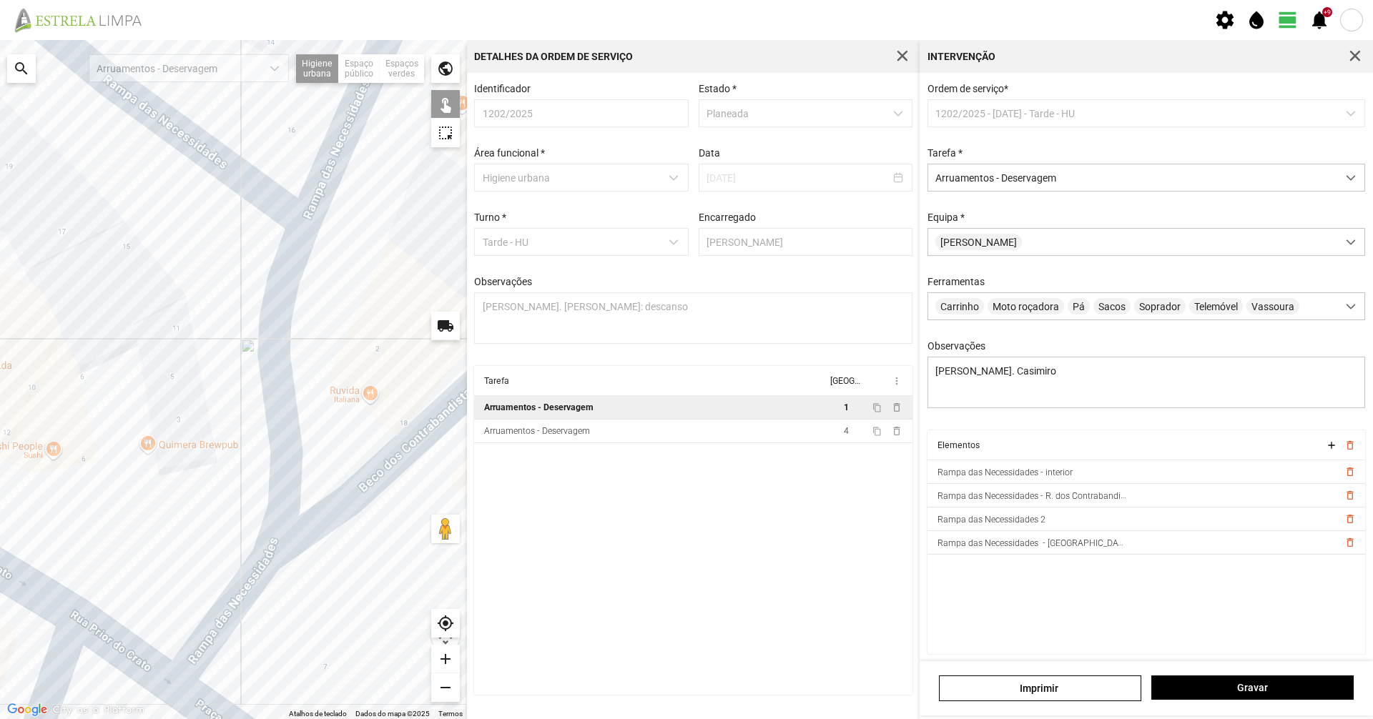
drag, startPoint x: 339, startPoint y: 343, endPoint x: 265, endPoint y: 601, distance: 268.4
click at [265, 601] on div at bounding box center [233, 379] width 467 height 679
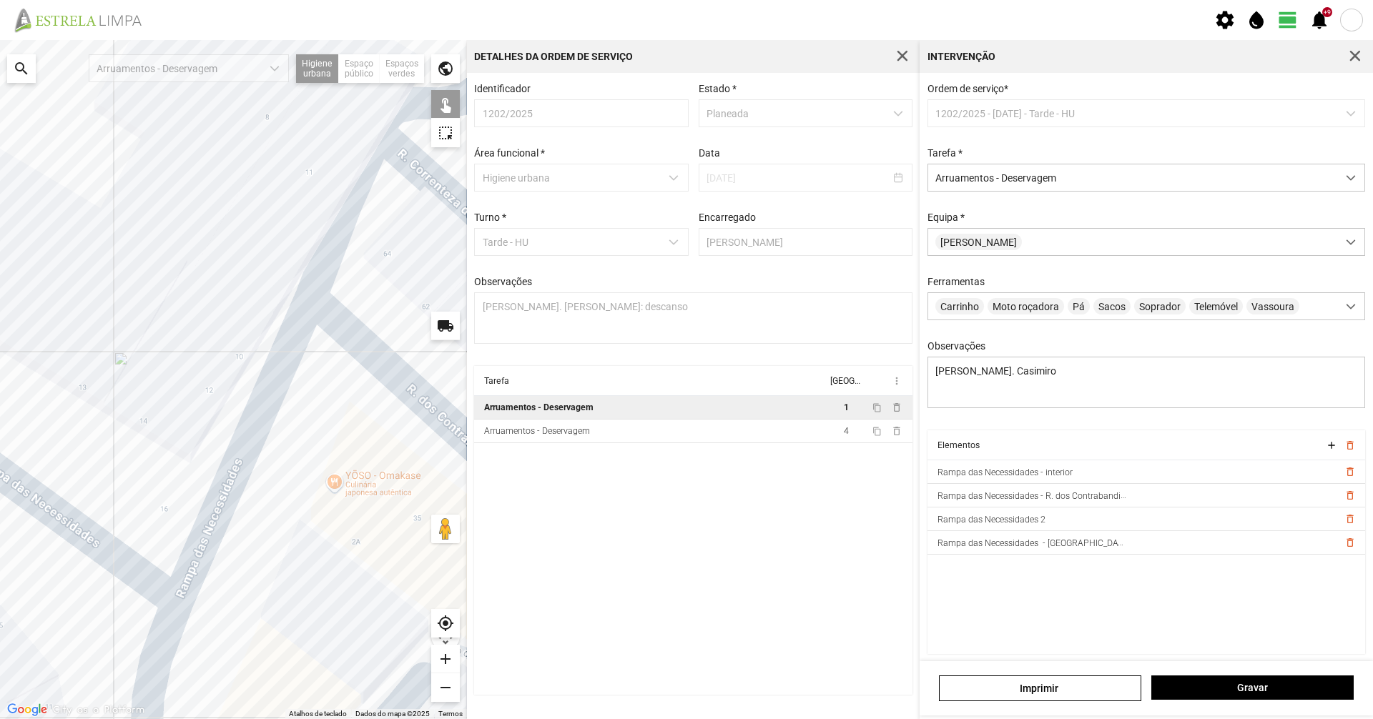
drag, startPoint x: 147, startPoint y: 717, endPoint x: 210, endPoint y: 622, distance: 113.0
click at [139, 719] on html "settings water_drop view_day +9 notifications Para navegar no mapa com gestos d…" at bounding box center [686, 359] width 1373 height 719
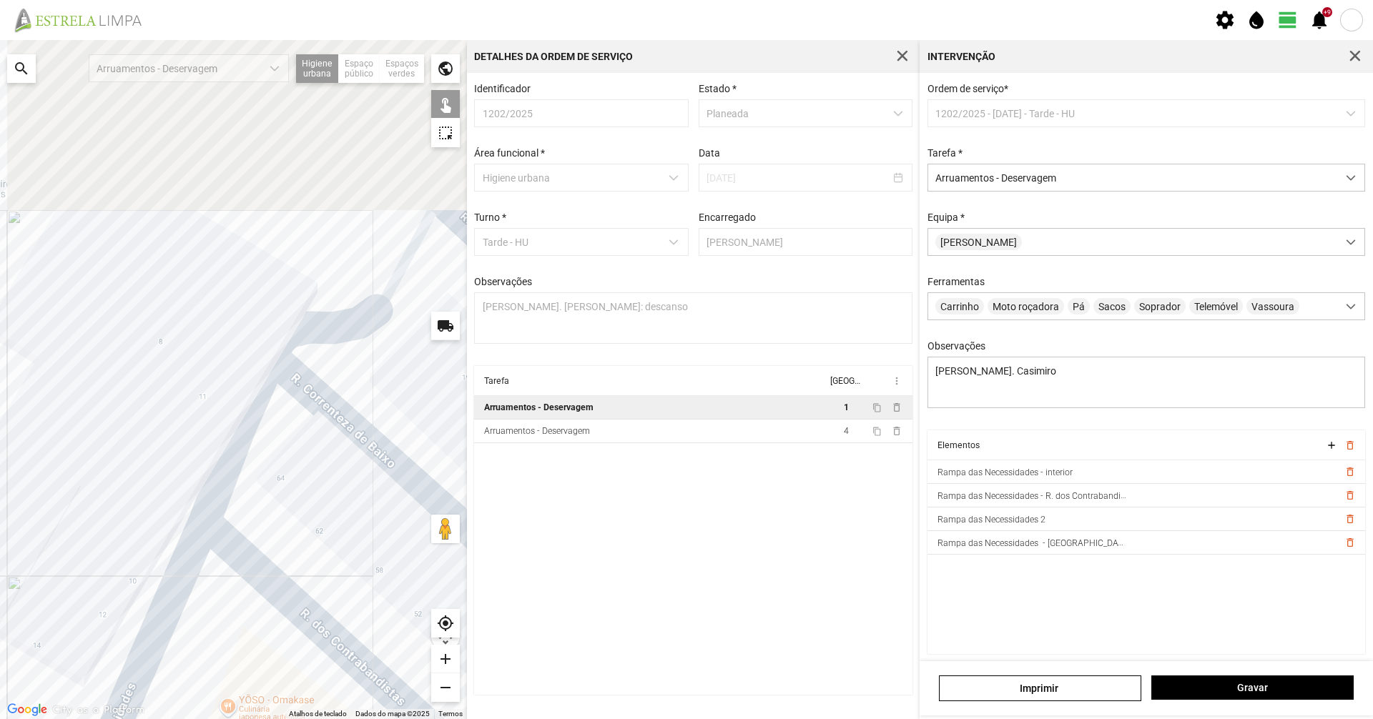
drag, startPoint x: 295, startPoint y: 516, endPoint x: 241, endPoint y: 616, distance: 114.5
click at [242, 621] on div at bounding box center [233, 379] width 467 height 679
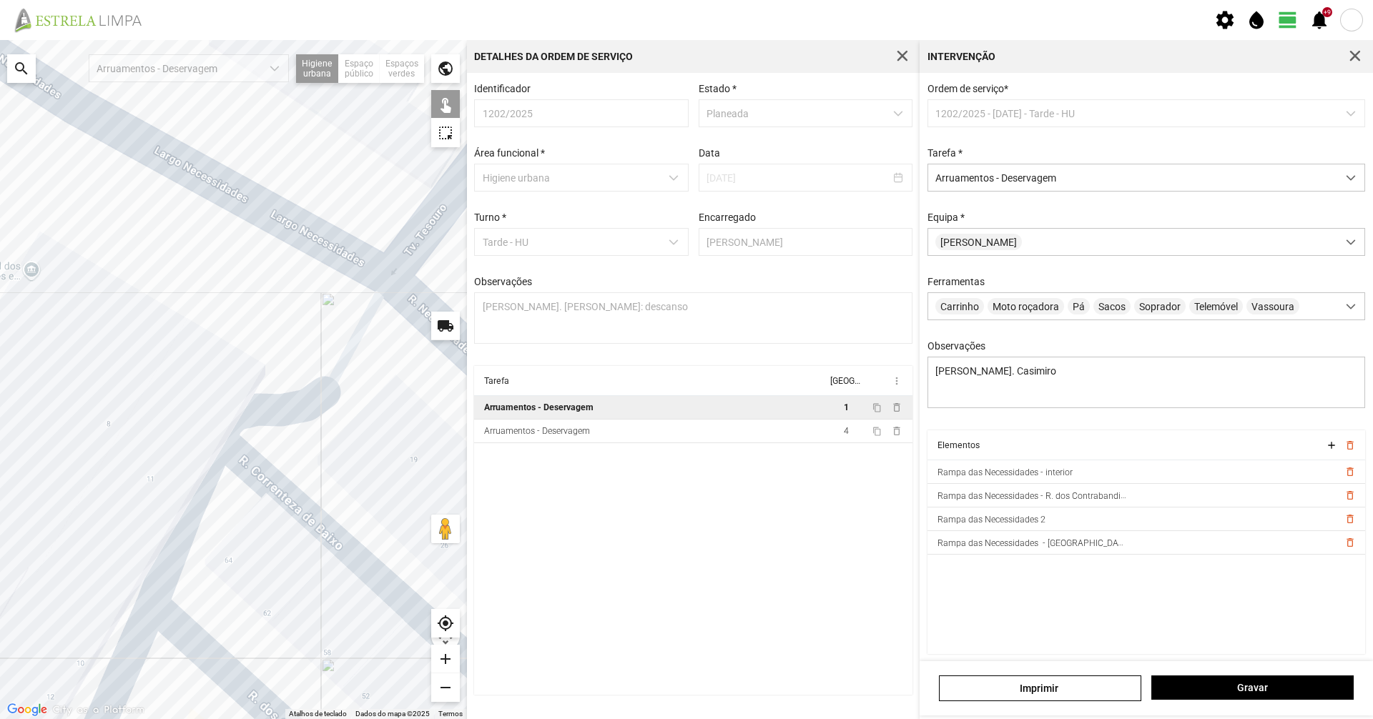
drag, startPoint x: 348, startPoint y: 519, endPoint x: 335, endPoint y: 538, distance: 22.6
click at [336, 537] on div at bounding box center [233, 379] width 467 height 679
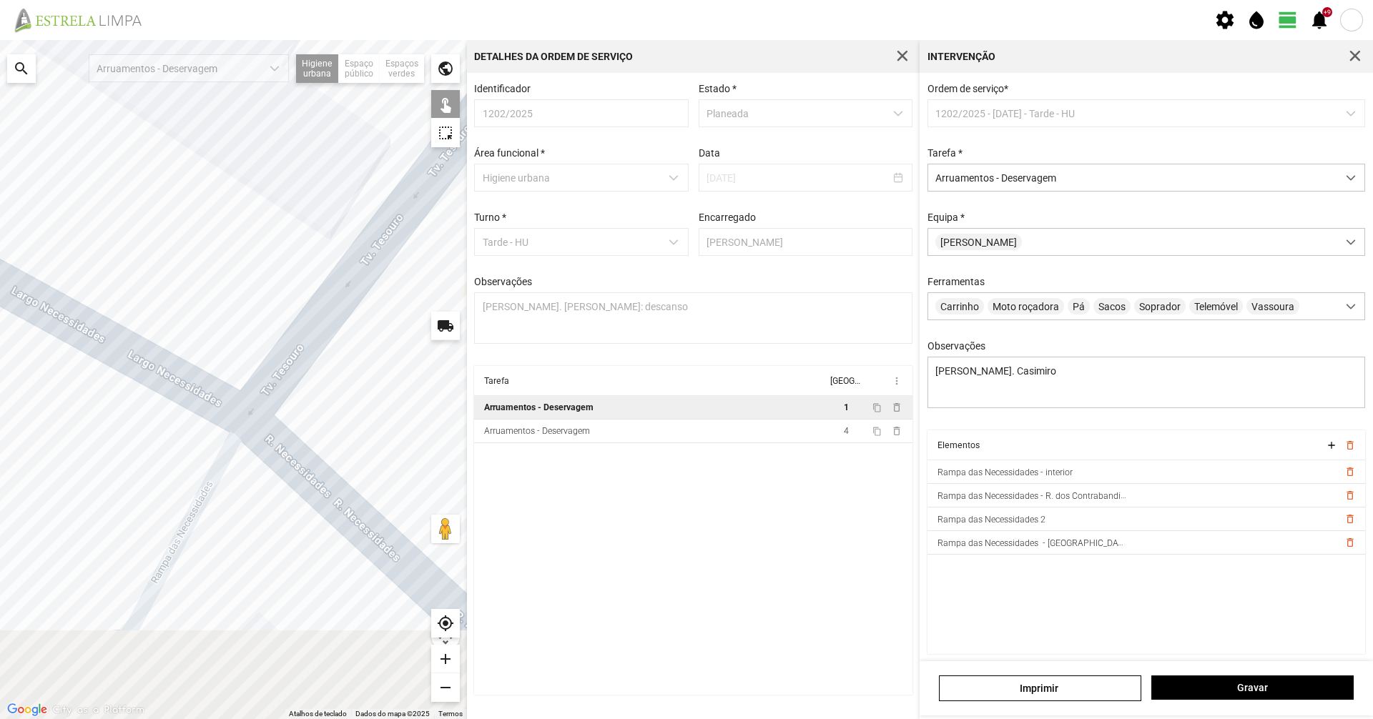
drag, startPoint x: 297, startPoint y: 501, endPoint x: 385, endPoint y: 378, distance: 150.6
click at [385, 378] on div at bounding box center [233, 379] width 467 height 679
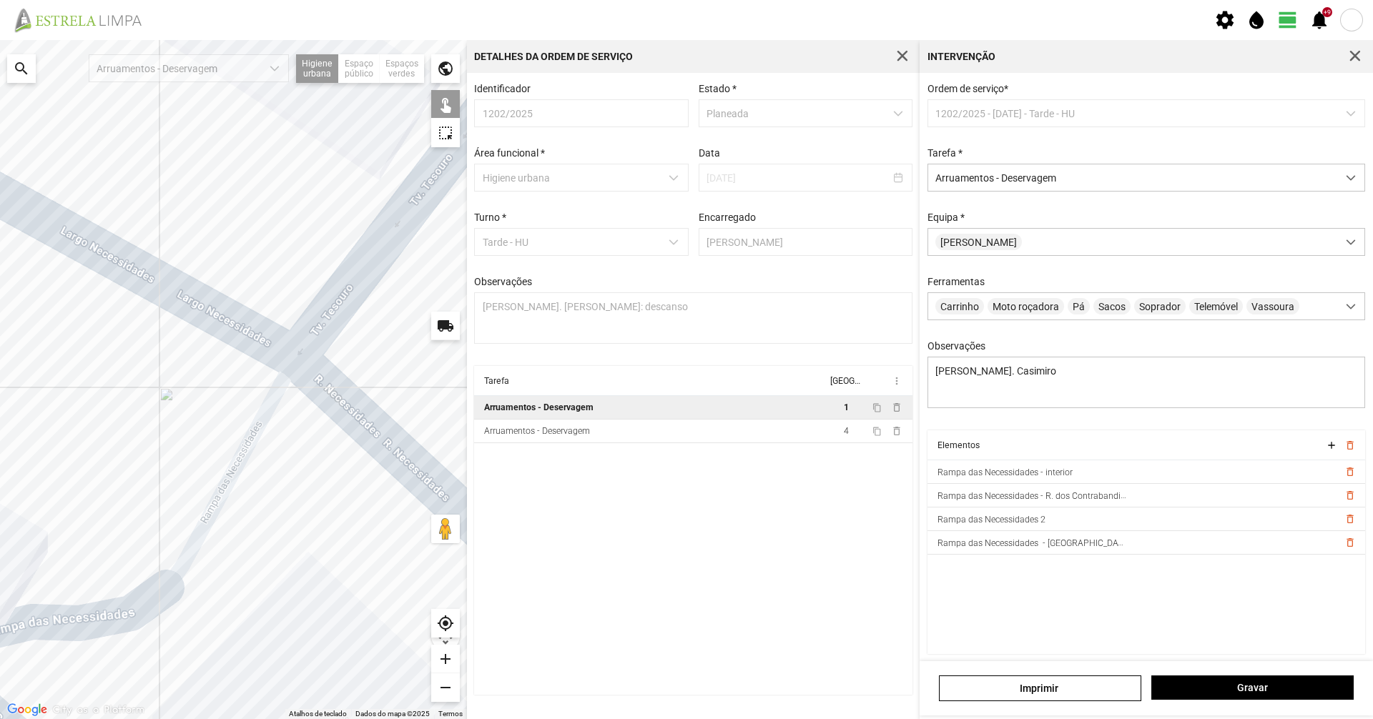
click at [262, 430] on div at bounding box center [233, 379] width 467 height 679
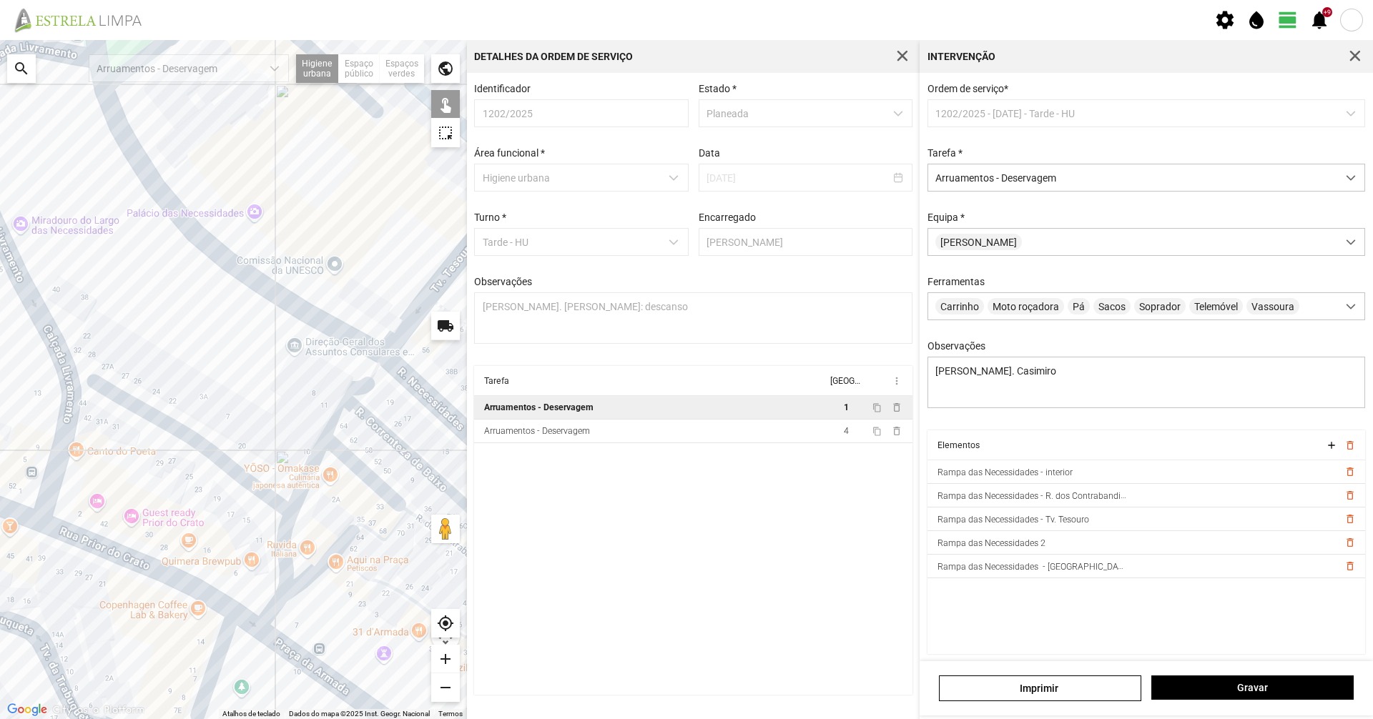
drag, startPoint x: 282, startPoint y: 400, endPoint x: 149, endPoint y: 448, distance: 141.4
click at [157, 448] on div at bounding box center [233, 379] width 467 height 679
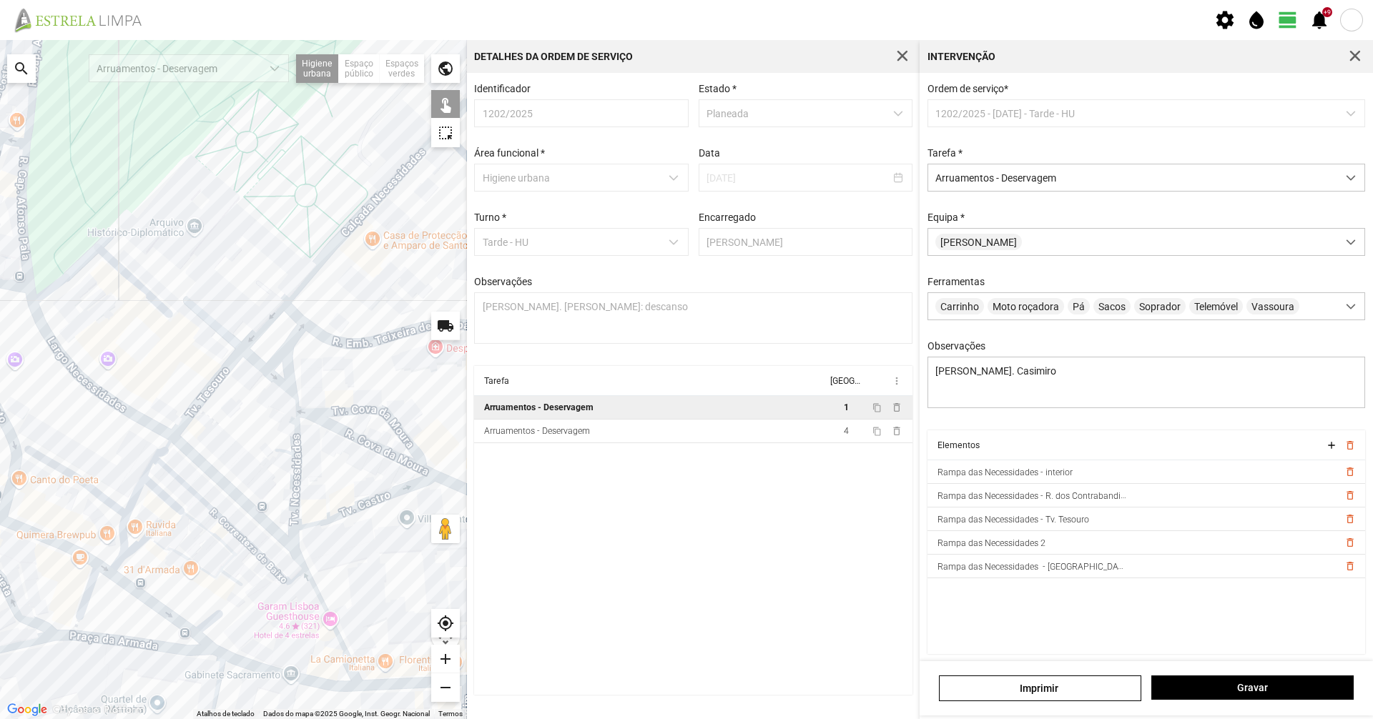
drag, startPoint x: 194, startPoint y: 456, endPoint x: 264, endPoint y: 431, distance: 73.5
click at [264, 431] on div at bounding box center [233, 379] width 467 height 679
click at [1244, 688] on span "Gravar" at bounding box center [1252, 687] width 187 height 11
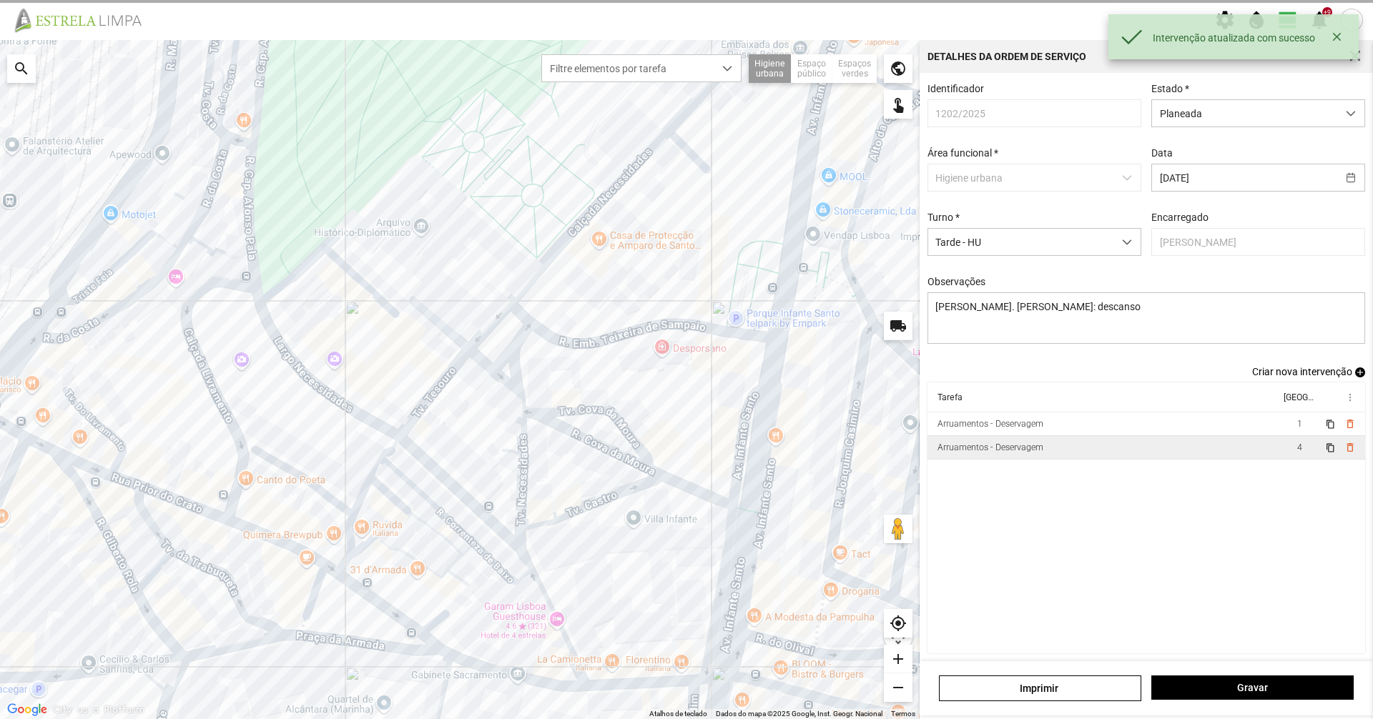
click at [1123, 452] on td "Arruamentos - Deservagem" at bounding box center [1103, 448] width 353 height 24
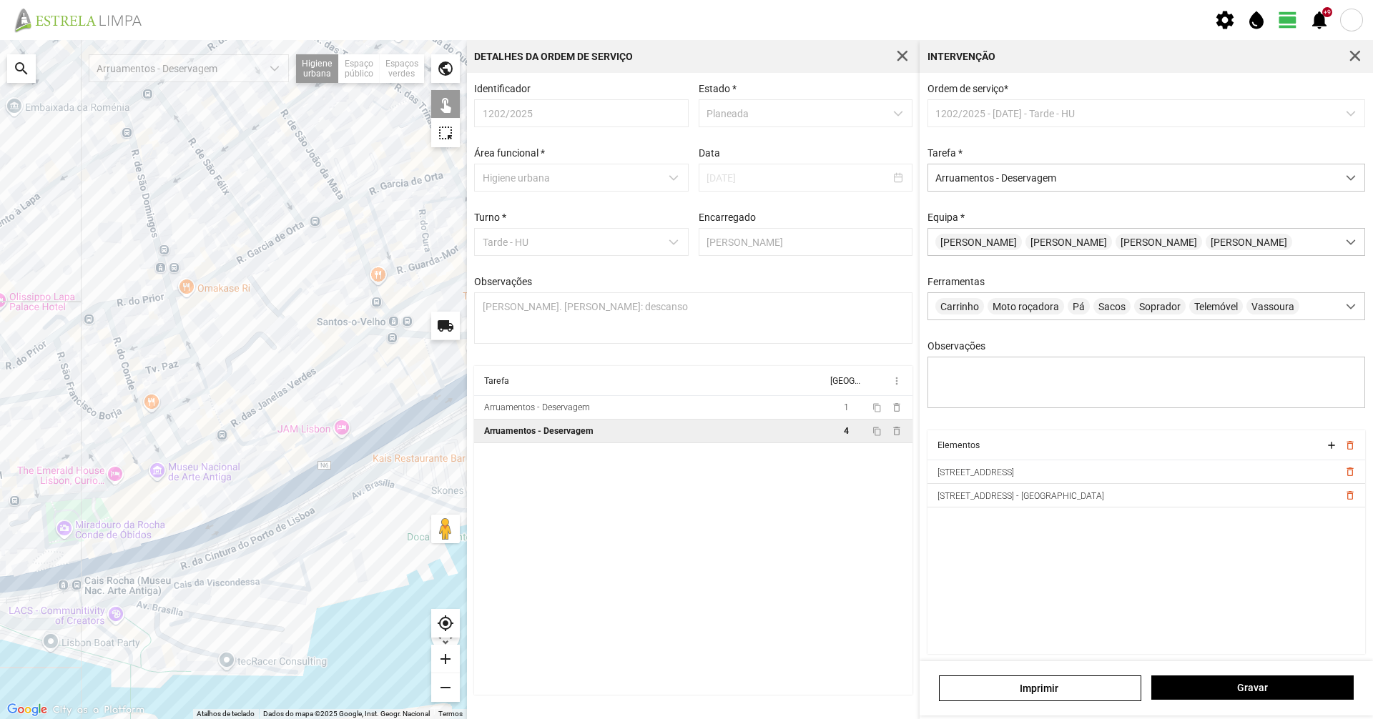
drag, startPoint x: 255, startPoint y: 269, endPoint x: 187, endPoint y: 496, distance: 236.6
click at [220, 520] on div at bounding box center [233, 379] width 467 height 679
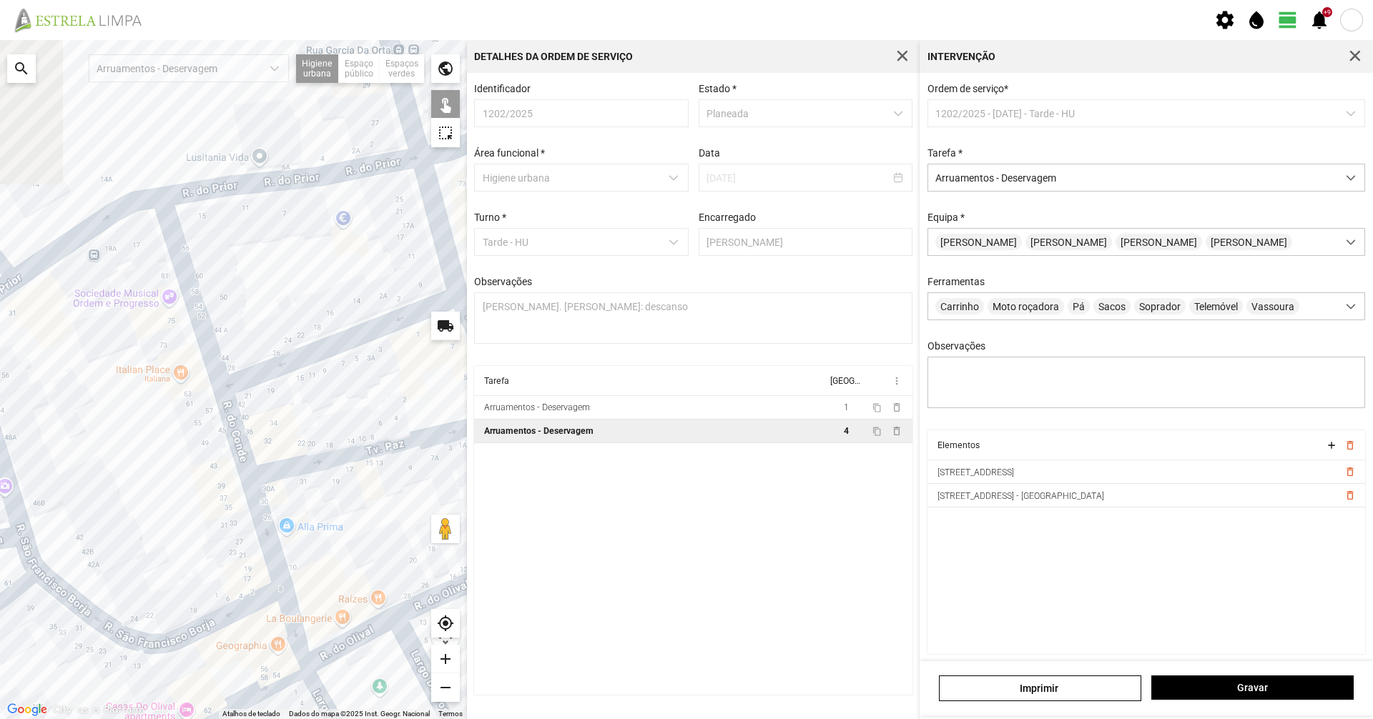
drag, startPoint x: 146, startPoint y: 363, endPoint x: 310, endPoint y: 443, distance: 182.3
click at [326, 437] on div at bounding box center [233, 379] width 467 height 679
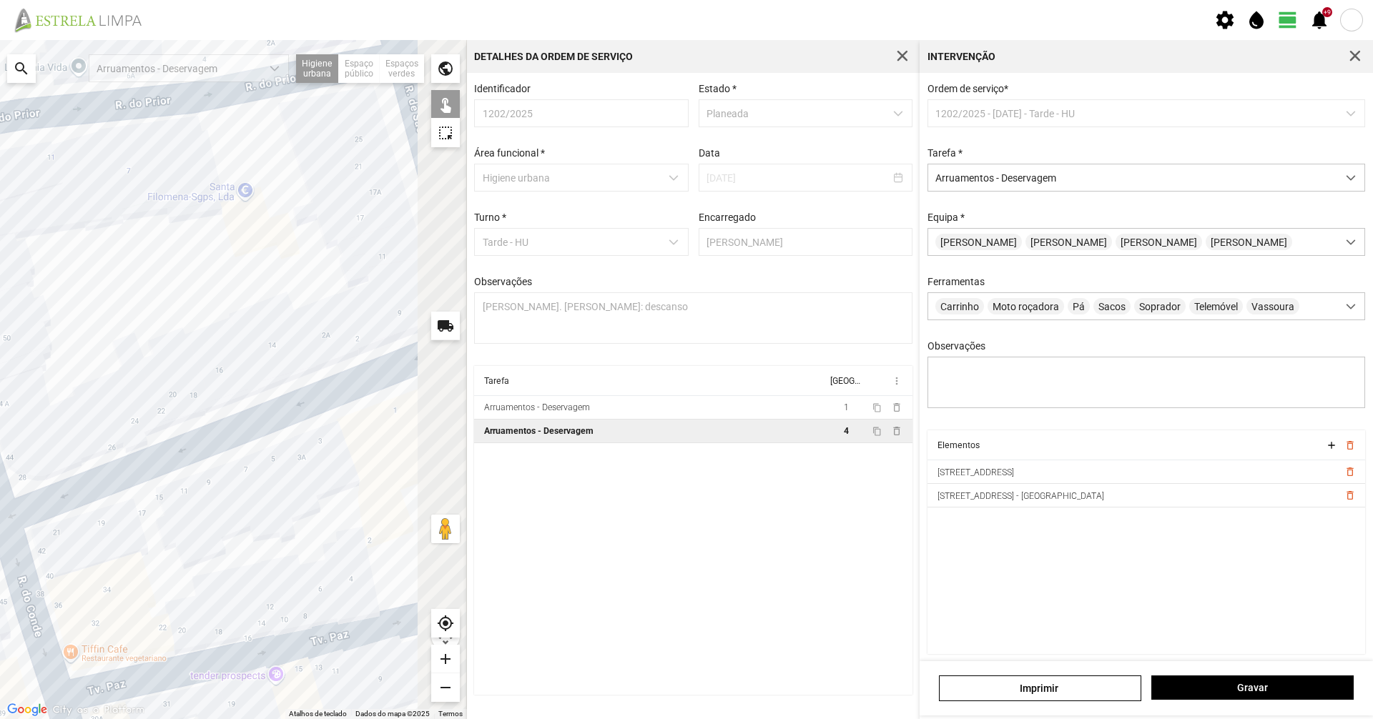
drag, startPoint x: 247, startPoint y: 507, endPoint x: 194, endPoint y: 545, distance: 65.1
click at [194, 545] on div at bounding box center [233, 379] width 467 height 679
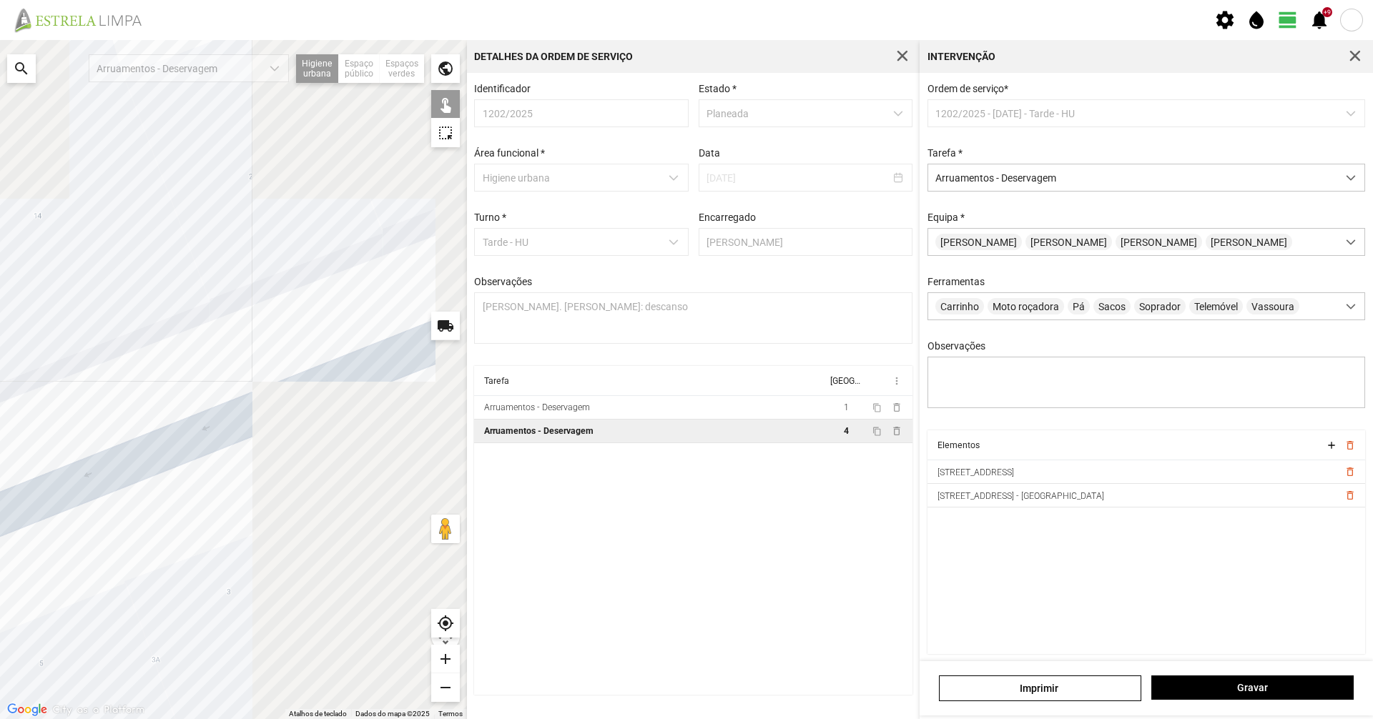
drag, startPoint x: 304, startPoint y: 392, endPoint x: 41, endPoint y: 596, distance: 332.8
click at [41, 596] on div at bounding box center [233, 379] width 467 height 679
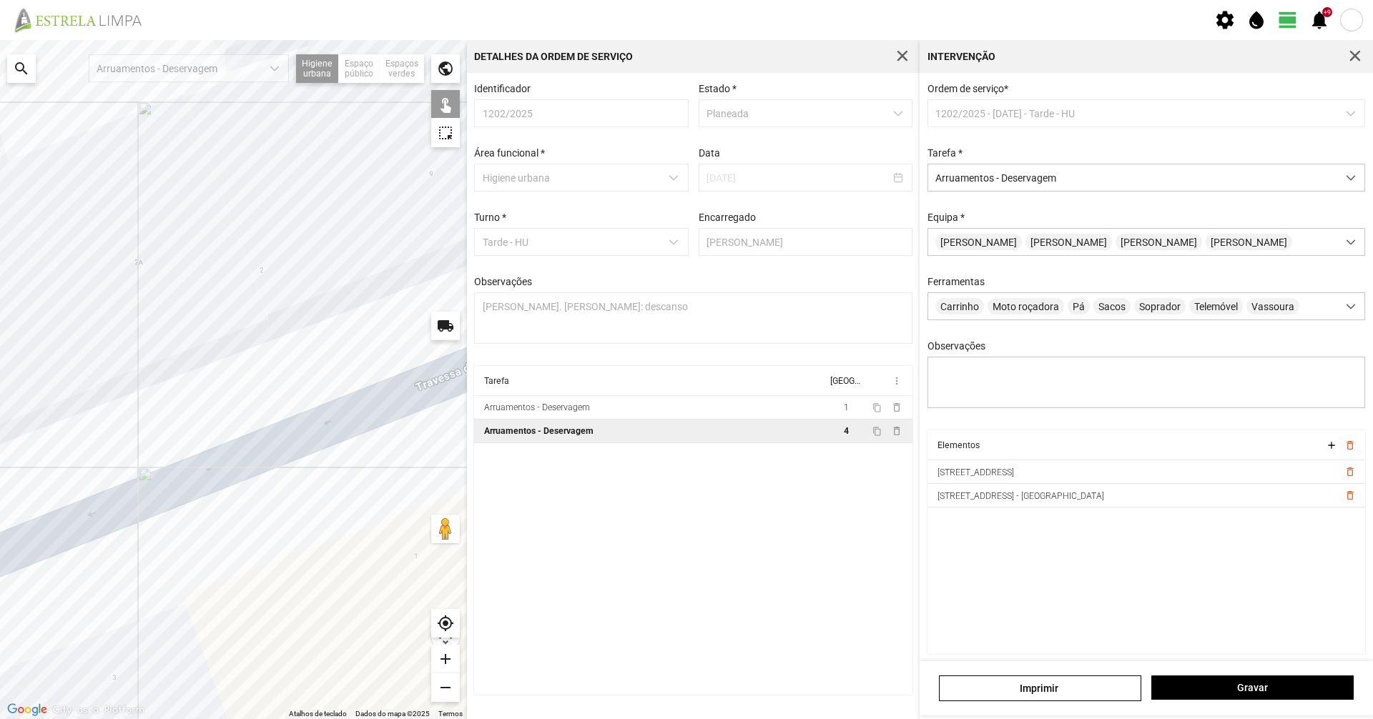
drag, startPoint x: 323, startPoint y: 531, endPoint x: 118, endPoint y: 597, distance: 215.7
click at [119, 599] on div at bounding box center [233, 379] width 467 height 679
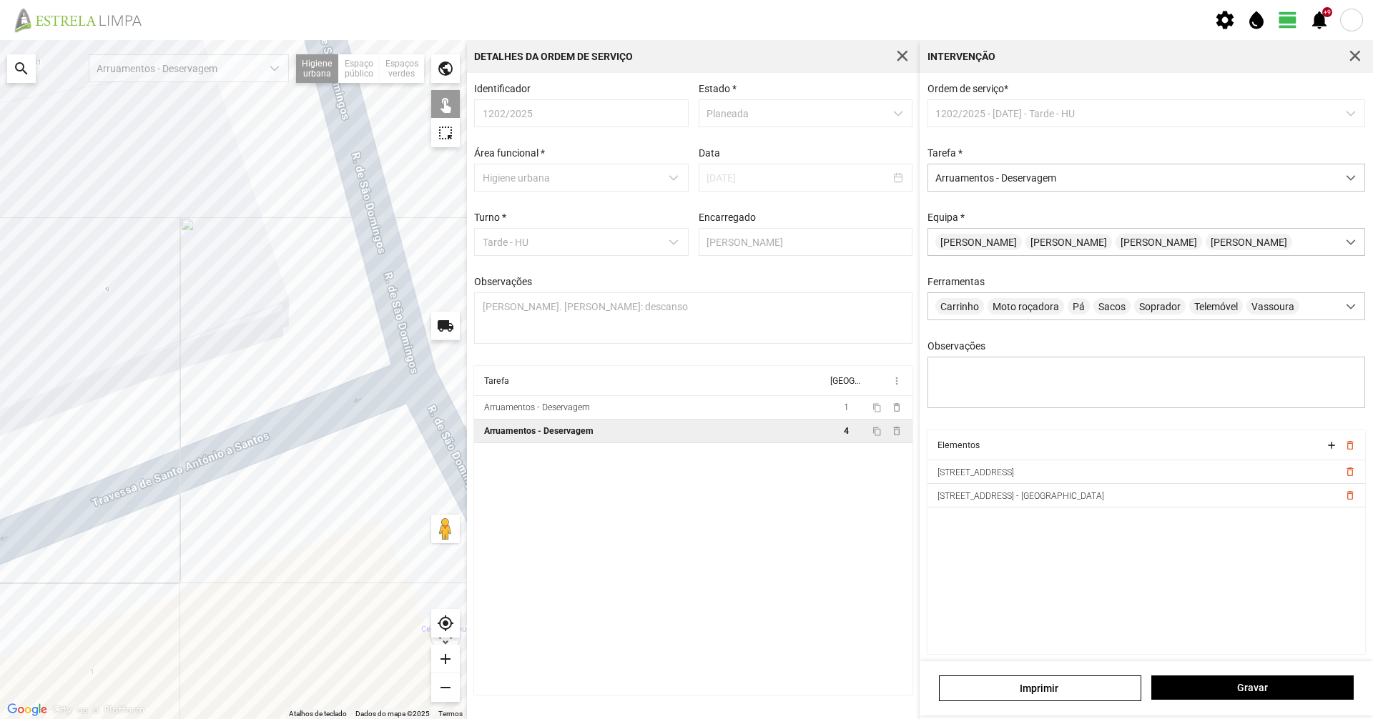
drag, startPoint x: 219, startPoint y: 530, endPoint x: 434, endPoint y: 322, distance: 298.9
click at [360, 388] on div at bounding box center [233, 379] width 467 height 679
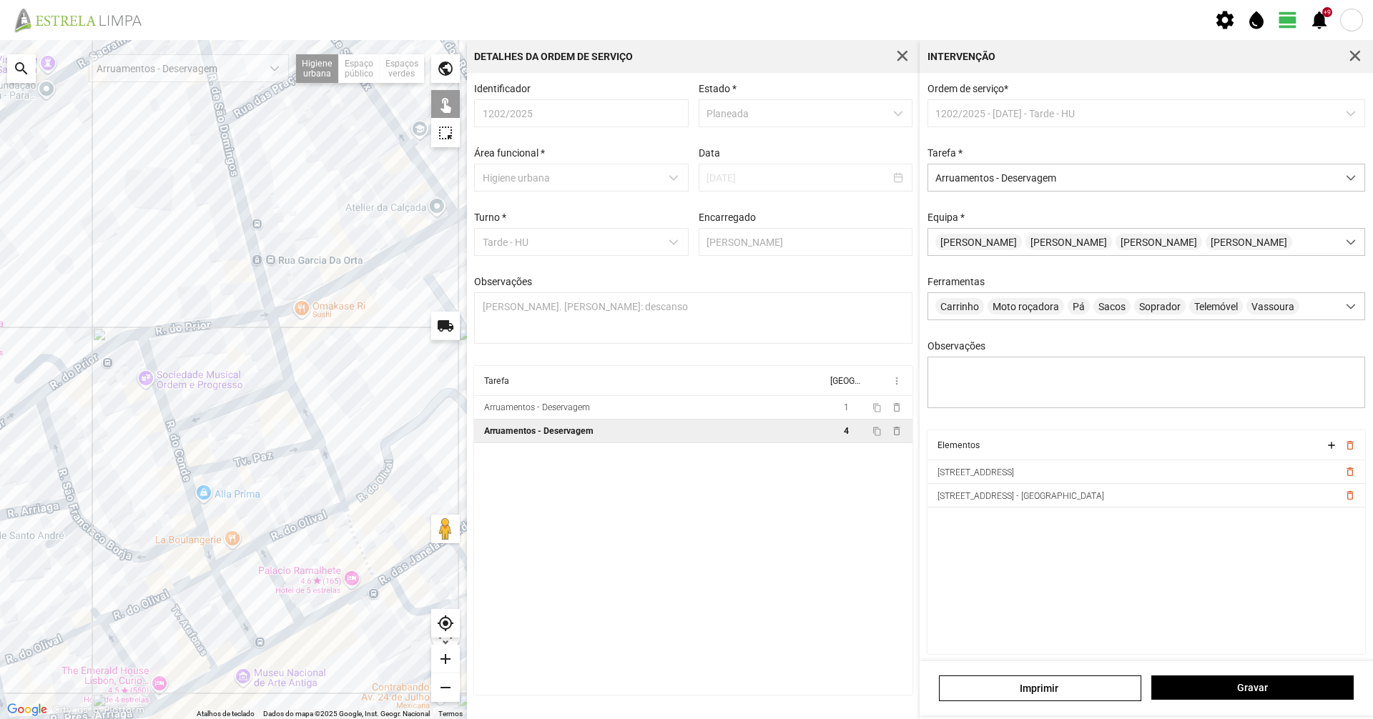
click at [60, 474] on div at bounding box center [233, 379] width 467 height 679
click at [76, 517] on div at bounding box center [233, 379] width 467 height 679
click at [207, 415] on div at bounding box center [233, 379] width 467 height 679
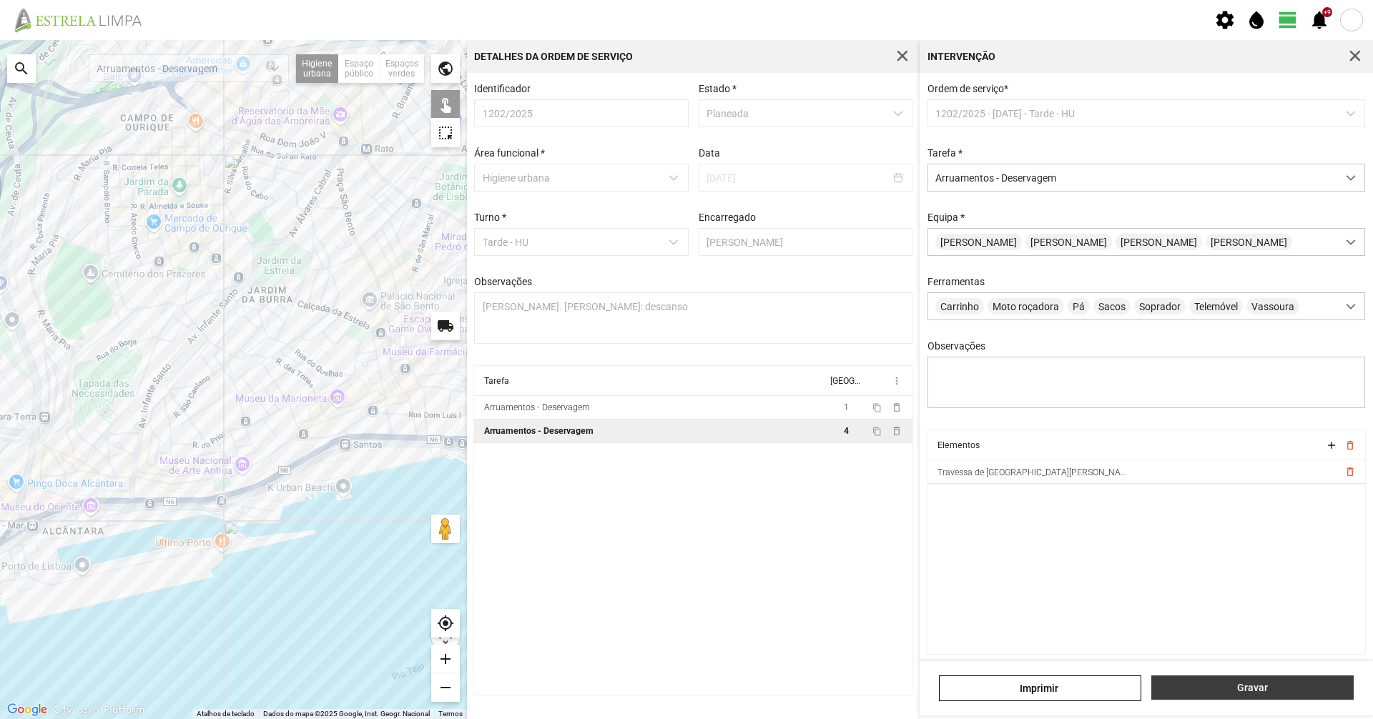
click at [1281, 684] on span "Gravar" at bounding box center [1252, 687] width 187 height 11
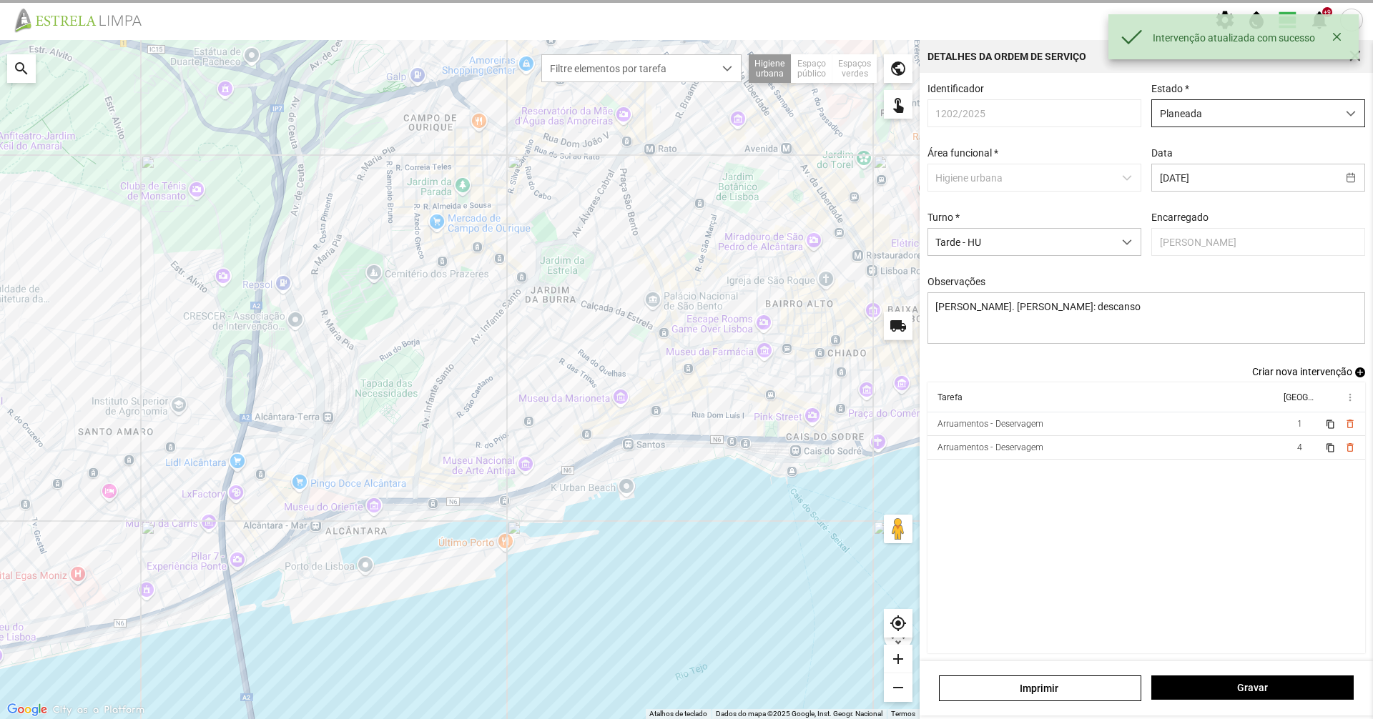
click at [1337, 101] on div "dropdown trigger" at bounding box center [1351, 113] width 28 height 26
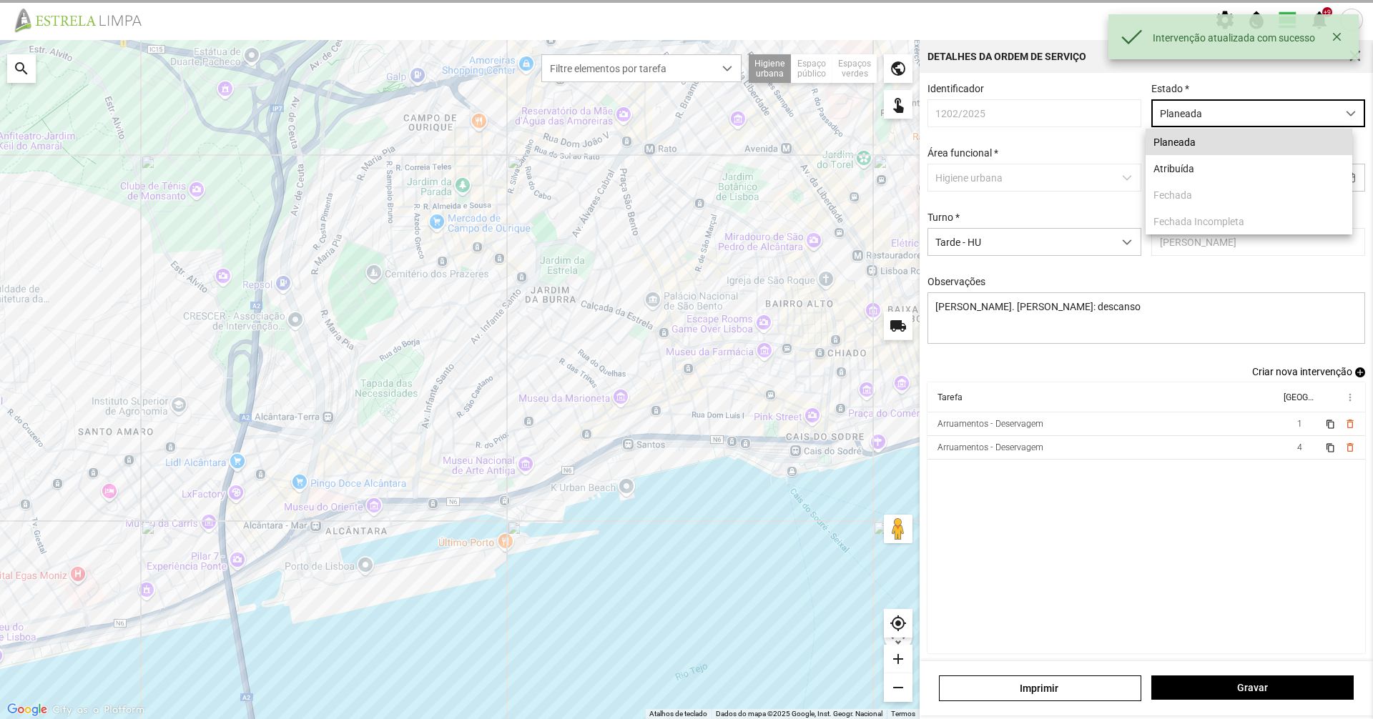
click at [1270, 187] on p-dropdownitem "Fechada" at bounding box center [1249, 195] width 207 height 26
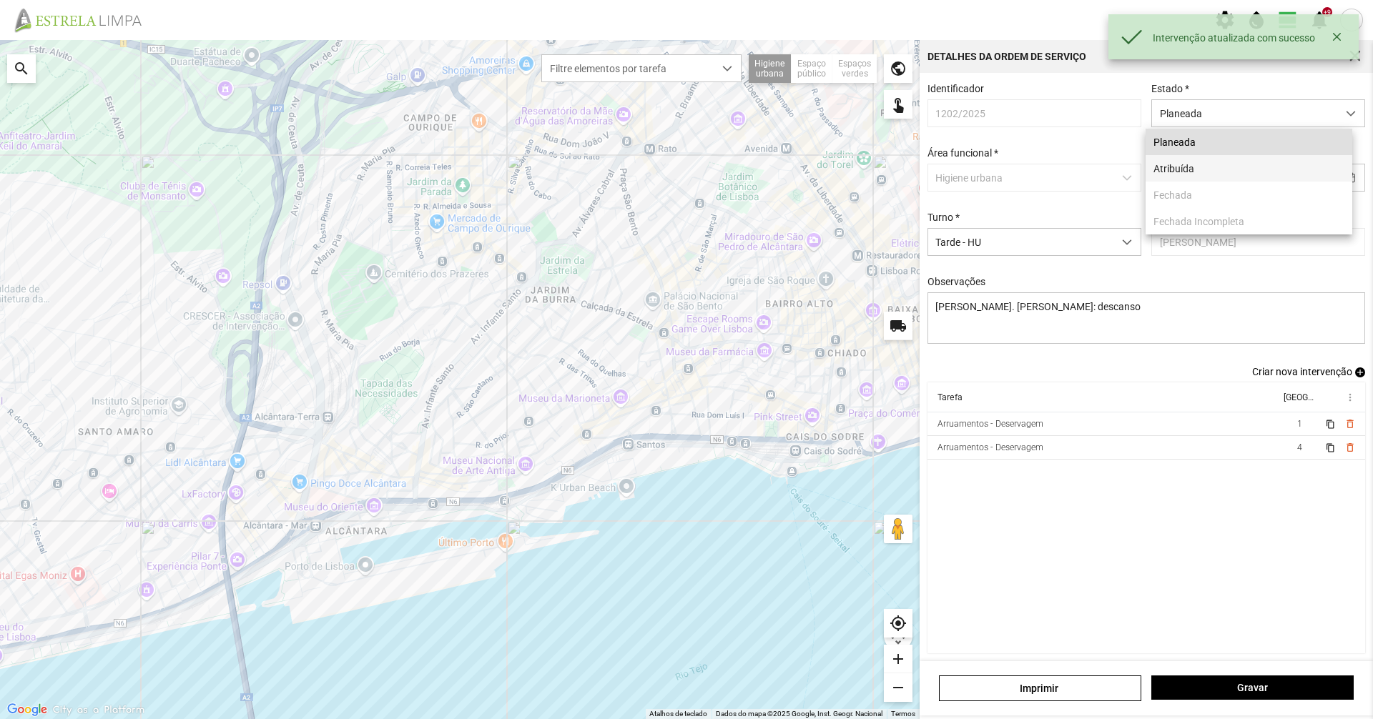
click at [1262, 176] on li "Atribuída" at bounding box center [1249, 168] width 207 height 26
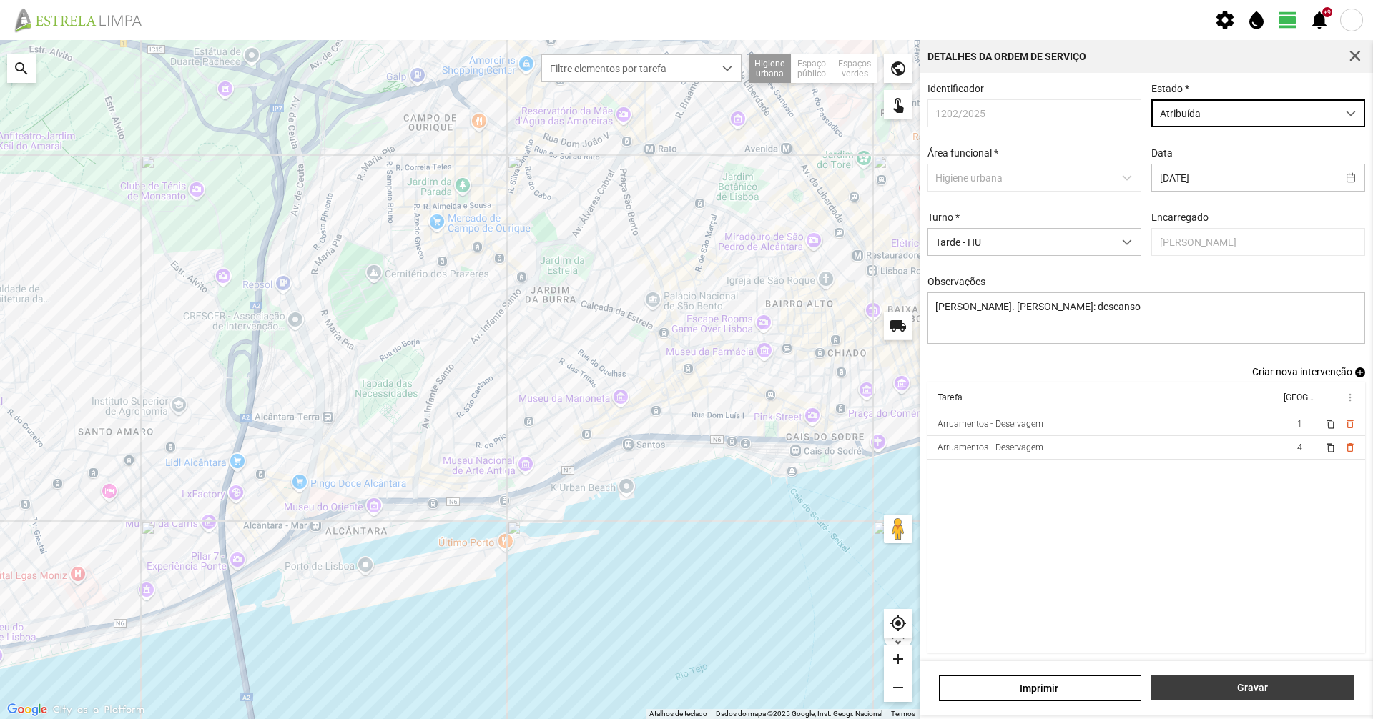
click at [1244, 689] on span "Gravar" at bounding box center [1252, 687] width 187 height 11
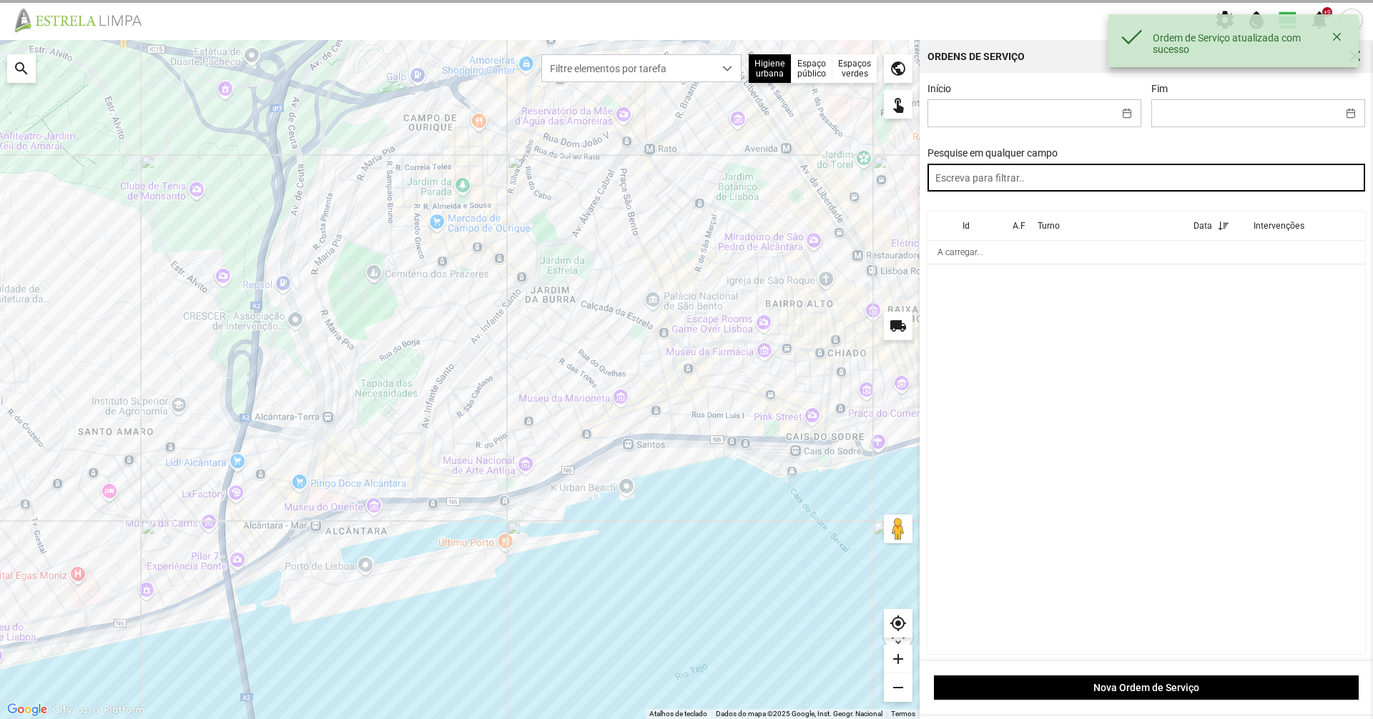
click at [1083, 182] on input "text" at bounding box center [1146, 178] width 438 height 28
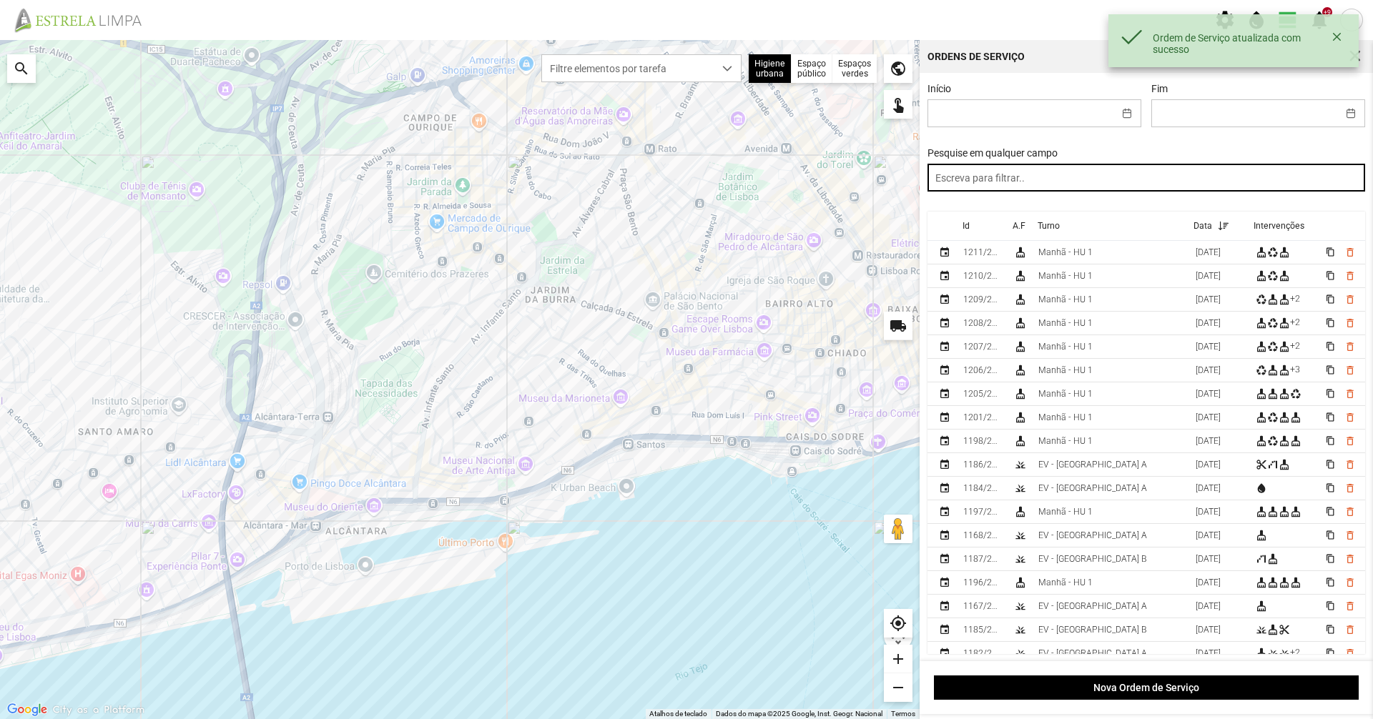
paste input "tarde"
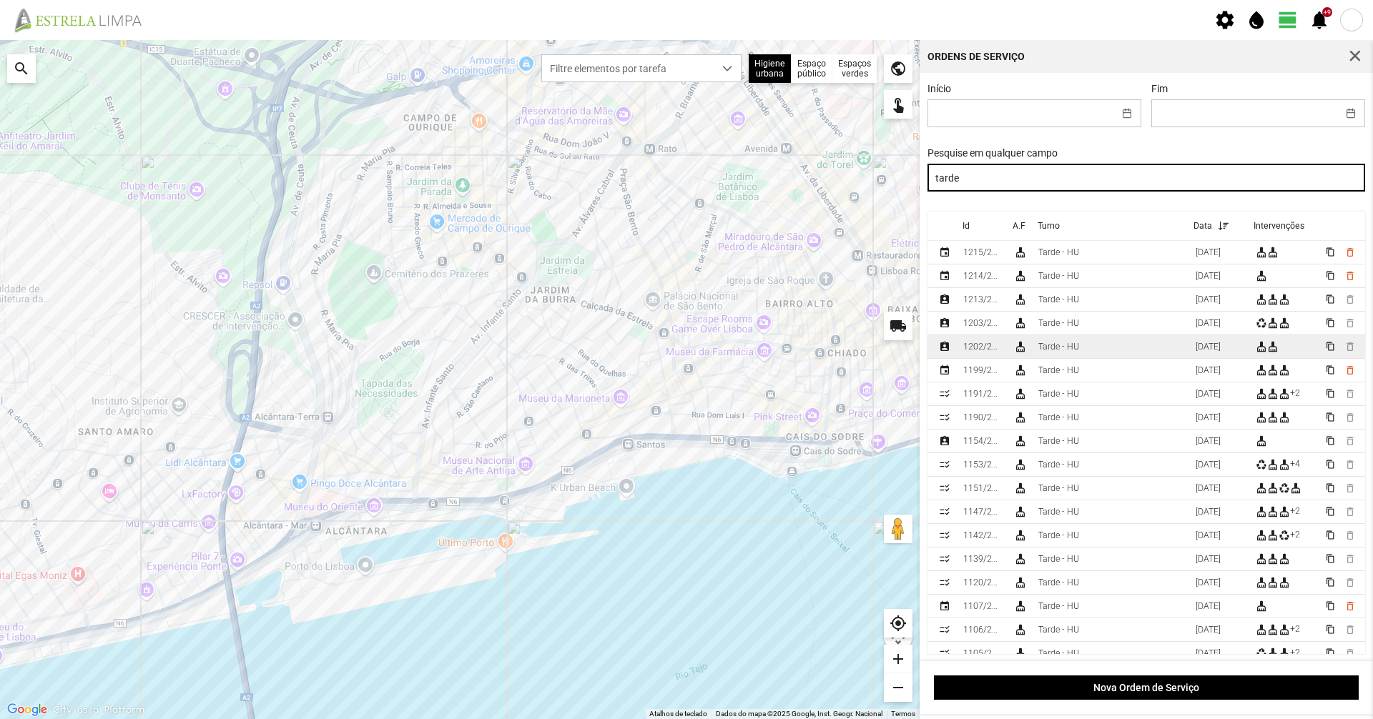
type input "tarde"
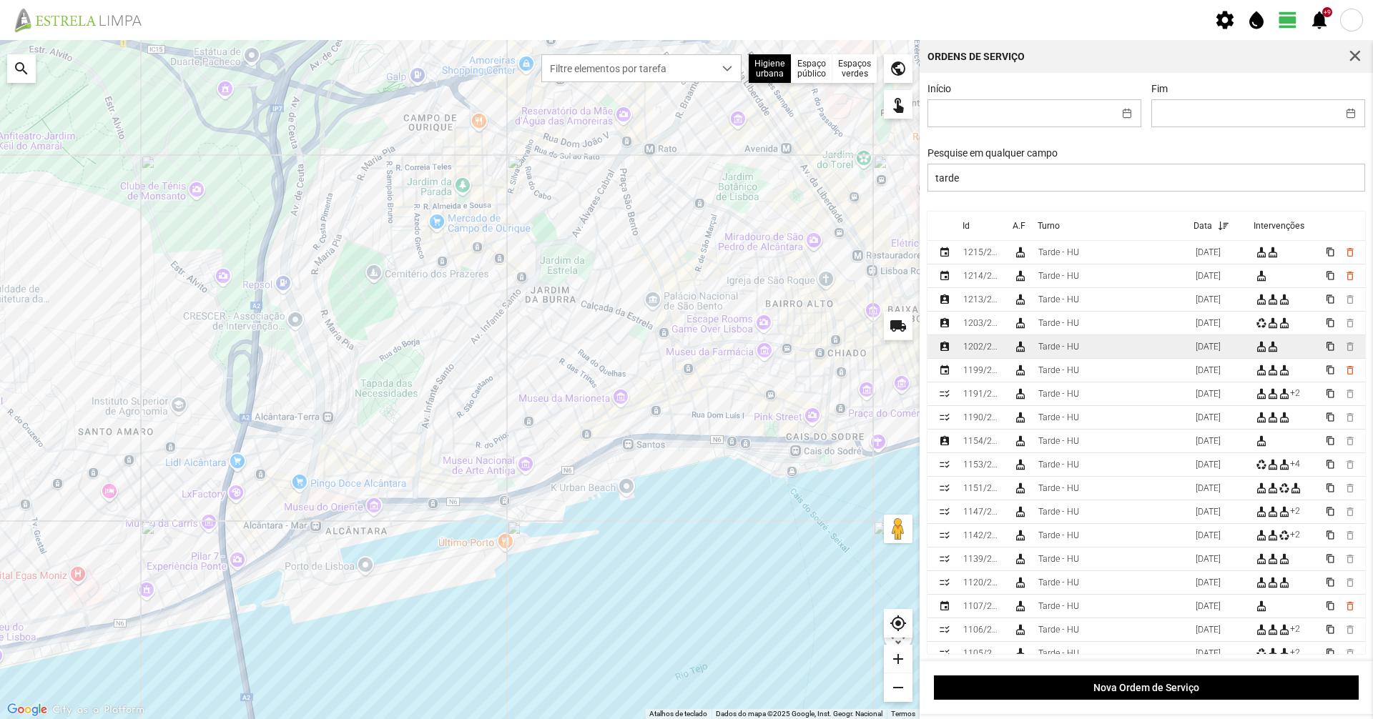
click at [1048, 348] on div "Tarde - HU" at bounding box center [1058, 347] width 41 height 10
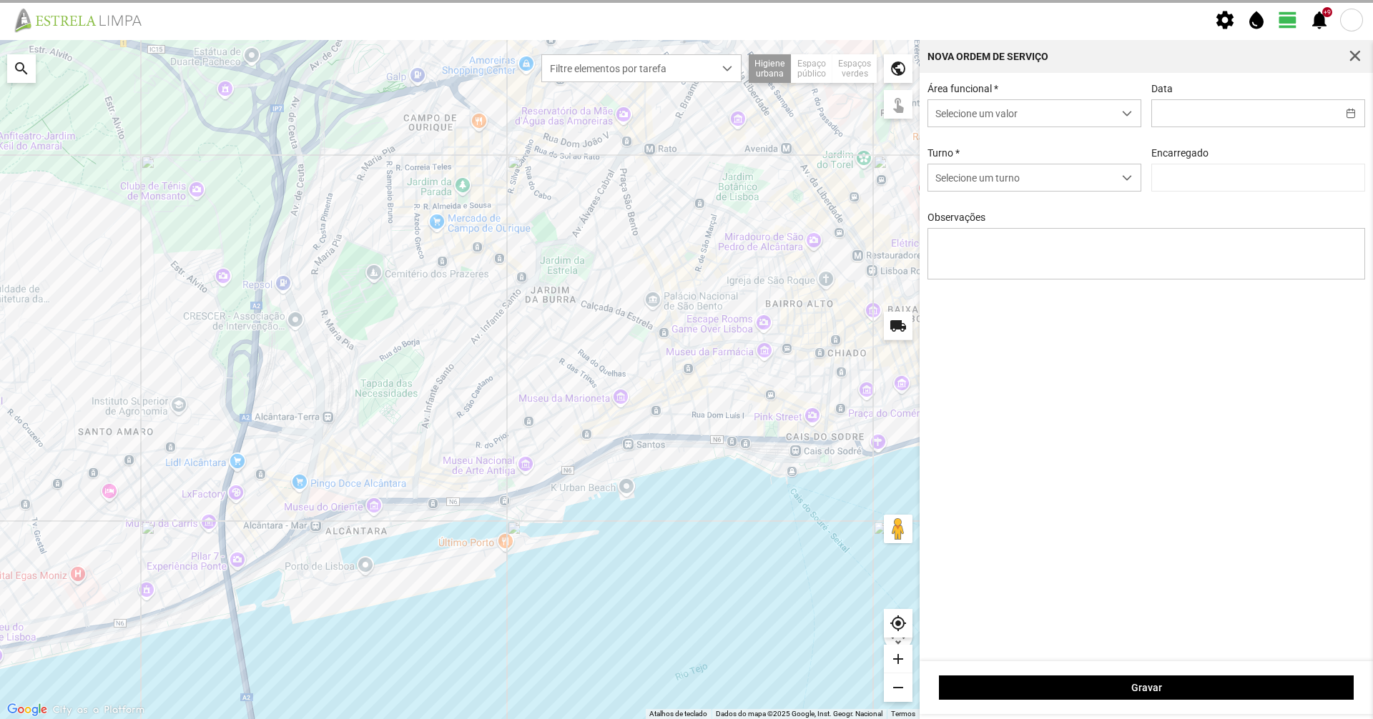
type input "[DATE]"
type input "[PERSON_NAME]"
type textarea "[PERSON_NAME]. [PERSON_NAME]: descanso"
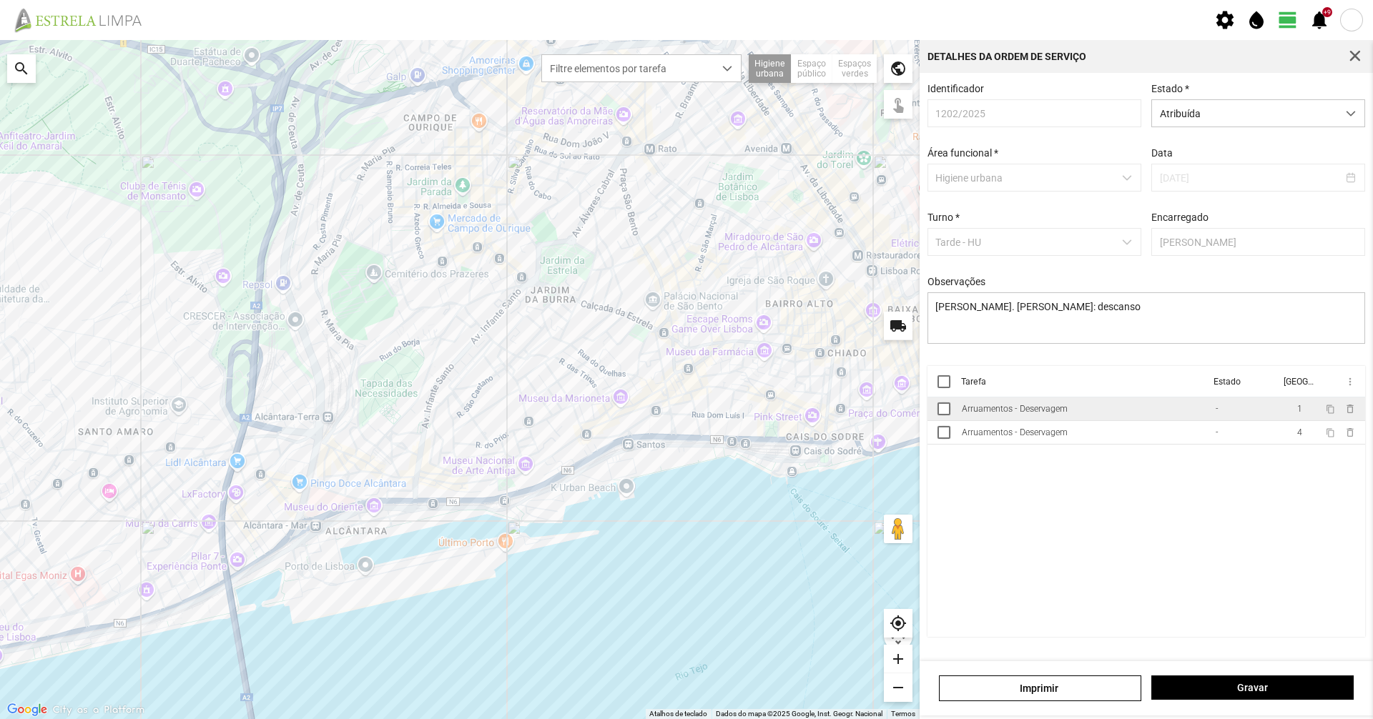
click at [1029, 421] on td "Arruamentos - Deservagem" at bounding box center [1083, 410] width 254 height 24
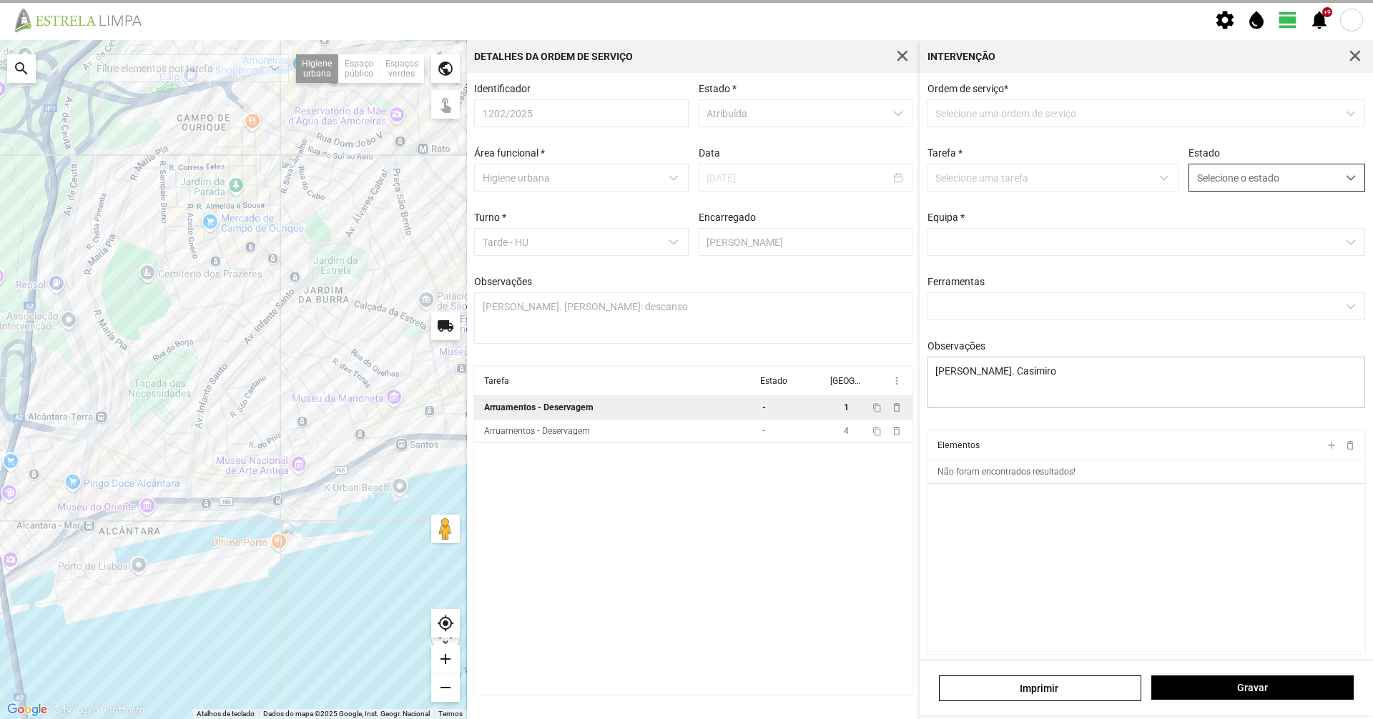
click at [1248, 172] on span "Selecione o estado" at bounding box center [1263, 177] width 148 height 26
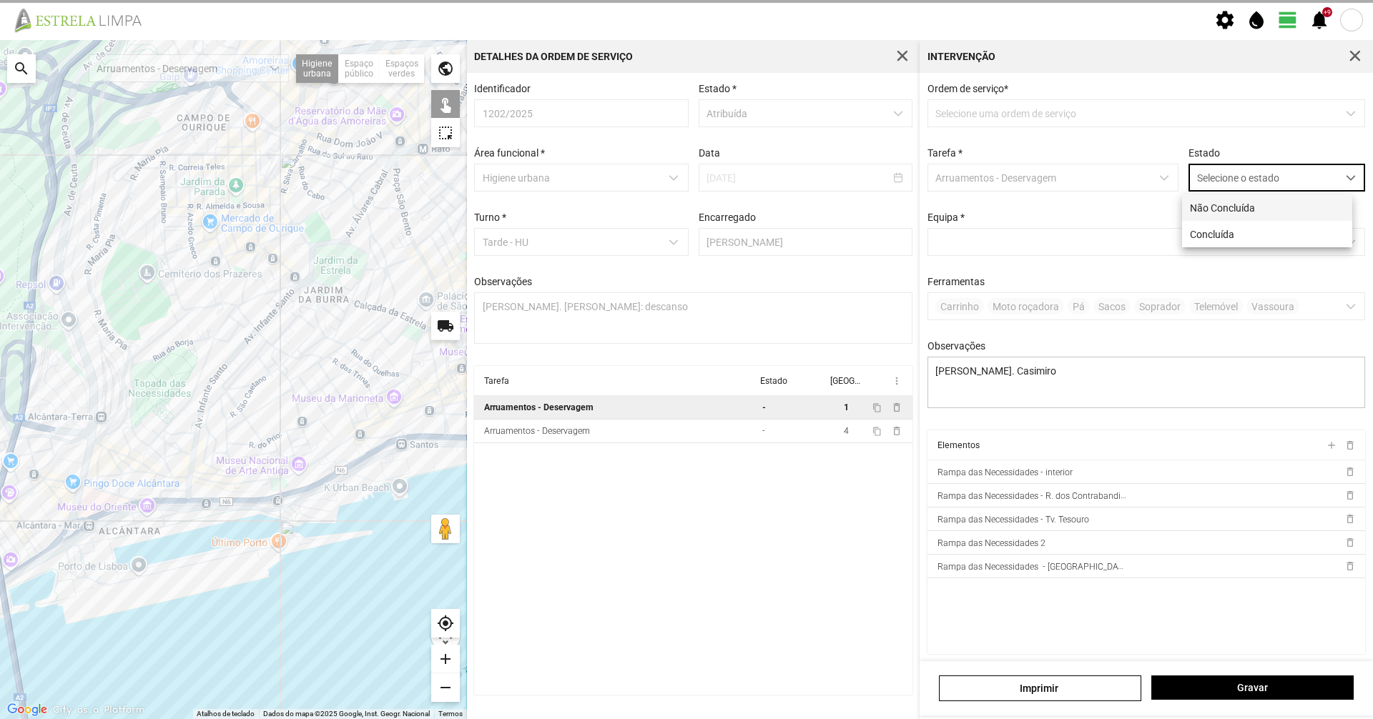
scroll to position [8, 64]
click at [1228, 228] on li "Concluída" at bounding box center [1267, 234] width 170 height 26
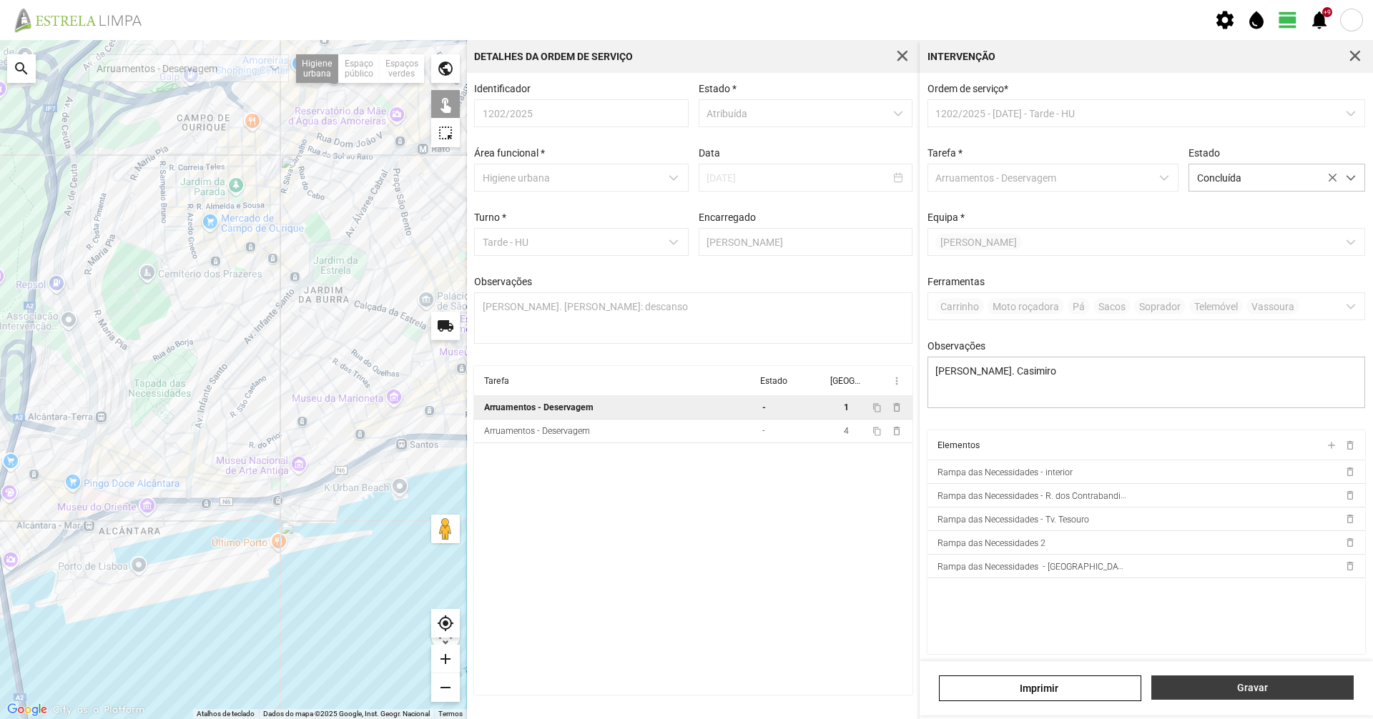
click at [1251, 686] on span "Gravar" at bounding box center [1252, 687] width 187 height 11
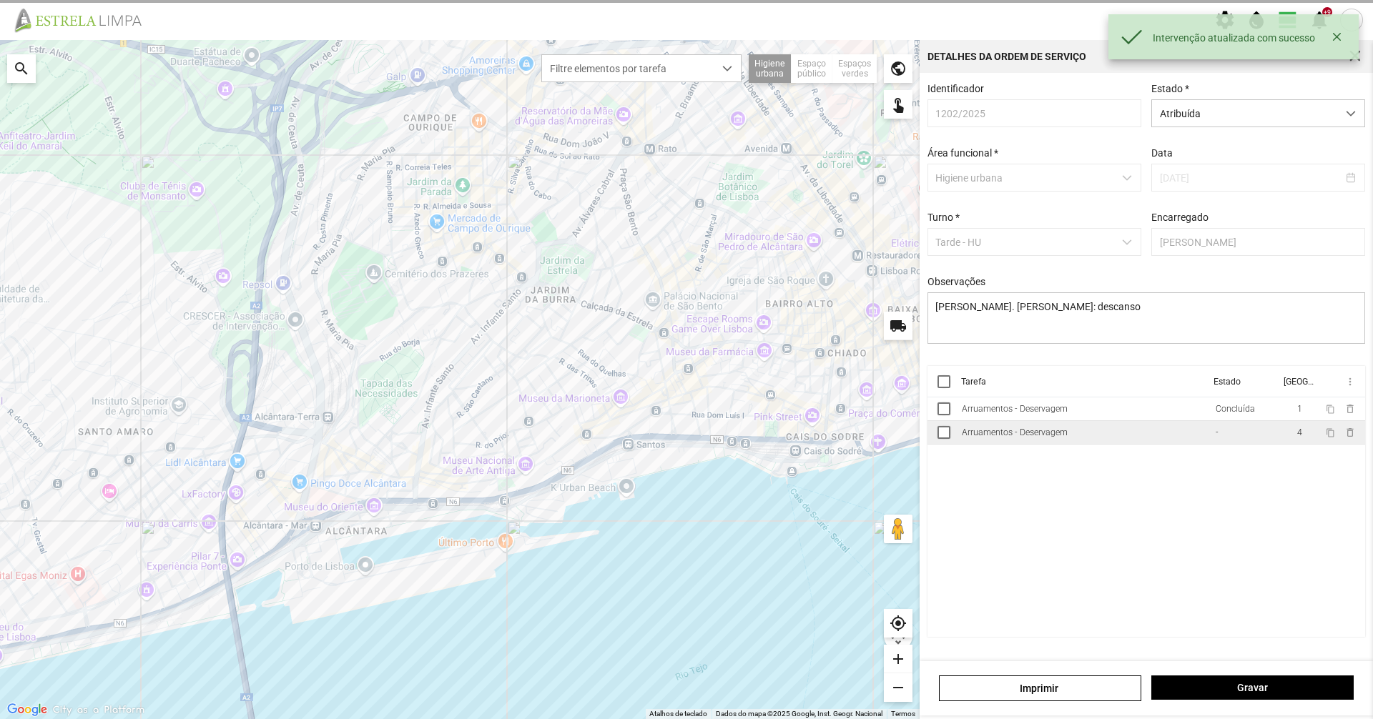
click at [1073, 439] on td "Arruamentos - Deservagem" at bounding box center [1083, 433] width 254 height 24
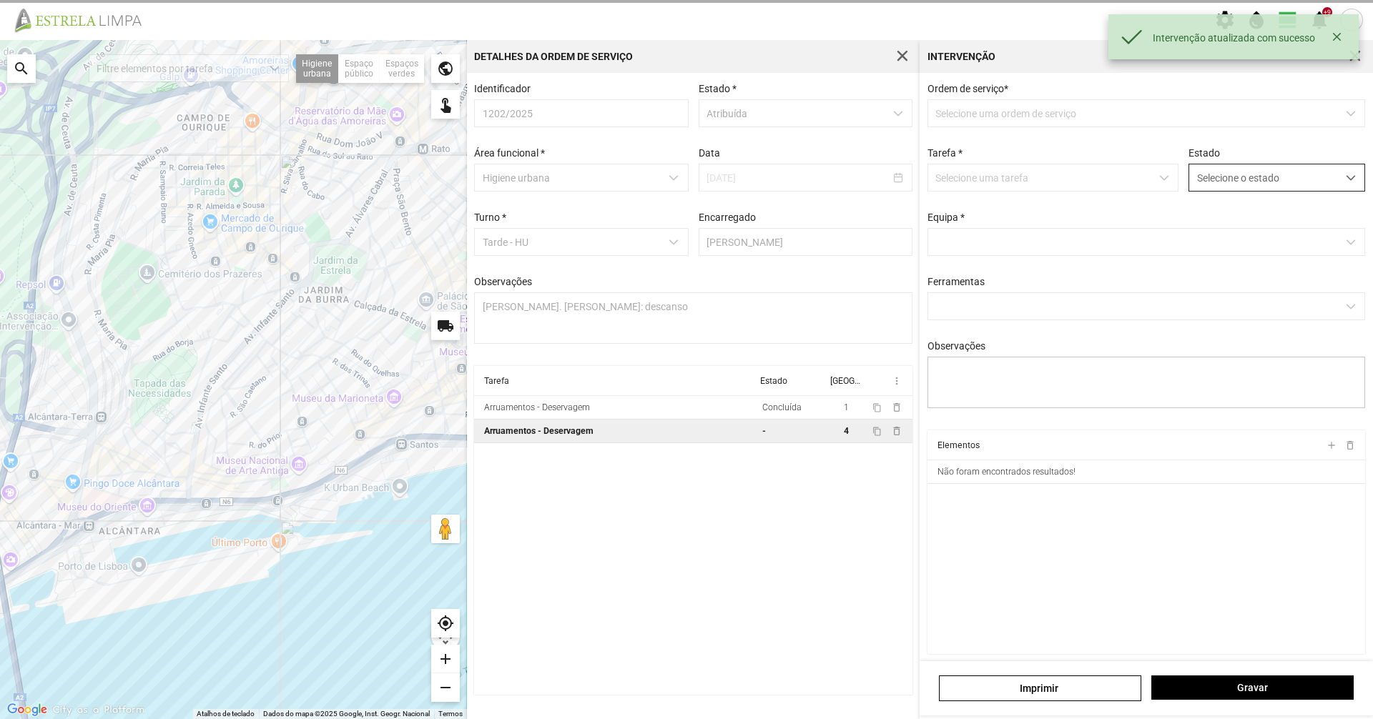
click at [1289, 173] on span "Selecione o estado" at bounding box center [1263, 177] width 148 height 26
click at [1276, 225] on li "Concluída" at bounding box center [1267, 234] width 170 height 26
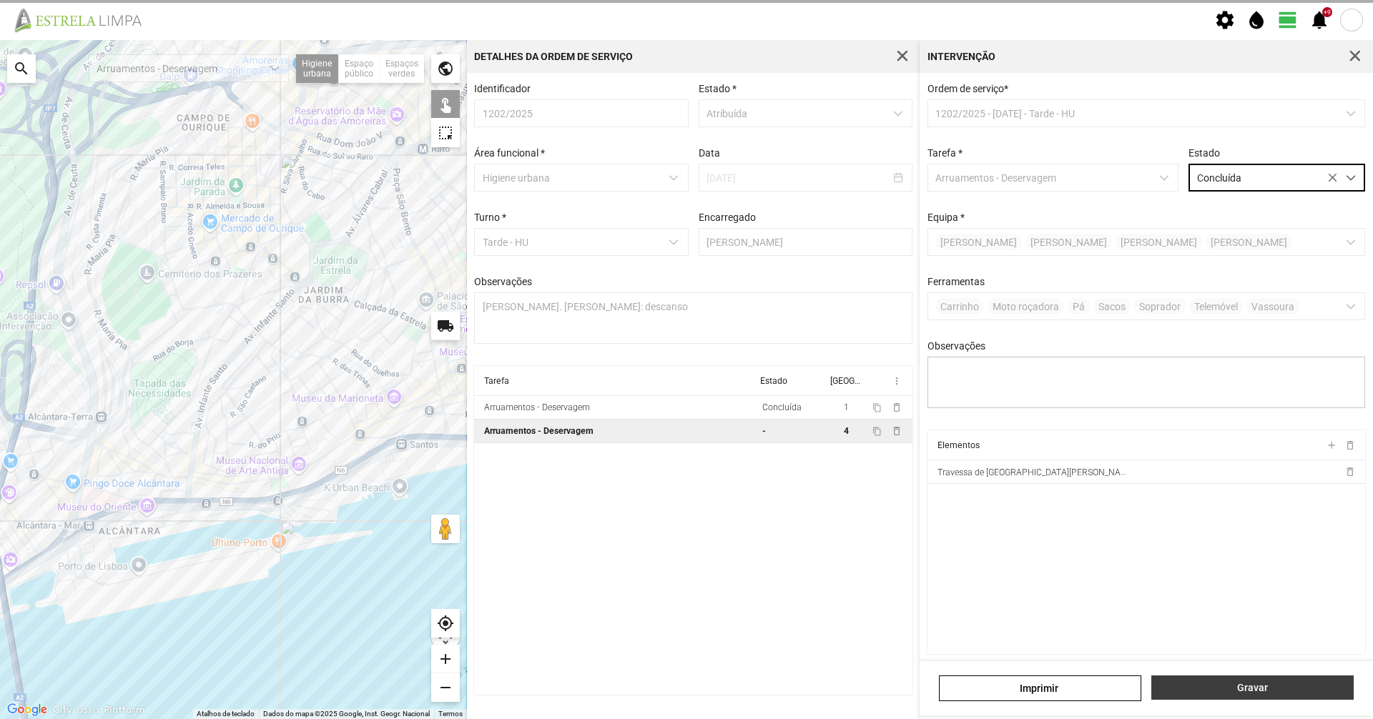
click at [1250, 694] on button "Gravar" at bounding box center [1252, 688] width 202 height 24
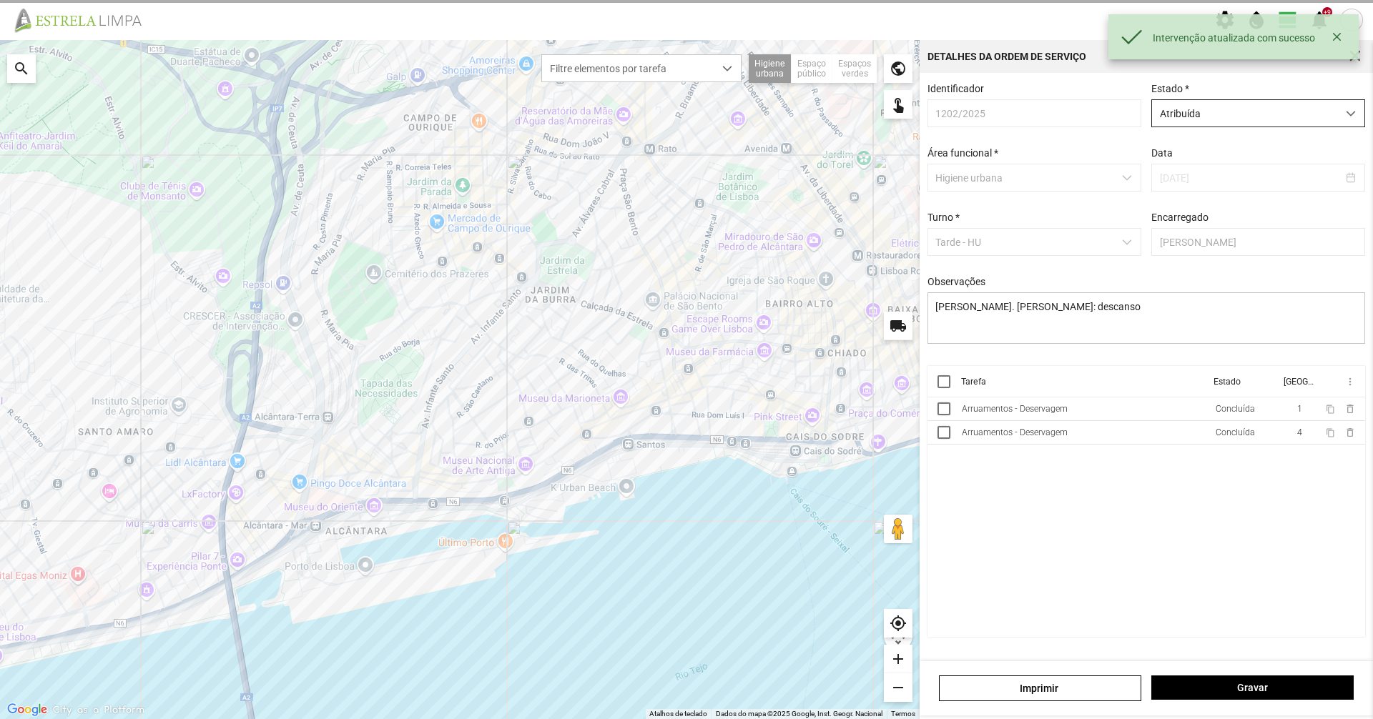
click at [1209, 120] on span "Atribuída" at bounding box center [1244, 113] width 185 height 26
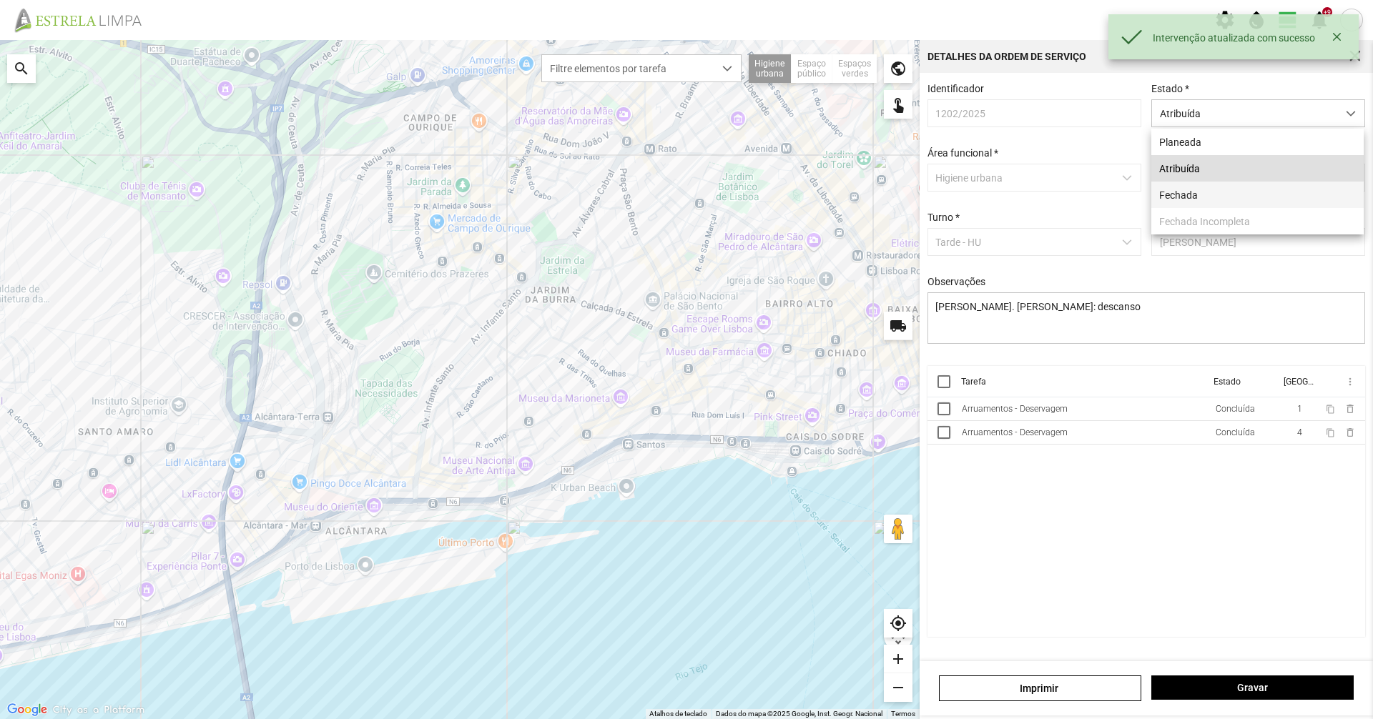
click at [1189, 200] on li "Fechada" at bounding box center [1257, 195] width 212 height 26
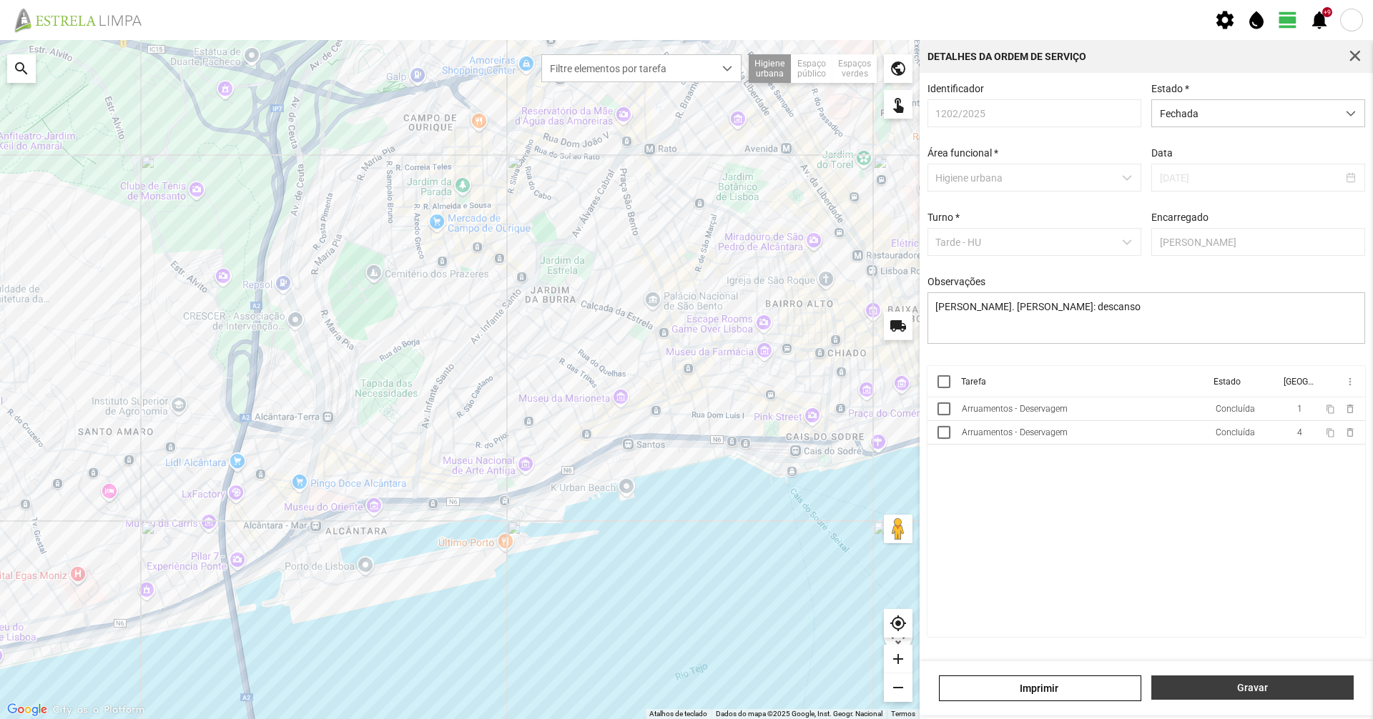
click at [1259, 686] on span "Gravar" at bounding box center [1252, 687] width 187 height 11
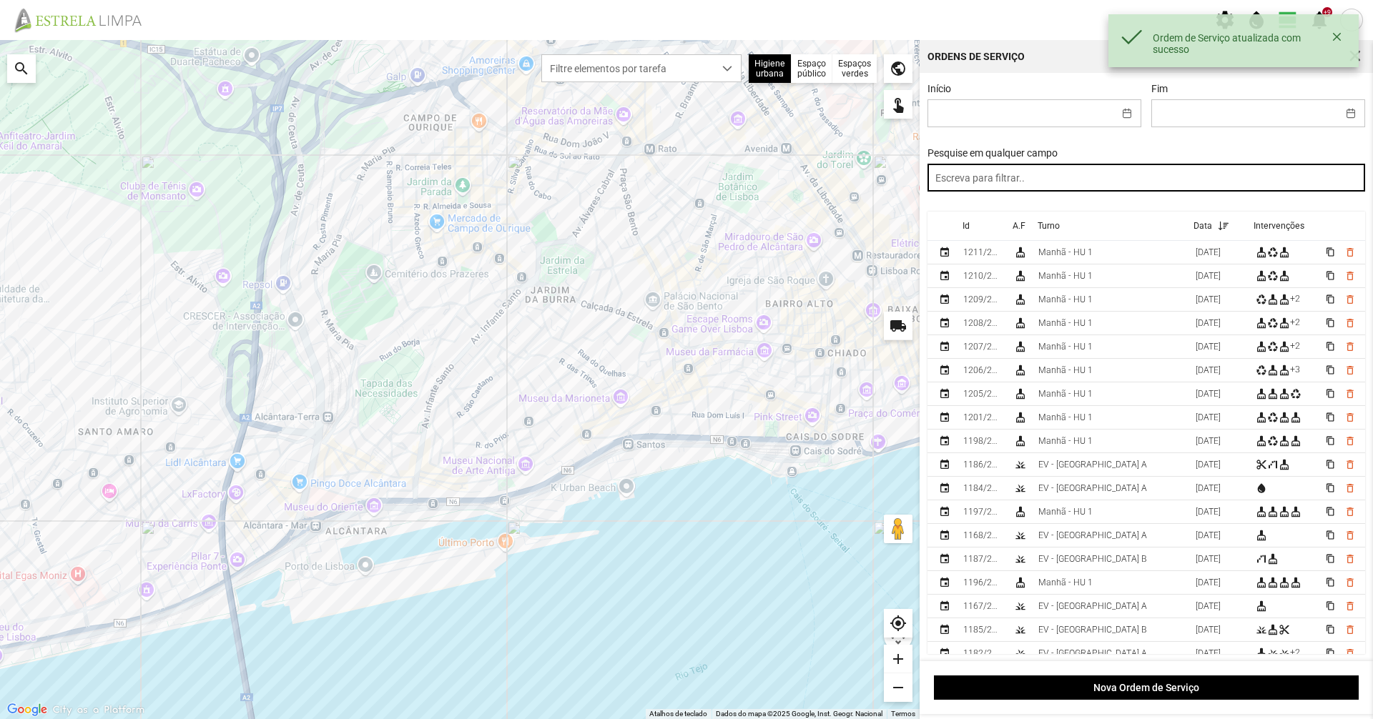
click at [1051, 177] on input "text" at bounding box center [1146, 178] width 438 height 28
paste input "tarde"
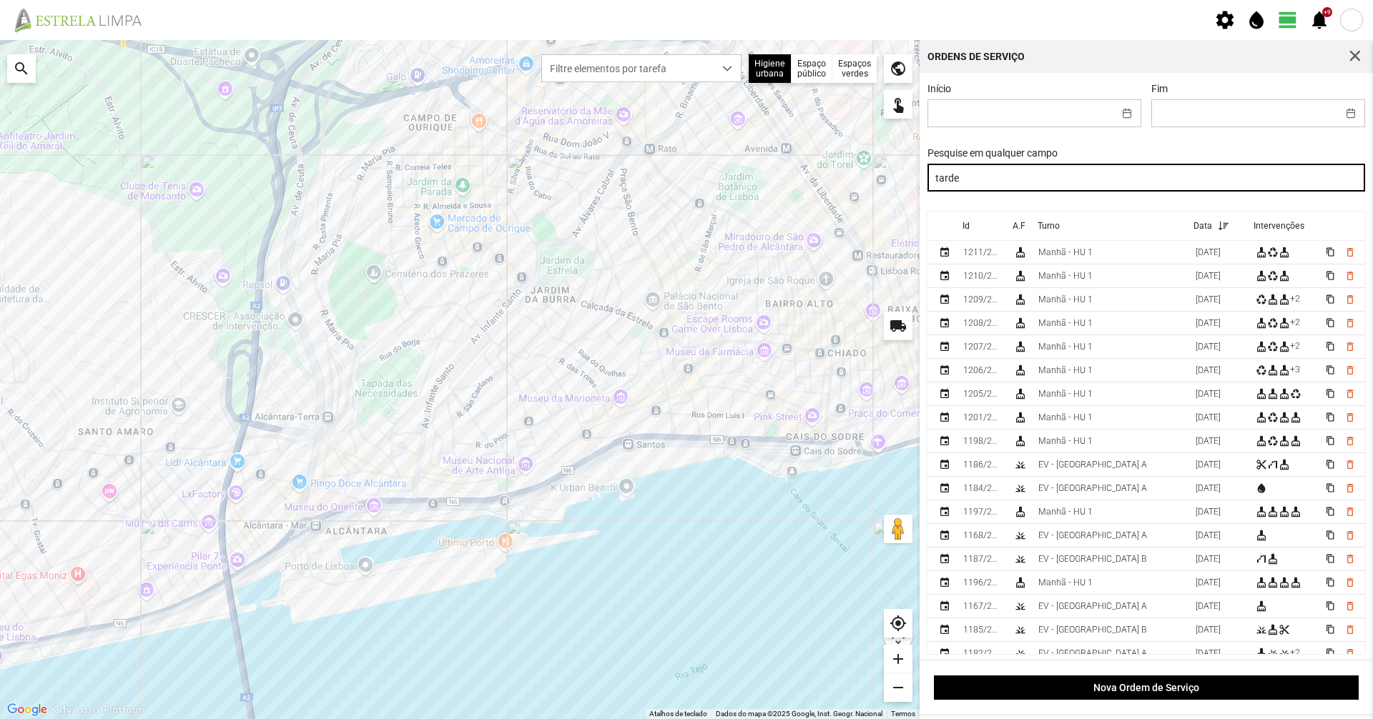
type input "tarde"
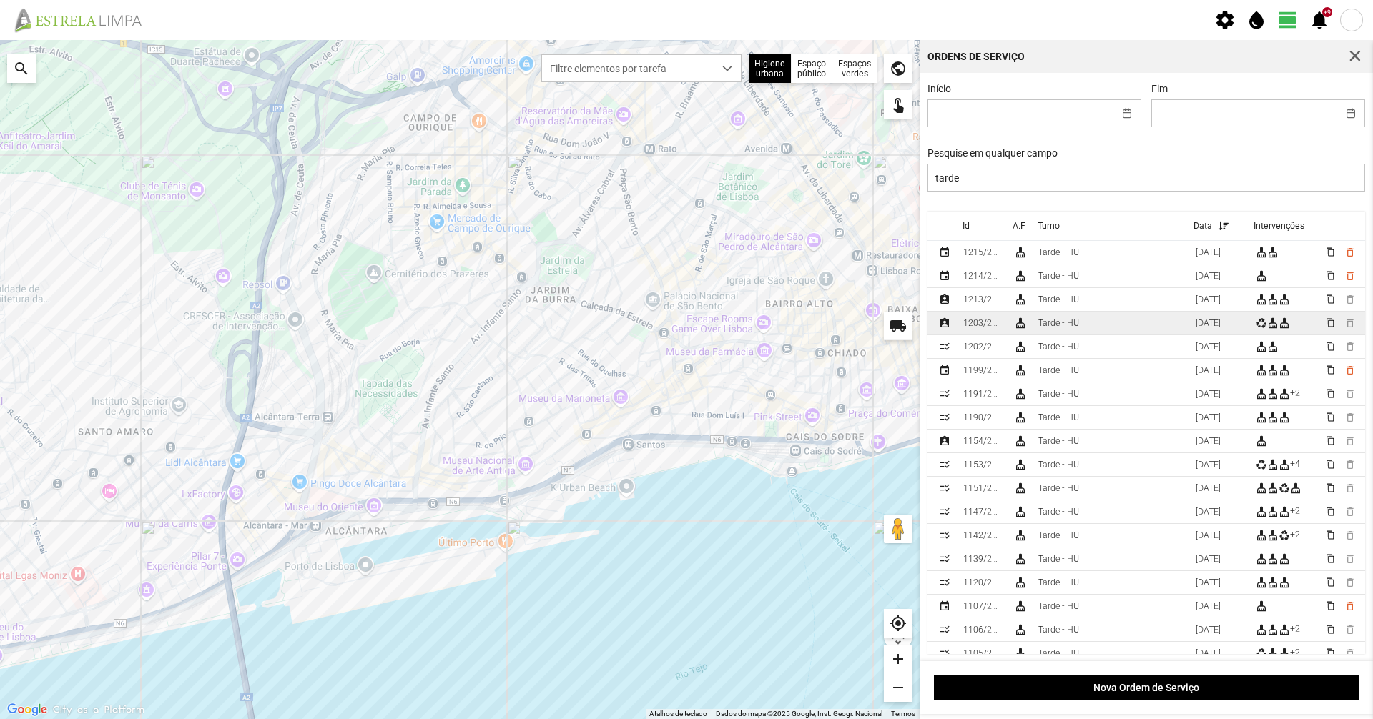
click at [1098, 330] on td "Tarde - HU" at bounding box center [1111, 324] width 157 height 24
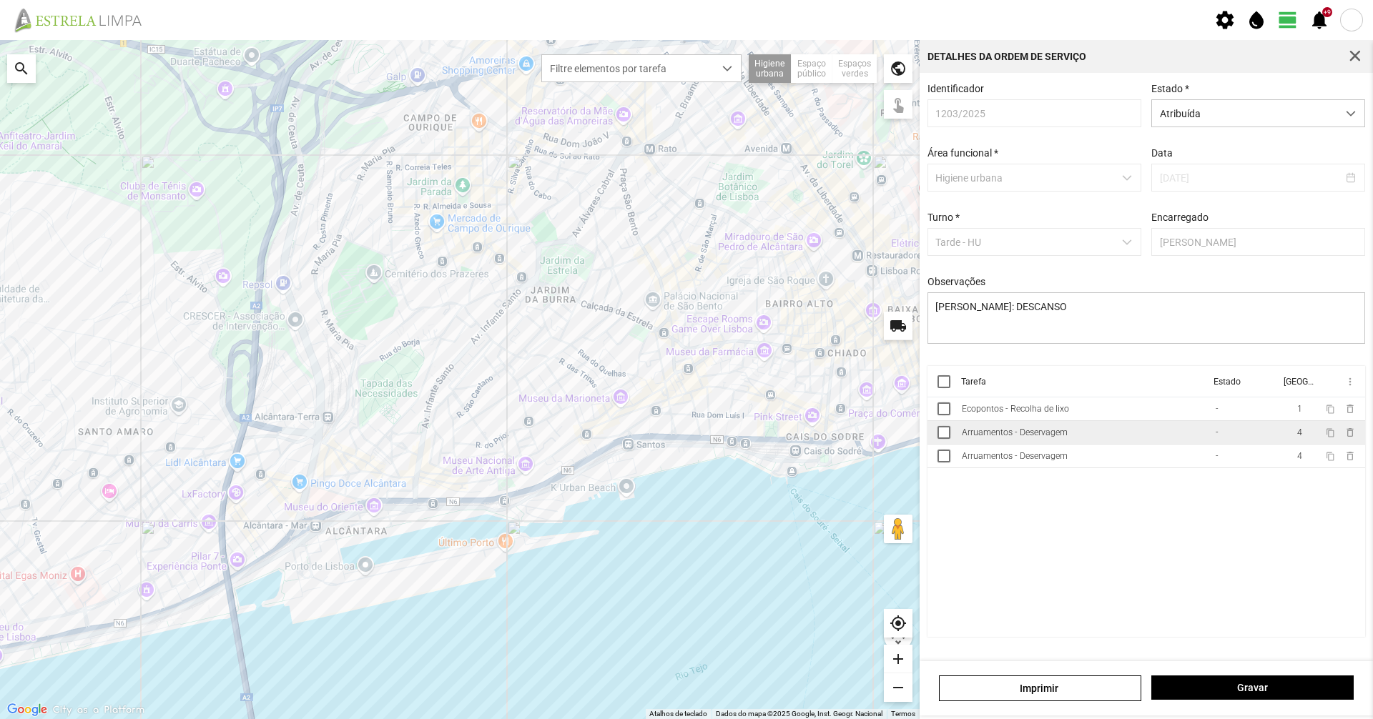
click at [1040, 445] on td "Arruamentos - Deservagem" at bounding box center [1083, 433] width 254 height 24
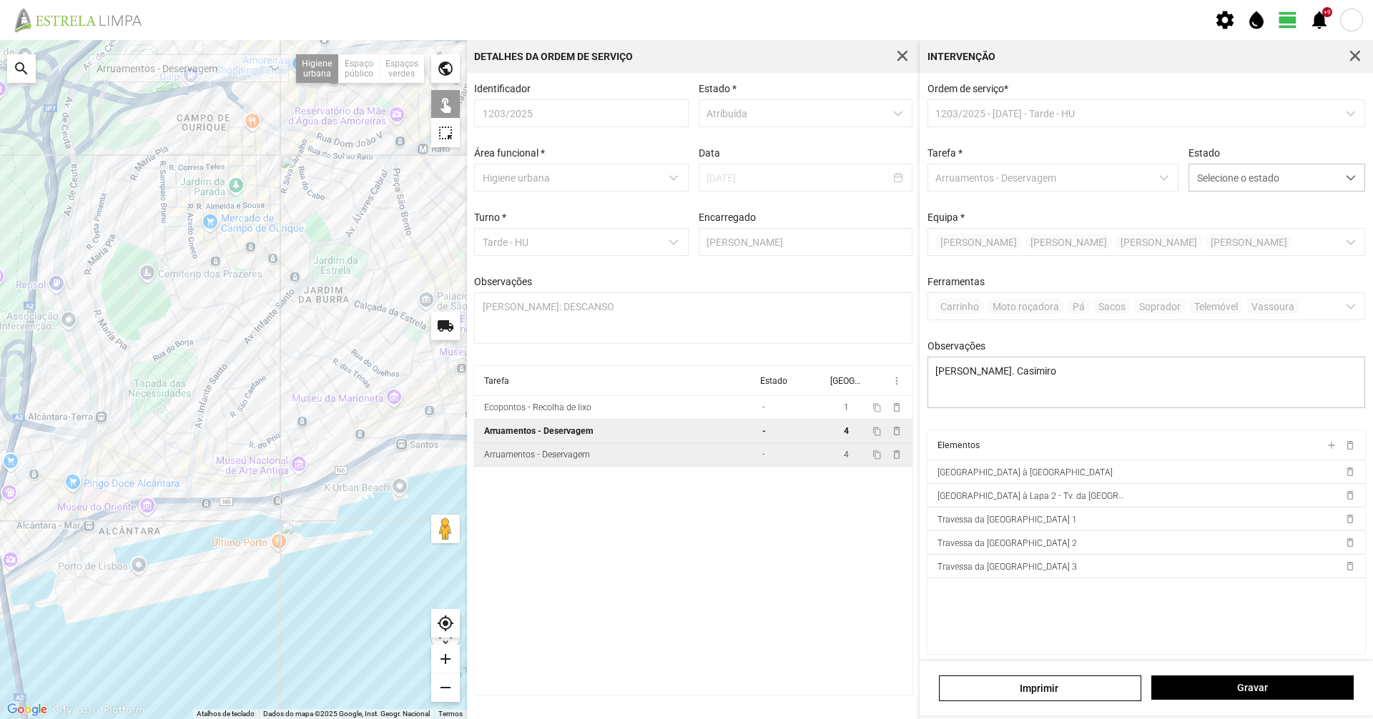
click at [758, 460] on td "-" at bounding box center [792, 455] width 70 height 24
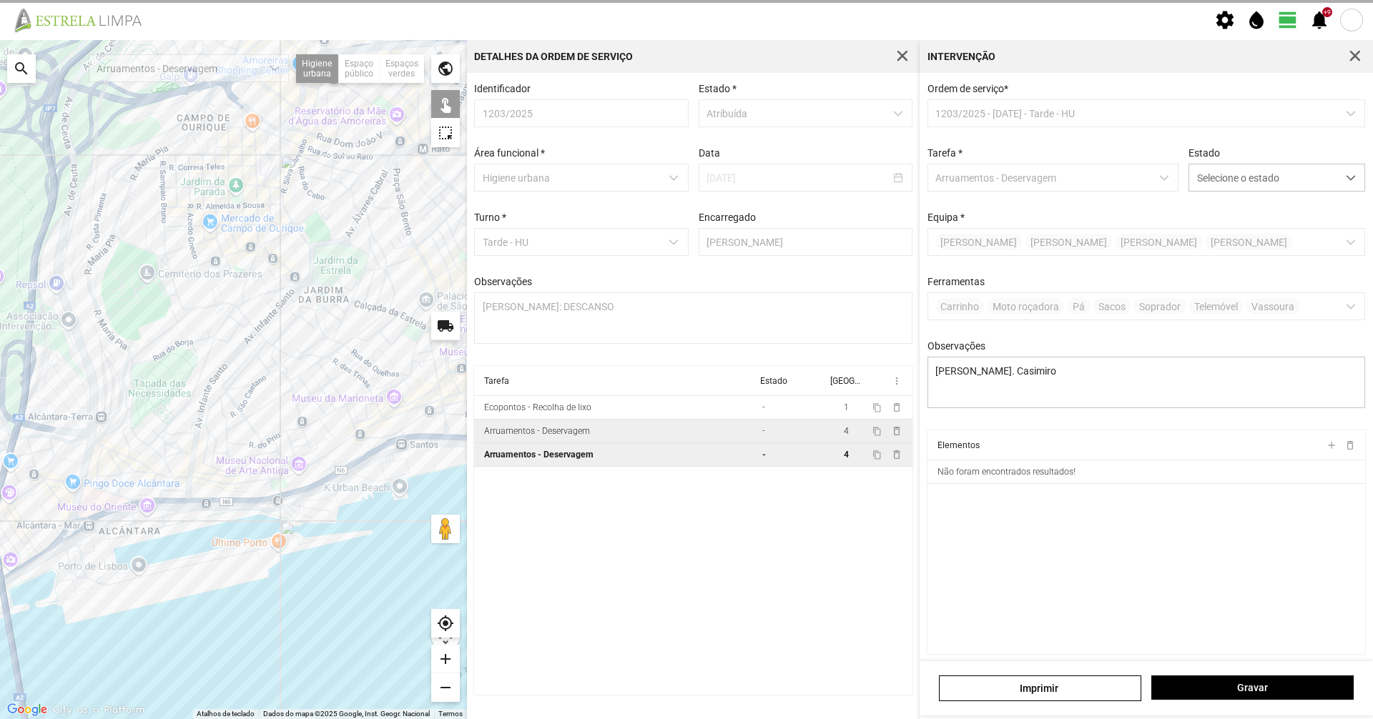
type textarea "[PERSON_NAME], [PERSON_NAME] , [PERSON_NAME]."
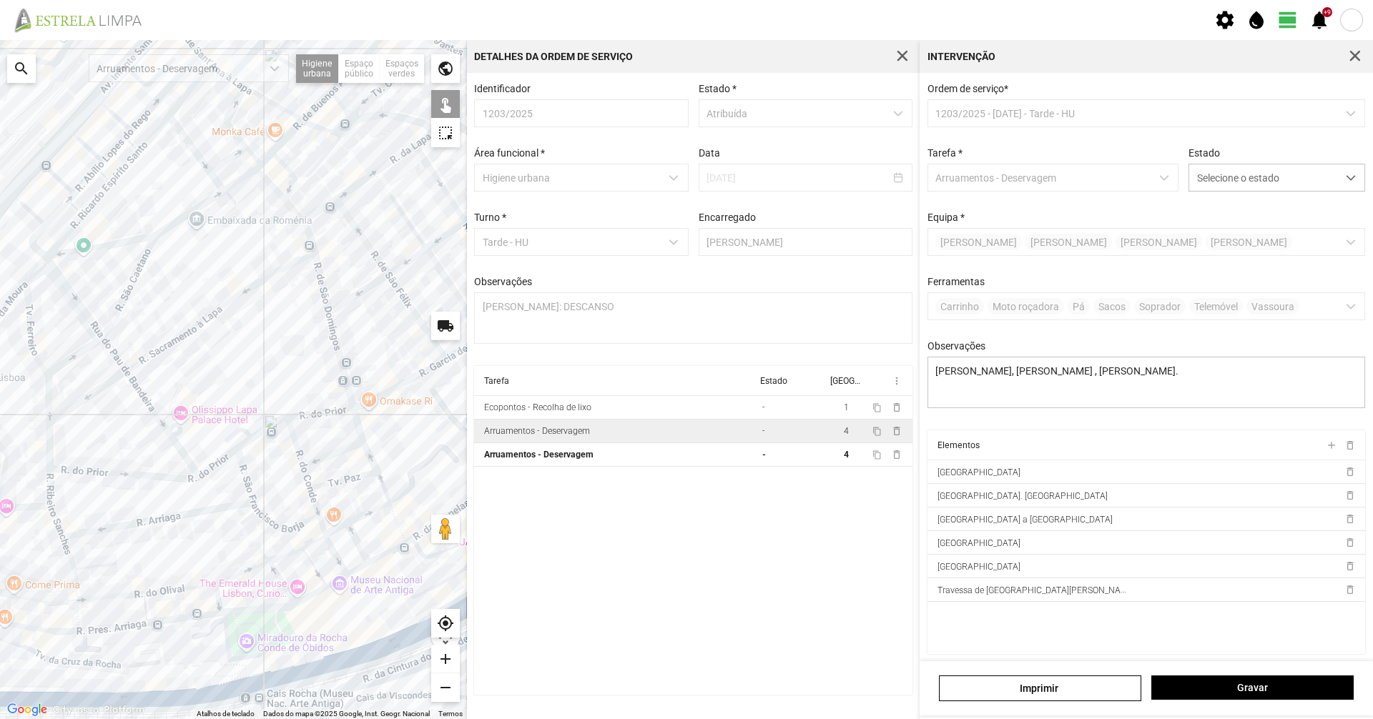
click at [334, 453] on div at bounding box center [233, 379] width 467 height 679
click at [1271, 182] on span "Selecione o estado" at bounding box center [1263, 177] width 148 height 26
click at [1254, 225] on li "Concluída" at bounding box center [1267, 234] width 170 height 26
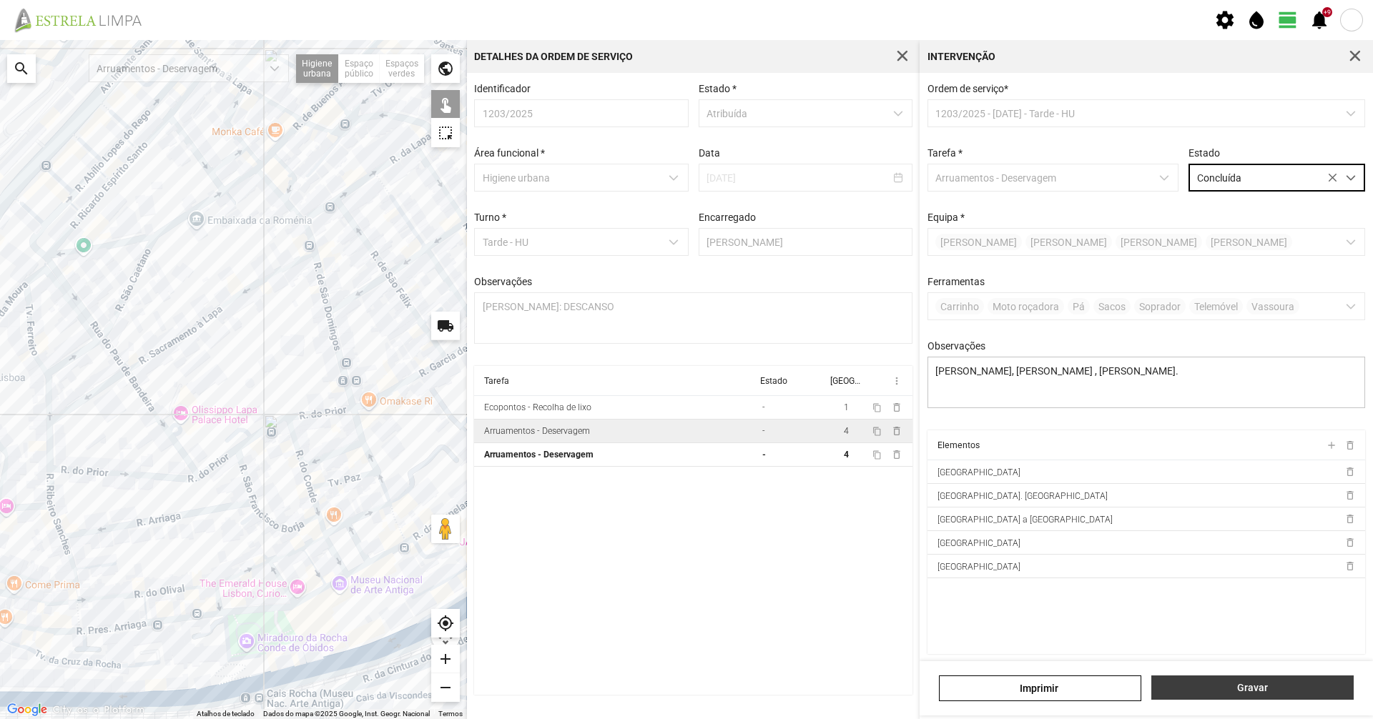
click at [1306, 694] on span "Gravar" at bounding box center [1252, 687] width 187 height 11
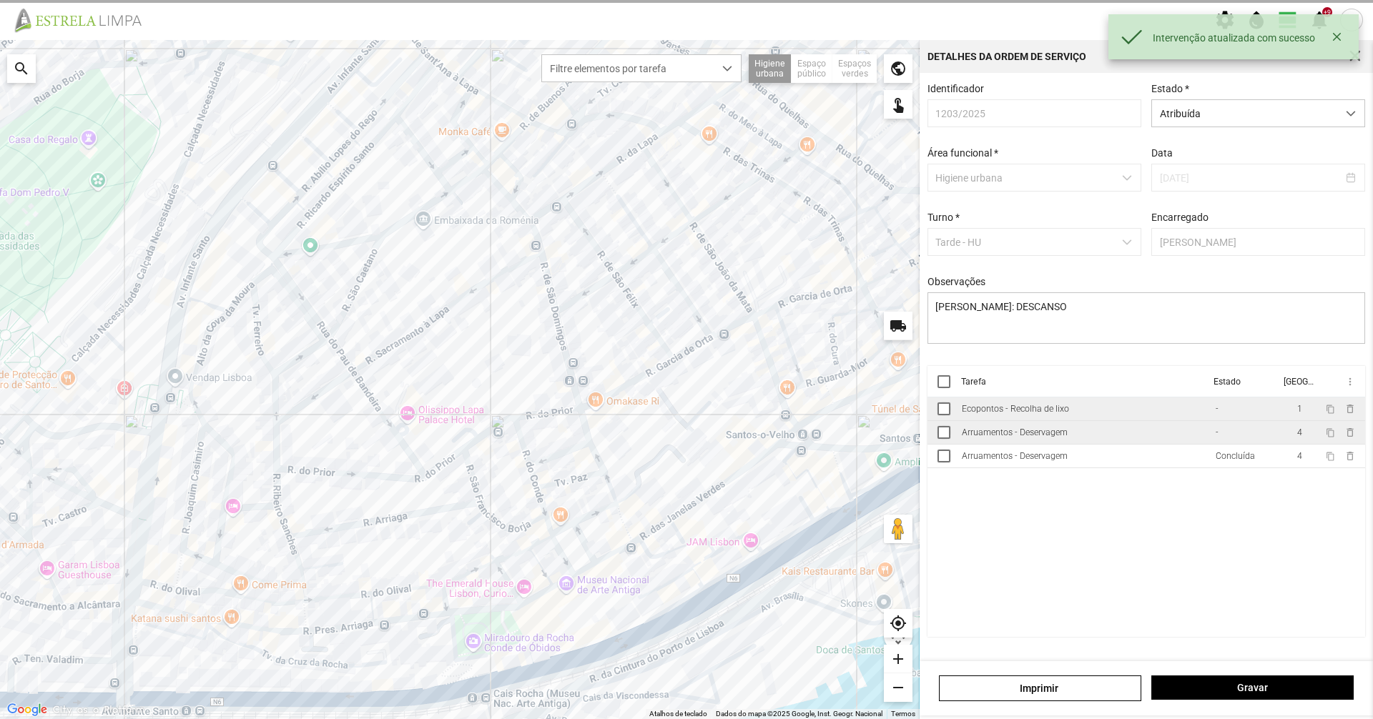
click at [1070, 421] on td "Ecopontos - Recolha de lixo" at bounding box center [1083, 410] width 254 height 24
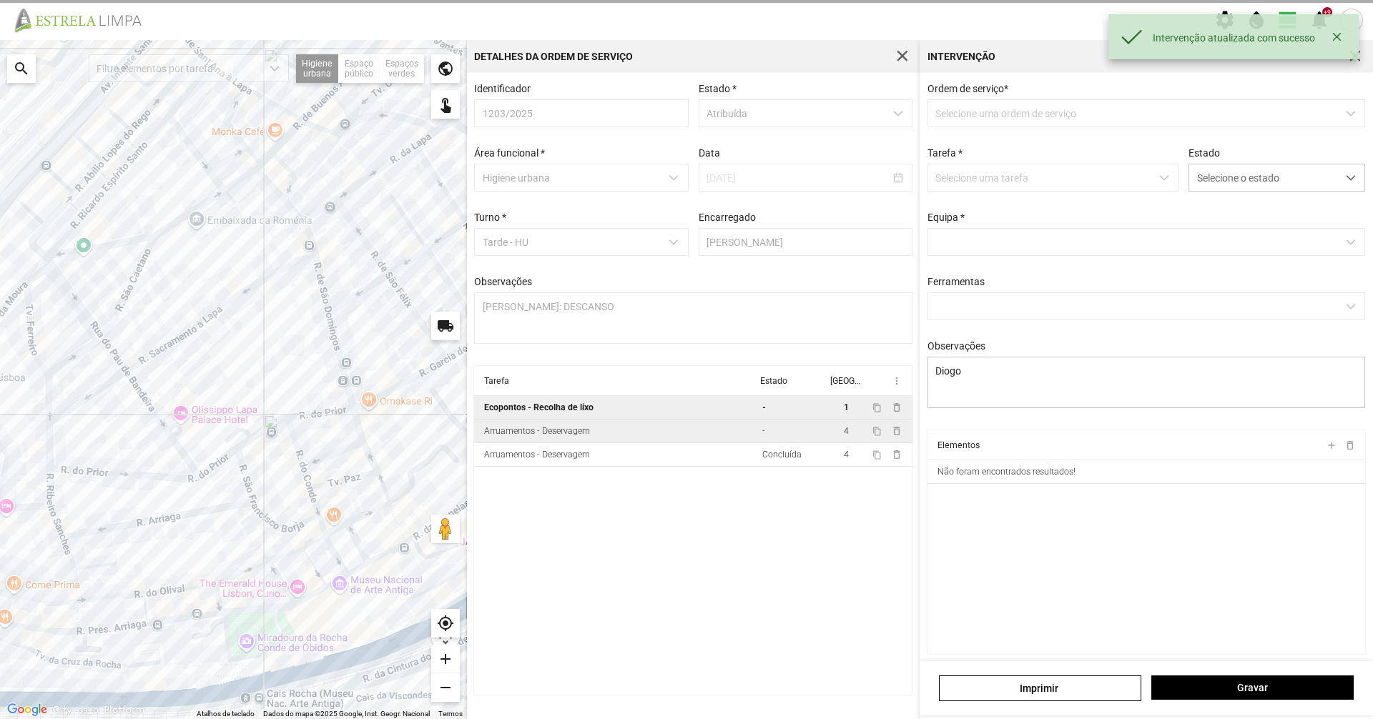
click at [754, 440] on td "Arruamentos - Deservagem" at bounding box center [615, 432] width 282 height 24
type textarea "[PERSON_NAME]. Casimiro"
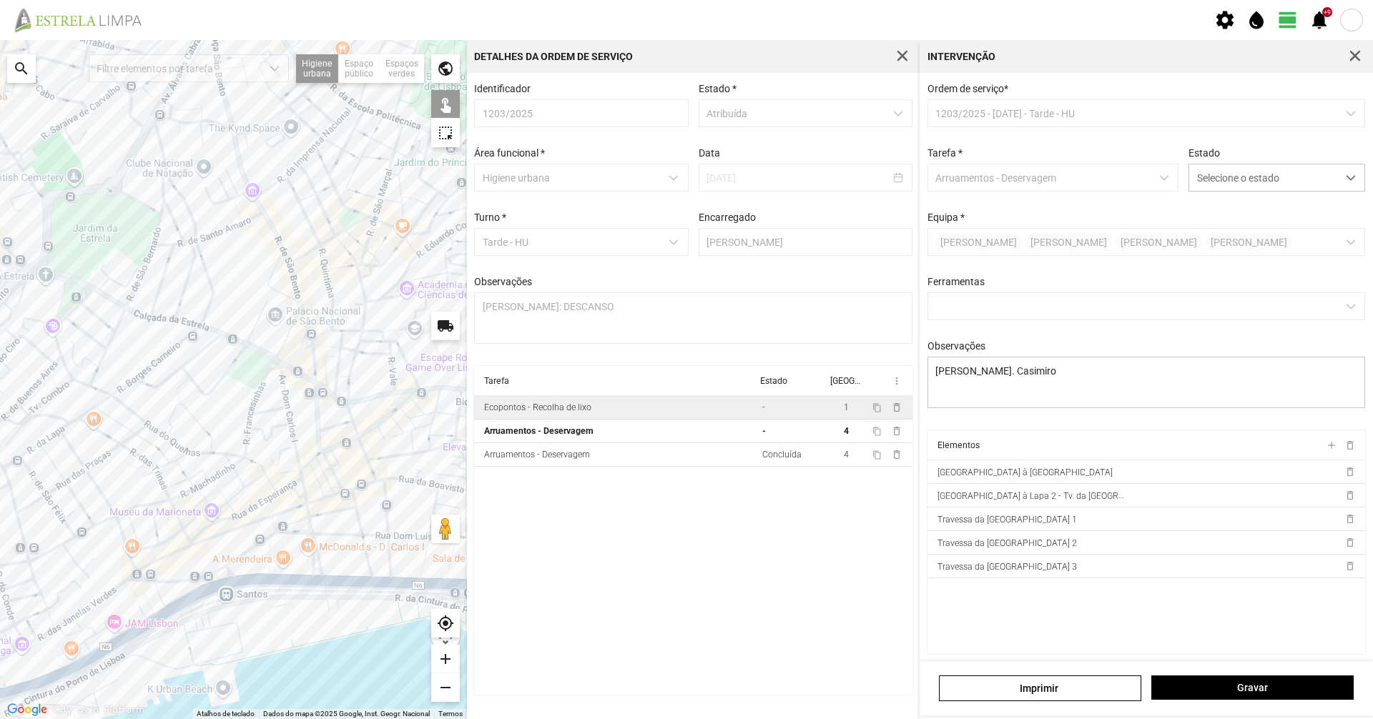
drag, startPoint x: 450, startPoint y: 384, endPoint x: 137, endPoint y: 486, distance: 328.6
click at [137, 486] on div at bounding box center [233, 379] width 467 height 679
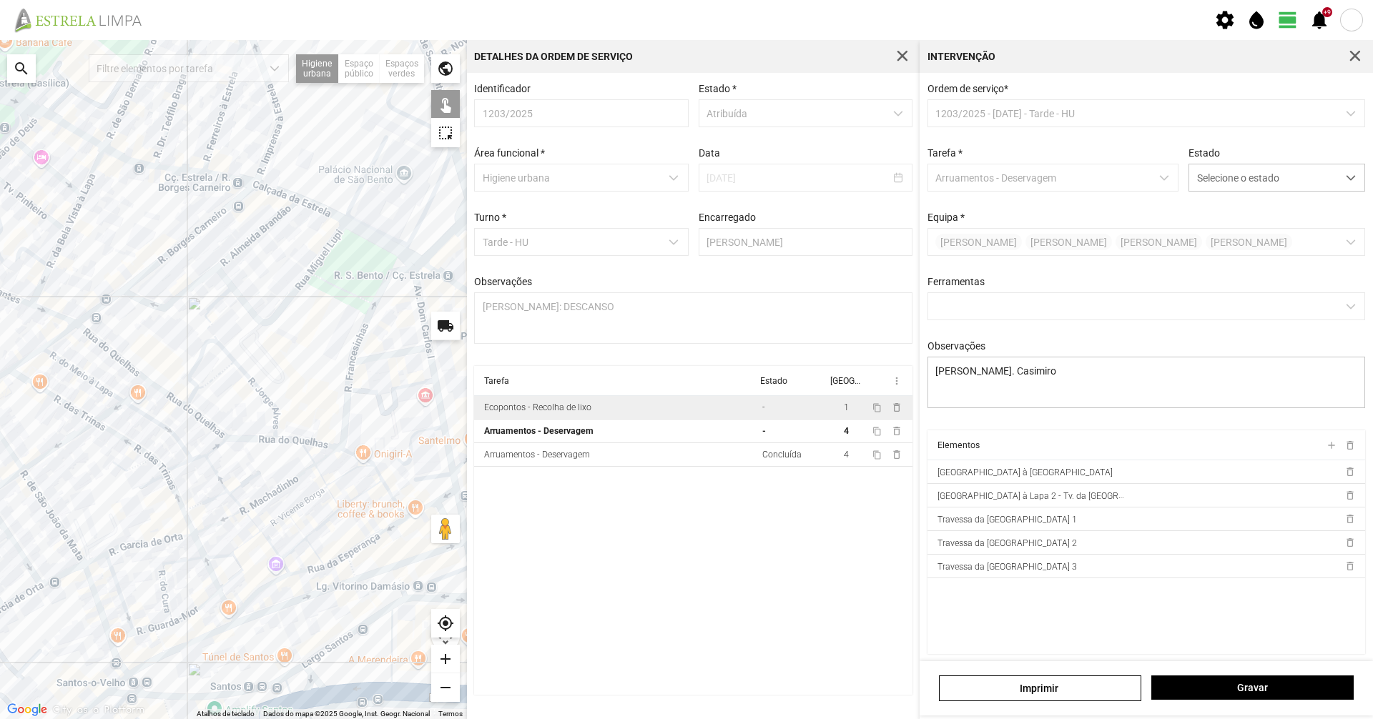
click at [180, 464] on div at bounding box center [233, 379] width 467 height 679
click at [171, 470] on div at bounding box center [233, 379] width 467 height 679
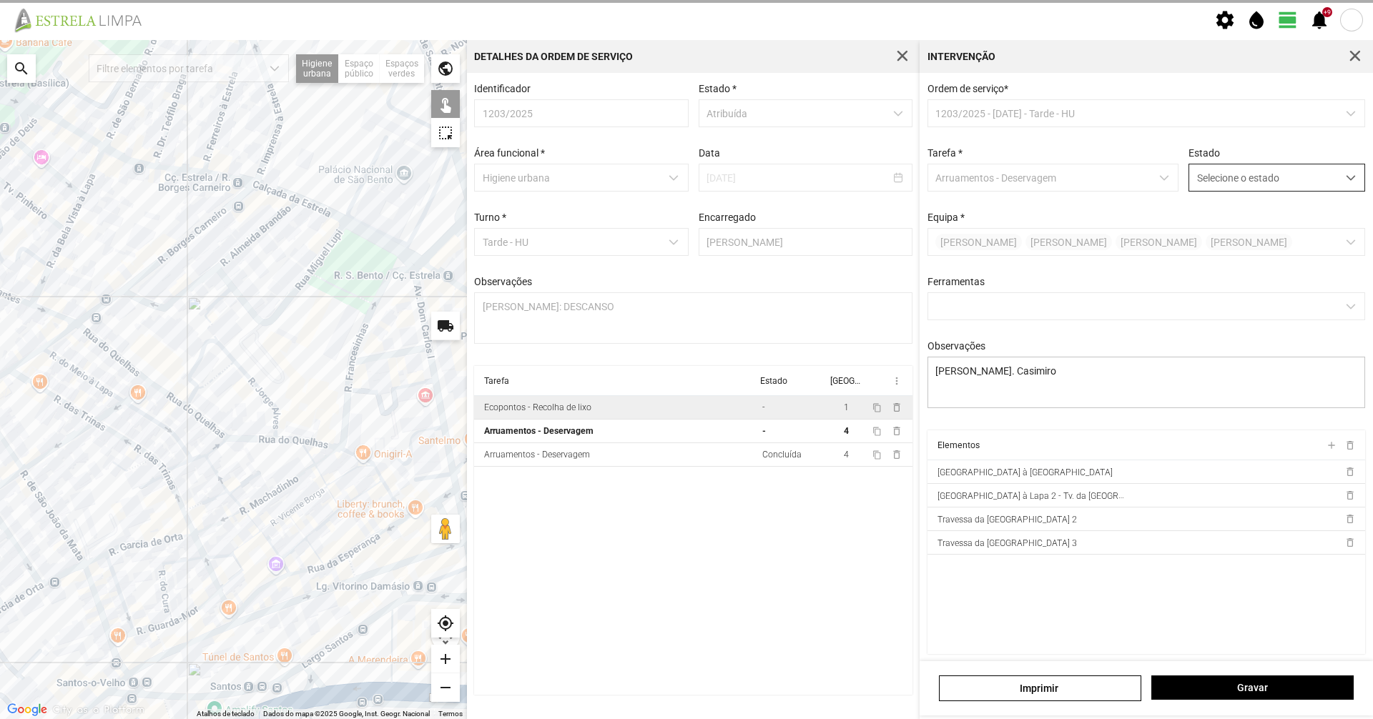
click at [1211, 181] on span "Selecione o estado" at bounding box center [1263, 177] width 148 height 26
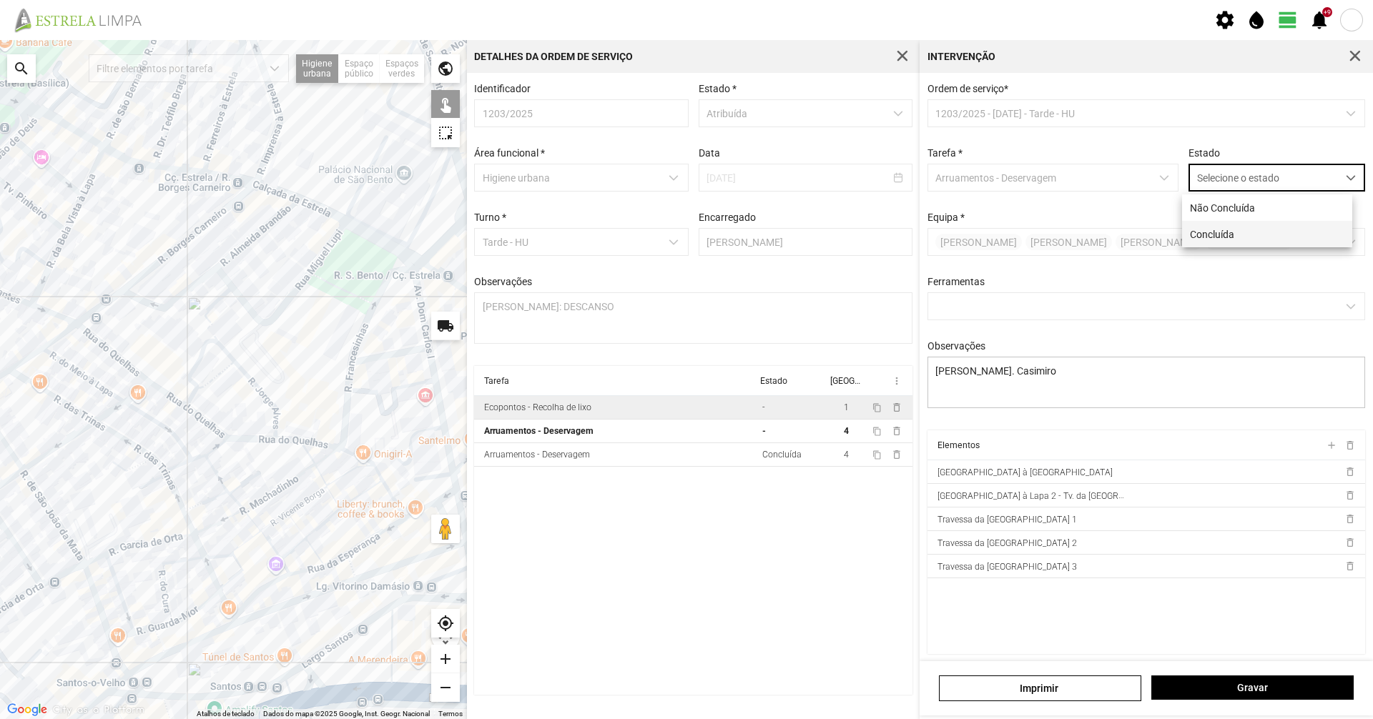
click at [1199, 222] on li "Concluída" at bounding box center [1267, 234] width 170 height 26
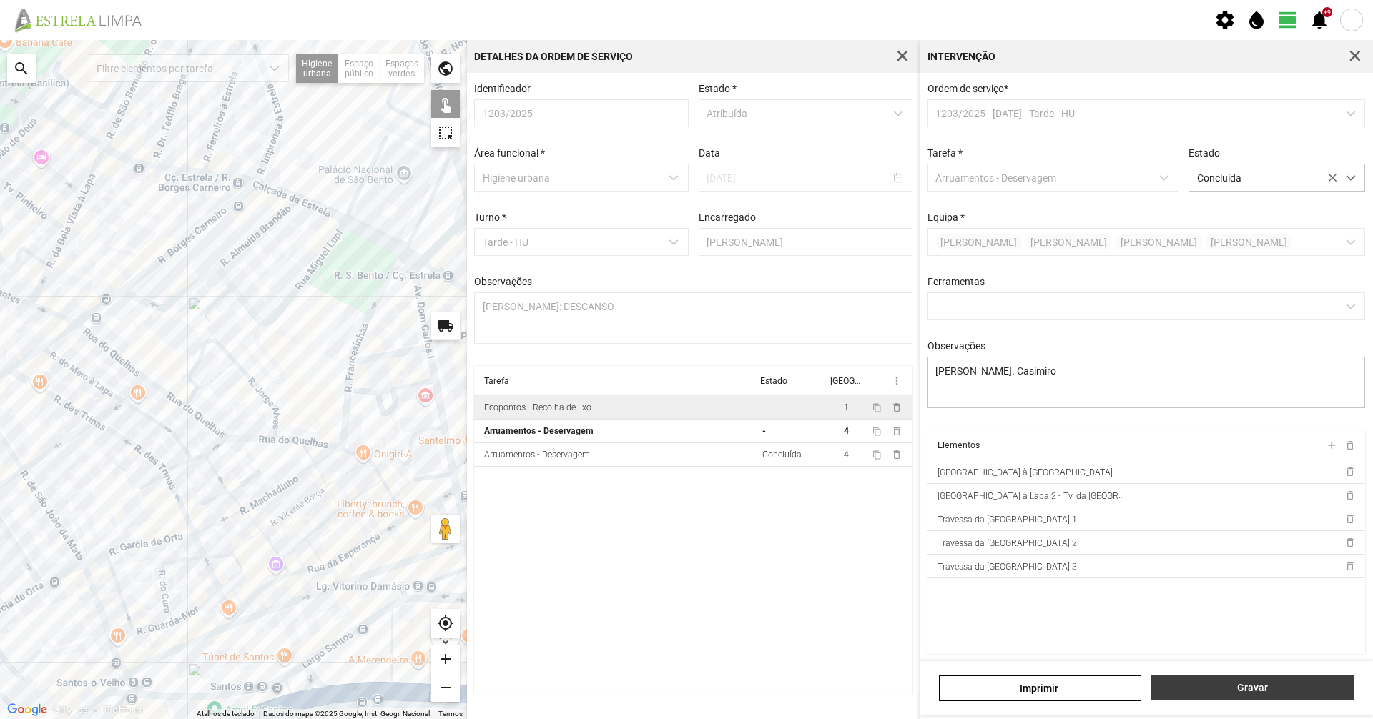
click at [1302, 689] on span "Gravar" at bounding box center [1252, 687] width 187 height 11
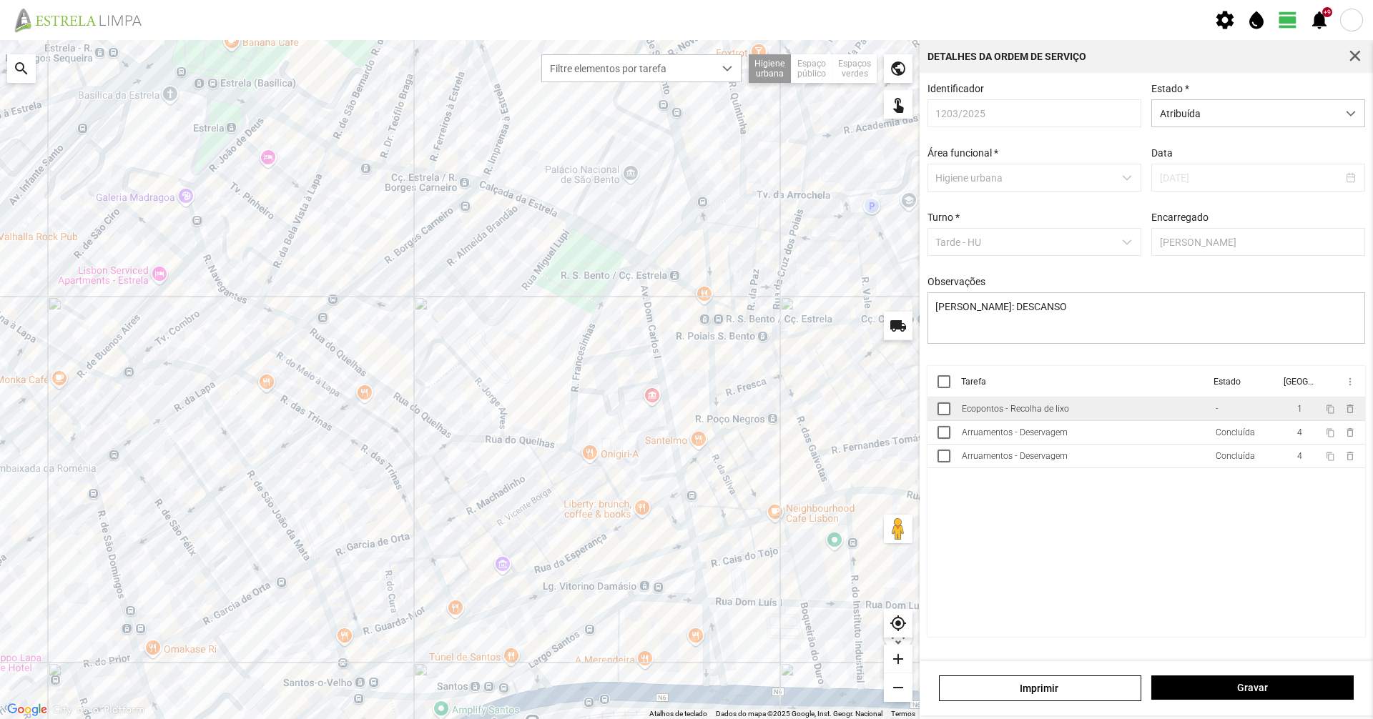
click at [1084, 420] on td "Ecopontos - Recolha de lixo" at bounding box center [1083, 410] width 254 height 24
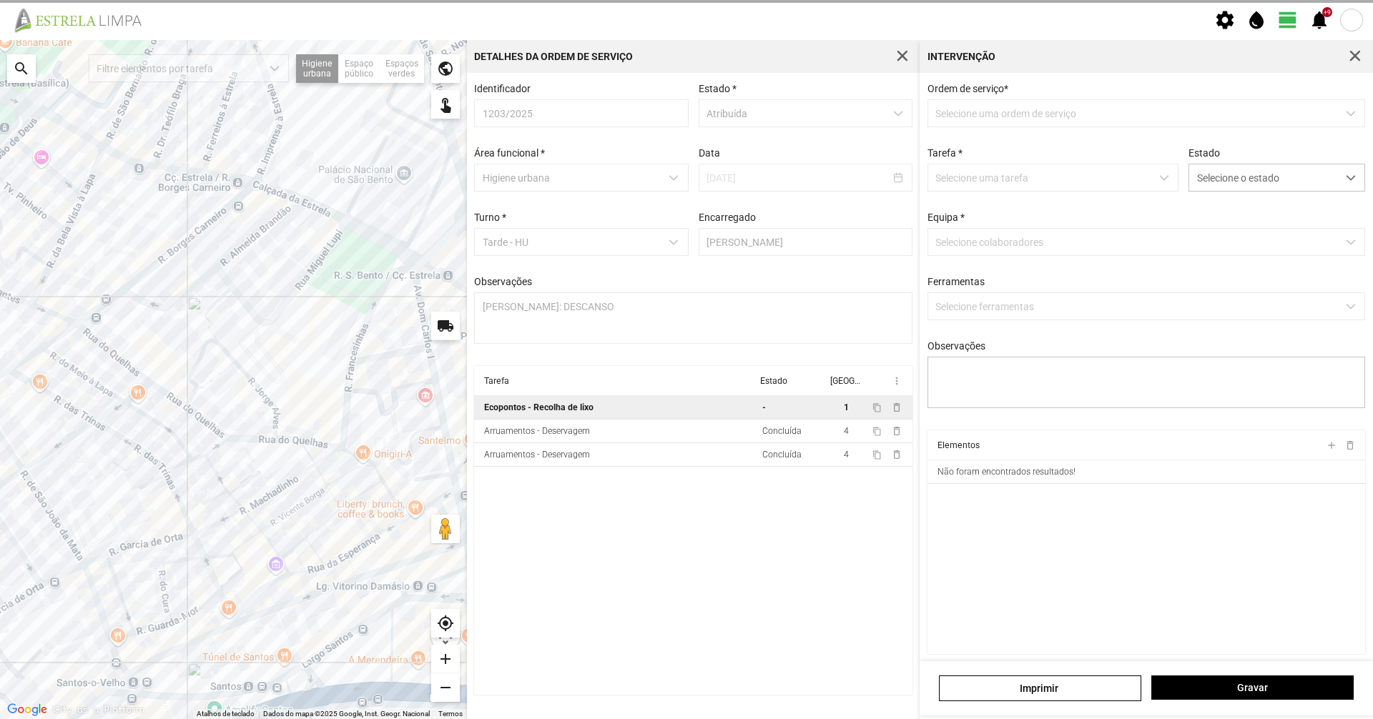
type textarea "Diogo"
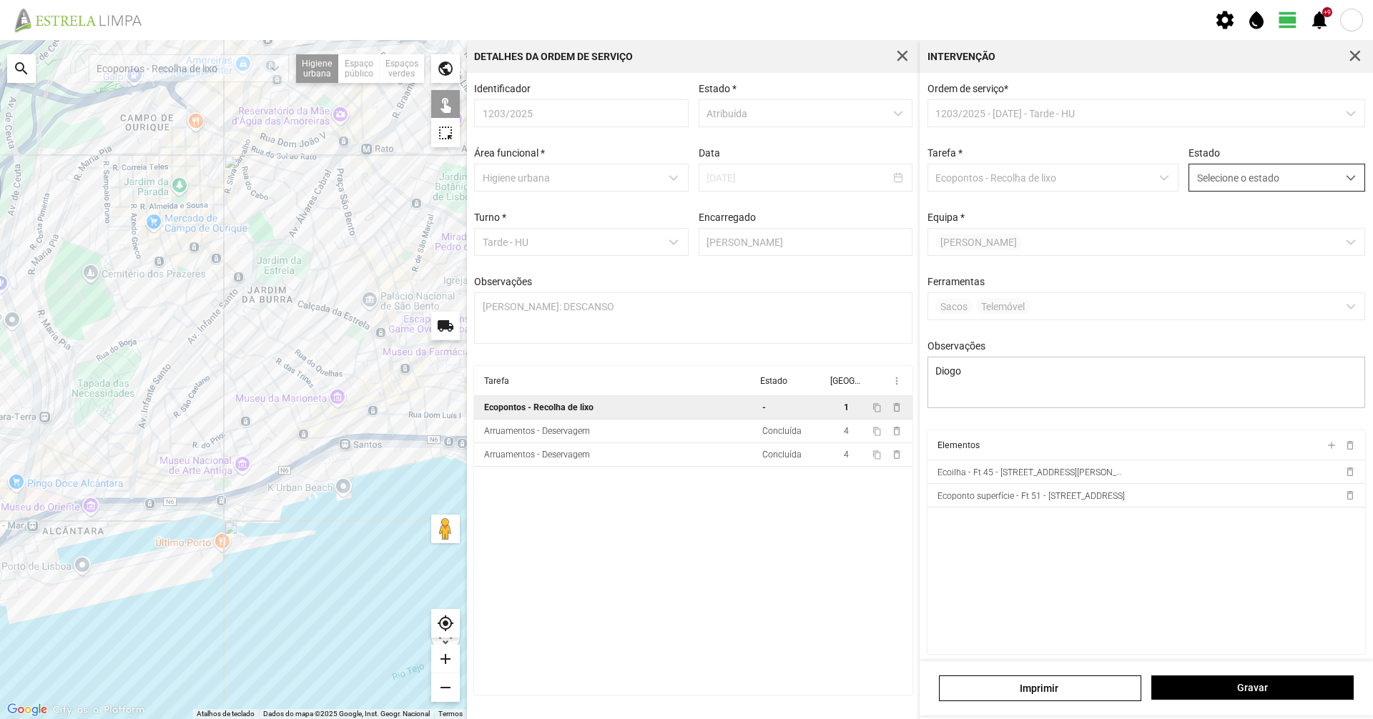
click at [1271, 179] on span "Selecione o estado" at bounding box center [1263, 177] width 148 height 26
click at [1249, 238] on li "Concluída" at bounding box center [1267, 234] width 170 height 26
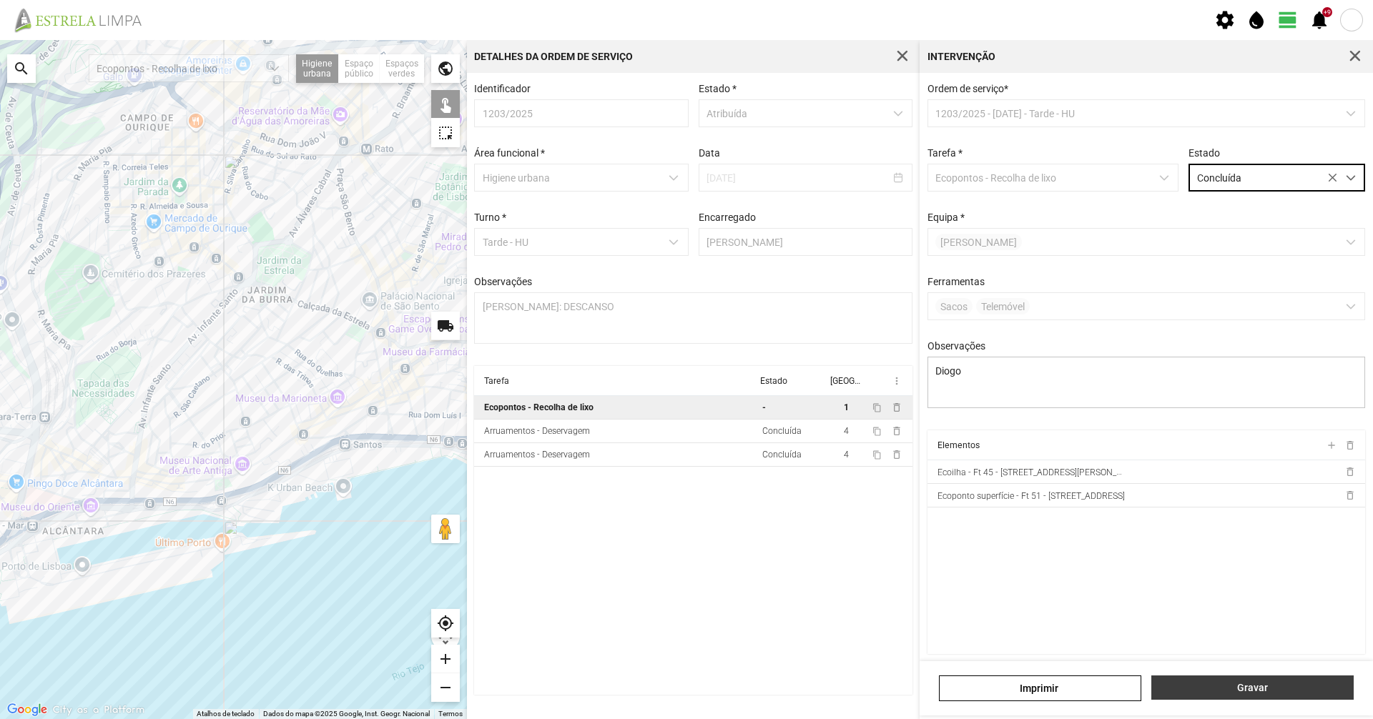
click at [1240, 698] on button "Gravar" at bounding box center [1252, 688] width 202 height 24
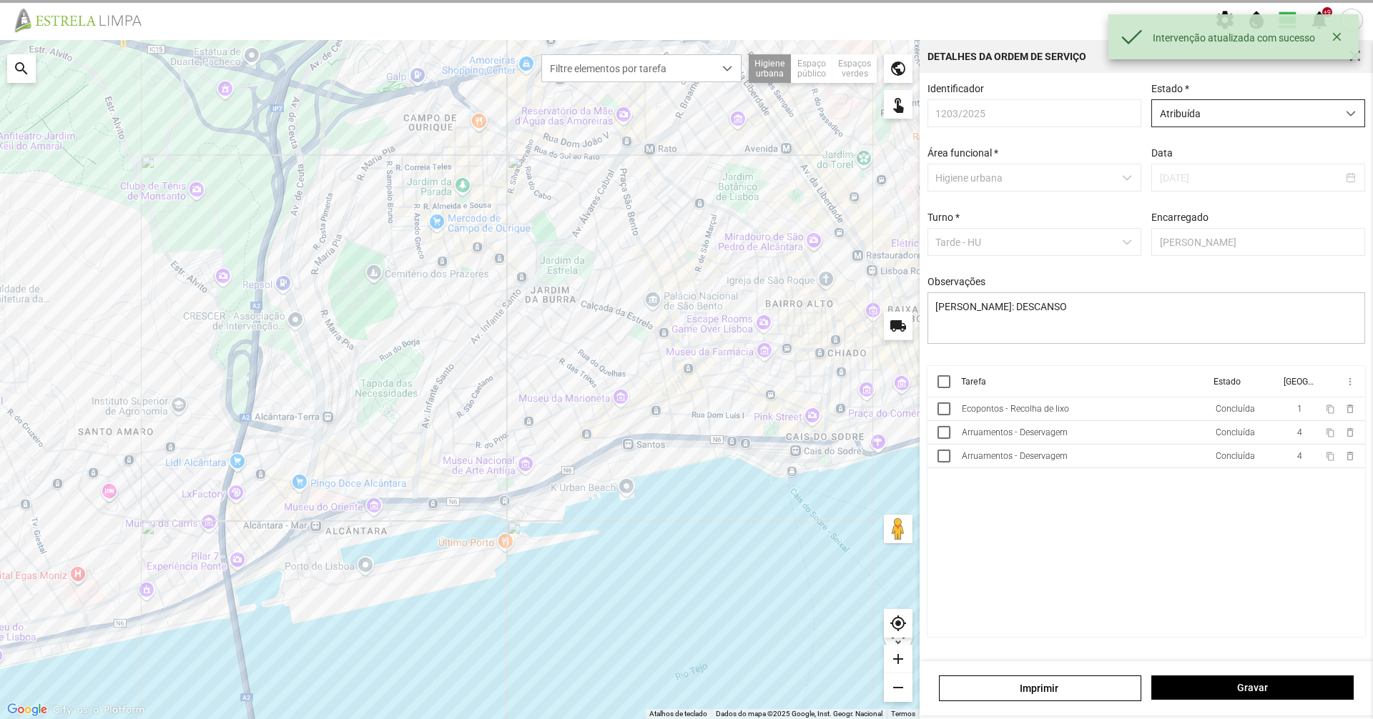
click at [1172, 114] on span "Atribuída" at bounding box center [1244, 113] width 185 height 26
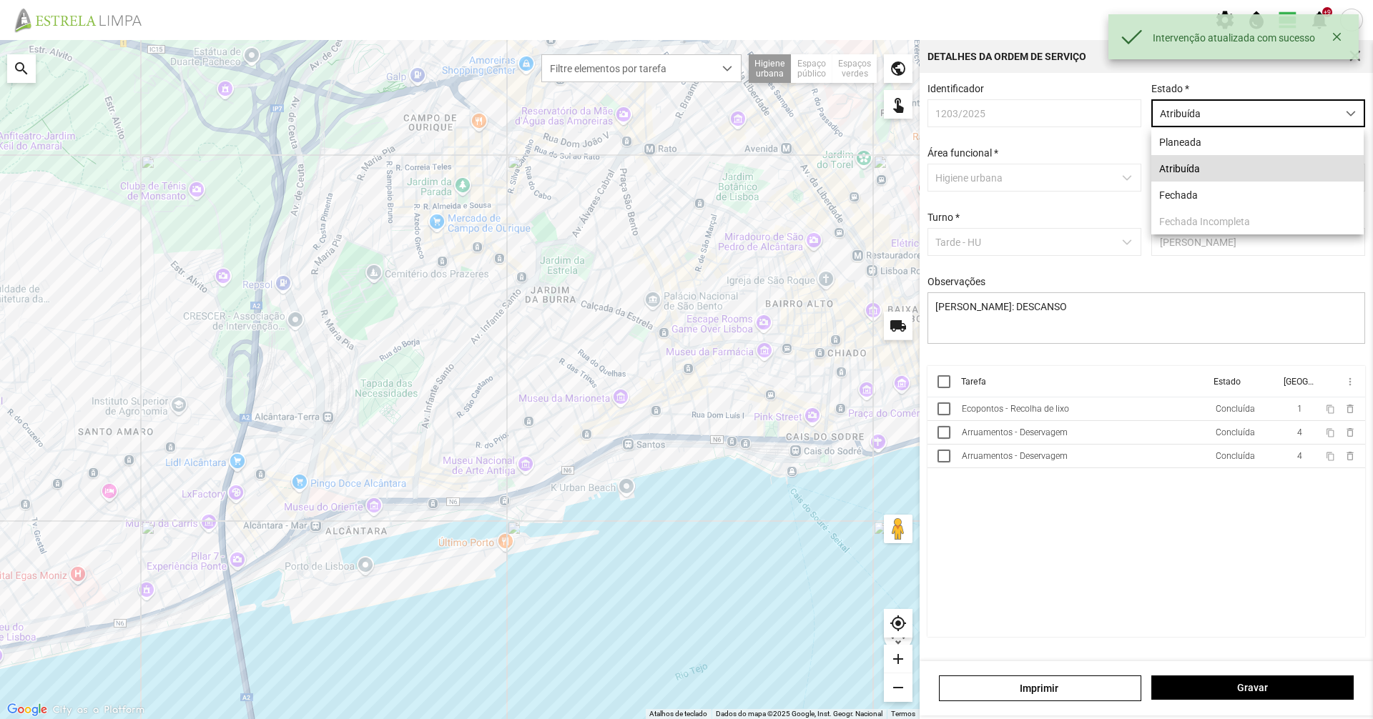
scroll to position [8, 64]
click at [1181, 195] on li "Fechada" at bounding box center [1257, 195] width 212 height 26
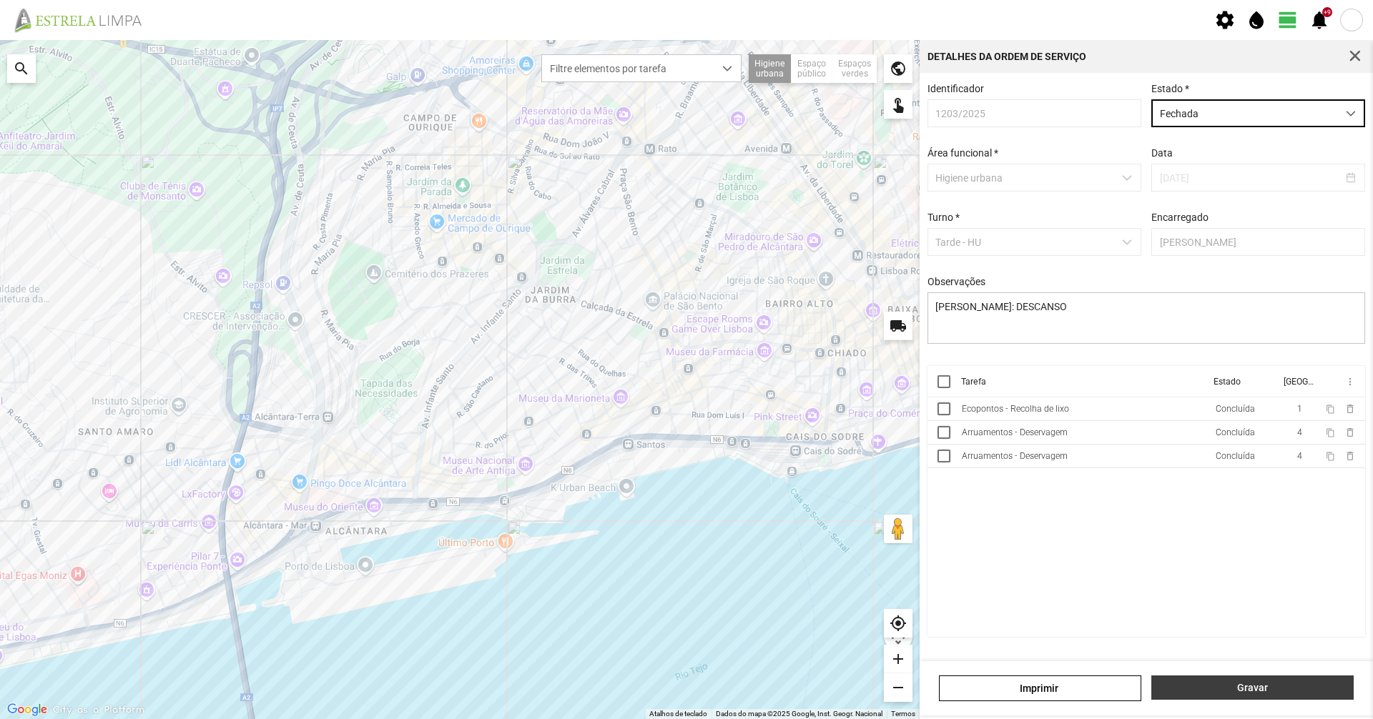
click at [1195, 694] on span "Gravar" at bounding box center [1252, 687] width 187 height 11
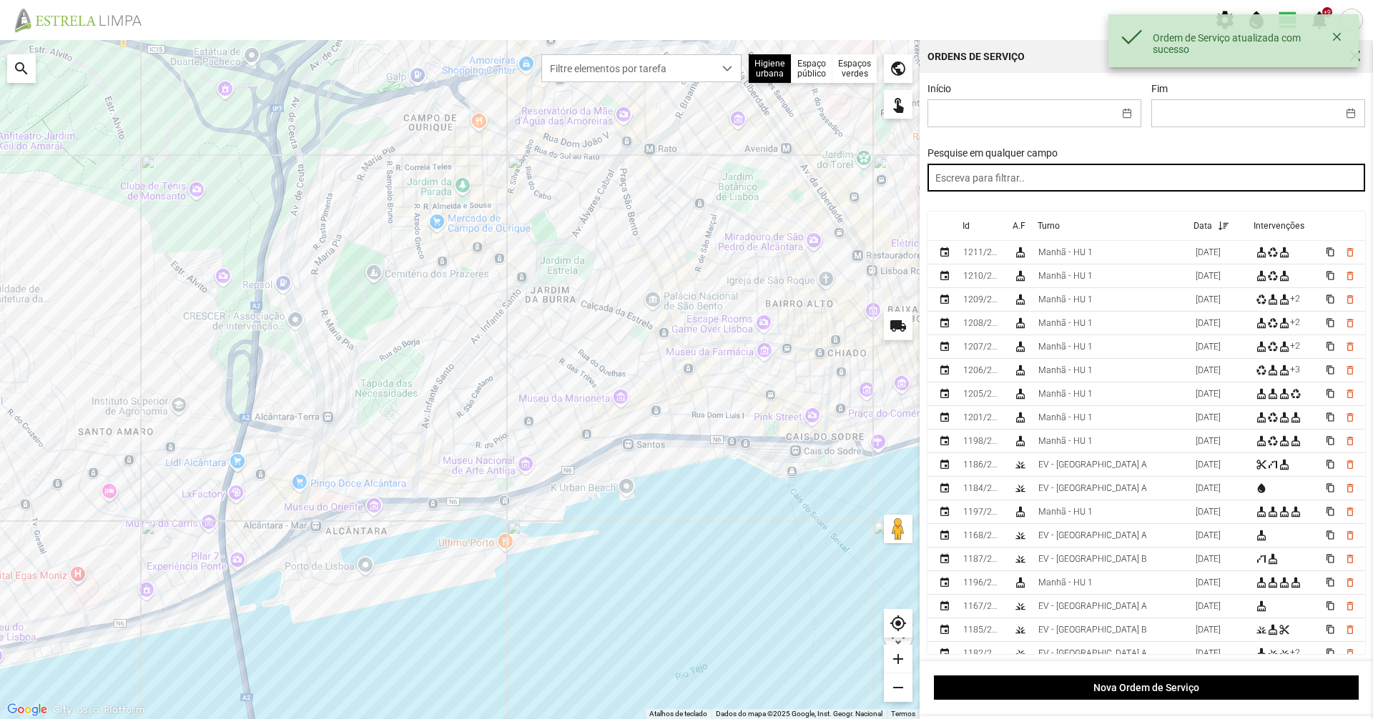
click at [1039, 180] on input "text" at bounding box center [1146, 178] width 438 height 28
paste input "tarde"
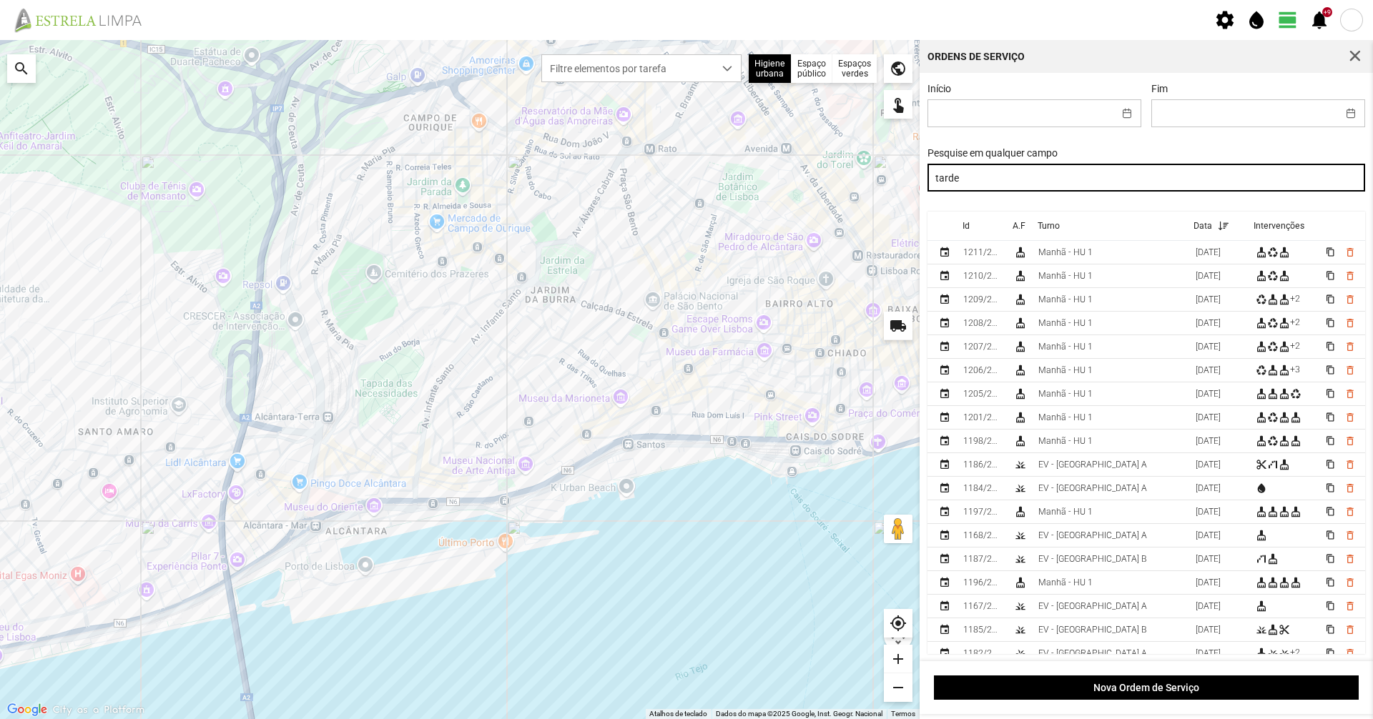
type input "tarde"
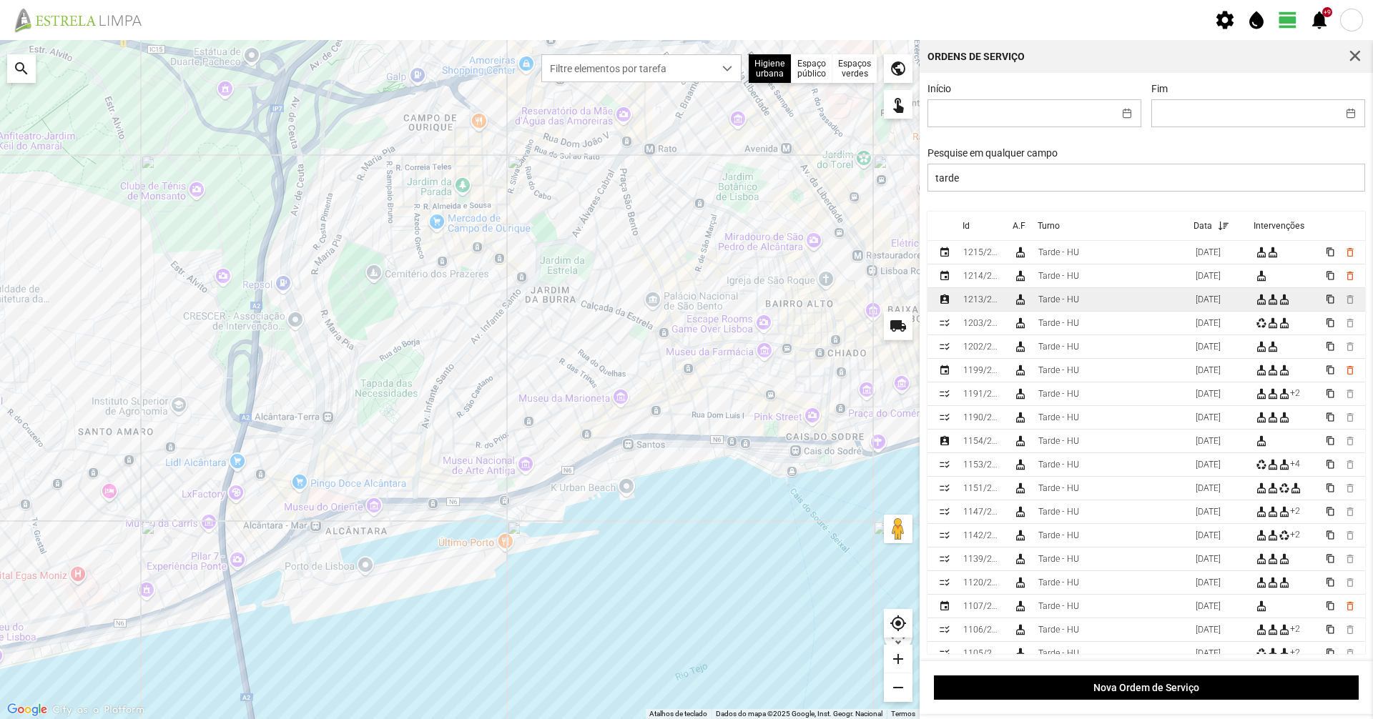
click at [1158, 295] on td "Tarde - HU" at bounding box center [1111, 300] width 157 height 24
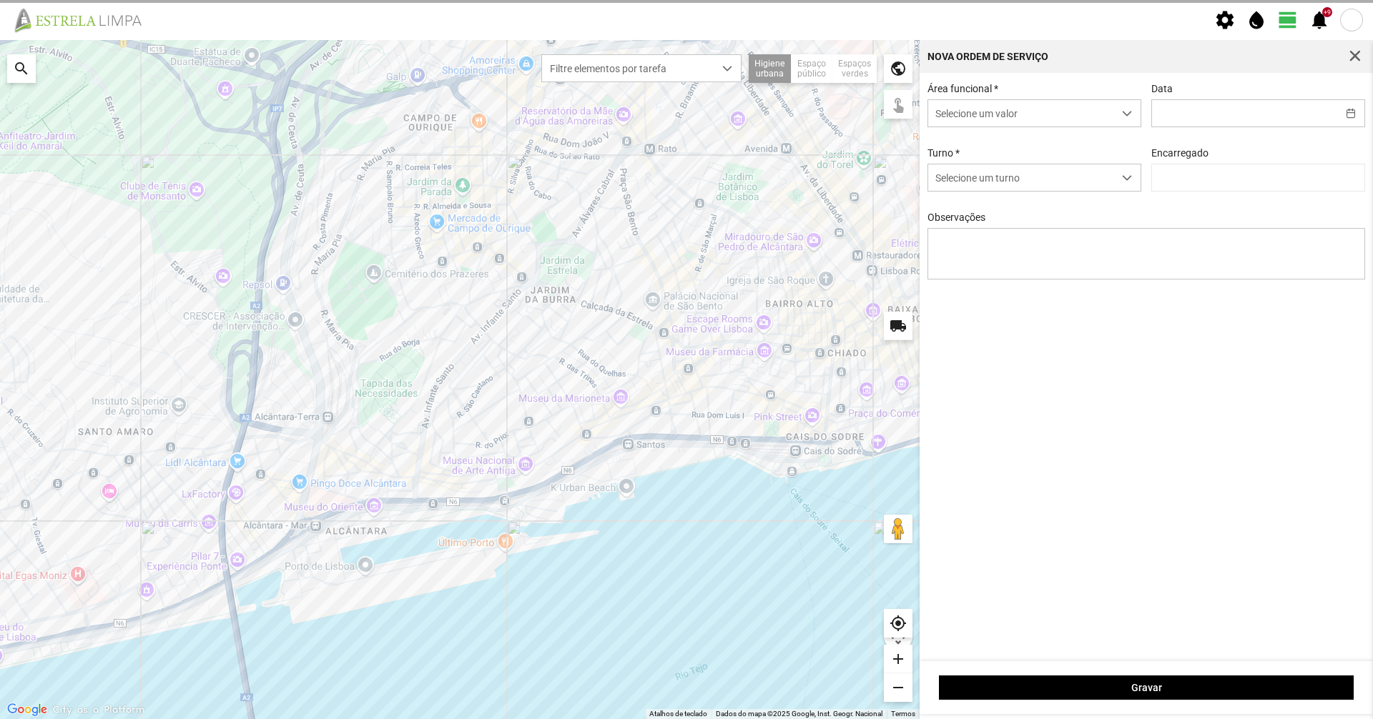
type input "[DATE]"
type input "[PERSON_NAME]"
type textarea "[PERSON_NAME]: Descanso Manuel: trabalhou comigo das 6 as 20."
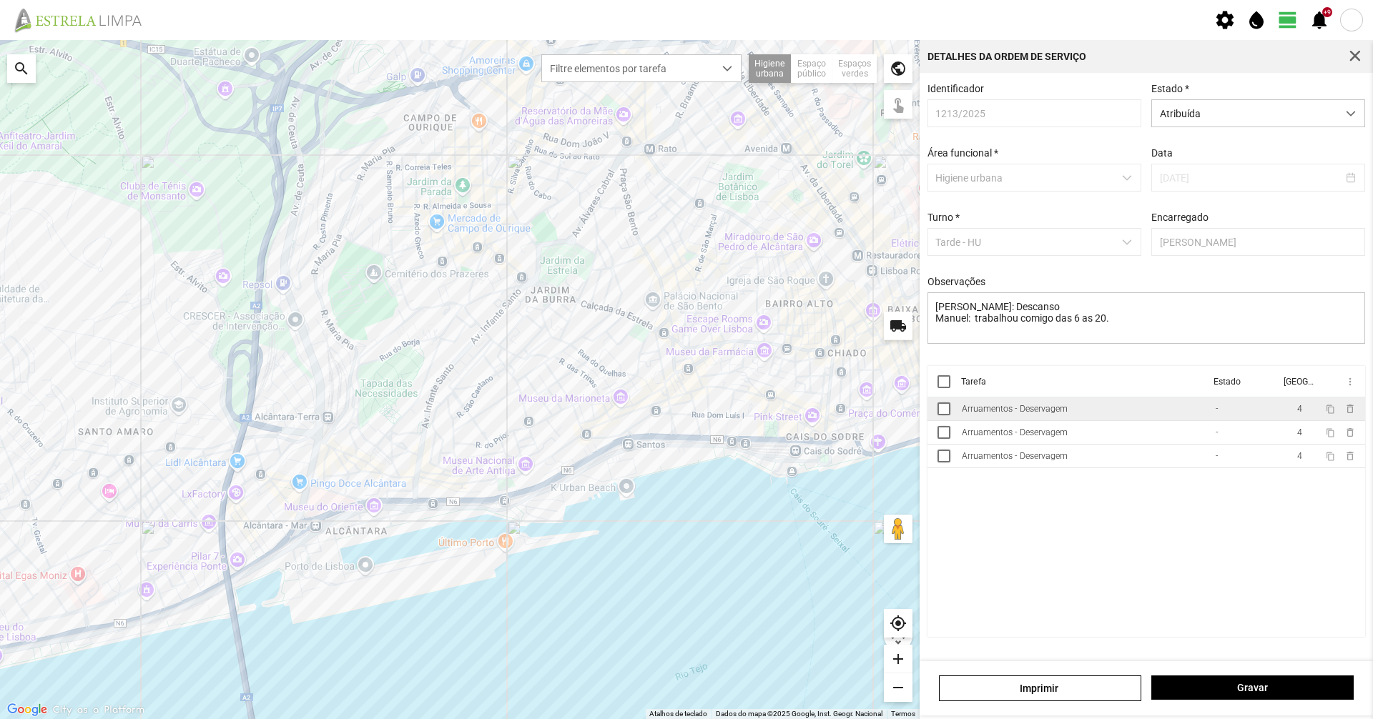
click at [998, 421] on td "Arruamentos - Deservagem" at bounding box center [1083, 410] width 254 height 24
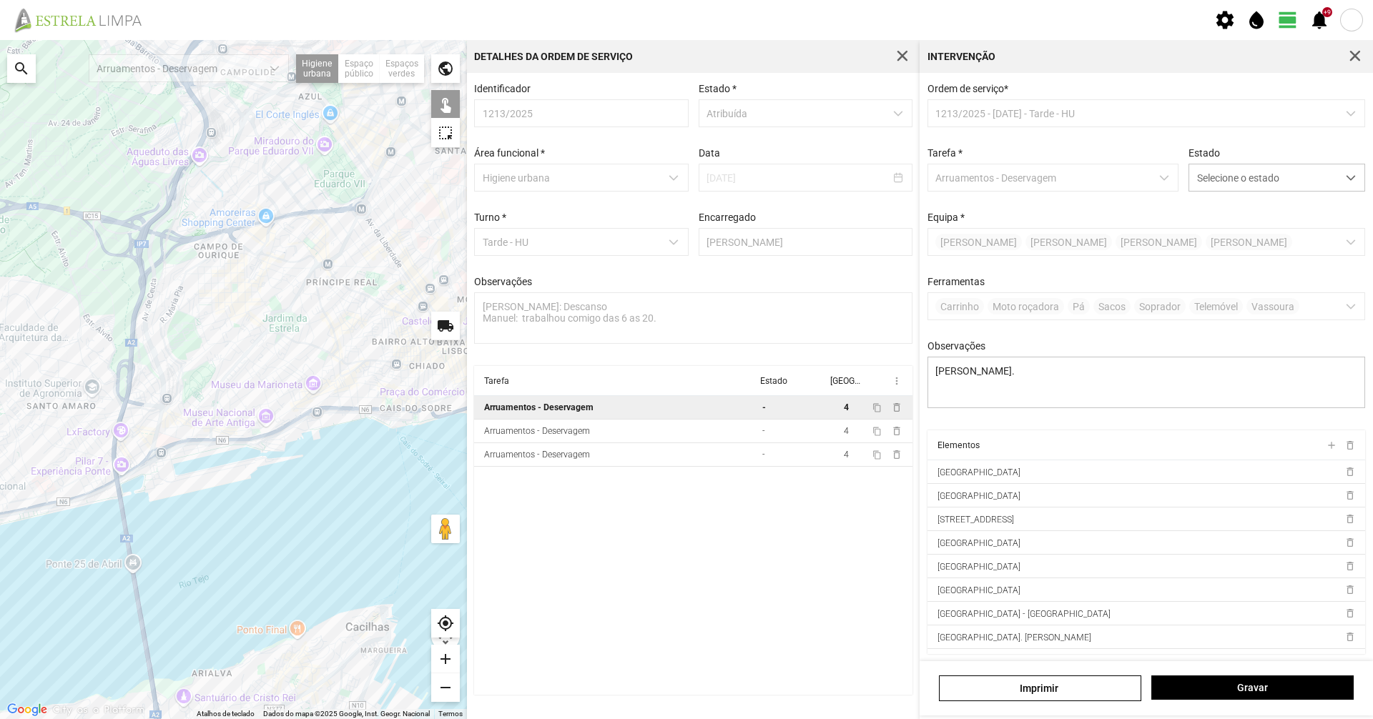
drag, startPoint x: 234, startPoint y: 491, endPoint x: 250, endPoint y: 511, distance: 25.5
click at [250, 510] on div at bounding box center [233, 379] width 467 height 679
click at [797, 435] on td "-" at bounding box center [792, 432] width 70 height 24
type textarea "Nuno. [PERSON_NAME]"
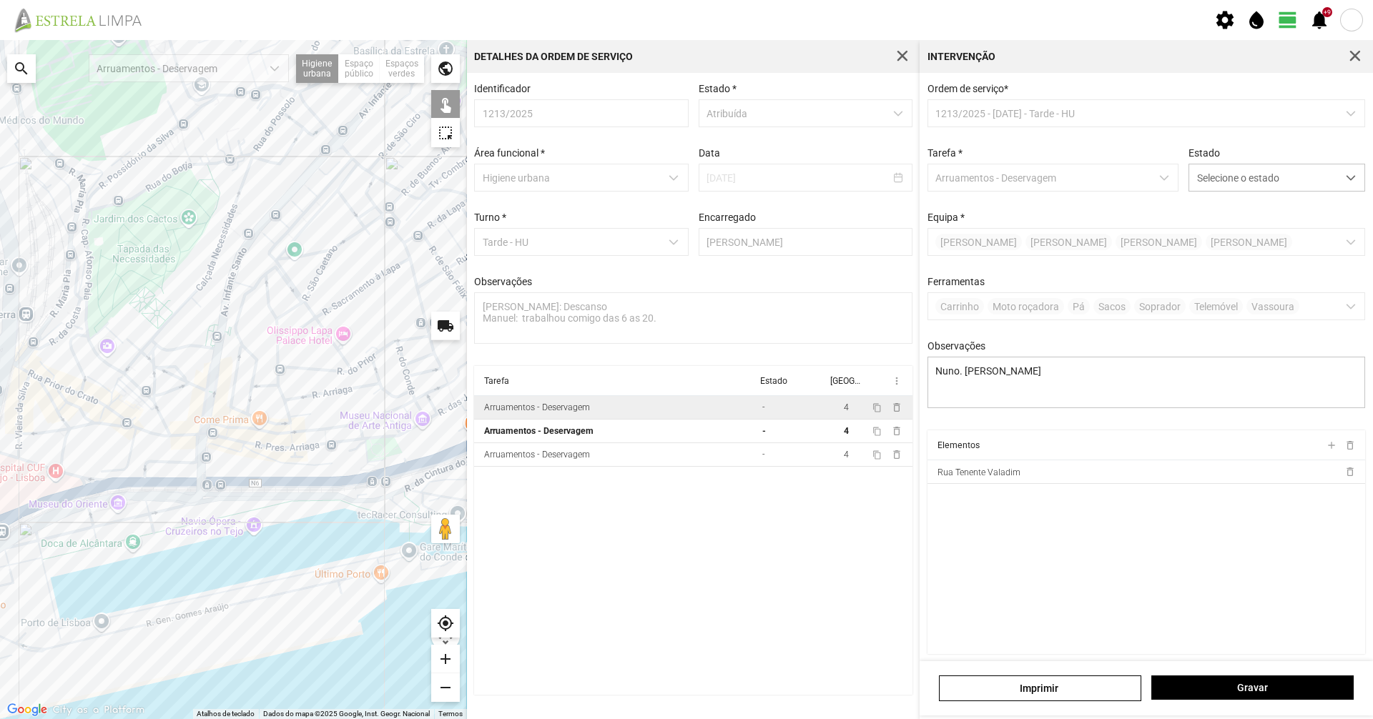
drag, startPoint x: 299, startPoint y: 565, endPoint x: 310, endPoint y: 549, distance: 19.0
click at [310, 549] on div at bounding box center [233, 379] width 467 height 679
click at [1337, 167] on div "dropdown trigger" at bounding box center [1351, 177] width 28 height 26
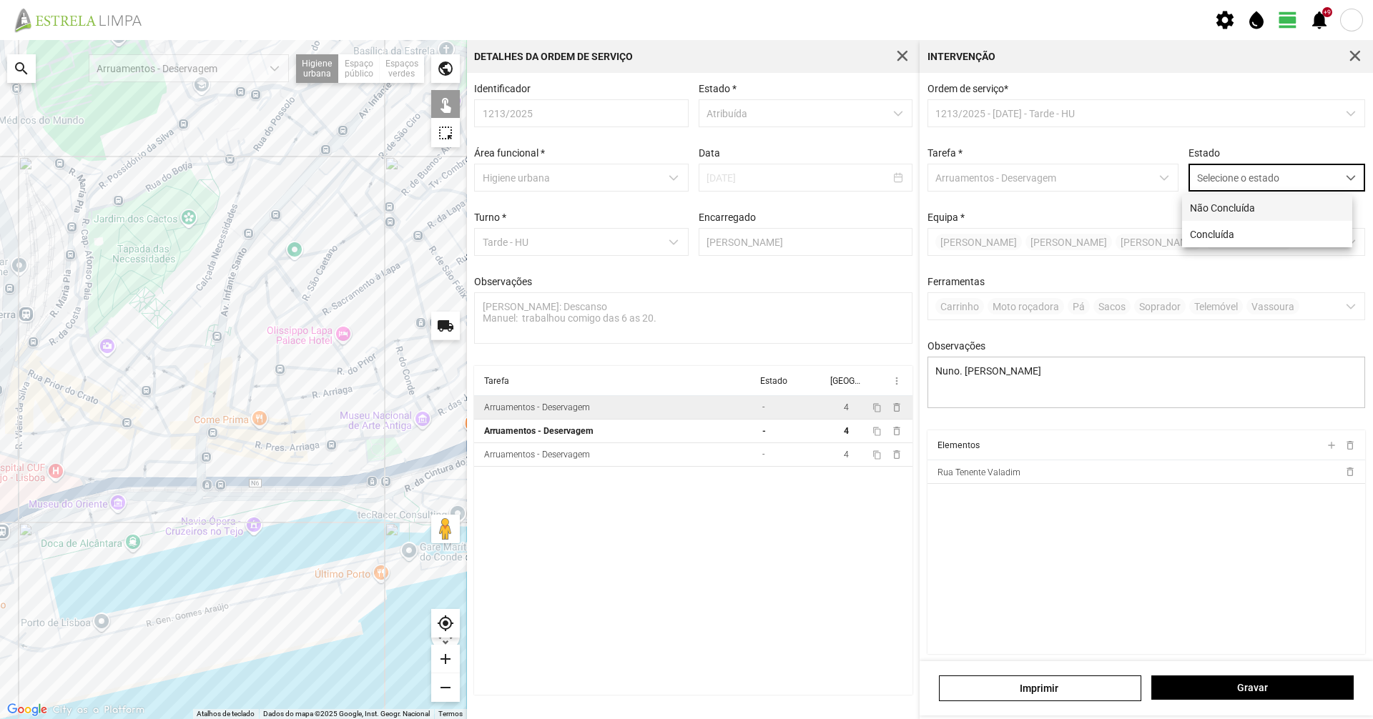
scroll to position [8, 64]
click at [1288, 241] on li "Concluída" at bounding box center [1267, 234] width 170 height 26
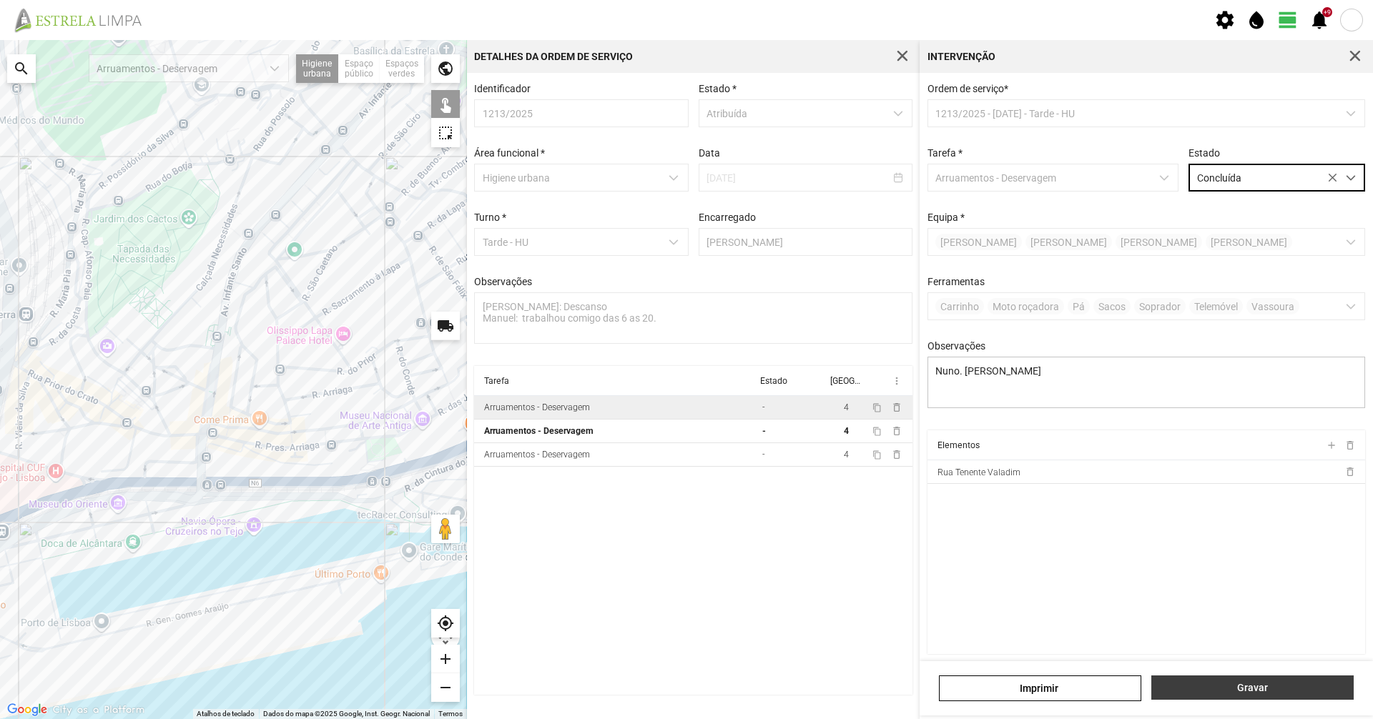
click at [1251, 695] on button "Gravar" at bounding box center [1252, 688] width 202 height 24
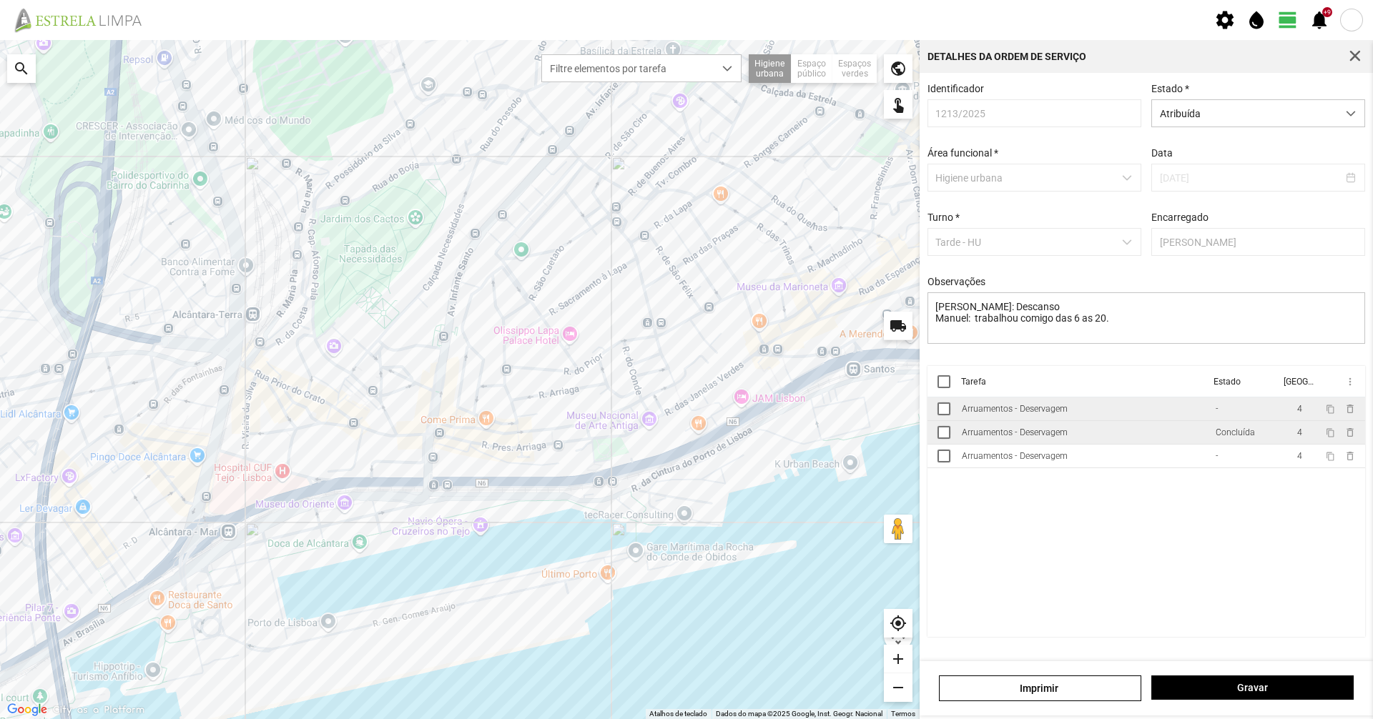
click at [1061, 445] on td "Arruamentos - Deservagem" at bounding box center [1083, 433] width 254 height 24
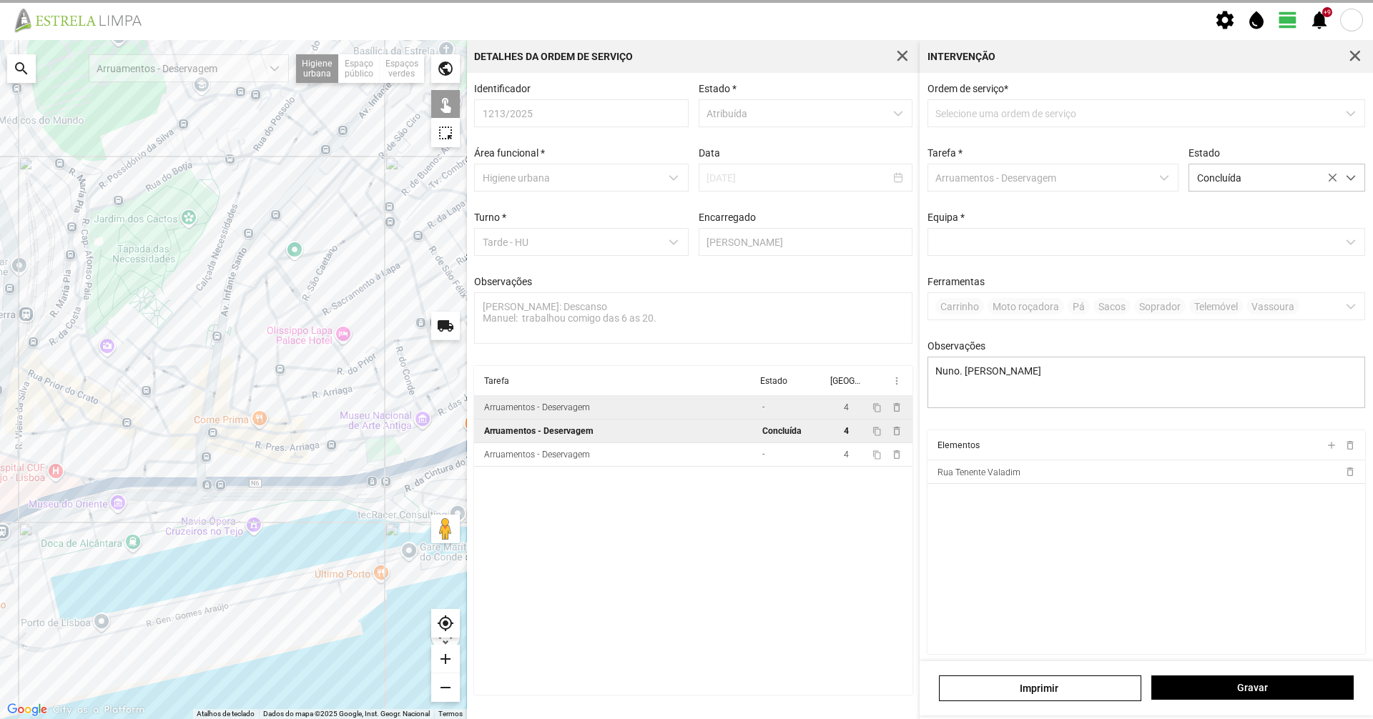
click at [740, 420] on td "Arruamentos - Deservagem" at bounding box center [615, 408] width 282 height 24
type textarea "[PERSON_NAME]."
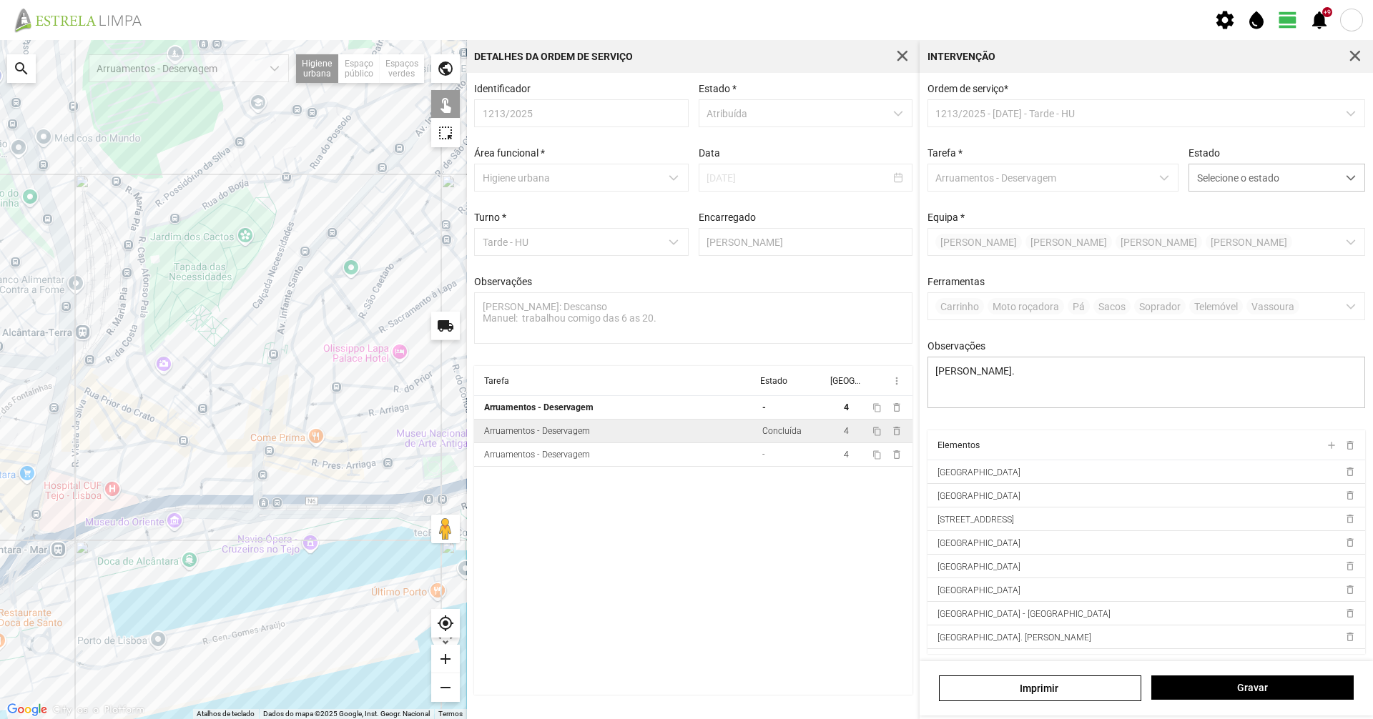
drag, startPoint x: 97, startPoint y: 457, endPoint x: 154, endPoint y: 475, distance: 59.3
click at [154, 475] on div at bounding box center [233, 379] width 467 height 679
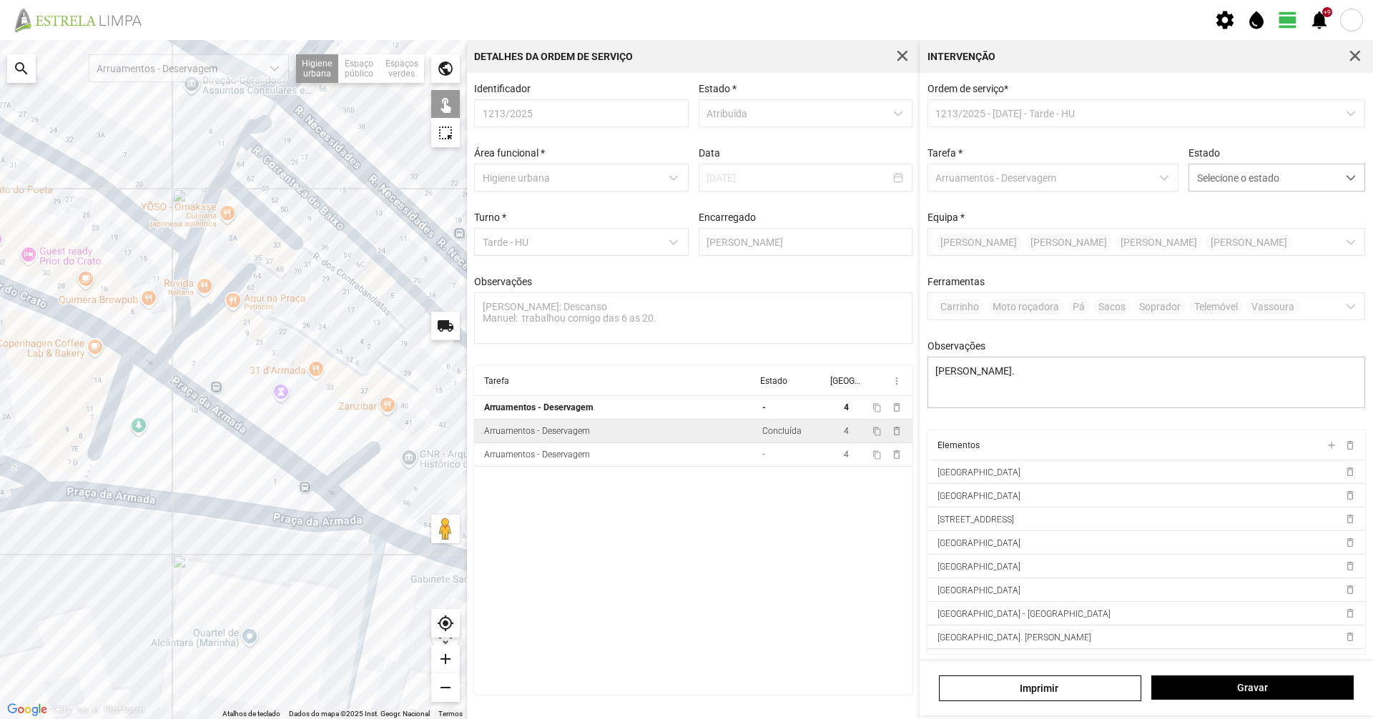
click at [339, 281] on div at bounding box center [233, 379] width 467 height 679
click at [290, 239] on div at bounding box center [233, 379] width 467 height 679
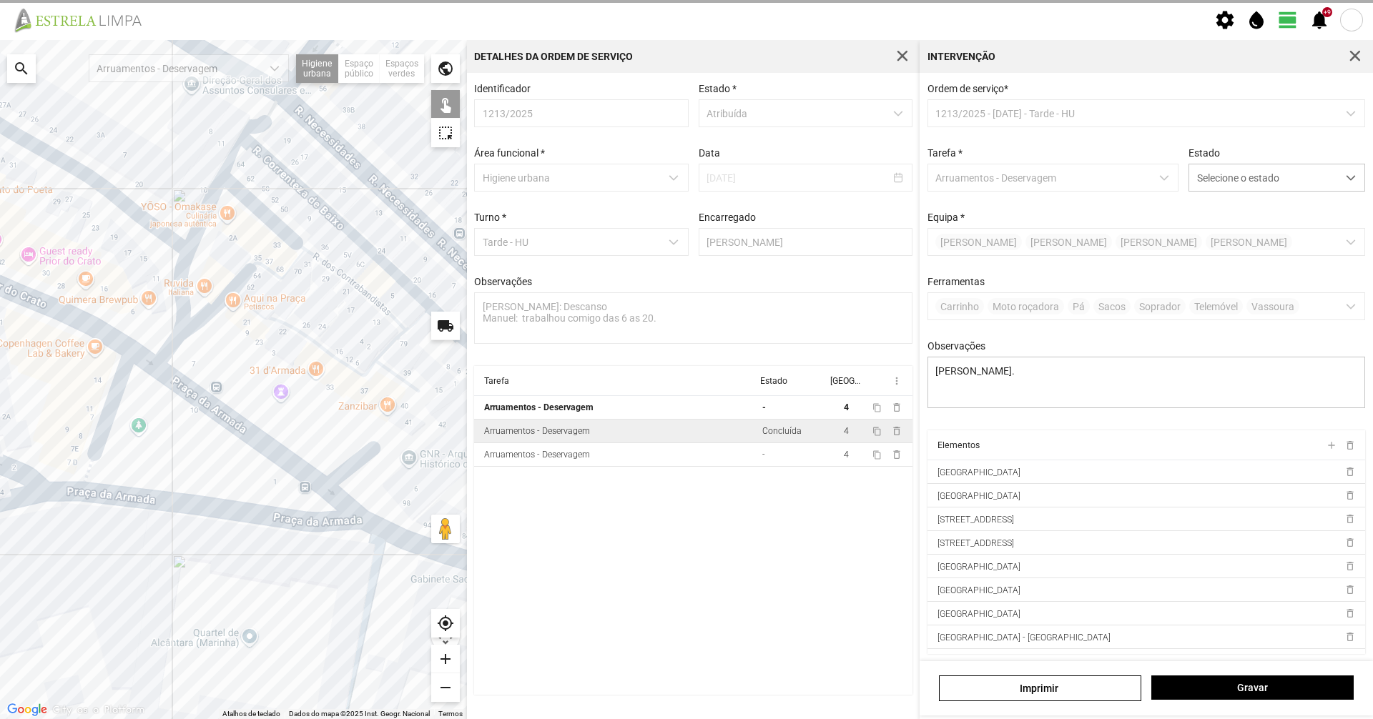
click at [285, 262] on div at bounding box center [233, 379] width 467 height 679
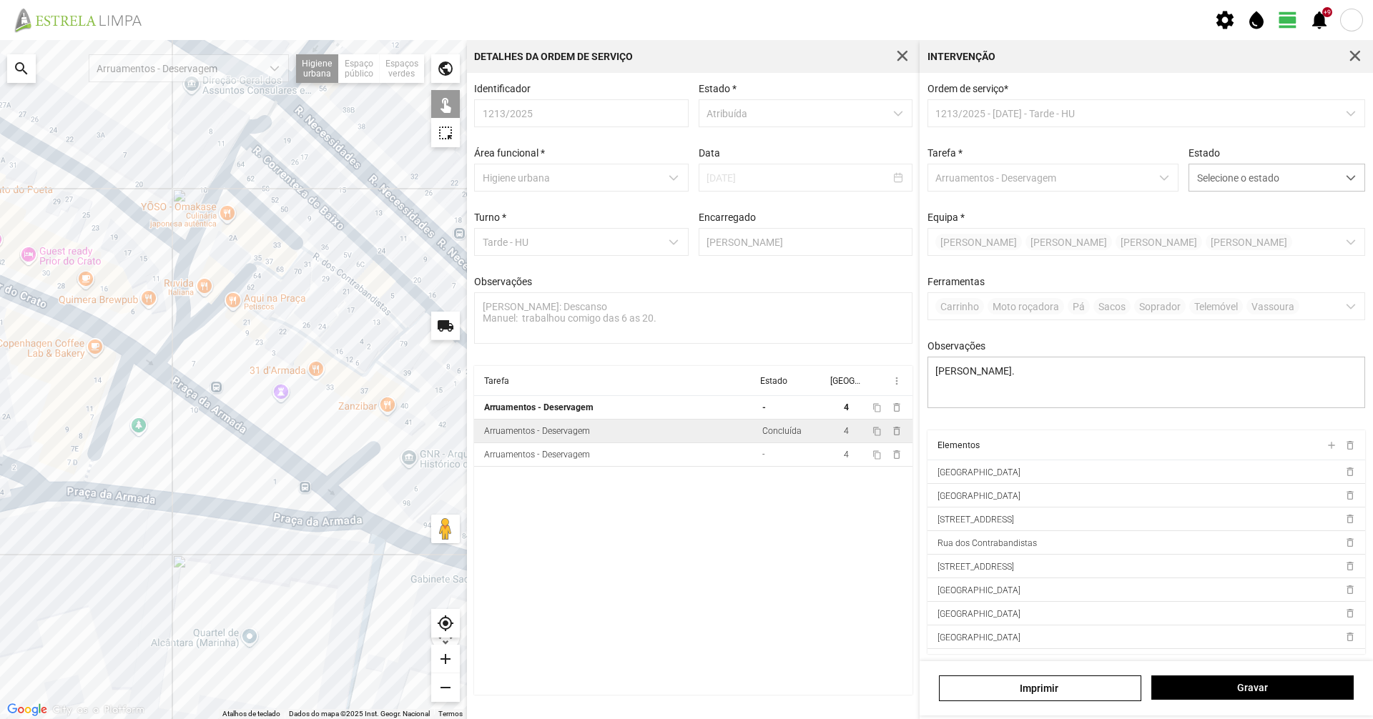
click at [282, 260] on div at bounding box center [233, 379] width 467 height 679
click at [326, 360] on div at bounding box center [233, 379] width 467 height 679
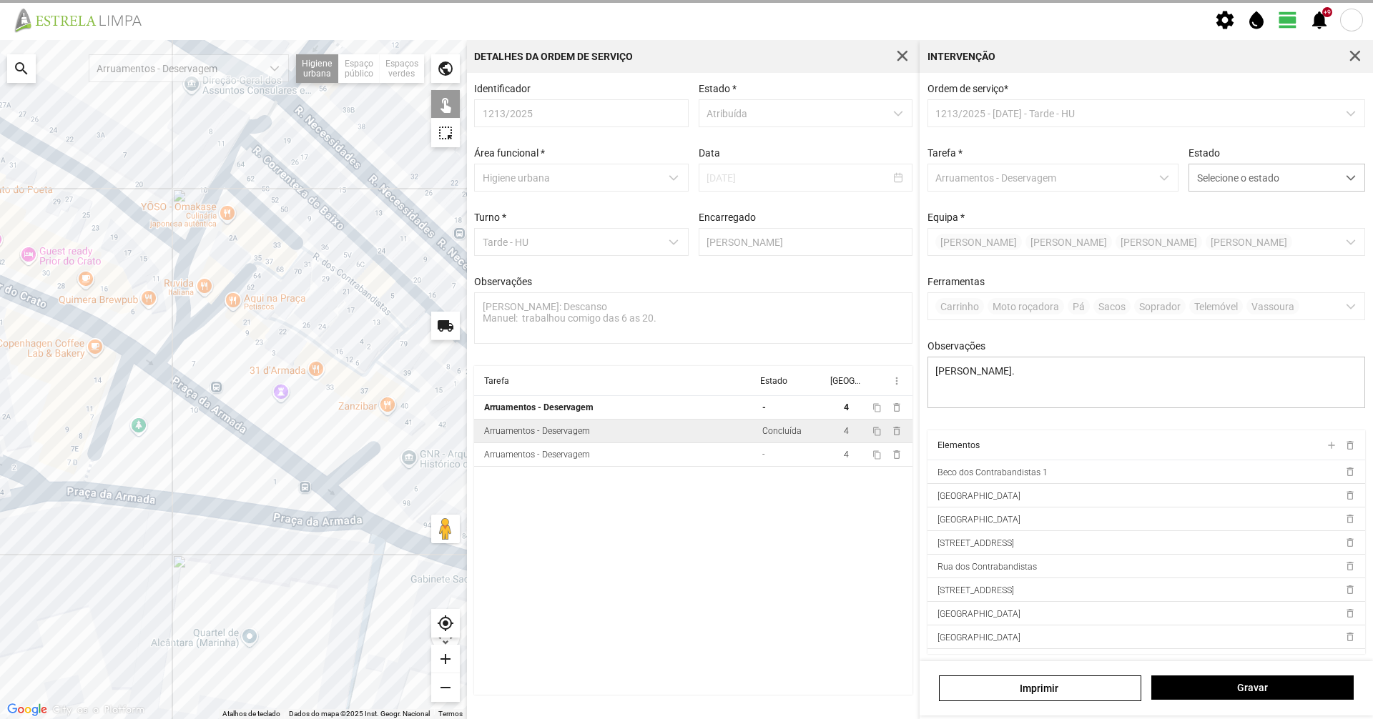
click at [403, 384] on div at bounding box center [233, 379] width 467 height 679
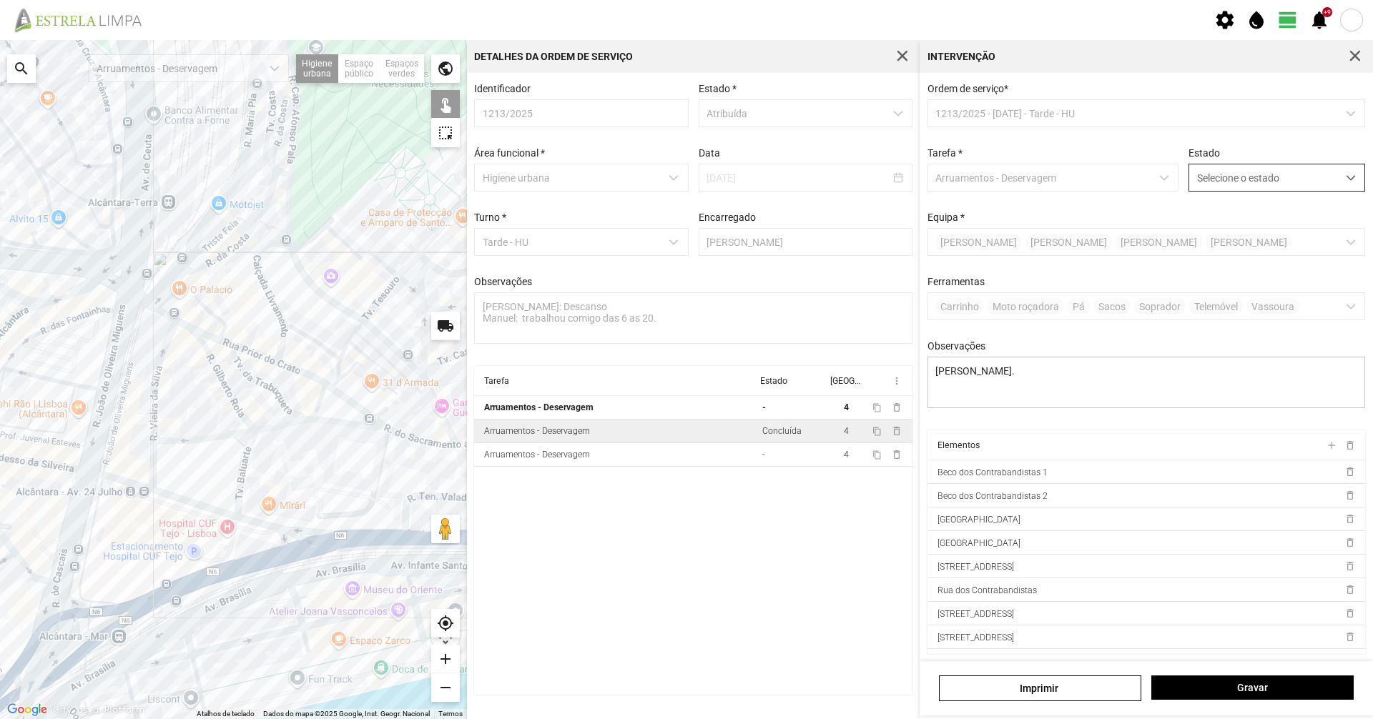
click at [1279, 180] on span "Selecione o estado" at bounding box center [1263, 177] width 148 height 26
click at [1256, 235] on li "Concluída" at bounding box center [1267, 234] width 170 height 26
click at [1321, 696] on button "Gravar" at bounding box center [1252, 688] width 202 height 24
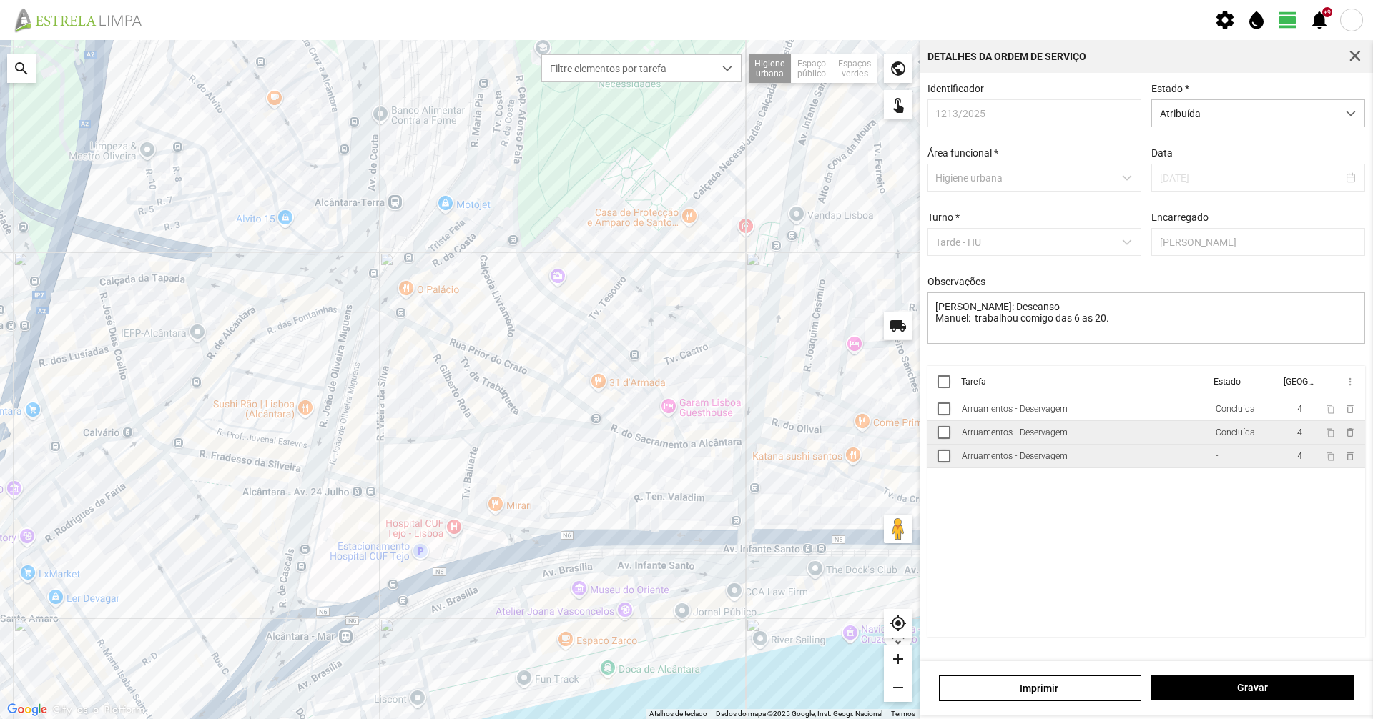
click at [1141, 462] on td "Arruamentos - Deservagem" at bounding box center [1083, 457] width 254 height 24
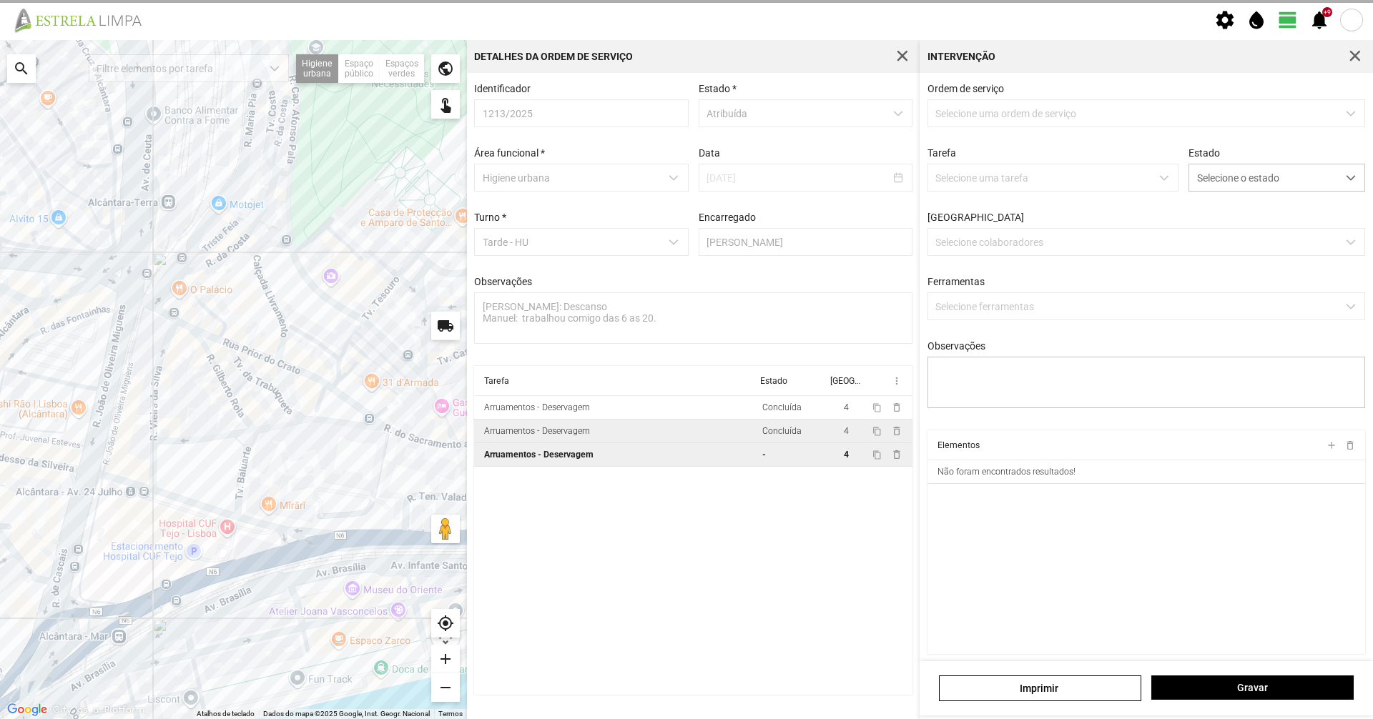
type textarea "[PERSON_NAME]. Umaro"
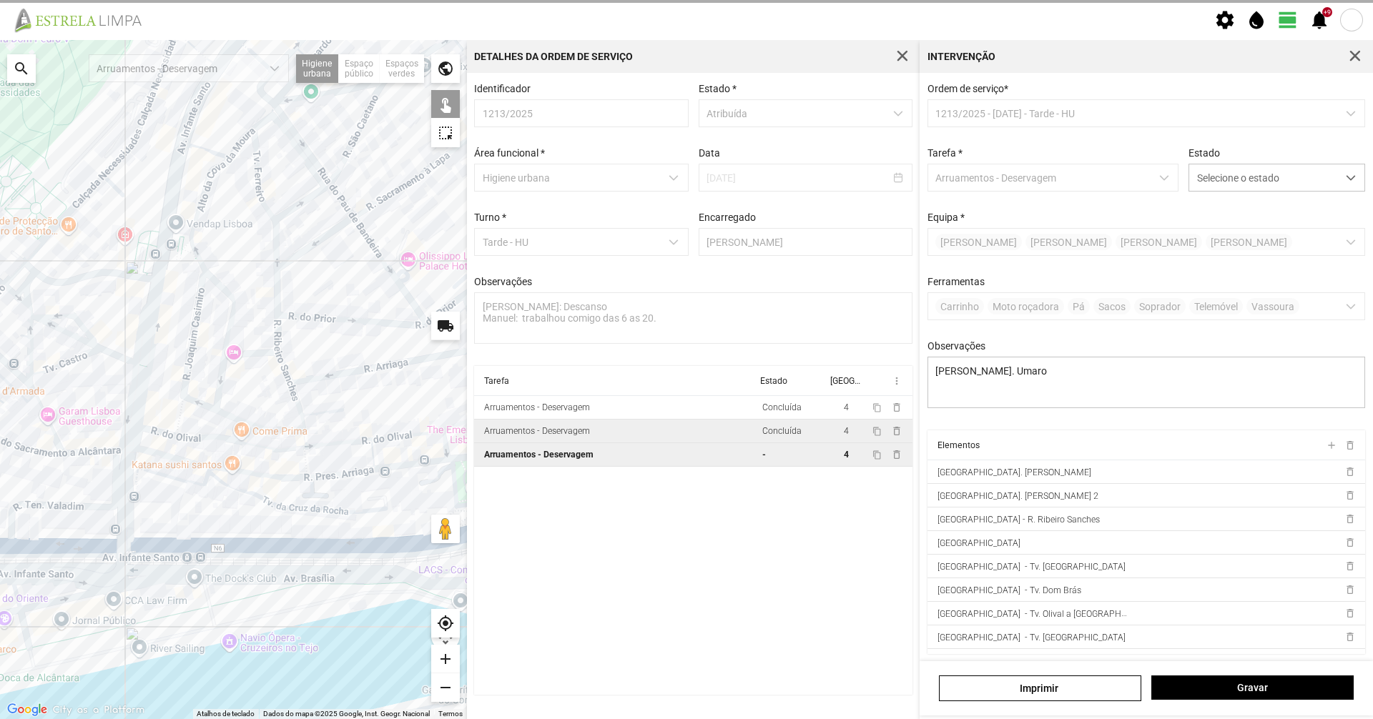
drag, startPoint x: 394, startPoint y: 480, endPoint x: 0, endPoint y: 488, distance: 394.1
click at [0, 488] on div at bounding box center [233, 379] width 467 height 679
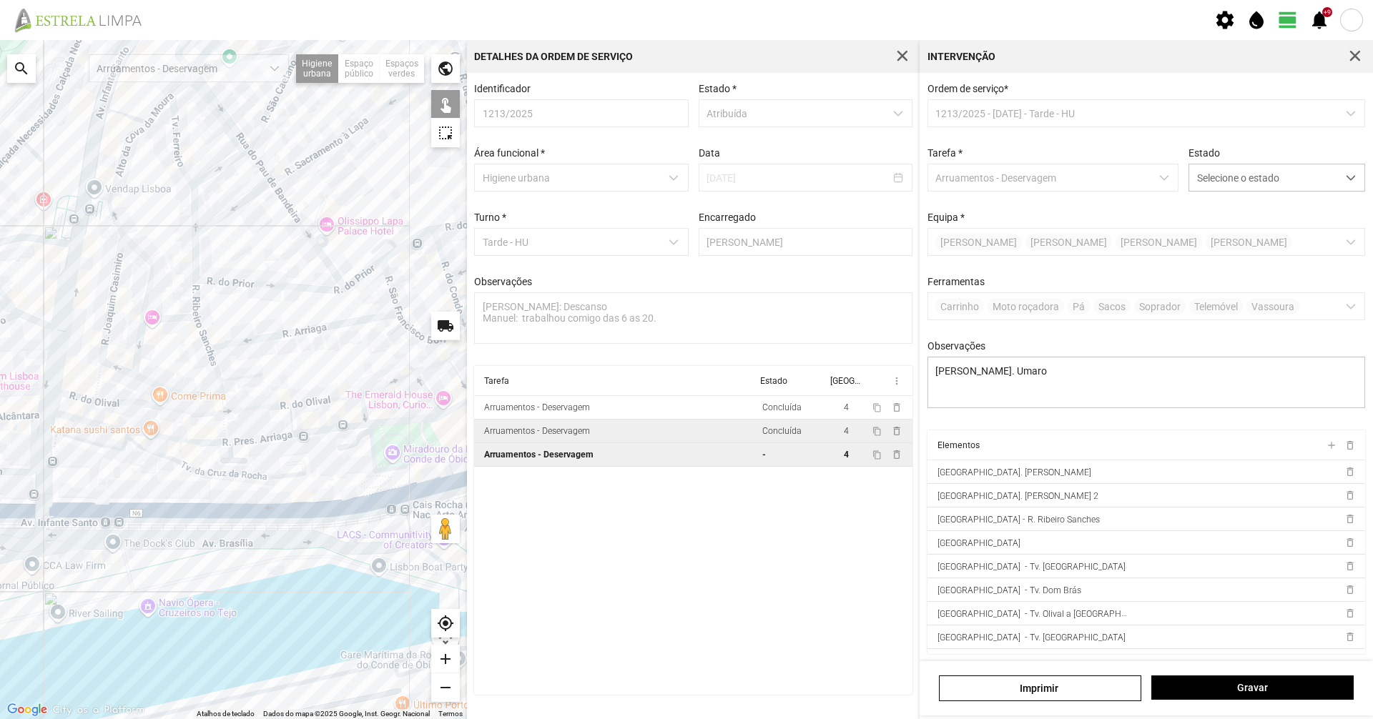
drag, startPoint x: 358, startPoint y: 408, endPoint x: 285, endPoint y: 373, distance: 81.6
click at [285, 373] on div at bounding box center [233, 379] width 467 height 679
click at [195, 415] on div at bounding box center [233, 379] width 467 height 679
click at [242, 408] on div at bounding box center [233, 379] width 467 height 679
click at [1246, 174] on span "Selecione o estado" at bounding box center [1263, 177] width 148 height 26
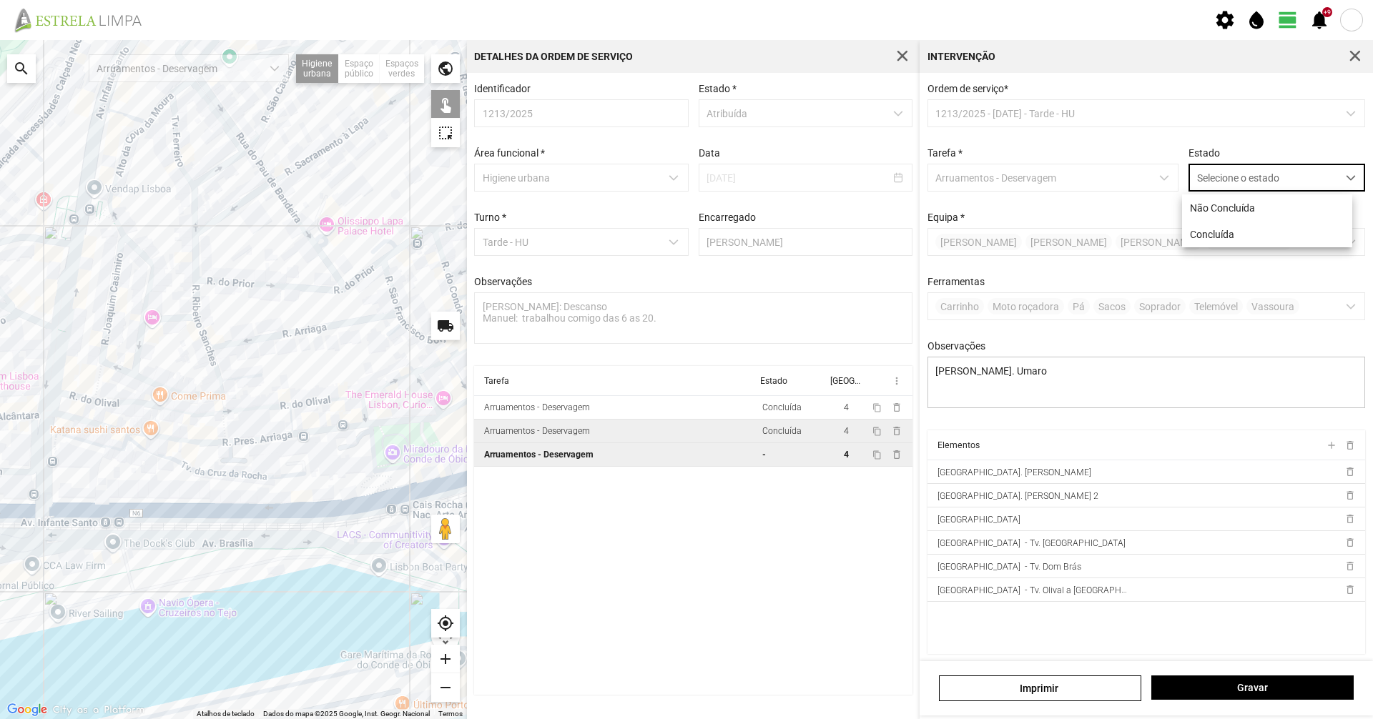
scroll to position [8, 64]
click at [1223, 243] on li "Concluída" at bounding box center [1267, 234] width 170 height 26
click at [1283, 689] on span "Gravar" at bounding box center [1252, 687] width 187 height 11
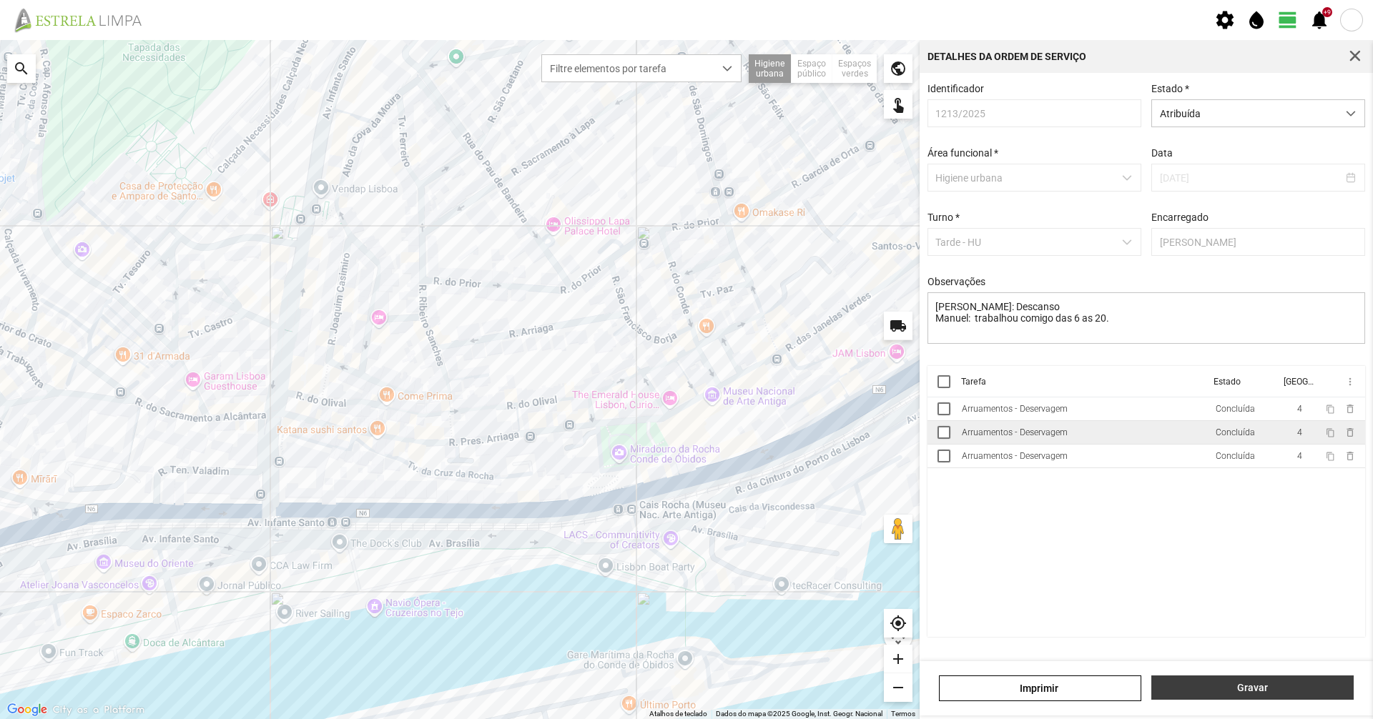
click at [1243, 686] on span "Gravar" at bounding box center [1252, 687] width 187 height 11
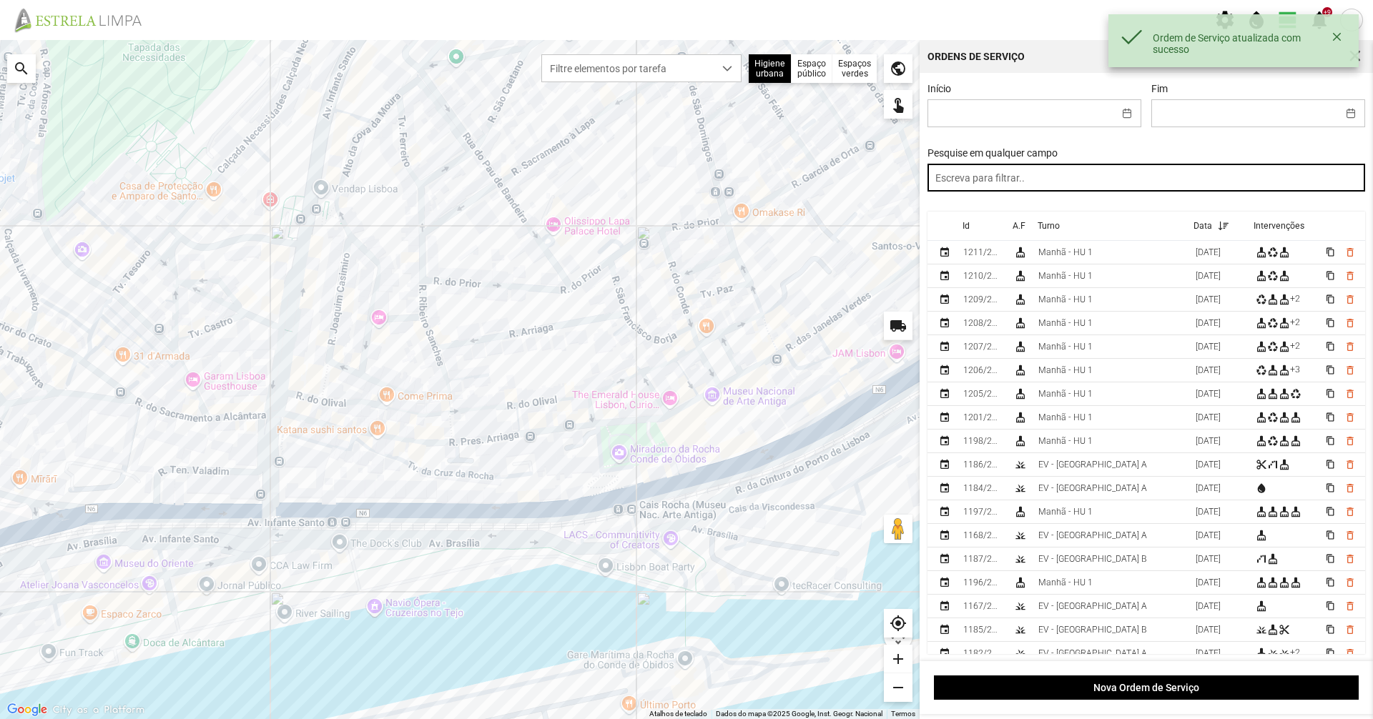
click at [1095, 181] on input "text" at bounding box center [1146, 178] width 438 height 28
paste input "tarde"
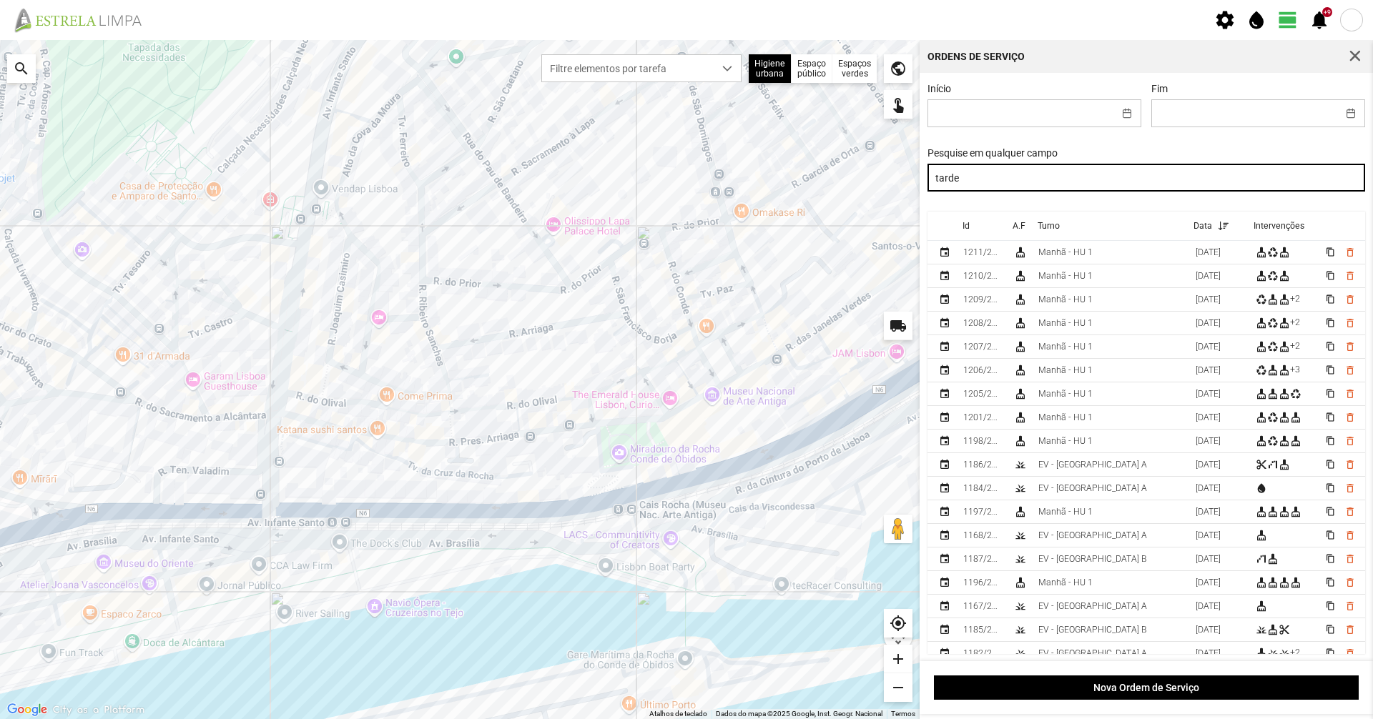
type input "tarde"
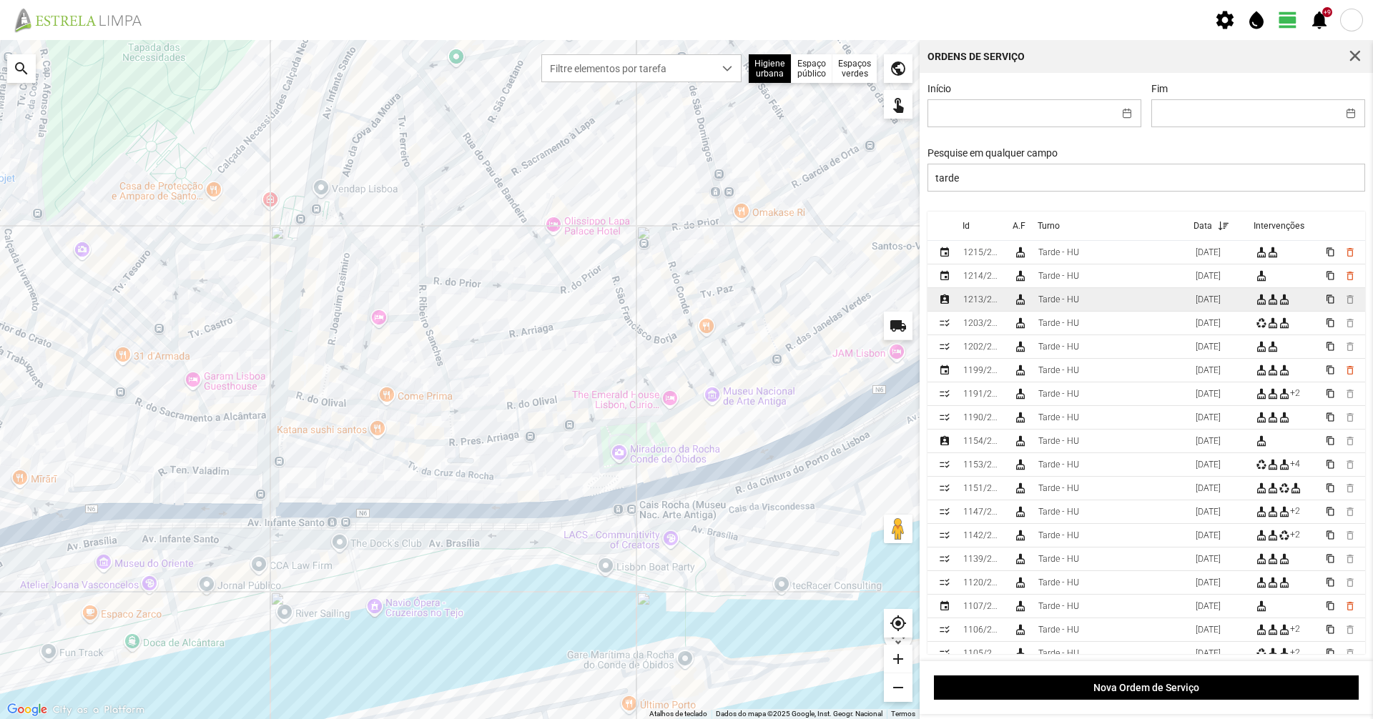
click at [1103, 307] on td "Tarde - HU" at bounding box center [1111, 300] width 157 height 24
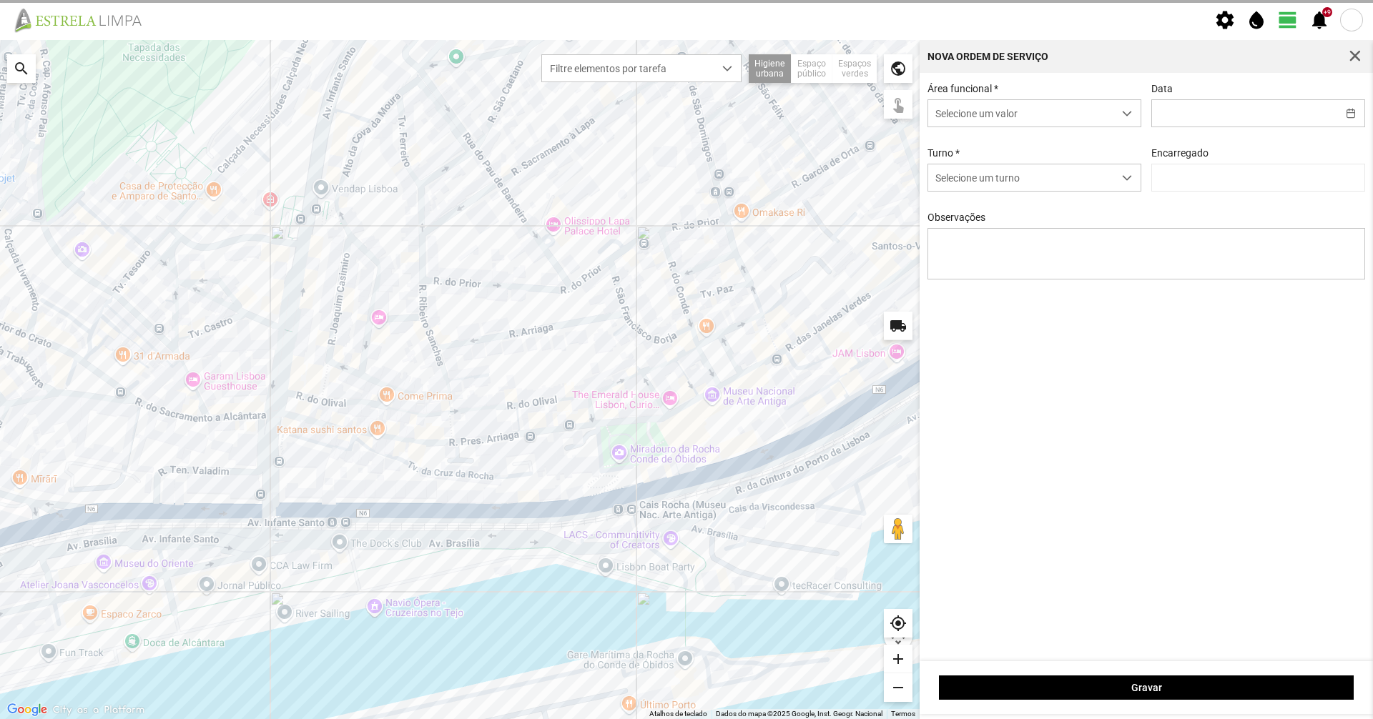
type input "[DATE]"
type input "[PERSON_NAME]"
type textarea "[PERSON_NAME]: Descanso Manuel: trabalhou comigo das 6 as 20."
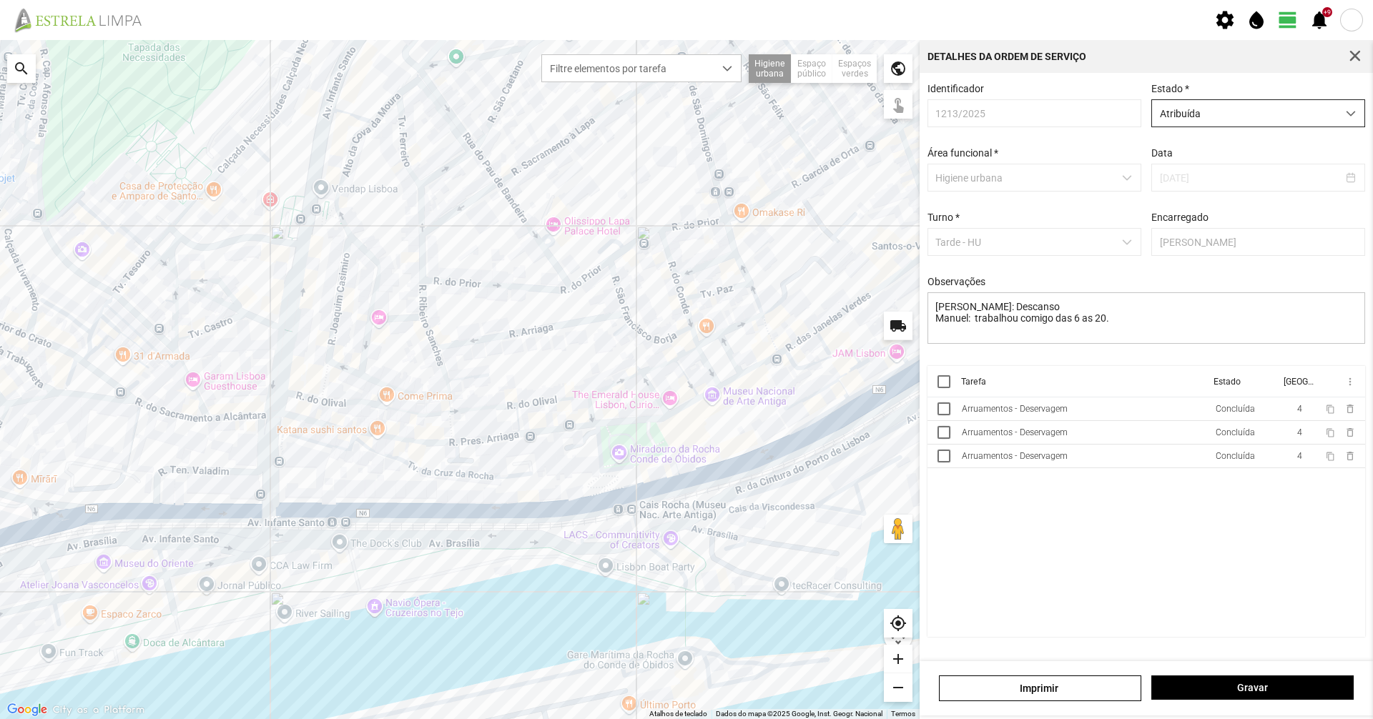
click at [1216, 109] on span "Atribuída" at bounding box center [1244, 113] width 185 height 26
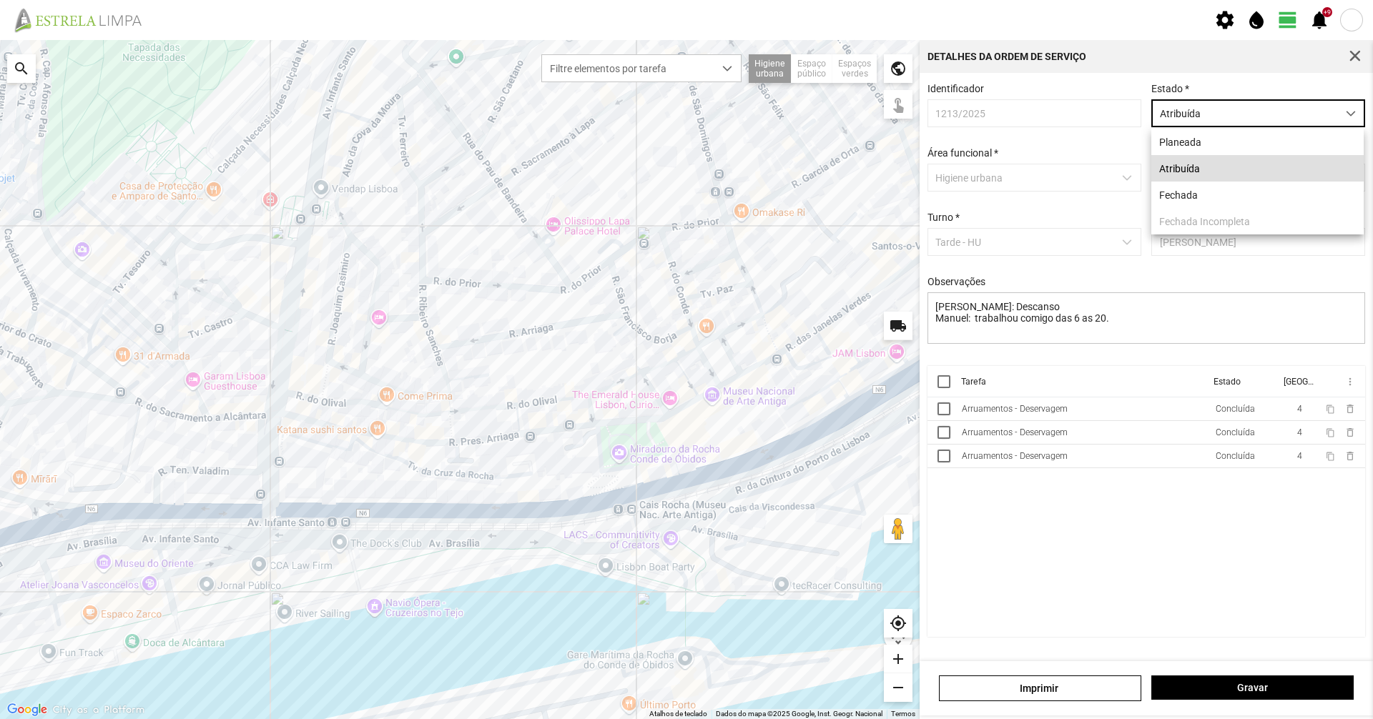
scroll to position [8, 64]
click at [1213, 189] on li "Fechada" at bounding box center [1257, 195] width 212 height 26
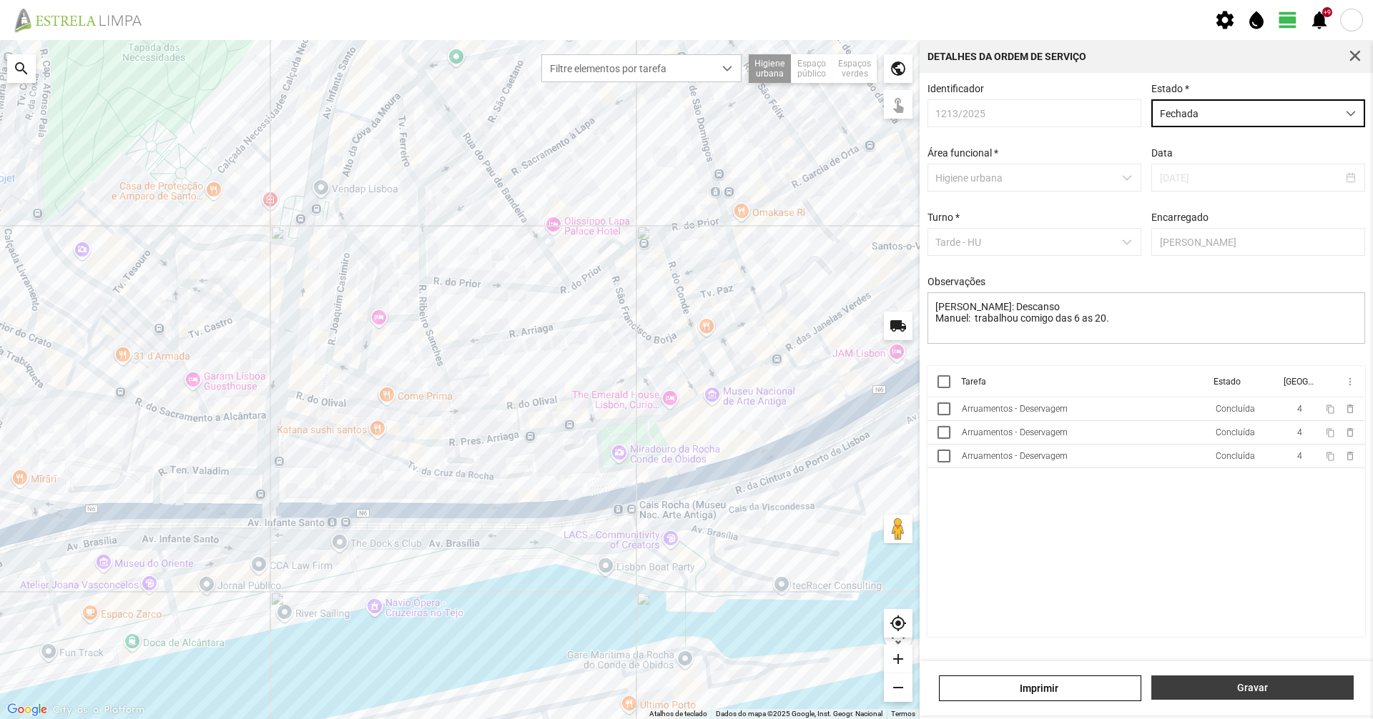
click at [1286, 681] on button "Gravar" at bounding box center [1252, 688] width 202 height 24
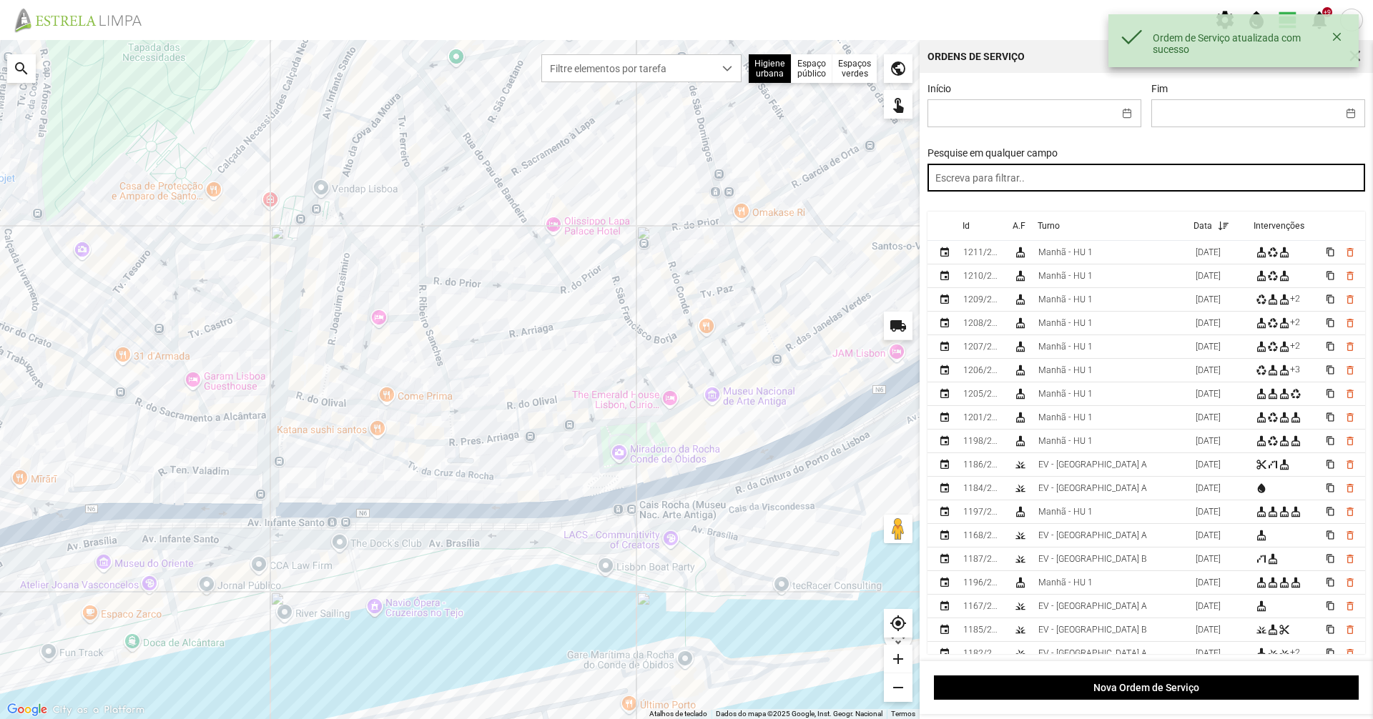
click at [1153, 178] on input "text" at bounding box center [1146, 178] width 438 height 28
paste input "tarde"
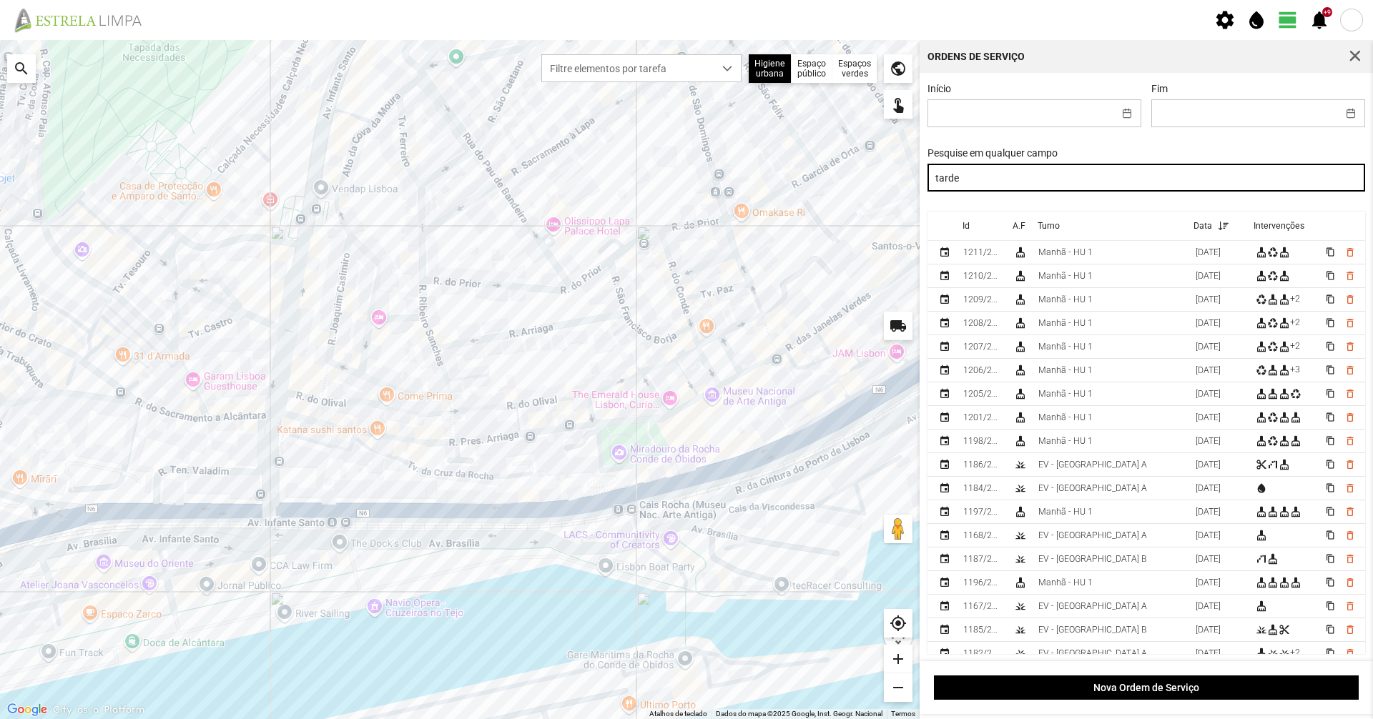
type input "tarde"
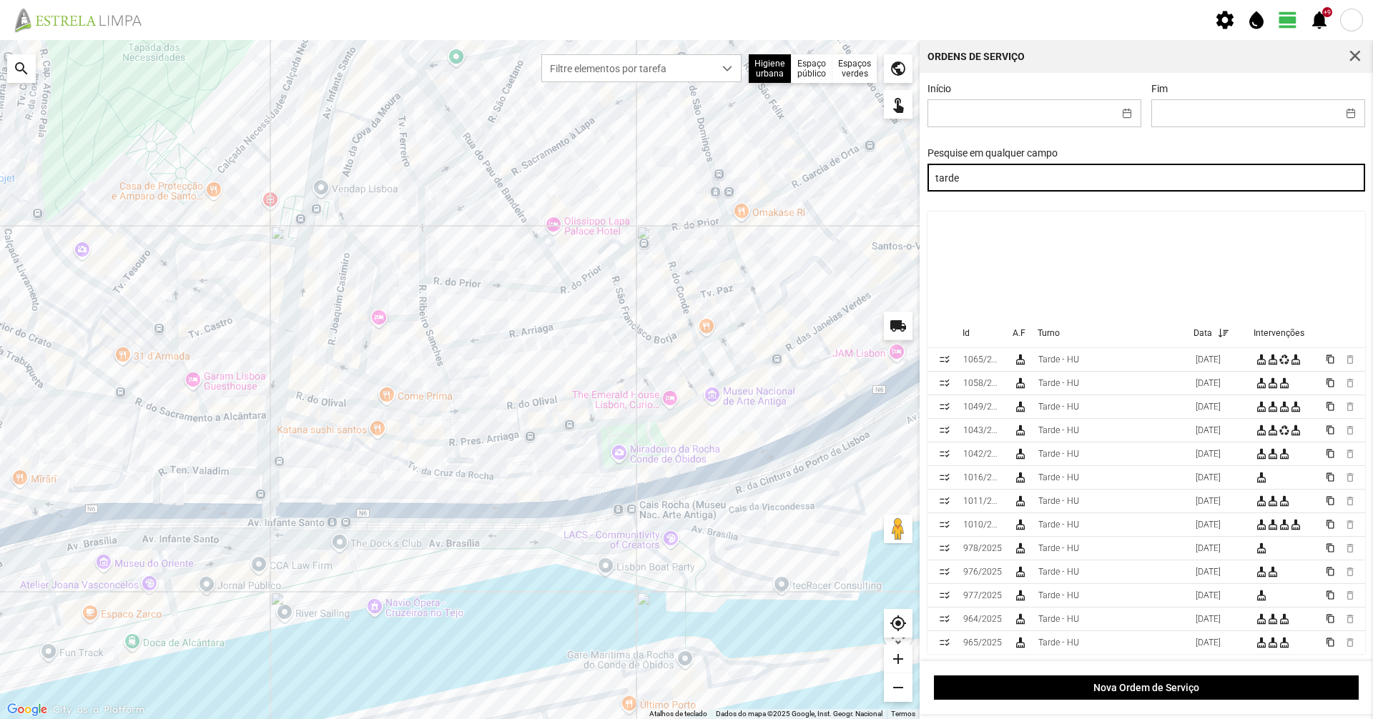
scroll to position [286, 0]
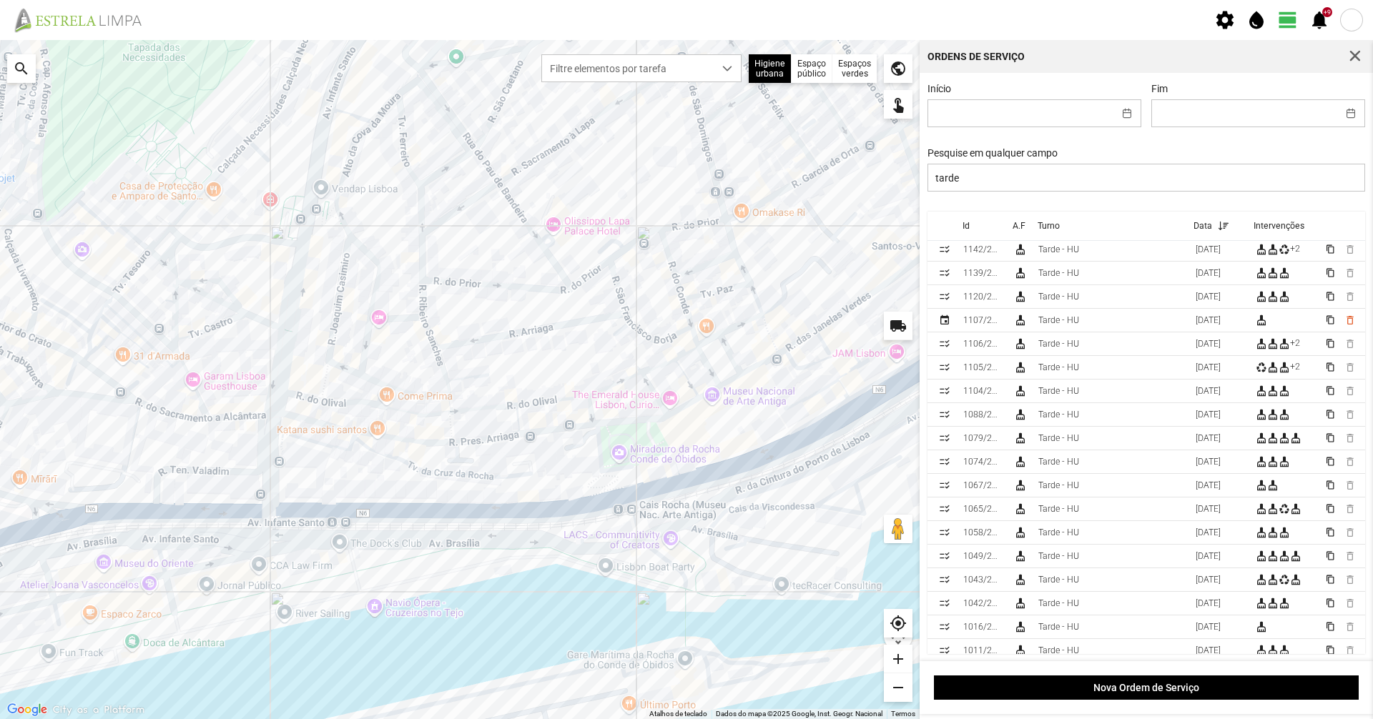
click at [662, 85] on div at bounding box center [460, 379] width 920 height 679
click at [679, 69] on span "Filtre elementos por tarefa" at bounding box center [628, 68] width 172 height 26
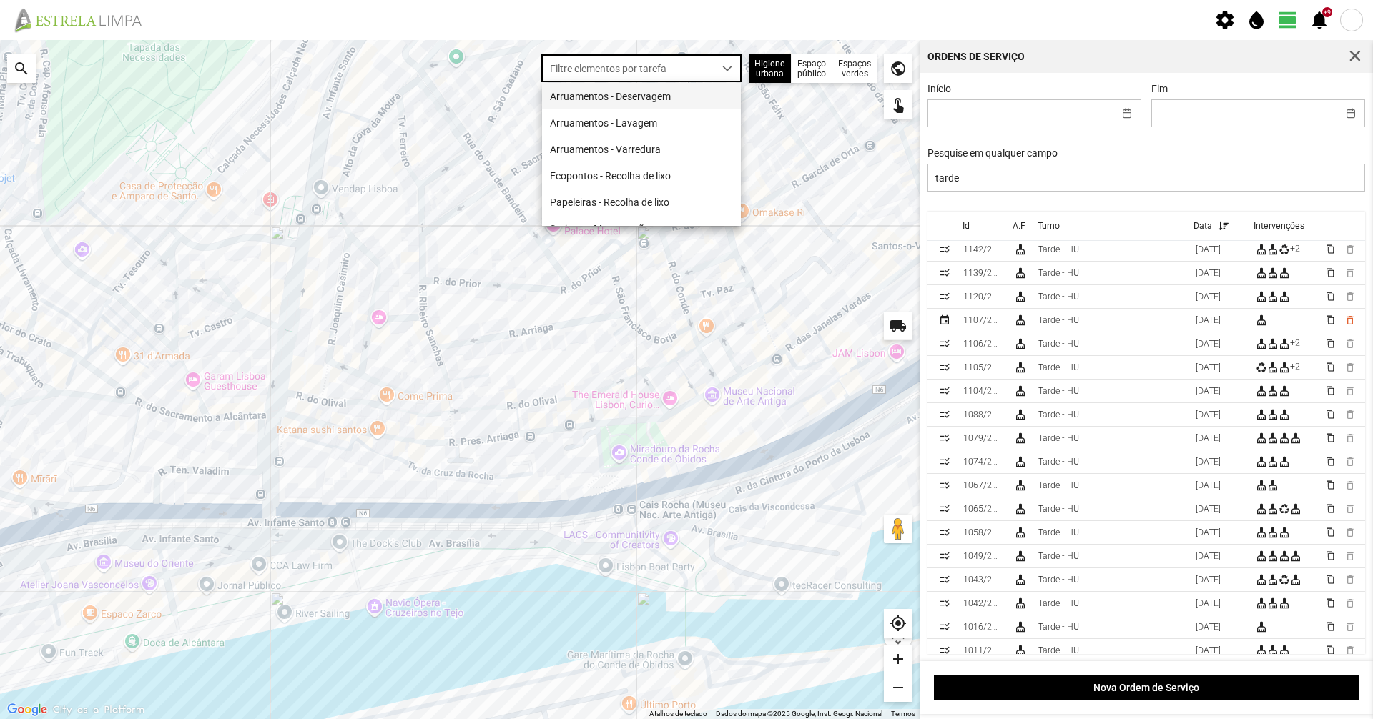
scroll to position [8, 64]
click at [675, 90] on li "Arruamentos - Deservagem" at bounding box center [641, 96] width 199 height 26
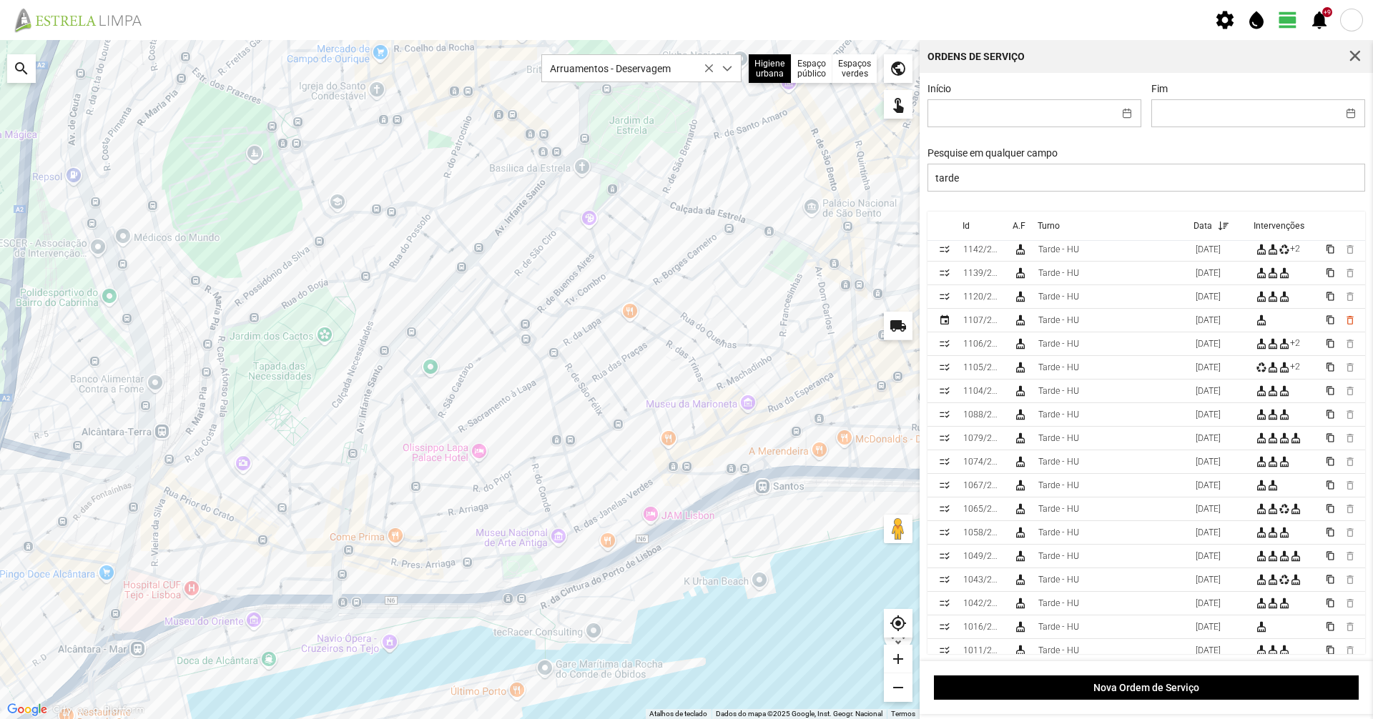
drag, startPoint x: 749, startPoint y: 340, endPoint x: 839, endPoint y: 327, distance: 90.4
click at [839, 327] on div at bounding box center [460, 379] width 920 height 679
click at [333, 461] on div at bounding box center [460, 379] width 920 height 679
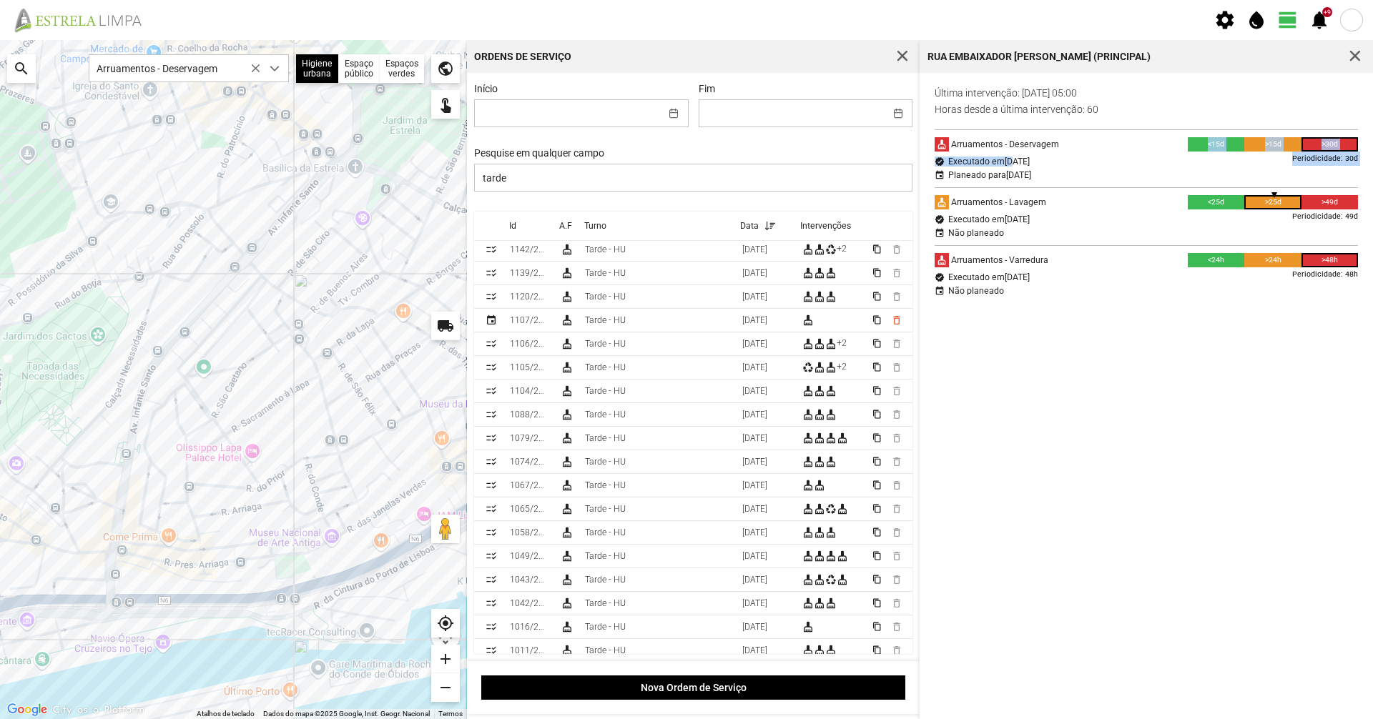
drag, startPoint x: 1048, startPoint y: 157, endPoint x: 1103, endPoint y: 157, distance: 55.1
click at [1103, 157] on div "cleaning_services Arruamentos - Deservagem <15d >15d >30d Periodicidade: 30d ve…" at bounding box center [1146, 158] width 438 height 58
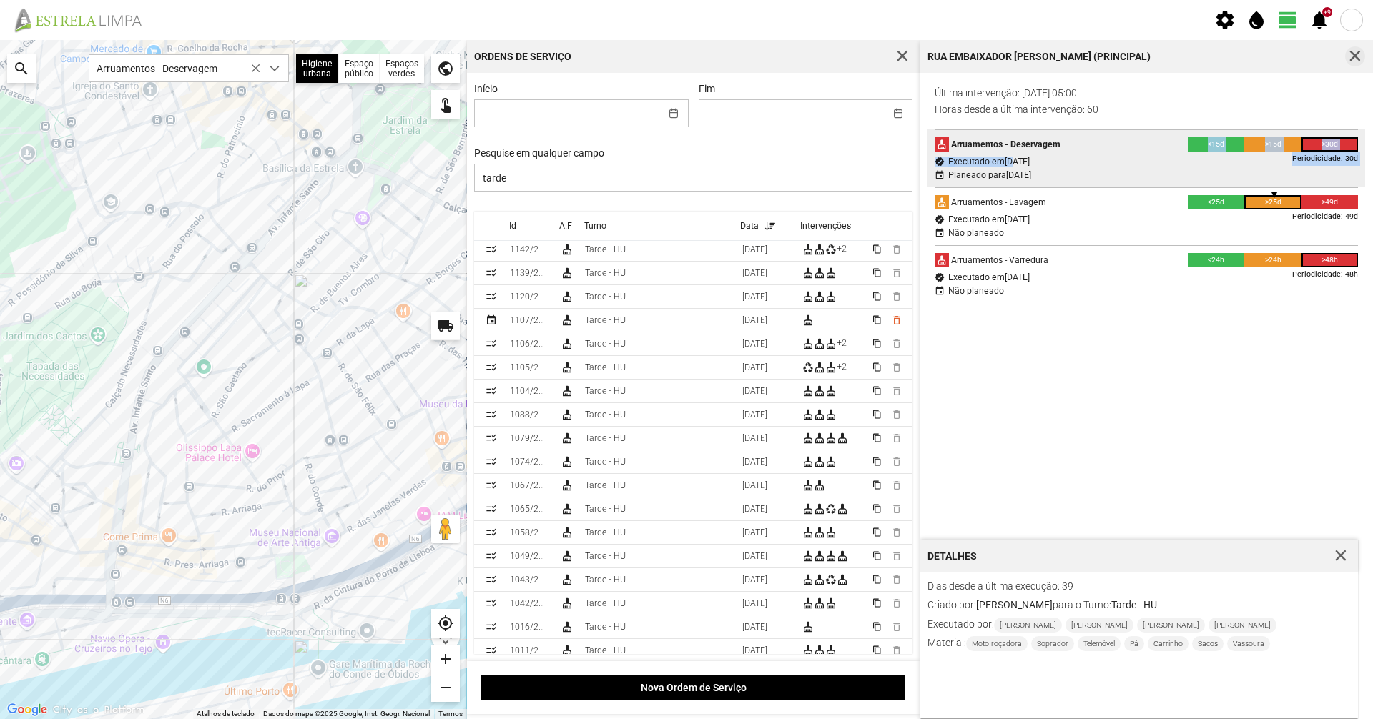
click at [1352, 60] on span "button" at bounding box center [1355, 56] width 13 height 13
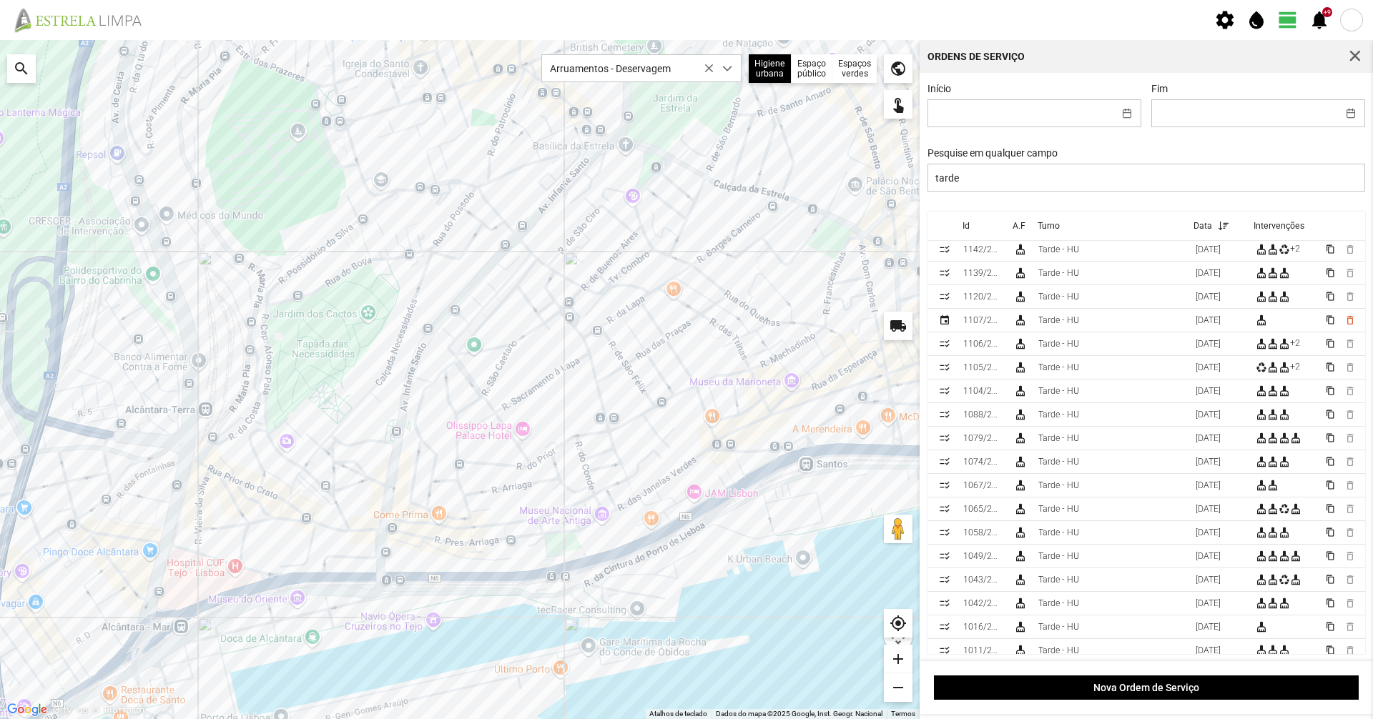
drag, startPoint x: 667, startPoint y: 591, endPoint x: 713, endPoint y: 568, distance: 51.2
click at [713, 568] on div at bounding box center [460, 379] width 920 height 679
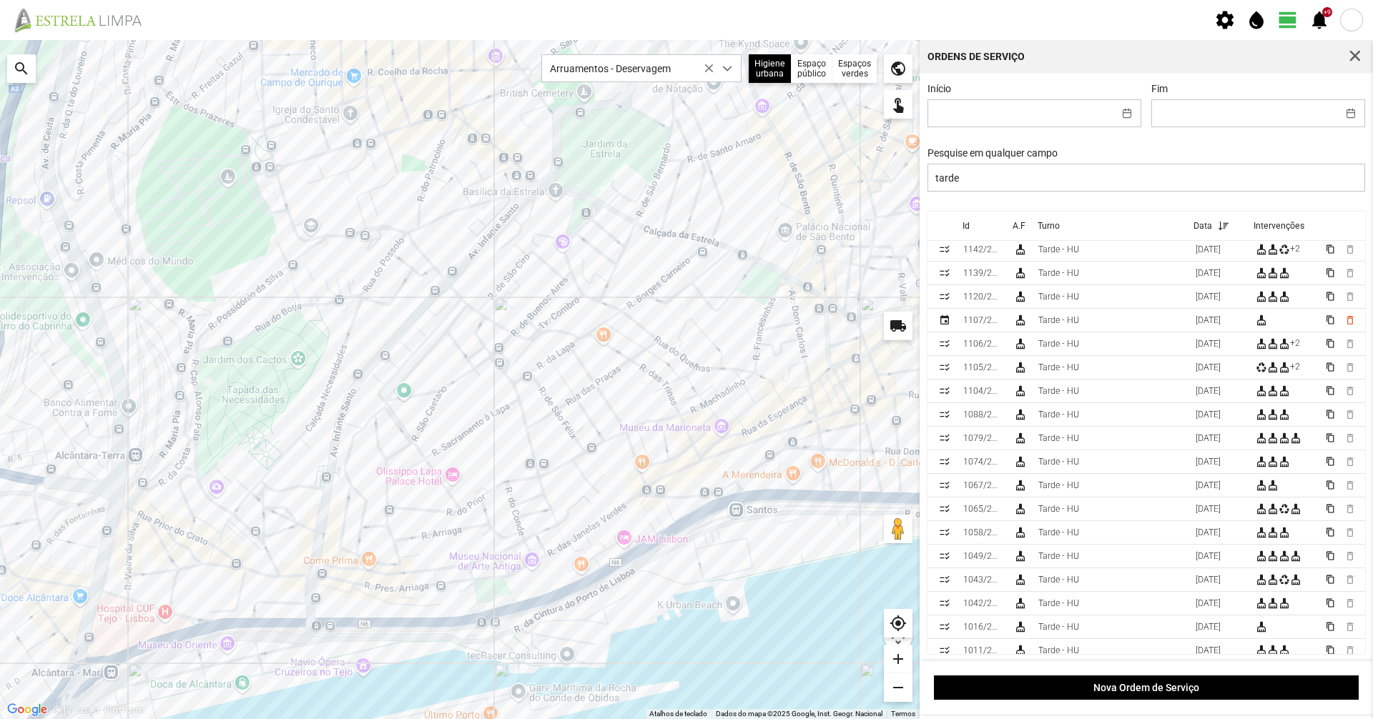
drag, startPoint x: 794, startPoint y: 277, endPoint x: 724, endPoint y: 325, distance: 85.5
click at [724, 325] on div at bounding box center [460, 379] width 920 height 679
click at [675, 65] on span "Arruamentos - Deservagem" at bounding box center [628, 68] width 172 height 26
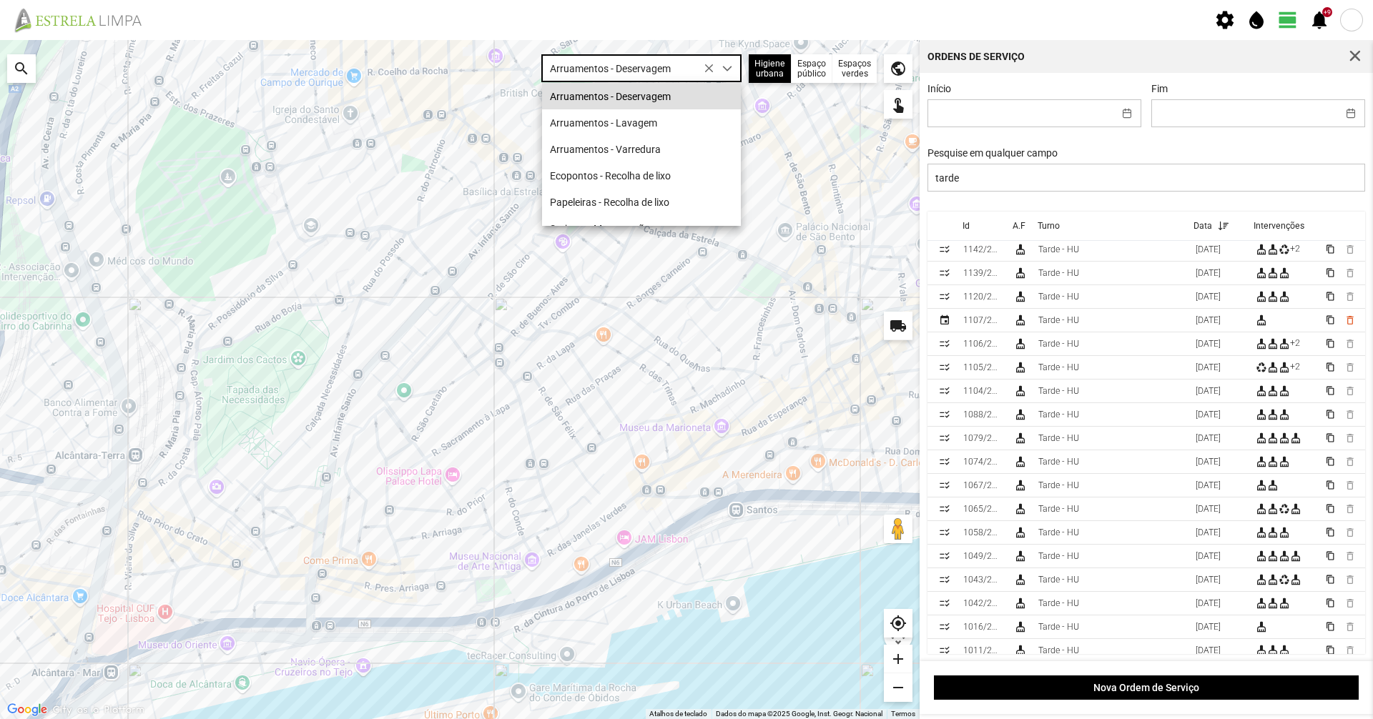
click at [734, 66] on div "dropdown trigger" at bounding box center [728, 68] width 28 height 26
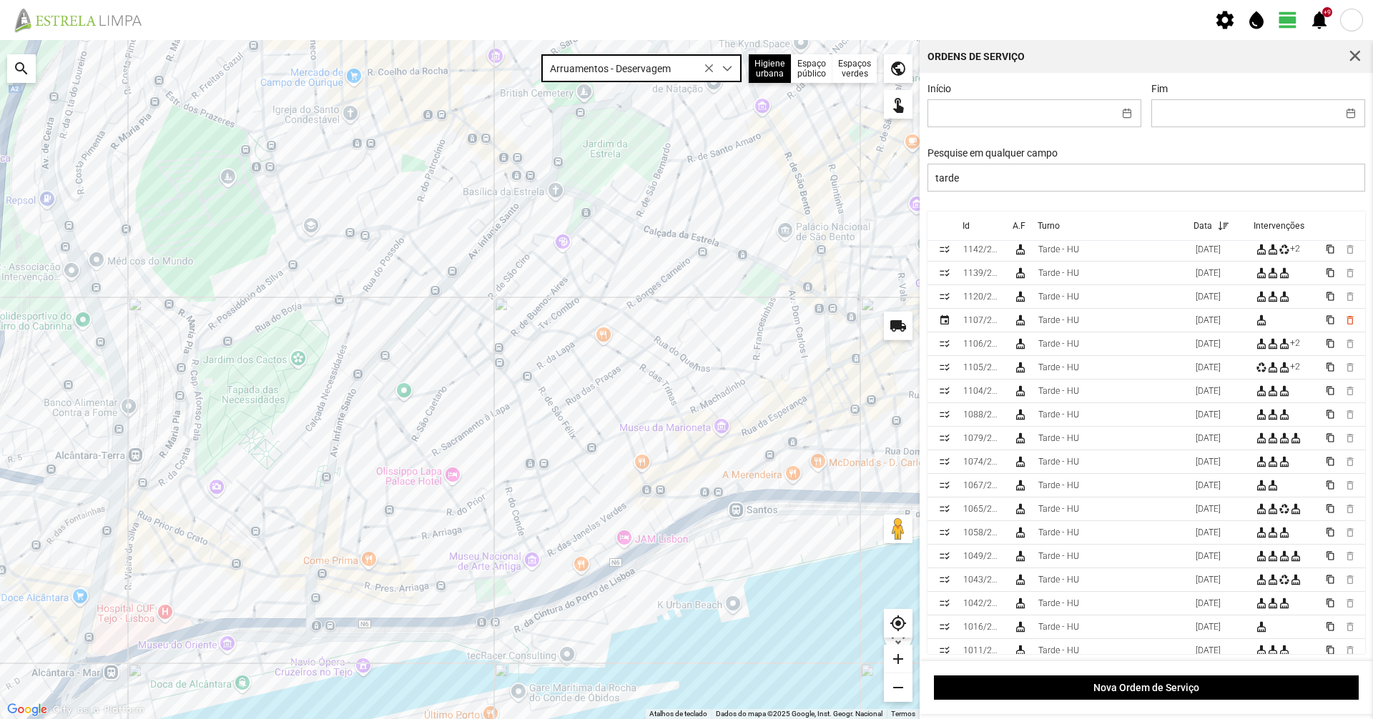
click at [703, 66] on span "Arruamentos - Deservagem" at bounding box center [628, 68] width 172 height 26
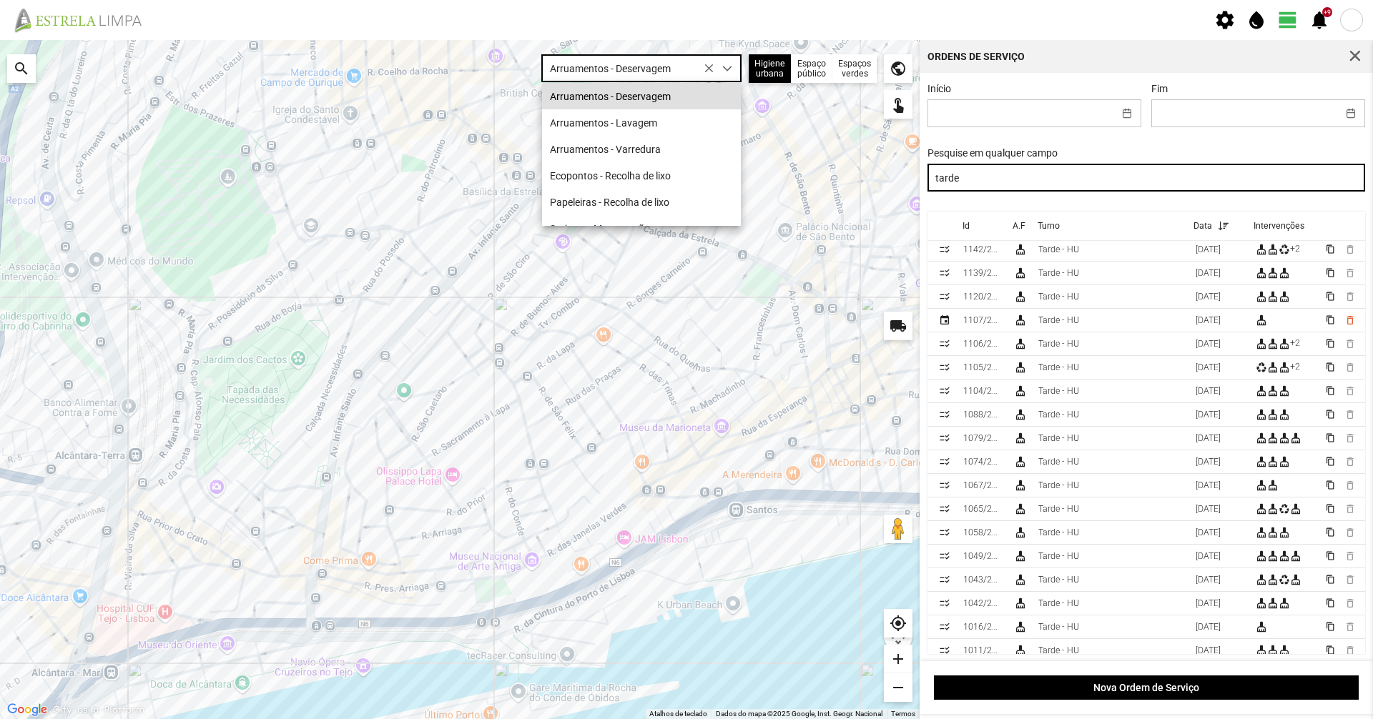
drag, startPoint x: 979, startPoint y: 177, endPoint x: 860, endPoint y: 179, distance: 119.4
click at [861, 180] on div "Para navegar no mapa com gestos de toque, toque duas vezes sem soltar no mapa e…" at bounding box center [686, 379] width 1373 height 679
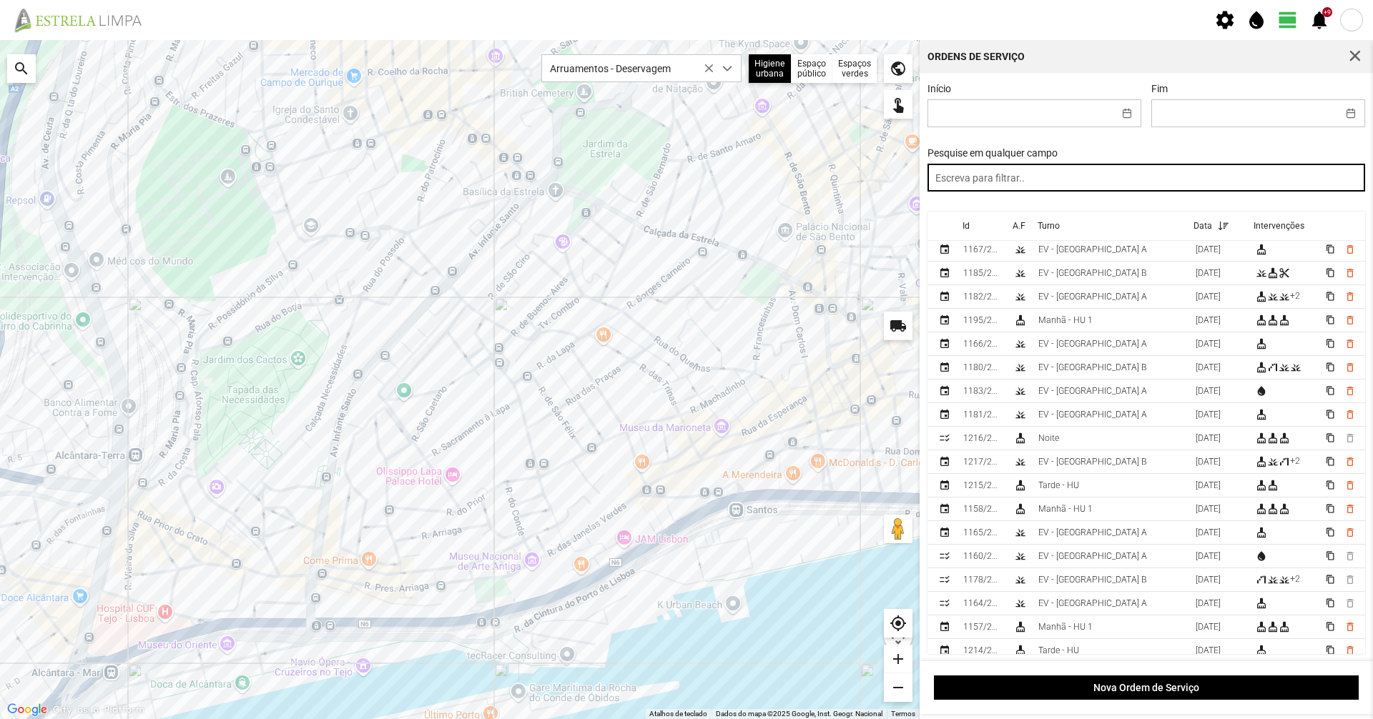
scroll to position [358, 0]
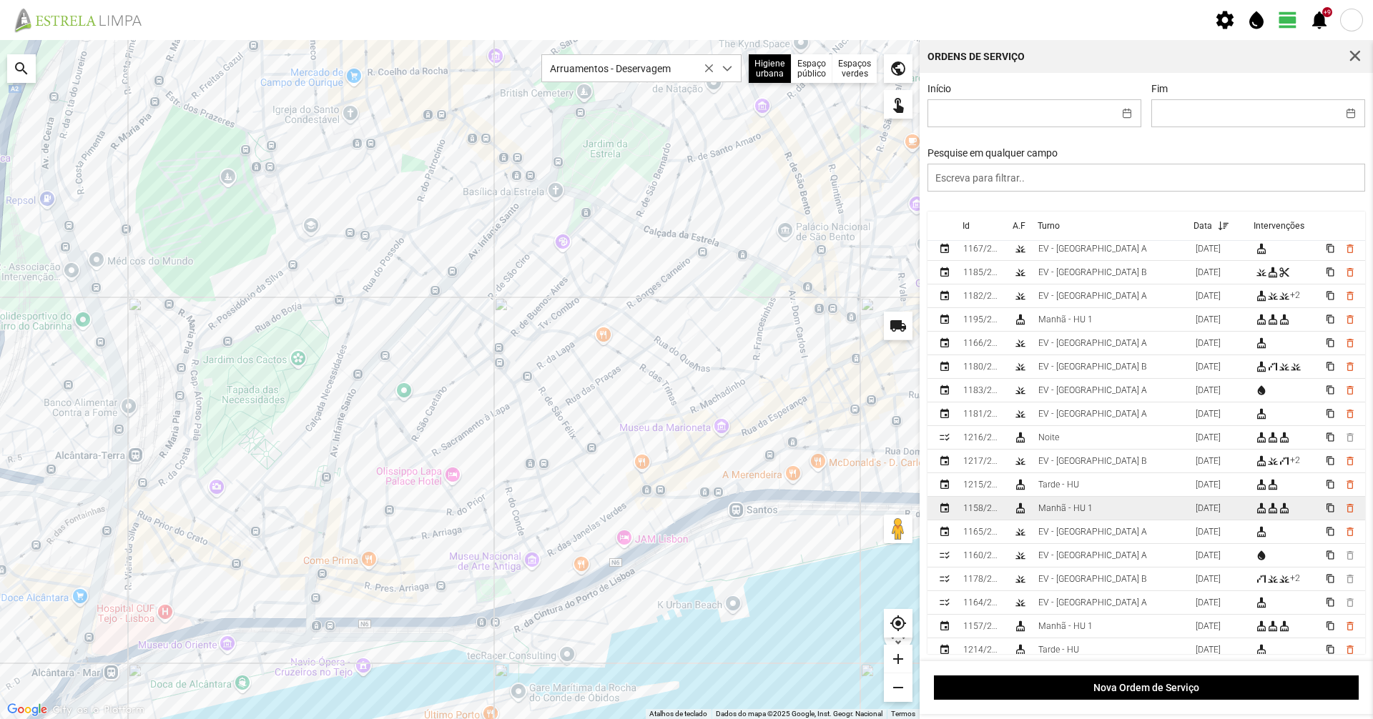
click at [1050, 509] on div "Manhã - HU 1" at bounding box center [1065, 508] width 54 height 10
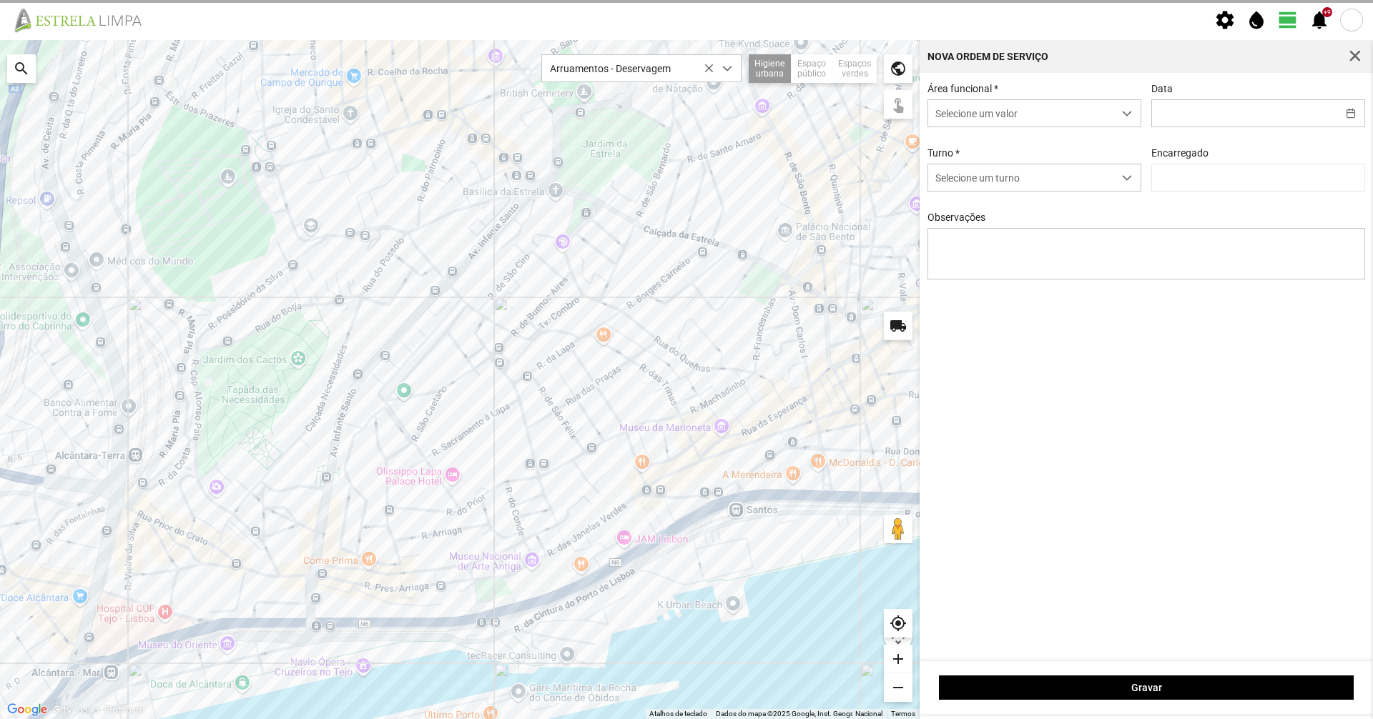
type input "[DATE]"
type textarea "6-36-45-49-Eo38-ferias 10- Aniversario Ao serviço-17-22-25-39-44-47-50"
type input "[PERSON_NAME]"
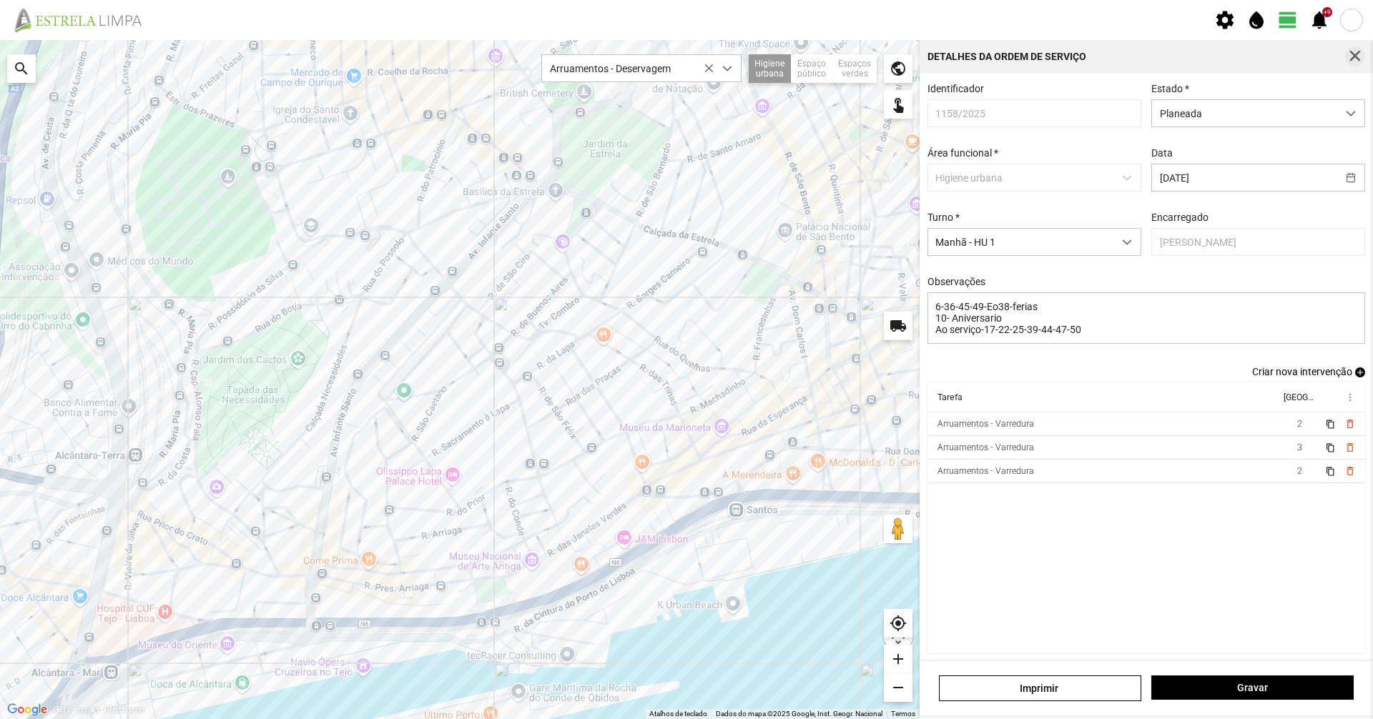
click at [1364, 51] on button "button" at bounding box center [1355, 56] width 20 height 20
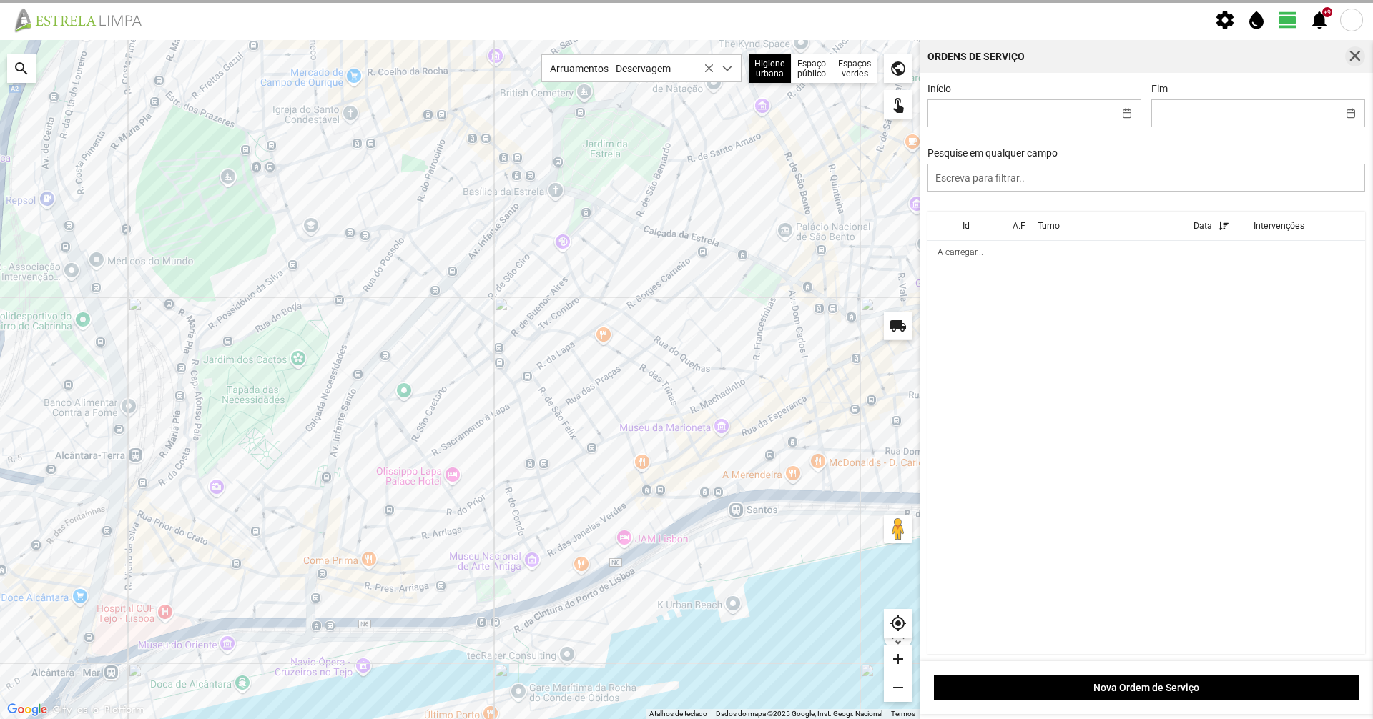
click at [1354, 64] on button "button" at bounding box center [1355, 56] width 20 height 20
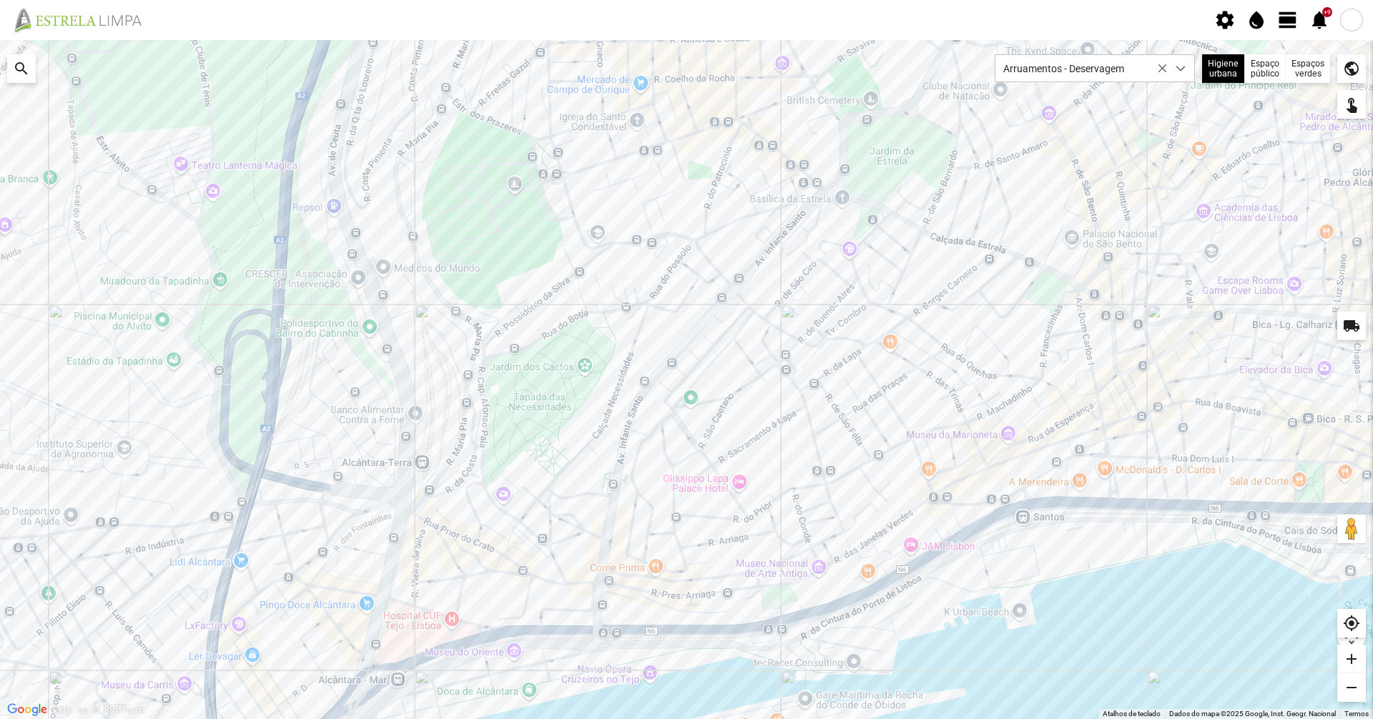
drag, startPoint x: 1152, startPoint y: 257, endPoint x: 1132, endPoint y: 265, distance: 21.5
click at [1132, 265] on div at bounding box center [686, 379] width 1373 height 679
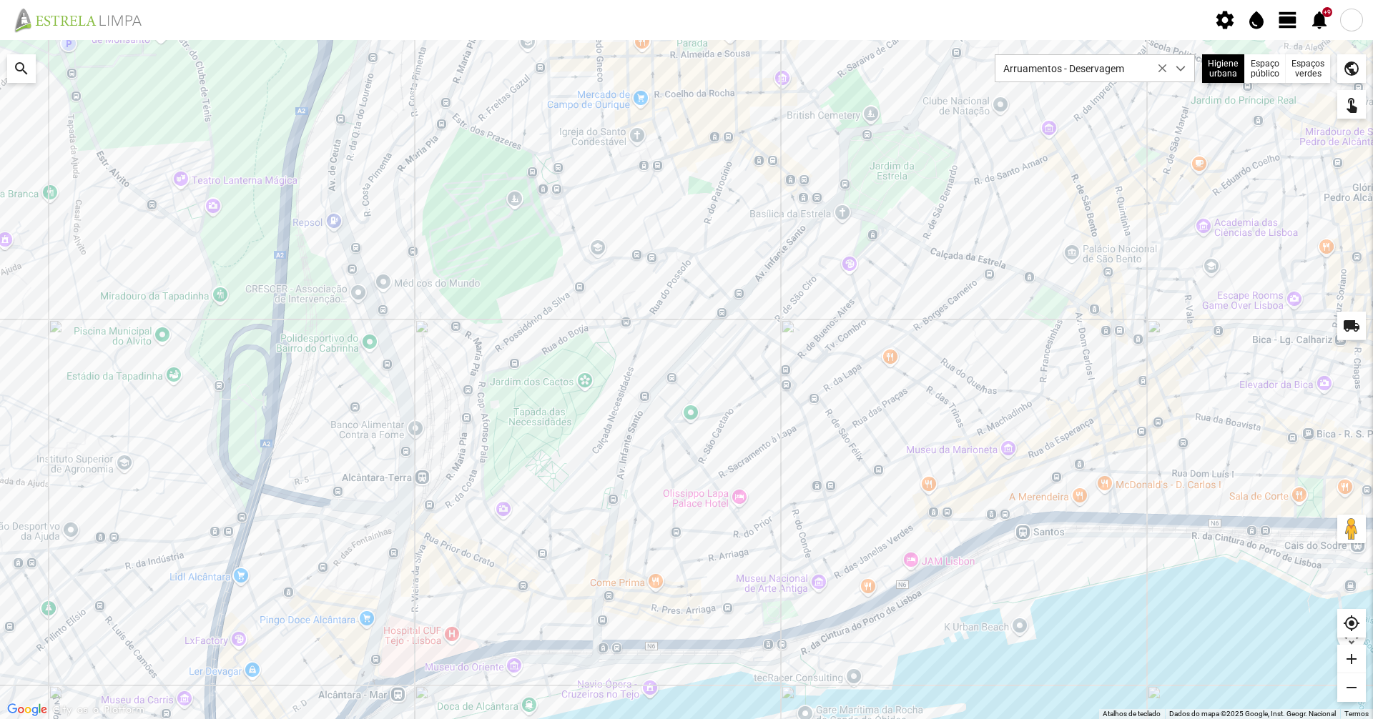
drag, startPoint x: 1060, startPoint y: 235, endPoint x: 1022, endPoint y: 249, distance: 40.5
click at [1022, 249] on div at bounding box center [686, 379] width 1373 height 679
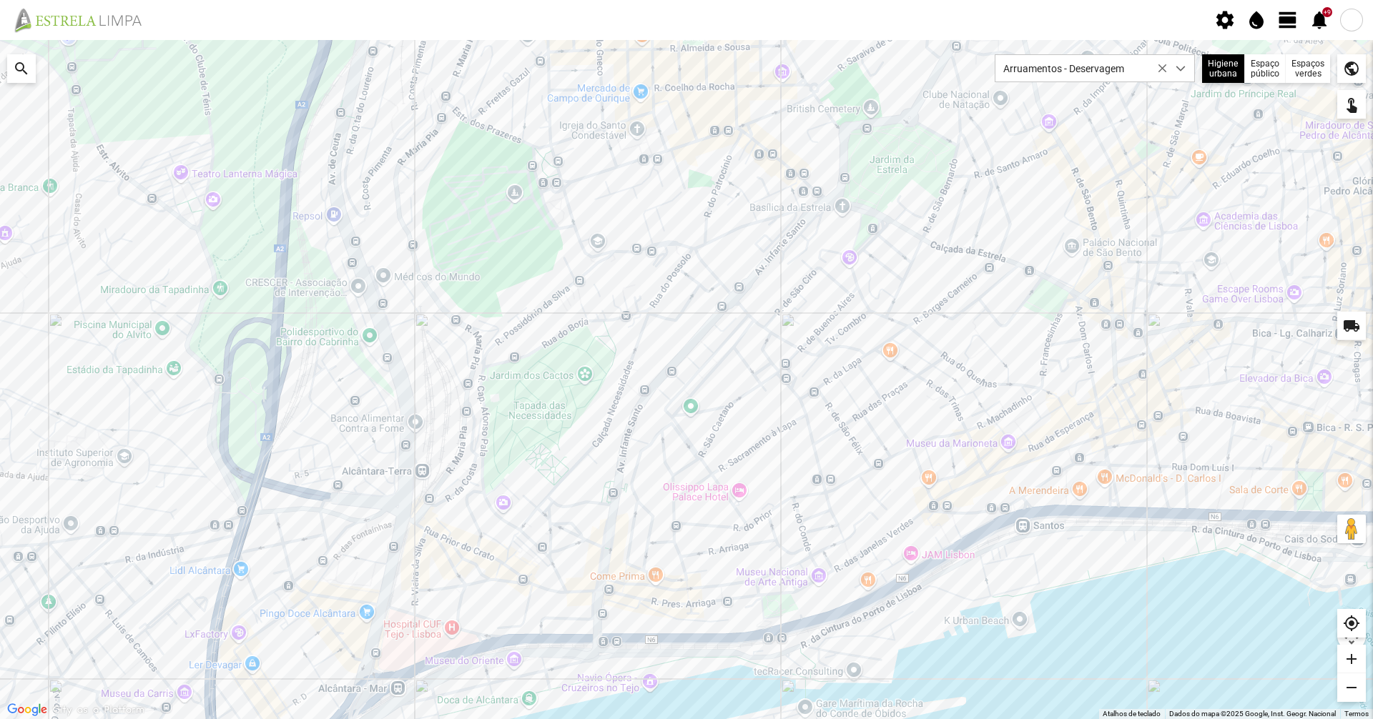
drag, startPoint x: 754, startPoint y: 256, endPoint x: 736, endPoint y: 249, distance: 19.3
click at [736, 249] on div at bounding box center [686, 379] width 1373 height 679
click at [665, 351] on div at bounding box center [686, 379] width 1373 height 679
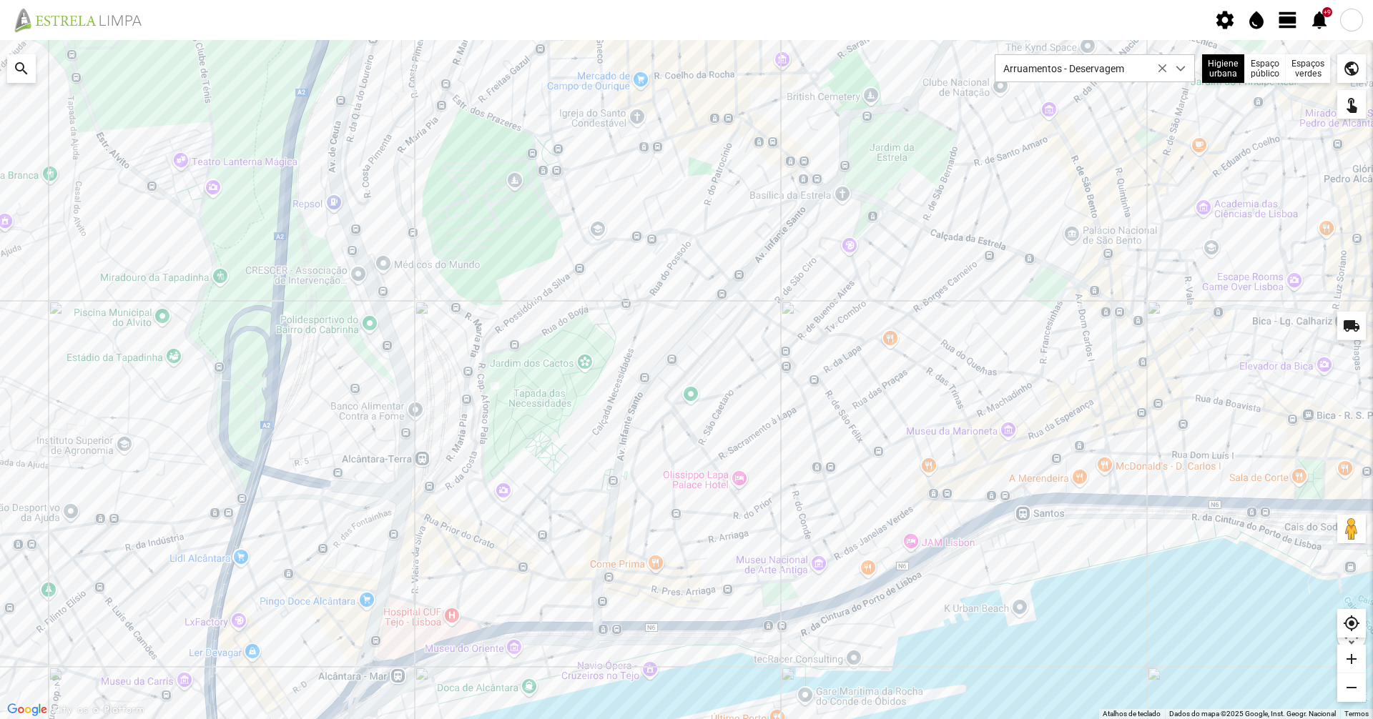
drag, startPoint x: 758, startPoint y: 420, endPoint x: 707, endPoint y: 408, distance: 52.0
click at [707, 408] on div at bounding box center [686, 379] width 1373 height 679
click at [1287, 29] on span "view_day" at bounding box center [1287, 19] width 21 height 21
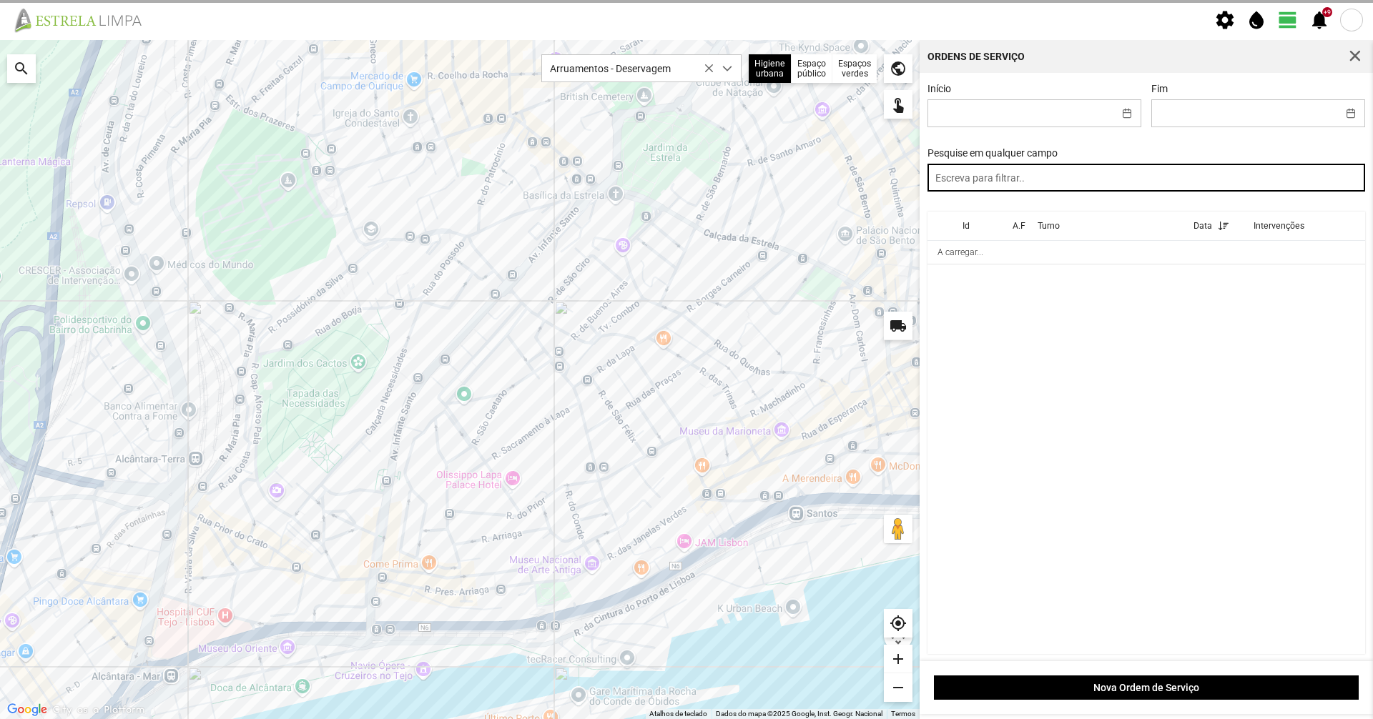
click at [1173, 173] on input "text" at bounding box center [1146, 178] width 438 height 28
type input "tarde"
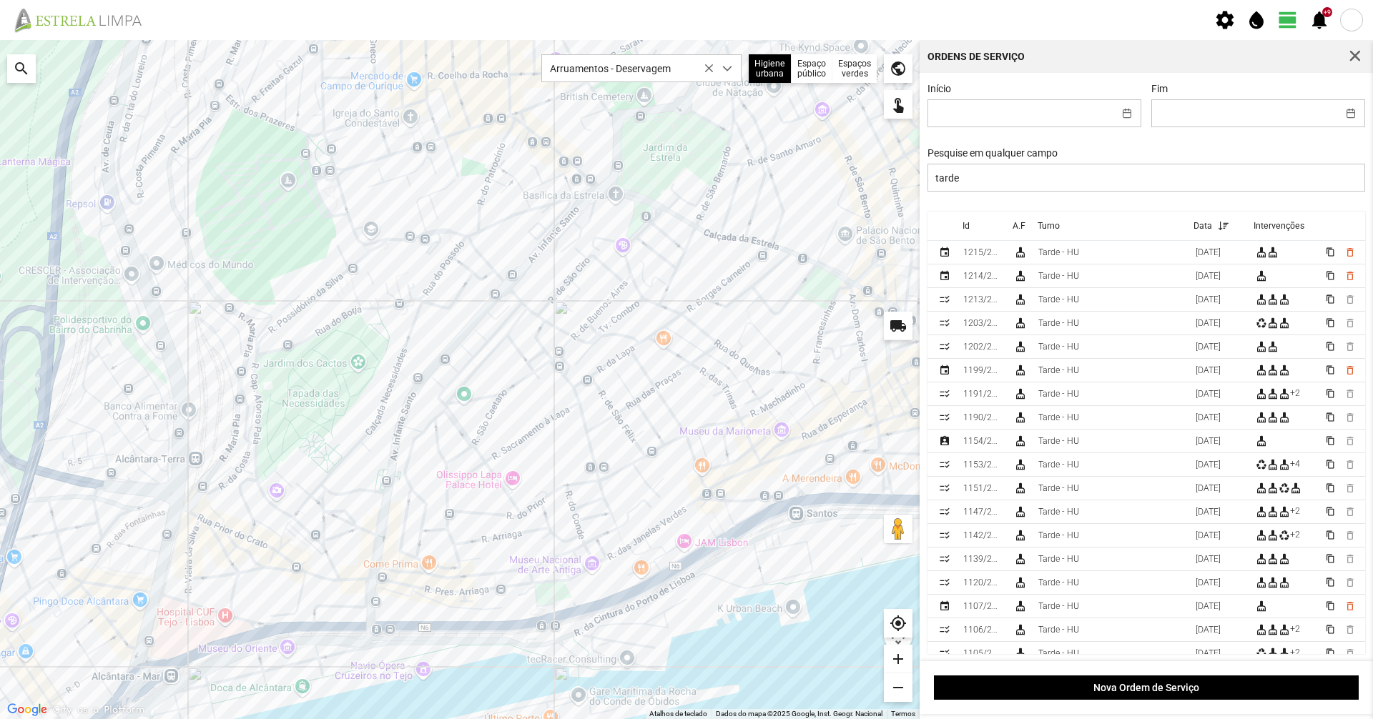
click at [873, 311] on div at bounding box center [460, 379] width 920 height 679
click at [1357, 56] on span "button" at bounding box center [1355, 56] width 13 height 13
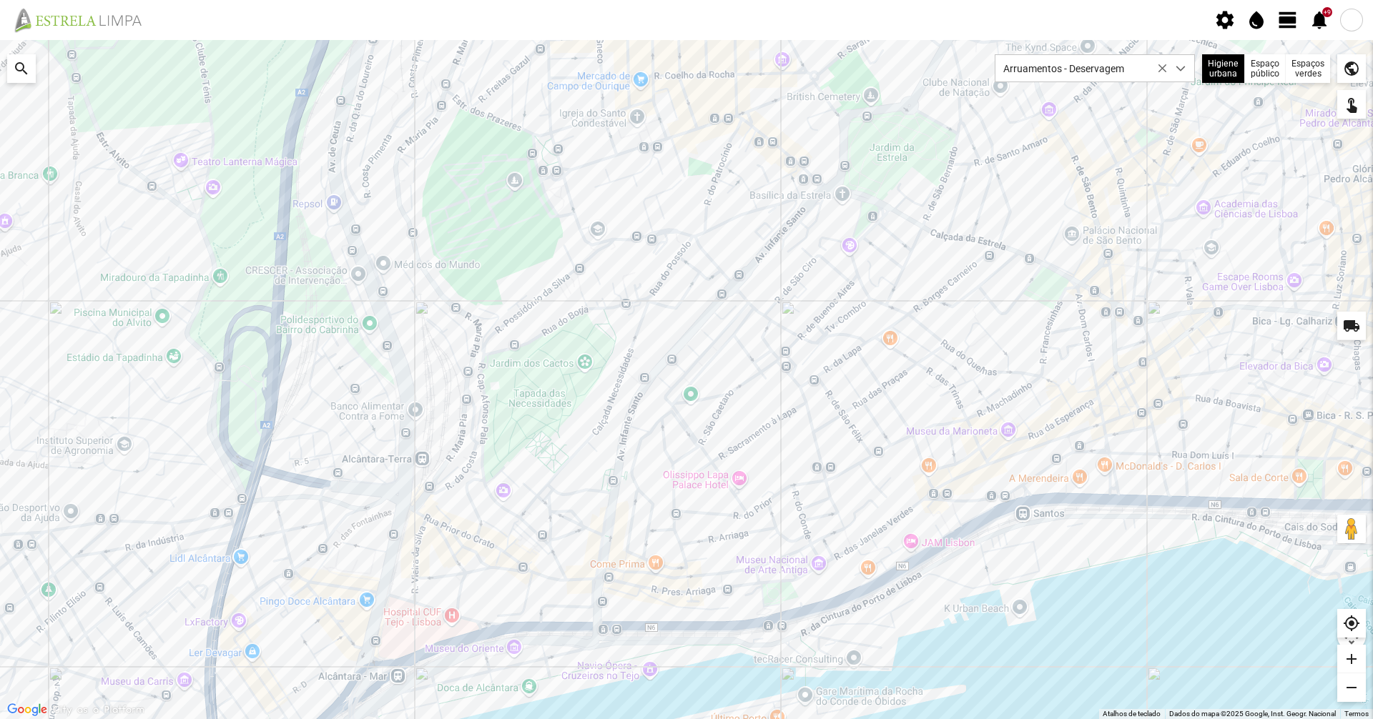
click at [584, 50] on div at bounding box center [686, 379] width 1373 height 679
